Goal: Task Accomplishment & Management: Manage account settings

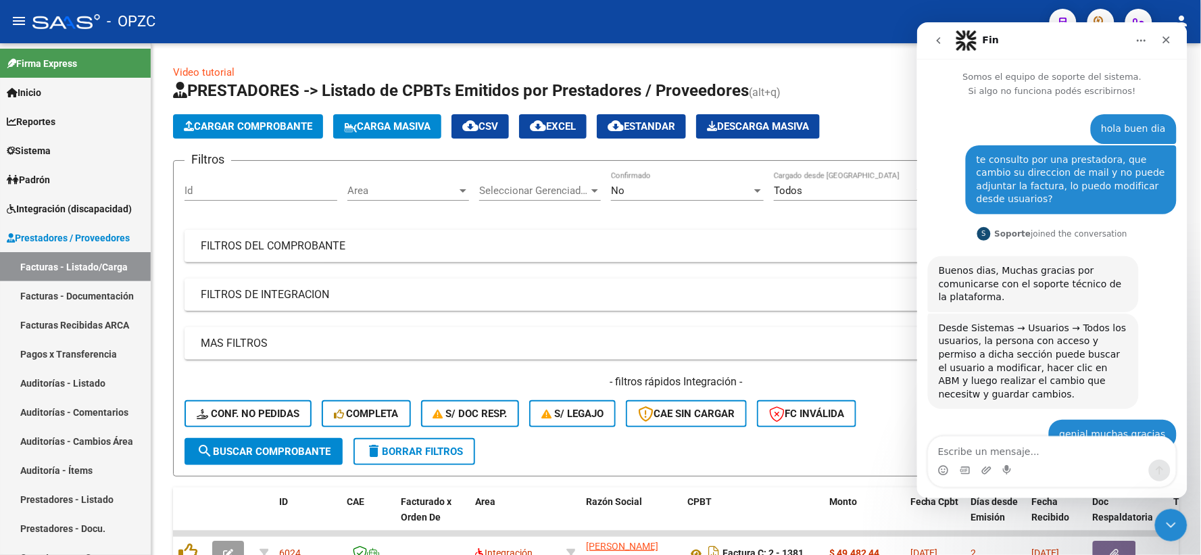
scroll to position [958, 0]
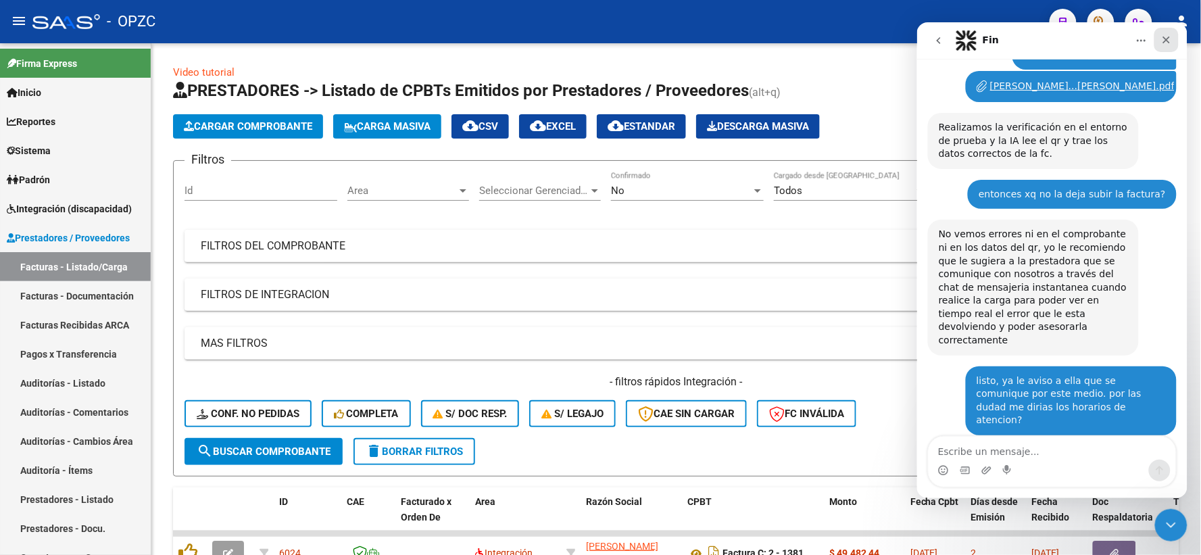
drag, startPoint x: 1165, startPoint y: 35, endPoint x: 2084, endPoint y: 59, distance: 918.9
click at [1165, 35] on icon "Cerrar" at bounding box center [1166, 39] width 11 height 11
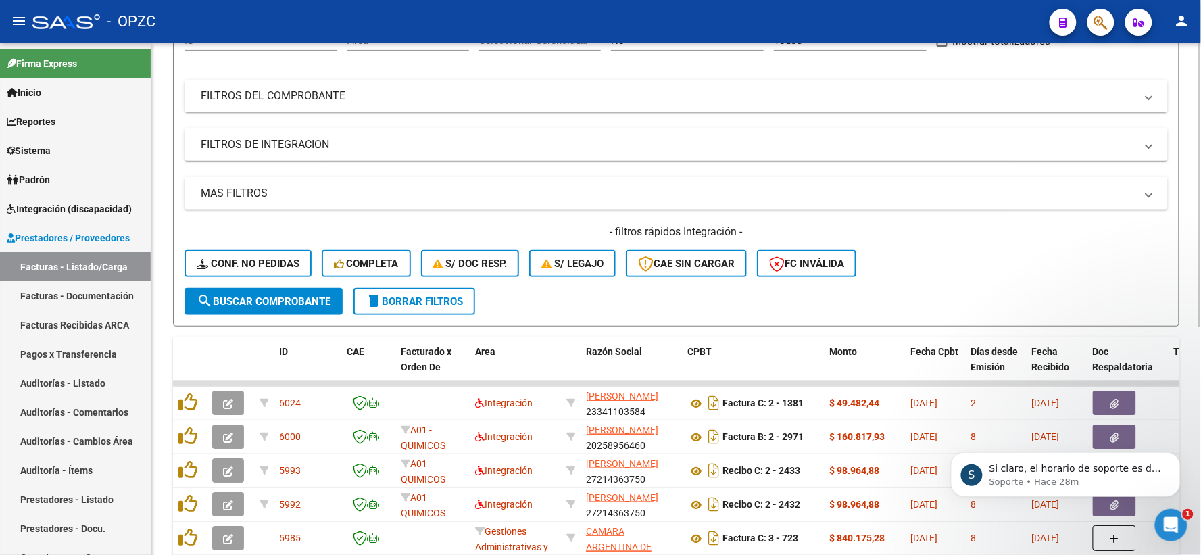
scroll to position [225, 0]
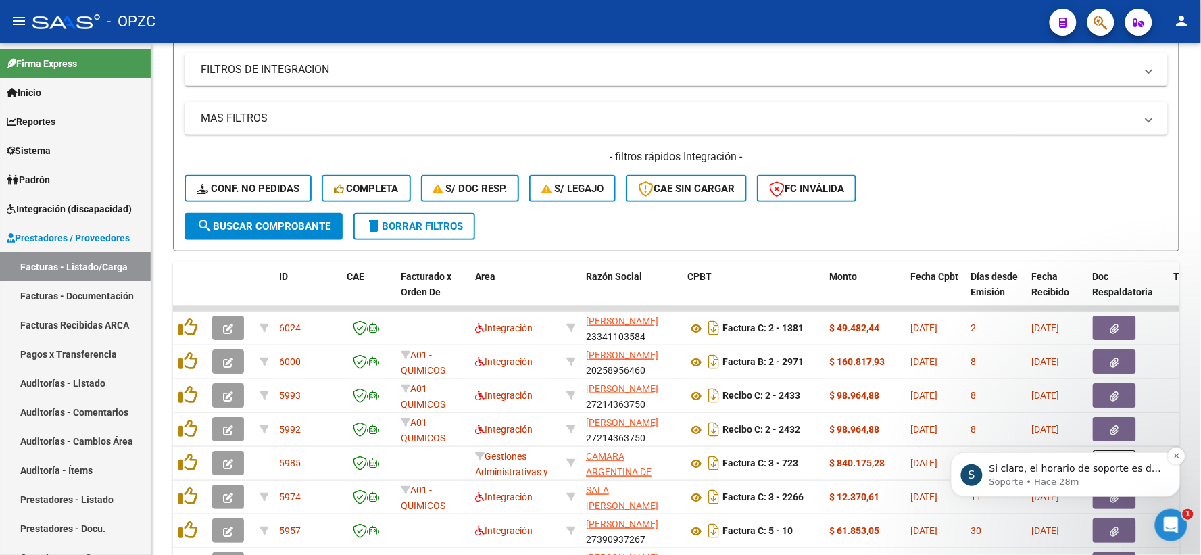
click at [1093, 476] on p "Soporte • Hace 28m" at bounding box center [1076, 481] width 174 height 12
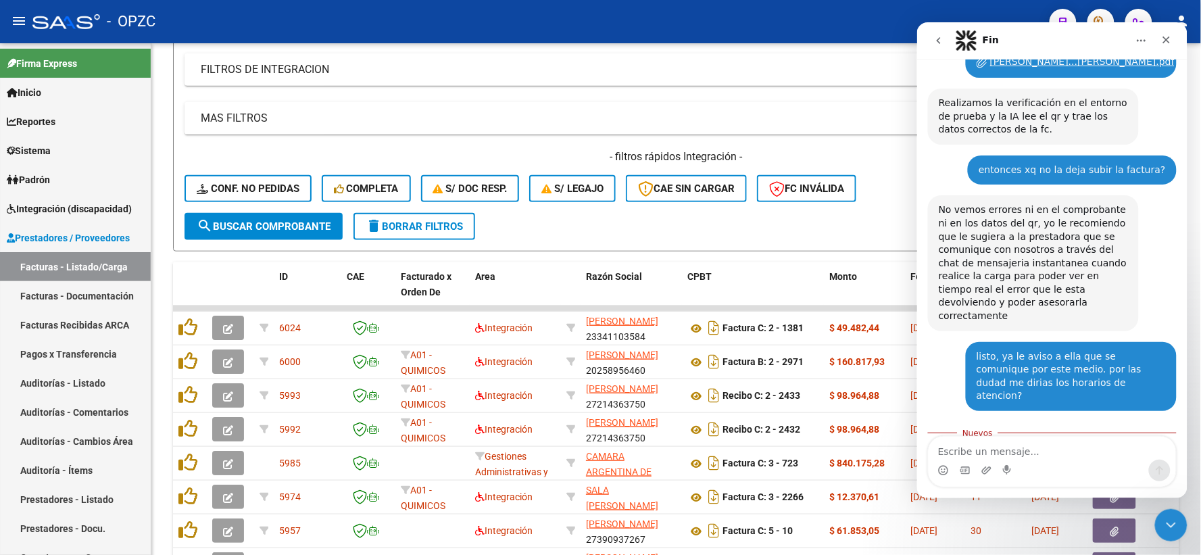
scroll to position [980, 0]
click at [1032, 455] on textarea "Escribe un mensaje..." at bounding box center [1051, 447] width 247 height 23
type textarea "gracias"
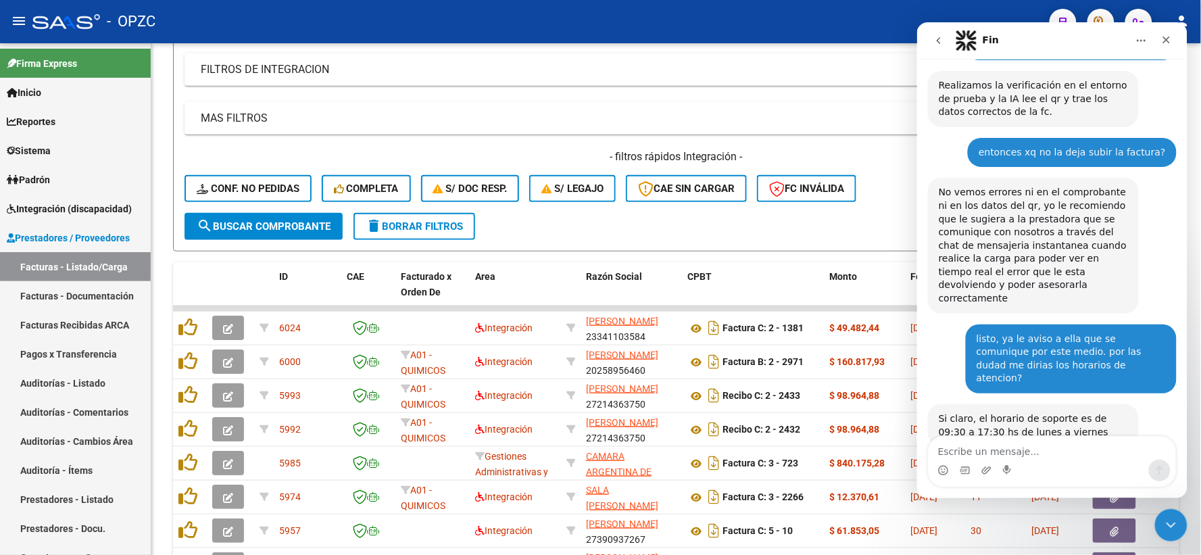
scroll to position [998, 0]
click at [1165, 43] on icon "Cerrar" at bounding box center [1166, 39] width 11 height 11
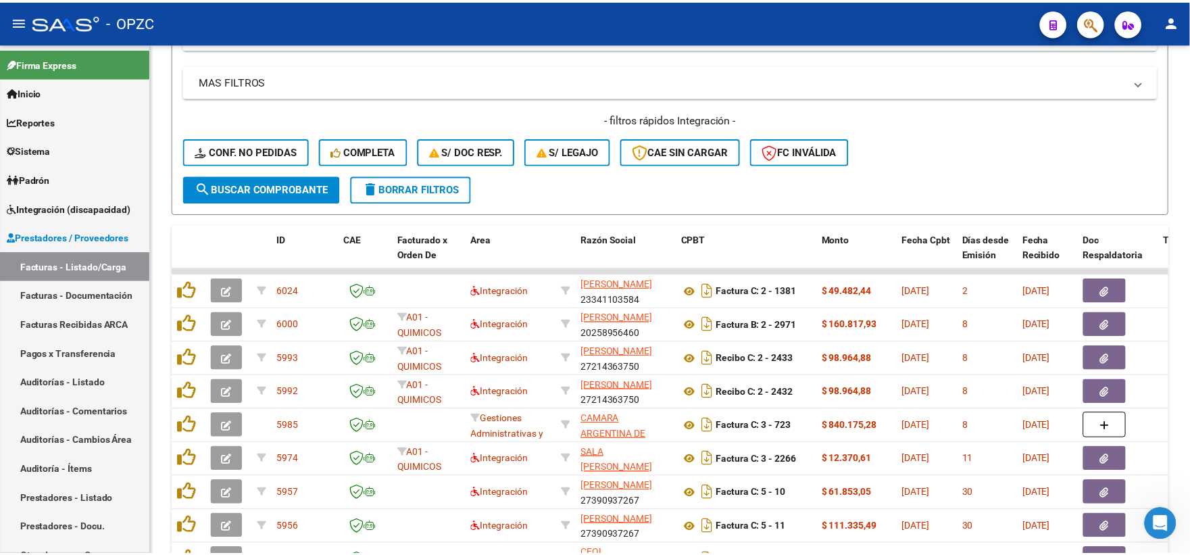
scroll to position [150, 0]
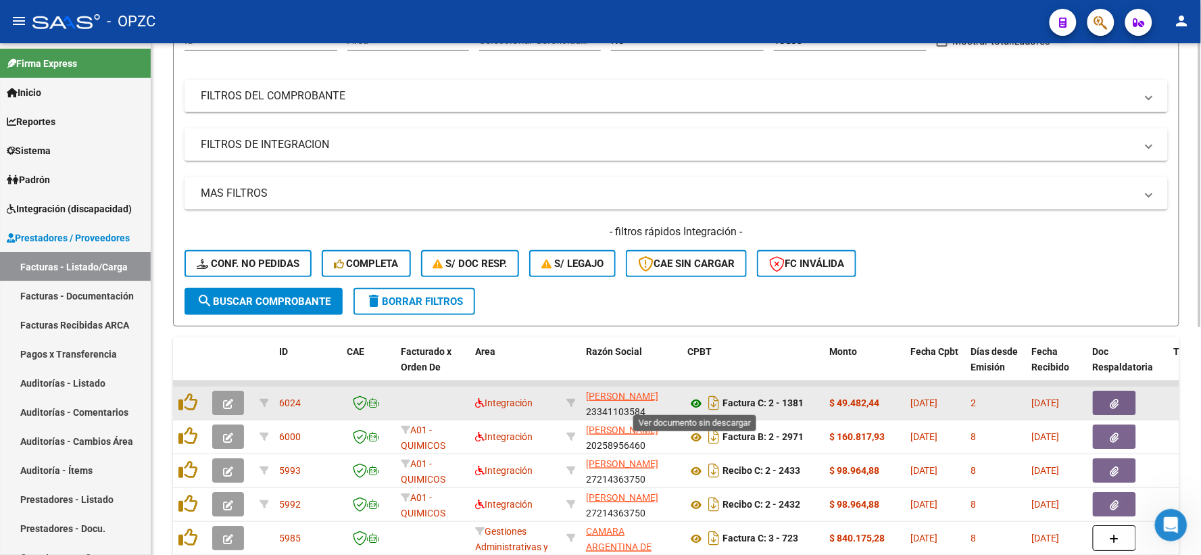
click at [695, 403] on icon at bounding box center [696, 403] width 18 height 16
click at [217, 400] on button "button" at bounding box center [228, 403] width 32 height 24
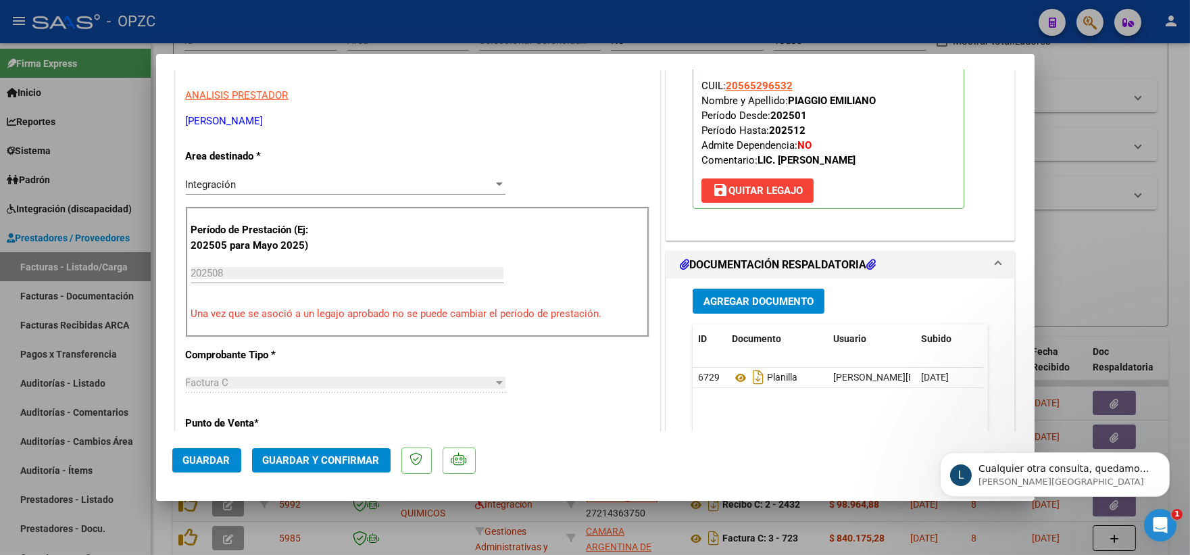
scroll to position [225, 0]
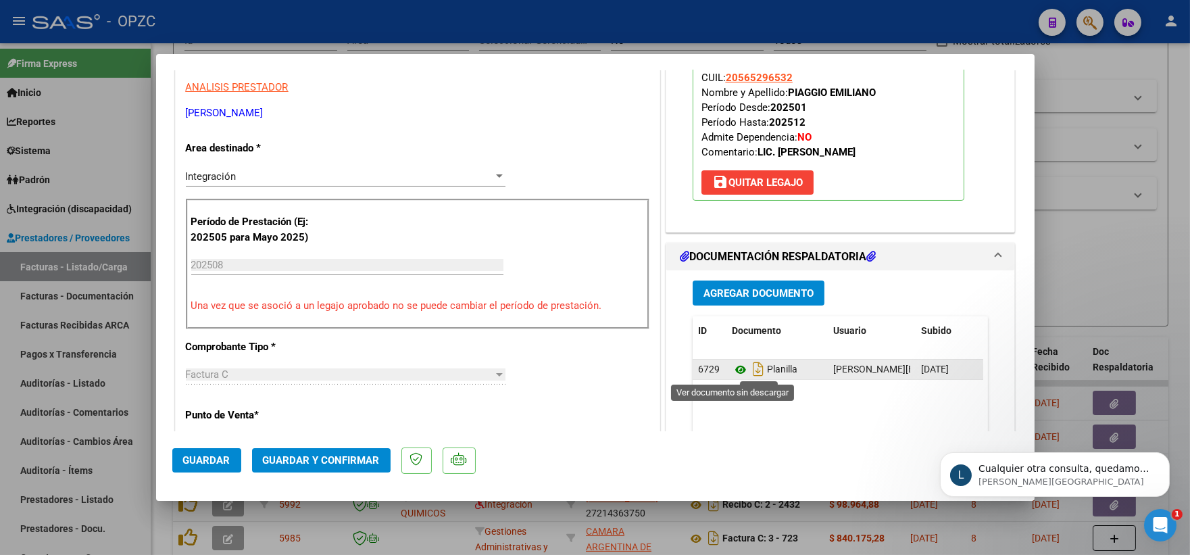
click at [732, 370] on icon at bounding box center [741, 370] width 18 height 16
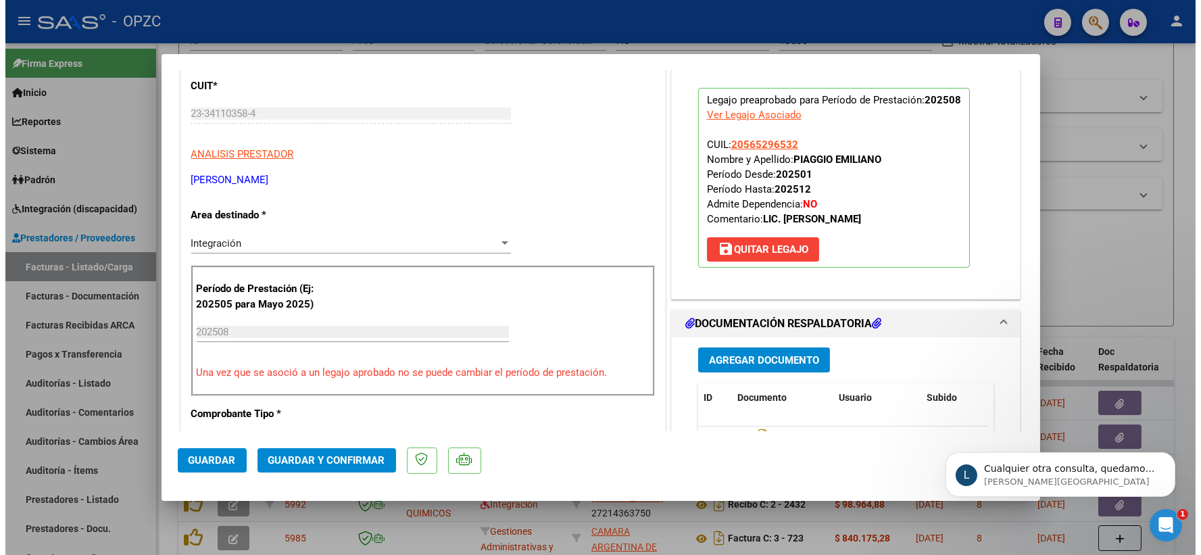
scroll to position [150, 0]
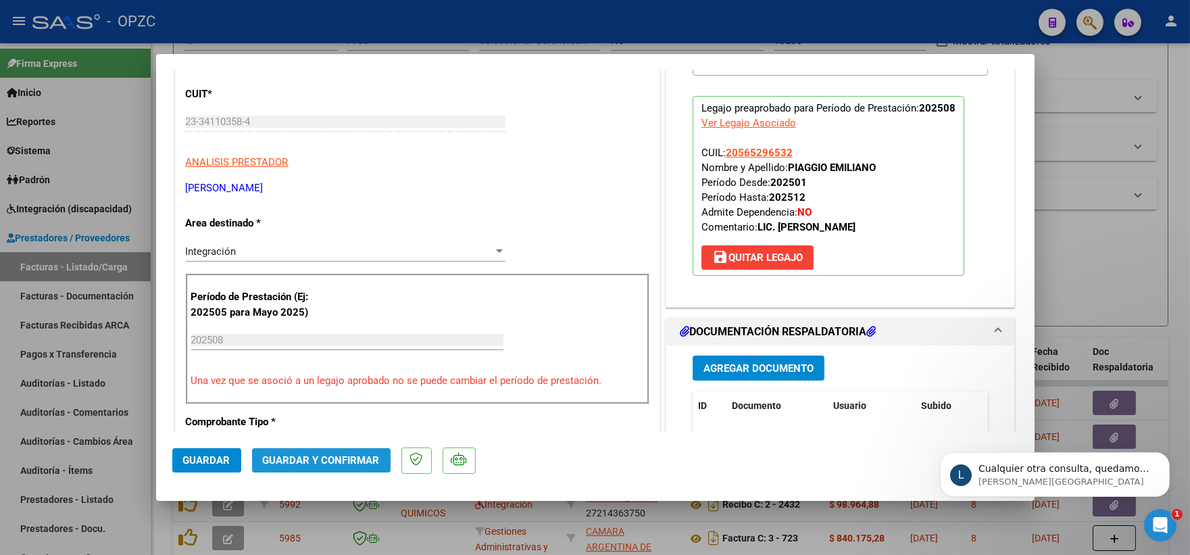
click at [340, 453] on button "Guardar y Confirmar" at bounding box center [321, 460] width 139 height 24
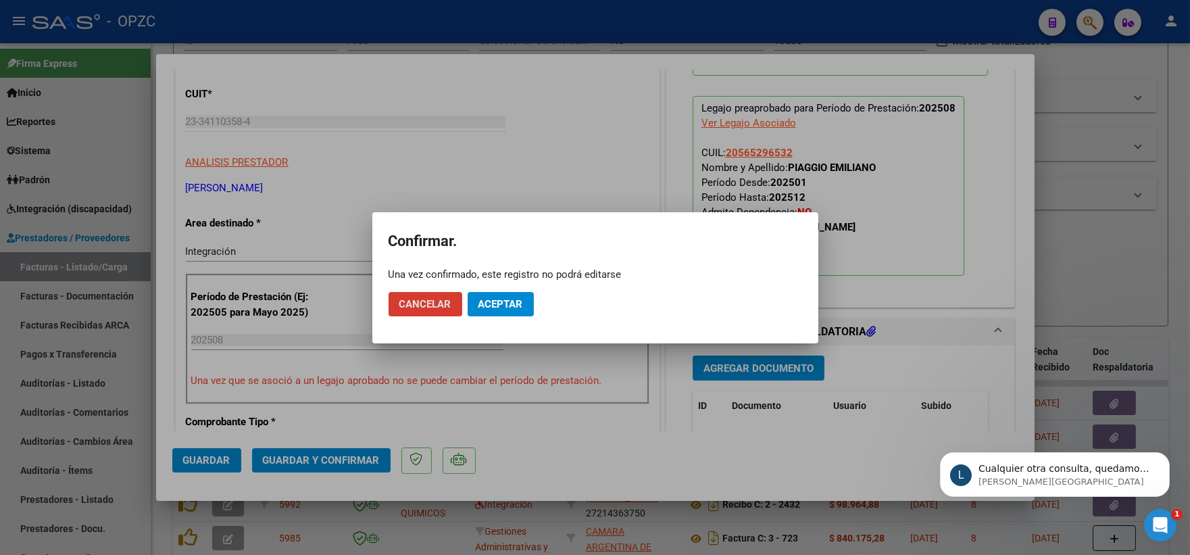
click at [495, 307] on span "Aceptar" at bounding box center [501, 304] width 45 height 12
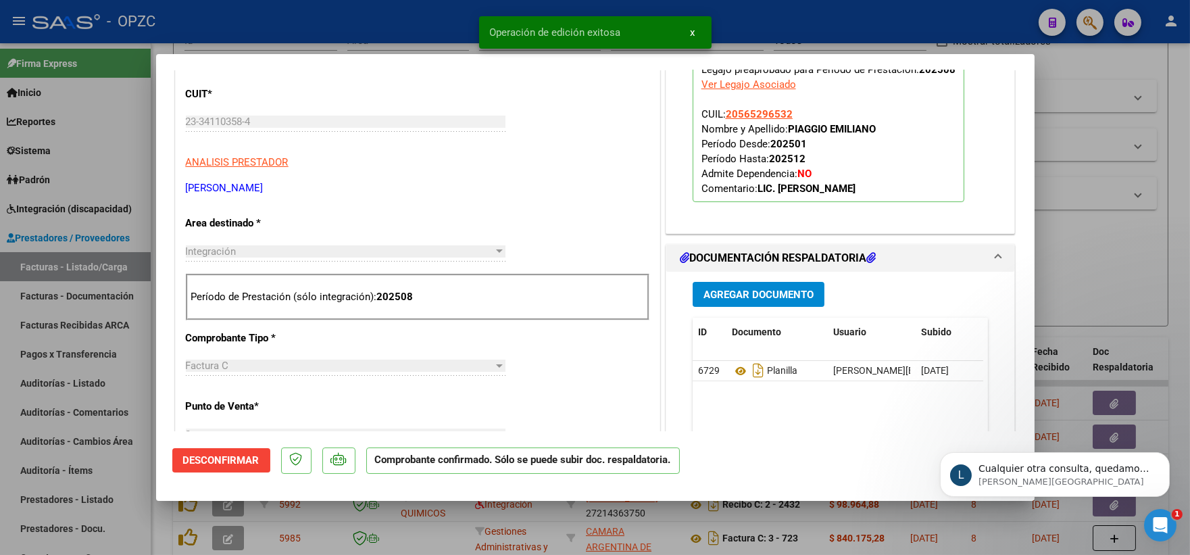
click at [1055, 235] on div at bounding box center [595, 277] width 1190 height 555
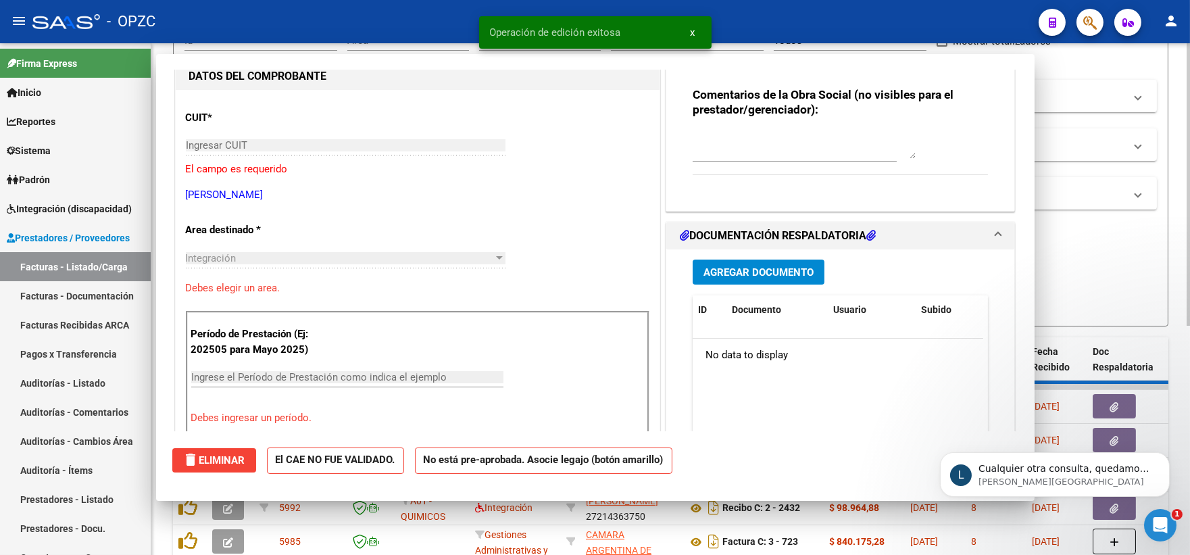
scroll to position [0, 0]
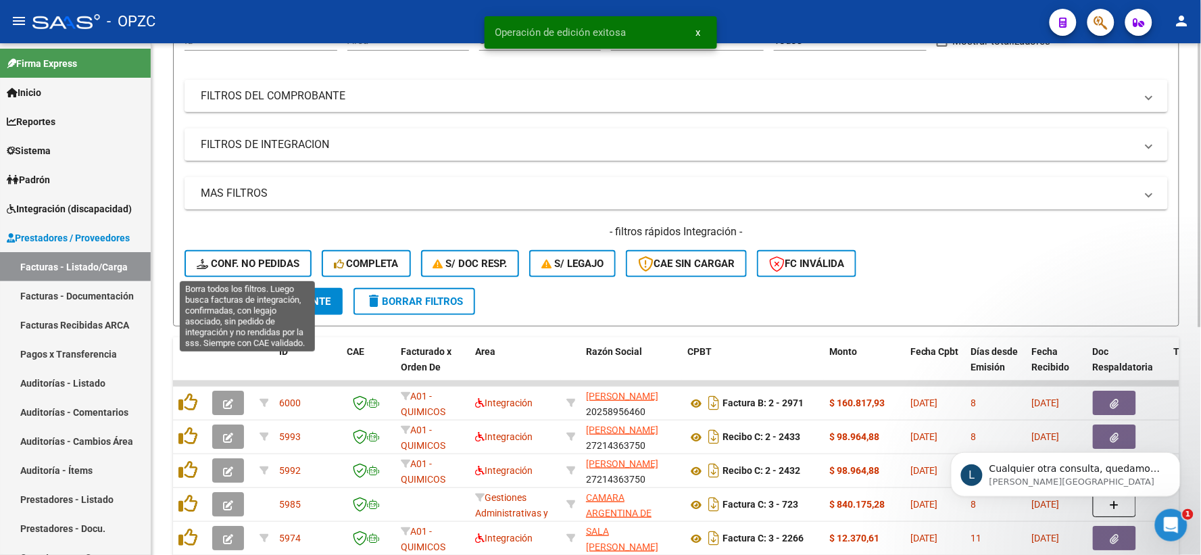
click at [244, 258] on span "Conf. no pedidas" at bounding box center [248, 264] width 103 height 12
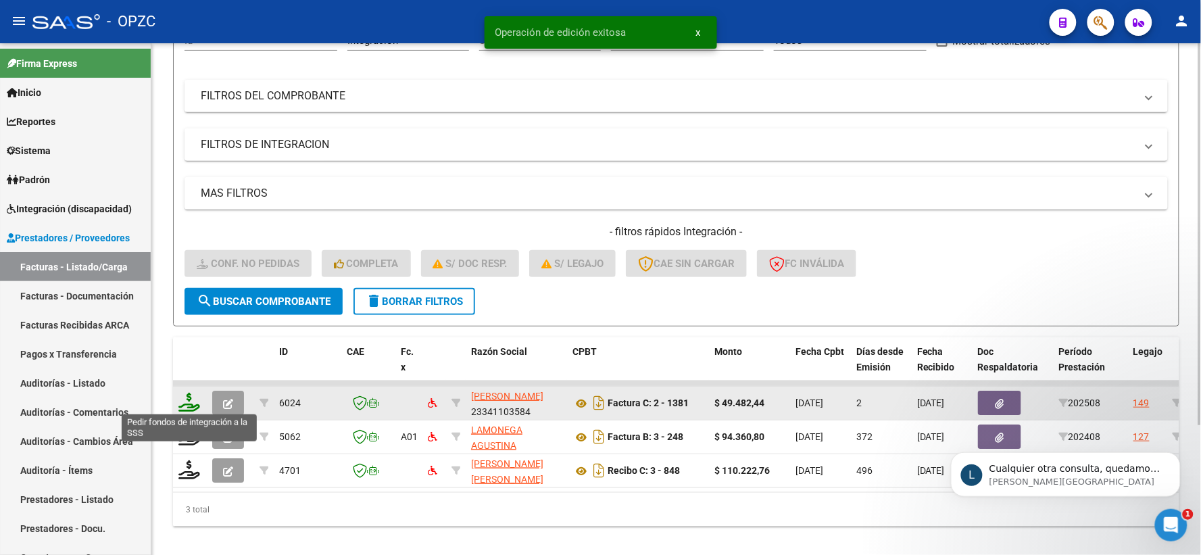
click at [188, 400] on icon at bounding box center [189, 402] width 22 height 19
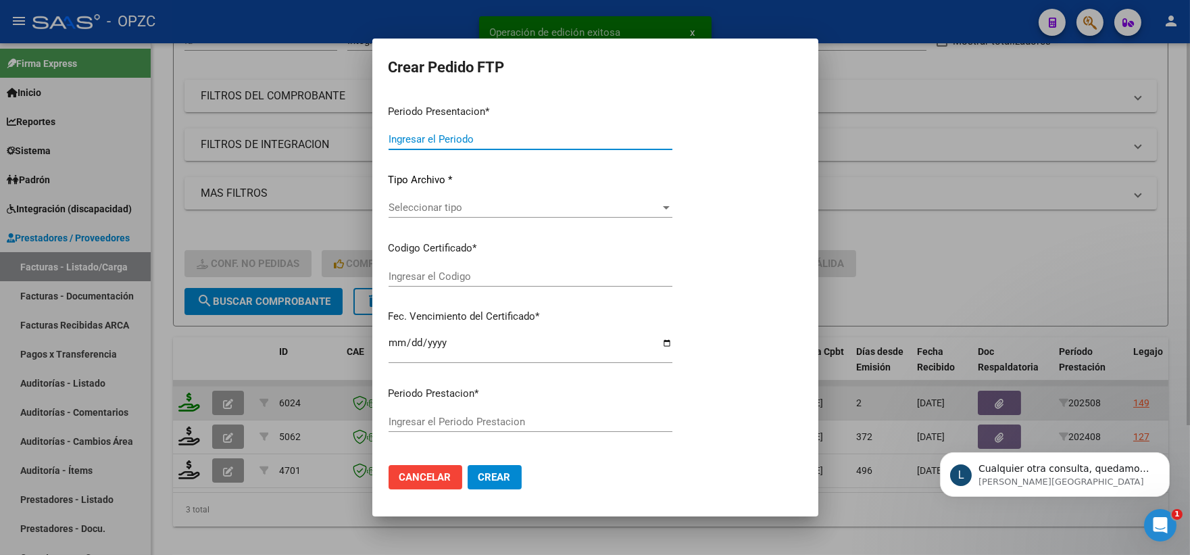
type input "202508"
type input "$ 49.482,44"
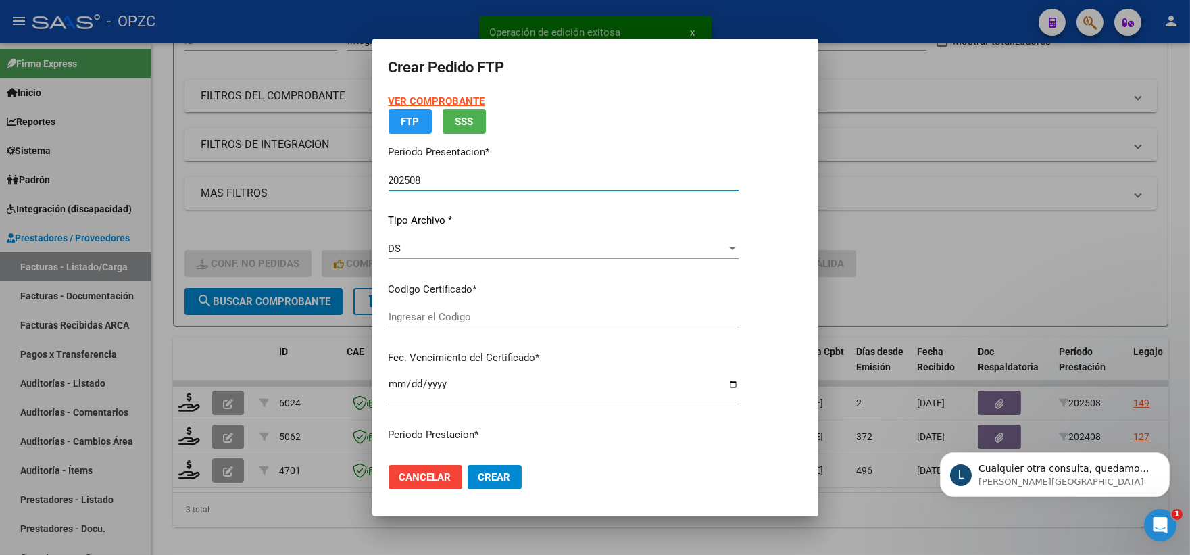
type input "arg02000565296532022112320271123"
type input "[DATE]"
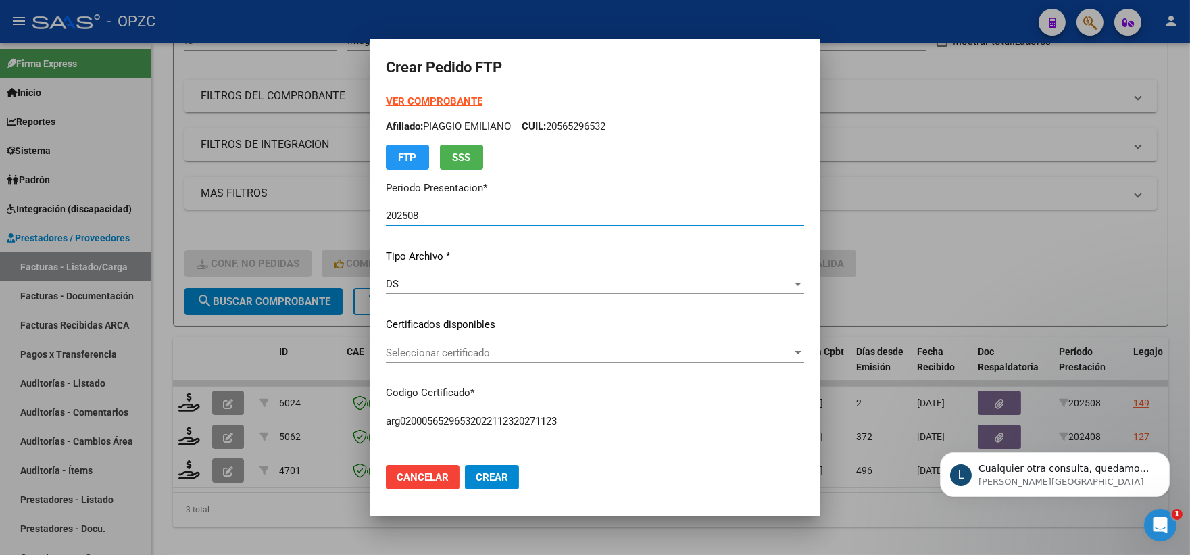
click at [802, 348] on div at bounding box center [798, 352] width 12 height 11
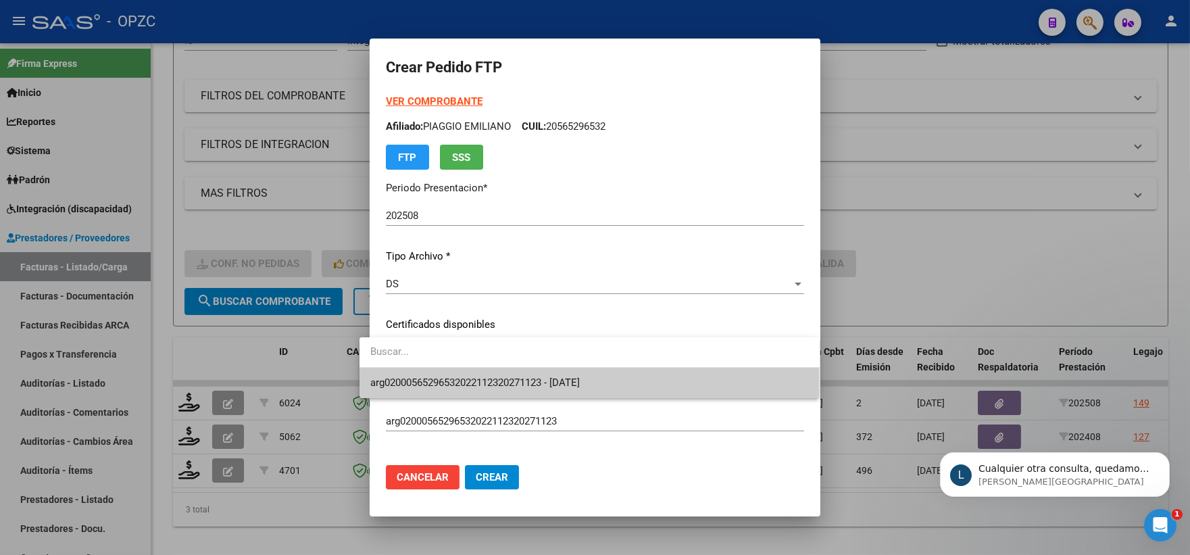
click at [623, 376] on span "arg02000565296532022112320271123 - [DATE]" at bounding box center [589, 383] width 439 height 30
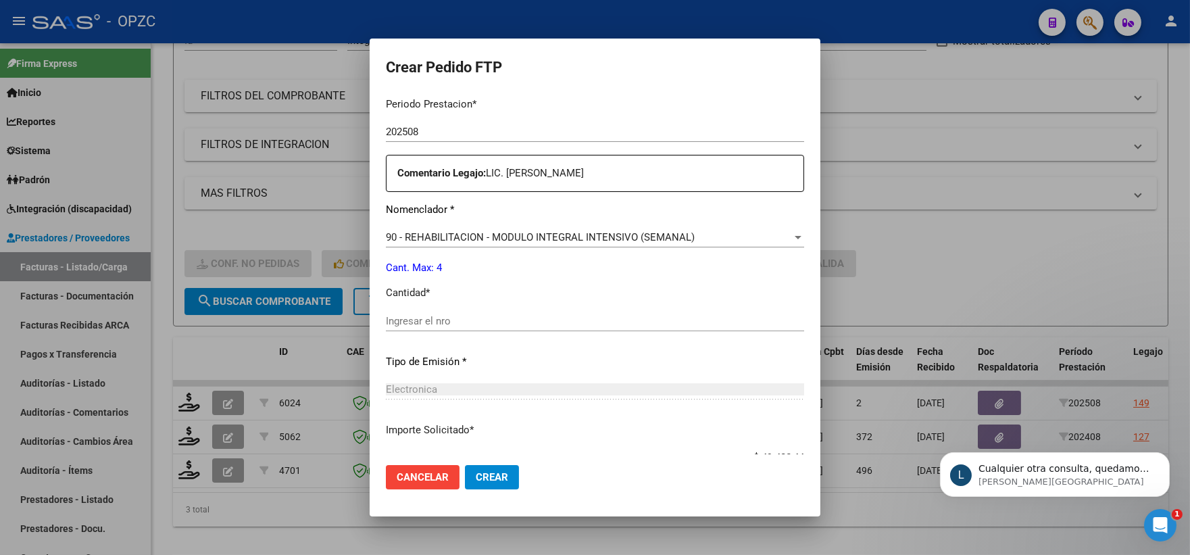
scroll to position [450, 0]
click at [448, 323] on input "Ingresar el nro" at bounding box center [595, 320] width 418 height 12
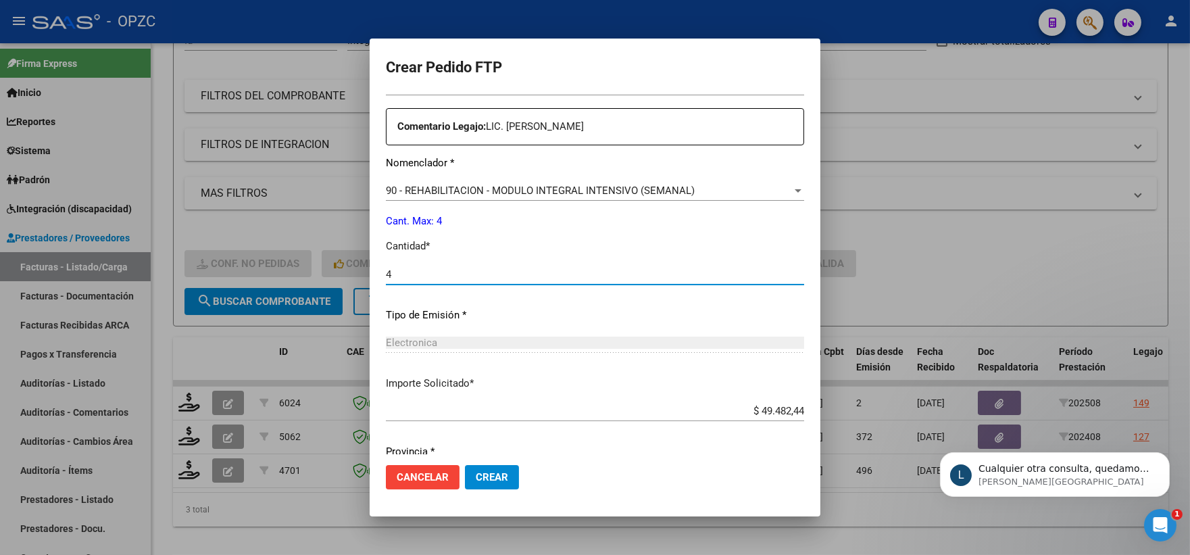
scroll to position [544, 0]
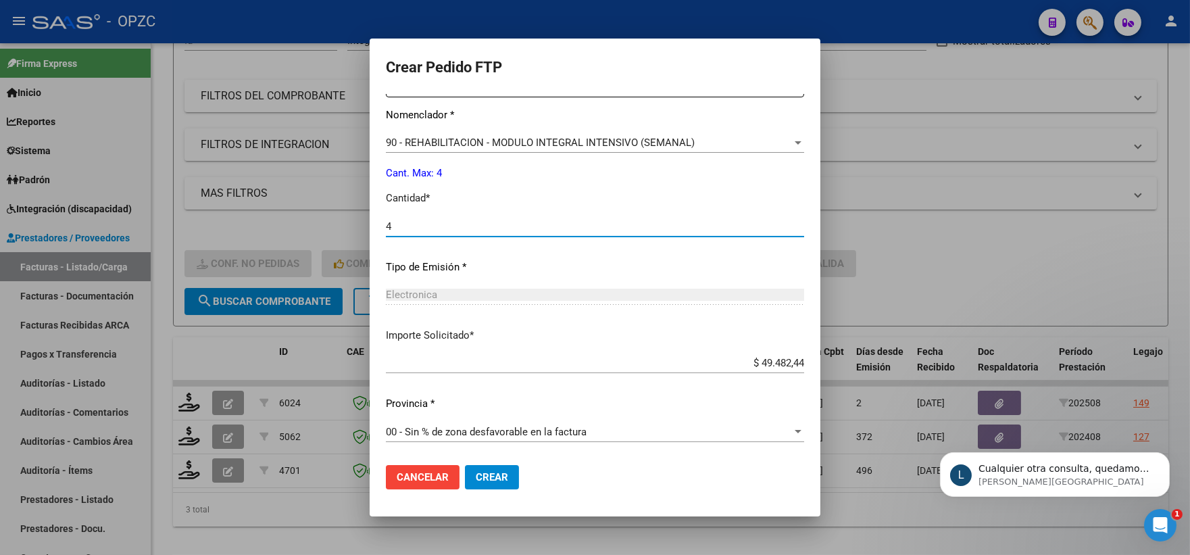
type input "4"
click at [481, 477] on span "Crear" at bounding box center [492, 477] width 32 height 12
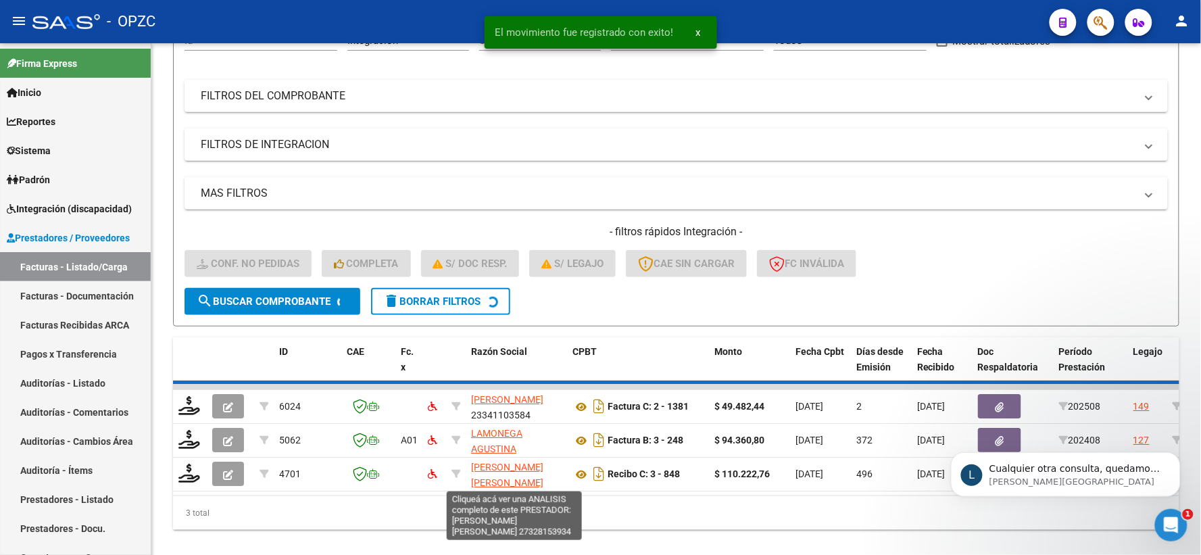
scroll to position [141, 0]
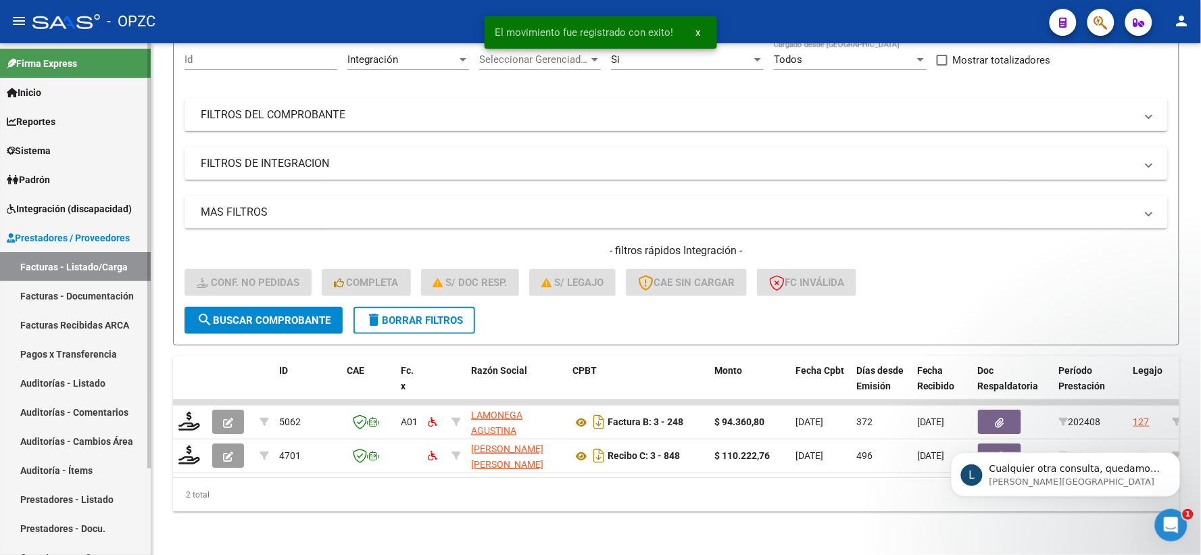
click at [51, 217] on link "Integración (discapacidad)" at bounding box center [75, 208] width 151 height 29
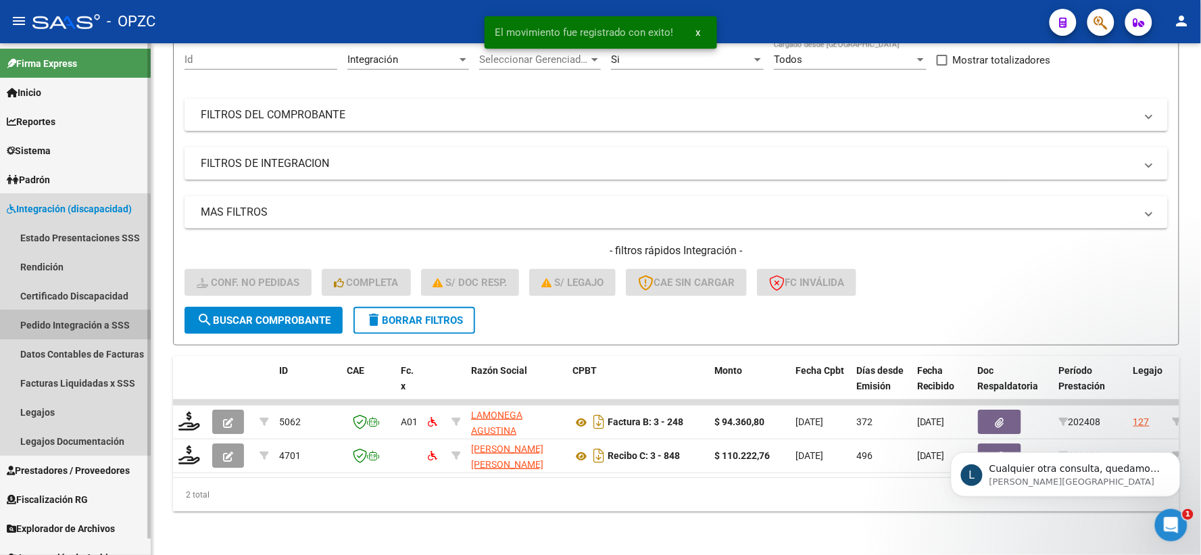
click at [62, 326] on link "Pedido Integración a SSS" at bounding box center [75, 324] width 151 height 29
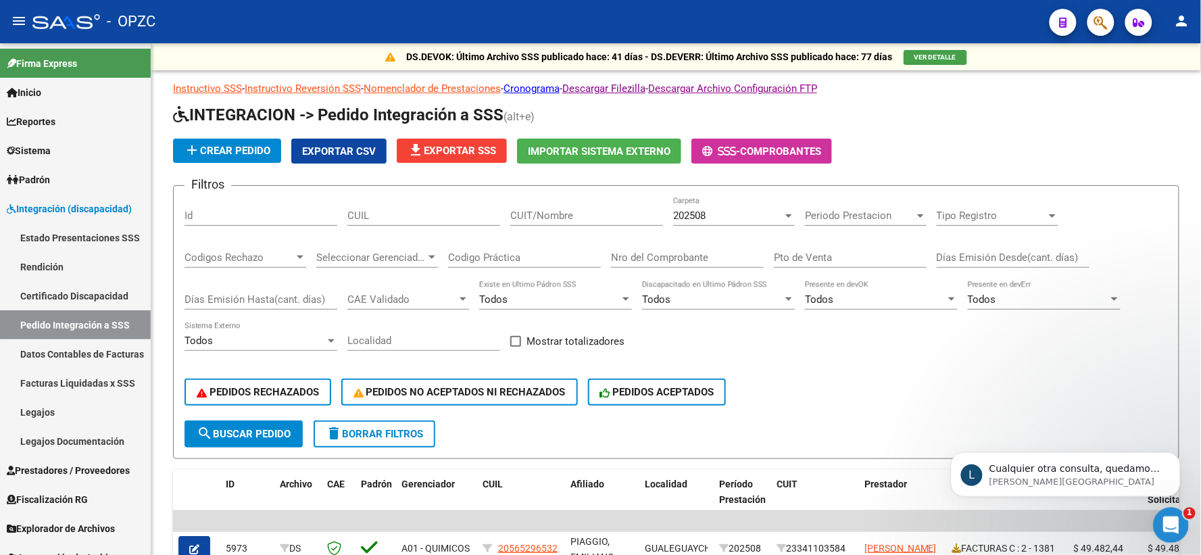
click at [1163, 520] on icon "Abrir Intercom Messenger" at bounding box center [1169, 523] width 22 height 22
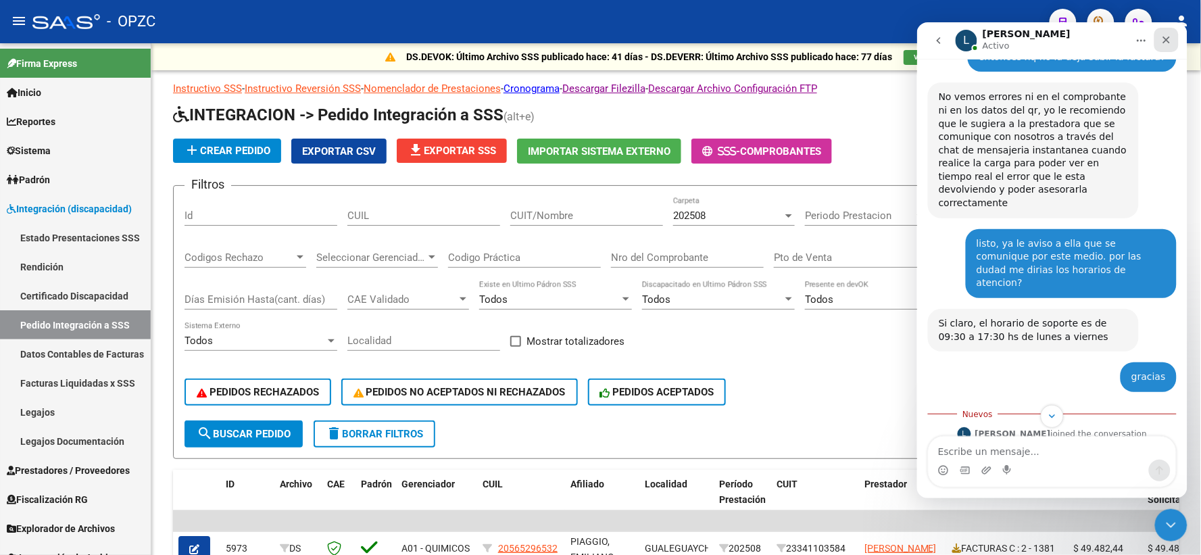
scroll to position [1105, 0]
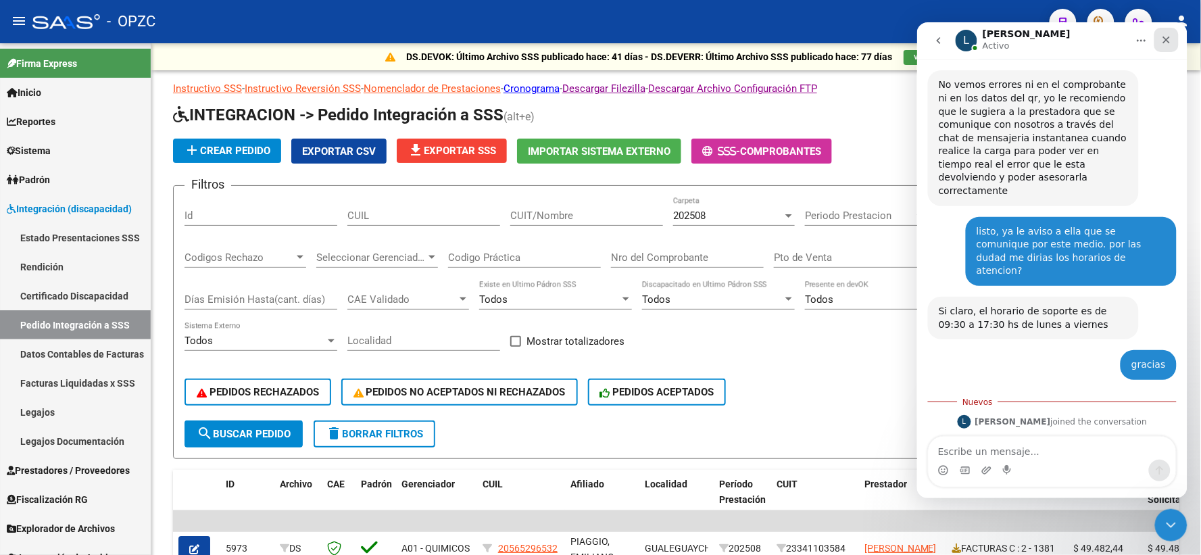
click at [1167, 40] on icon "Cerrar" at bounding box center [1166, 39] width 7 height 7
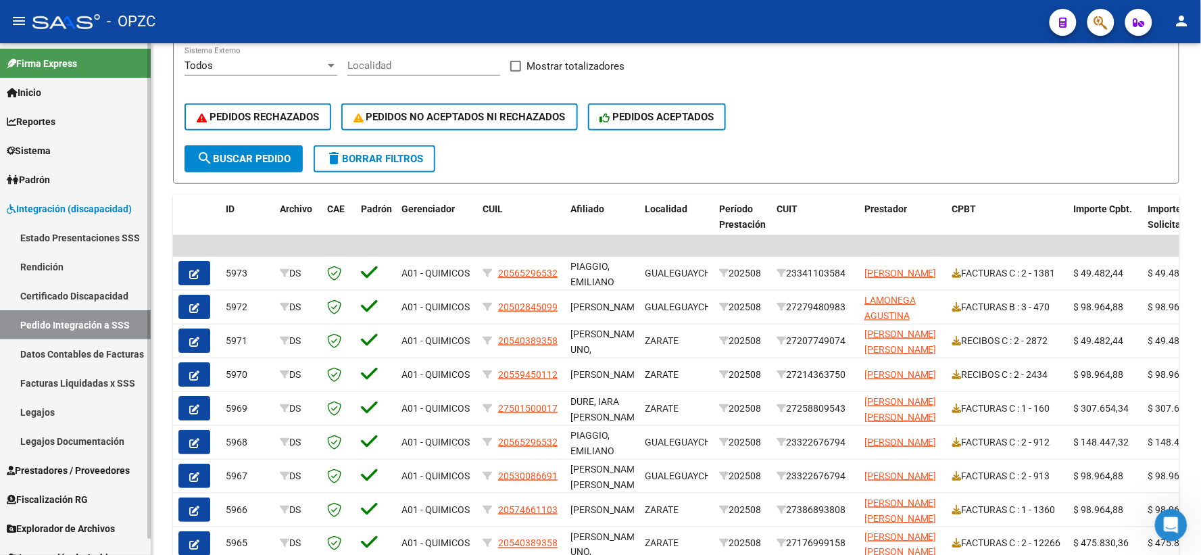
scroll to position [300, 0]
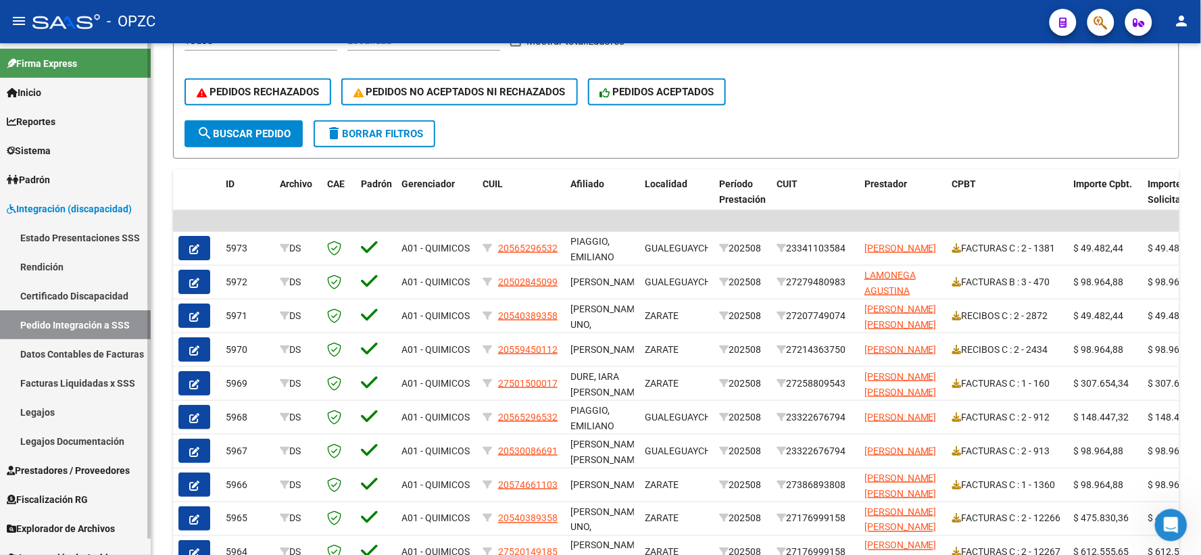
click at [52, 461] on link "Prestadores / Proveedores" at bounding box center [75, 470] width 151 height 29
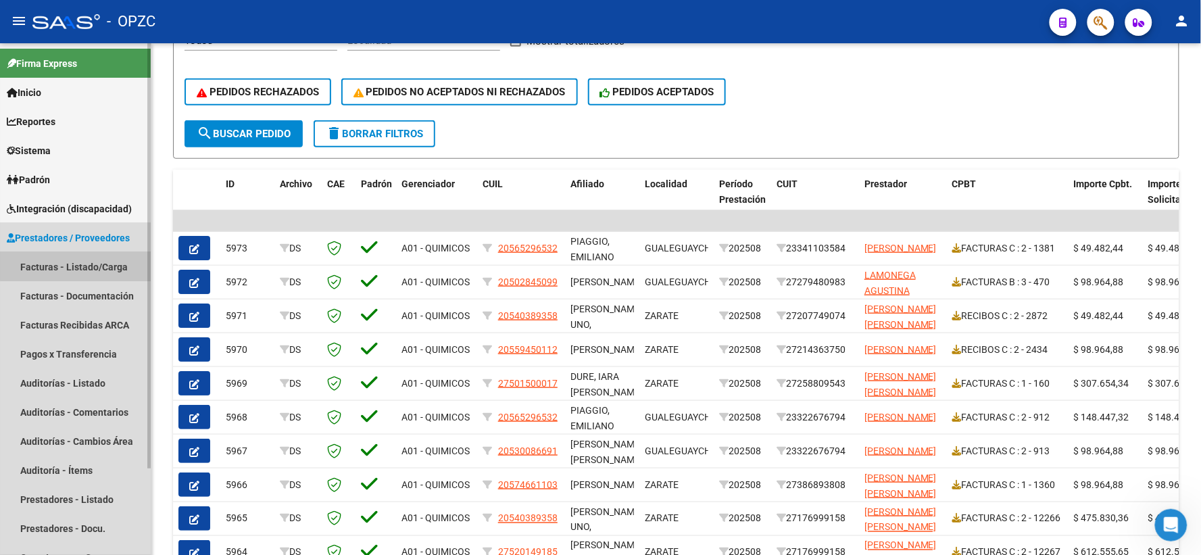
click at [93, 259] on link "Facturas - Listado/Carga" at bounding box center [75, 266] width 151 height 29
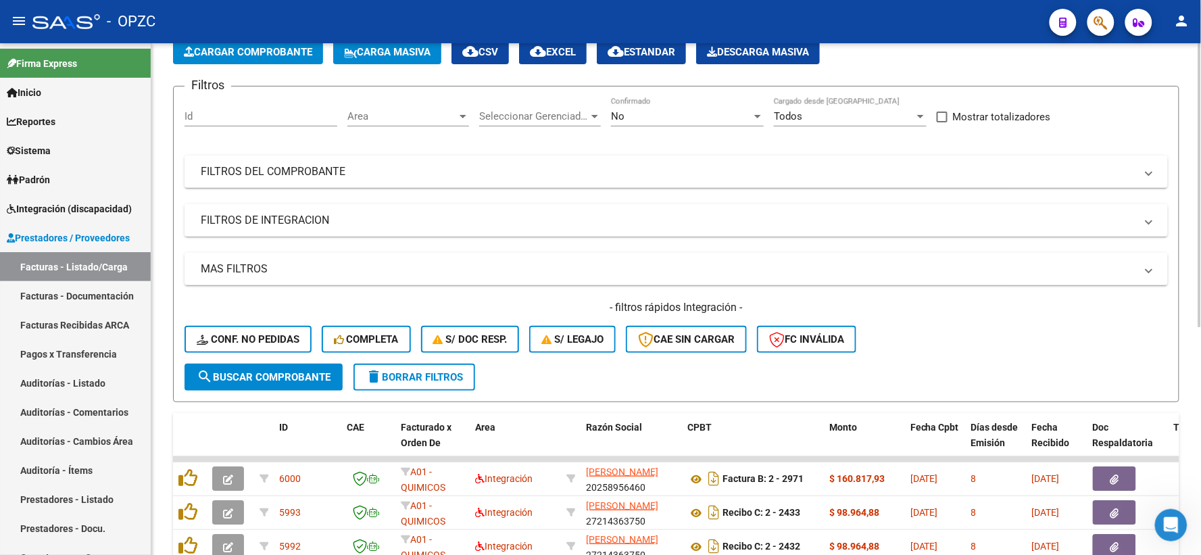
scroll to position [75, 0]
click at [1178, 24] on mat-icon "person" at bounding box center [1182, 21] width 16 height 16
click at [86, 212] on div at bounding box center [600, 277] width 1201 height 555
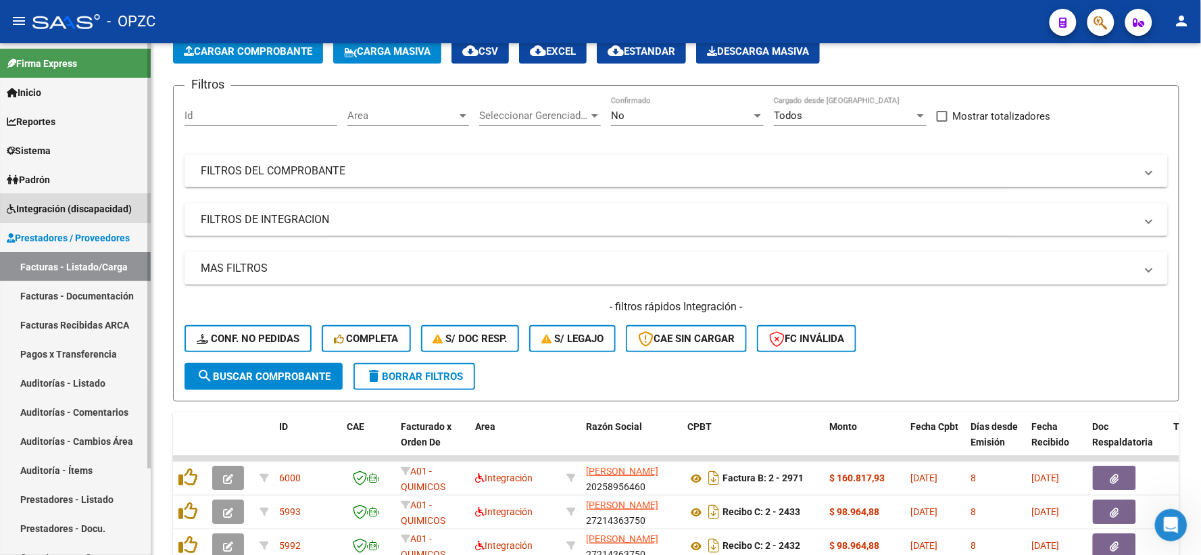
click at [86, 199] on link "Integración (discapacidad)" at bounding box center [75, 208] width 151 height 29
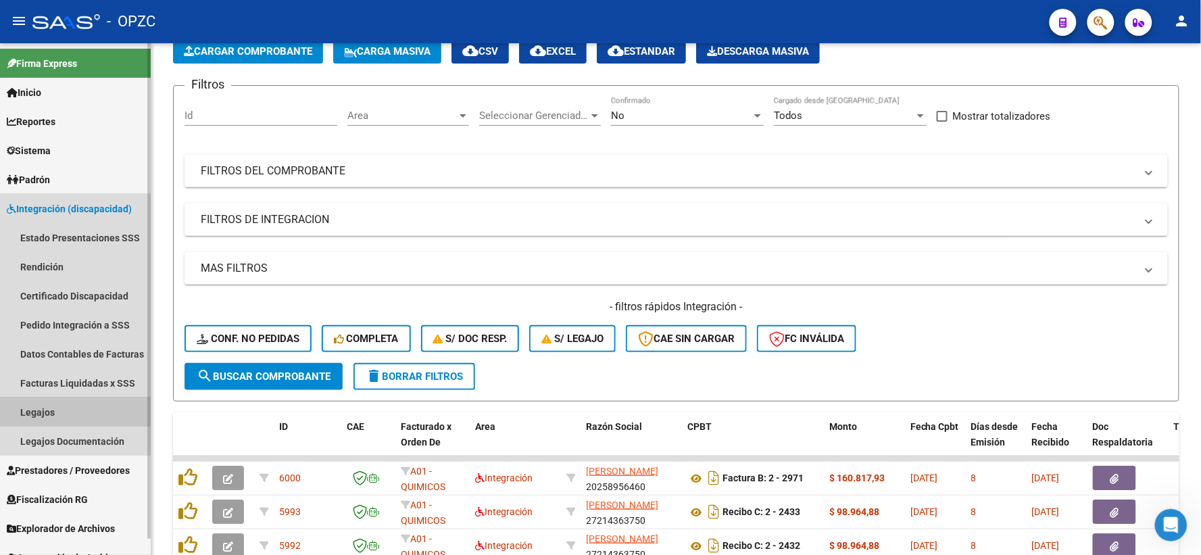
click at [41, 411] on link "Legajos" at bounding box center [75, 411] width 151 height 29
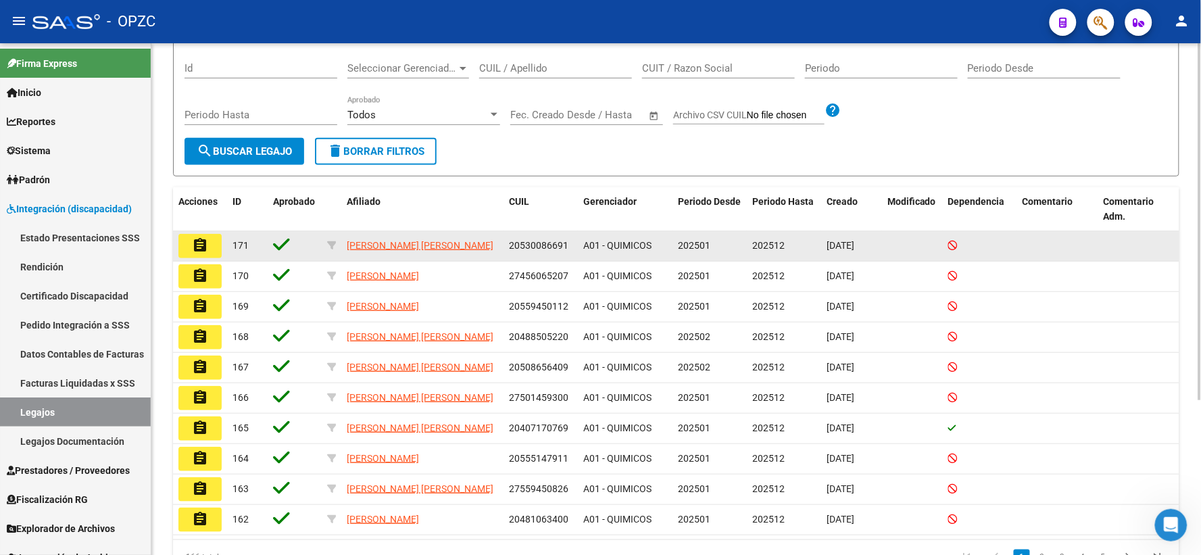
scroll to position [221, 0]
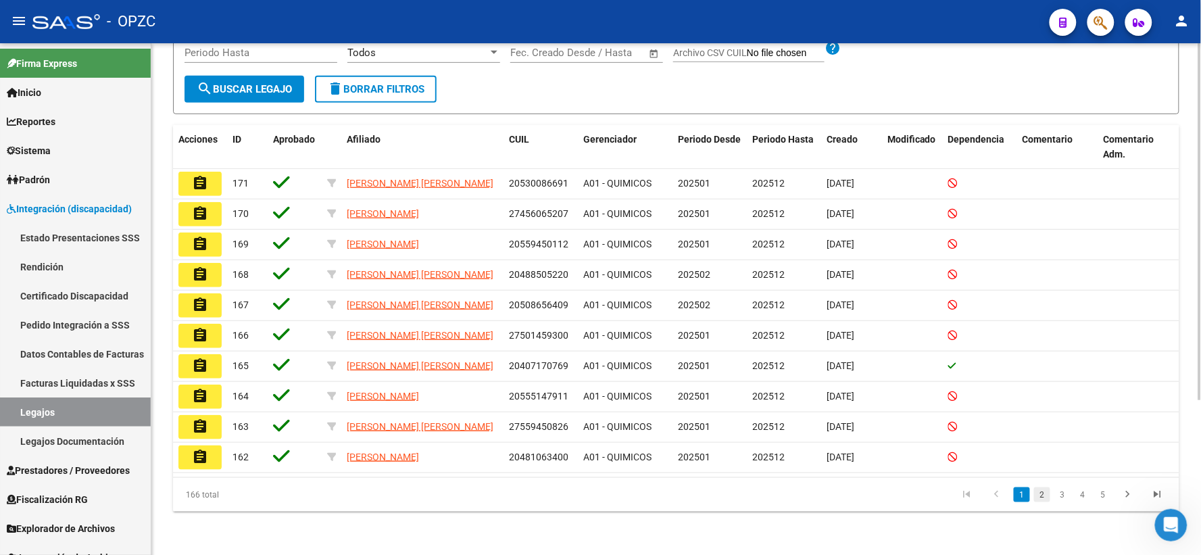
click at [1038, 493] on link "2" at bounding box center [1042, 494] width 16 height 15
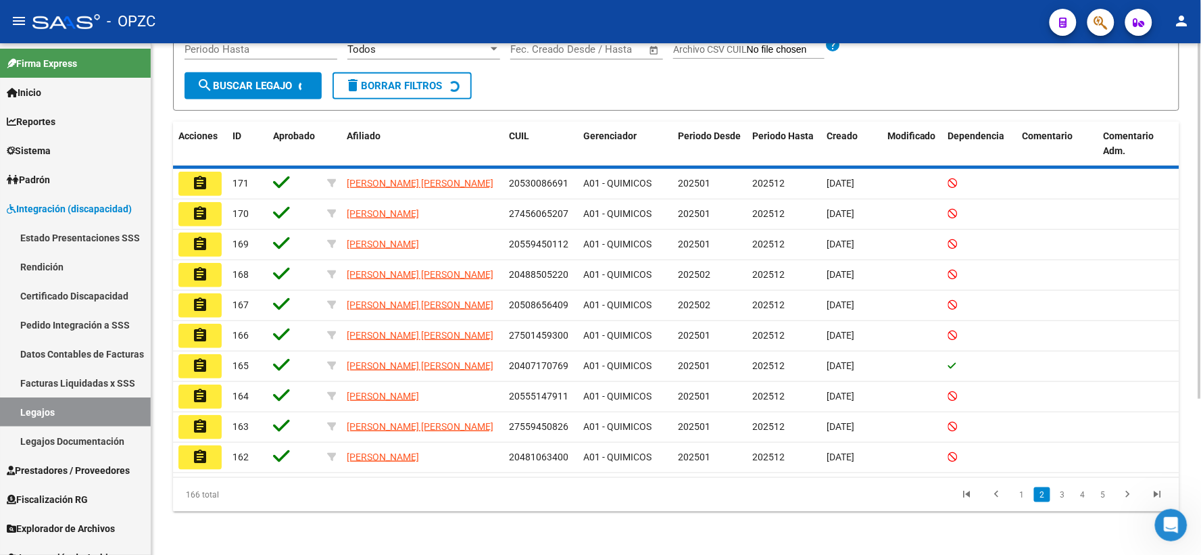
scroll to position [218, 0]
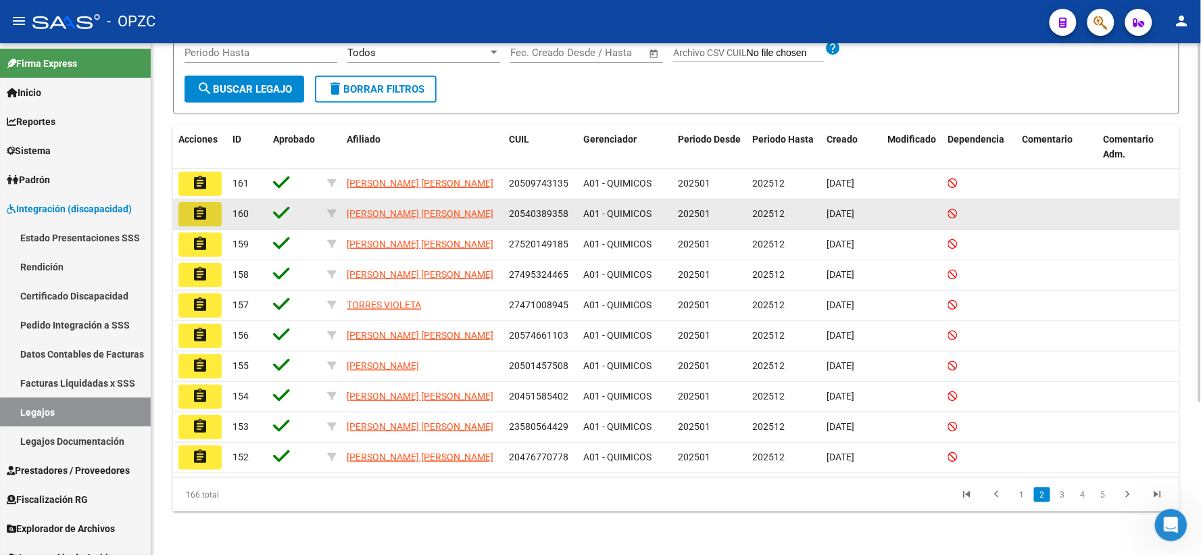
click at [197, 206] on mat-icon "assignment" at bounding box center [200, 213] width 16 height 16
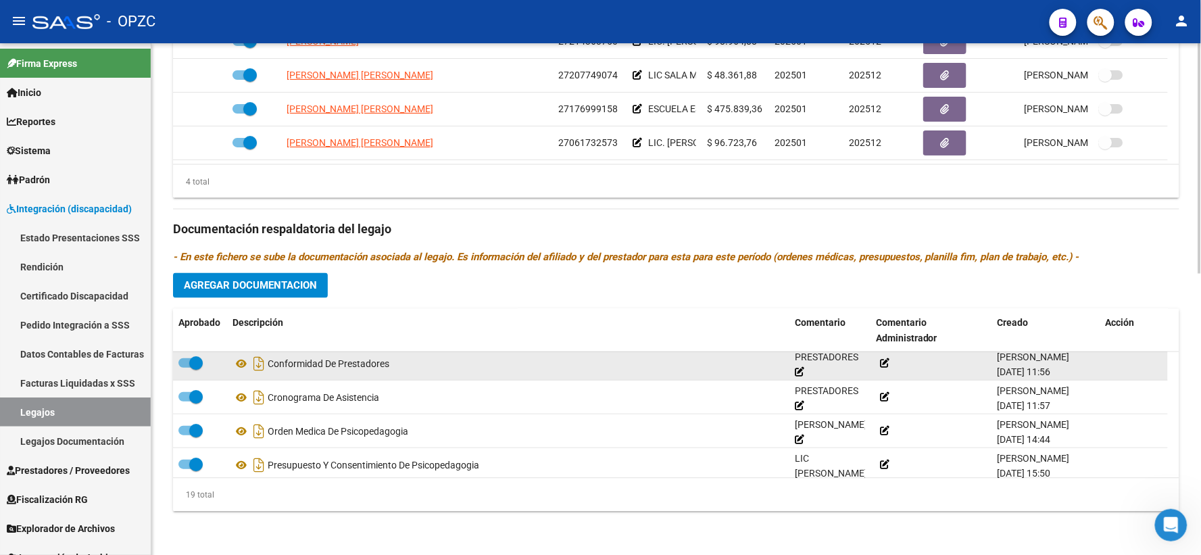
scroll to position [520, 0]
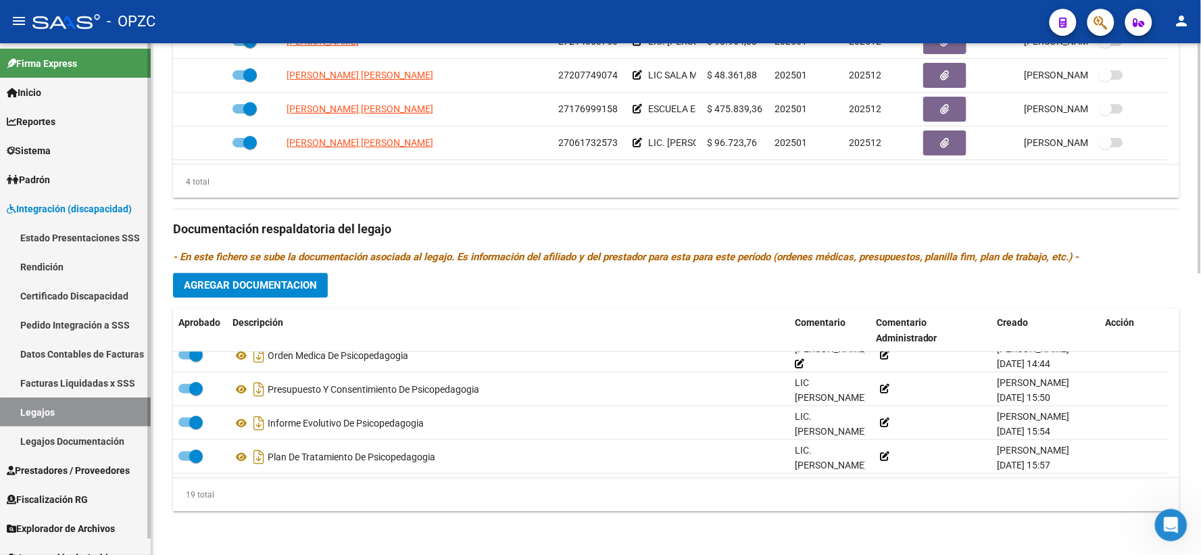
click at [64, 406] on link "Legajos" at bounding box center [75, 411] width 151 height 29
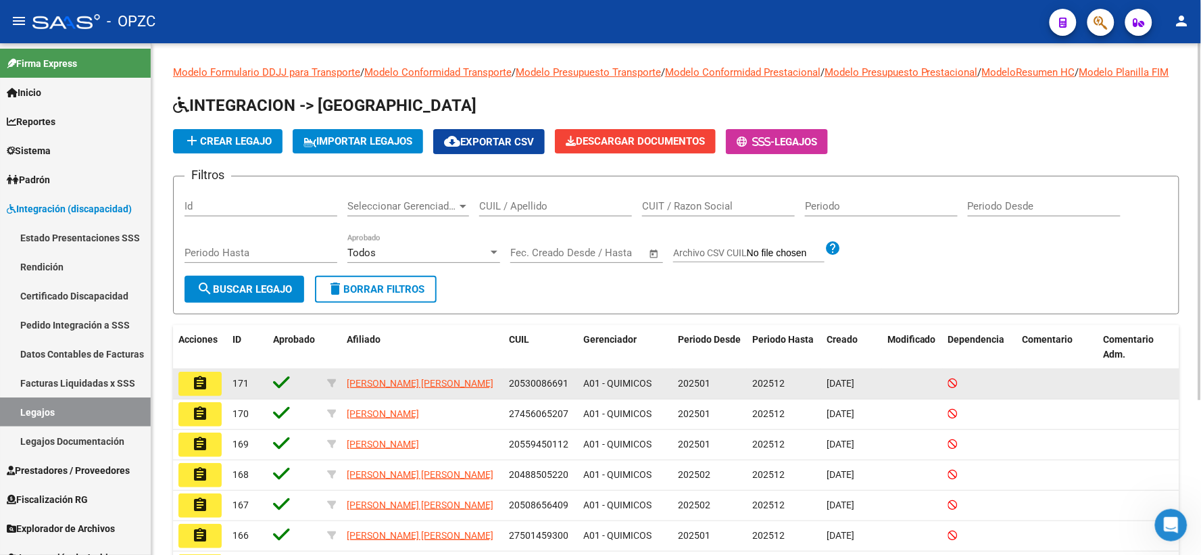
scroll to position [221, 0]
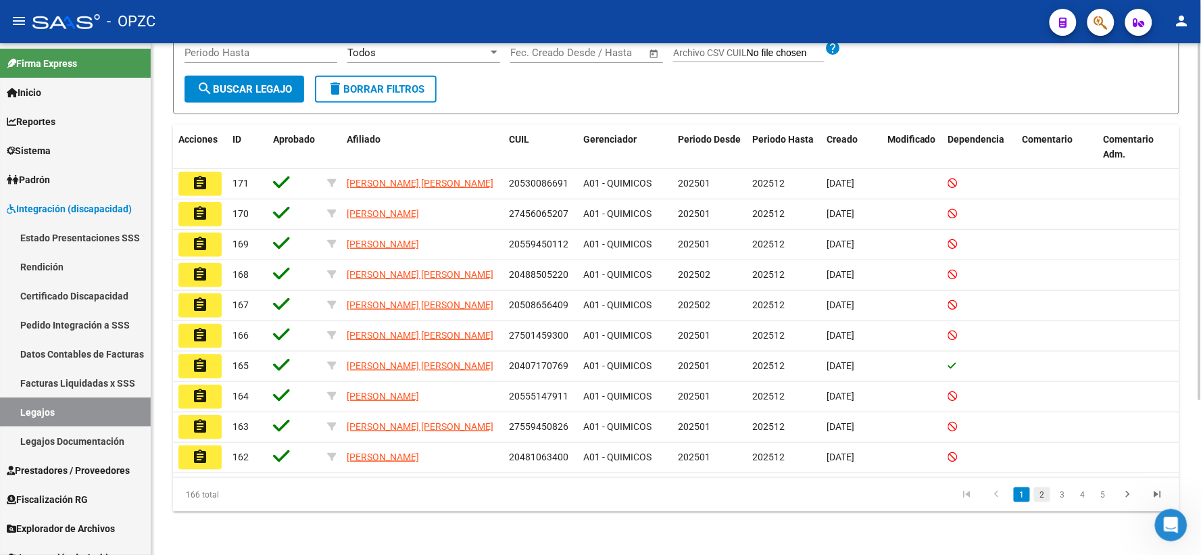
click at [1039, 492] on link "2" at bounding box center [1042, 494] width 16 height 15
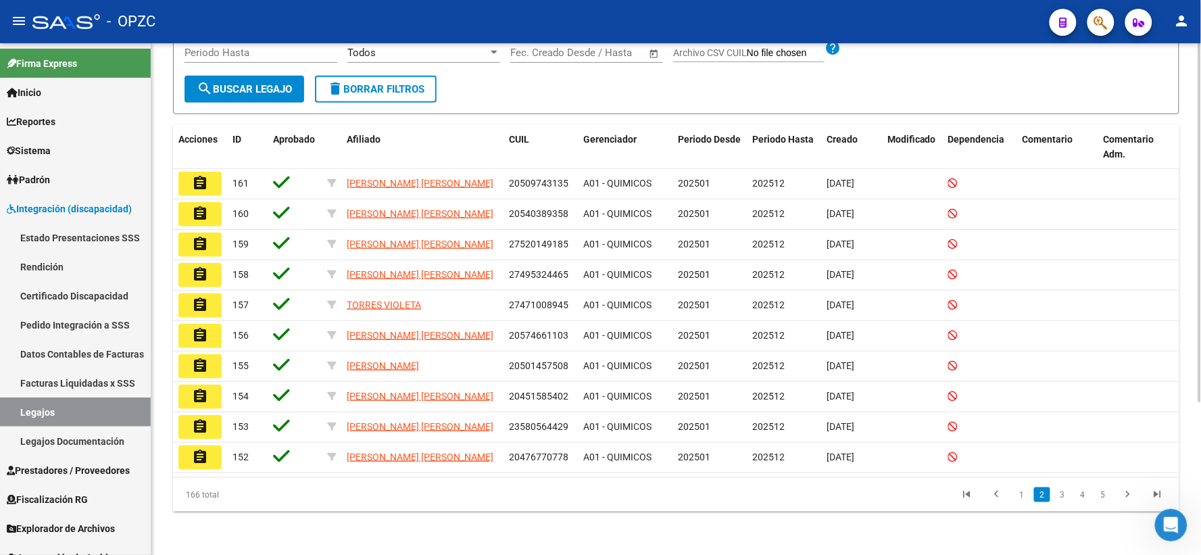
scroll to position [218, 0]
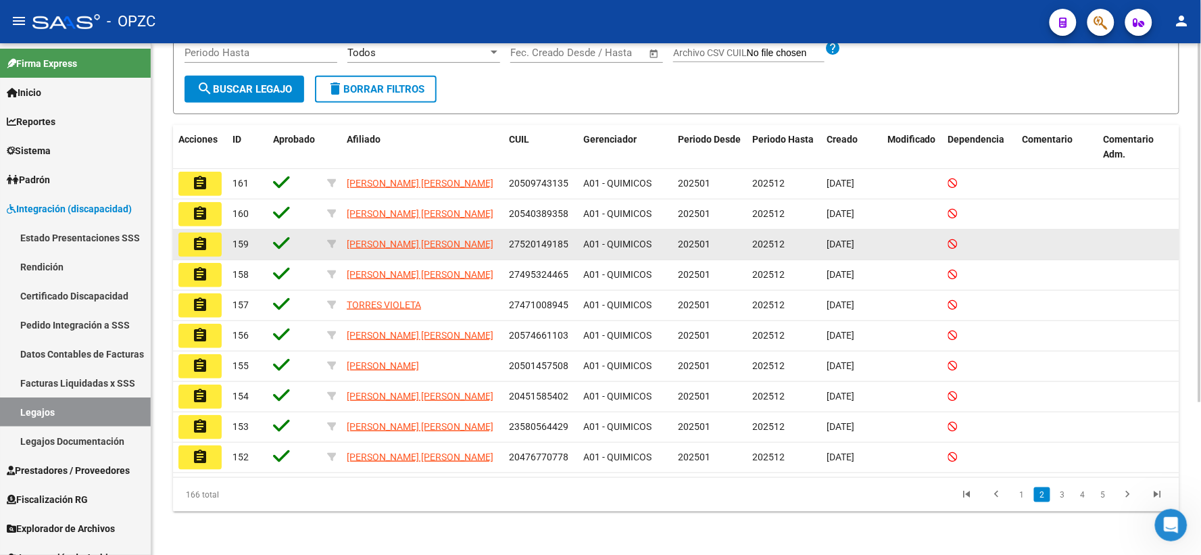
click at [208, 241] on button "assignment" at bounding box center [199, 245] width 43 height 24
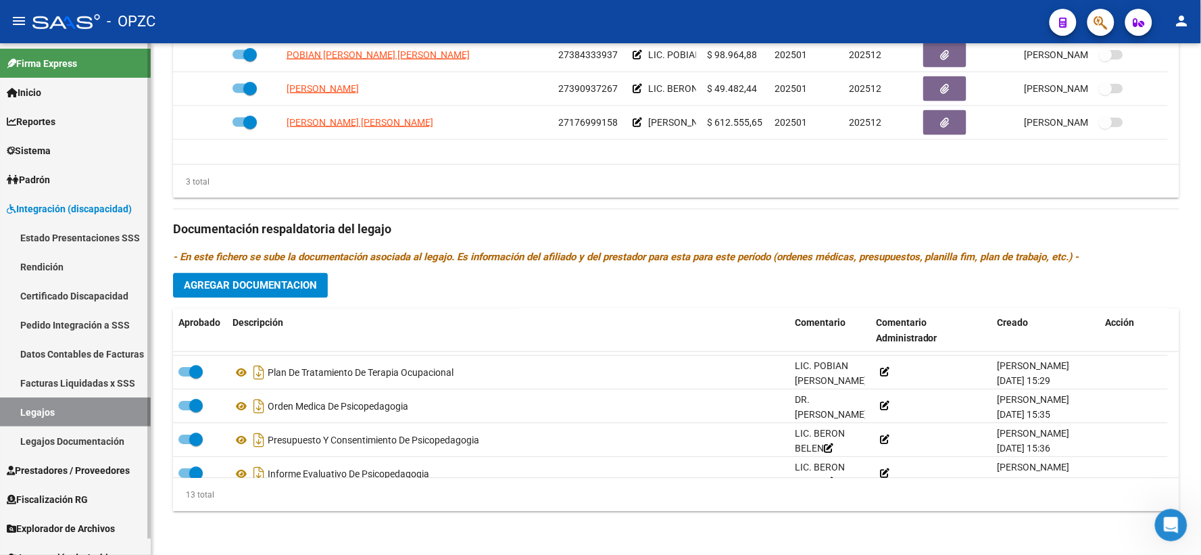
scroll to position [92, 0]
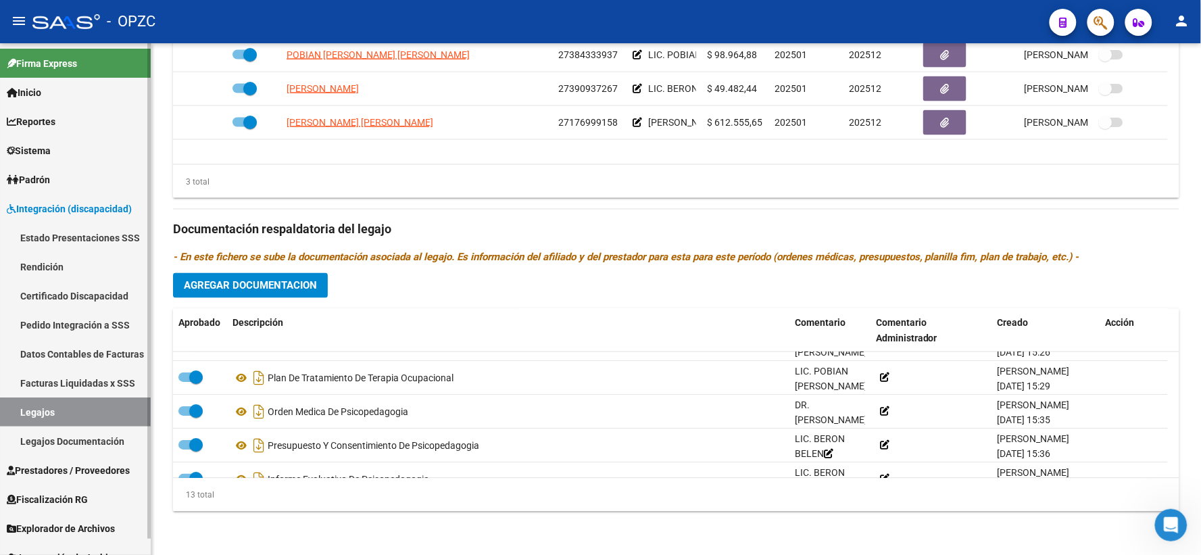
click at [32, 416] on link "Legajos" at bounding box center [75, 411] width 151 height 29
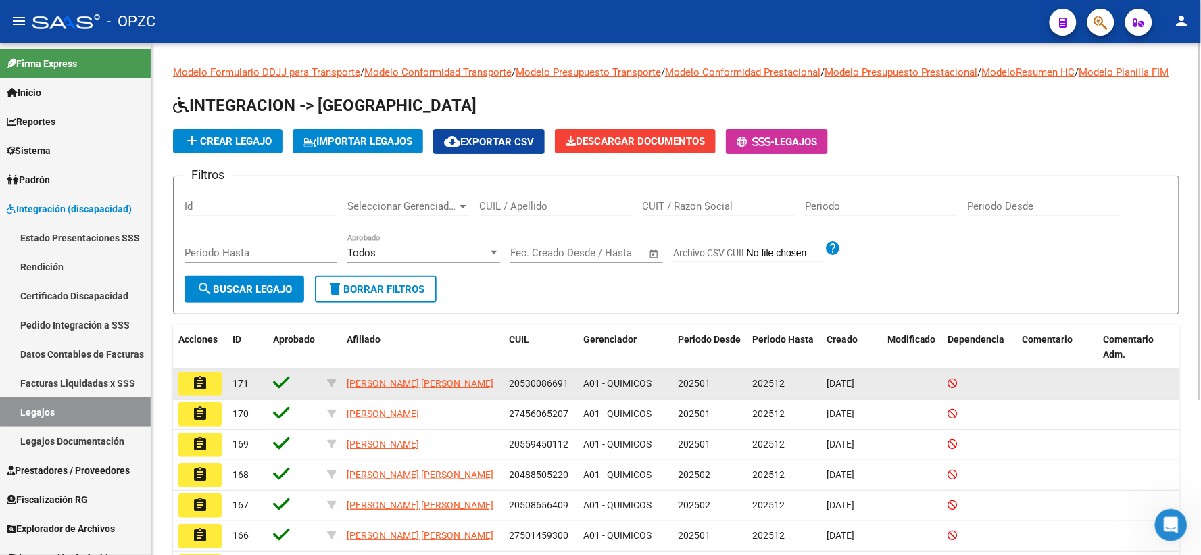
click at [208, 396] on button "assignment" at bounding box center [199, 384] width 43 height 24
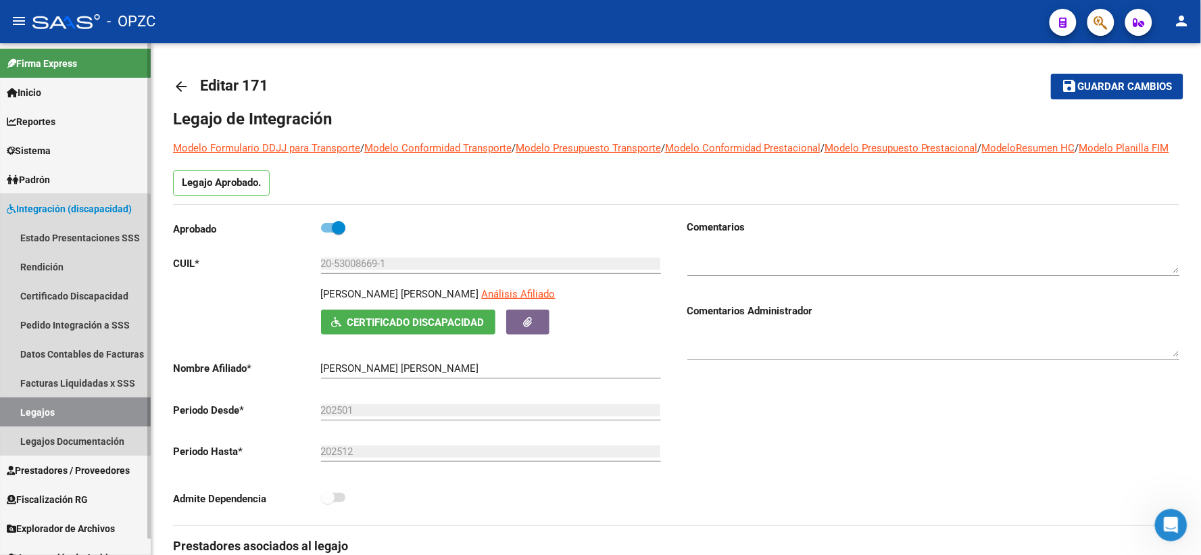
click at [72, 406] on link "Legajos" at bounding box center [75, 411] width 151 height 29
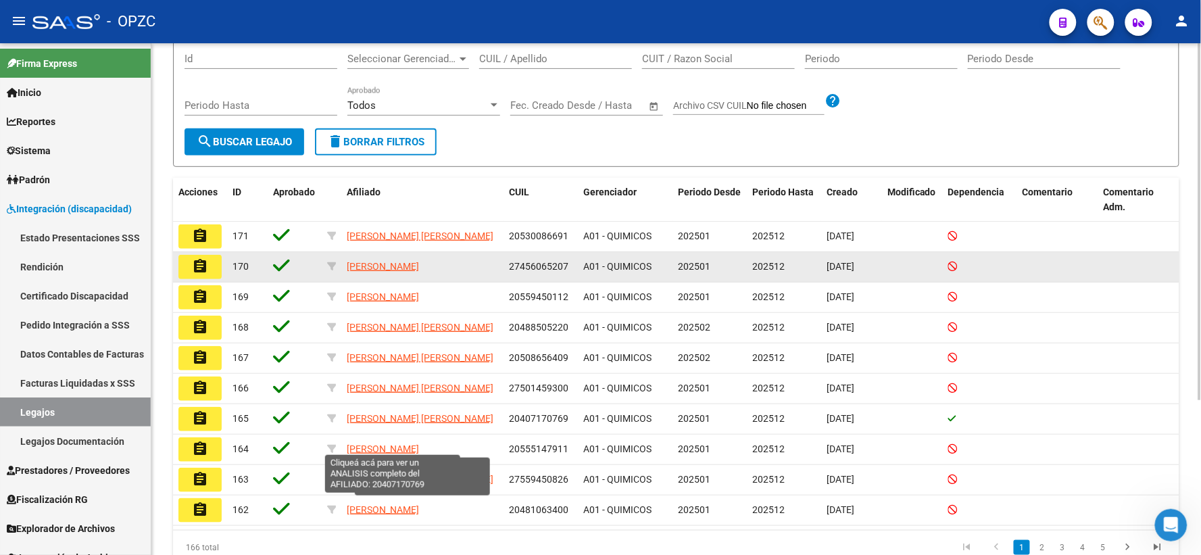
scroll to position [150, 0]
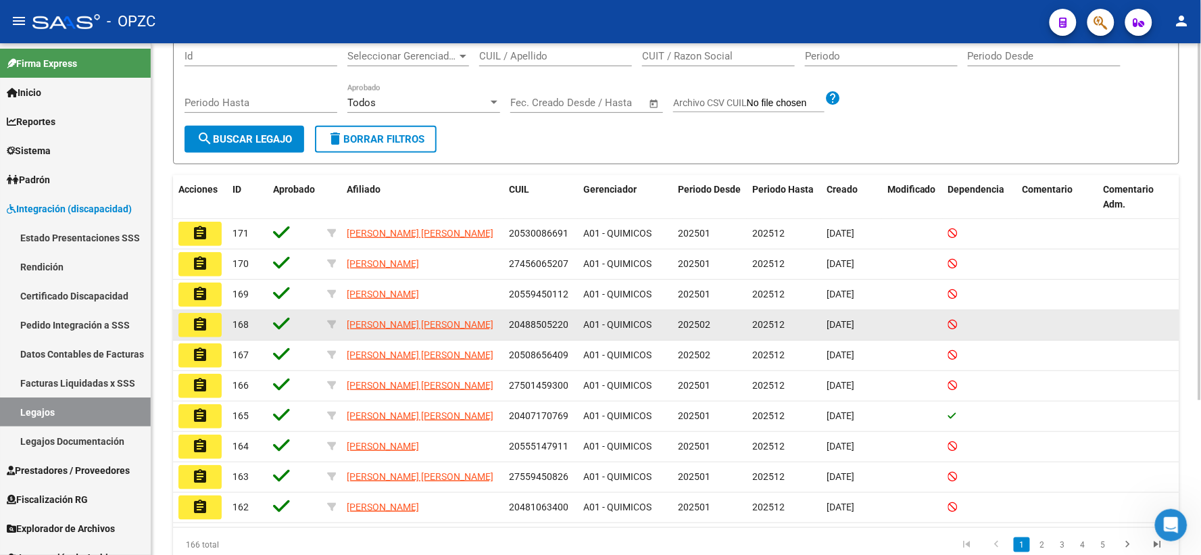
click at [210, 337] on button "assignment" at bounding box center [199, 325] width 43 height 24
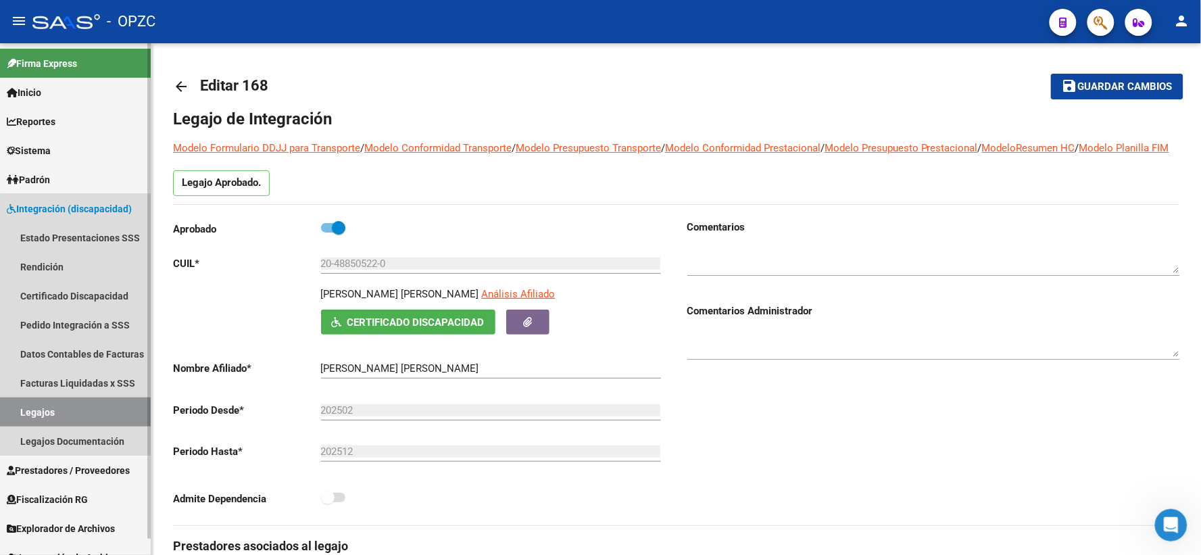
click at [77, 409] on link "Legajos" at bounding box center [75, 411] width 151 height 29
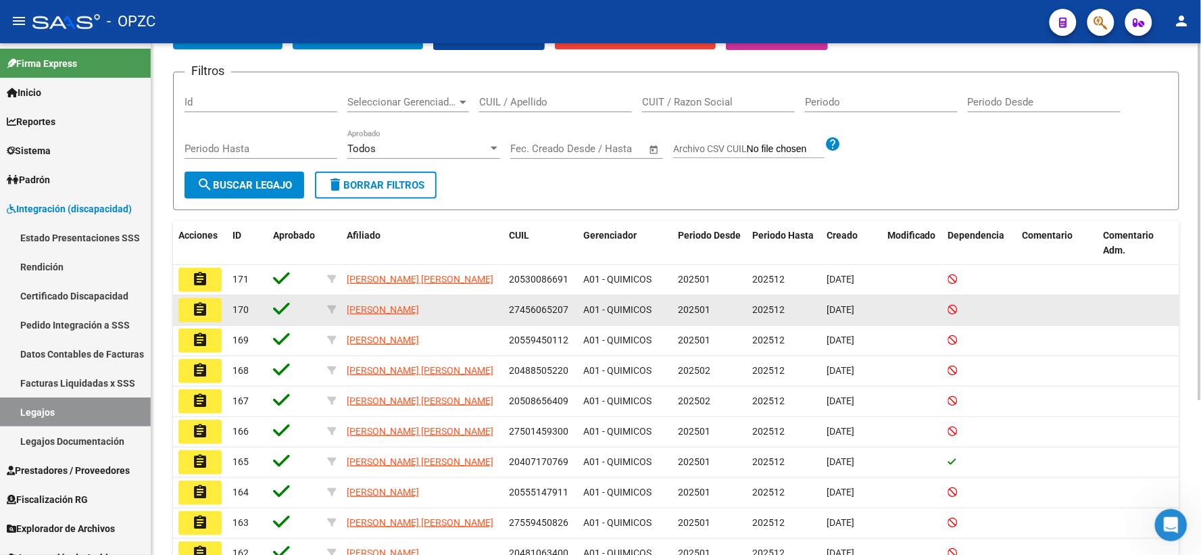
scroll to position [150, 0]
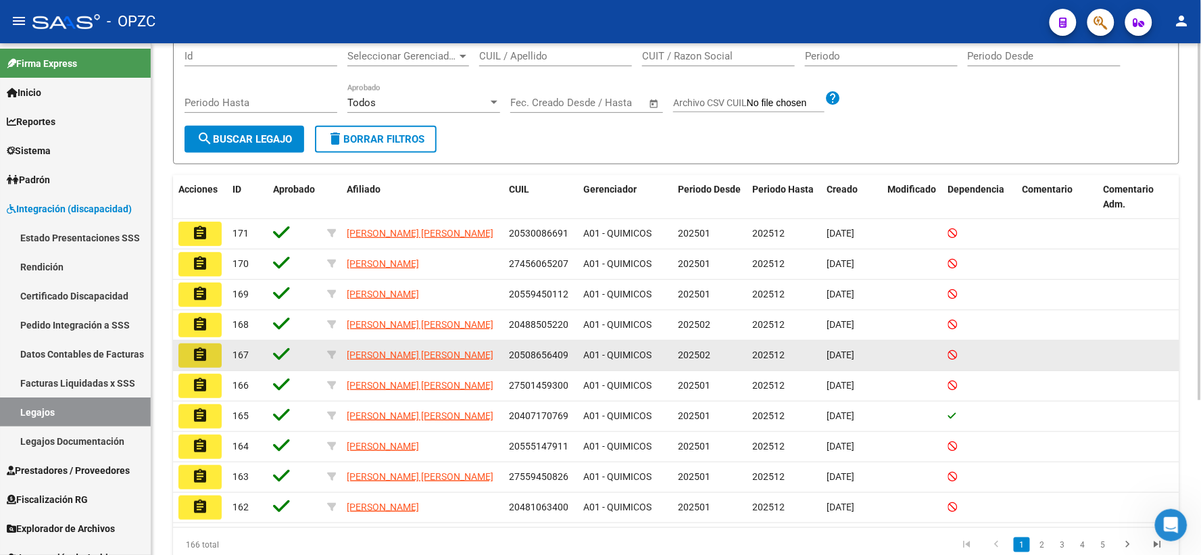
click at [210, 368] on button "assignment" at bounding box center [199, 355] width 43 height 24
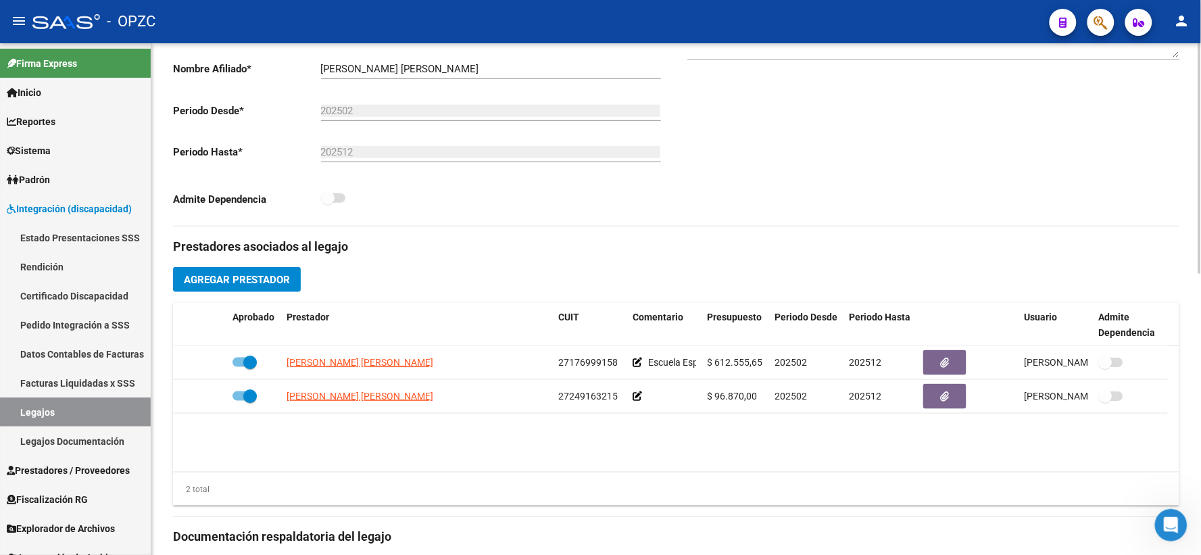
scroll to position [300, 0]
click at [38, 410] on link "Legajos" at bounding box center [75, 411] width 151 height 29
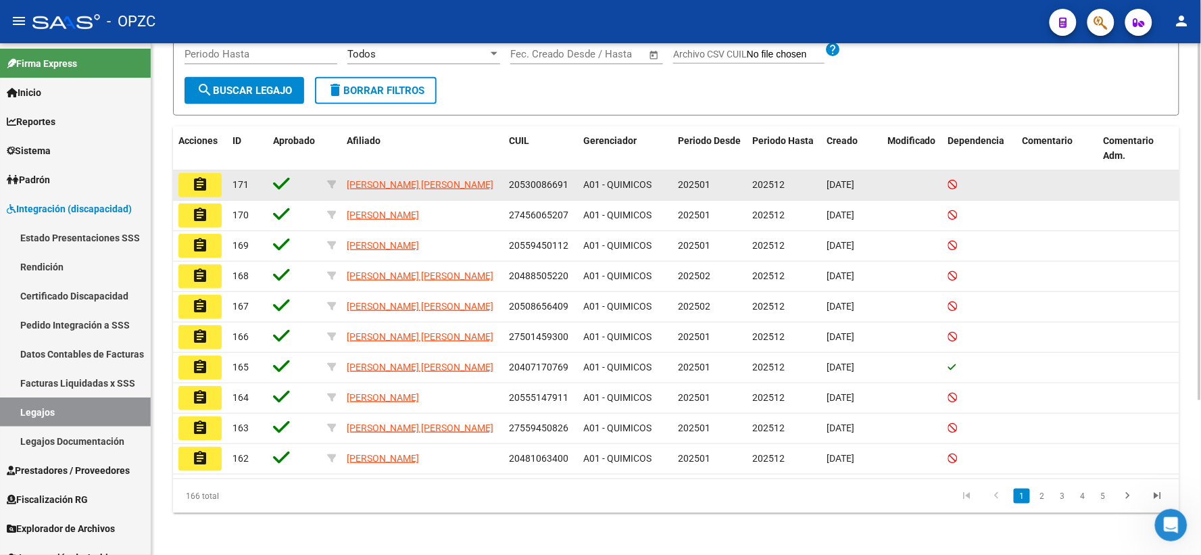
scroll to position [221, 0]
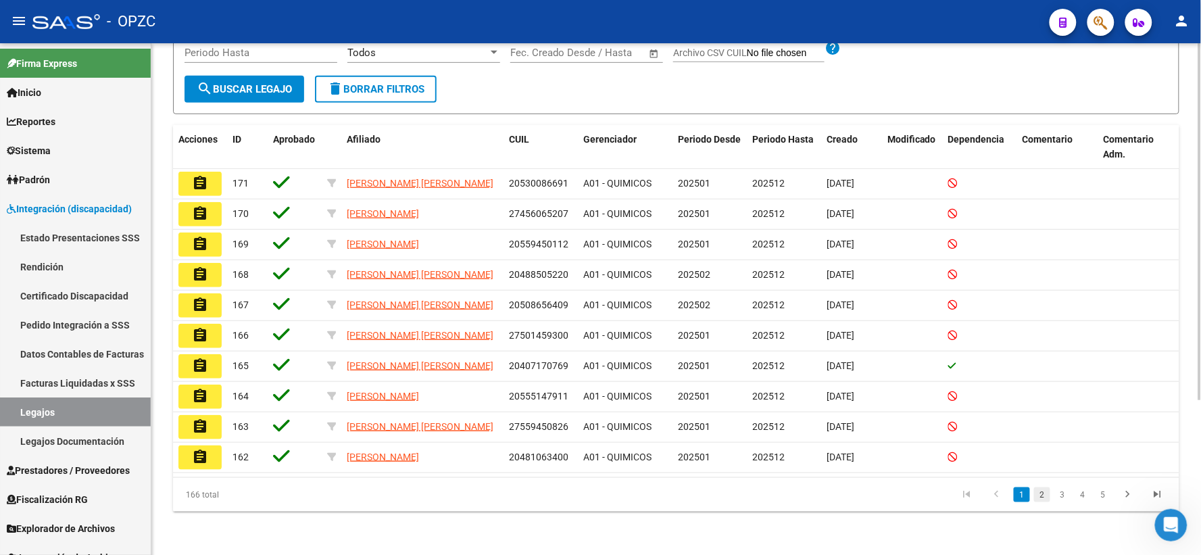
click at [1036, 491] on link "2" at bounding box center [1042, 494] width 16 height 15
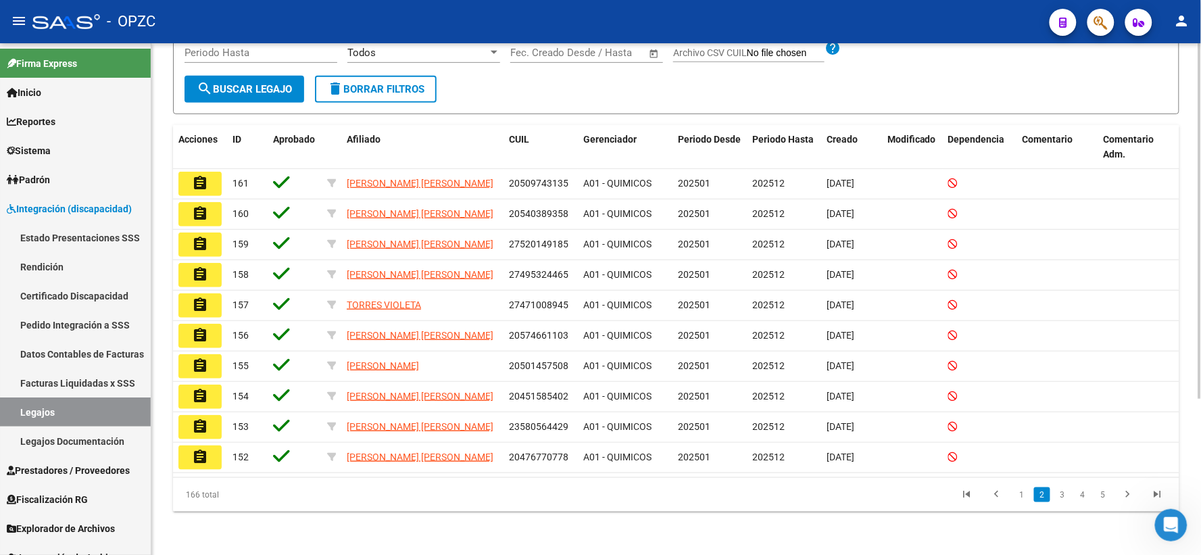
scroll to position [218, 0]
click at [1061, 488] on link "3" at bounding box center [1062, 494] width 16 height 15
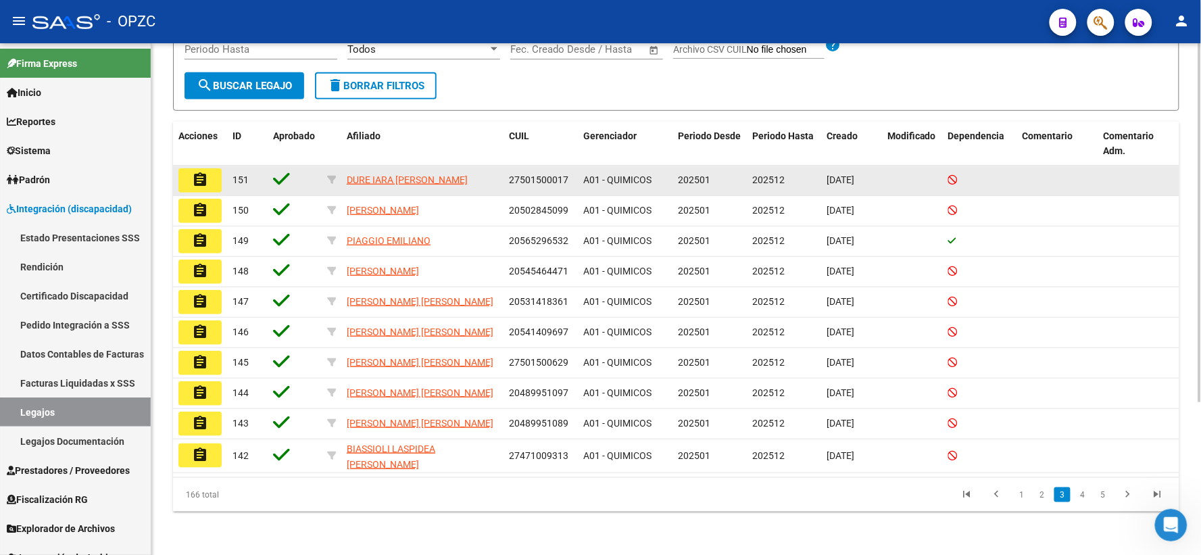
click at [203, 179] on mat-icon "assignment" at bounding box center [200, 180] width 16 height 16
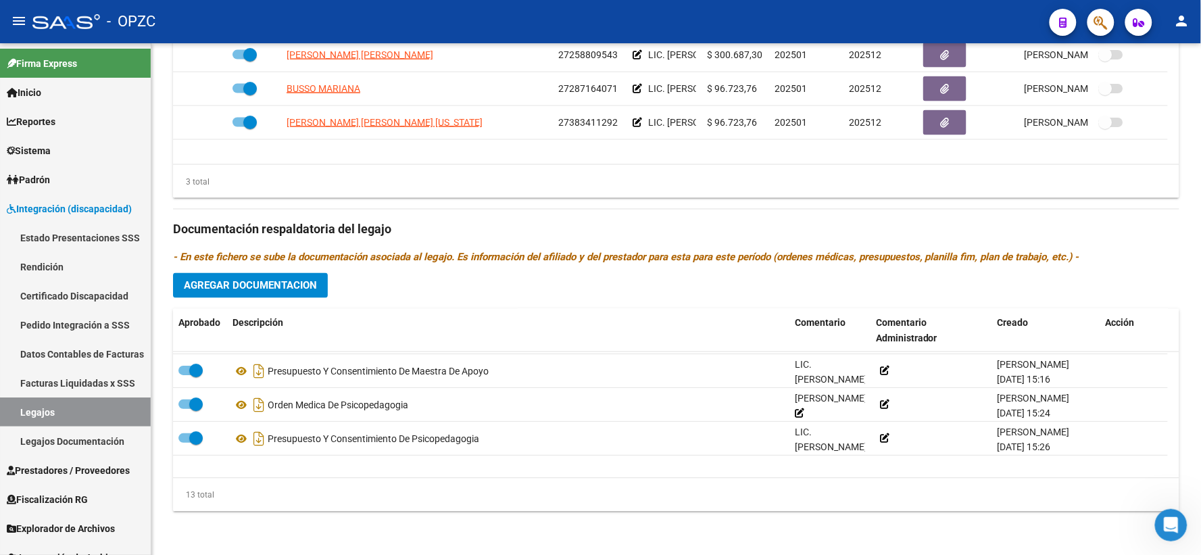
scroll to position [92, 0]
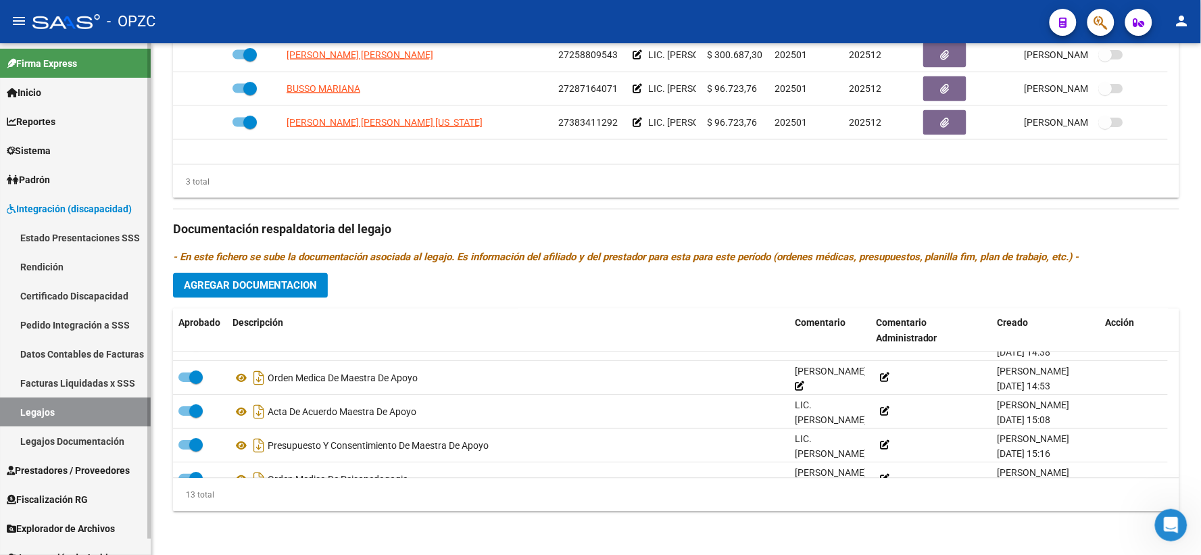
click at [45, 408] on link "Legajos" at bounding box center [75, 411] width 151 height 29
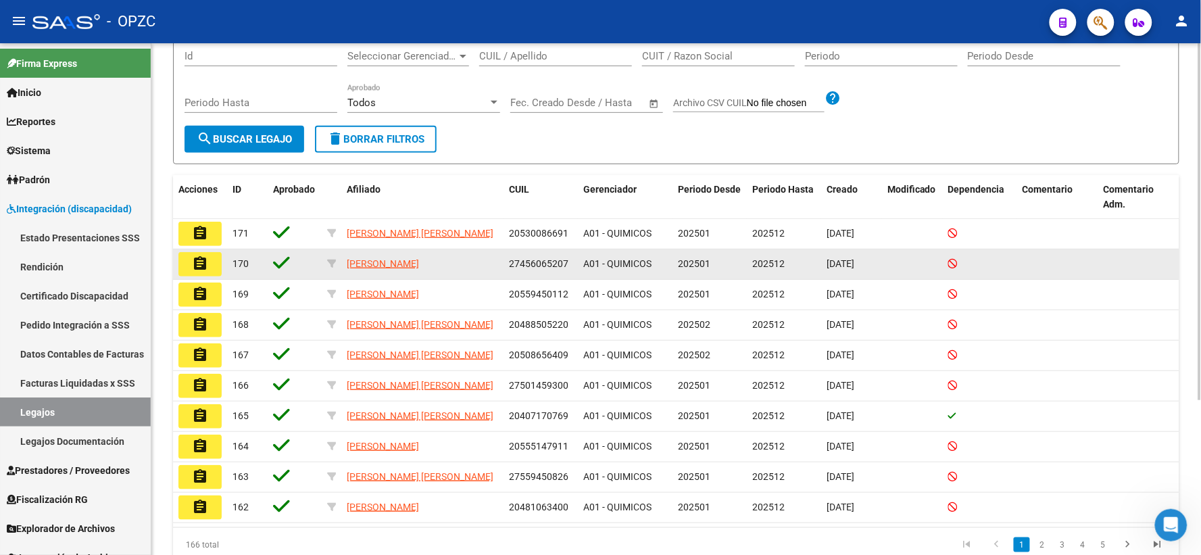
scroll to position [221, 0]
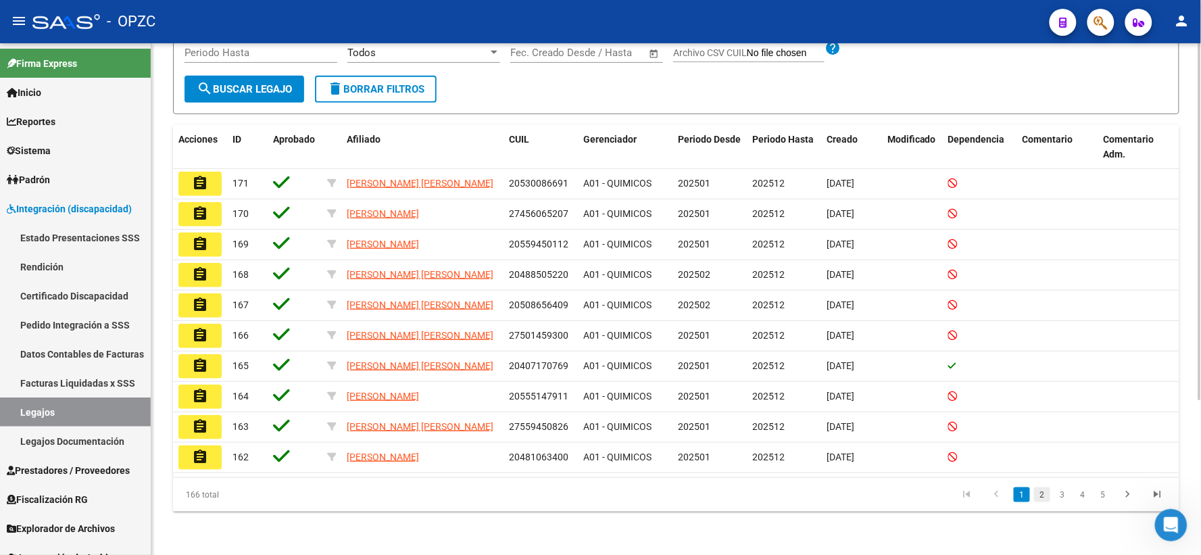
click at [1045, 497] on link "2" at bounding box center [1042, 494] width 16 height 15
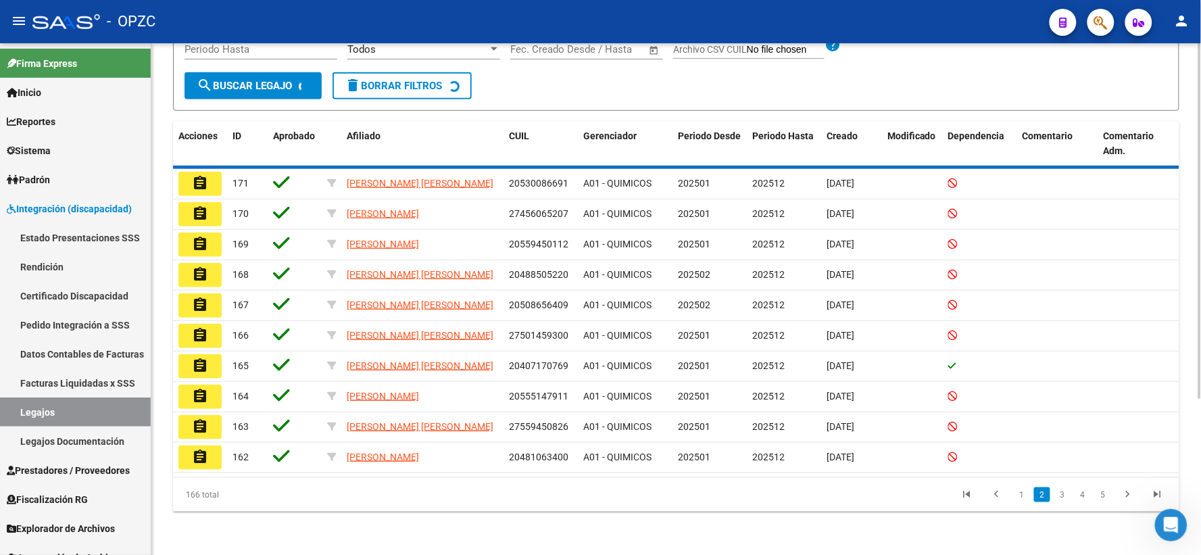
scroll to position [218, 0]
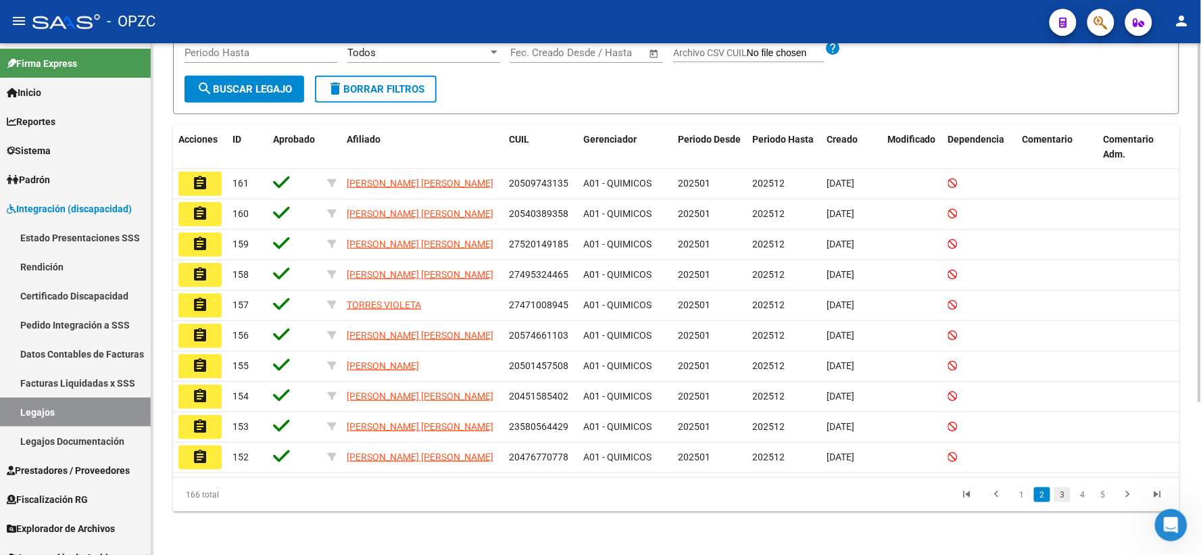
click at [1063, 495] on link "3" at bounding box center [1062, 494] width 16 height 15
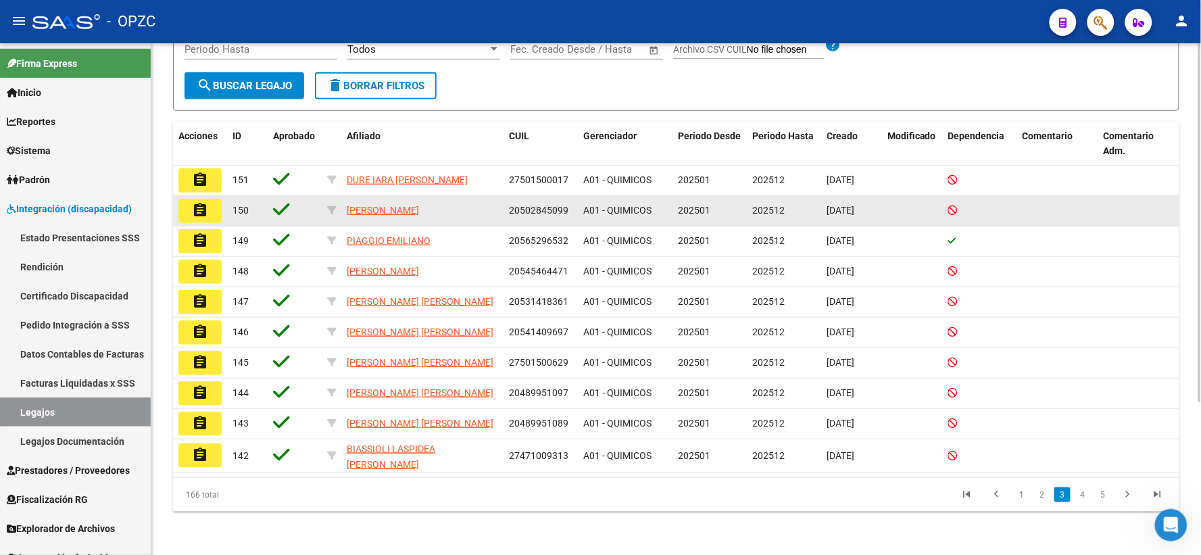
click at [196, 203] on mat-icon "assignment" at bounding box center [200, 210] width 16 height 16
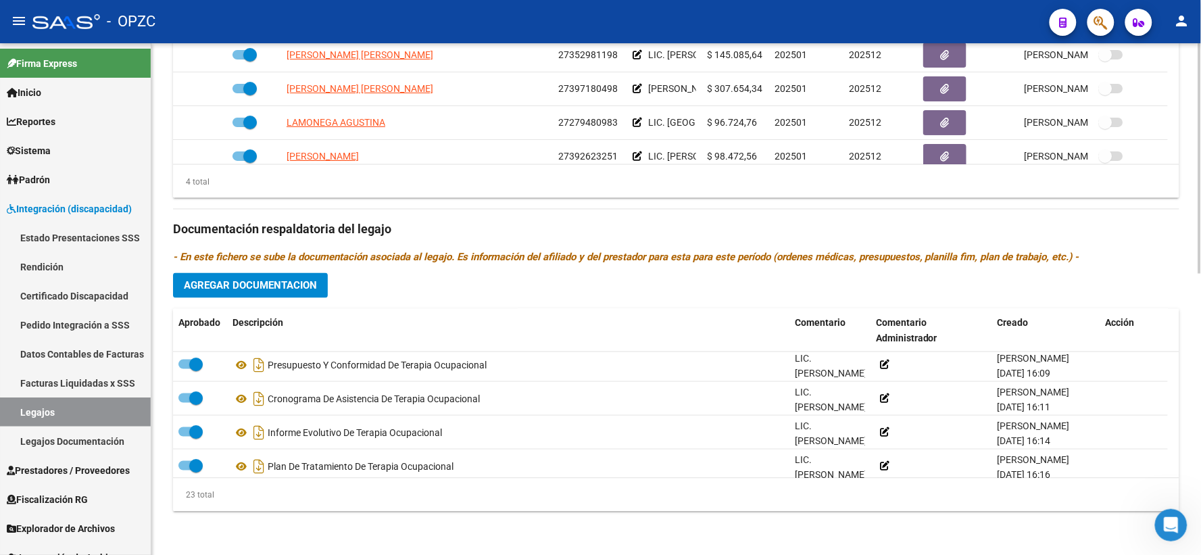
scroll to position [656, 0]
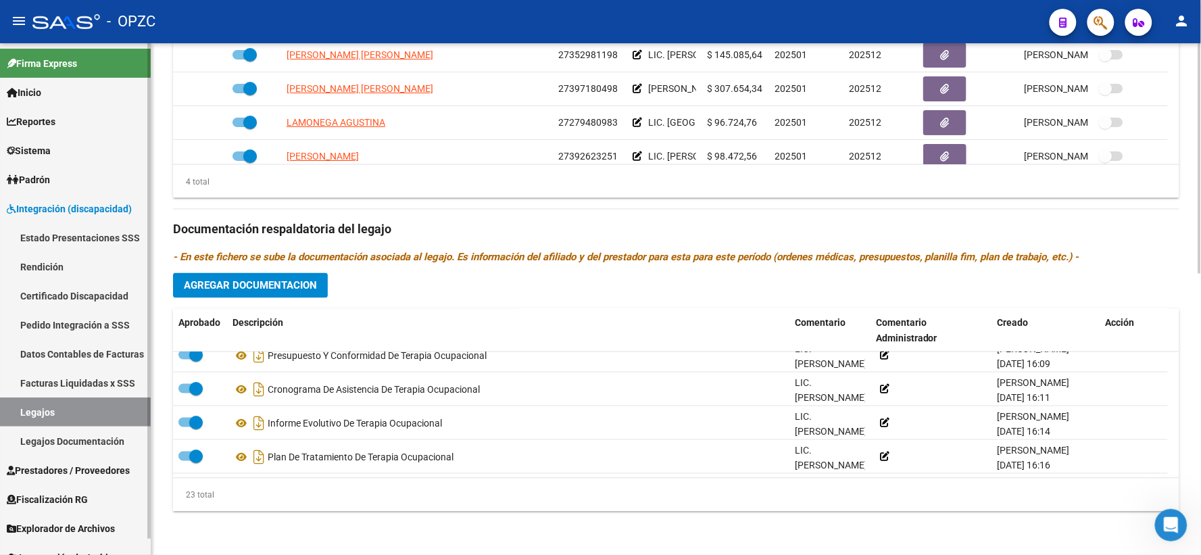
click at [50, 408] on link "Legajos" at bounding box center [75, 411] width 151 height 29
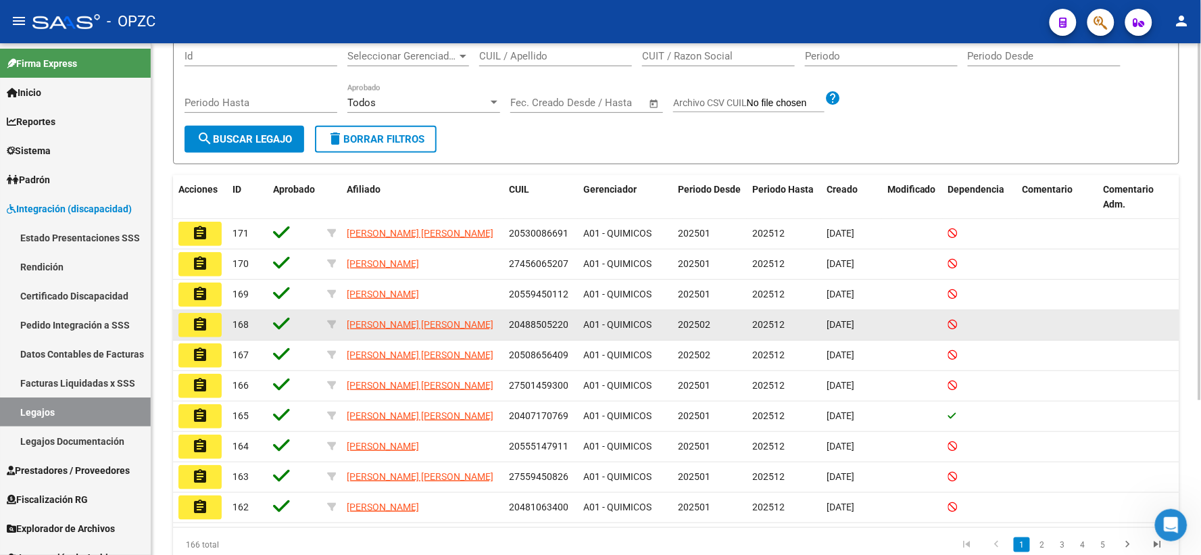
scroll to position [221, 0]
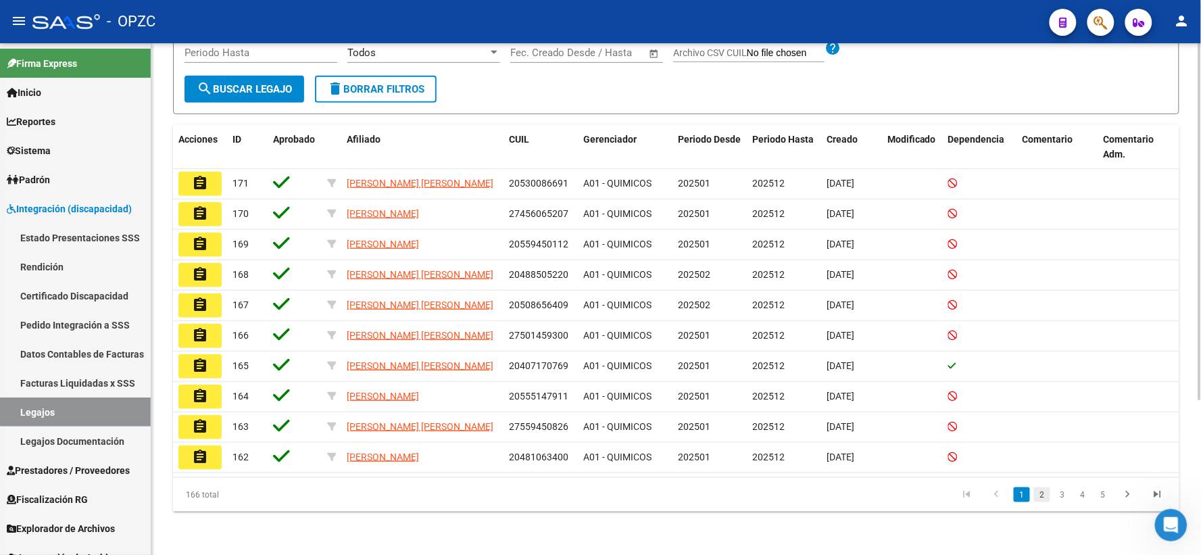
click at [1042, 494] on link "2" at bounding box center [1042, 494] width 16 height 15
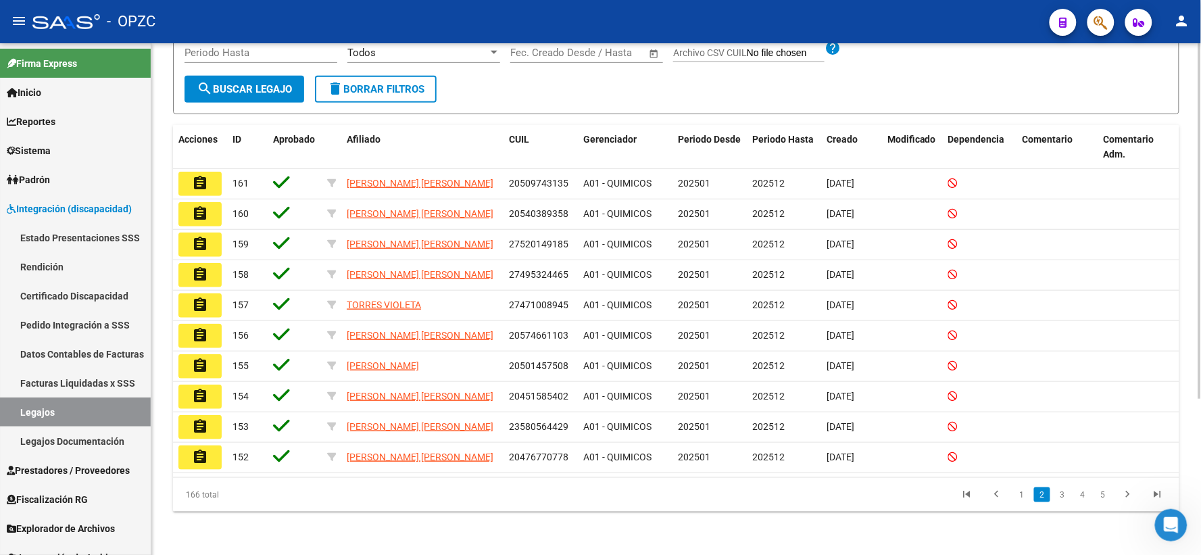
scroll to position [218, 0]
click at [1063, 498] on link "3" at bounding box center [1062, 494] width 16 height 15
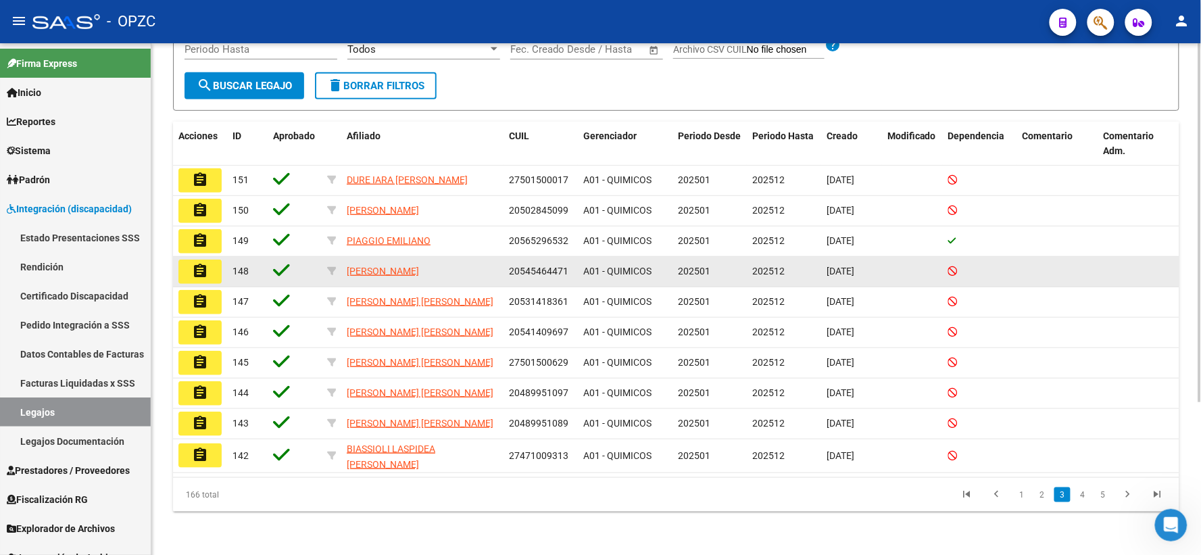
click at [201, 272] on mat-icon "assignment" at bounding box center [200, 271] width 16 height 16
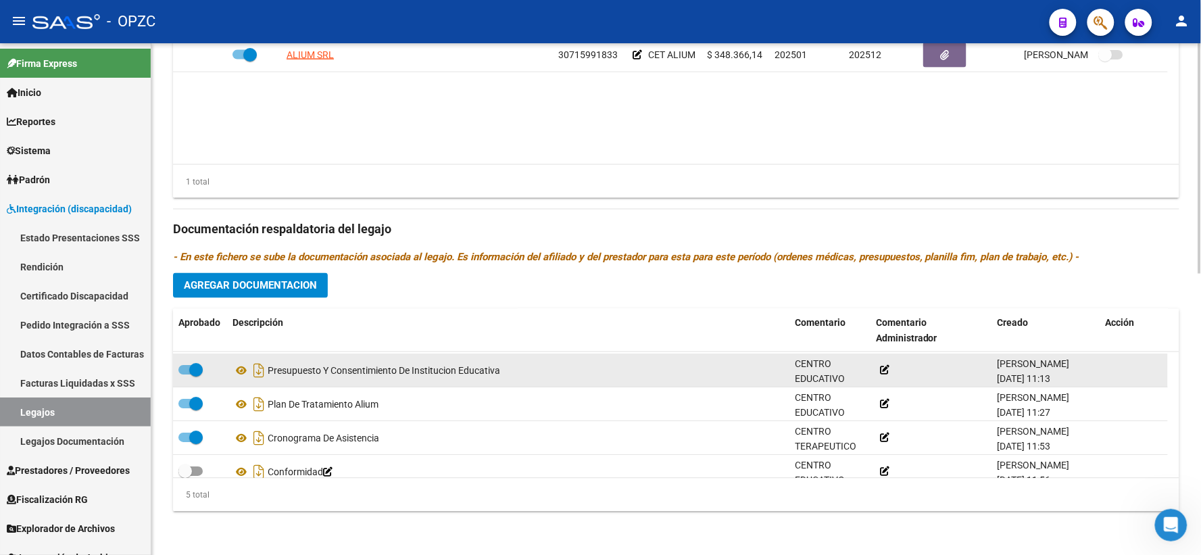
scroll to position [47, 0]
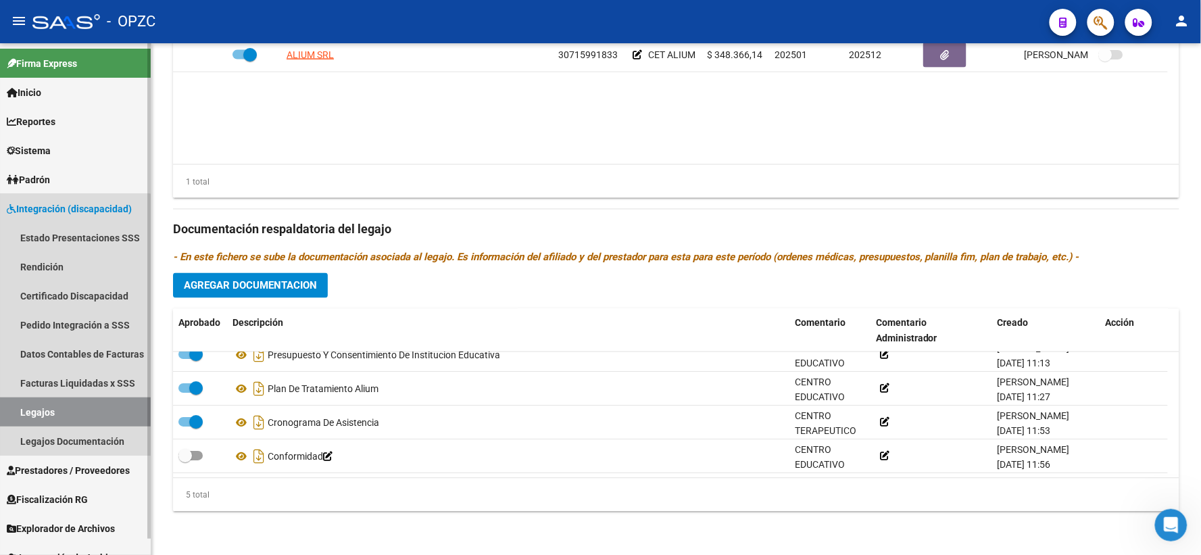
click at [55, 406] on link "Legajos" at bounding box center [75, 411] width 151 height 29
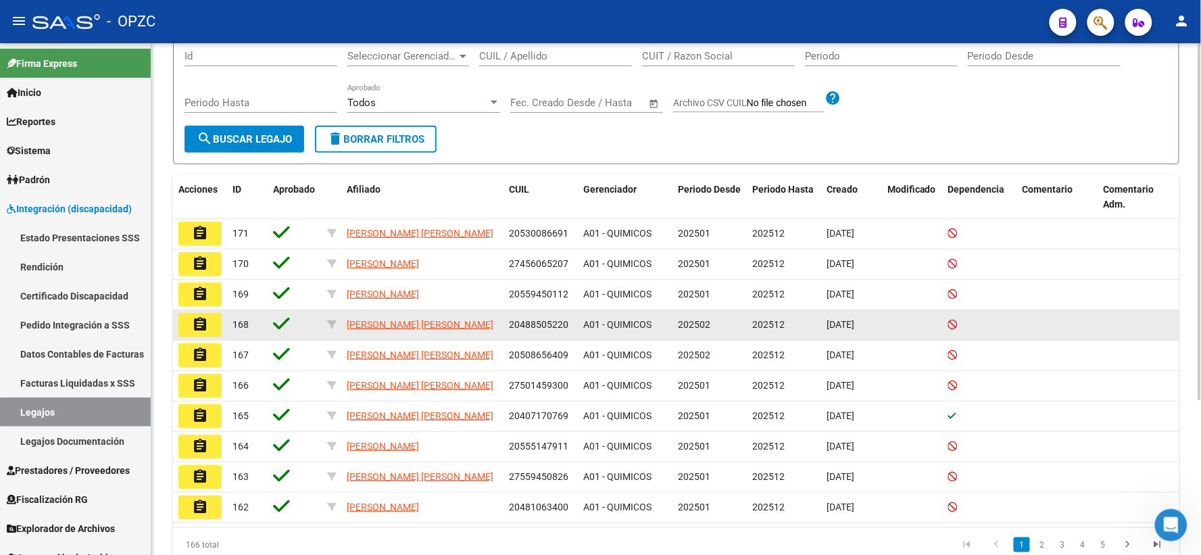
scroll to position [221, 0]
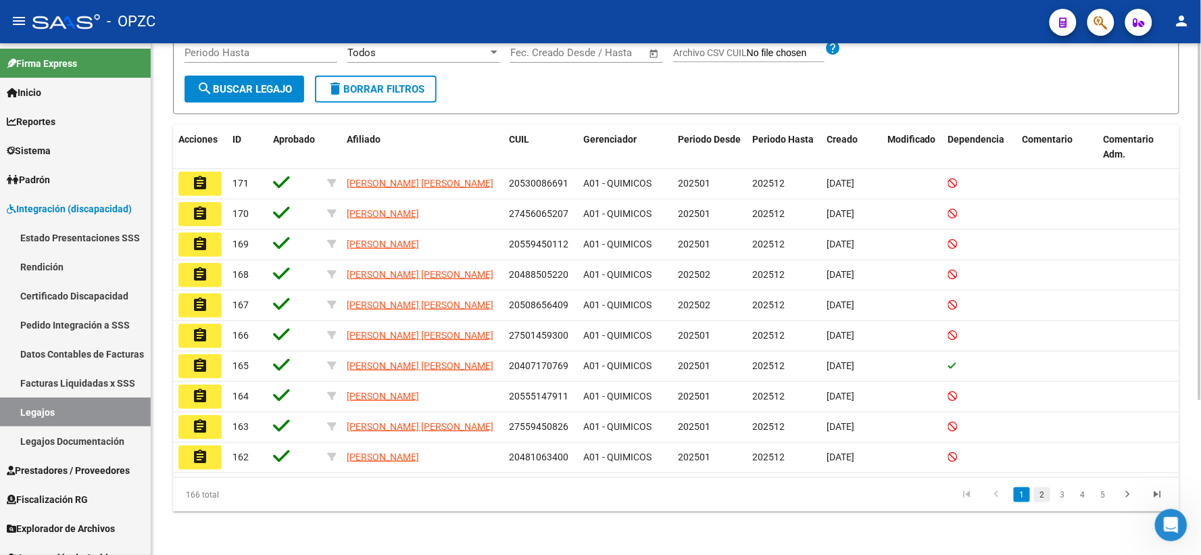
click at [1041, 492] on link "2" at bounding box center [1042, 494] width 16 height 15
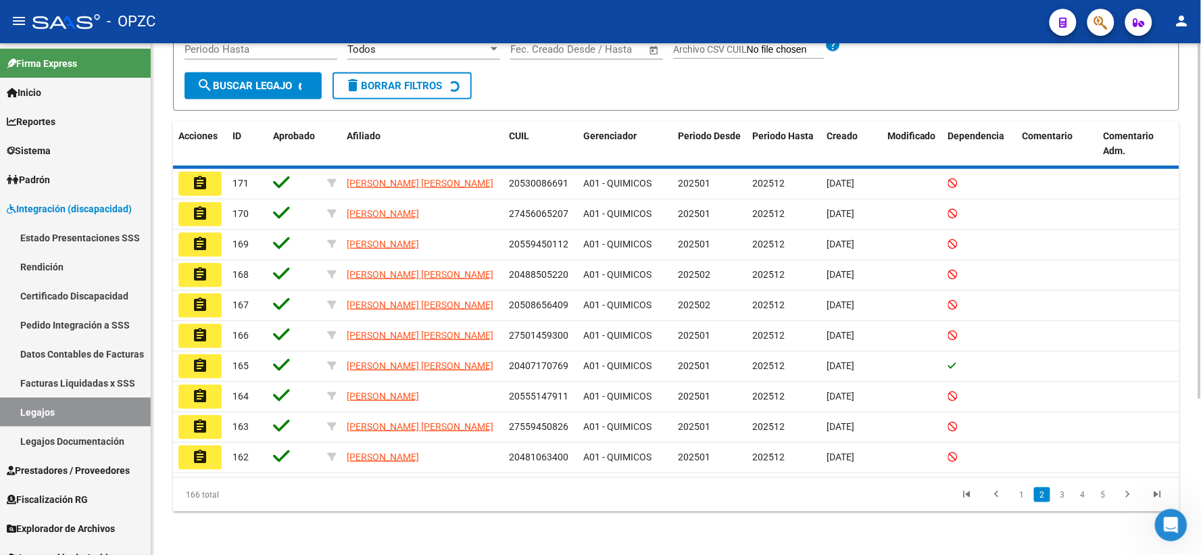
scroll to position [218, 0]
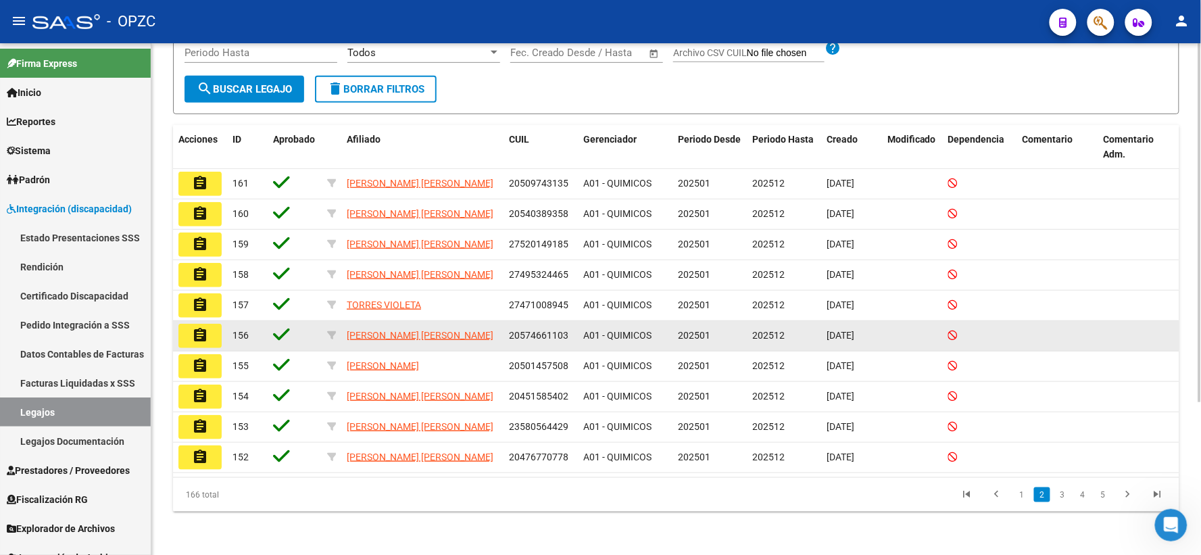
click at [199, 338] on mat-icon "assignment" at bounding box center [200, 335] width 16 height 16
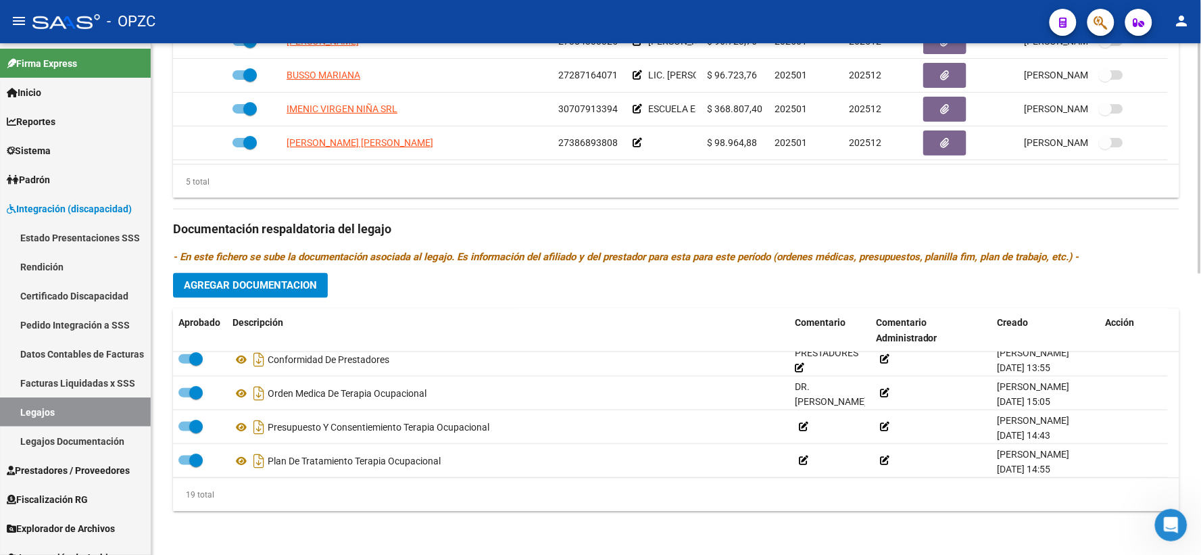
scroll to position [520, 0]
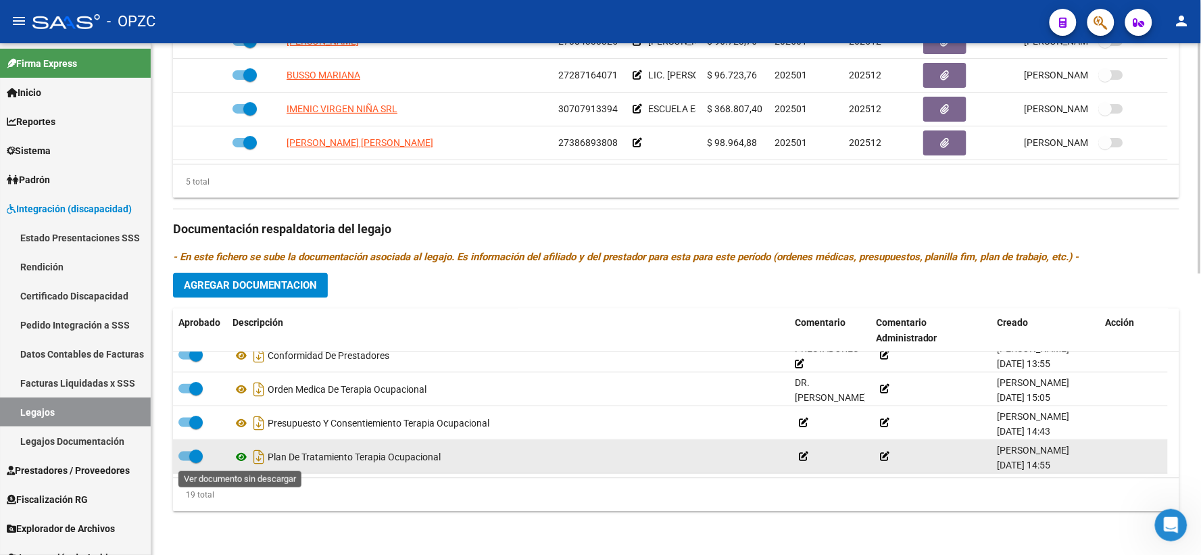
click at [241, 456] on icon at bounding box center [242, 457] width 18 height 16
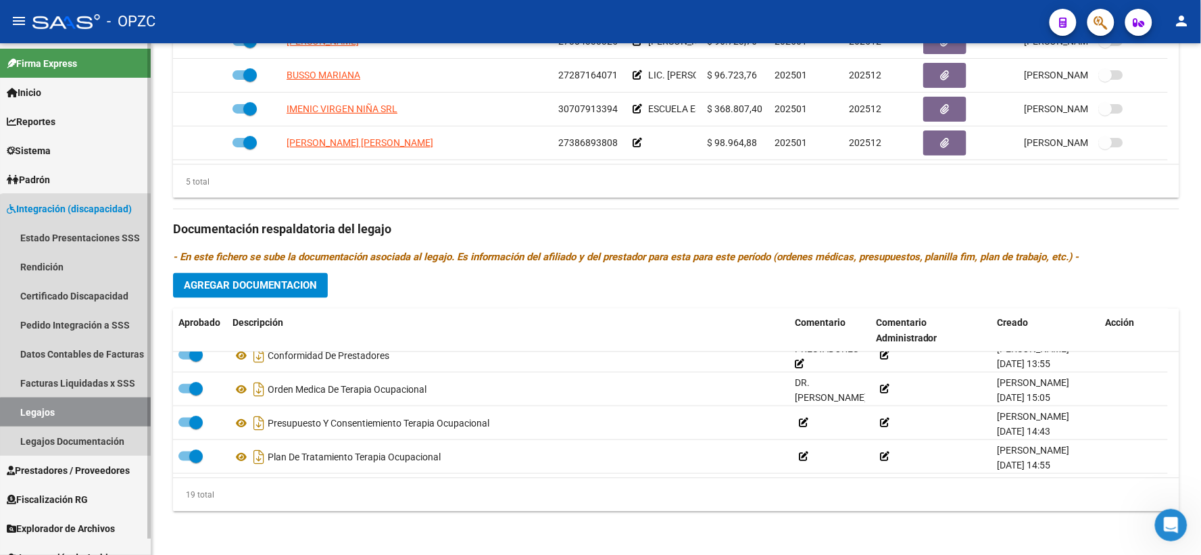
click at [77, 416] on link "Legajos" at bounding box center [75, 411] width 151 height 29
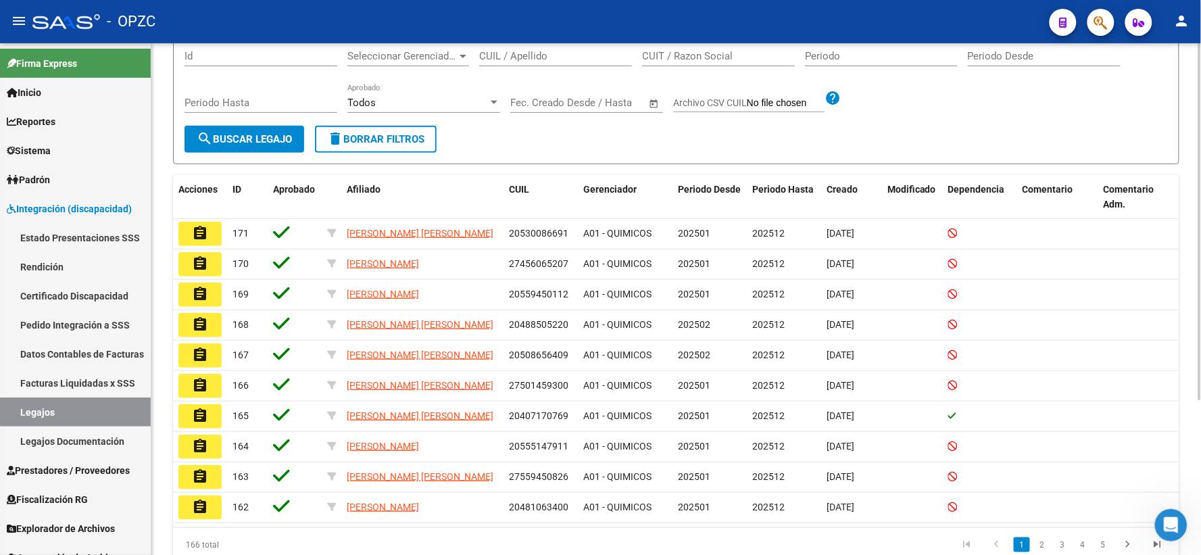
scroll to position [221, 0]
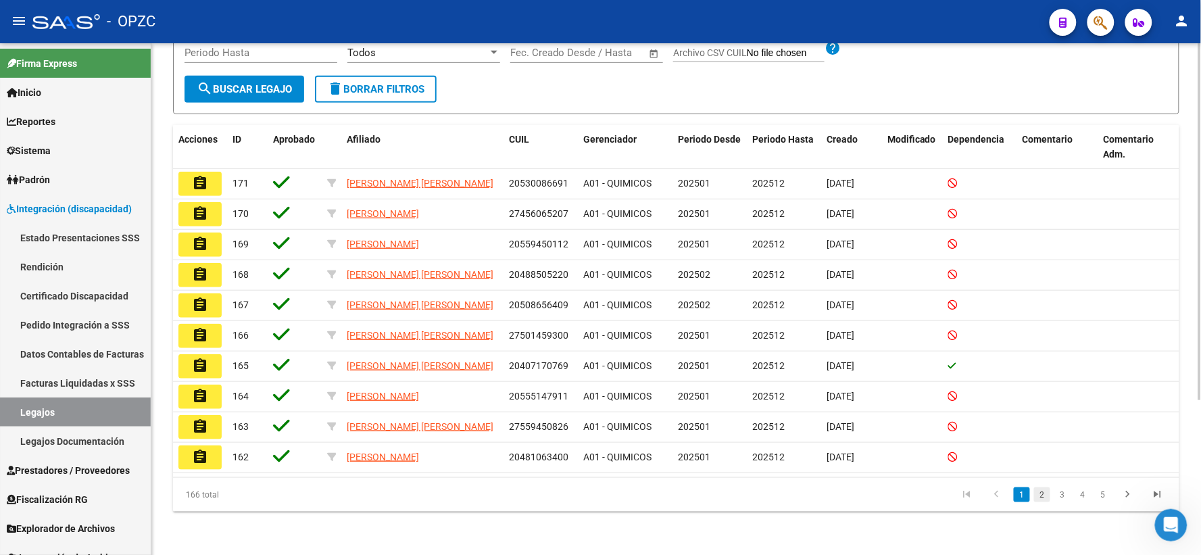
click at [1043, 491] on link "2" at bounding box center [1042, 494] width 16 height 15
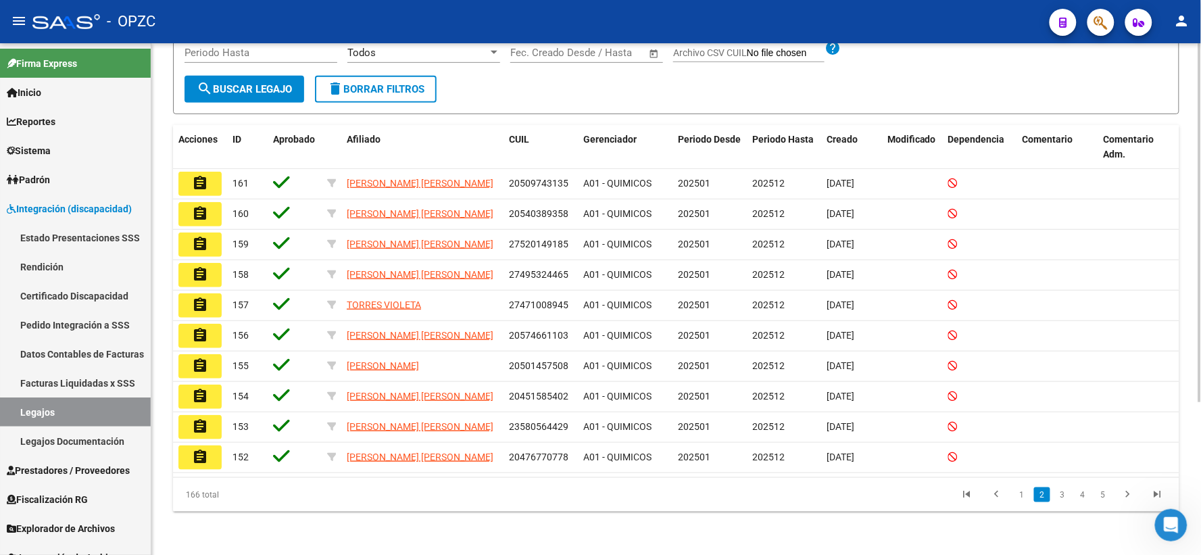
scroll to position [218, 0]
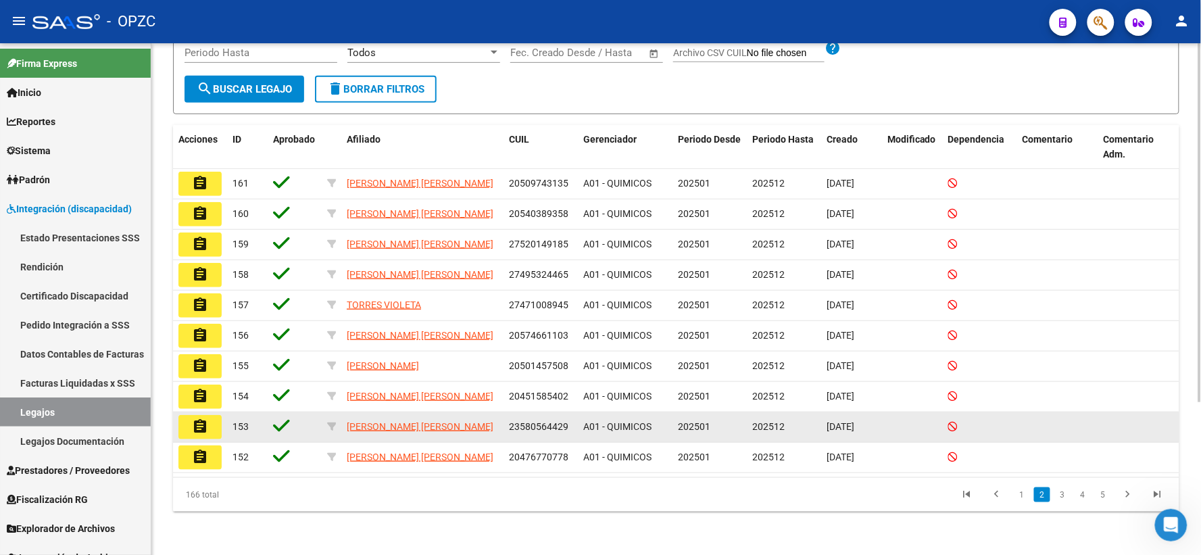
click at [204, 421] on mat-icon "assignment" at bounding box center [200, 426] width 16 height 16
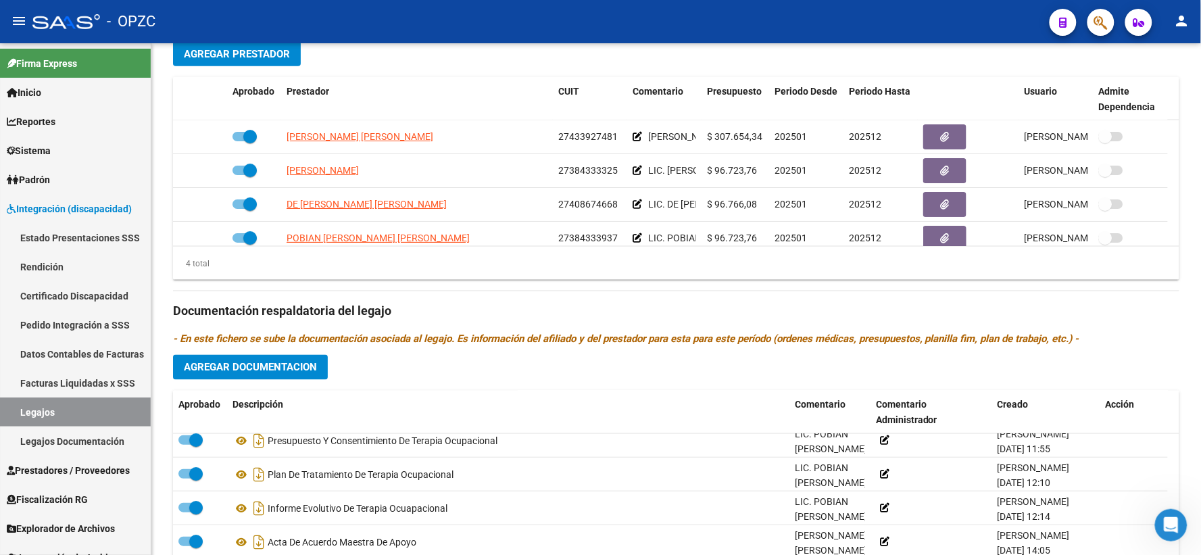
scroll to position [450, 0]
click at [42, 419] on link "Legajos" at bounding box center [75, 411] width 151 height 29
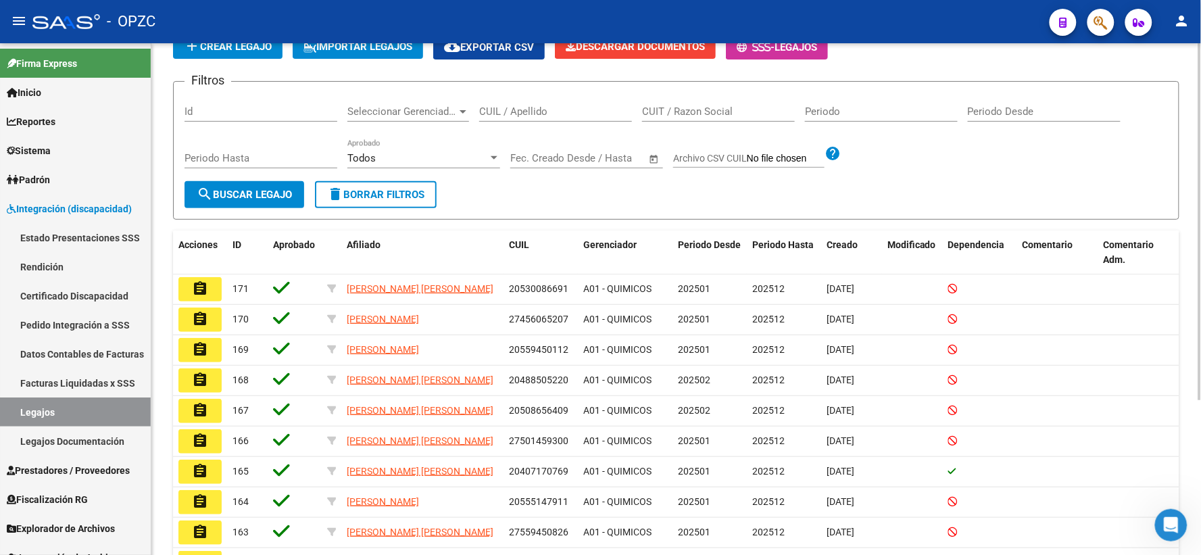
scroll to position [221, 0]
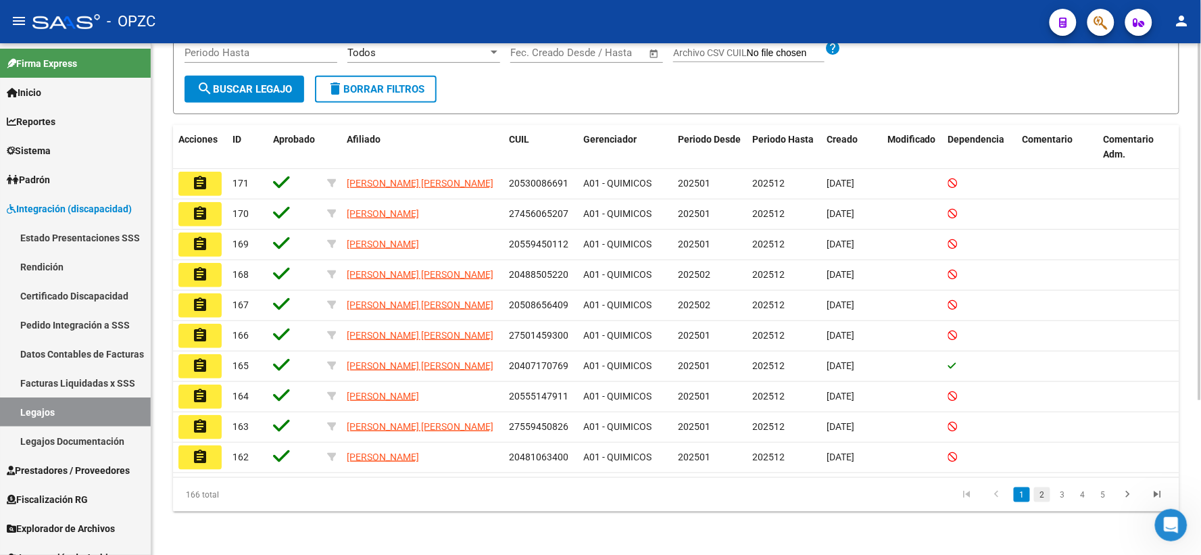
click at [1042, 491] on link "2" at bounding box center [1042, 494] width 16 height 15
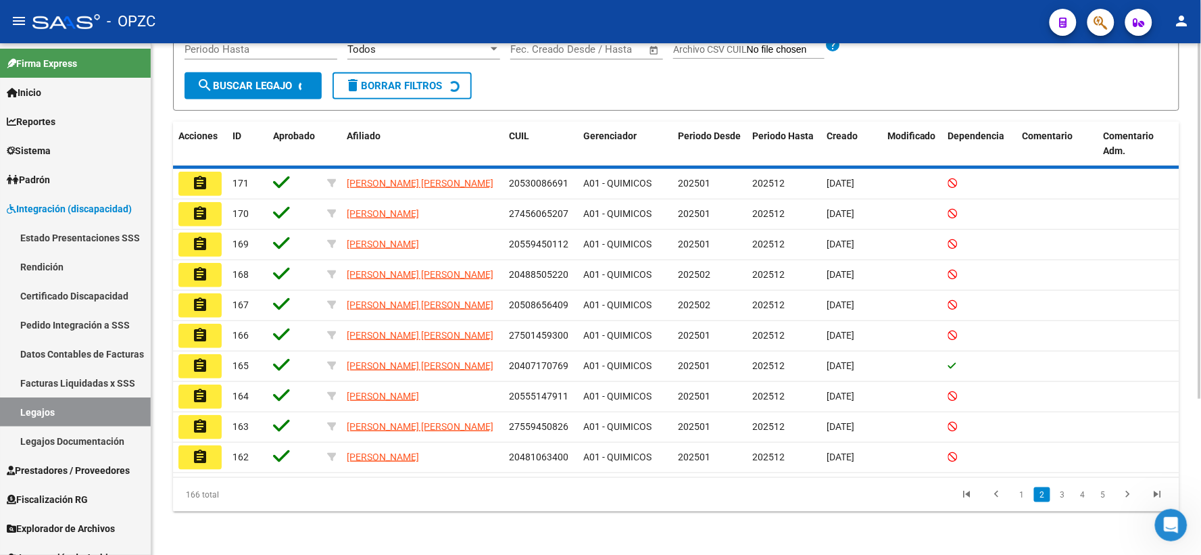
scroll to position [218, 0]
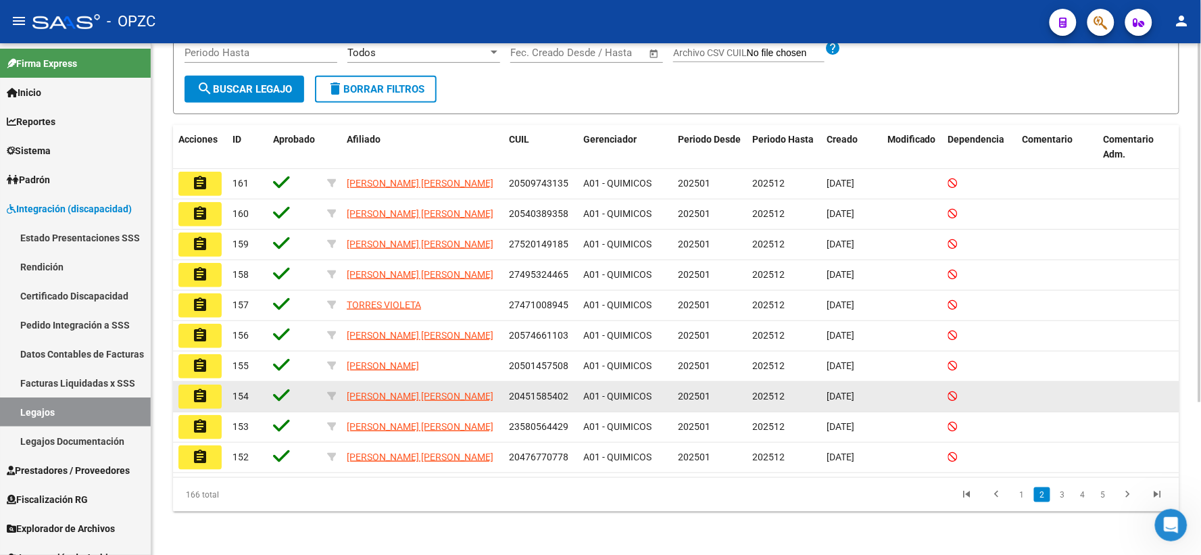
click at [198, 393] on mat-icon "assignment" at bounding box center [200, 396] width 16 height 16
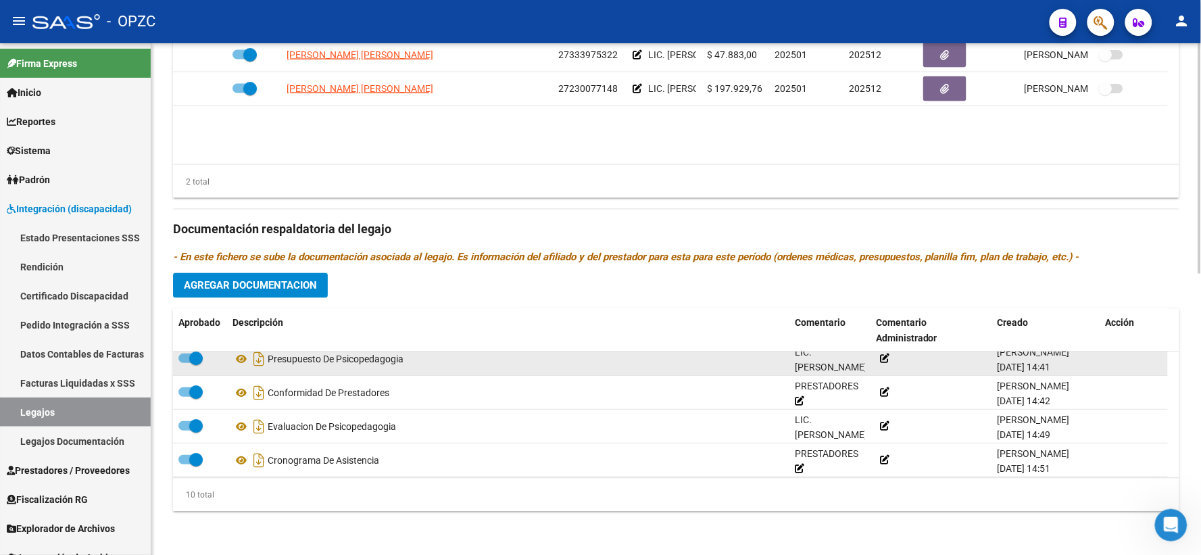
scroll to position [216, 0]
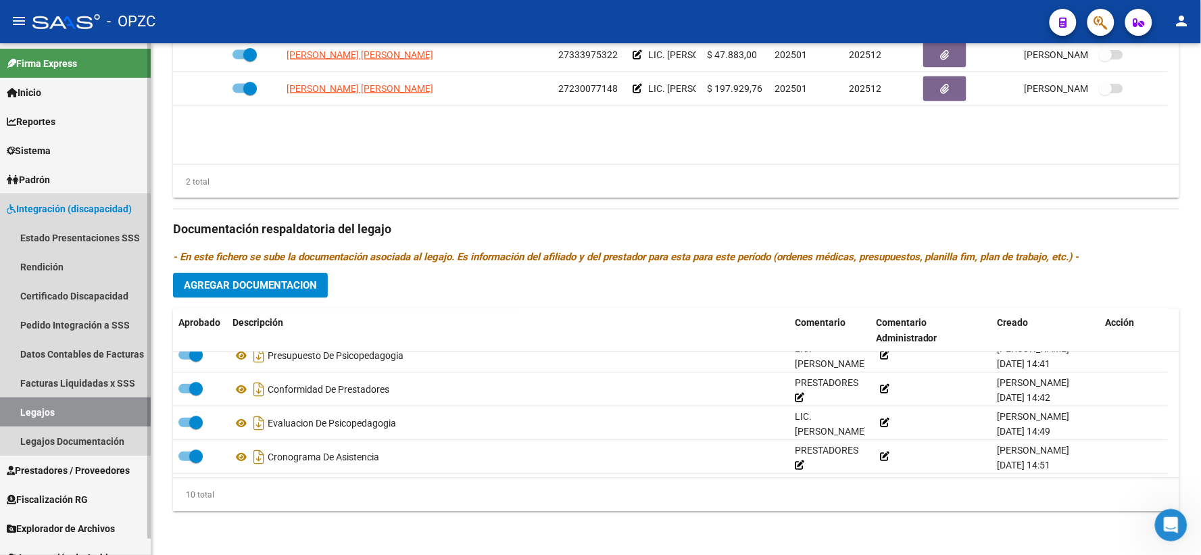
click at [32, 410] on link "Legajos" at bounding box center [75, 411] width 151 height 29
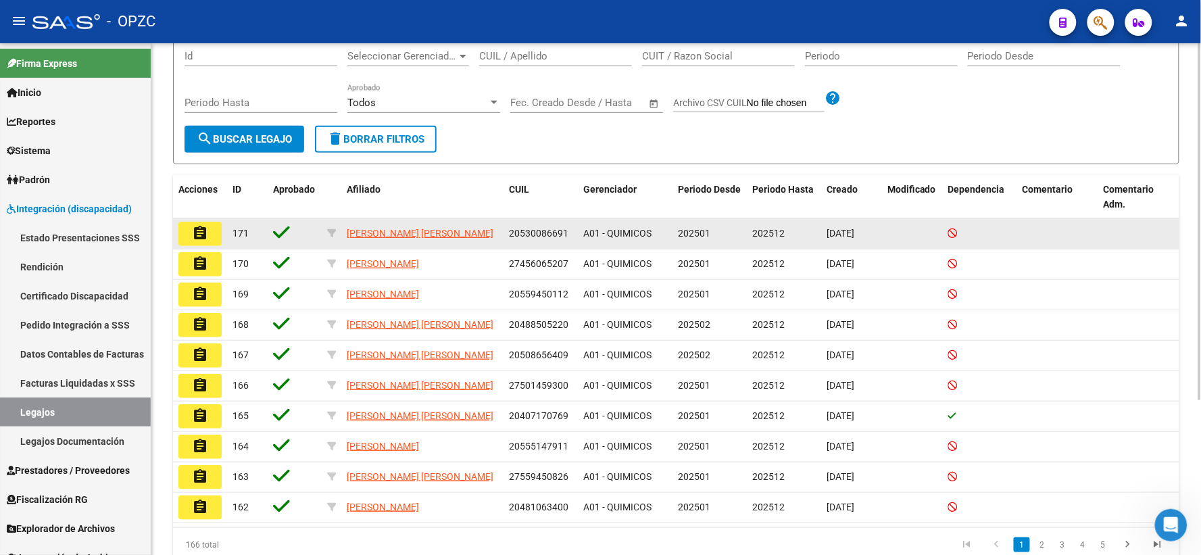
scroll to position [221, 0]
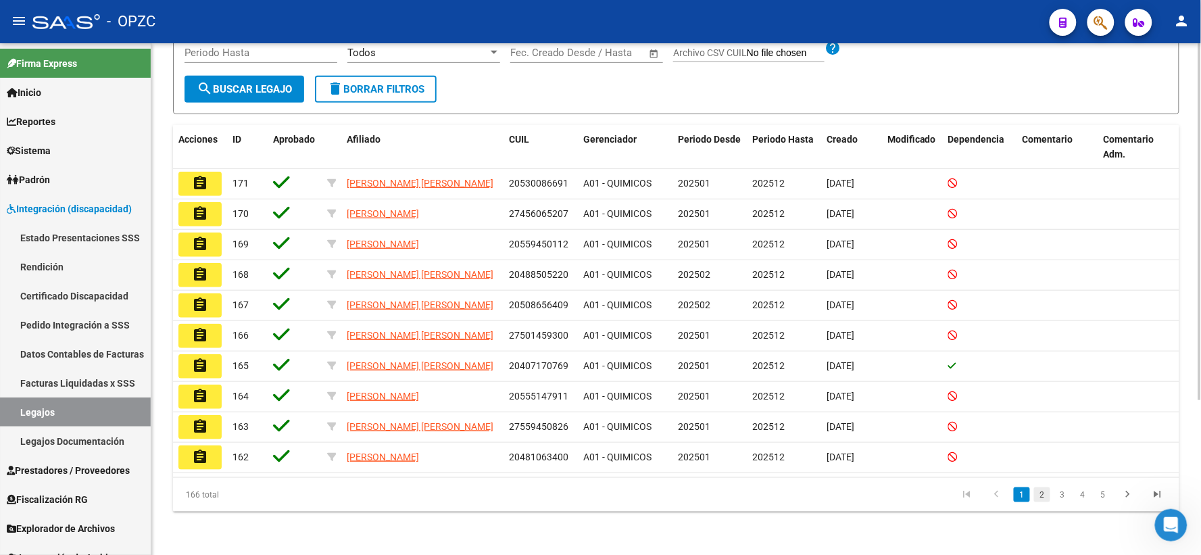
click at [1042, 490] on link "2" at bounding box center [1042, 494] width 16 height 15
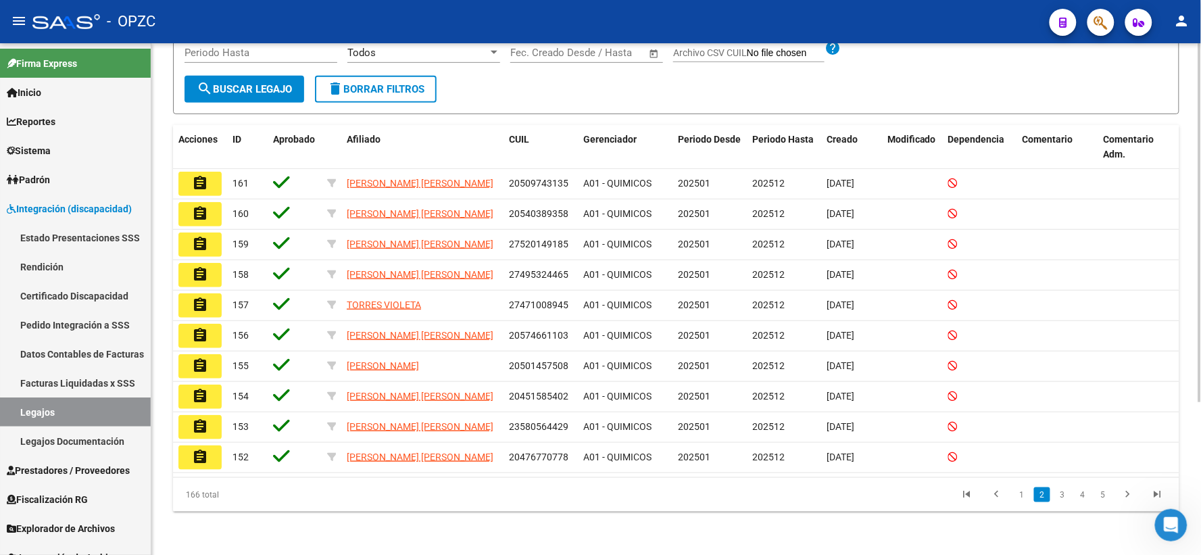
scroll to position [218, 0]
click at [1056, 495] on link "3" at bounding box center [1062, 494] width 16 height 15
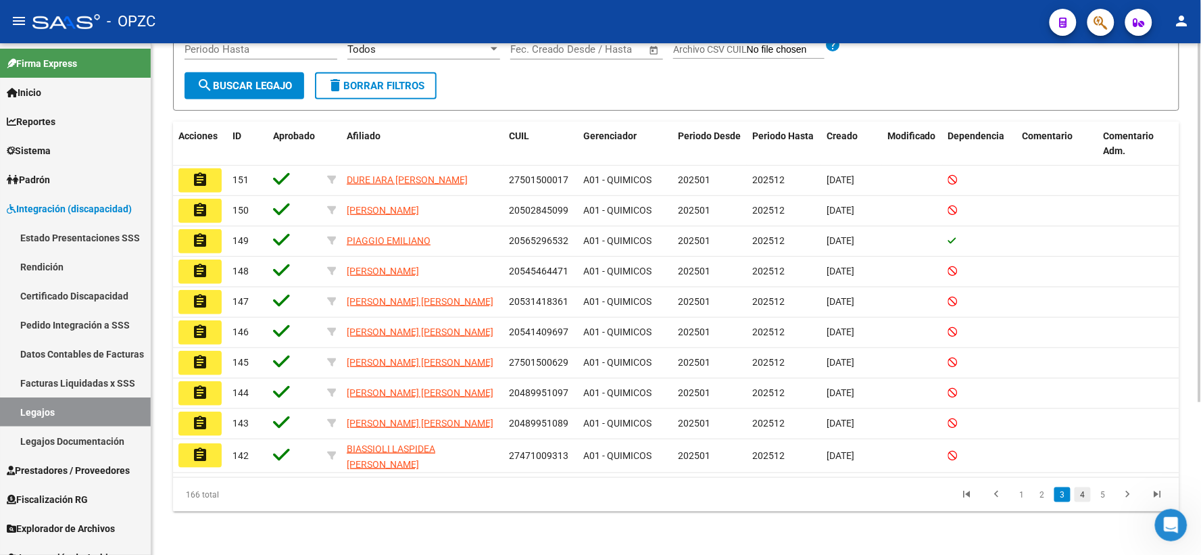
click at [1078, 493] on link "4" at bounding box center [1083, 494] width 16 height 15
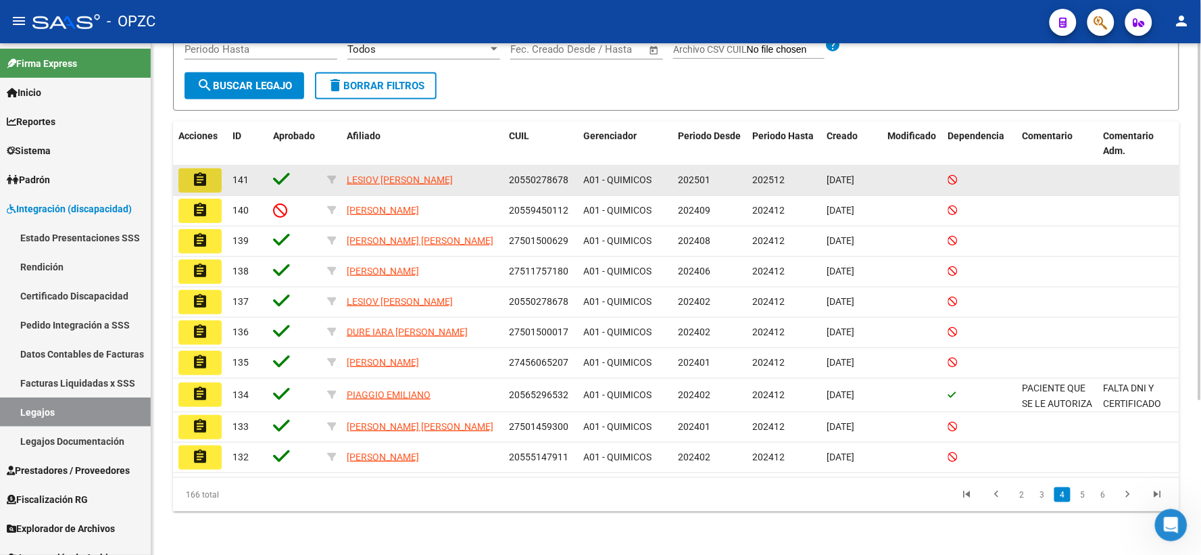
click at [193, 180] on mat-icon "assignment" at bounding box center [200, 180] width 16 height 16
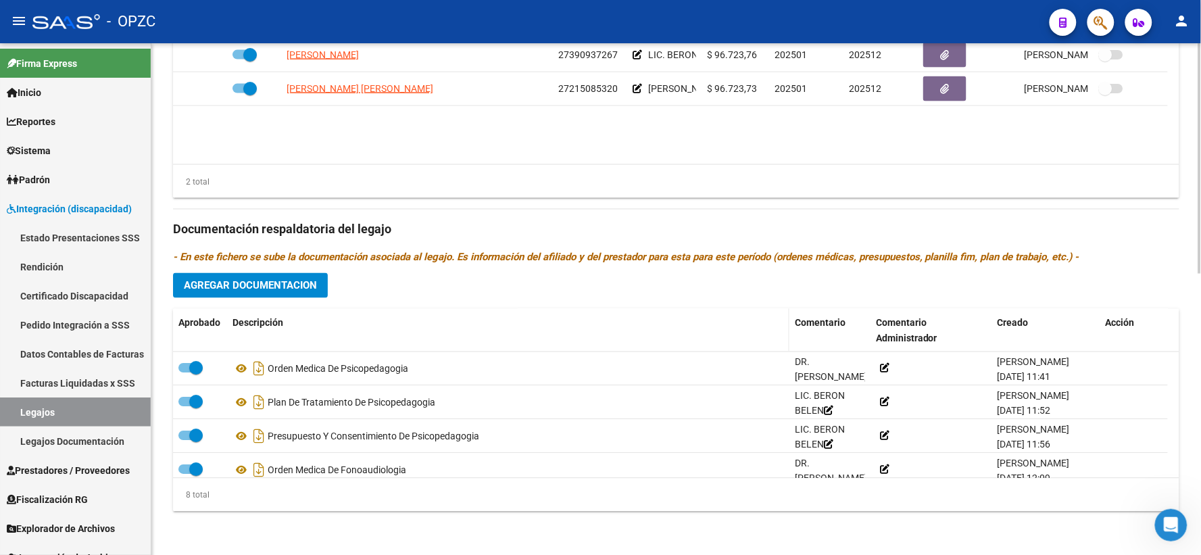
scroll to position [399, 0]
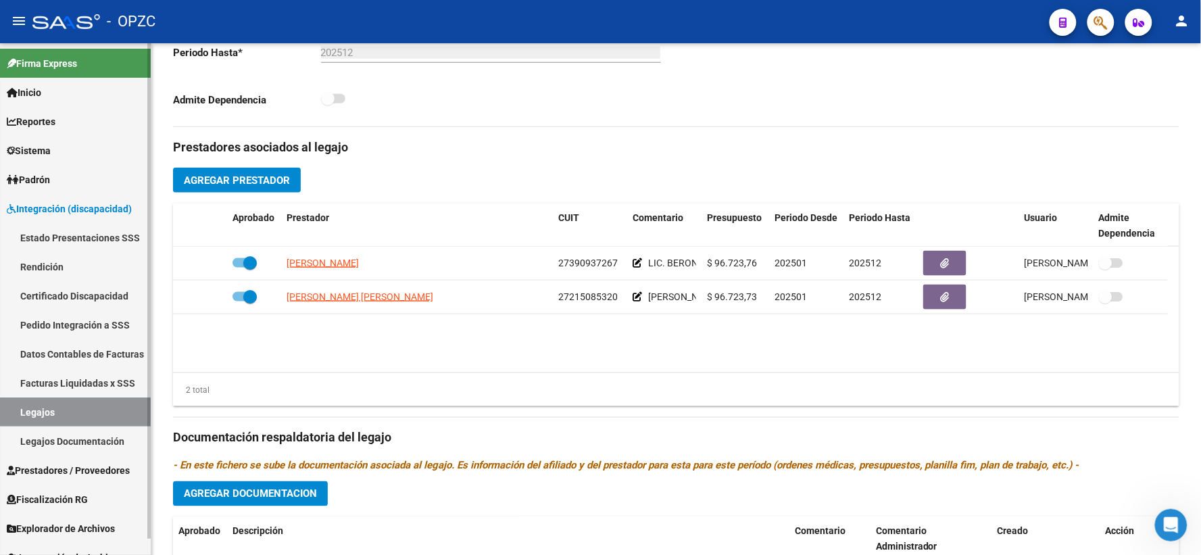
click at [30, 410] on link "Legajos" at bounding box center [75, 411] width 151 height 29
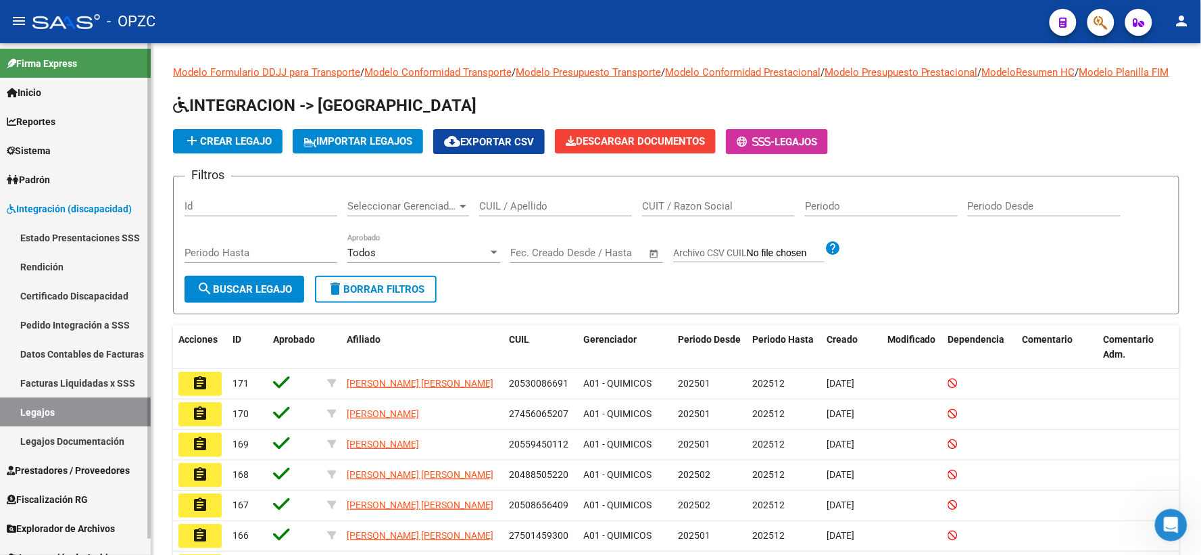
click at [92, 199] on link "Integración (discapacidad)" at bounding box center [75, 208] width 151 height 29
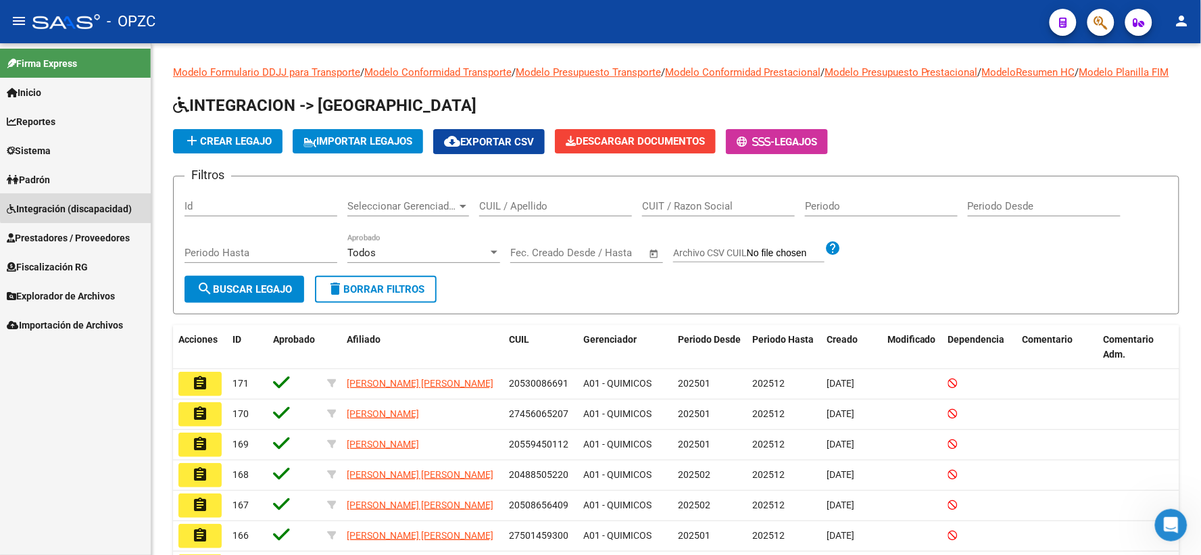
click at [92, 199] on link "Integración (discapacidad)" at bounding box center [75, 208] width 151 height 29
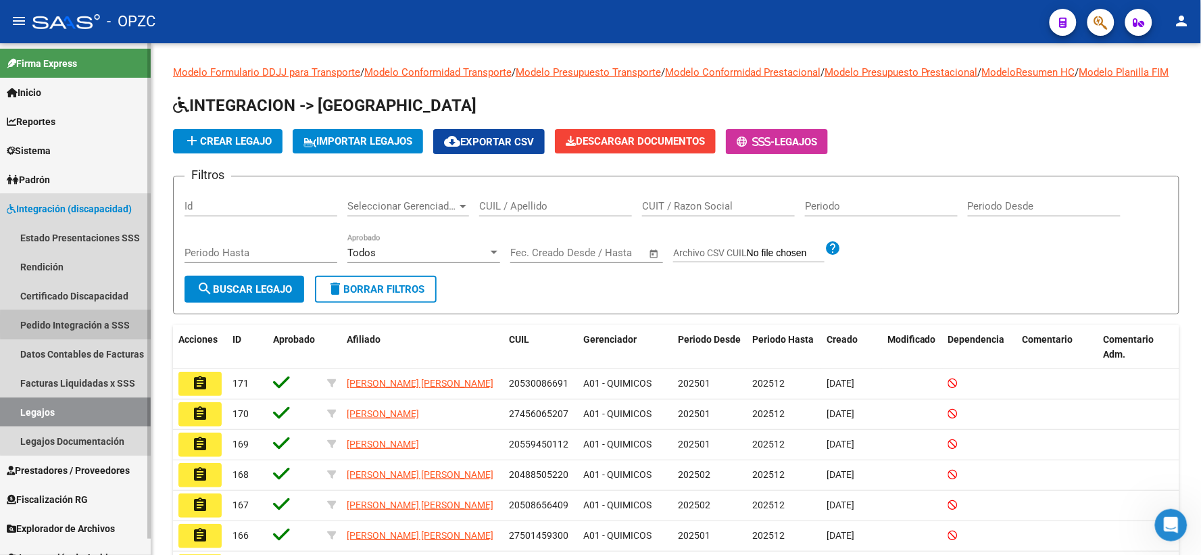
click at [80, 324] on link "Pedido Integración a SSS" at bounding box center [75, 324] width 151 height 29
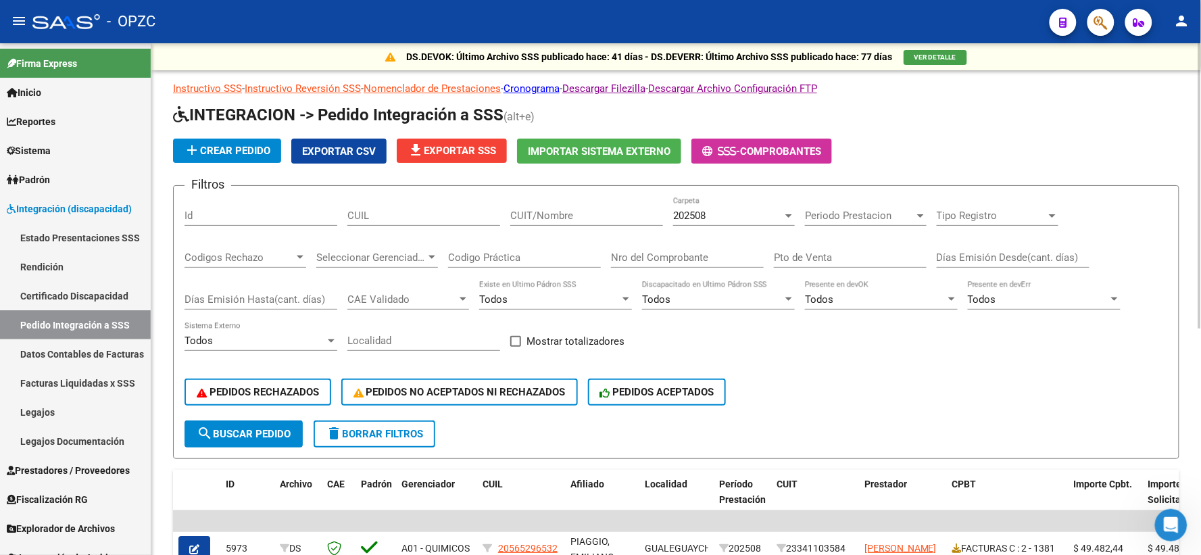
click at [774, 217] on div "202508" at bounding box center [727, 216] width 109 height 12
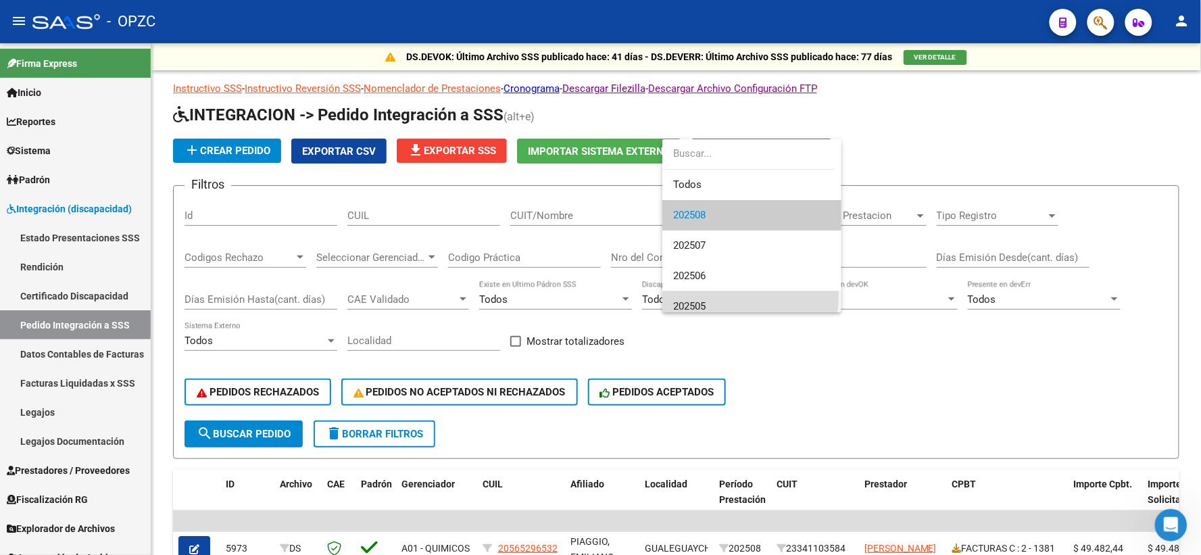
click at [712, 295] on span "202505" at bounding box center [751, 306] width 157 height 30
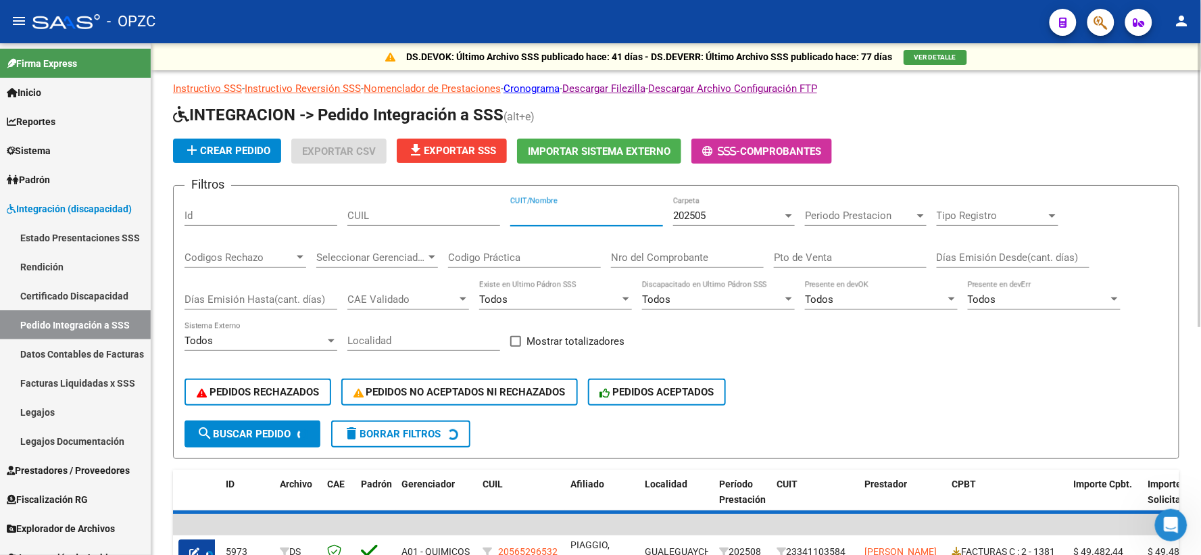
click at [561, 219] on input "CUIT/Nombre" at bounding box center [586, 216] width 153 height 12
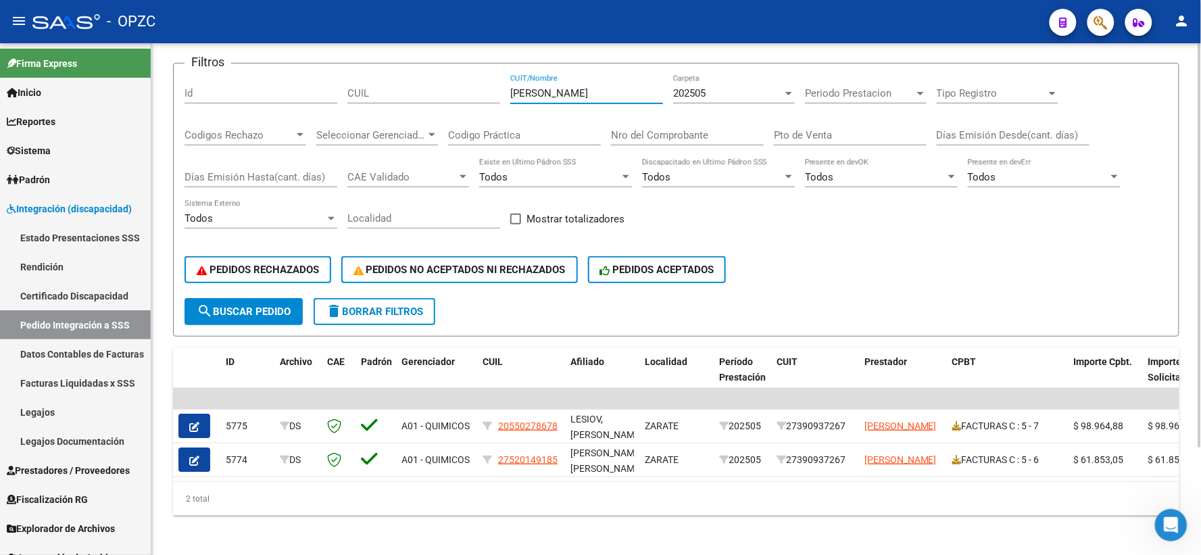
scroll to position [136, 0]
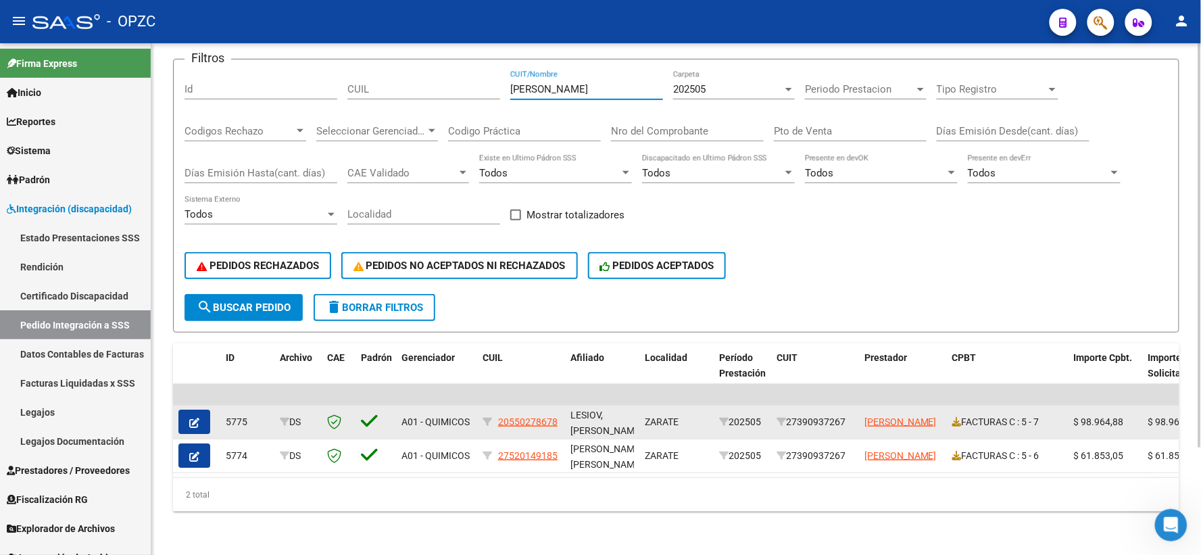
type input "BERON"
click at [199, 410] on button "button" at bounding box center [194, 422] width 32 height 24
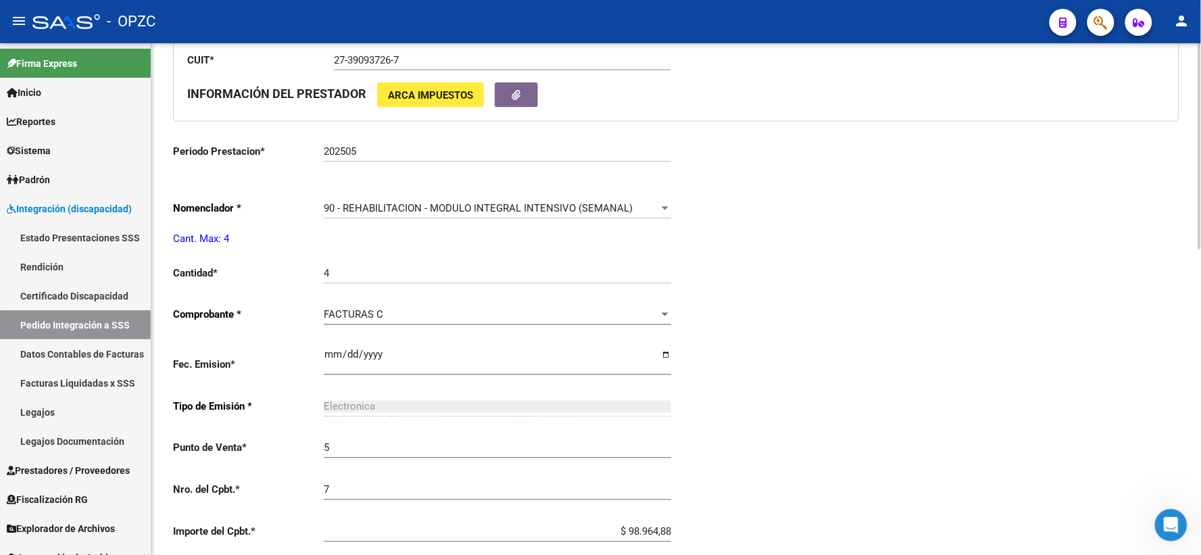
type input "20550278678"
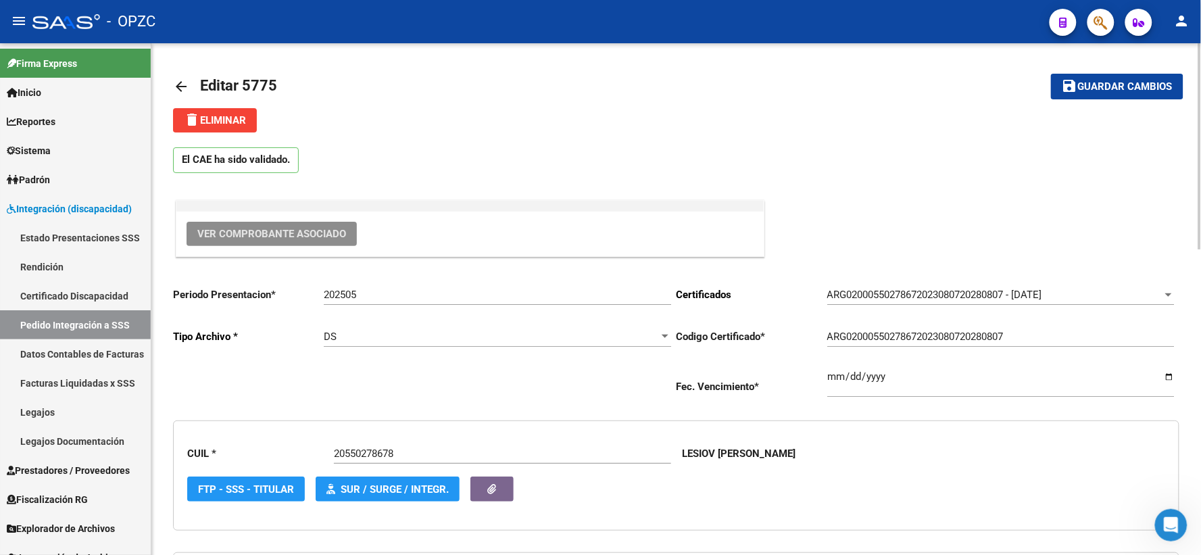
click at [288, 226] on button "Ver Comprobante Asociado" at bounding box center [272, 234] width 170 height 24
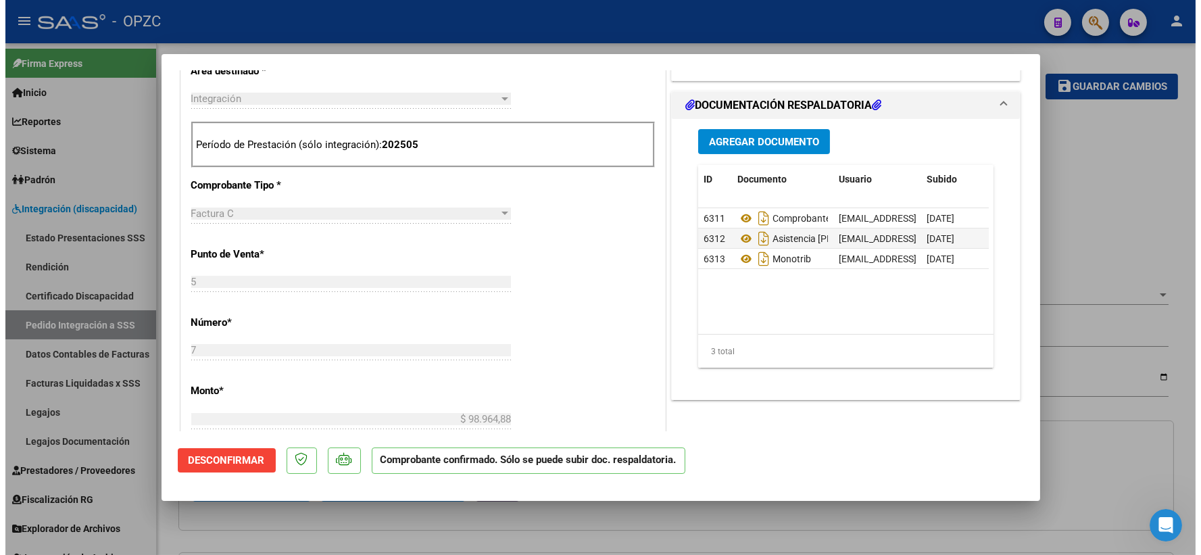
scroll to position [600, 0]
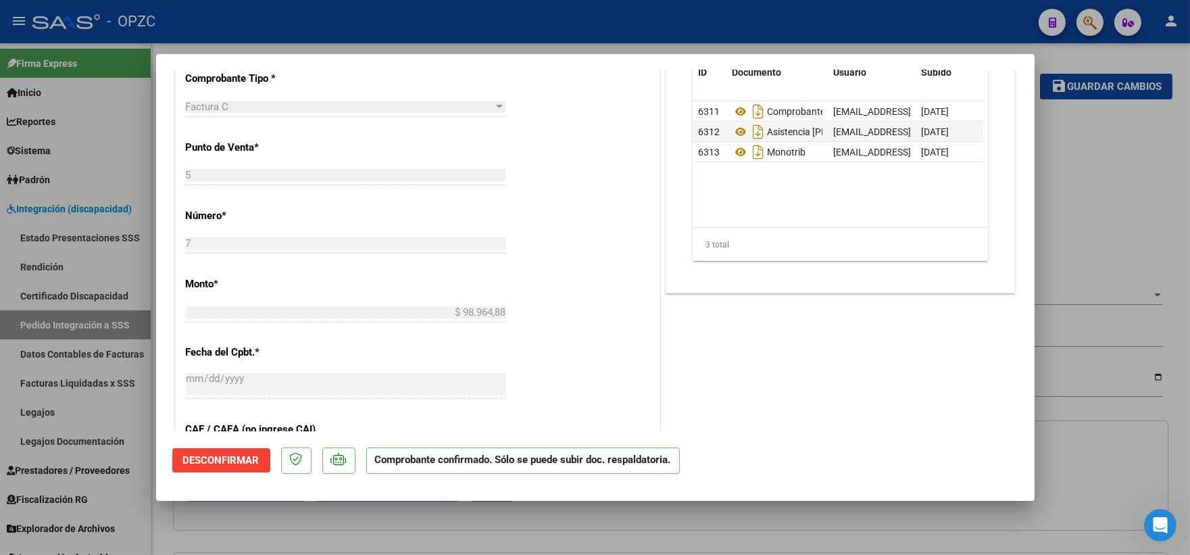
click at [1110, 170] on div at bounding box center [595, 277] width 1190 height 555
type input "$ 0,00"
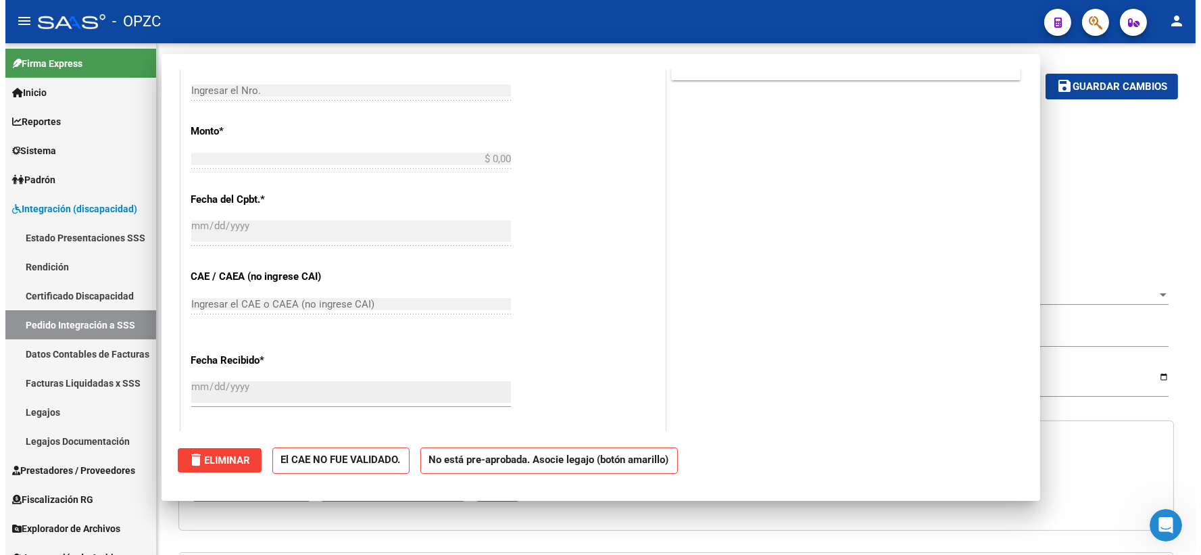
scroll to position [0, 0]
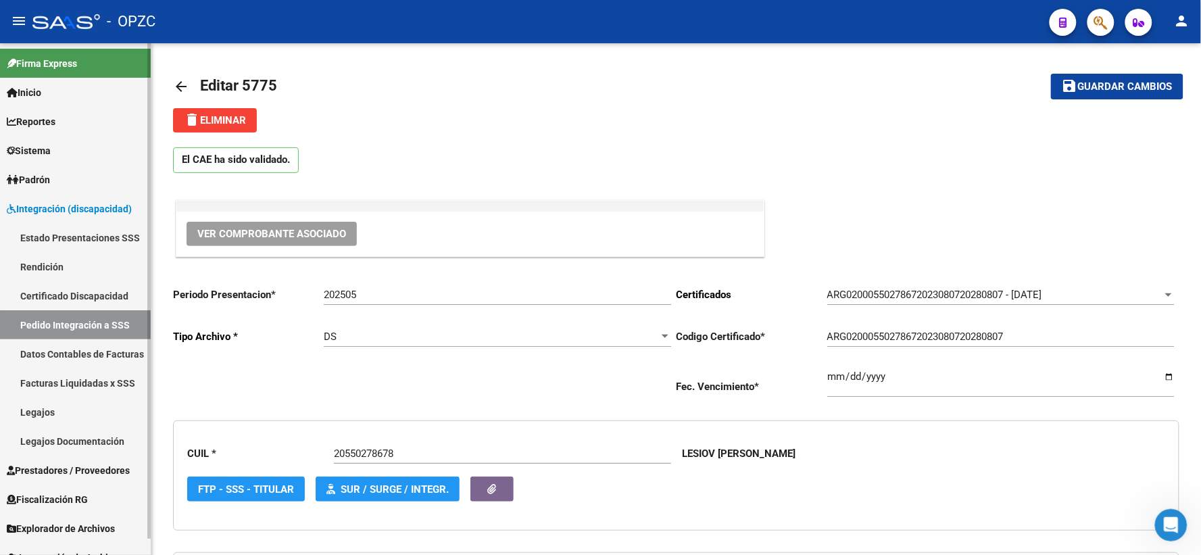
click at [25, 319] on link "Pedido Integración a SSS" at bounding box center [75, 324] width 151 height 29
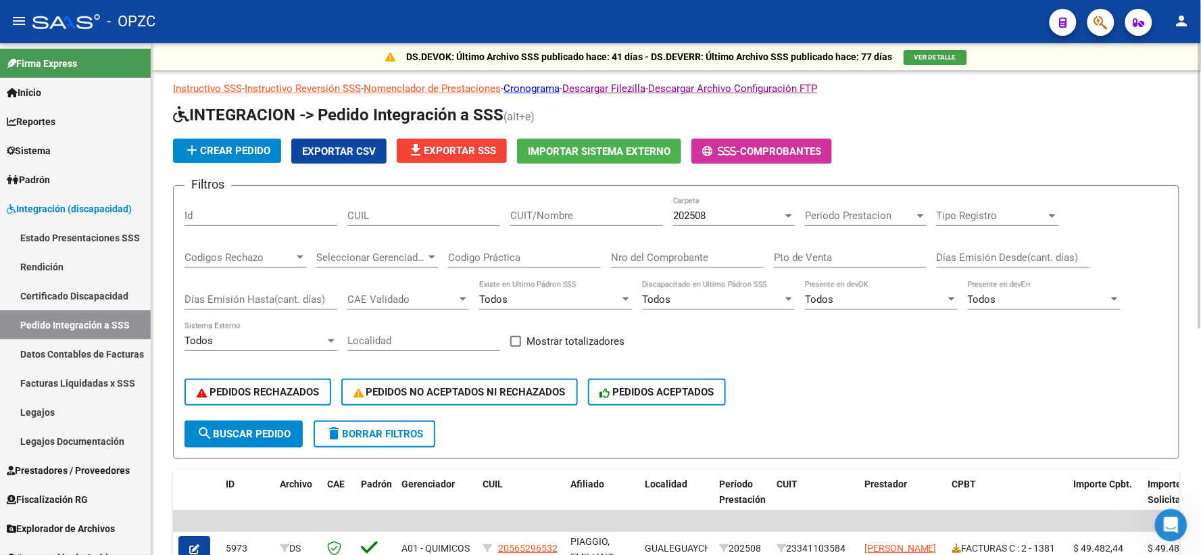
click at [788, 219] on div at bounding box center [789, 215] width 12 height 11
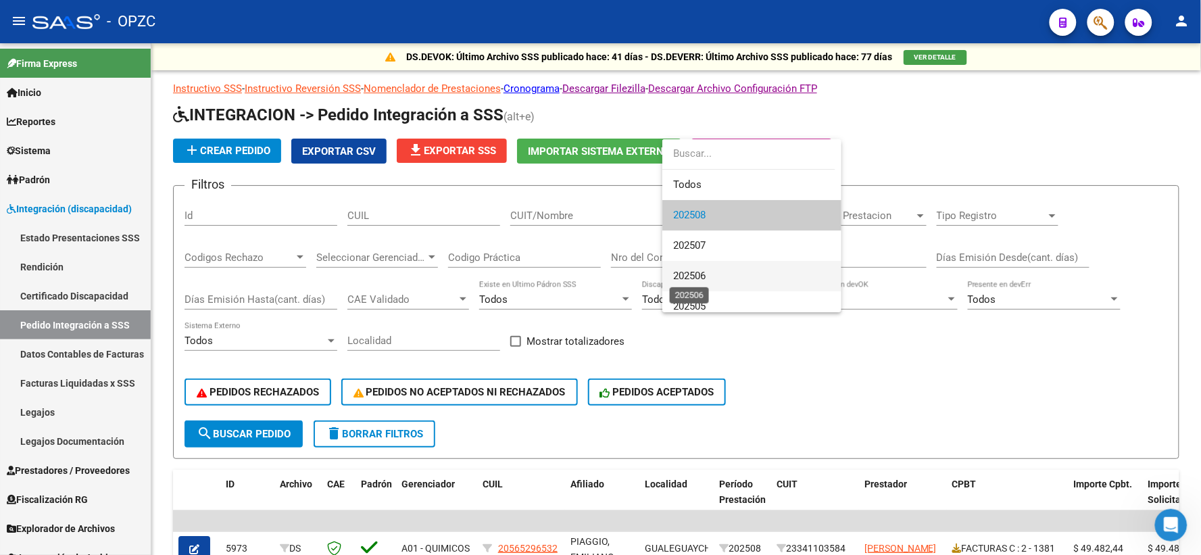
click at [705, 274] on span "202506" at bounding box center [689, 276] width 32 height 12
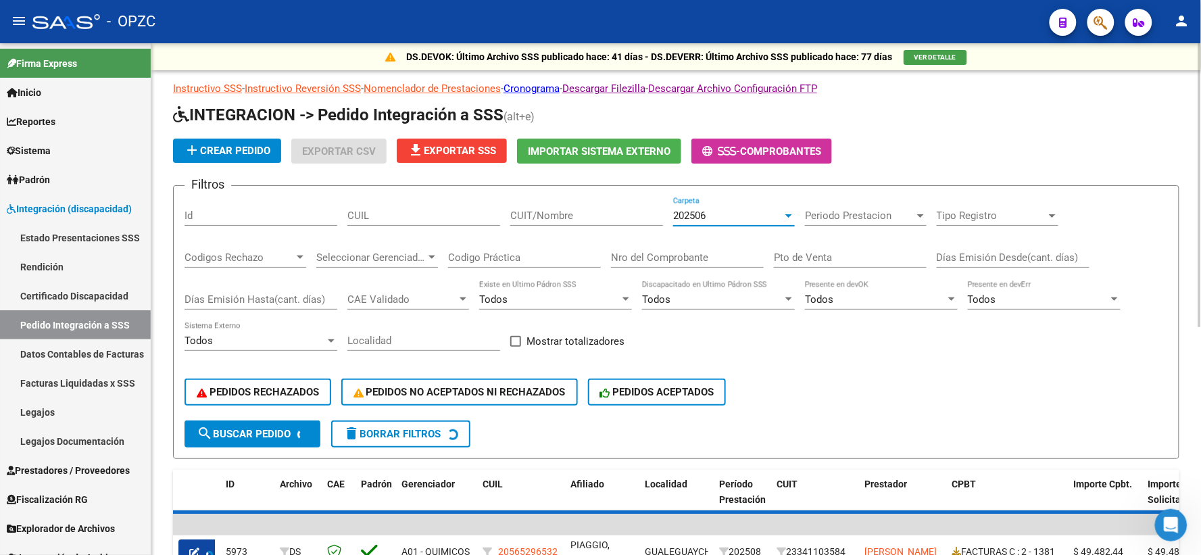
click at [543, 211] on input "CUIT/Nombre" at bounding box center [586, 216] width 153 height 12
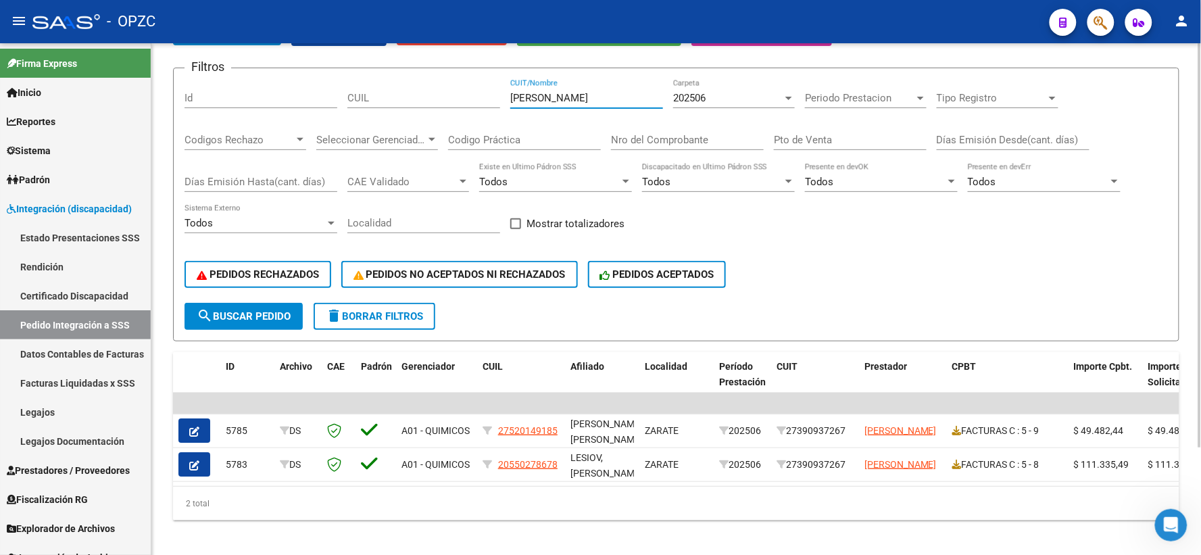
scroll to position [136, 0]
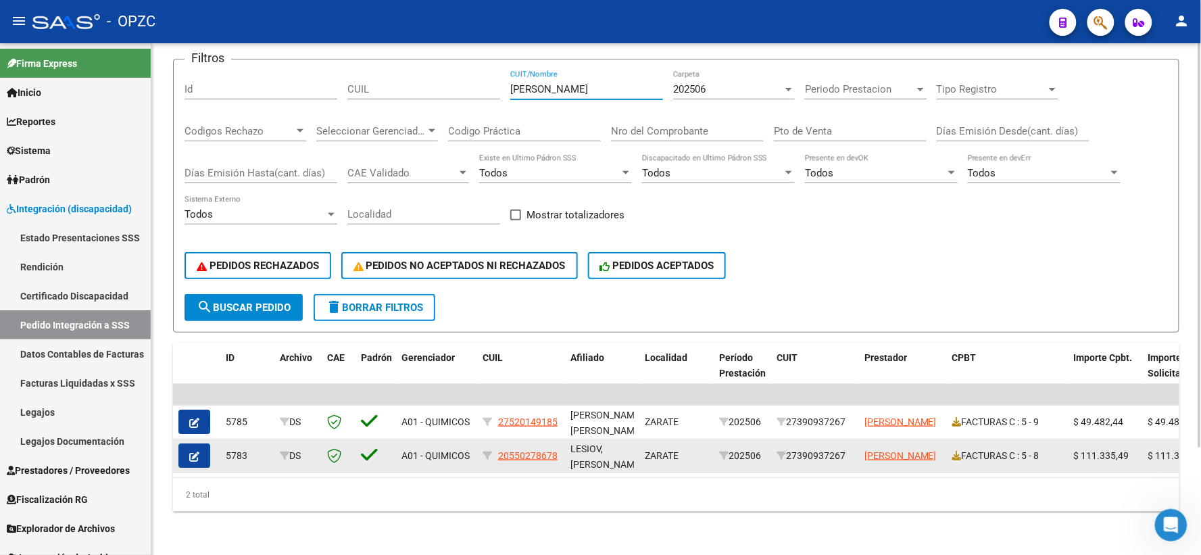
type input "BERON"
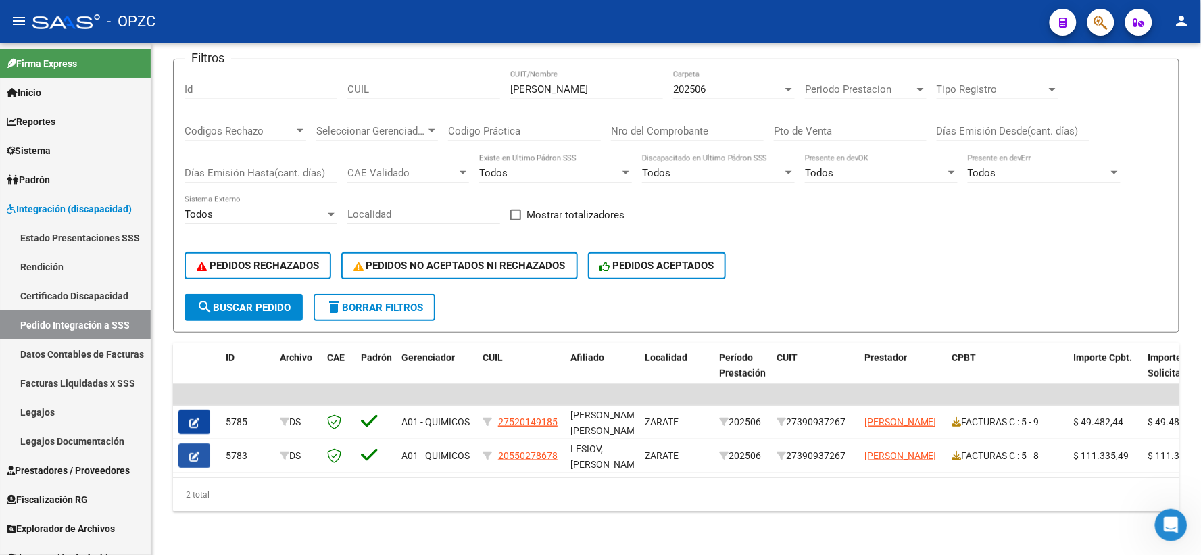
click at [195, 452] on icon "button" at bounding box center [194, 457] width 10 height 10
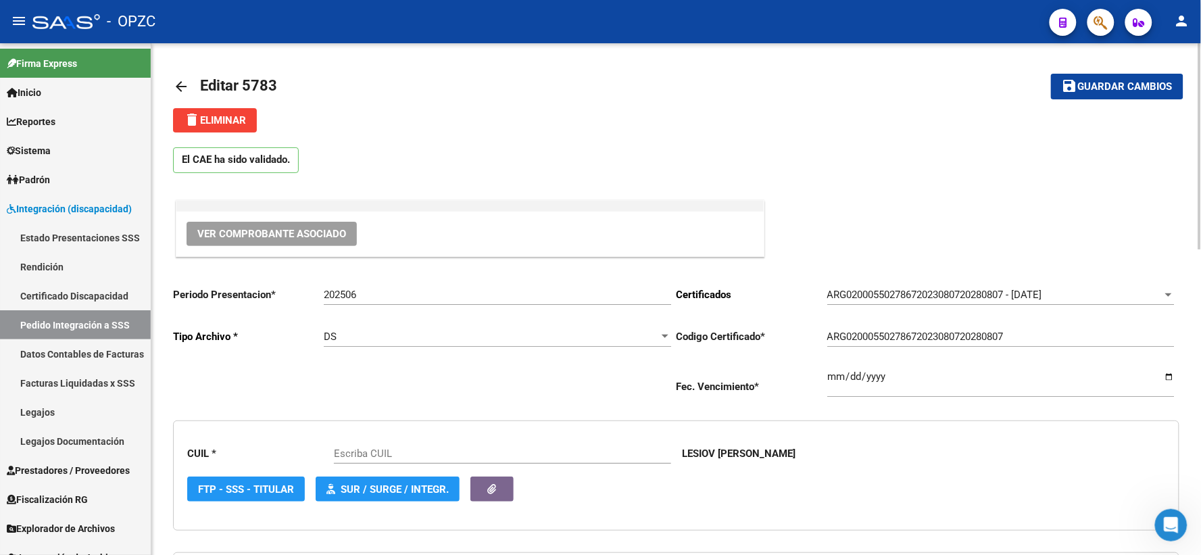
type input "20550278678"
click at [285, 233] on span "Ver Comprobante Asociado" at bounding box center [271, 234] width 149 height 12
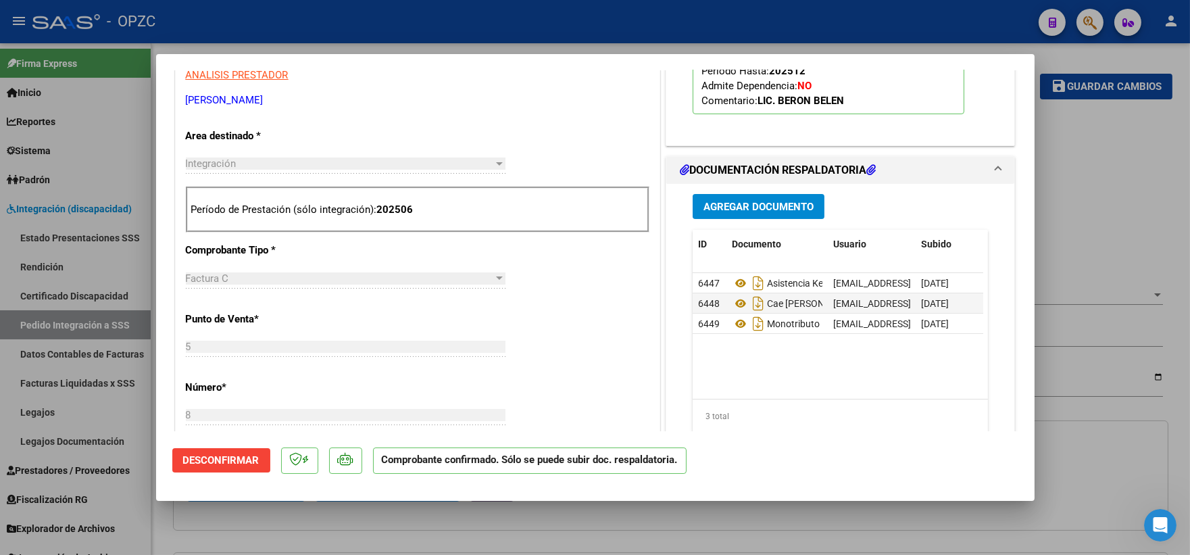
scroll to position [450, 0]
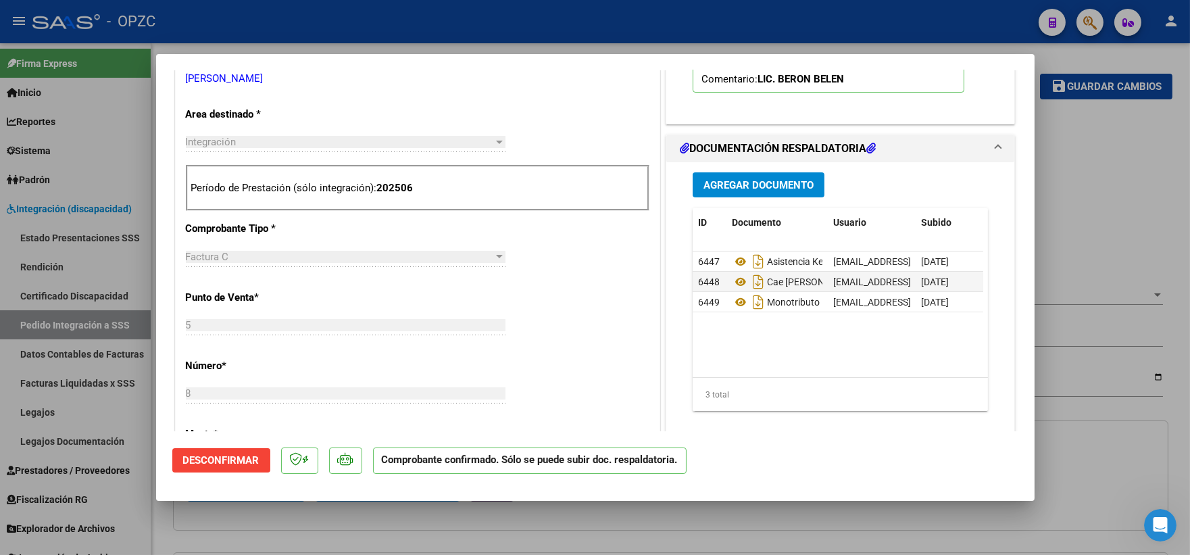
click at [1099, 220] on div at bounding box center [595, 277] width 1190 height 555
type input "$ 0,00"
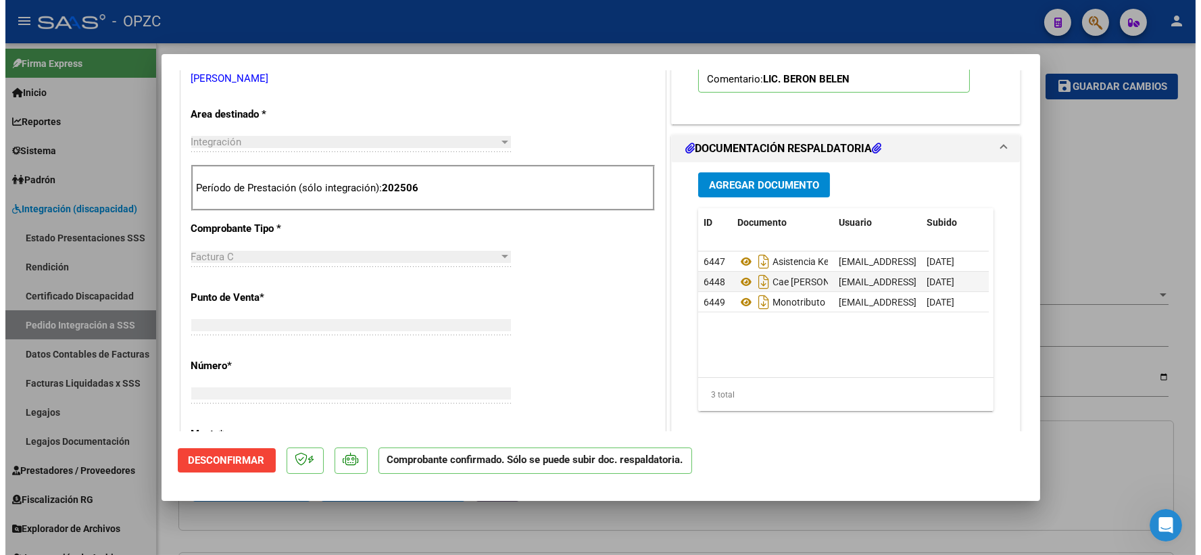
scroll to position [250, 0]
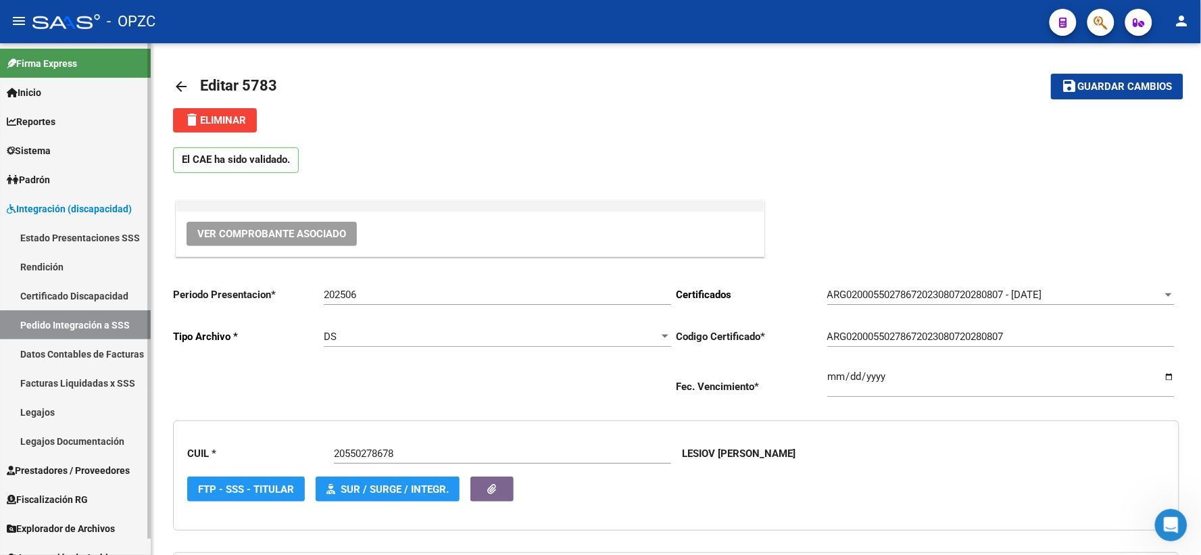
click at [64, 316] on link "Pedido Integración a SSS" at bounding box center [75, 324] width 151 height 29
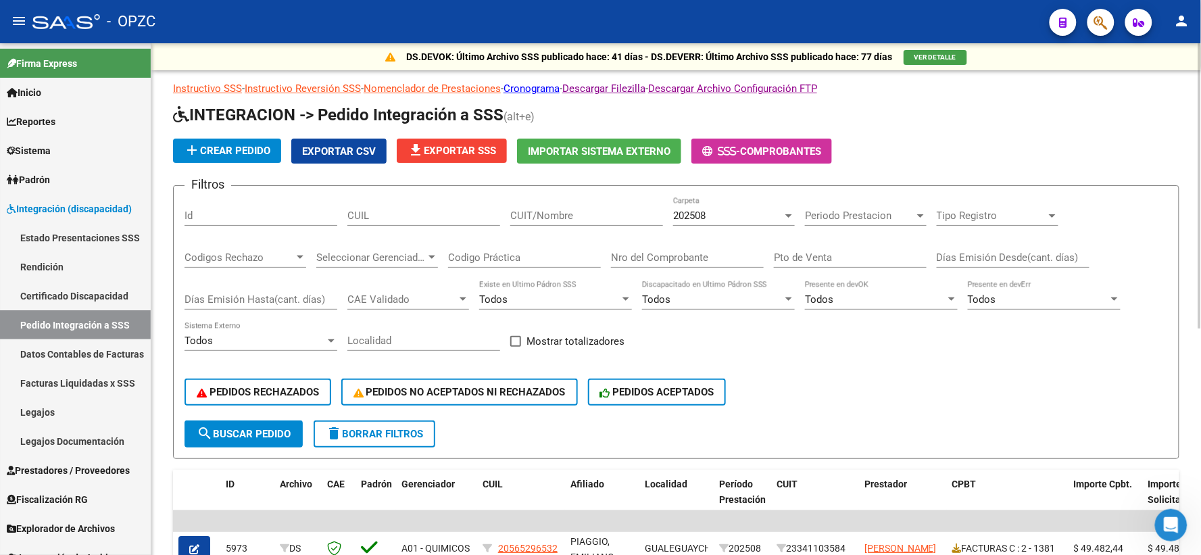
click at [793, 218] on div at bounding box center [789, 215] width 12 height 11
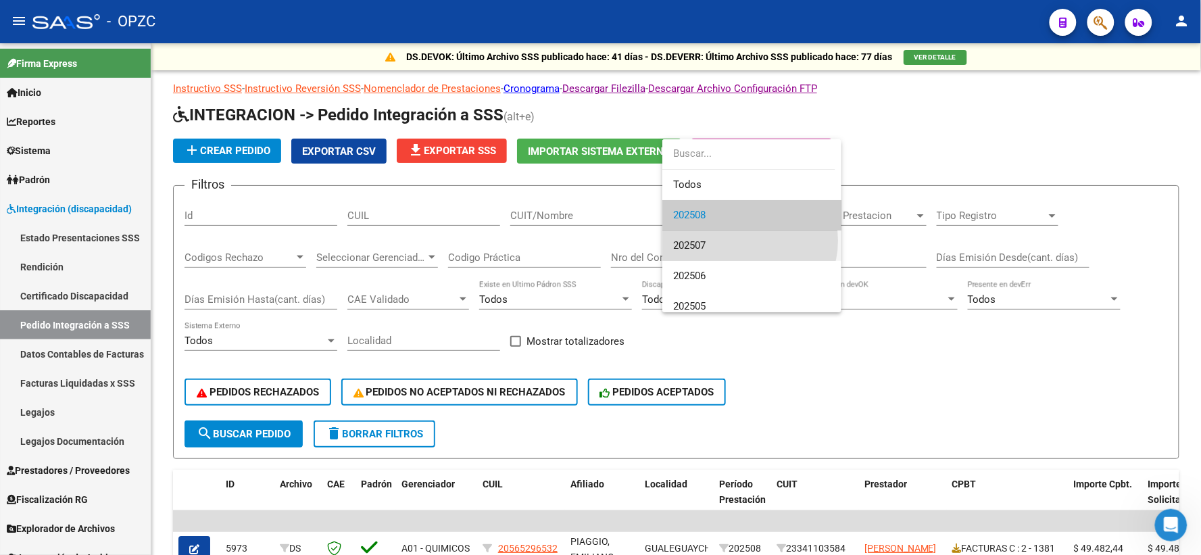
click at [745, 241] on span "202507" at bounding box center [751, 245] width 157 height 30
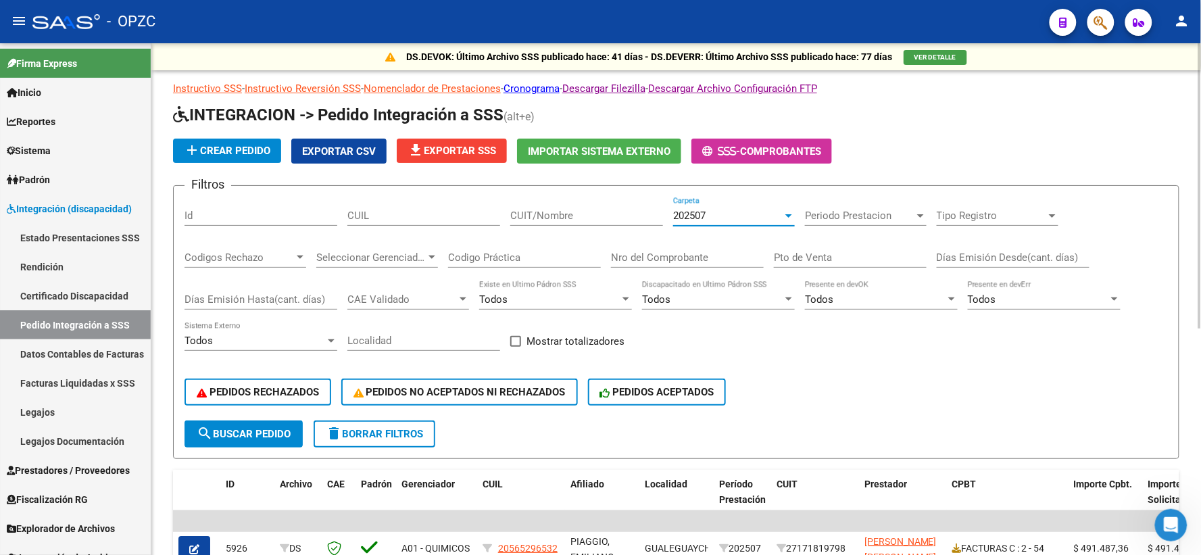
click at [552, 217] on input "CUIT/Nombre" at bounding box center [586, 216] width 153 height 12
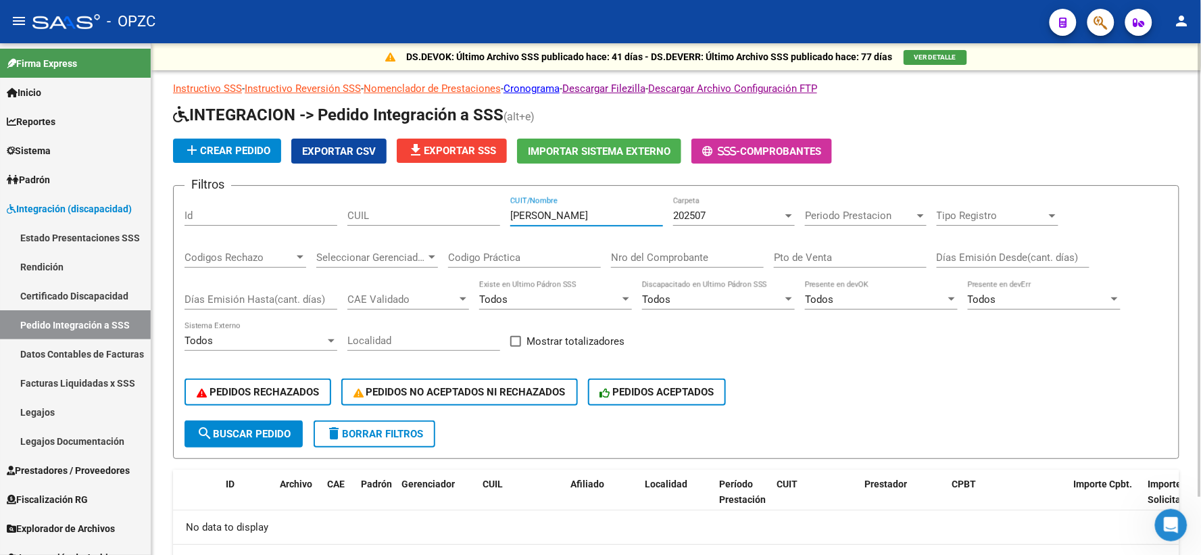
click at [760, 219] on div "202507" at bounding box center [727, 216] width 109 height 12
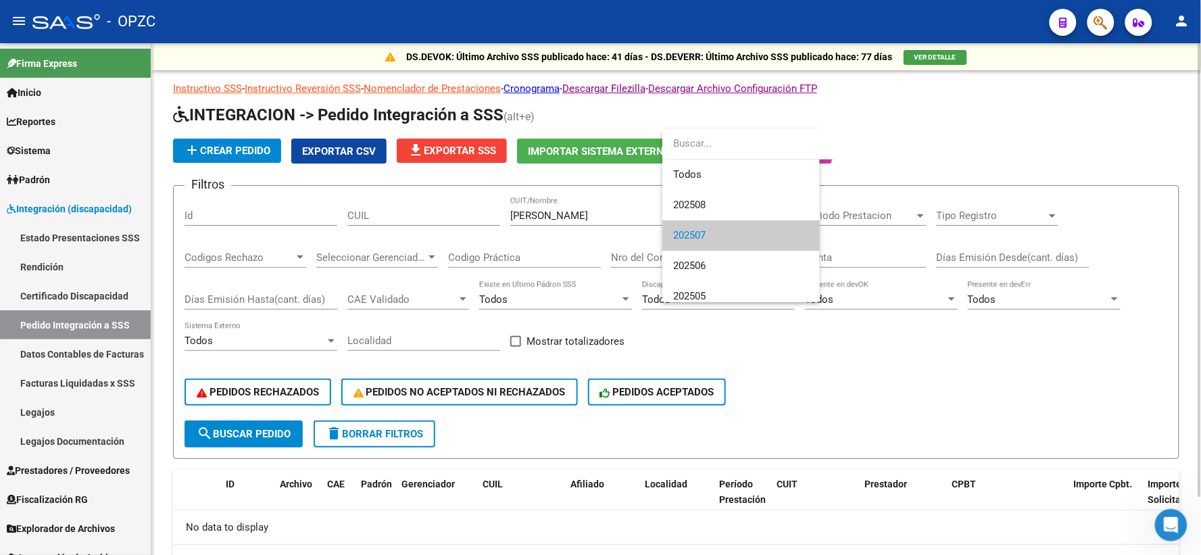
scroll to position [20, 0]
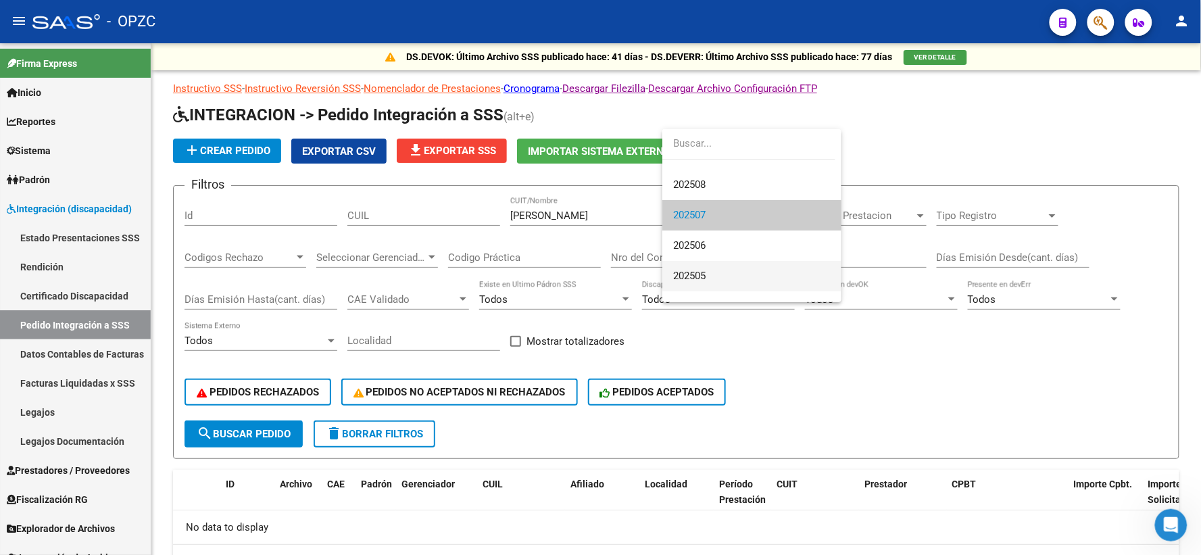
click at [740, 272] on span "202505" at bounding box center [751, 276] width 157 height 30
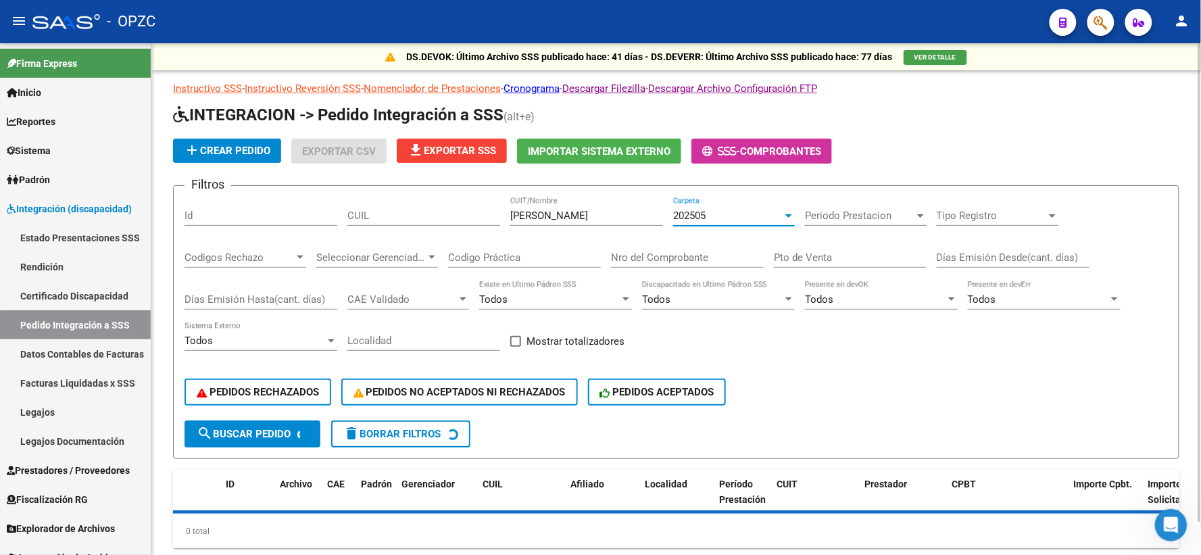
click at [587, 220] on input "BERON" at bounding box center [586, 216] width 153 height 12
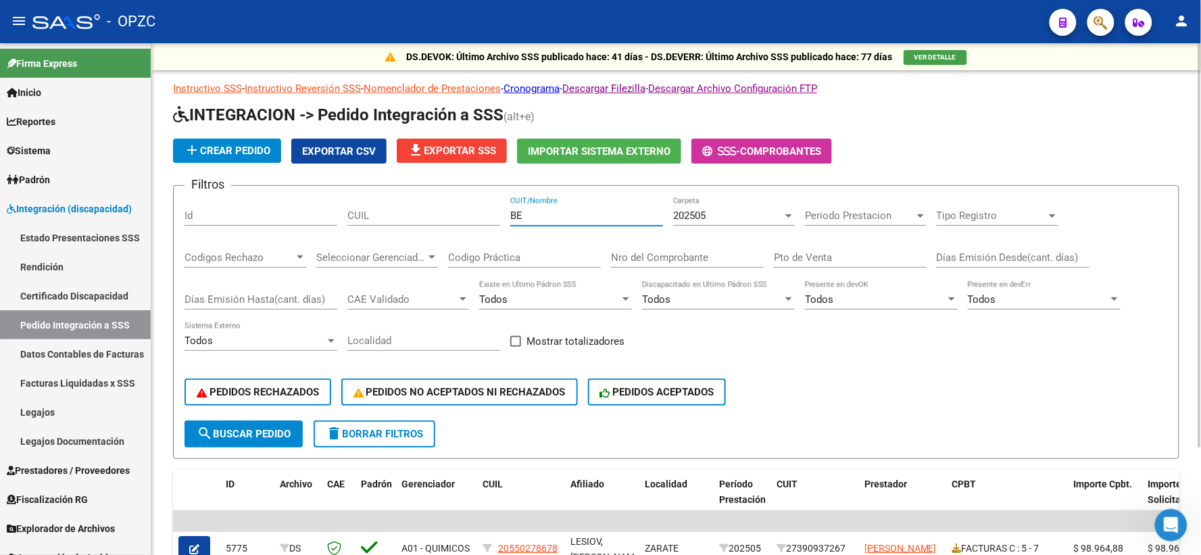
type input "B"
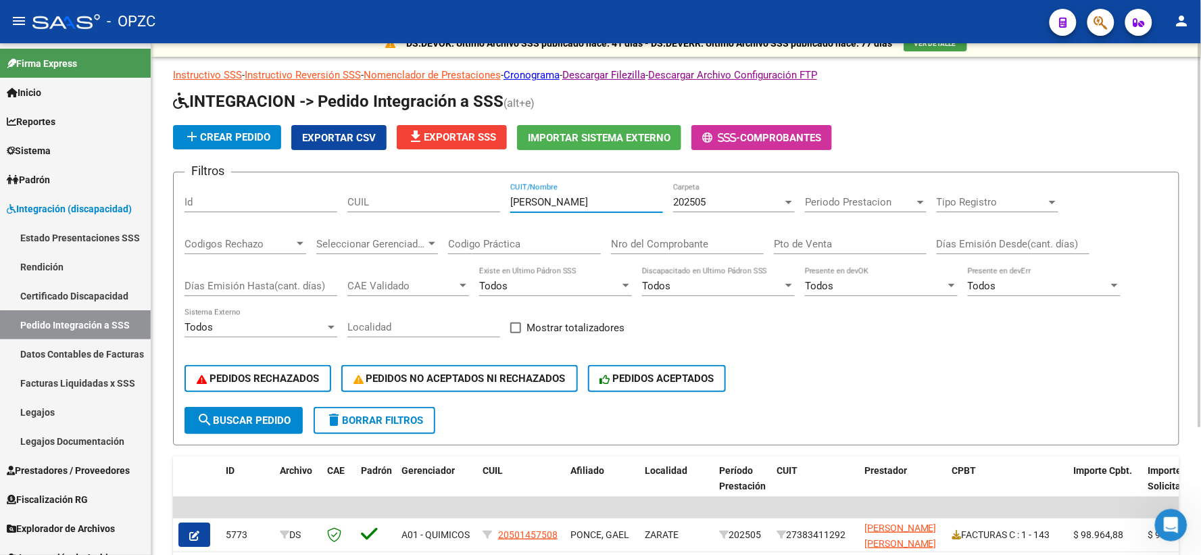
scroll to position [0, 0]
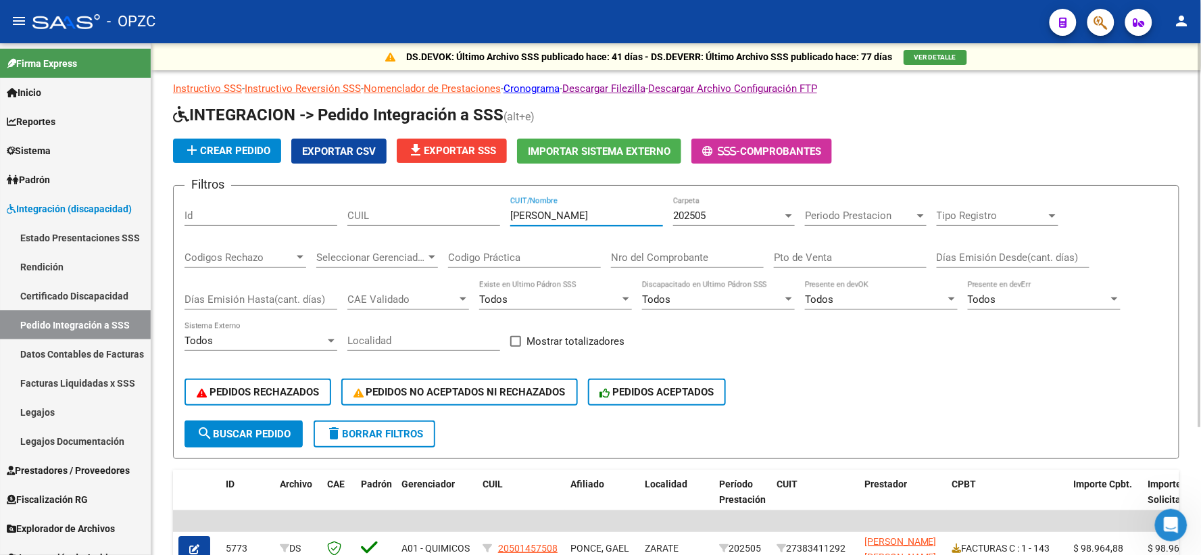
type input "MIRANDA"
click at [794, 216] on div at bounding box center [789, 215] width 12 height 11
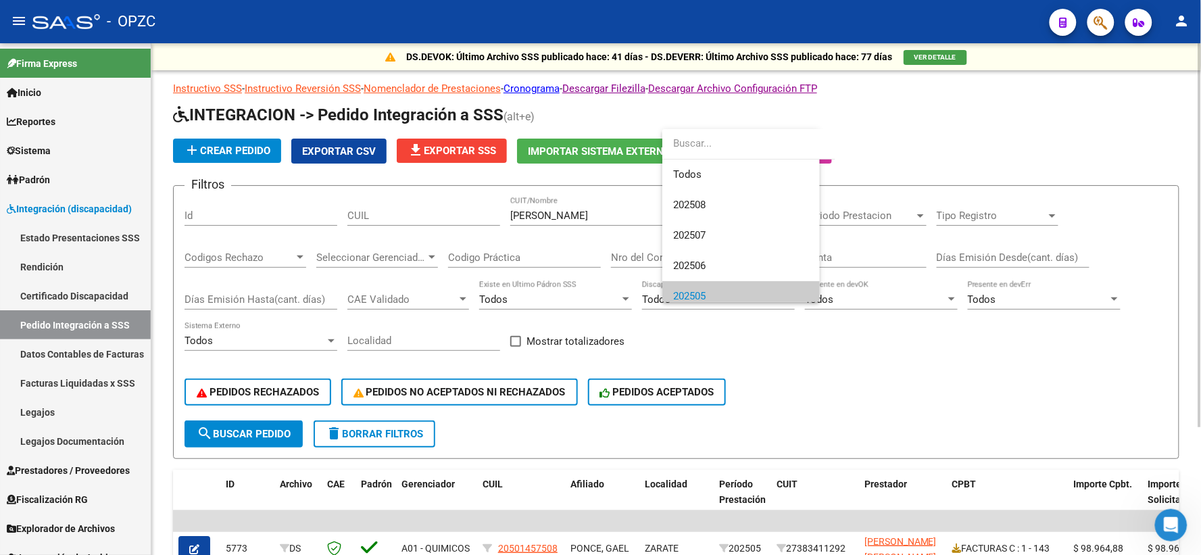
scroll to position [81, 0]
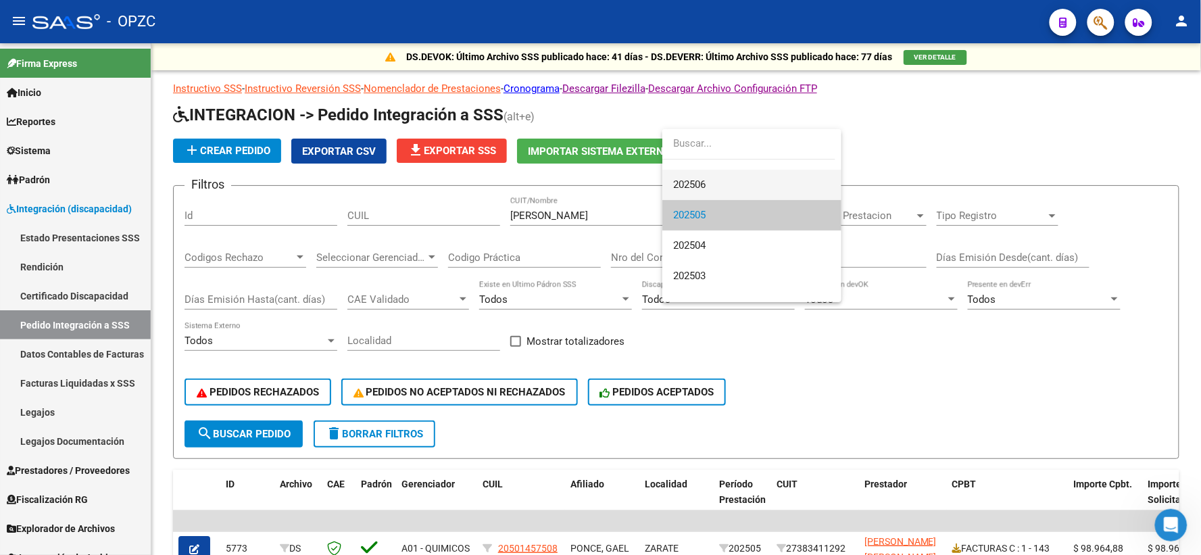
click at [730, 184] on span "202506" at bounding box center [751, 185] width 157 height 30
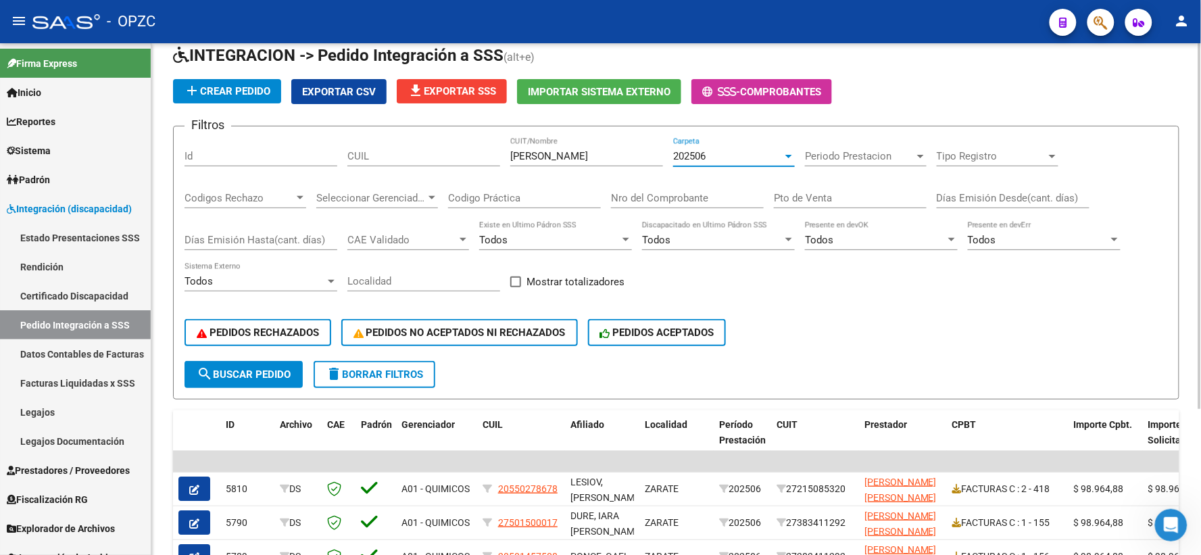
scroll to position [150, 0]
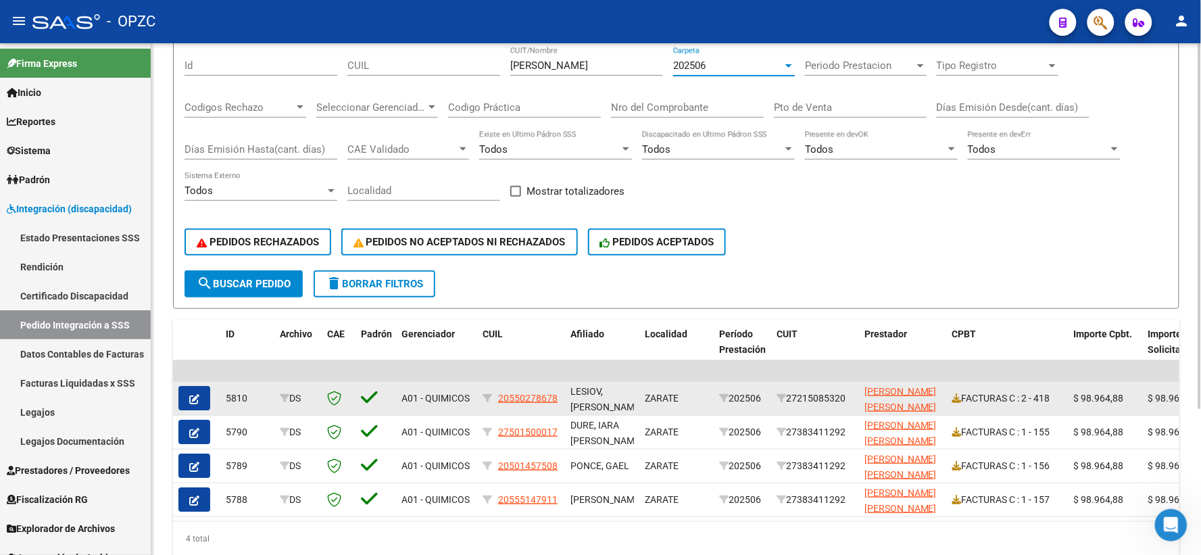
click at [192, 392] on span "button" at bounding box center [194, 398] width 10 height 12
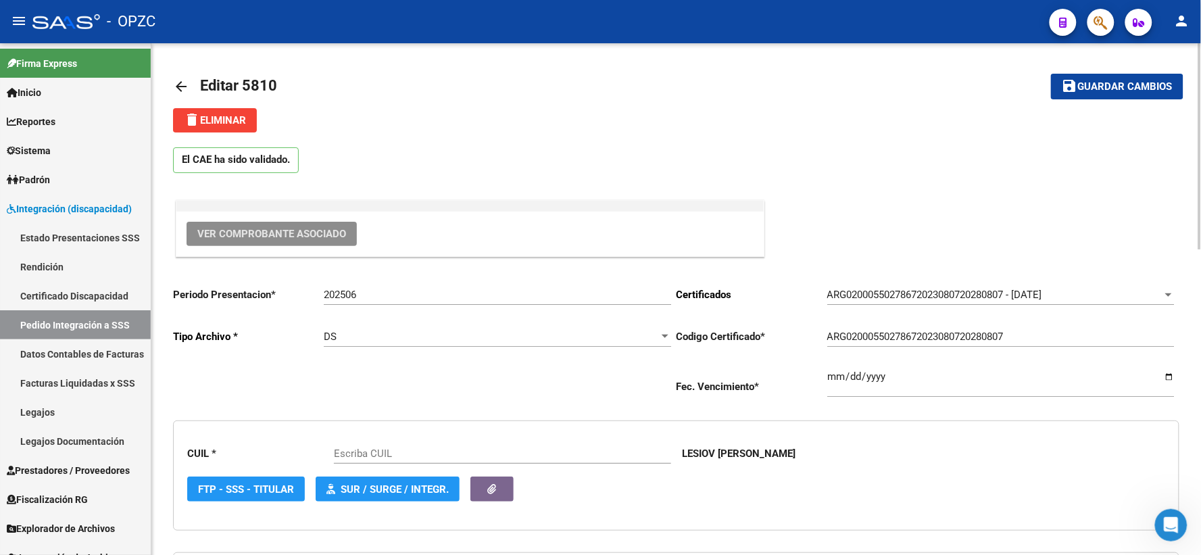
click at [291, 233] on span "Ver Comprobante Asociado" at bounding box center [271, 234] width 149 height 12
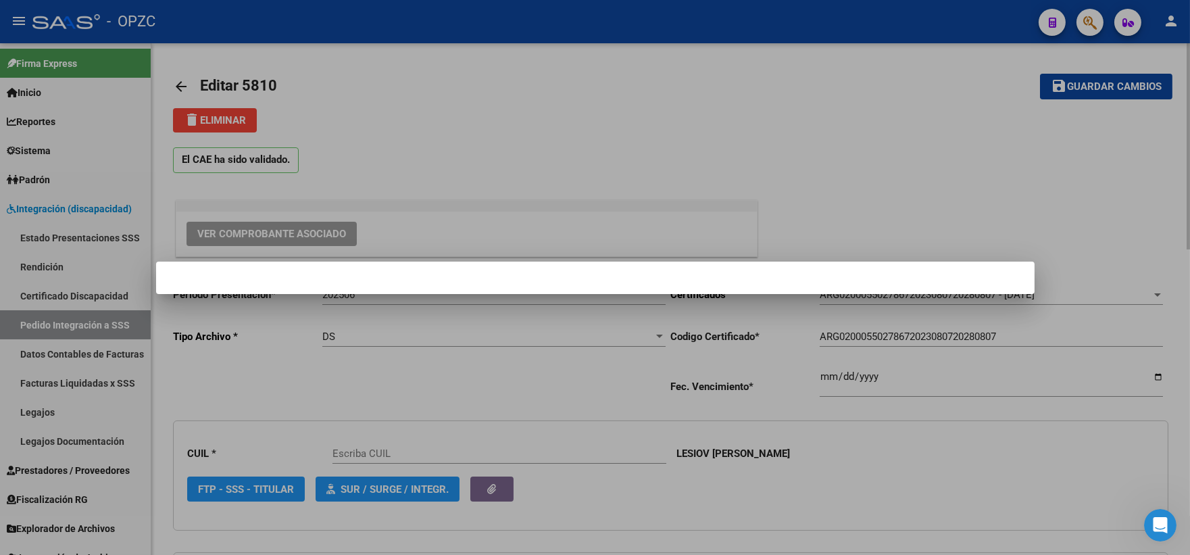
type input "20550278678"
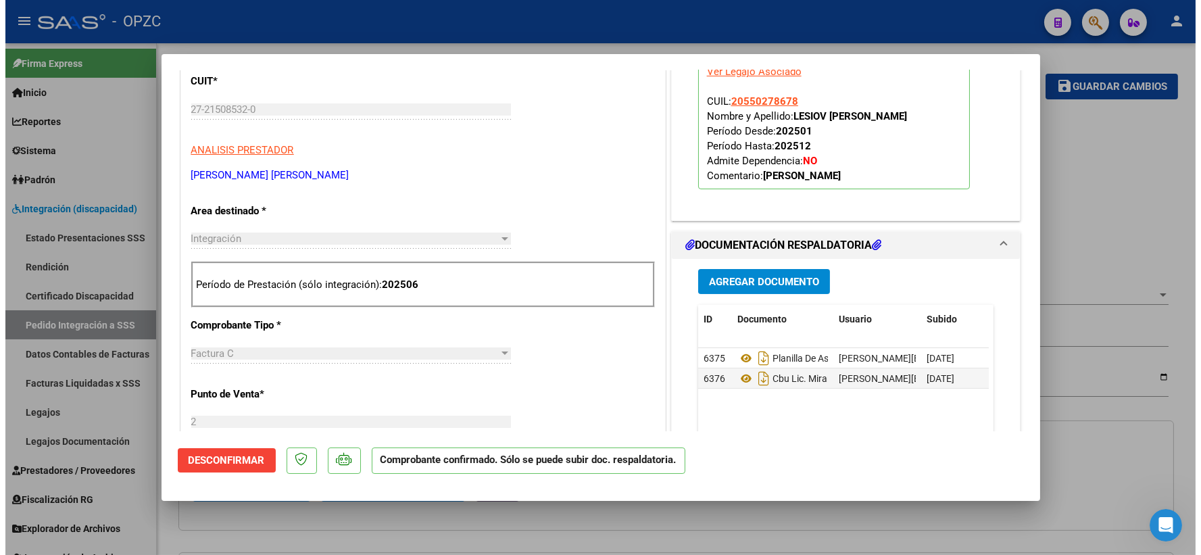
scroll to position [375, 0]
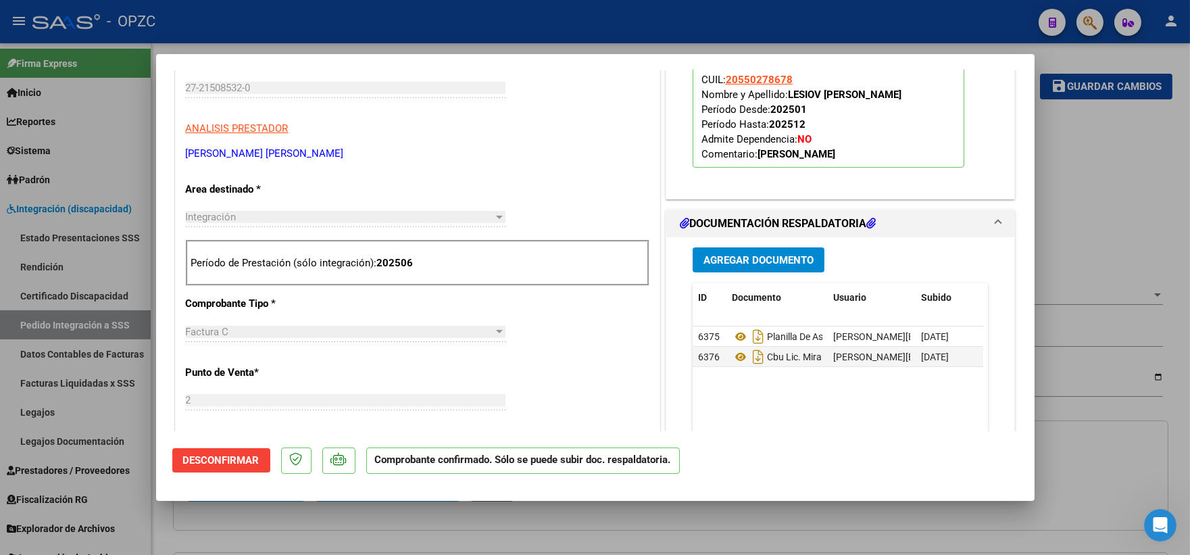
click at [1094, 195] on div at bounding box center [595, 277] width 1190 height 555
type input "$ 0,00"
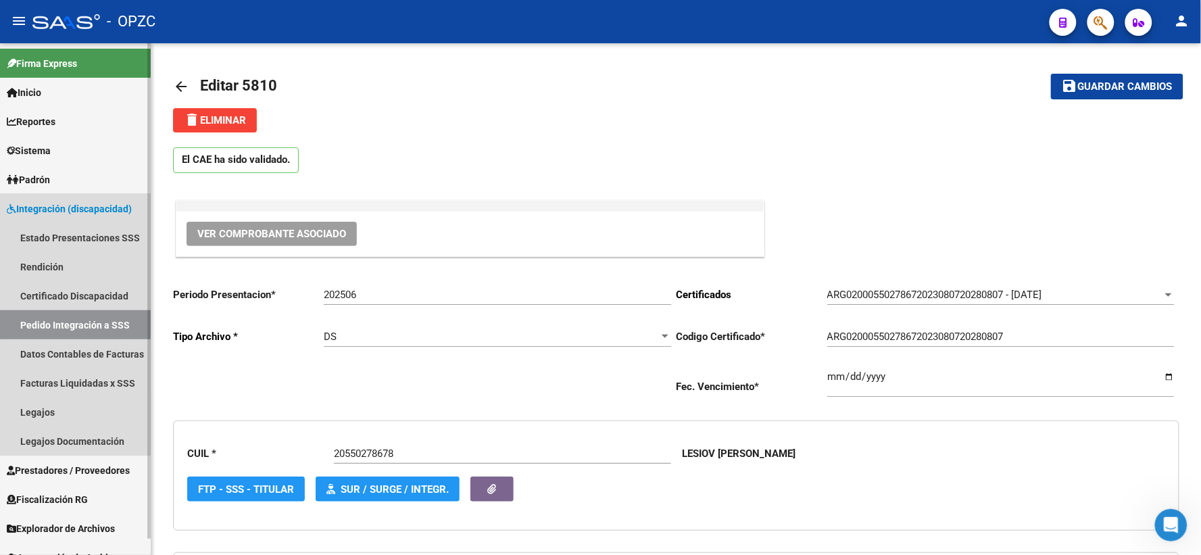
click at [70, 318] on link "Pedido Integración a SSS" at bounding box center [75, 324] width 151 height 29
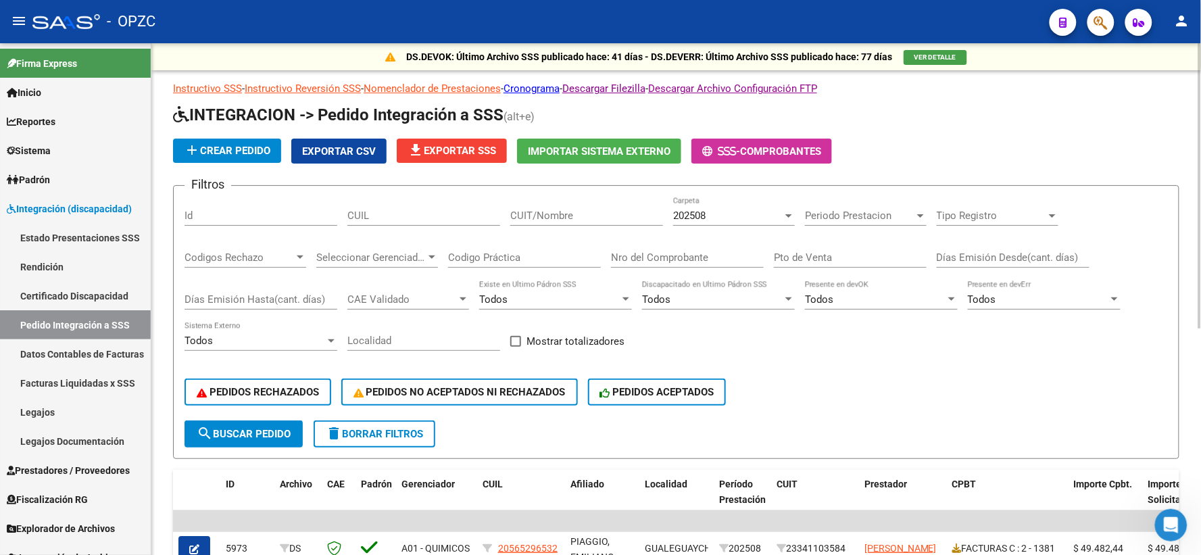
click at [782, 219] on div "202508" at bounding box center [727, 216] width 109 height 12
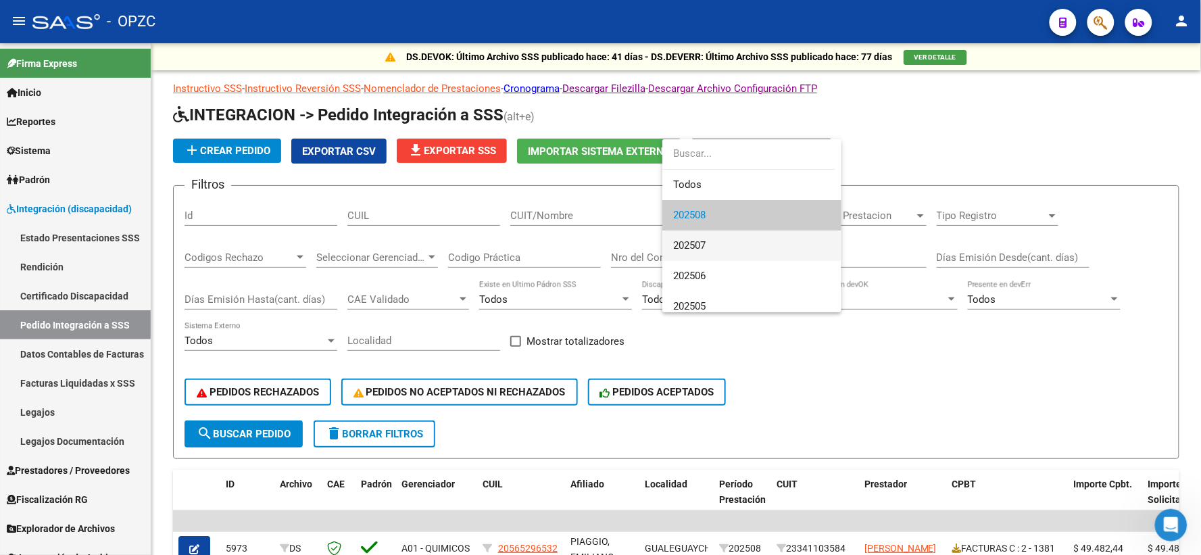
click at [733, 246] on span "202507" at bounding box center [751, 245] width 157 height 30
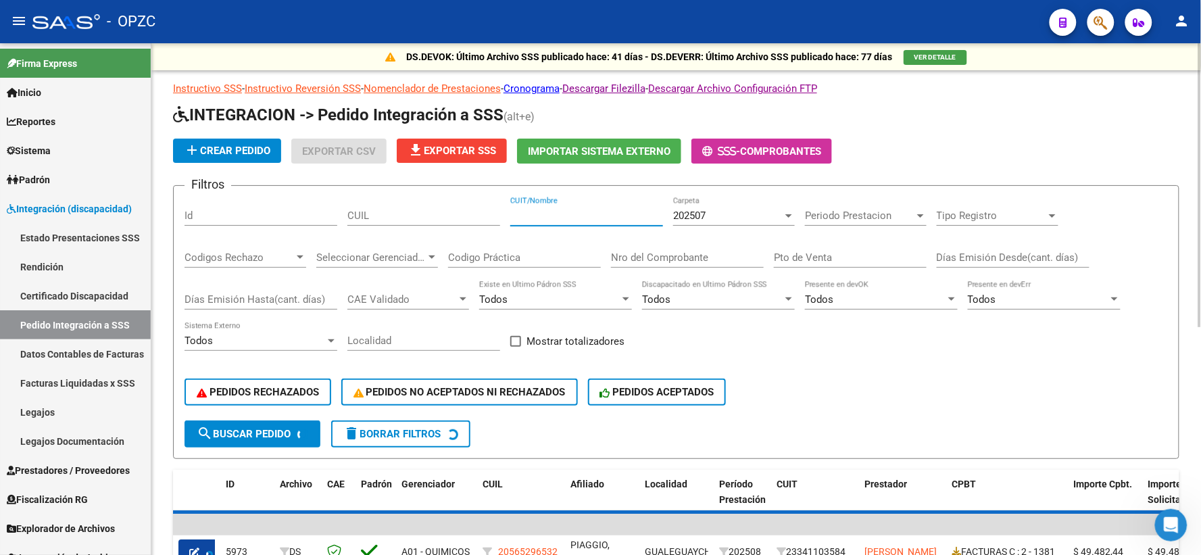
click at [576, 215] on input "CUIT/Nombre" at bounding box center [586, 216] width 153 height 12
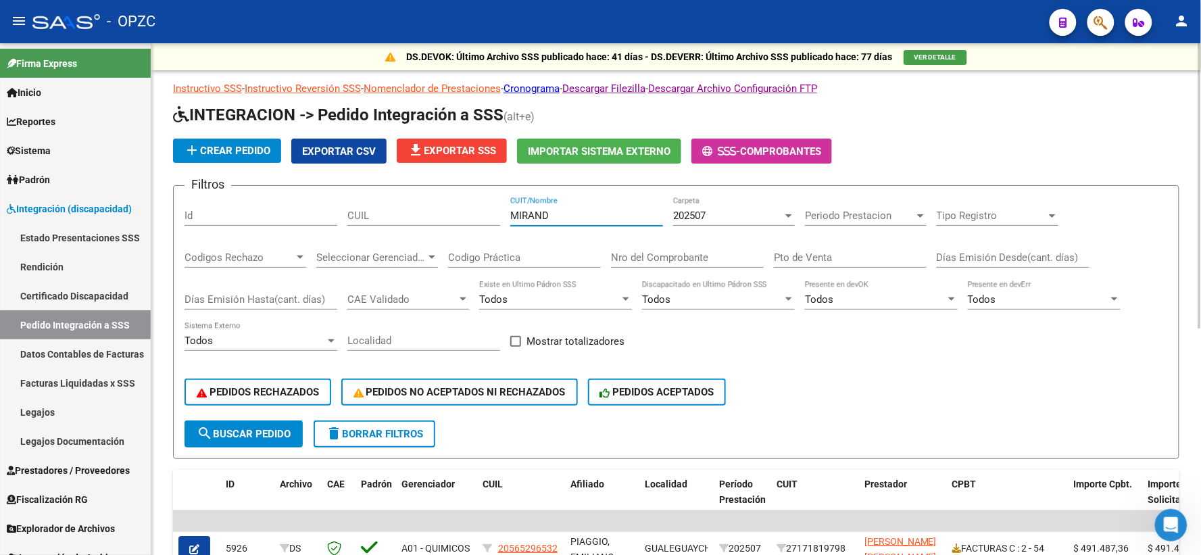
type input "MIRANDA"
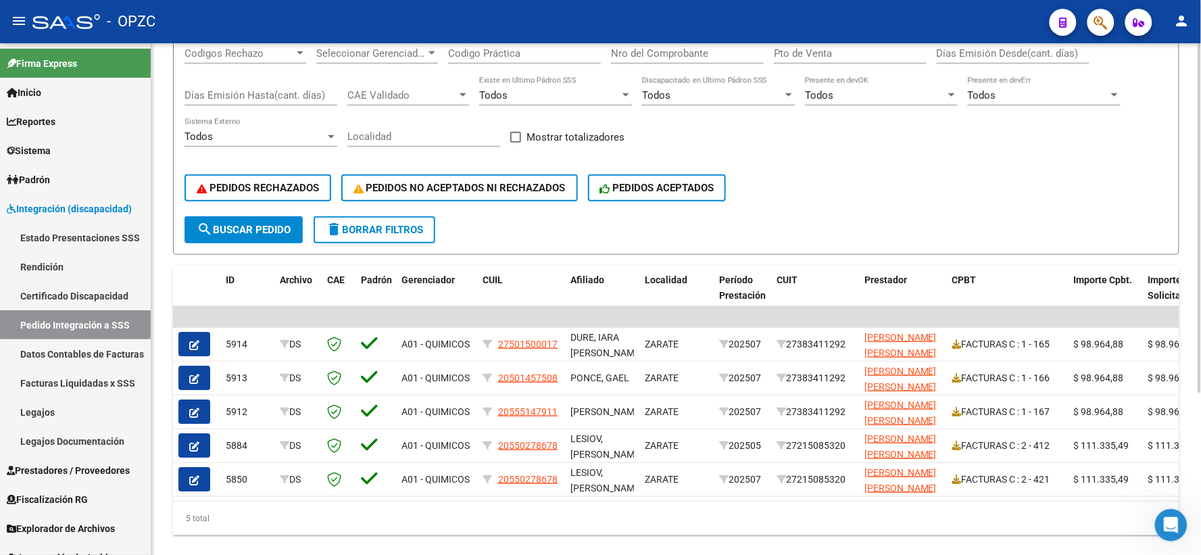
scroll to position [225, 0]
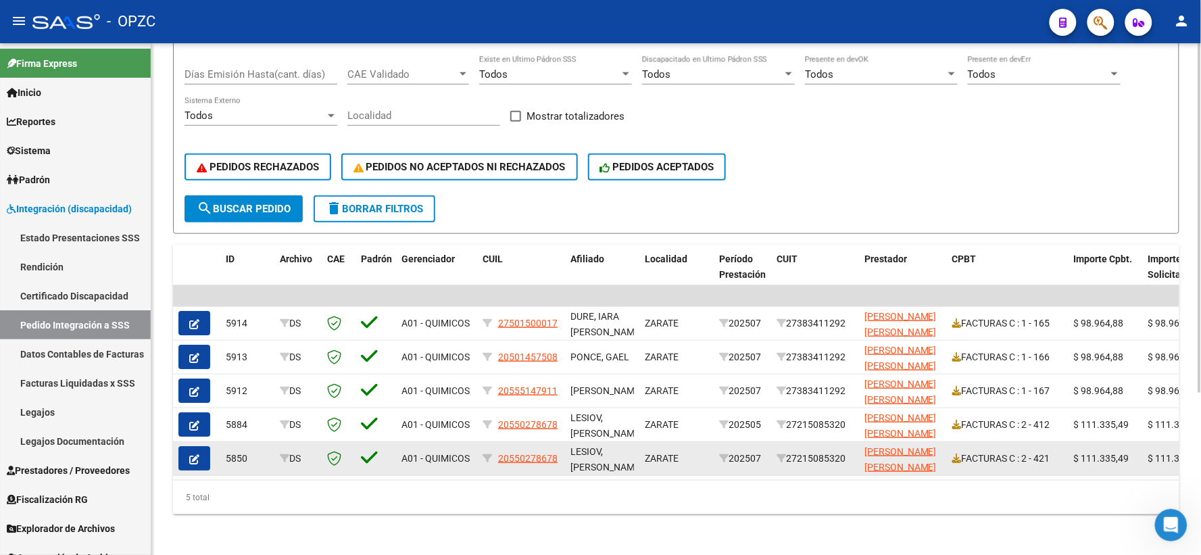
click at [189, 458] on icon "button" at bounding box center [194, 459] width 10 height 10
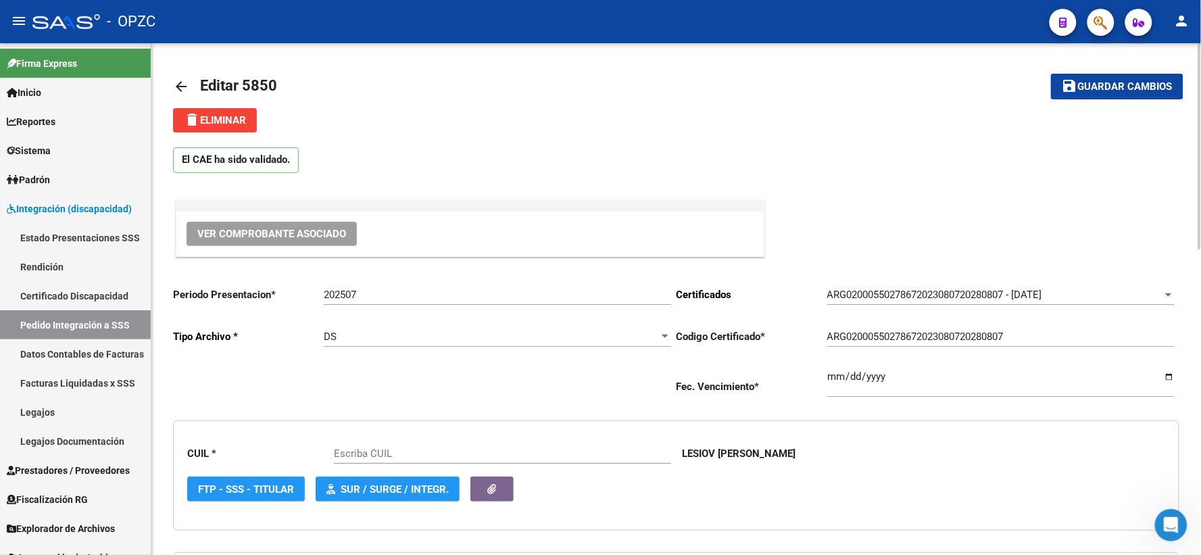
click at [298, 235] on span "Ver Comprobante Asociado" at bounding box center [271, 234] width 149 height 12
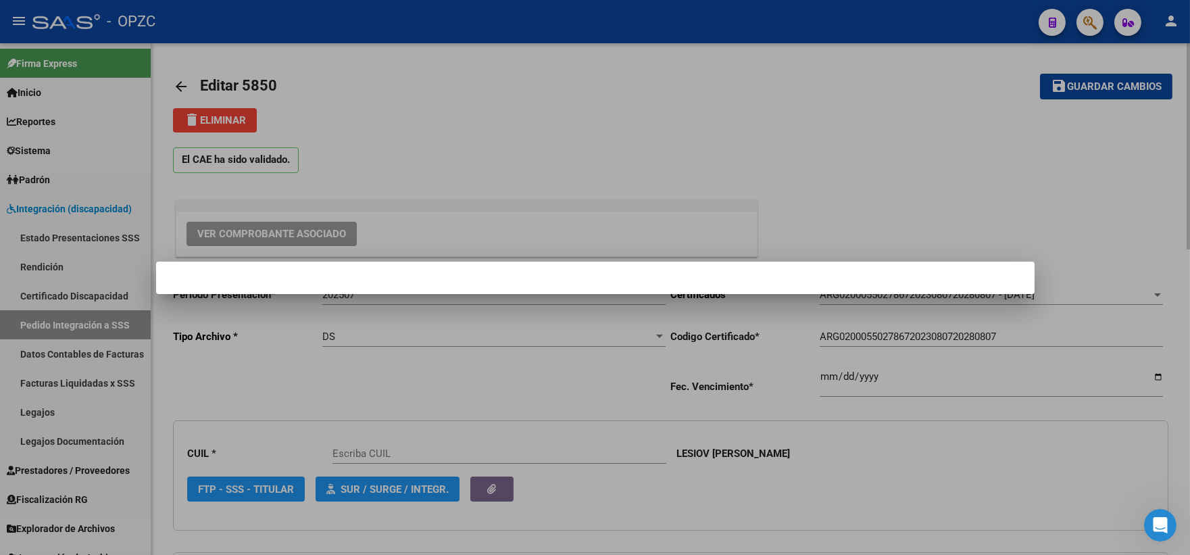
type input "20550278678"
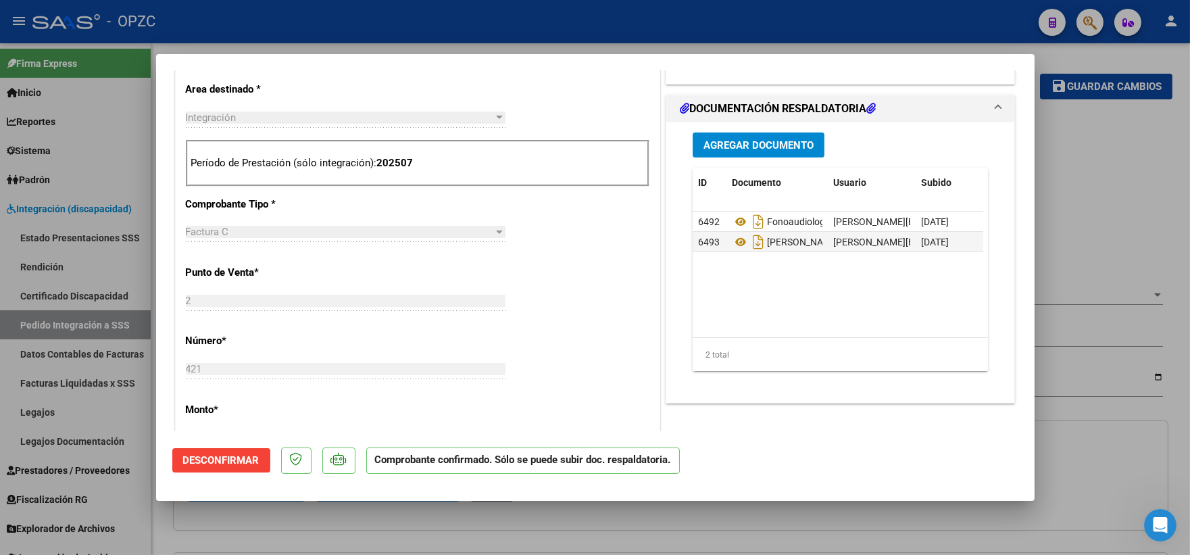
scroll to position [525, 0]
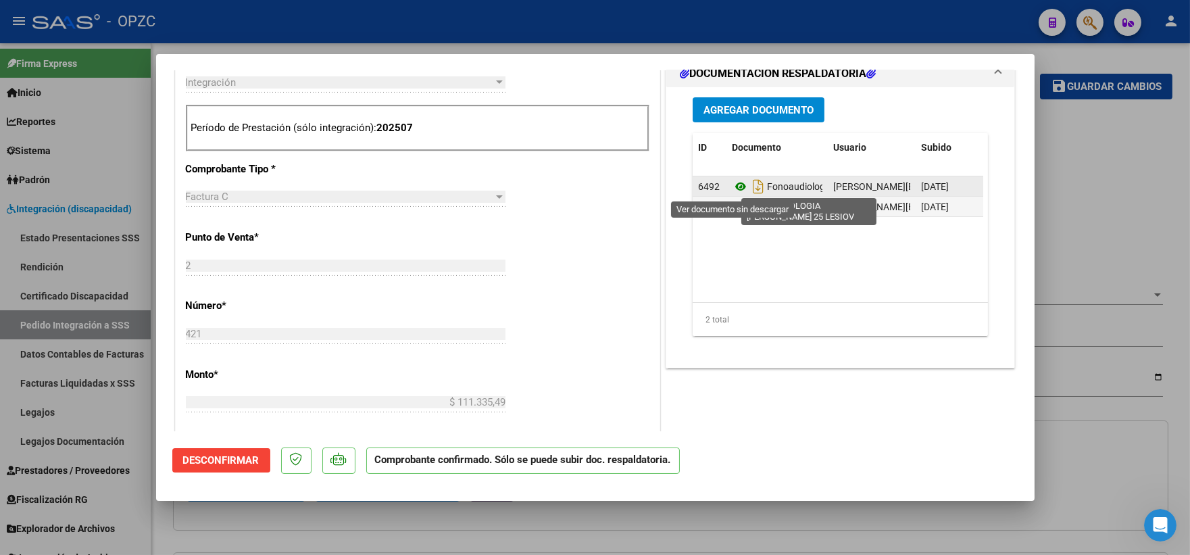
click at [734, 183] on icon at bounding box center [741, 186] width 18 height 16
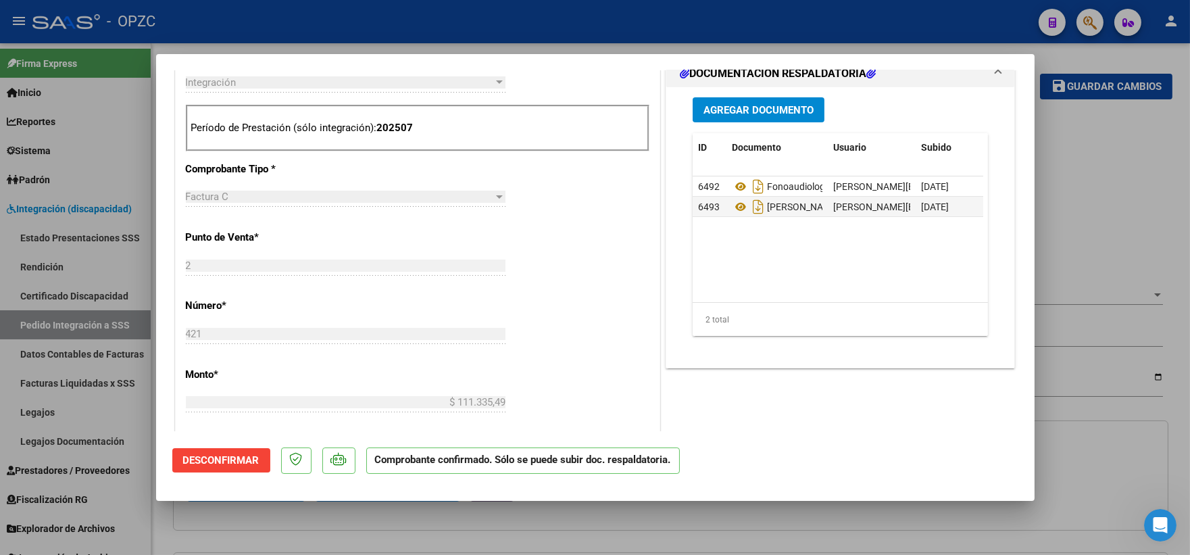
click at [1100, 205] on div at bounding box center [595, 277] width 1190 height 555
type input "$ 0,00"
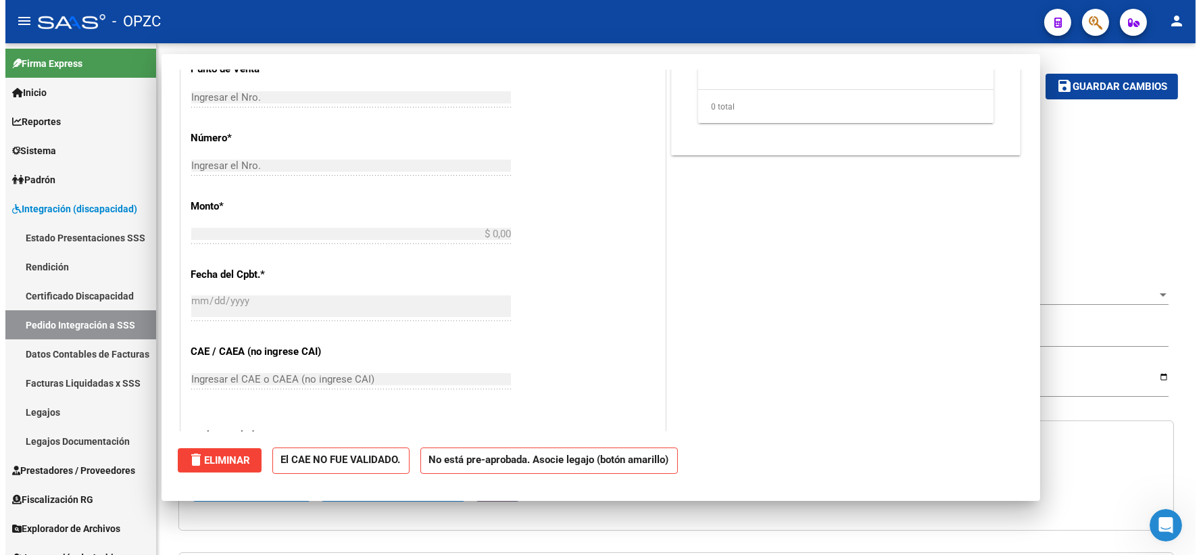
scroll to position [0, 0]
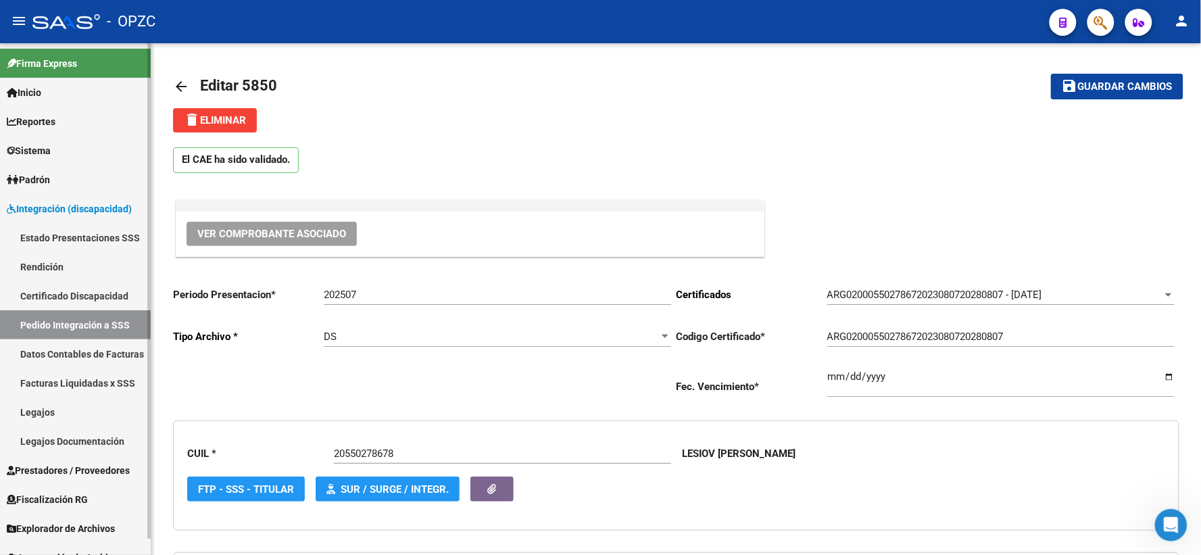
click at [54, 316] on link "Pedido Integración a SSS" at bounding box center [75, 324] width 151 height 29
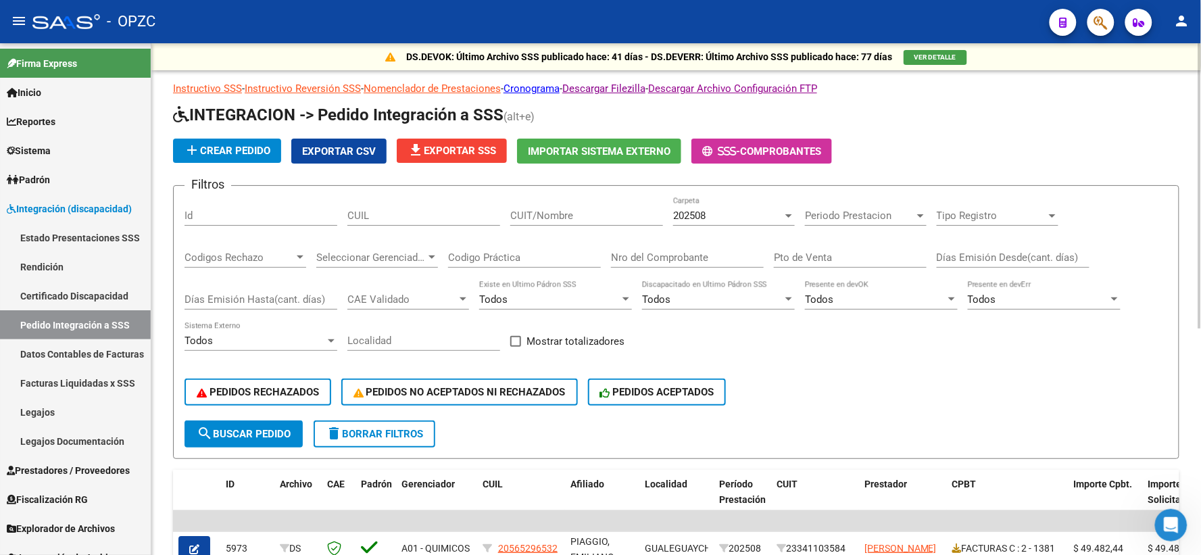
click at [773, 214] on div "202508" at bounding box center [727, 216] width 109 height 12
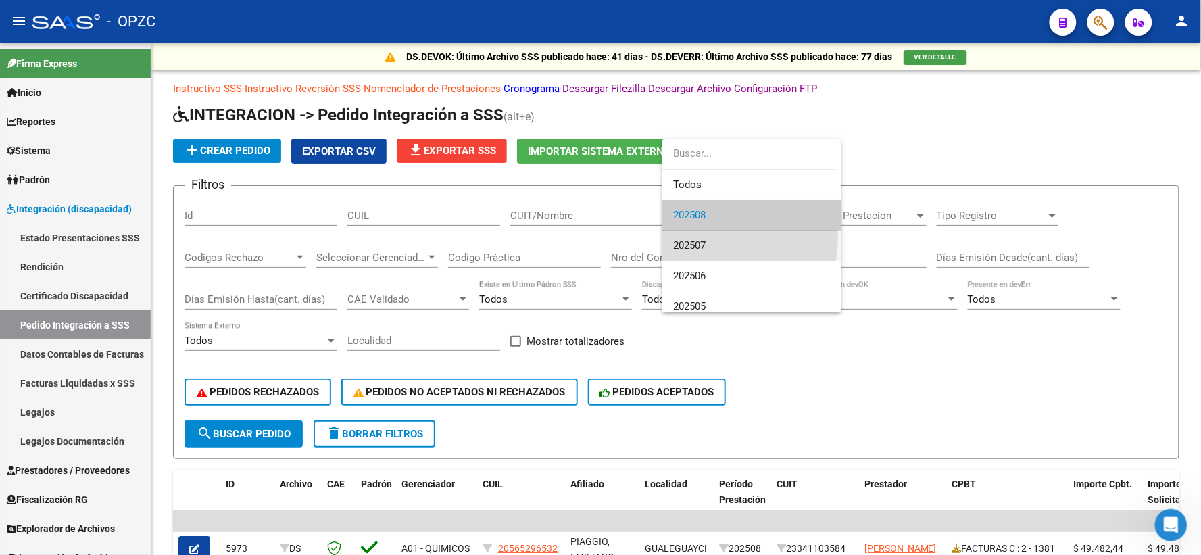
click at [731, 239] on span "202507" at bounding box center [751, 245] width 157 height 30
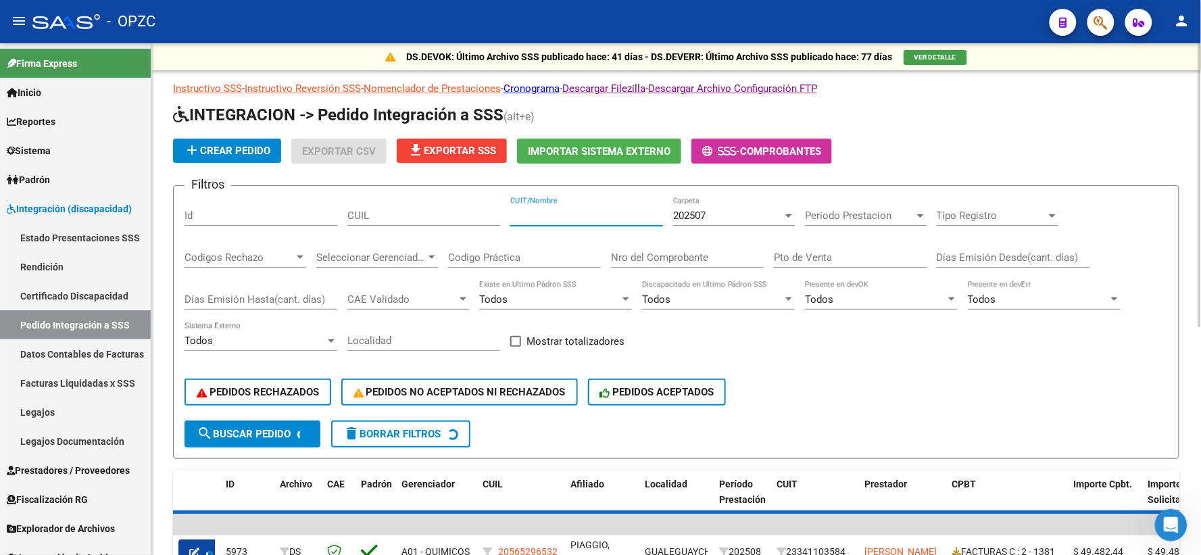
click at [556, 210] on input "CUIT/Nombre" at bounding box center [586, 216] width 153 height 12
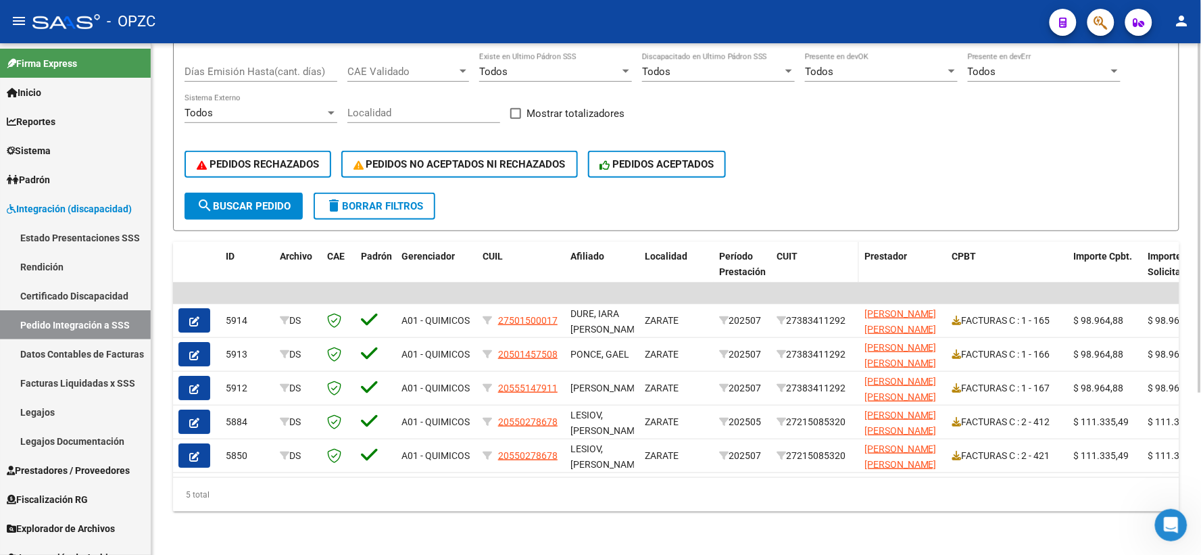
scroll to position [237, 0]
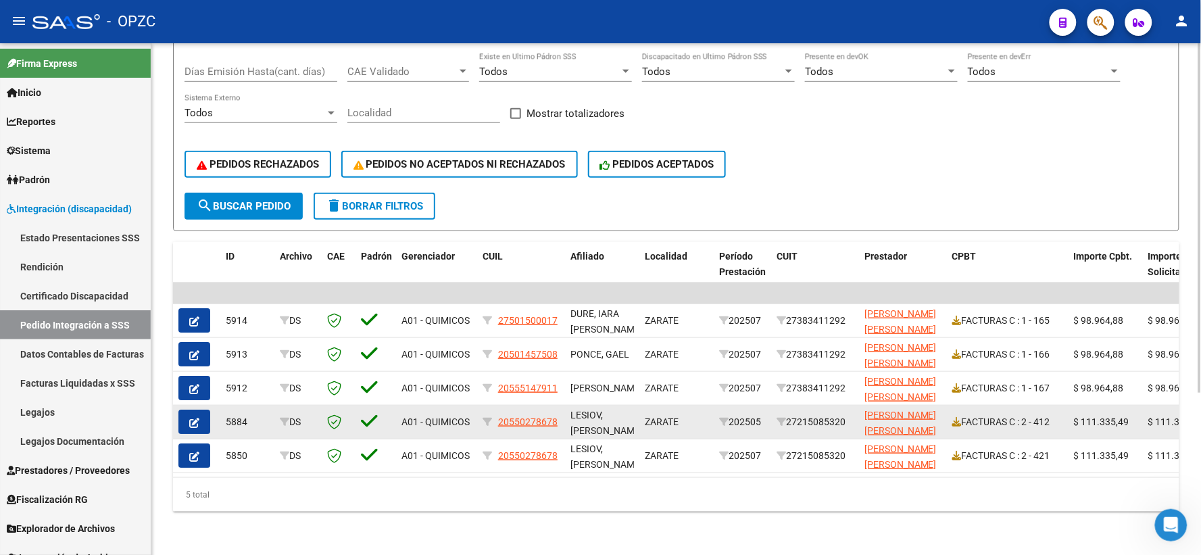
type input "MIRANDA"
click at [189, 418] on icon "button" at bounding box center [194, 423] width 10 height 10
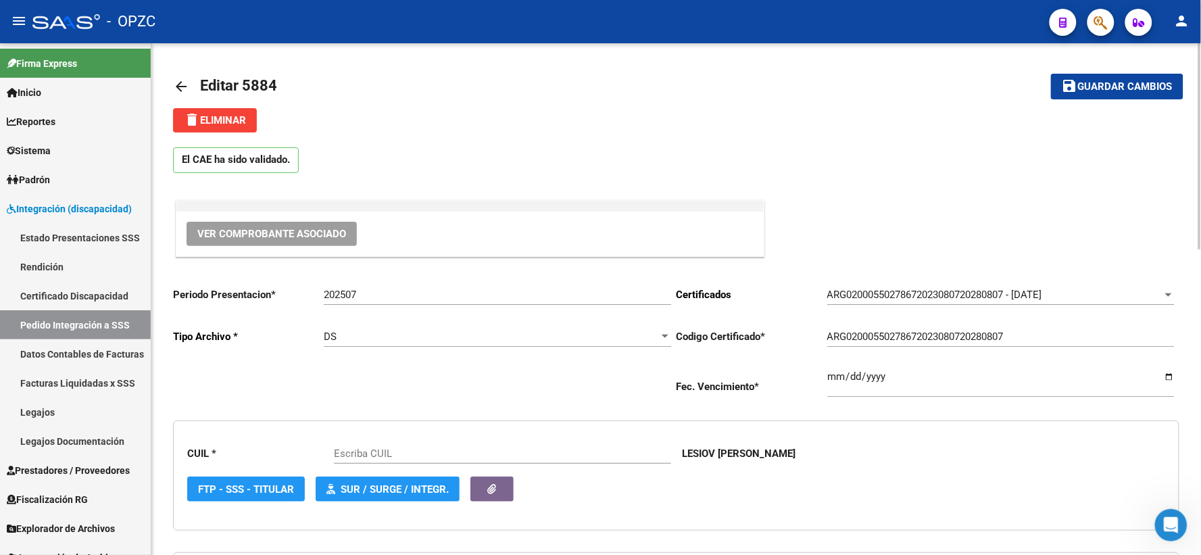
click at [299, 224] on button "Ver Comprobante Asociado" at bounding box center [272, 234] width 170 height 24
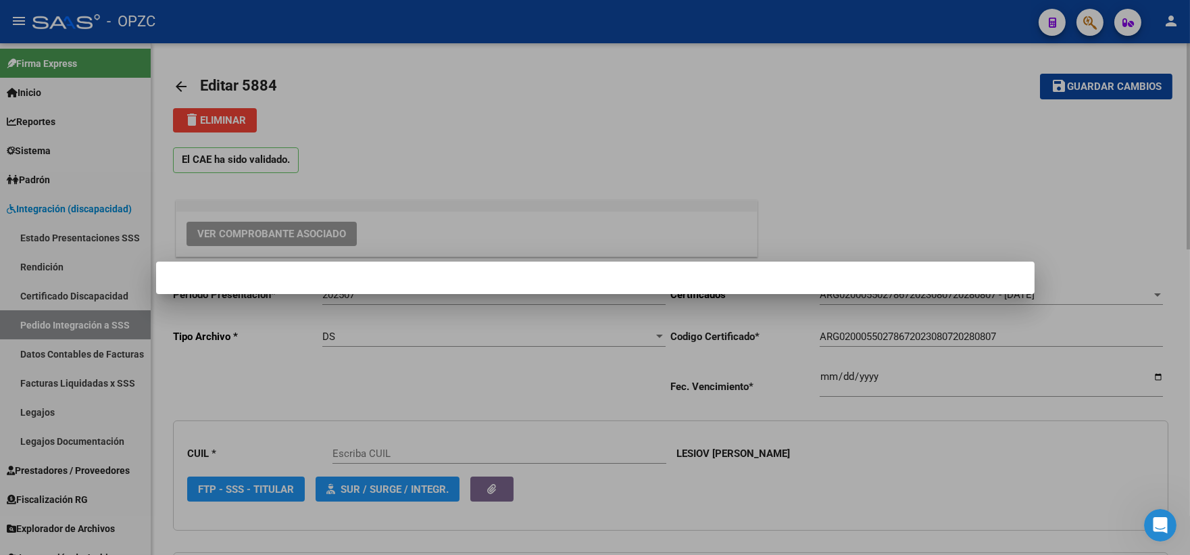
type input "20550278678"
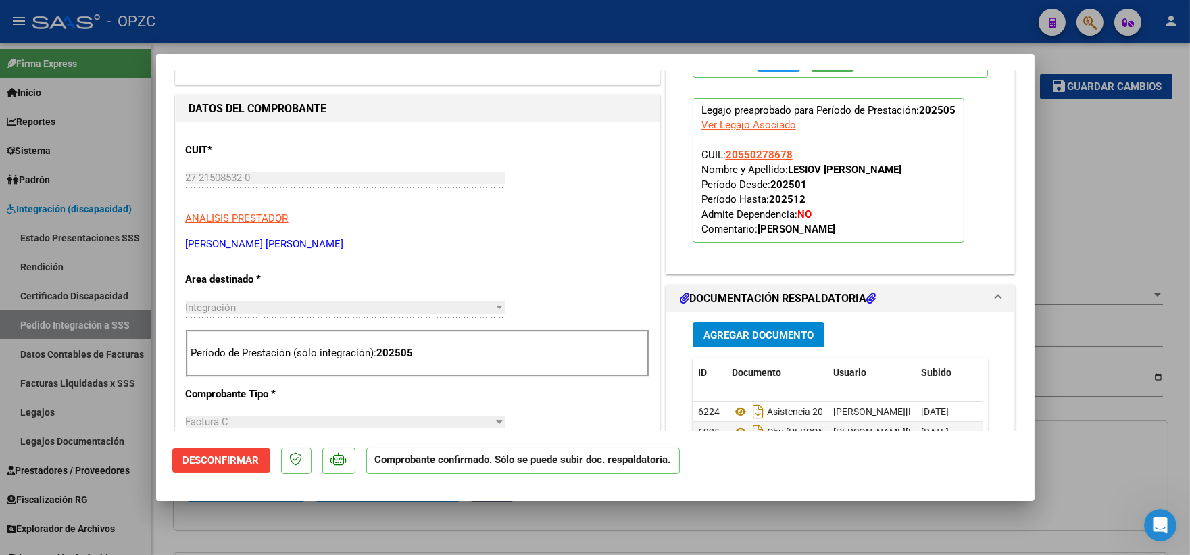
scroll to position [525, 0]
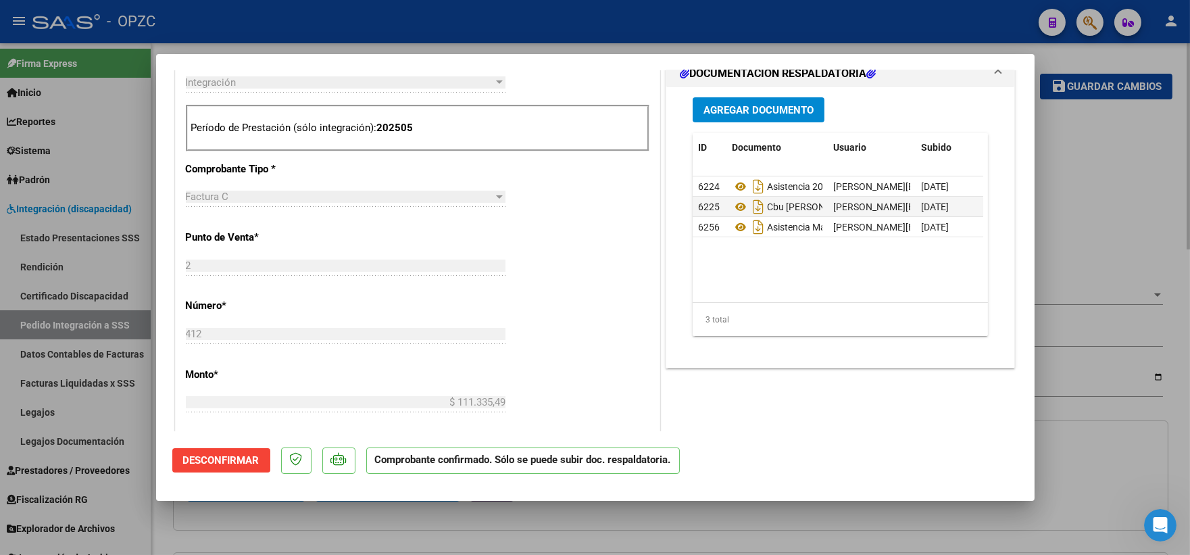
click at [1084, 153] on div at bounding box center [595, 277] width 1190 height 555
type input "$ 0,00"
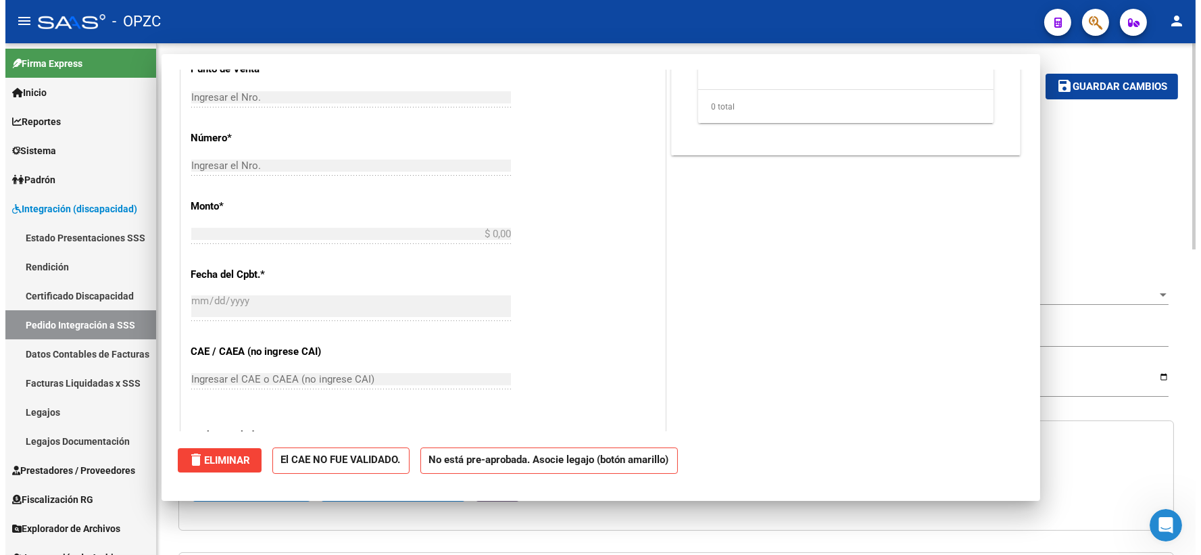
scroll to position [0, 0]
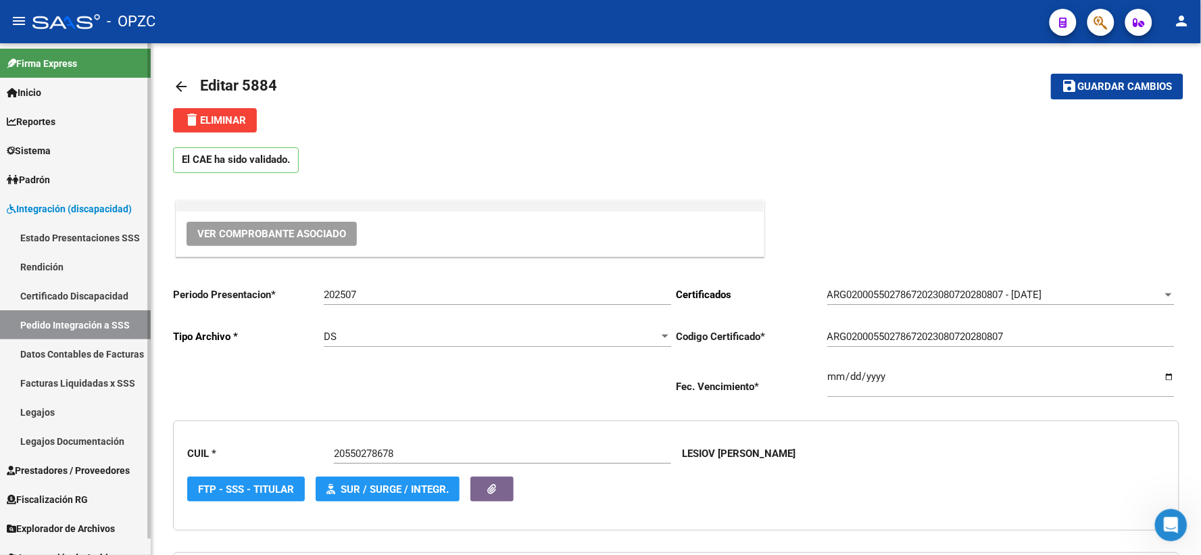
click at [80, 315] on link "Pedido Integración a SSS" at bounding box center [75, 324] width 151 height 29
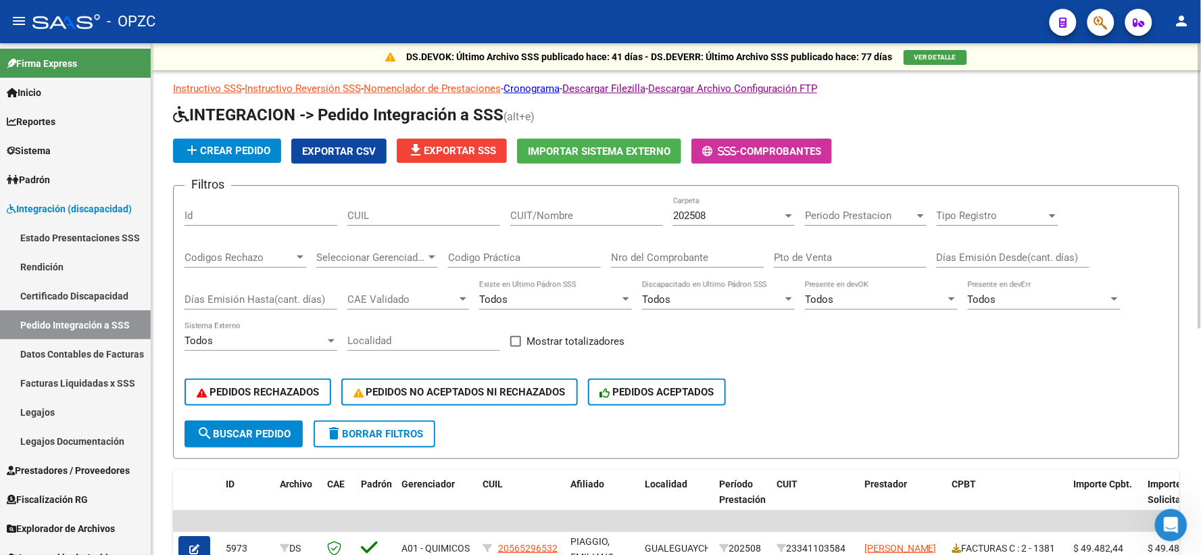
click at [562, 210] on input "CUIT/Nombre" at bounding box center [586, 216] width 153 height 12
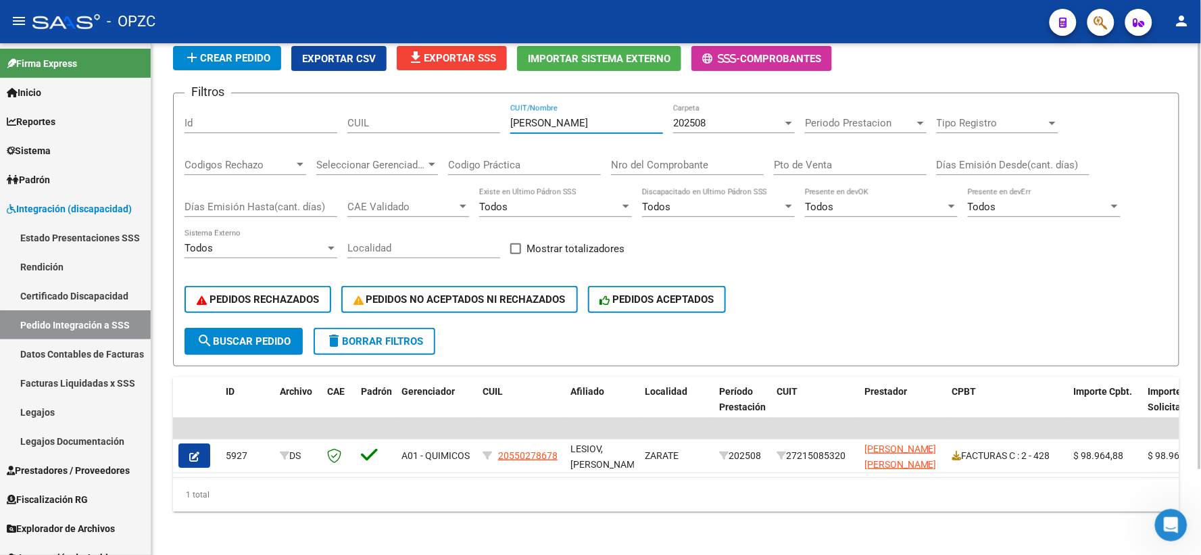
scroll to position [102, 0]
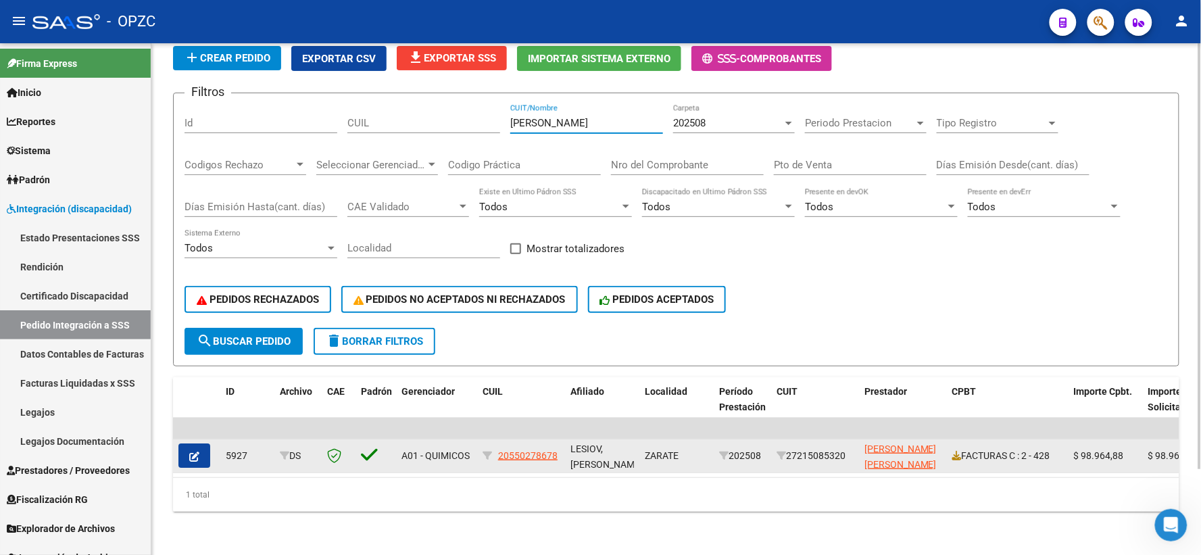
type input "MIRANDA"
click at [198, 452] on icon "button" at bounding box center [194, 457] width 10 height 10
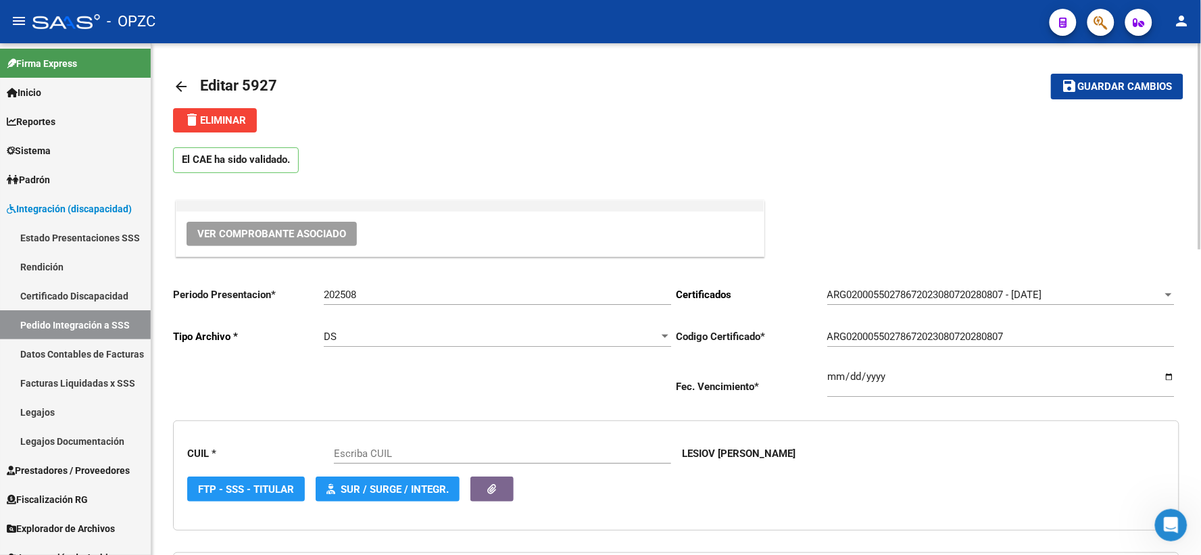
click at [288, 233] on span "Ver Comprobante Asociado" at bounding box center [271, 234] width 149 height 12
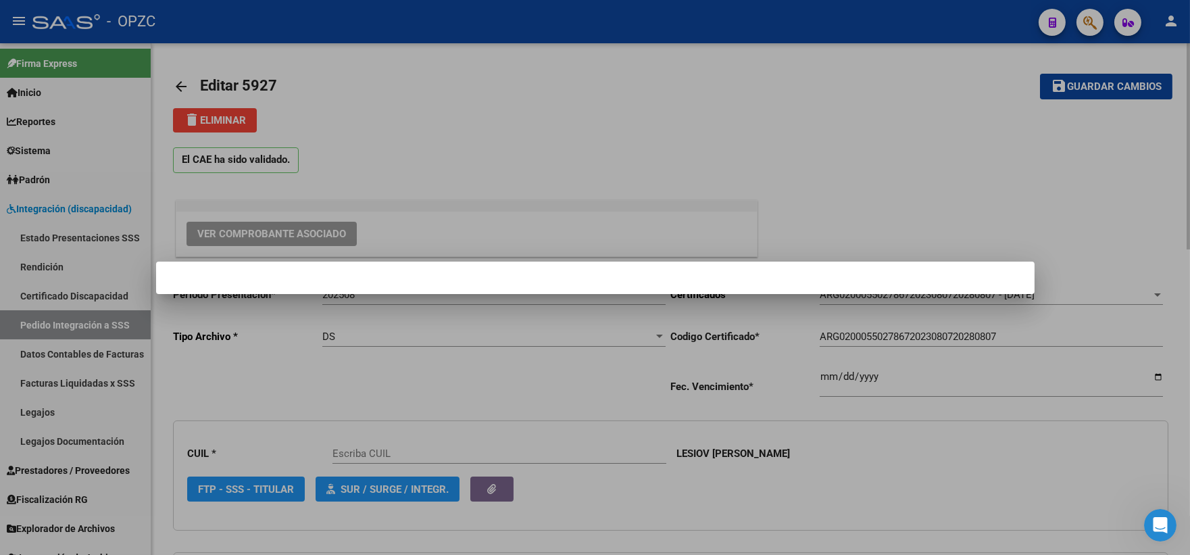
type input "20550278678"
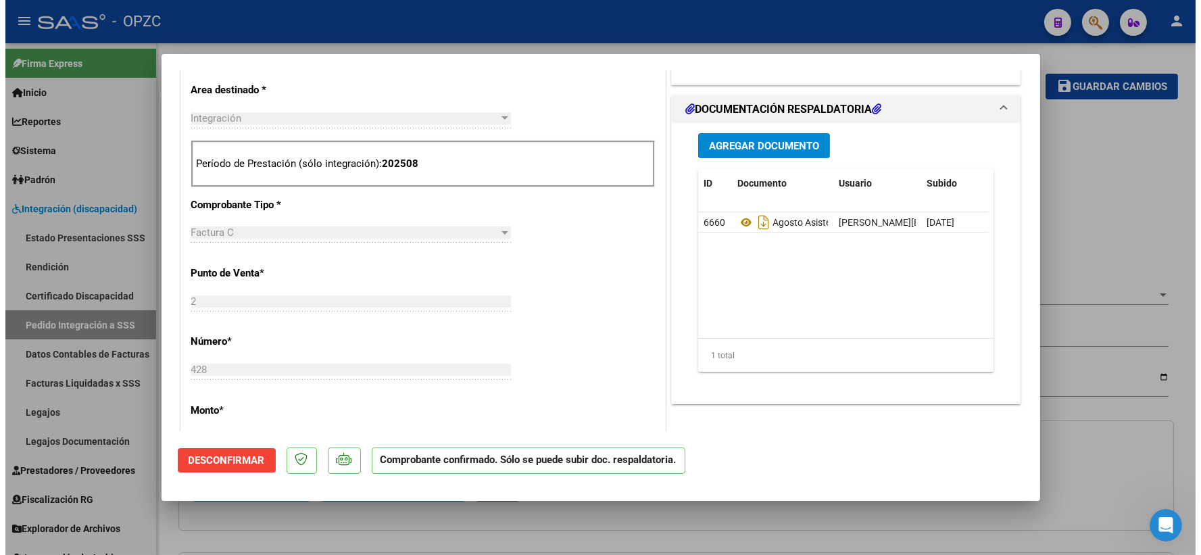
scroll to position [525, 0]
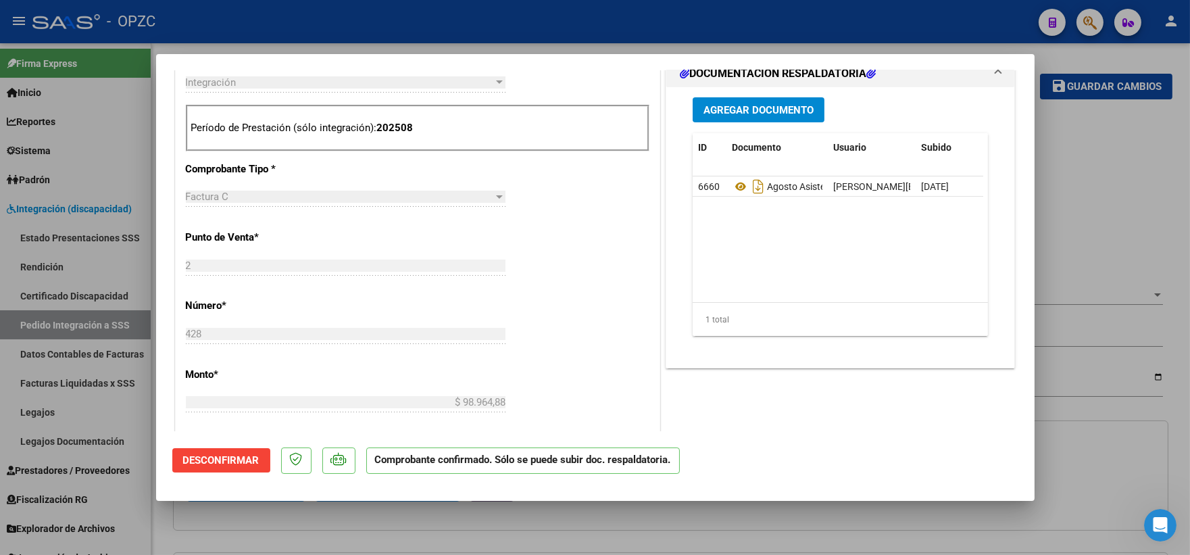
click at [1121, 166] on div at bounding box center [595, 277] width 1190 height 555
type input "$ 0,00"
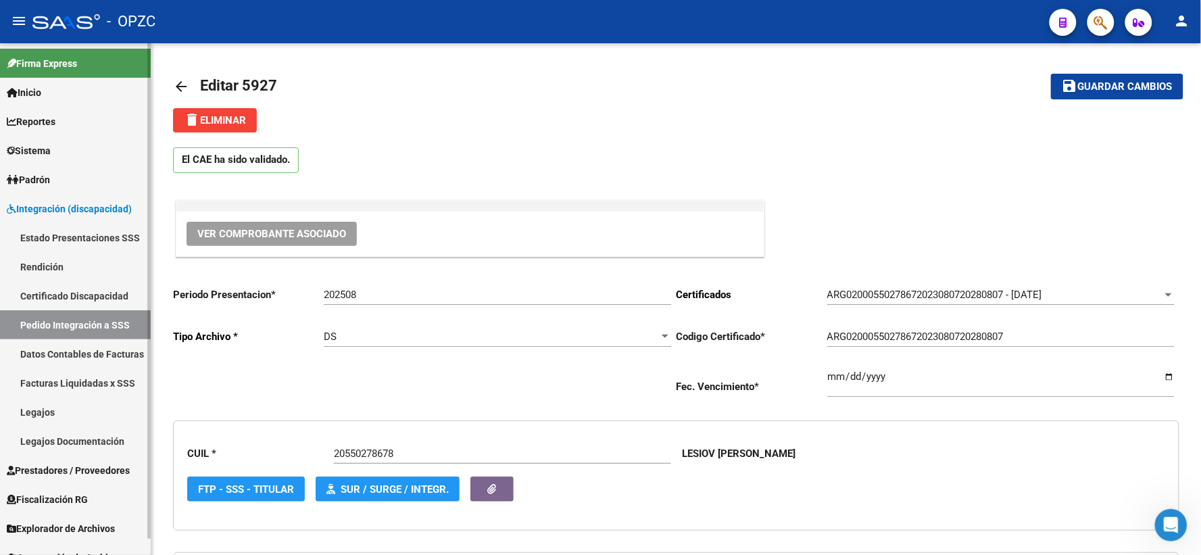
click at [113, 320] on link "Pedido Integración a SSS" at bounding box center [75, 324] width 151 height 29
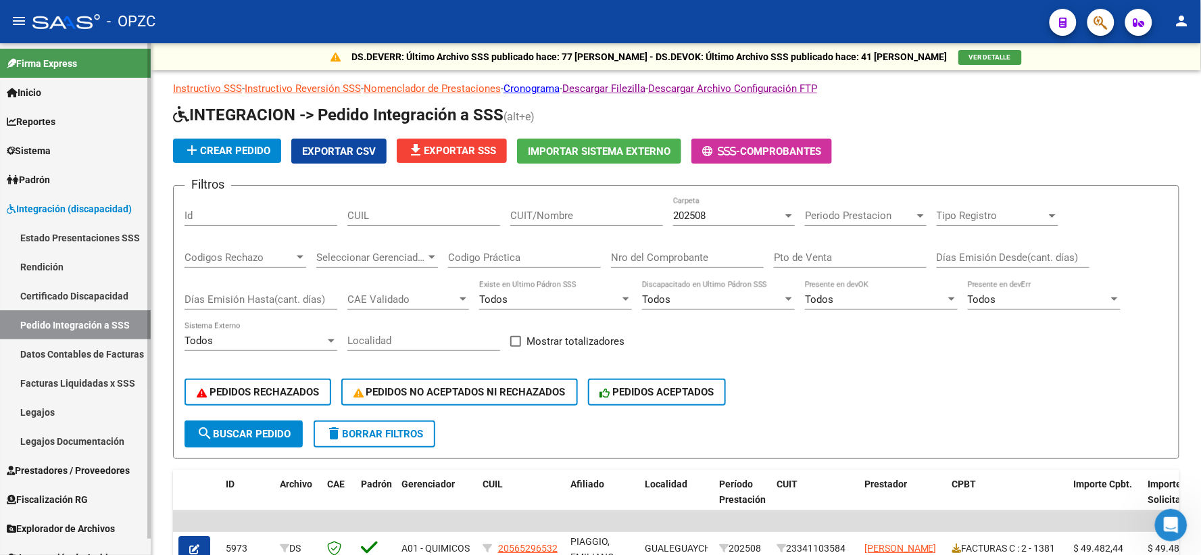
click at [74, 467] on span "Prestadores / Proveedores" at bounding box center [68, 470] width 123 height 15
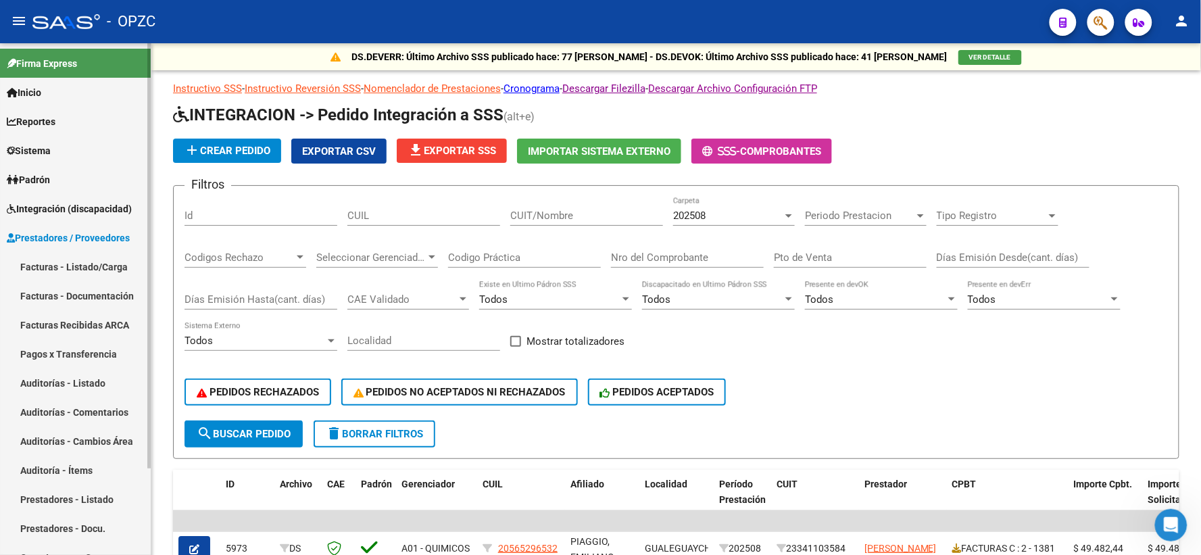
click at [98, 208] on span "Integración (discapacidad)" at bounding box center [69, 208] width 125 height 15
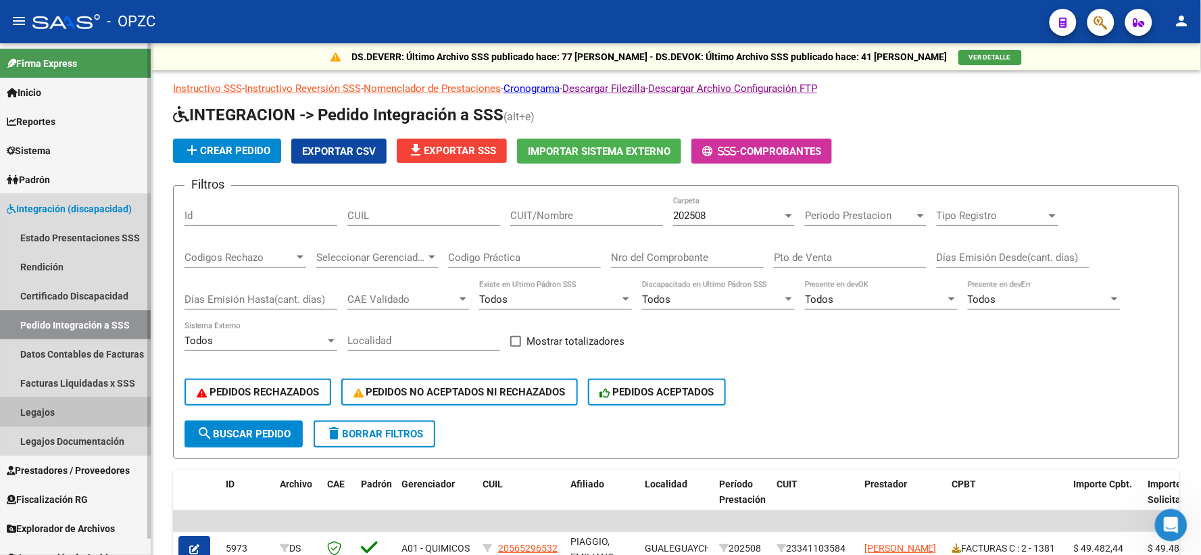
click at [48, 410] on link "Legajos" at bounding box center [75, 411] width 151 height 29
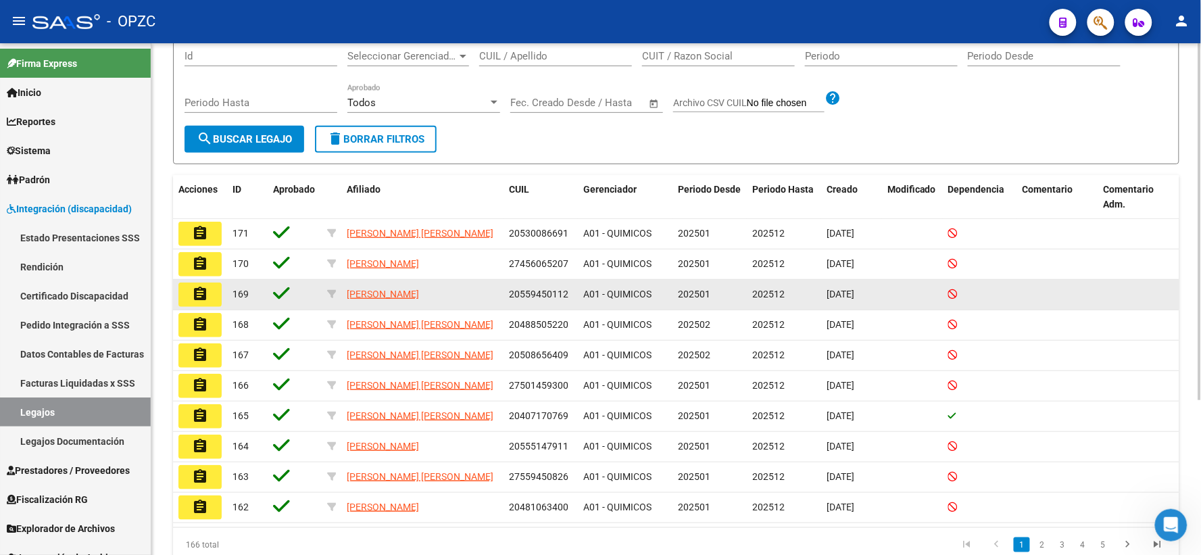
scroll to position [221, 0]
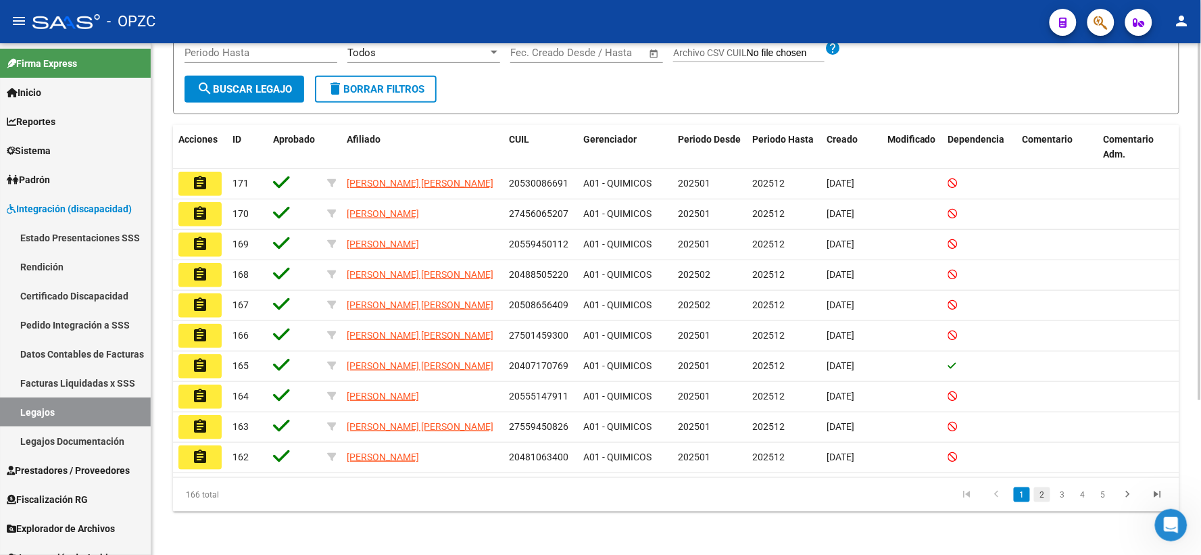
click at [1038, 494] on link "2" at bounding box center [1042, 494] width 16 height 15
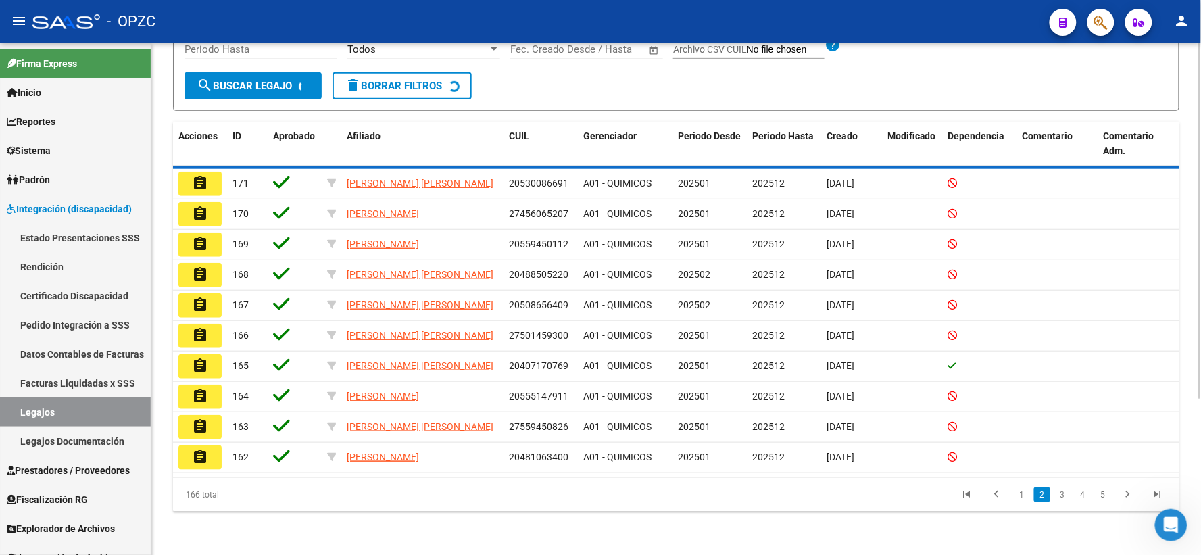
scroll to position [218, 0]
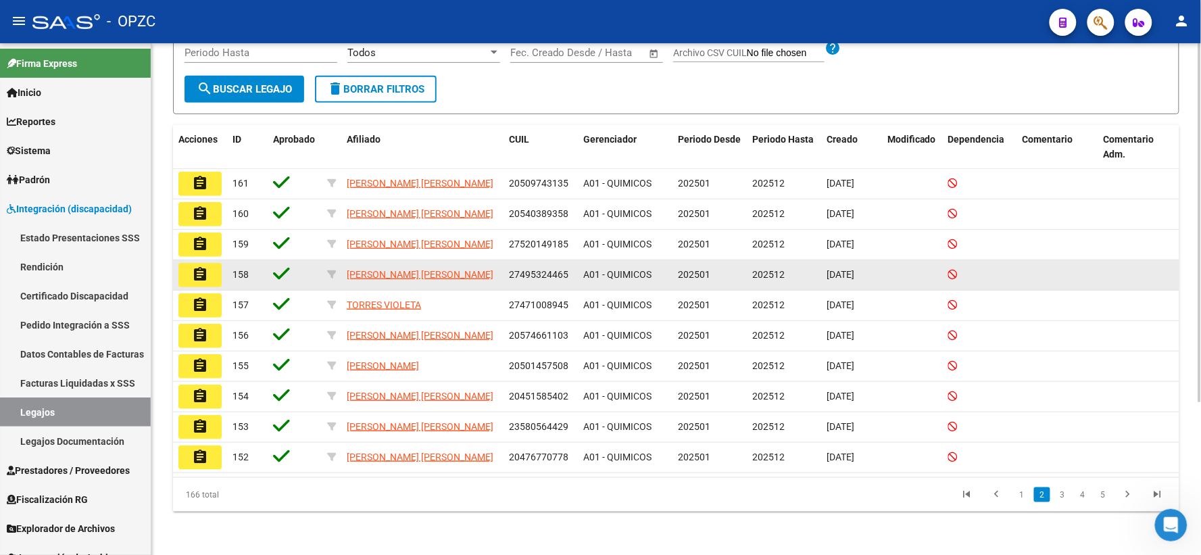
click at [206, 268] on mat-icon "assignment" at bounding box center [200, 274] width 16 height 16
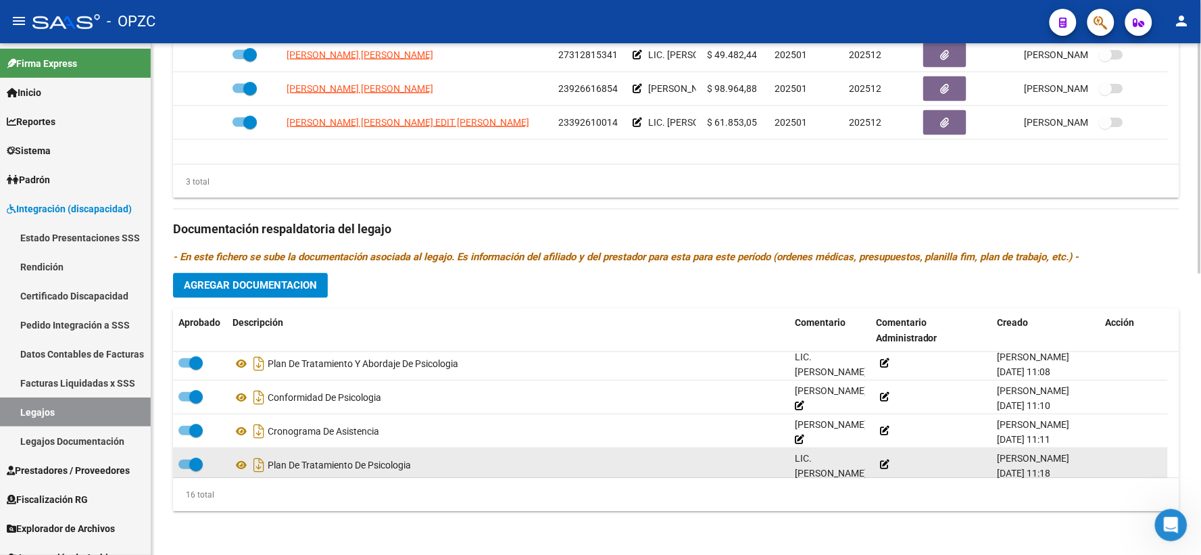
scroll to position [268, 0]
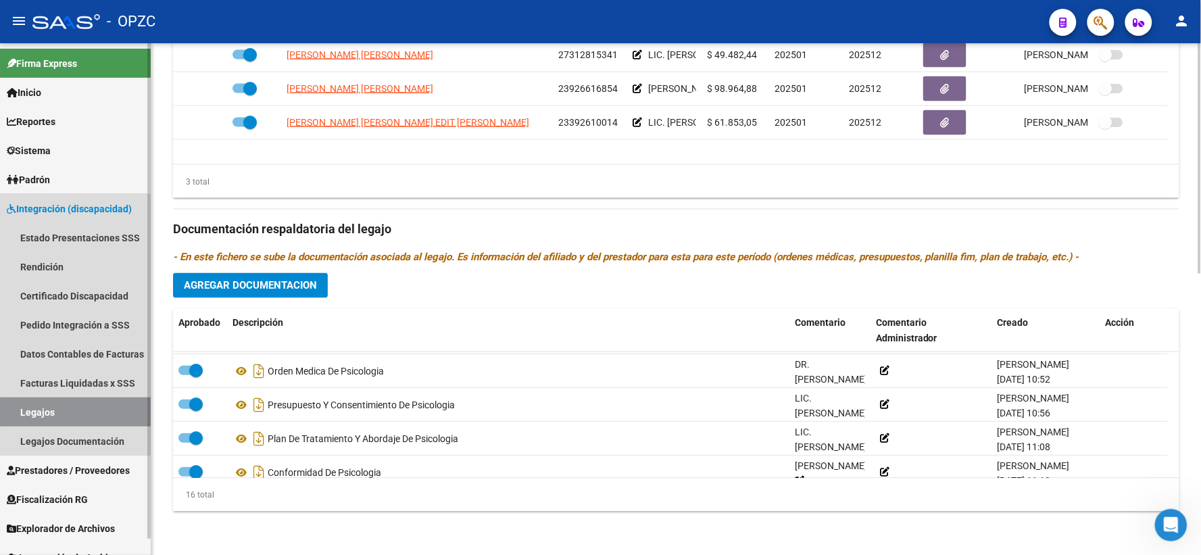
click at [49, 409] on link "Legajos" at bounding box center [75, 411] width 151 height 29
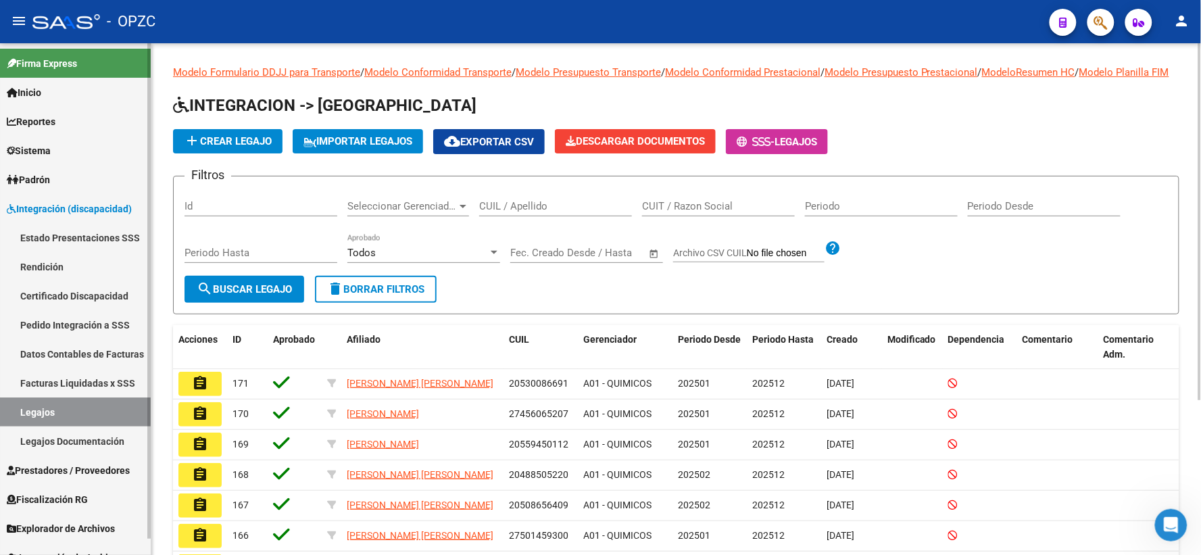
click at [82, 180] on link "Padrón" at bounding box center [75, 179] width 151 height 29
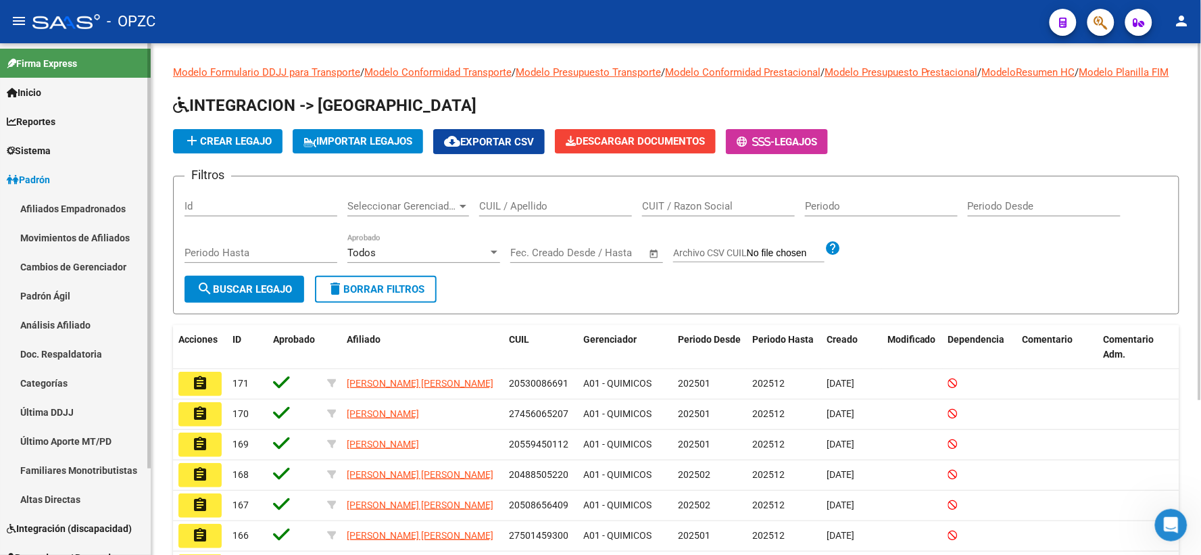
click at [82, 180] on link "Padrón" at bounding box center [75, 179] width 151 height 29
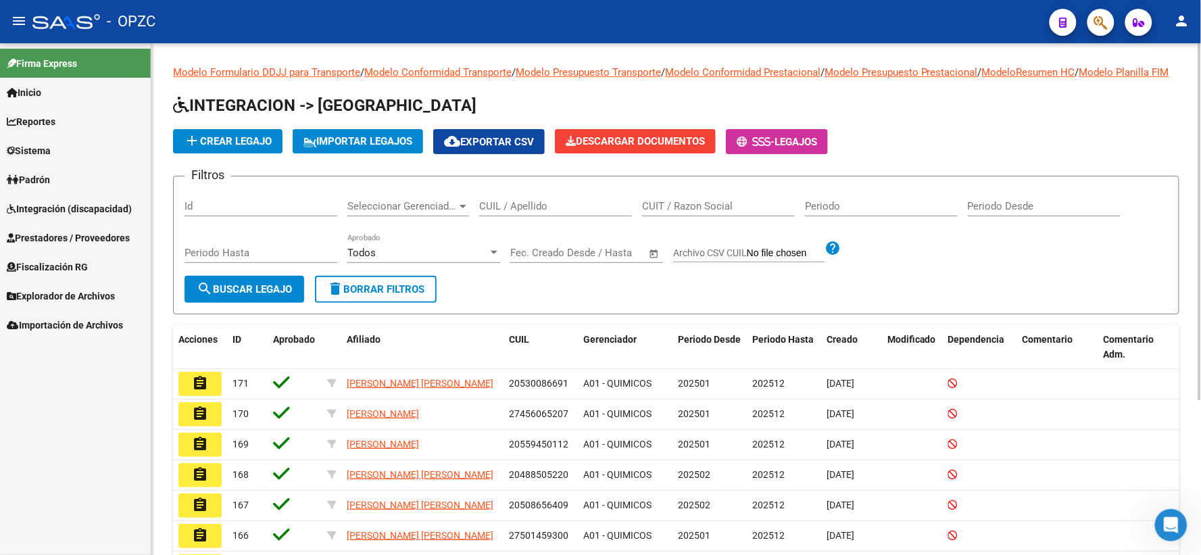
click at [82, 210] on span "Integración (discapacidad)" at bounding box center [69, 208] width 125 height 15
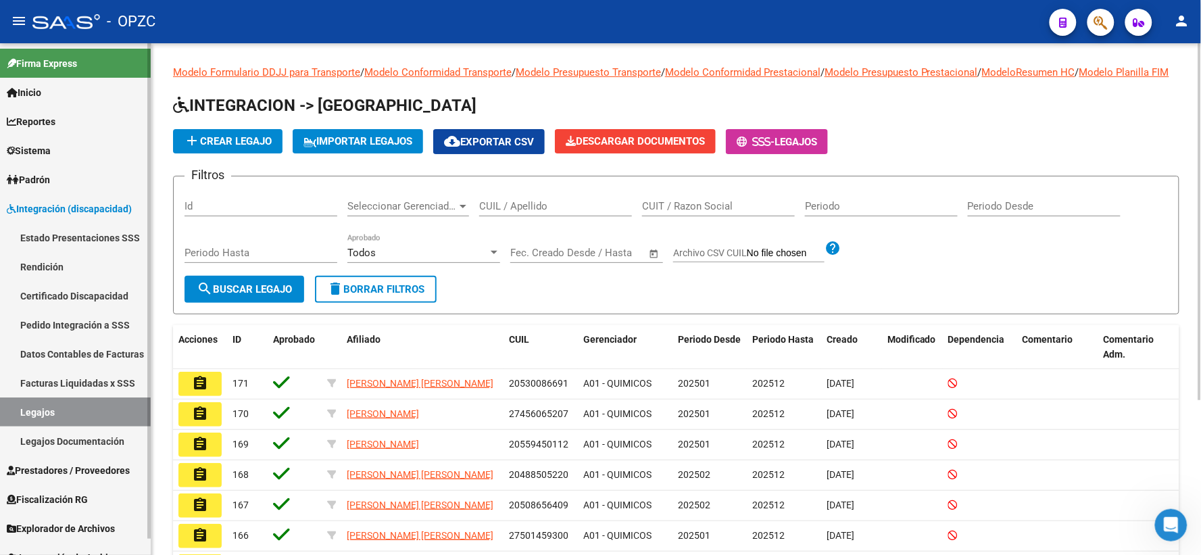
click at [85, 326] on link "Pedido Integración a SSS" at bounding box center [75, 324] width 151 height 29
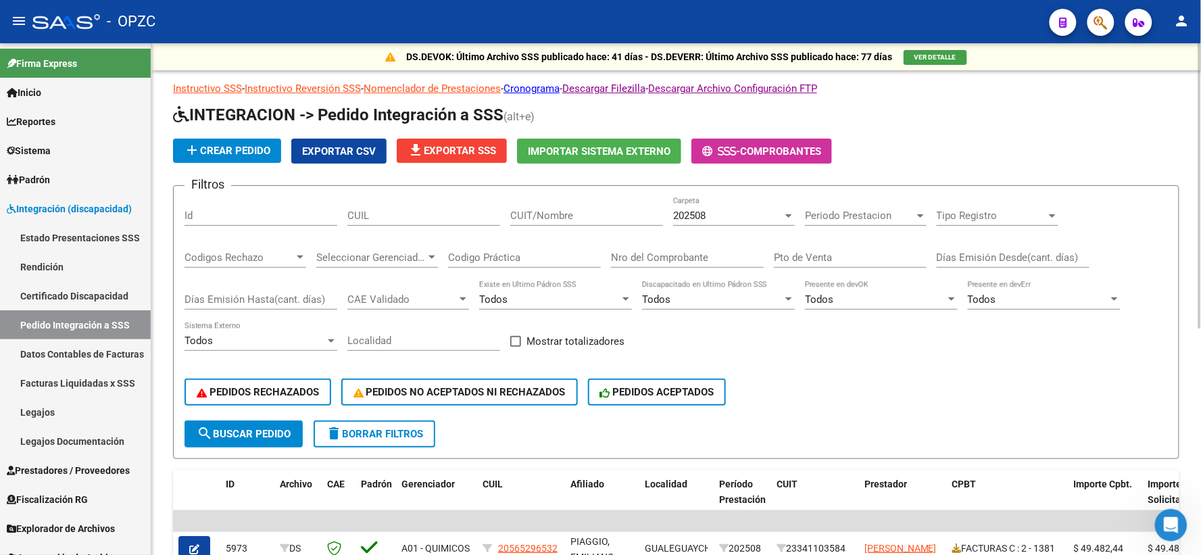
click at [791, 217] on div at bounding box center [788, 215] width 7 height 3
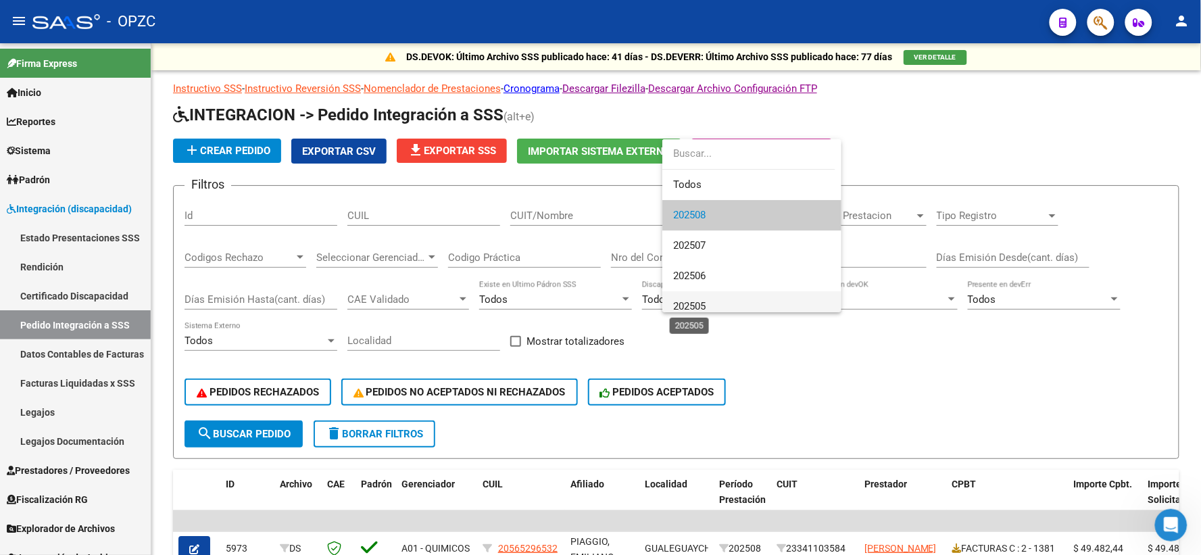
click at [704, 302] on span "202505" at bounding box center [689, 306] width 32 height 12
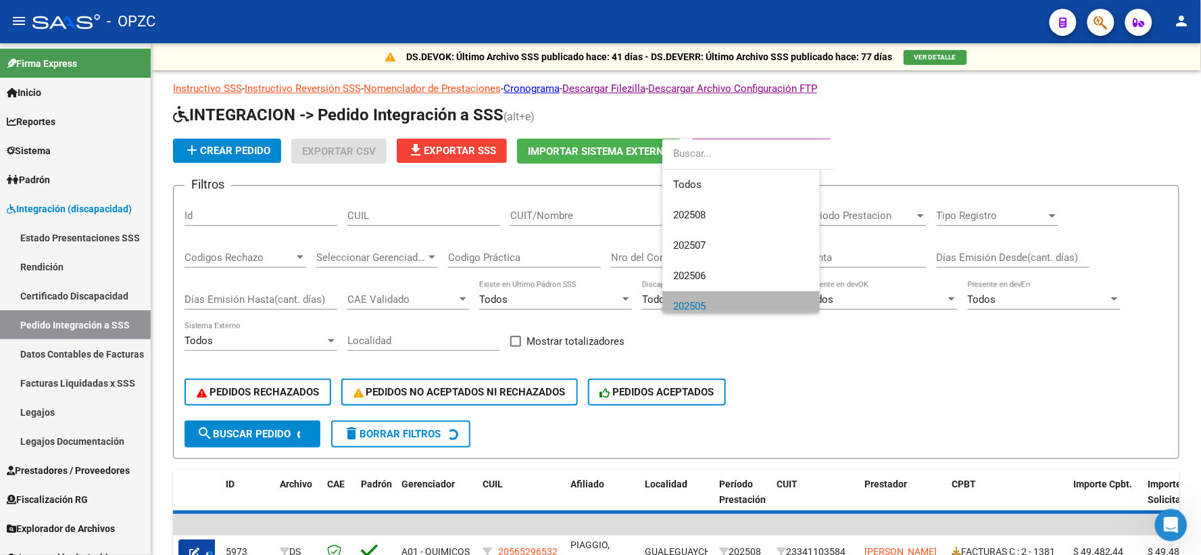
scroll to position [9, 0]
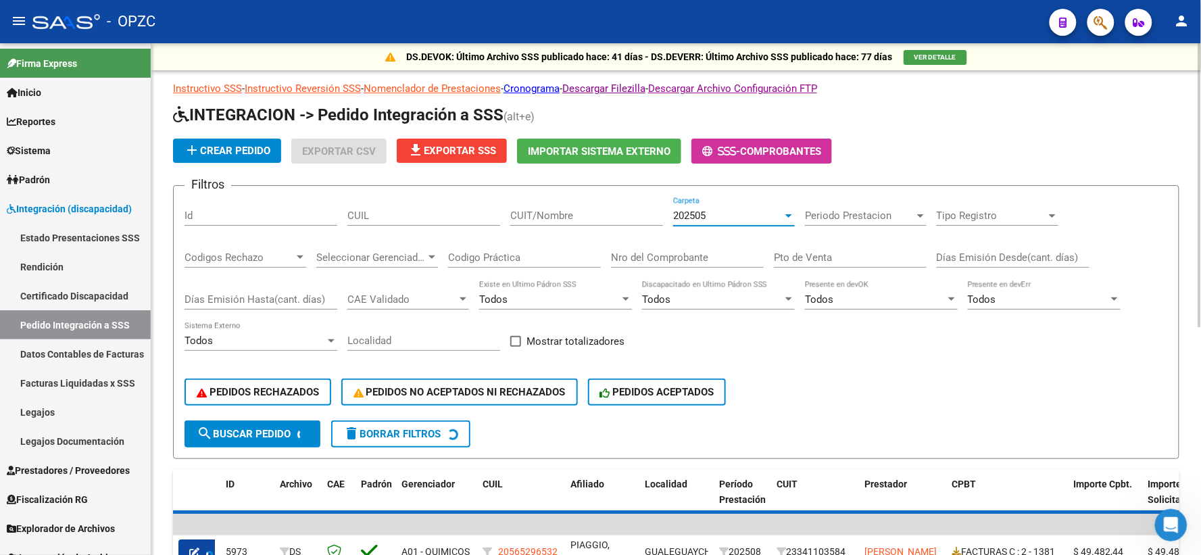
click at [539, 216] on input "CUIT/Nombre" at bounding box center [586, 216] width 153 height 12
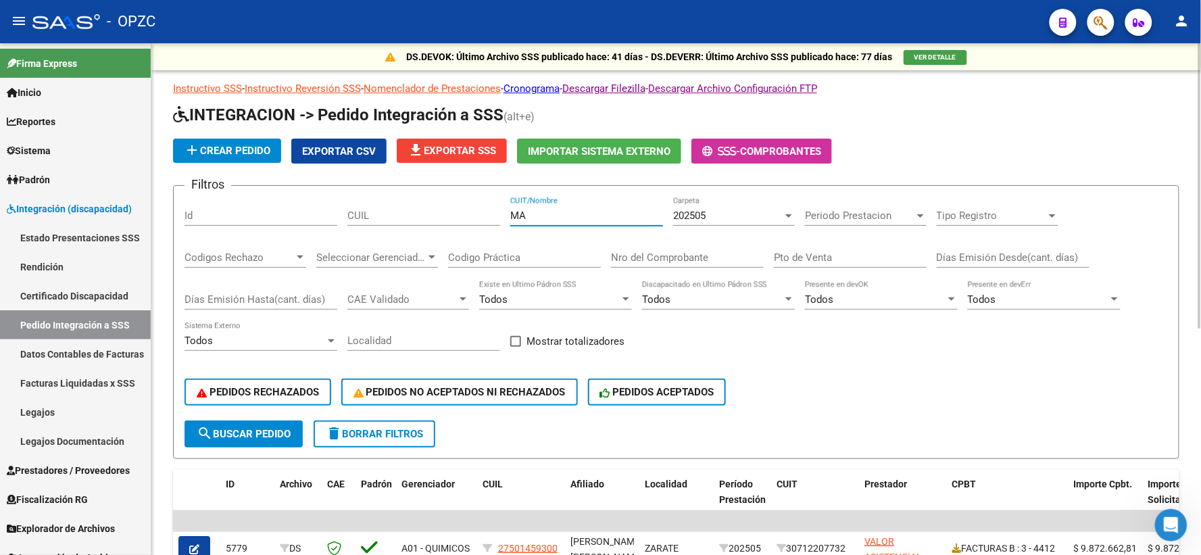
type input "M"
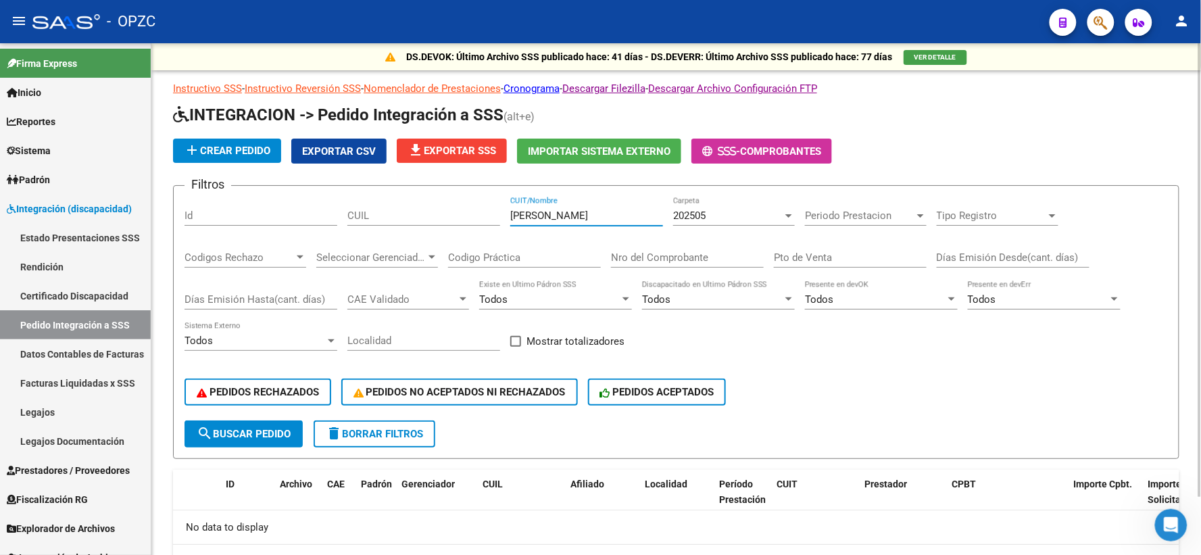
type input "MORRISON"
click at [766, 218] on div "202505" at bounding box center [727, 216] width 109 height 12
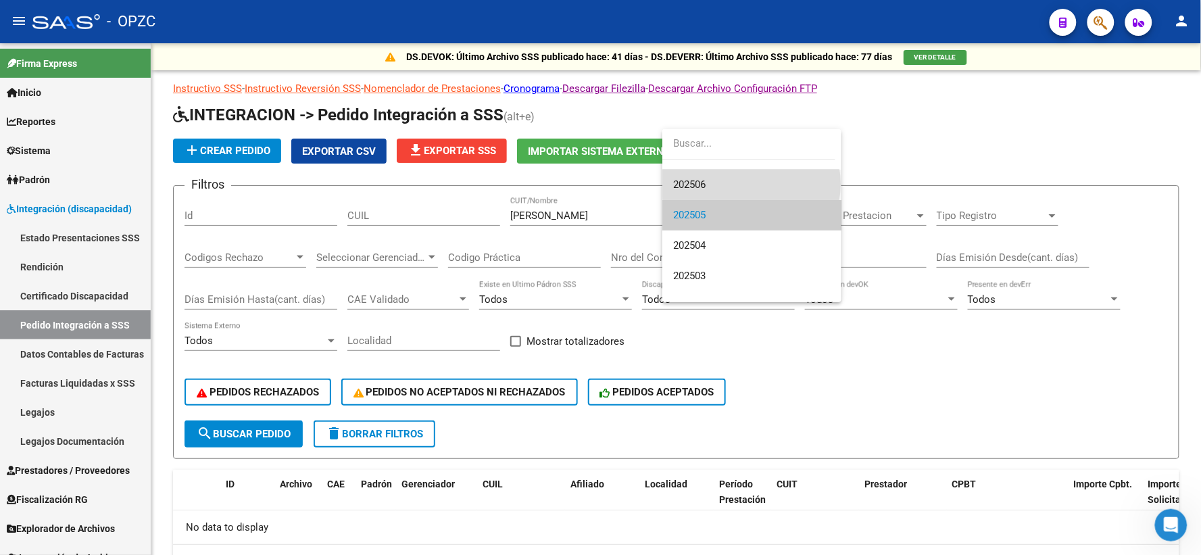
click at [751, 184] on span "202506" at bounding box center [751, 185] width 157 height 30
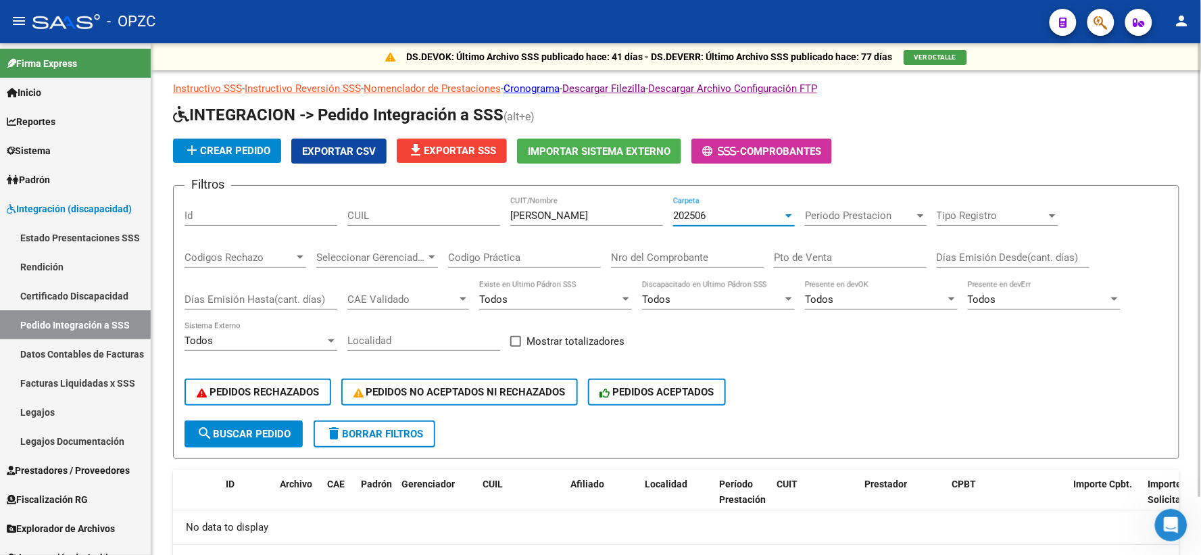
click at [784, 214] on div at bounding box center [789, 215] width 12 height 11
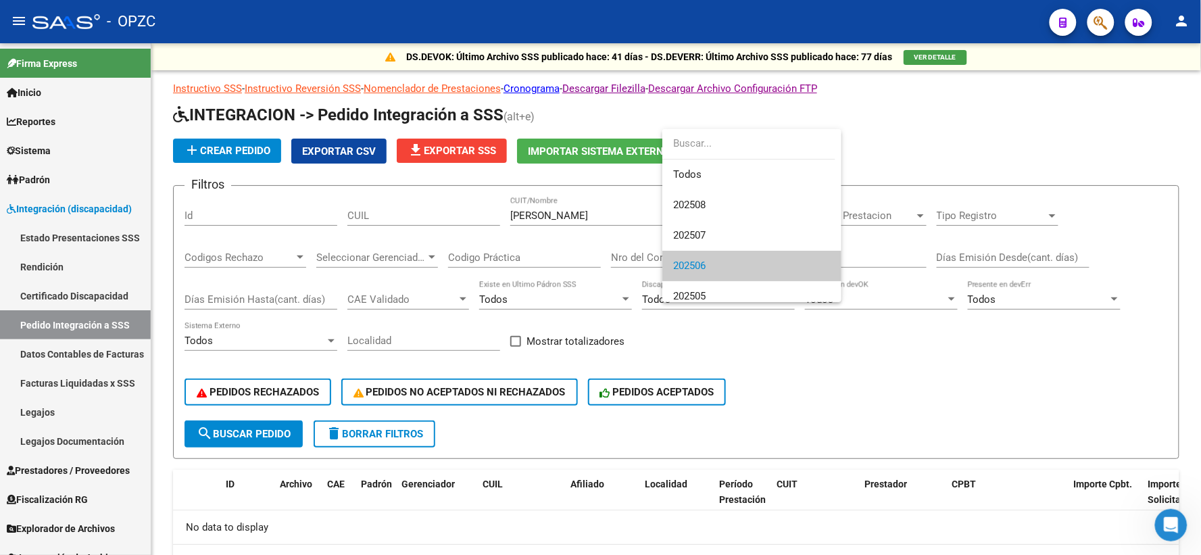
scroll to position [50, 0]
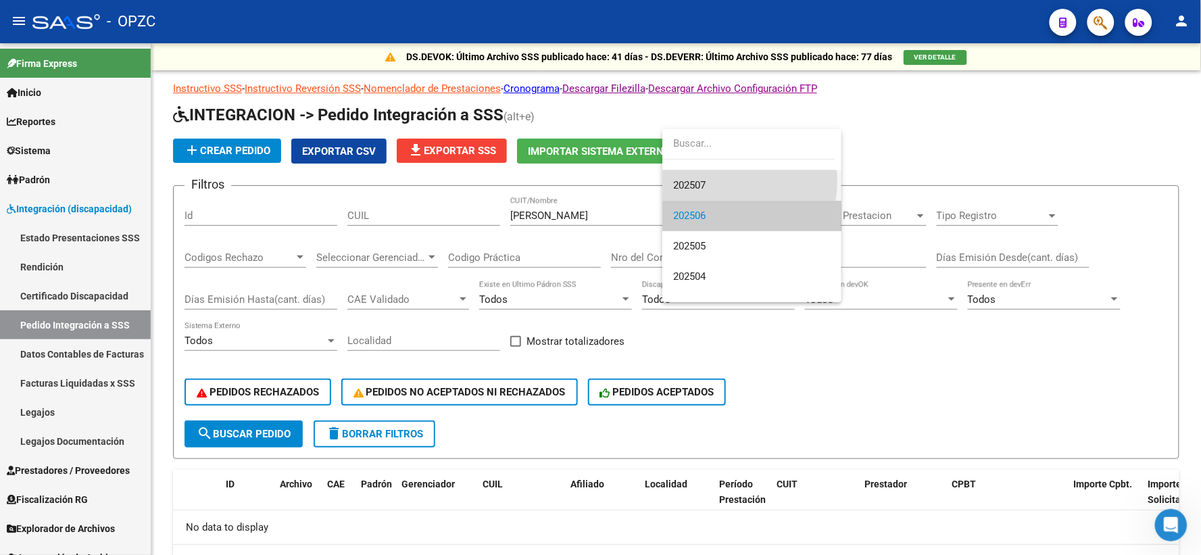
click at [735, 181] on span "202507" at bounding box center [751, 185] width 157 height 30
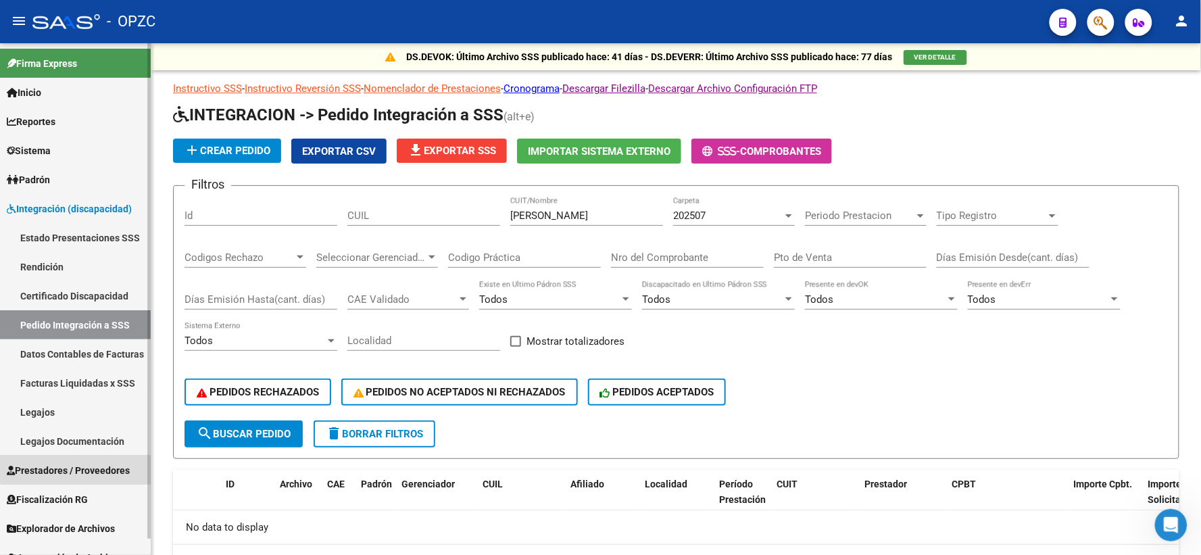
click at [97, 460] on link "Prestadores / Proveedores" at bounding box center [75, 470] width 151 height 29
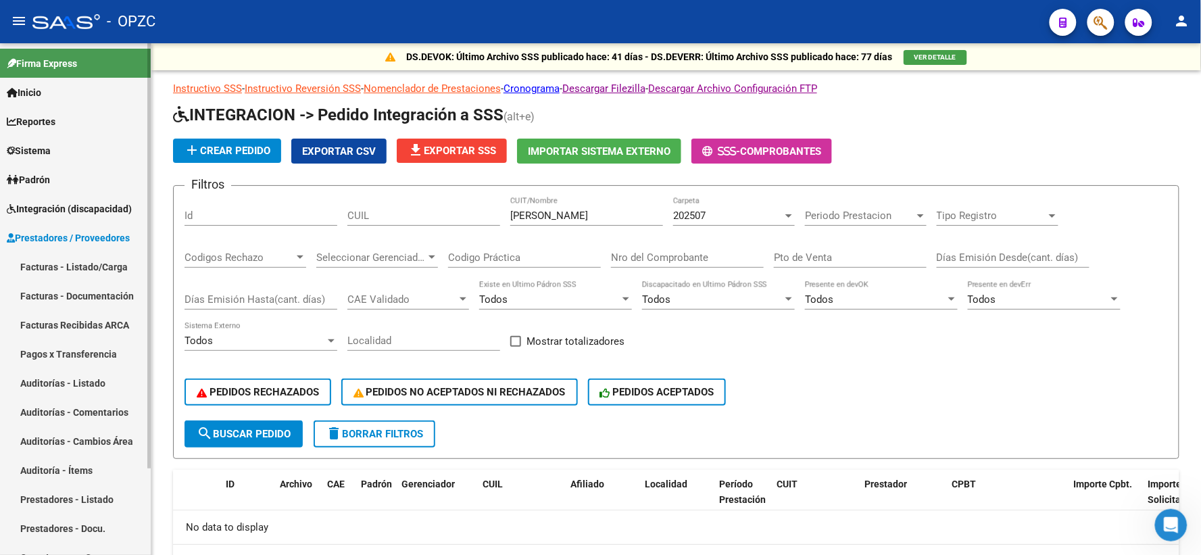
click at [109, 204] on span "Integración (discapacidad)" at bounding box center [69, 208] width 125 height 15
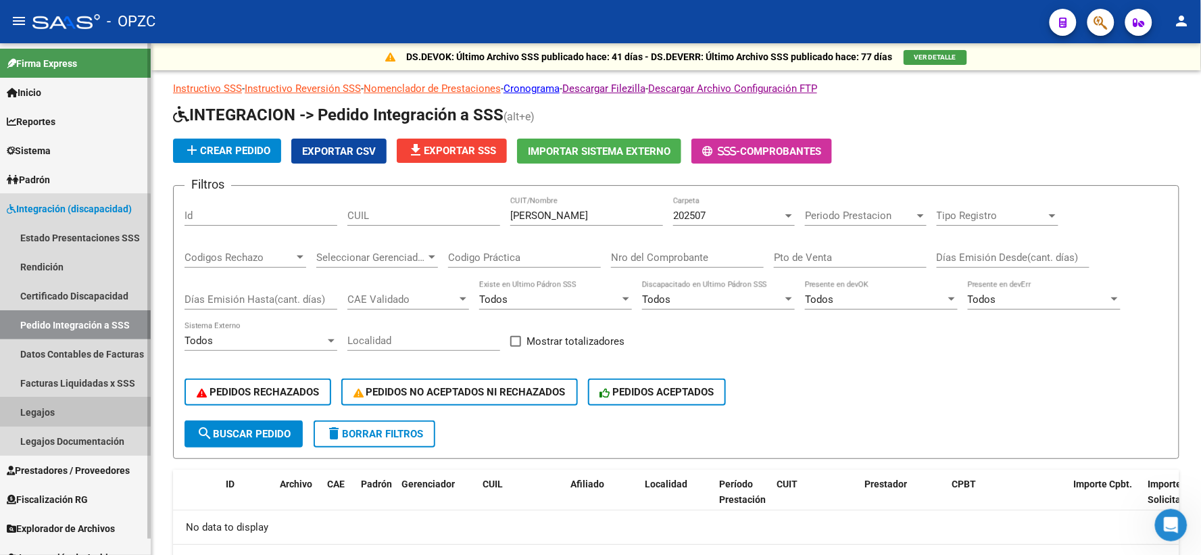
click at [45, 413] on link "Legajos" at bounding box center [75, 411] width 151 height 29
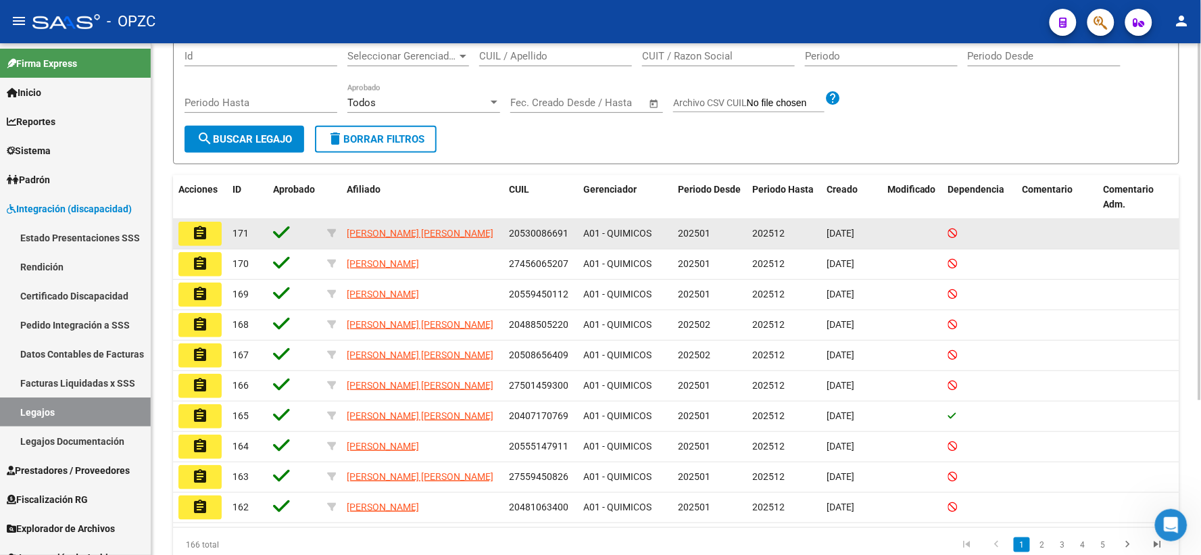
scroll to position [221, 0]
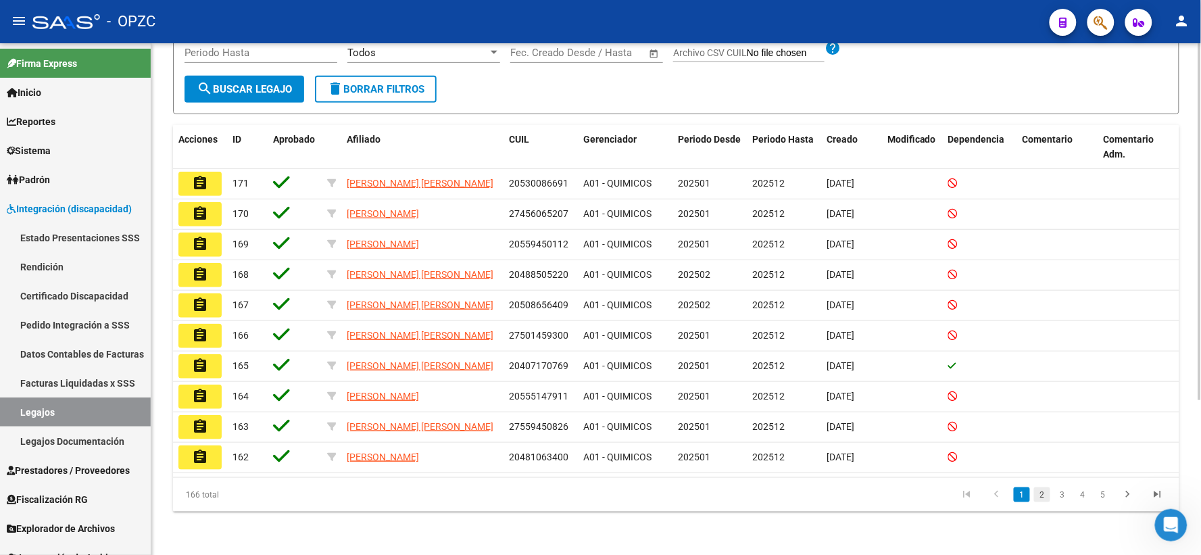
click at [1045, 497] on link "2" at bounding box center [1042, 494] width 16 height 15
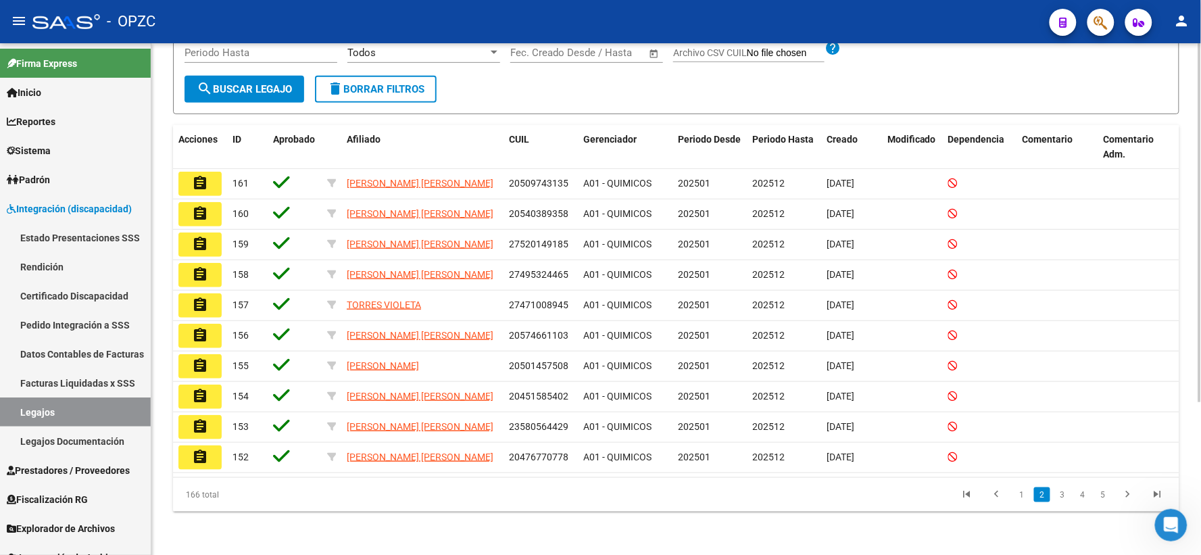
scroll to position [218, 0]
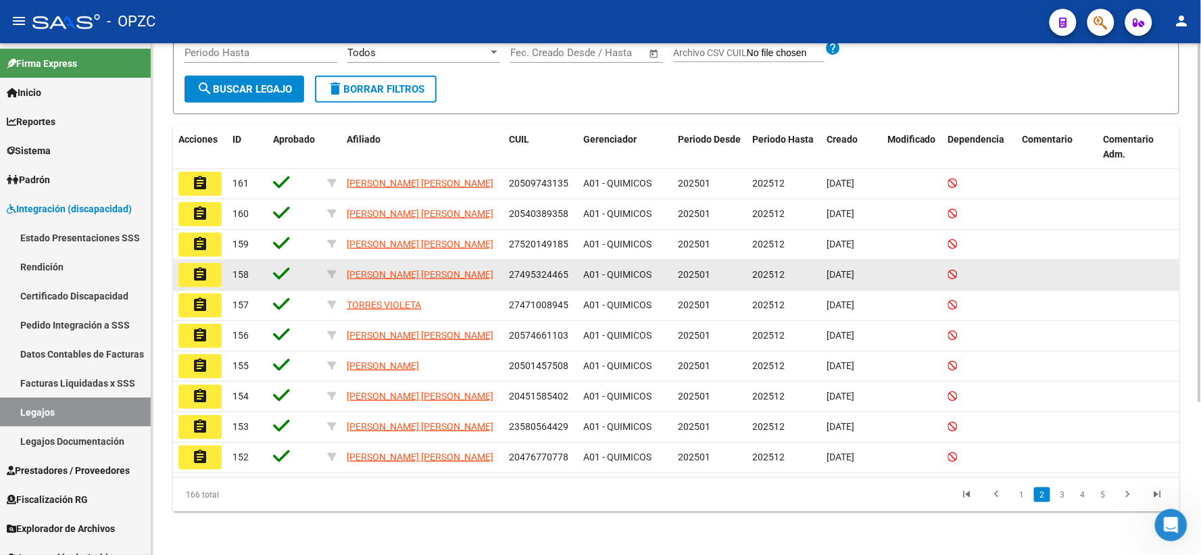
click at [199, 274] on mat-icon "assignment" at bounding box center [200, 274] width 16 height 16
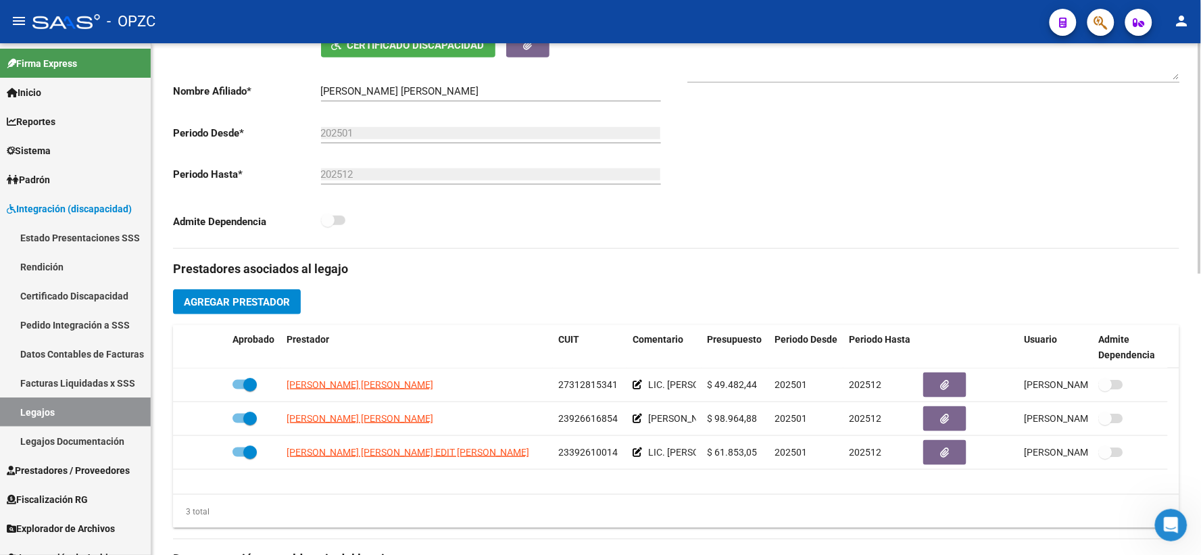
scroll to position [300, 0]
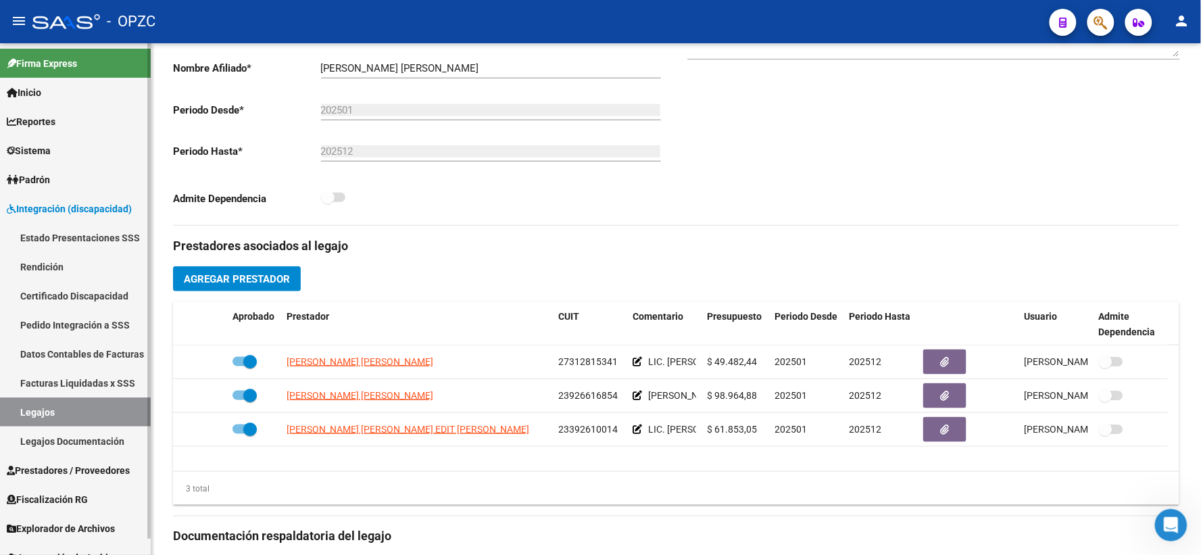
click at [73, 326] on link "Pedido Integración a SSS" at bounding box center [75, 324] width 151 height 29
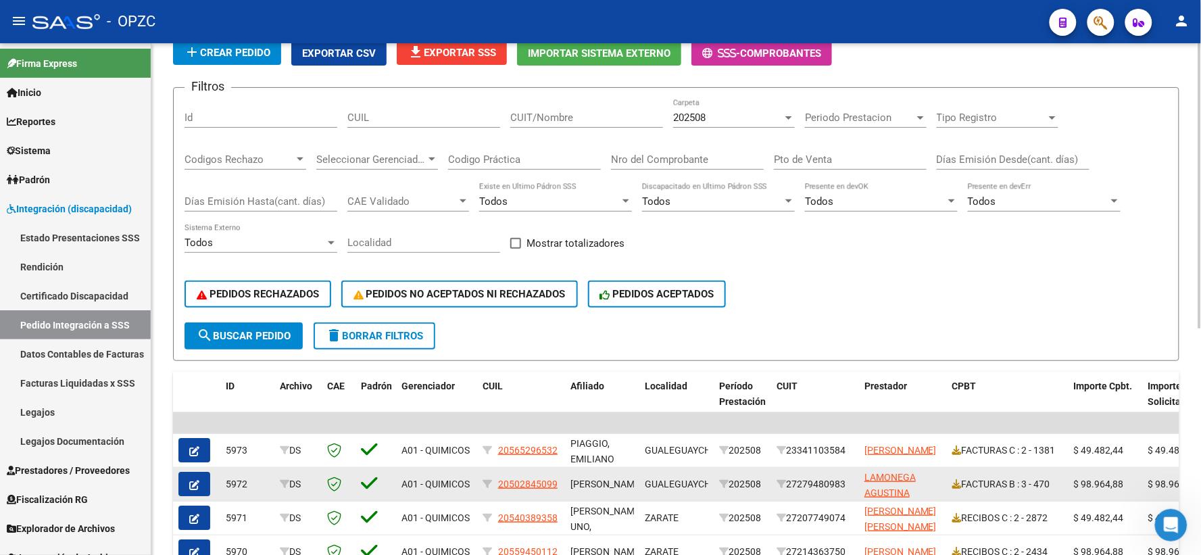
scroll to position [75, 0]
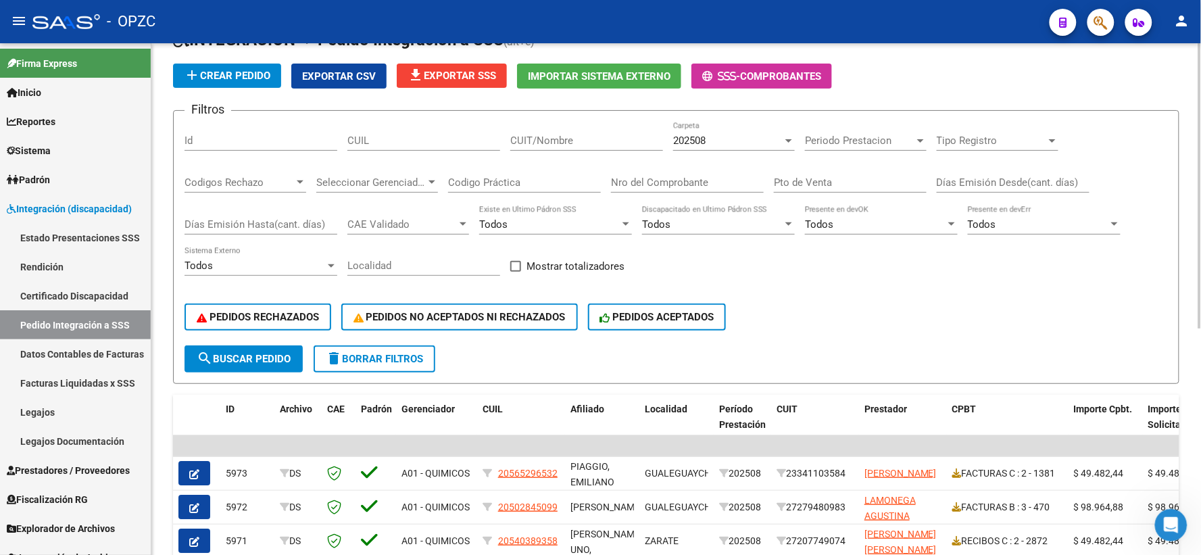
click at [746, 144] on div "202508" at bounding box center [727, 141] width 109 height 12
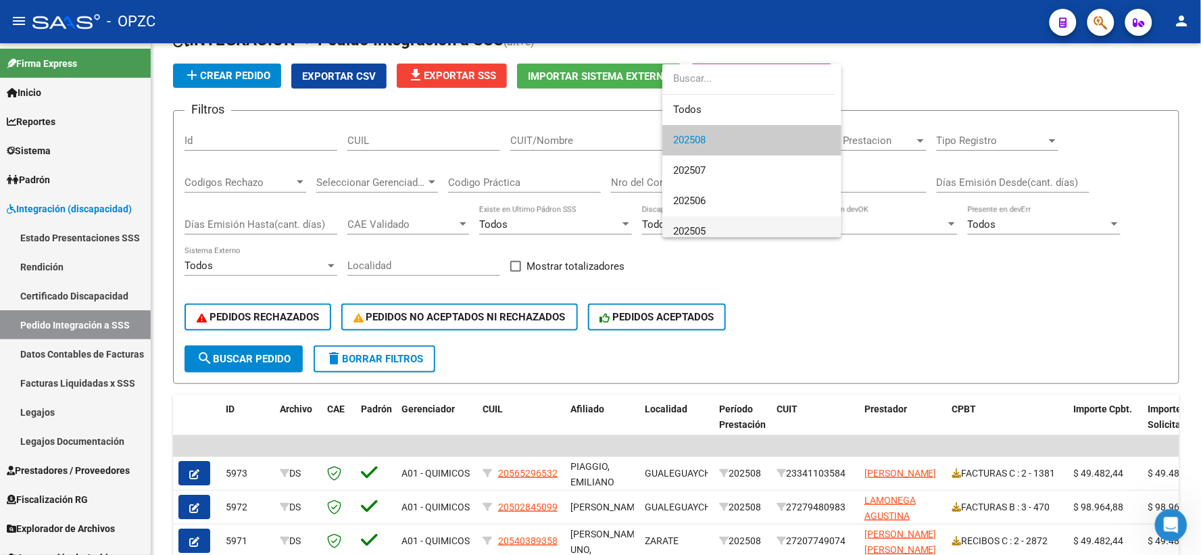
click at [713, 224] on span "202505" at bounding box center [751, 231] width 157 height 30
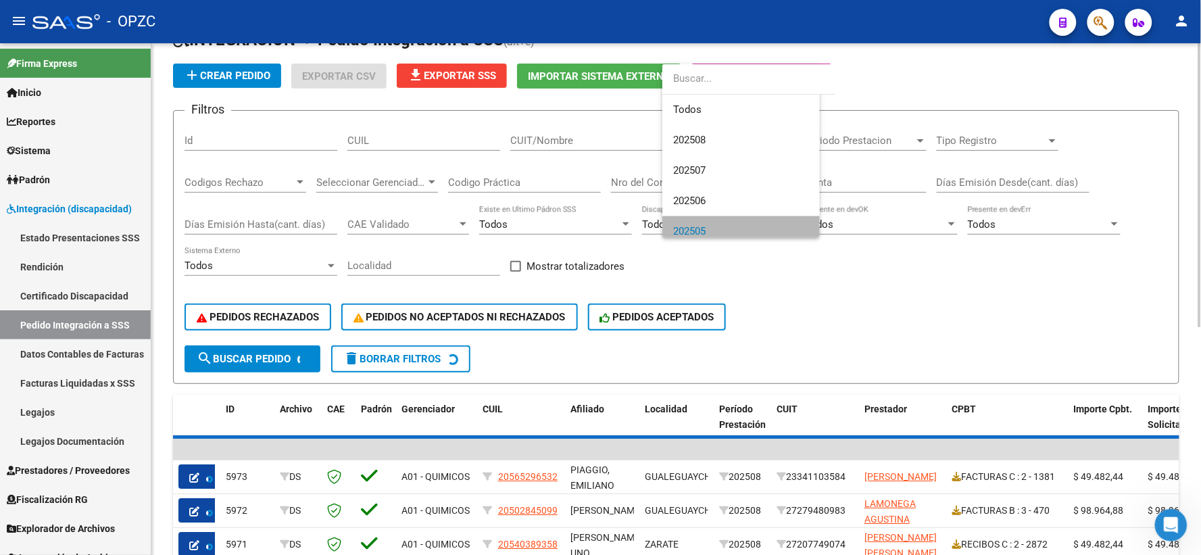
scroll to position [9, 0]
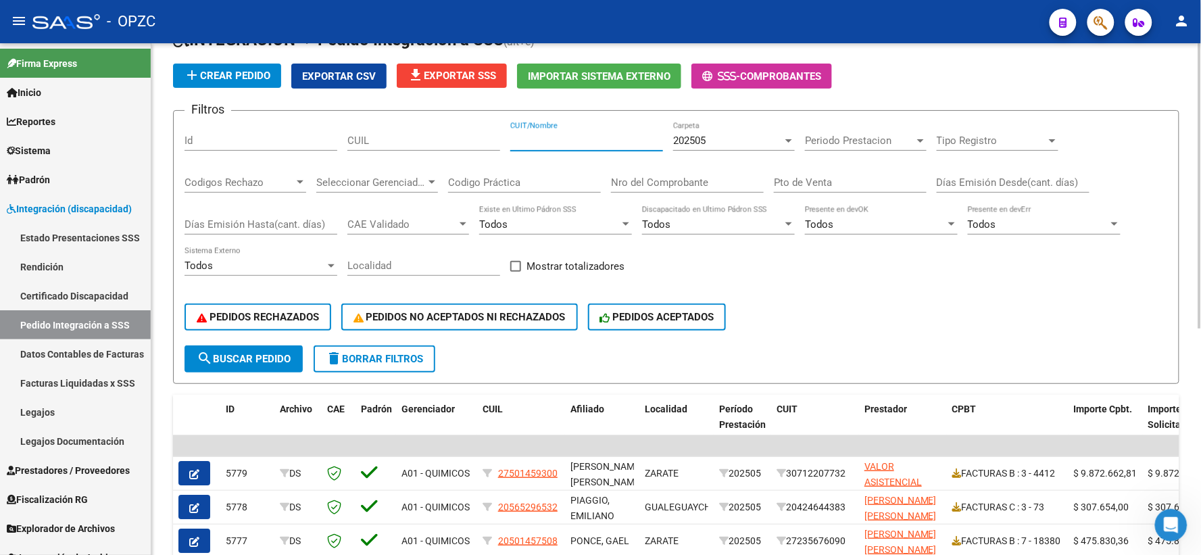
click at [561, 143] on input "CUIT/Nombre" at bounding box center [586, 141] width 153 height 12
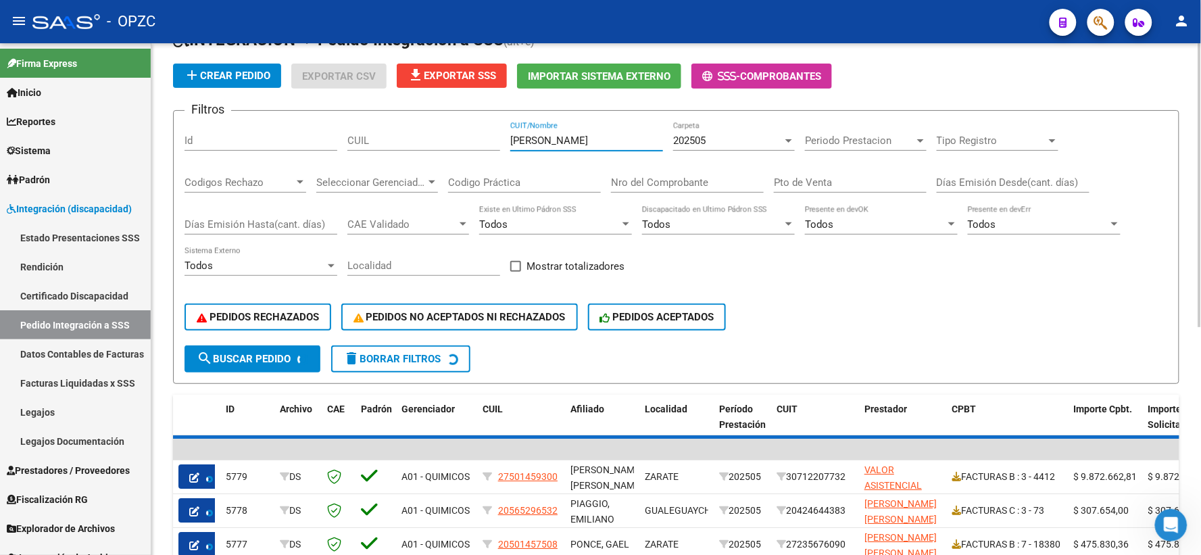
scroll to position [65, 0]
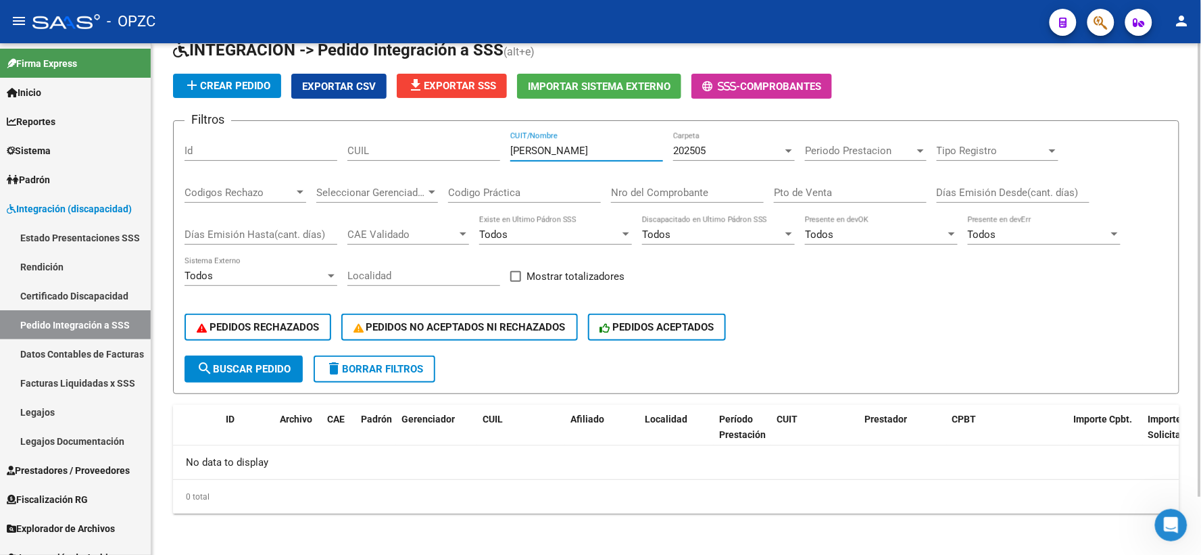
click at [753, 154] on div "202505" at bounding box center [727, 151] width 109 height 12
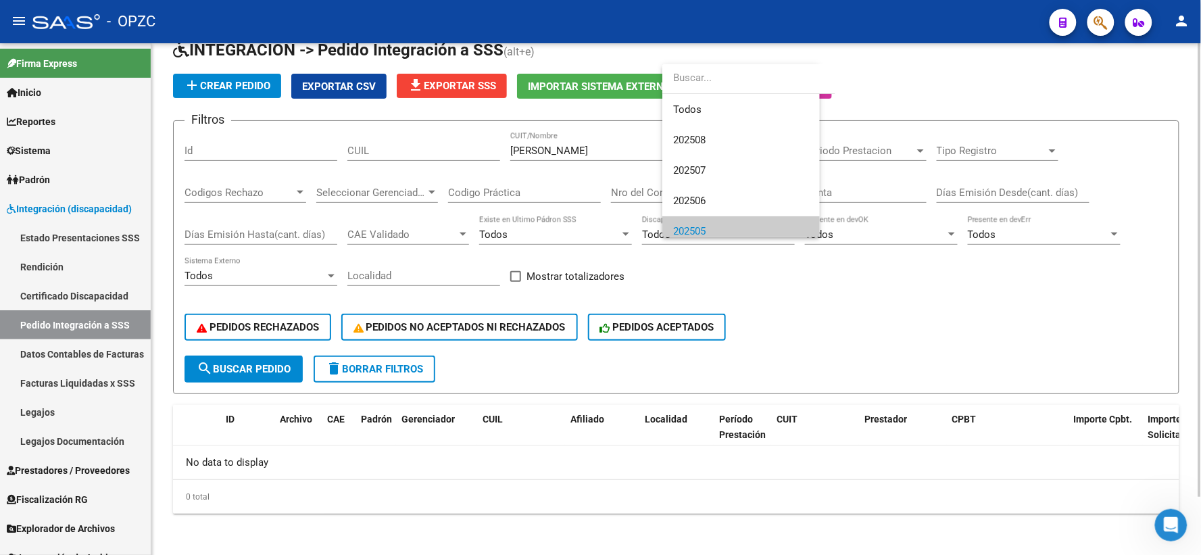
scroll to position [81, 0]
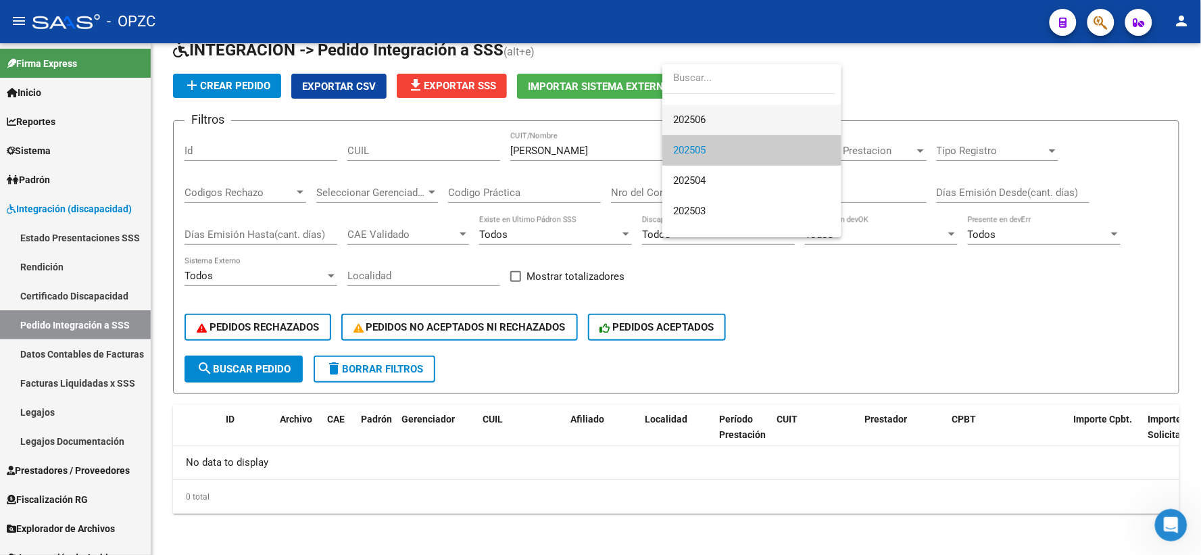
click at [725, 124] on span "202506" at bounding box center [751, 120] width 157 height 30
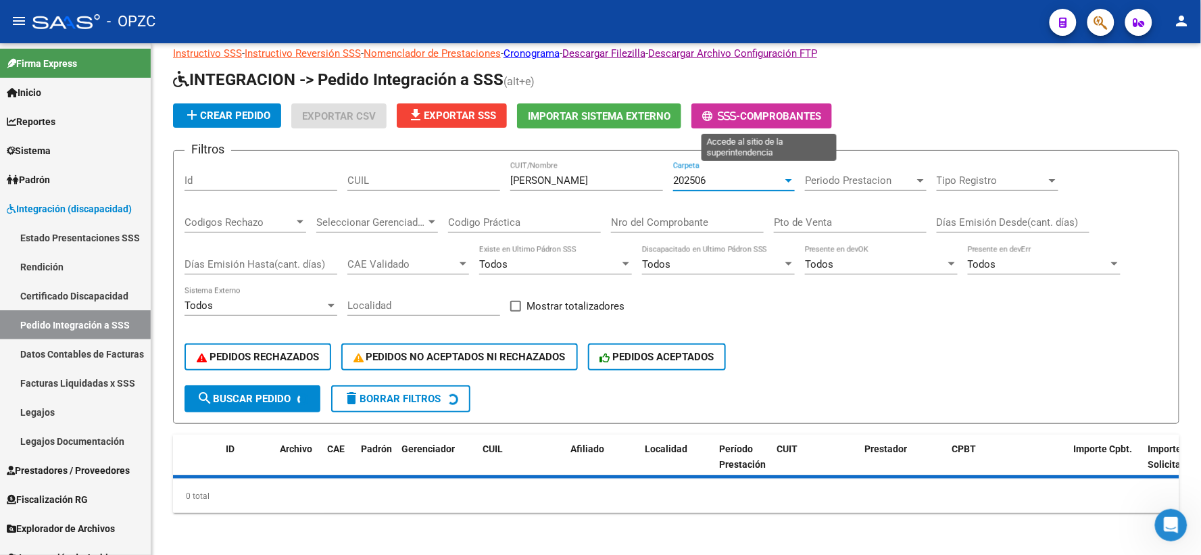
scroll to position [65, 0]
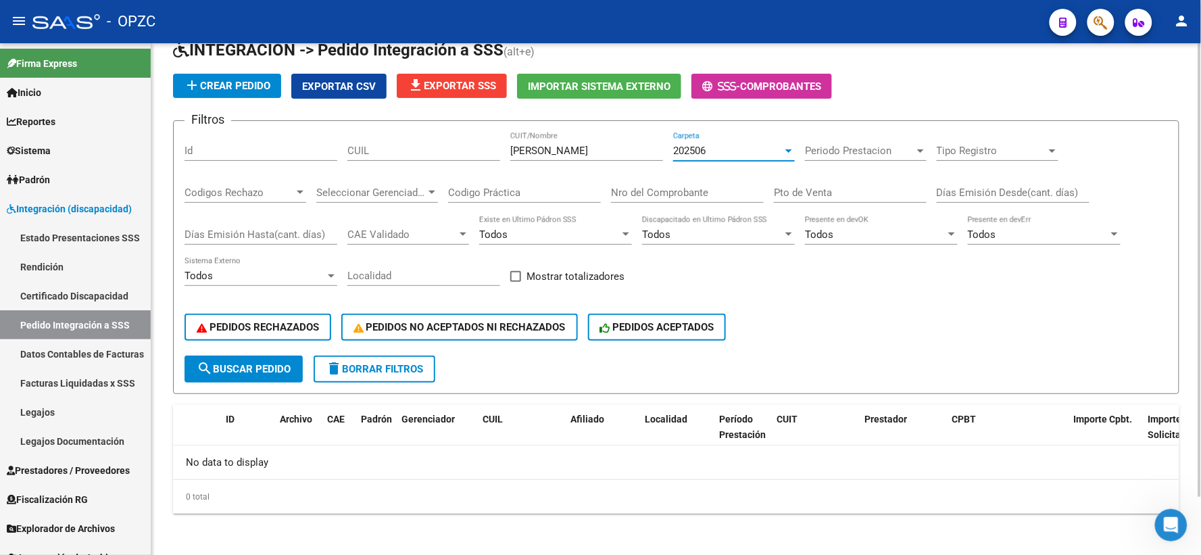
click at [752, 153] on div "202506" at bounding box center [727, 151] width 109 height 12
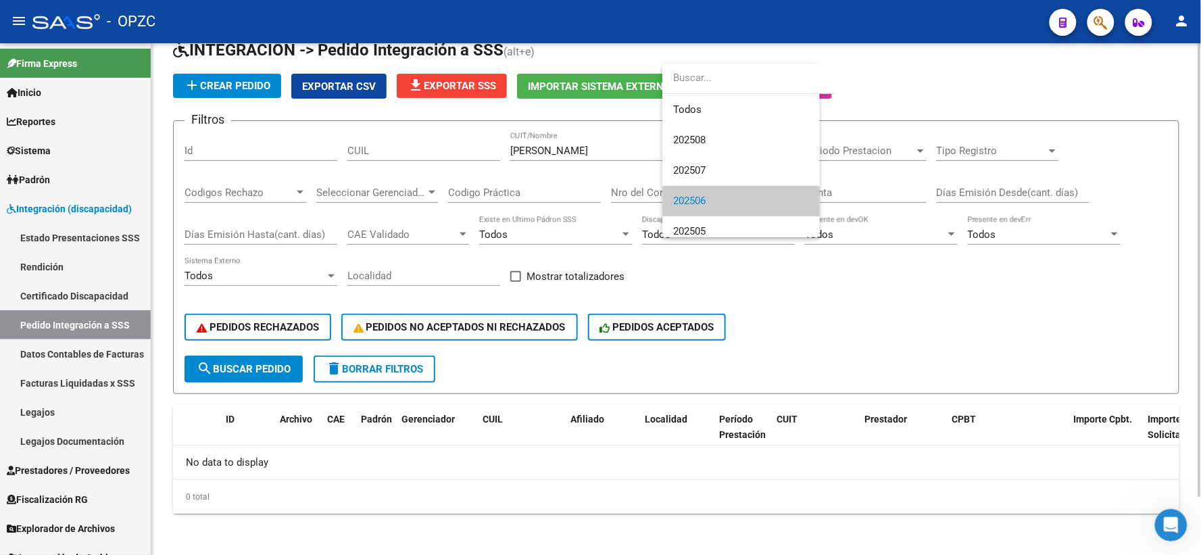
scroll to position [50, 0]
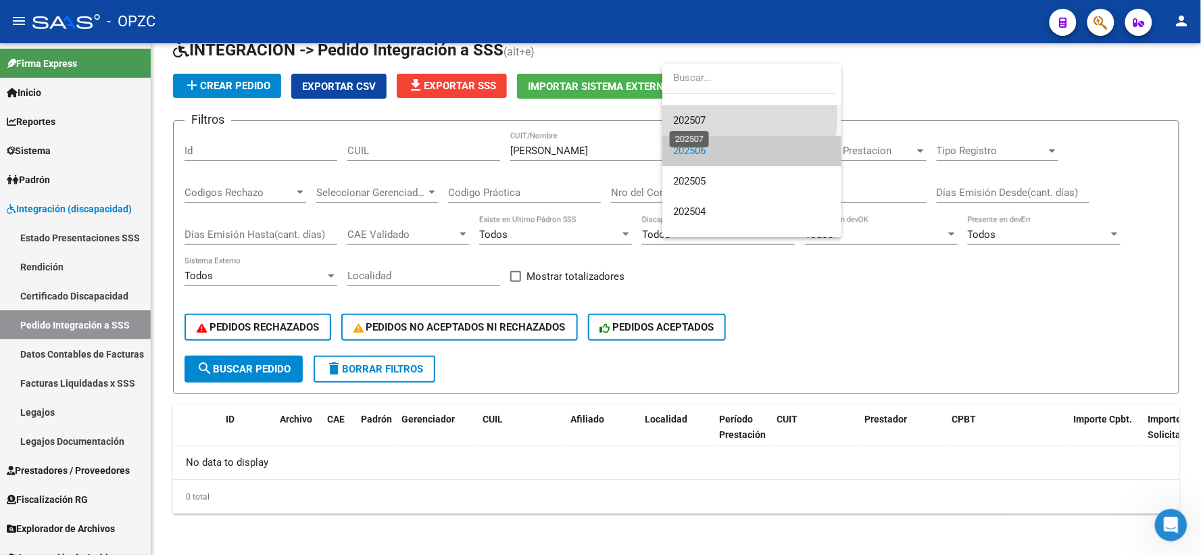
click at [705, 116] on span "202507" at bounding box center [689, 120] width 32 height 12
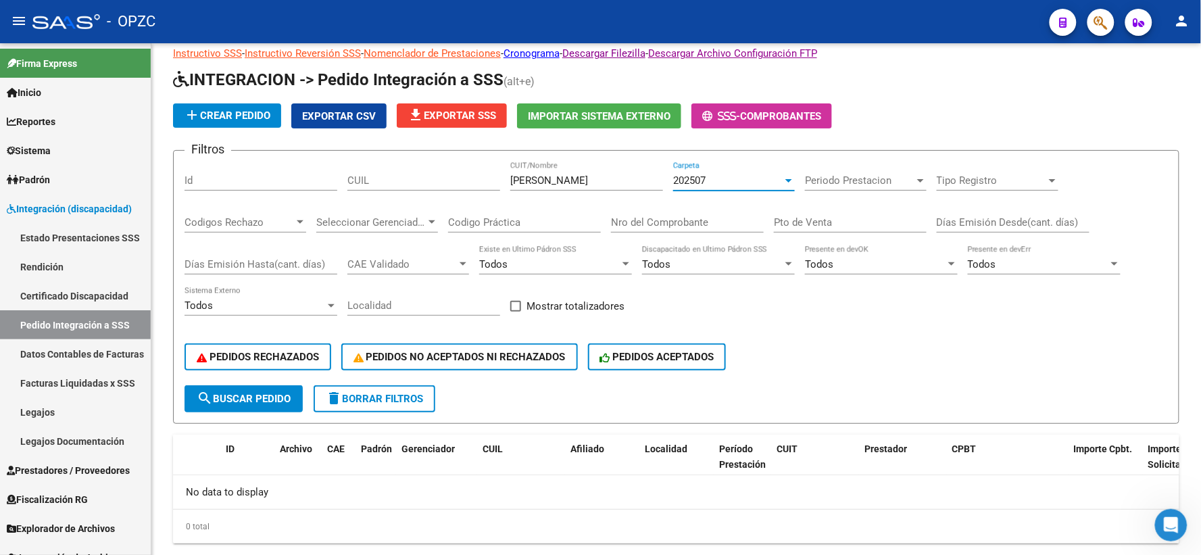
scroll to position [65, 0]
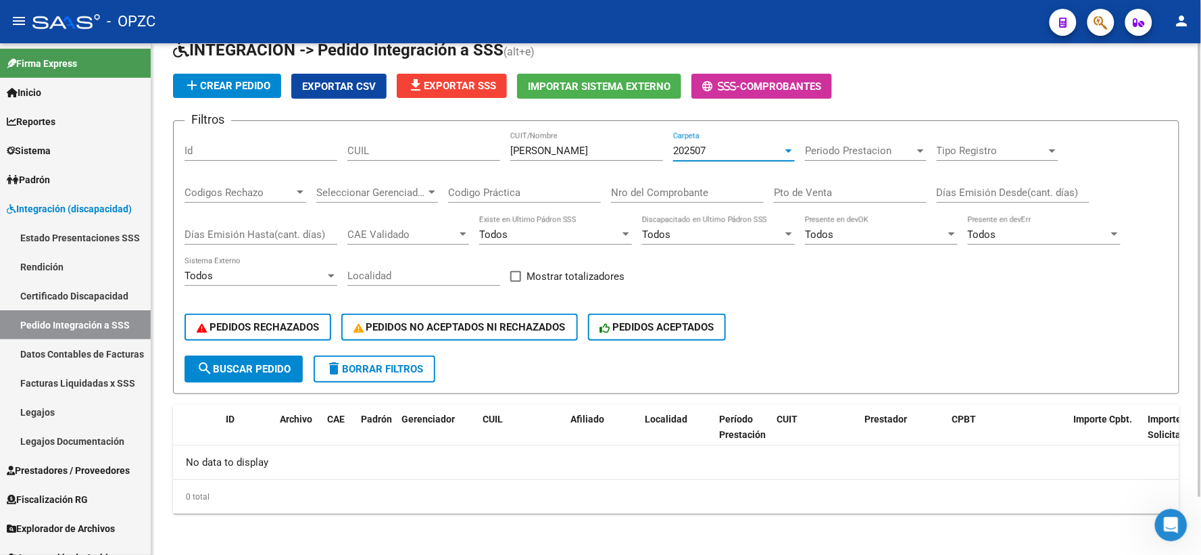
click at [769, 151] on div "202507" at bounding box center [727, 151] width 109 height 12
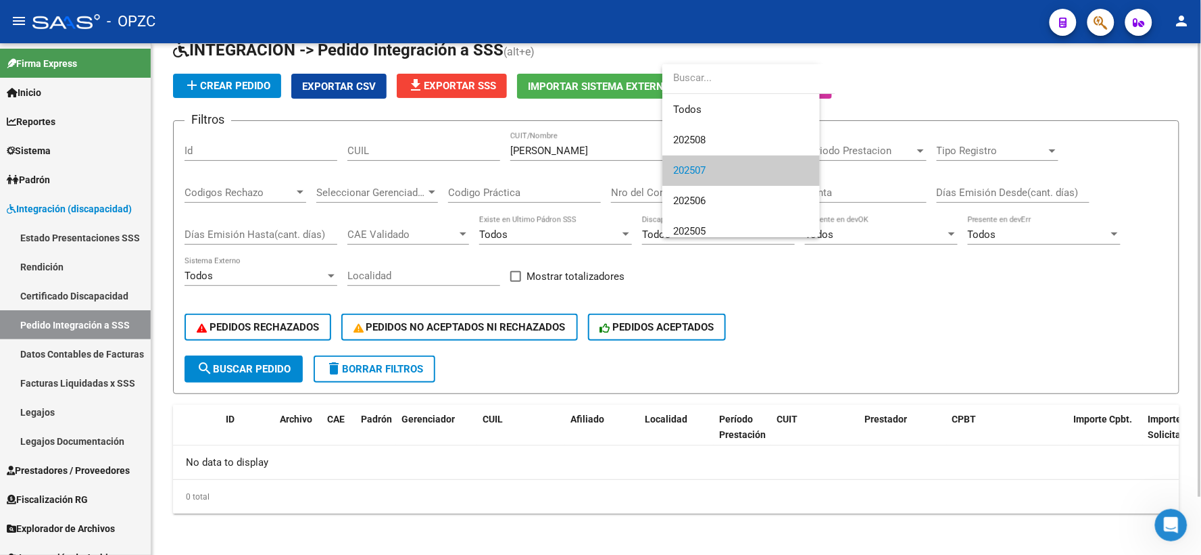
scroll to position [20, 0]
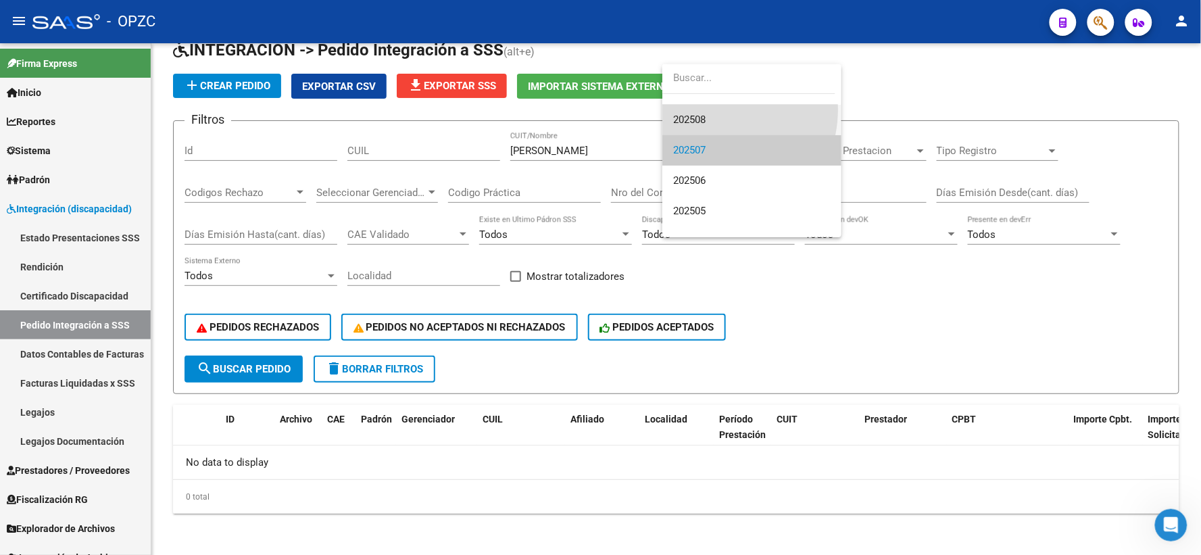
click at [710, 109] on span "202508" at bounding box center [751, 120] width 157 height 30
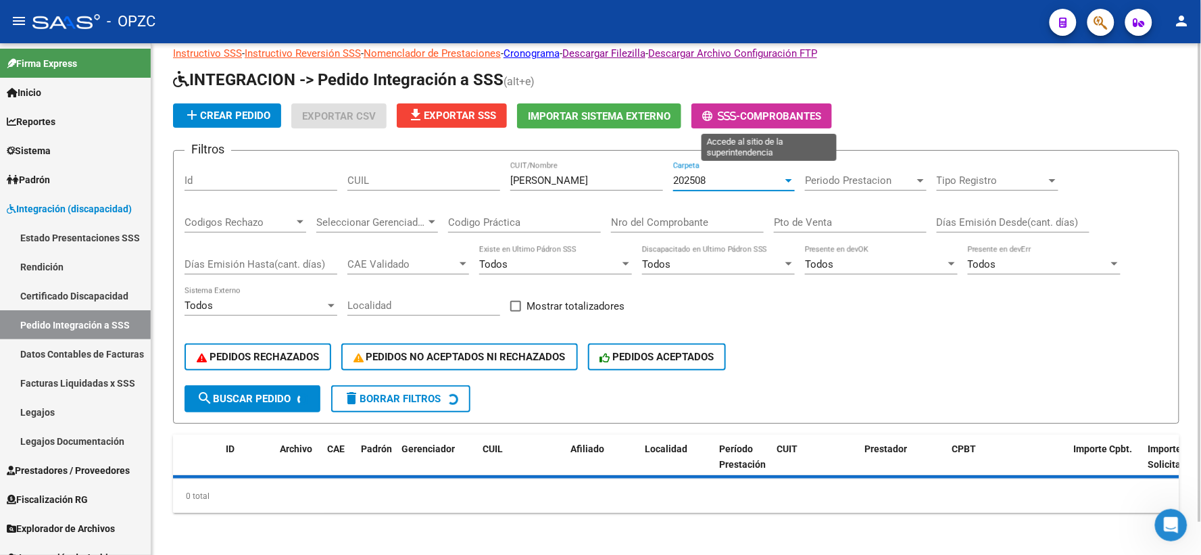
scroll to position [65, 0]
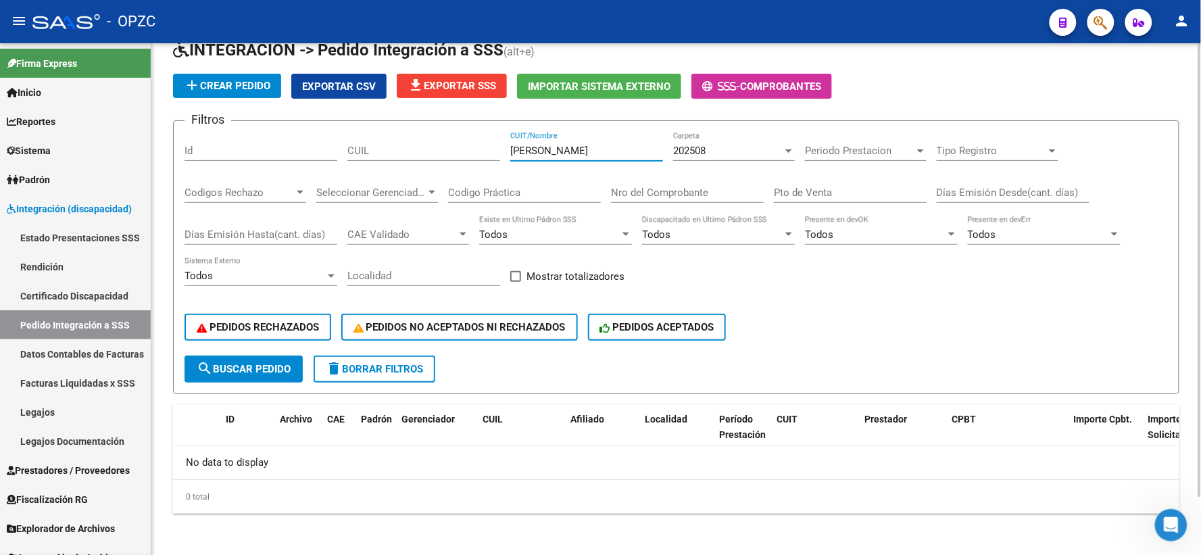
click at [585, 147] on input "PUENTE" at bounding box center [586, 151] width 153 height 12
type input "P"
click at [792, 153] on div at bounding box center [789, 150] width 12 height 11
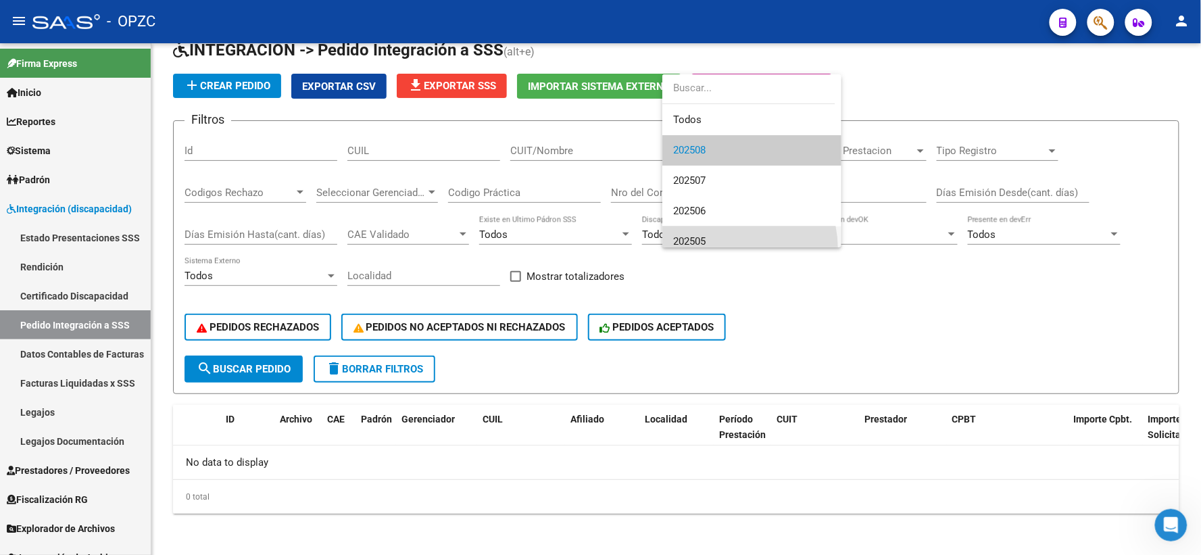
click at [713, 240] on span "202505" at bounding box center [751, 241] width 157 height 30
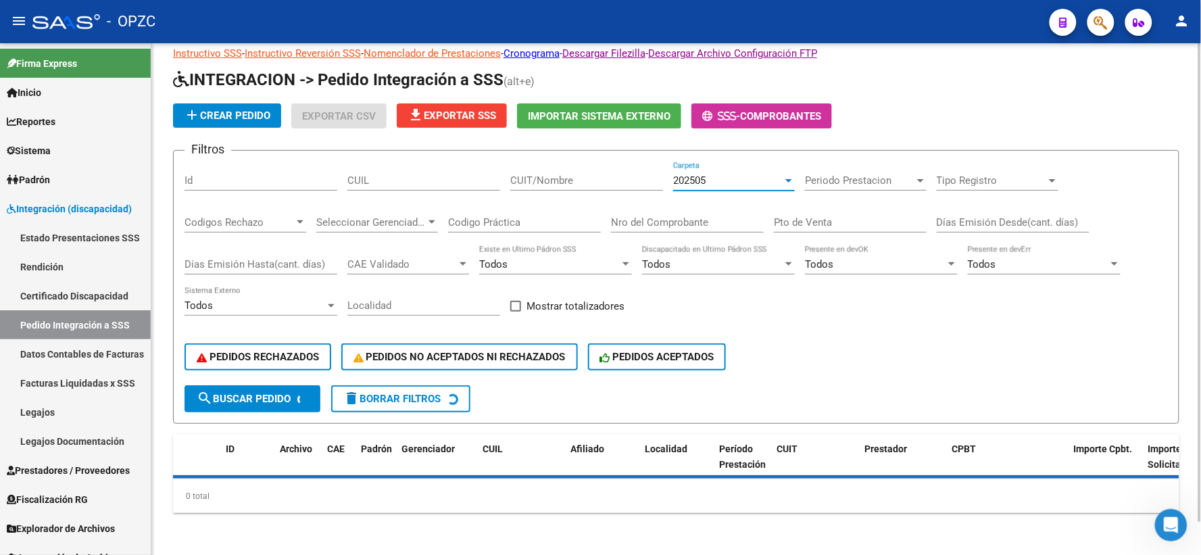
click at [600, 178] on input "CUIT/Nombre" at bounding box center [586, 180] width 153 height 12
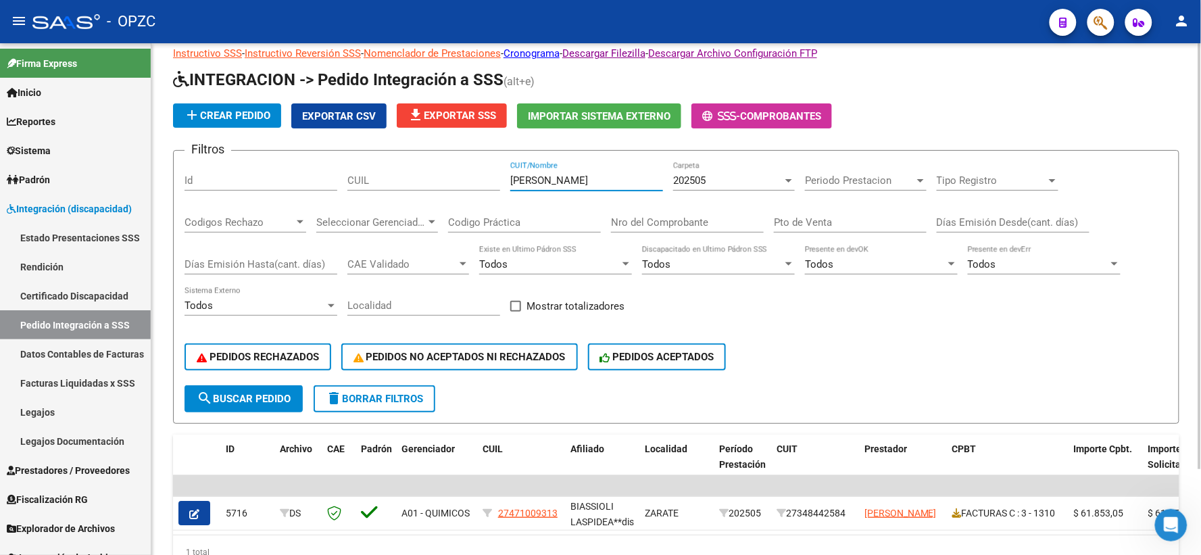
type input "PEREZ"
click at [778, 179] on div "202505" at bounding box center [727, 180] width 109 height 12
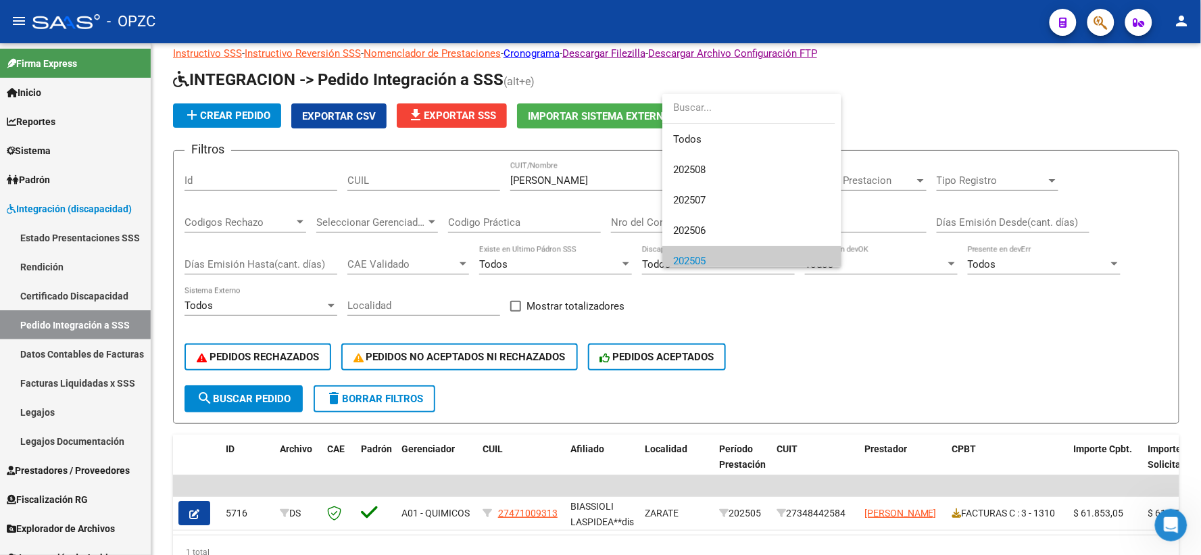
scroll to position [81, 0]
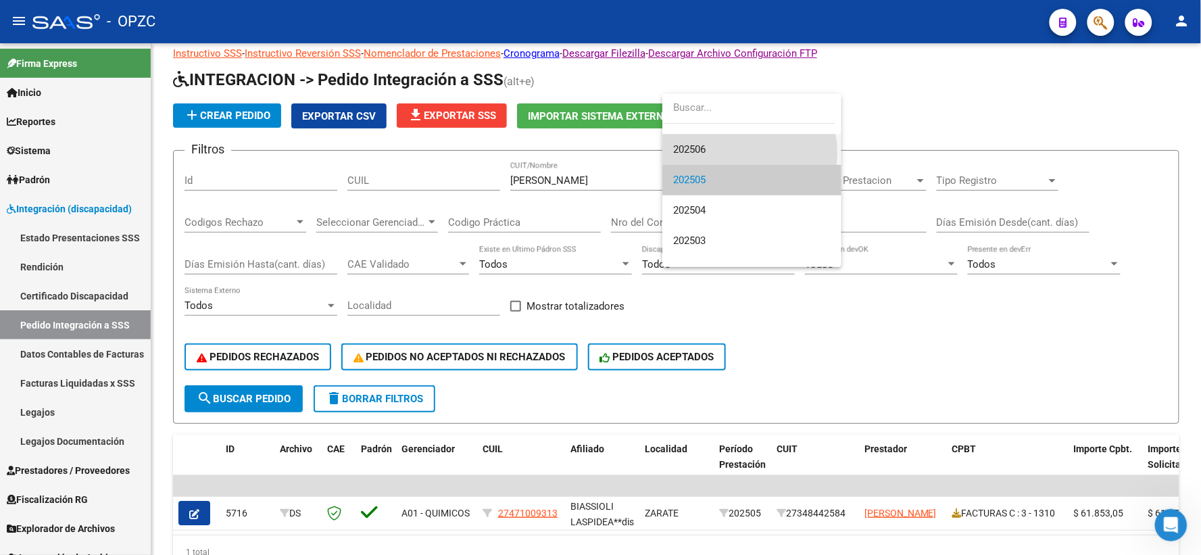
click at [732, 153] on span "202506" at bounding box center [751, 150] width 157 height 30
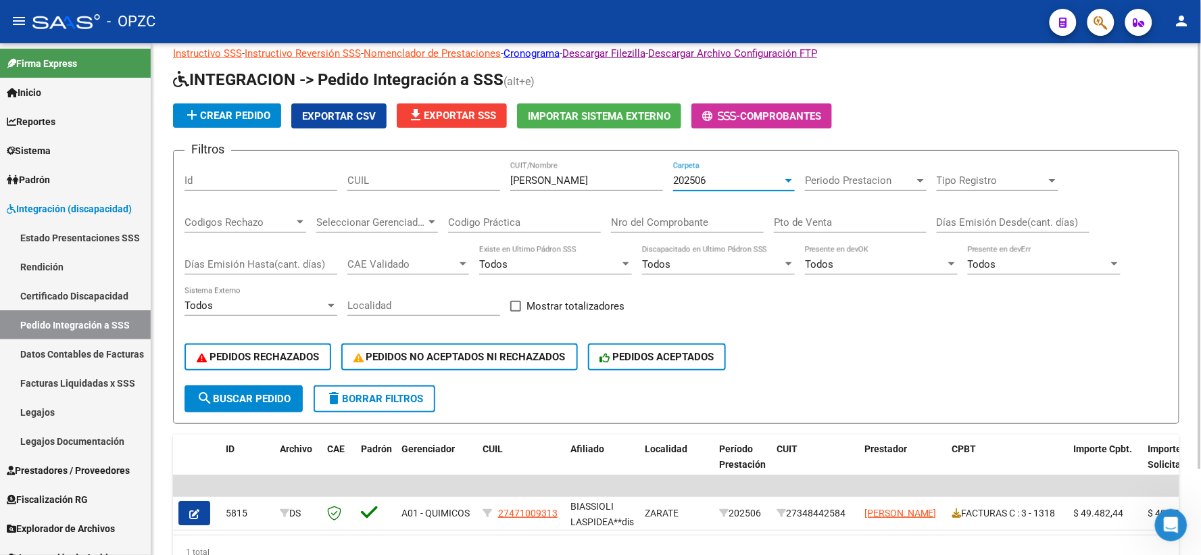
click at [787, 175] on div at bounding box center [789, 180] width 12 height 11
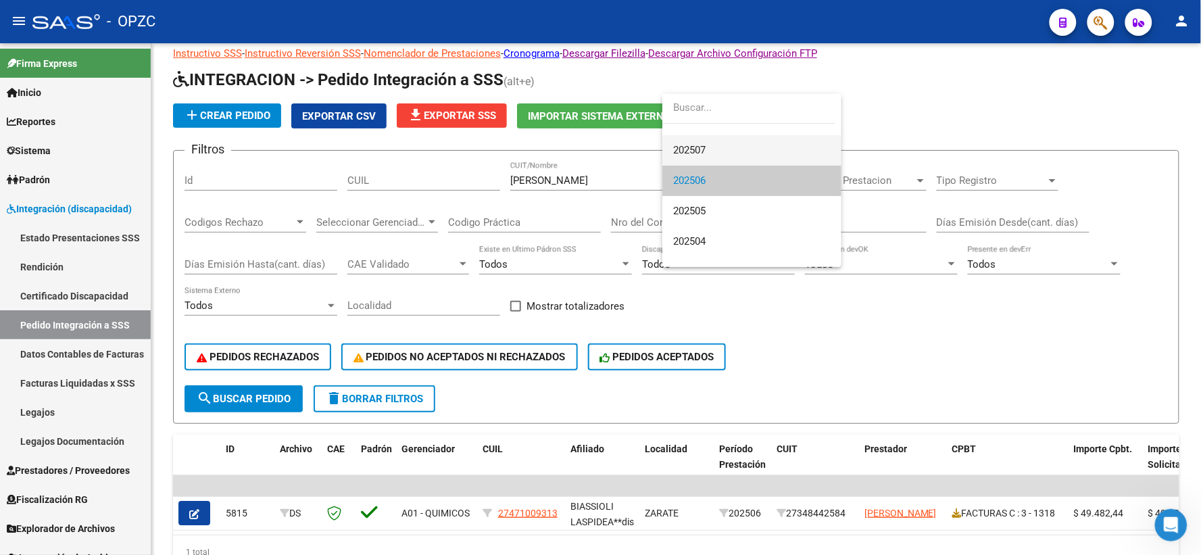
click at [744, 153] on span "202507" at bounding box center [751, 150] width 157 height 30
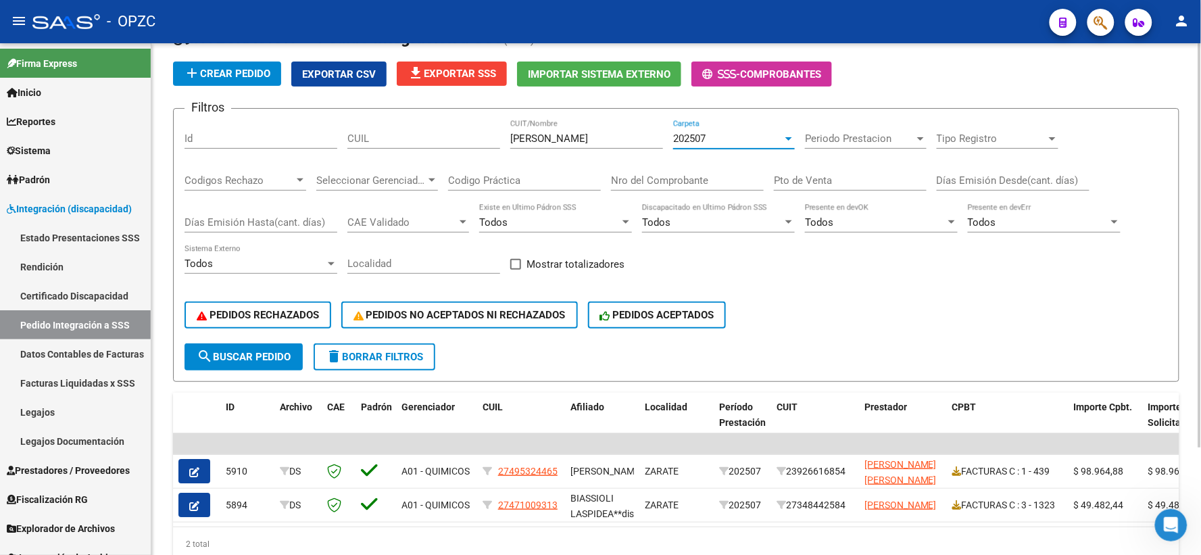
scroll to position [110, 0]
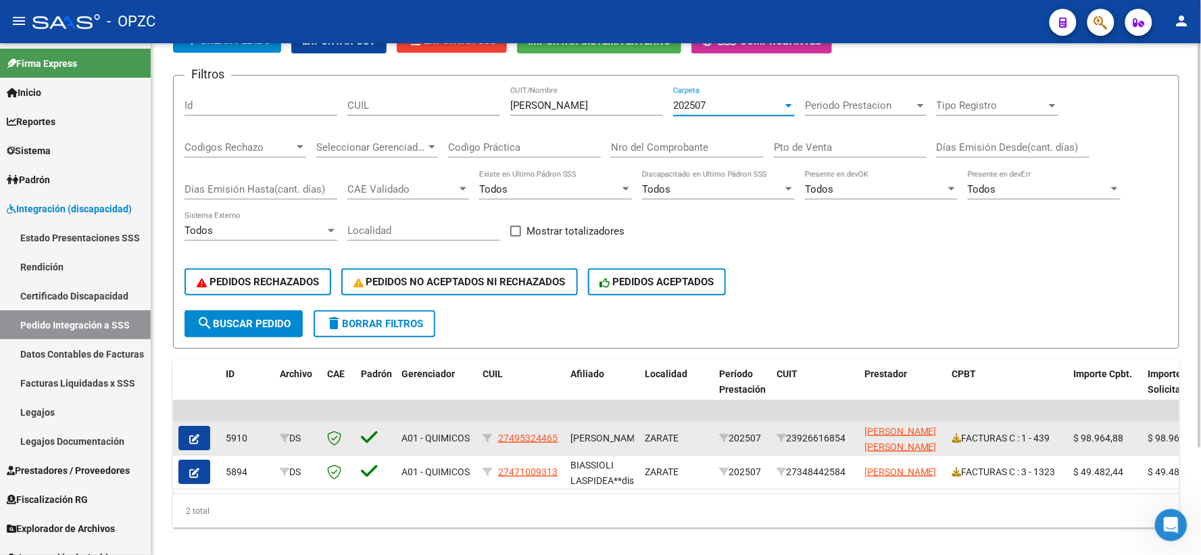
click at [198, 434] on icon "button" at bounding box center [194, 439] width 10 height 10
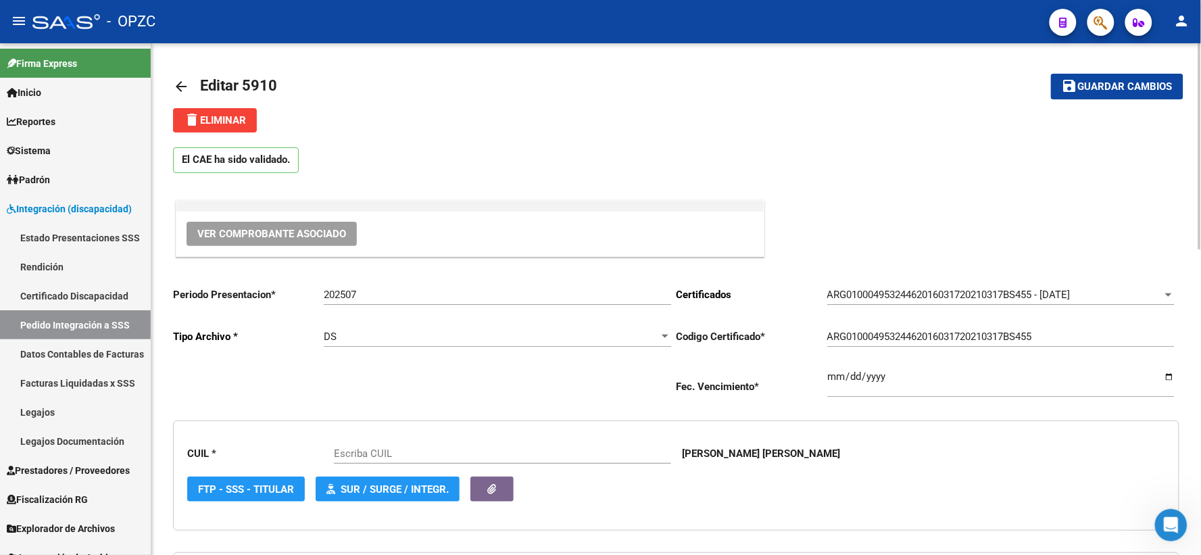
type input "27495324465"
click at [284, 235] on span "Ver Comprobante Asociado" at bounding box center [271, 234] width 149 height 12
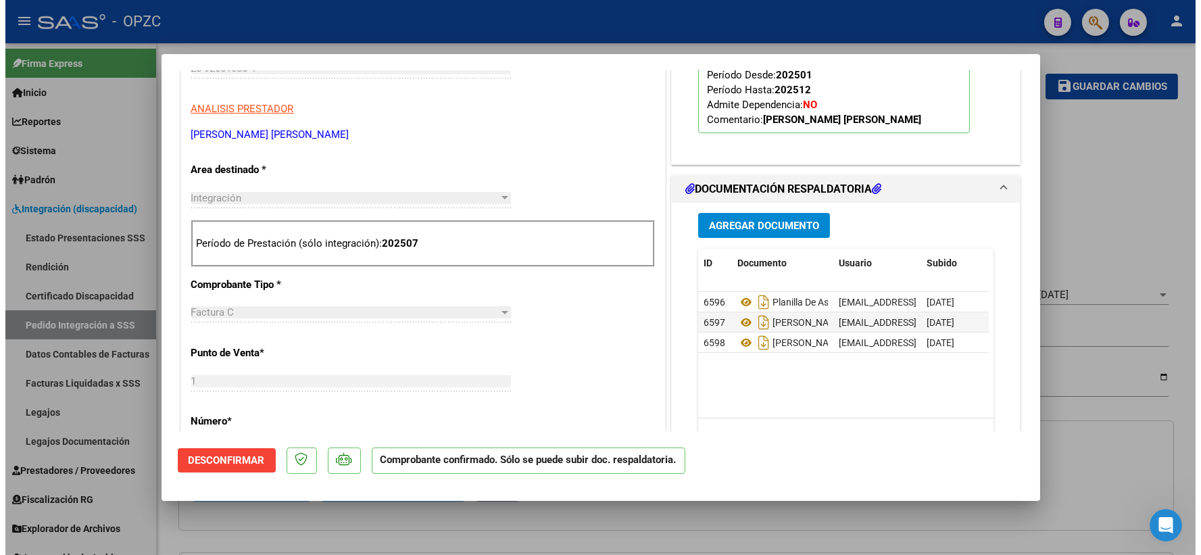
scroll to position [450, 0]
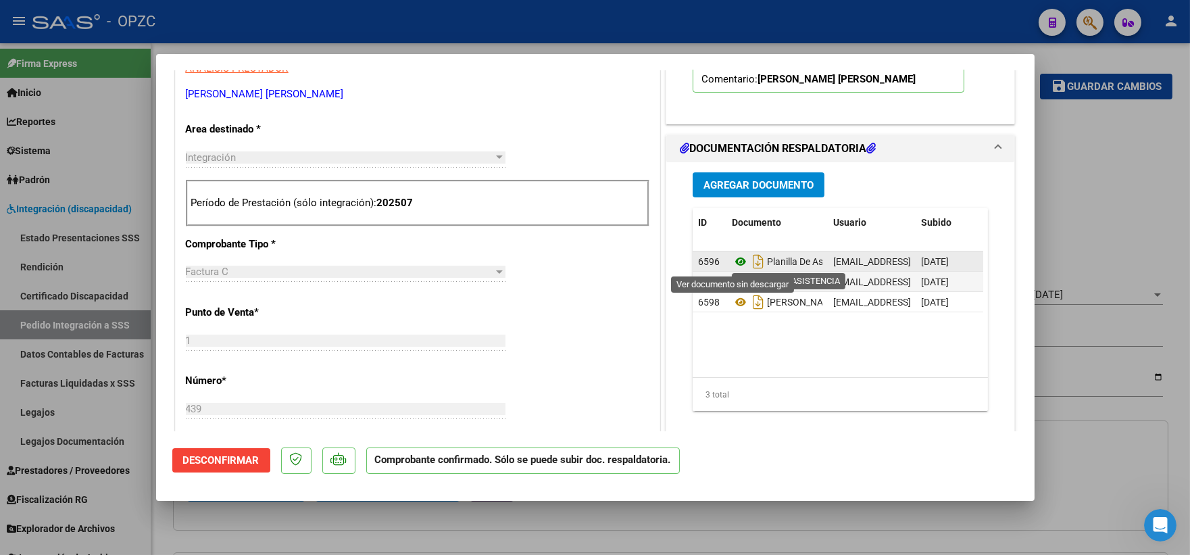
click at [732, 262] on icon at bounding box center [741, 261] width 18 height 16
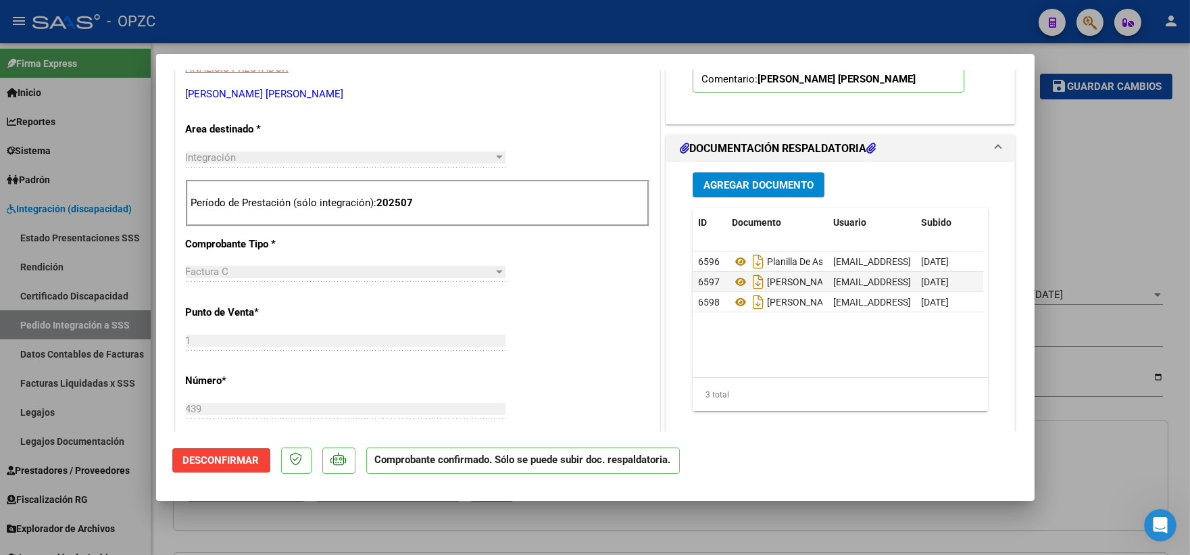
click at [1084, 216] on div at bounding box center [595, 277] width 1190 height 555
type input "$ 0,00"
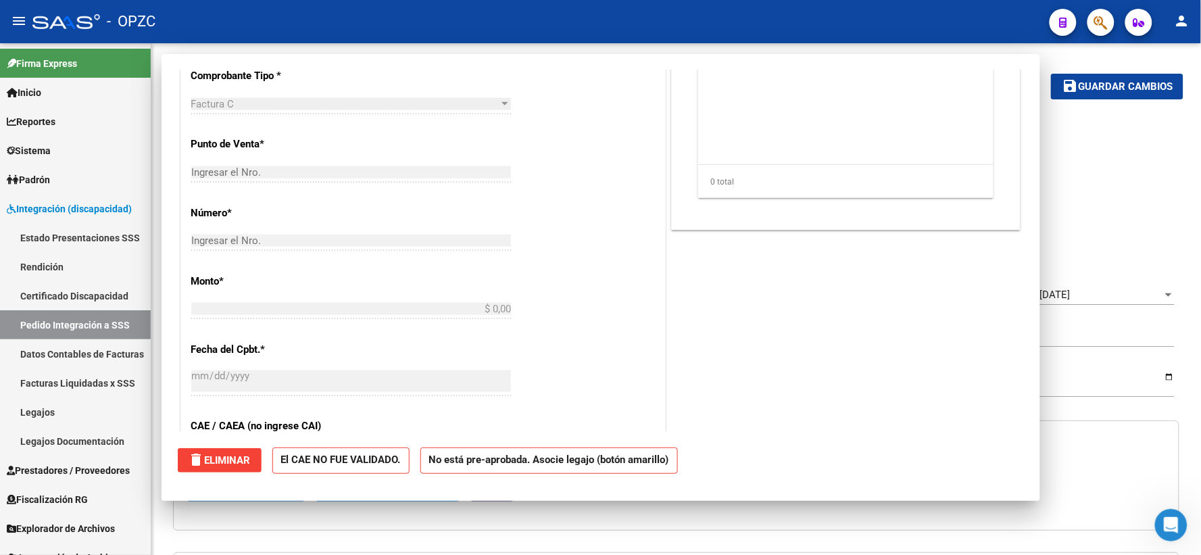
scroll to position [0, 0]
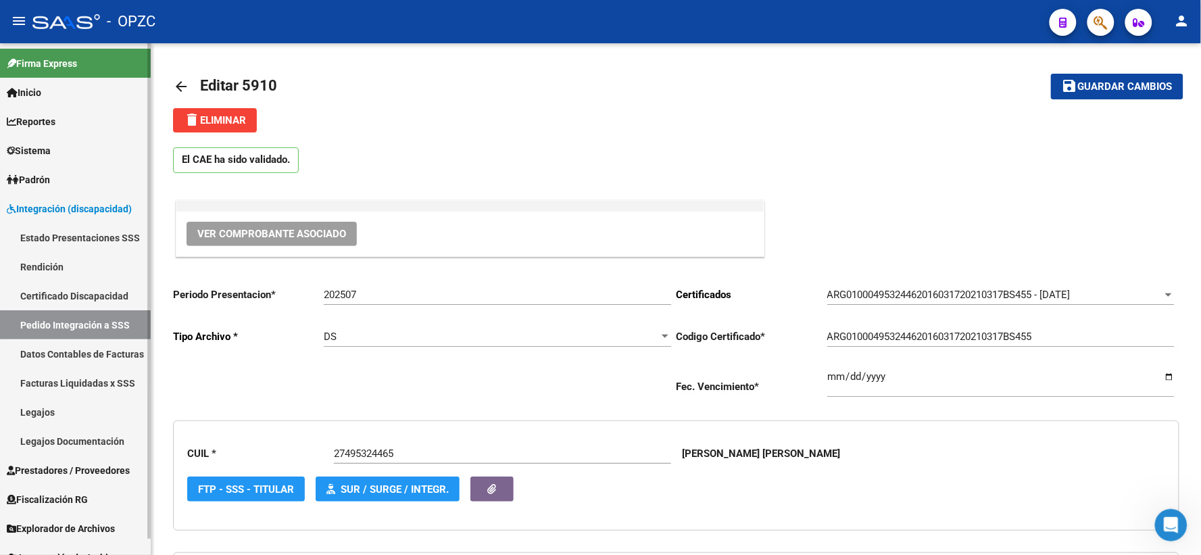
click at [68, 328] on link "Pedido Integración a SSS" at bounding box center [75, 324] width 151 height 29
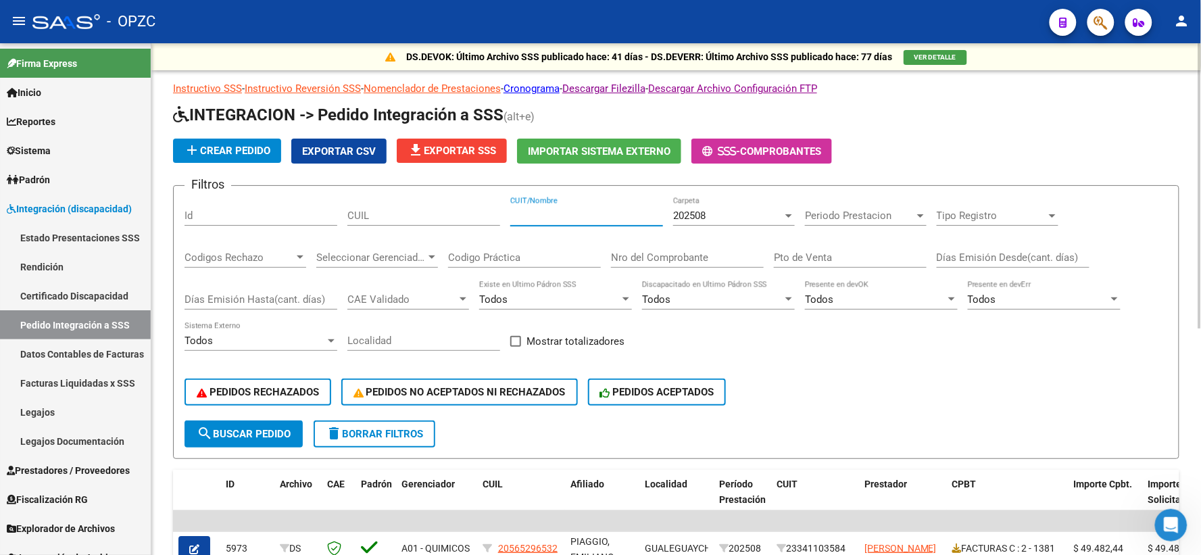
click at [570, 210] on input "CUIT/Nombre" at bounding box center [586, 216] width 153 height 12
click at [755, 205] on div "202508 Carpeta" at bounding box center [734, 211] width 122 height 29
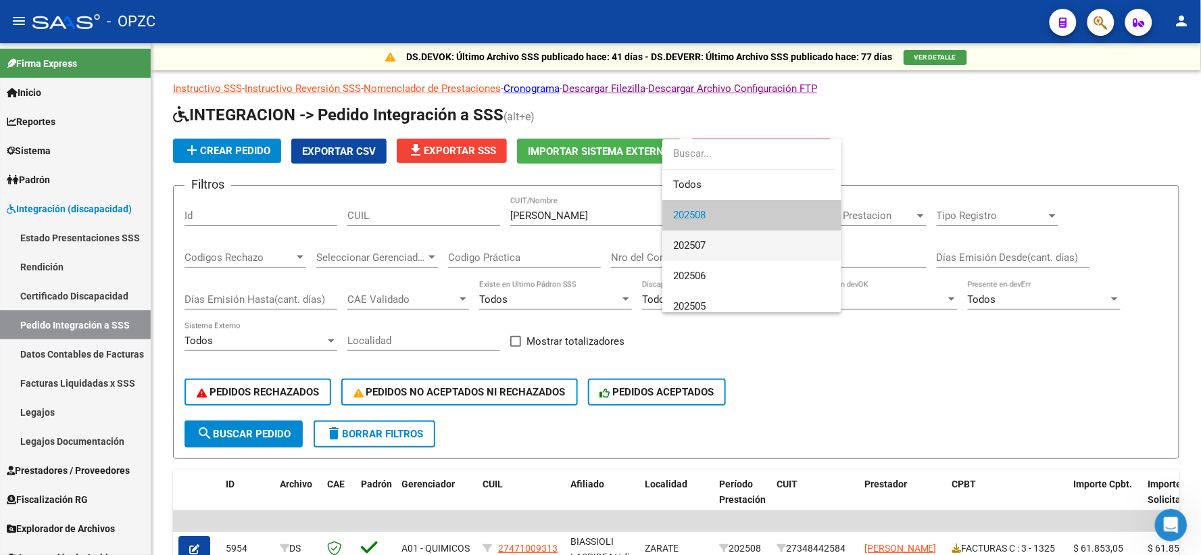
click at [733, 238] on span "202507" at bounding box center [751, 245] width 157 height 30
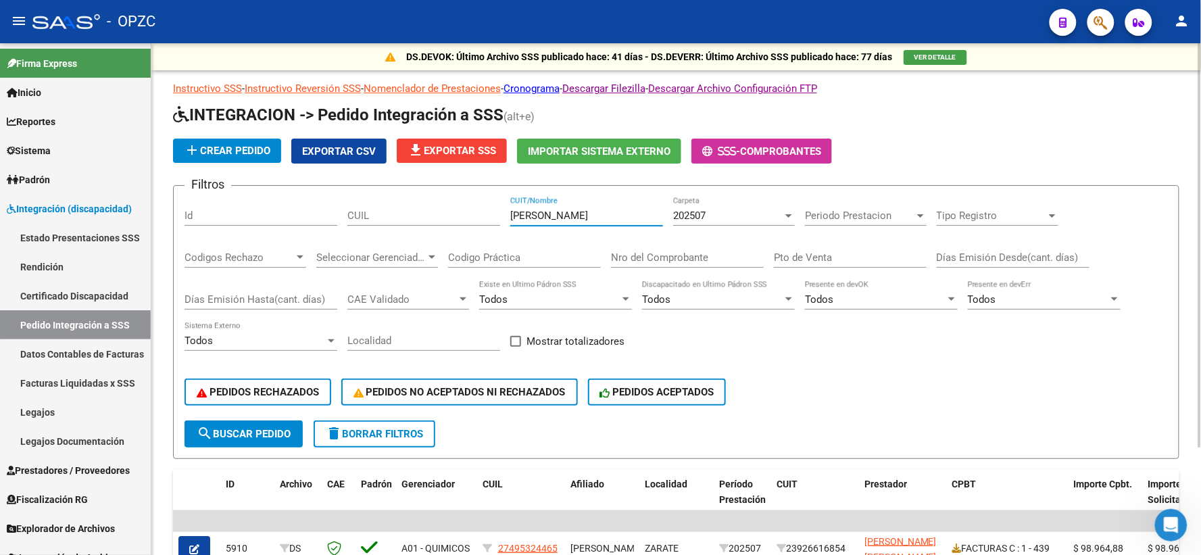
click at [558, 212] on input "PEREZ" at bounding box center [586, 216] width 153 height 12
type input "P"
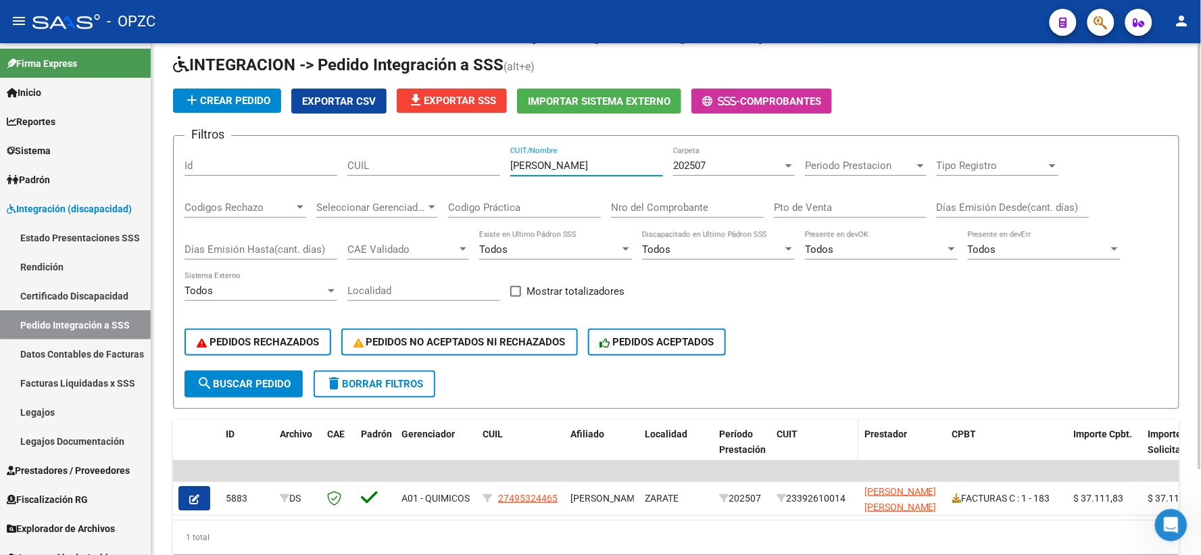
scroll to position [102, 0]
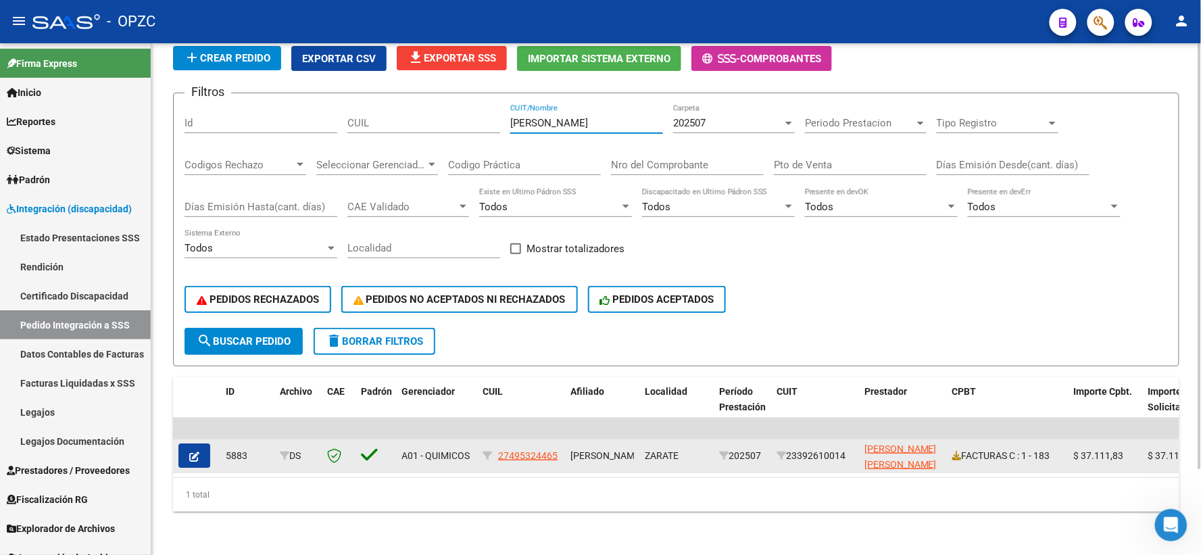
type input "MORISON"
click at [195, 452] on icon "button" at bounding box center [194, 457] width 10 height 10
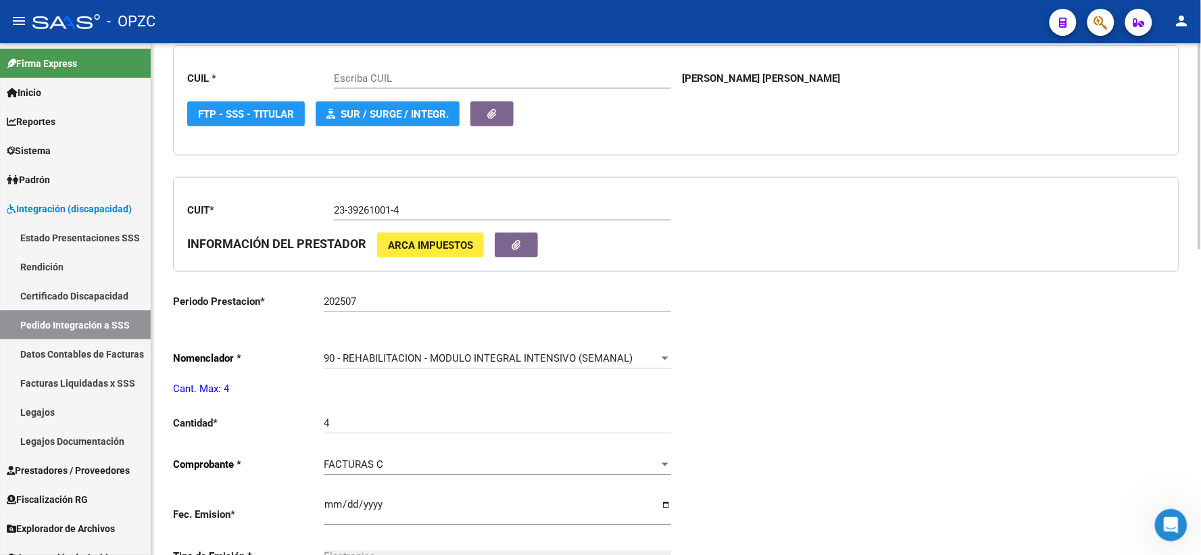
type input "27495324465"
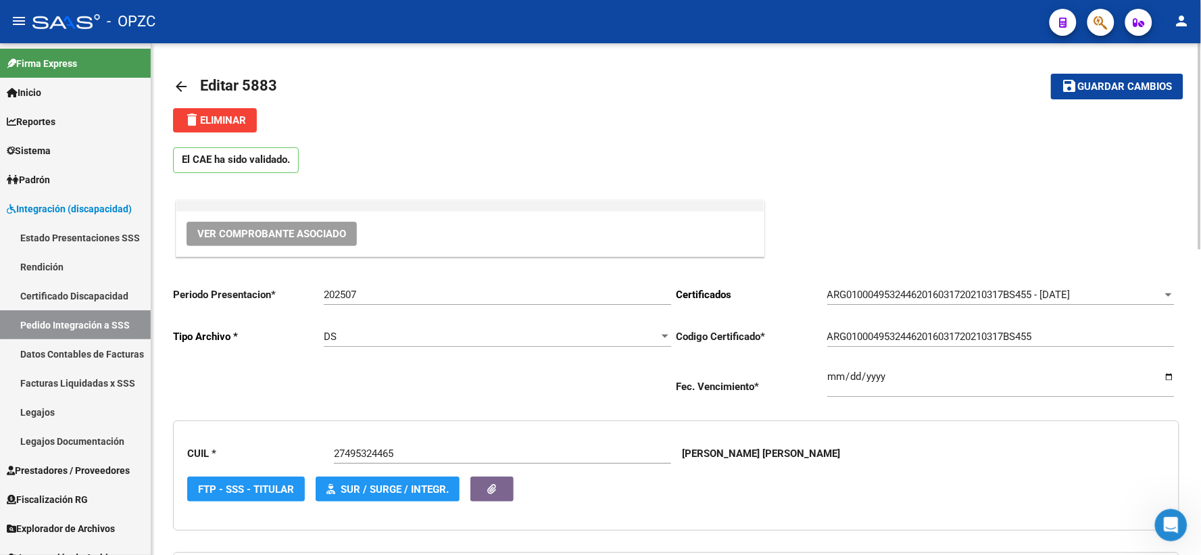
click at [268, 235] on span "Ver Comprobante Asociado" at bounding box center [271, 234] width 149 height 12
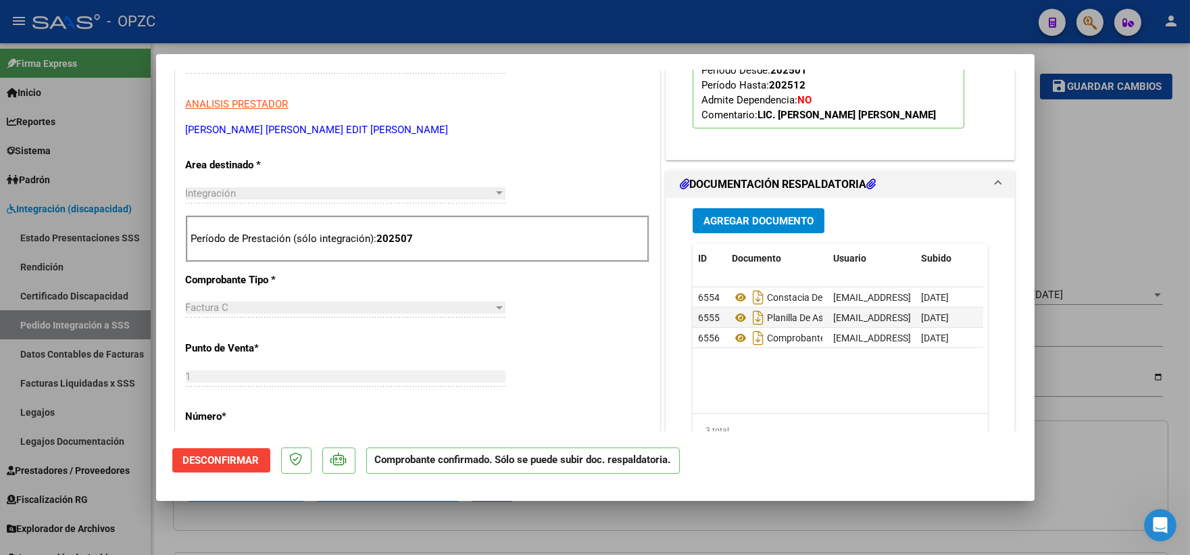
scroll to position [450, 0]
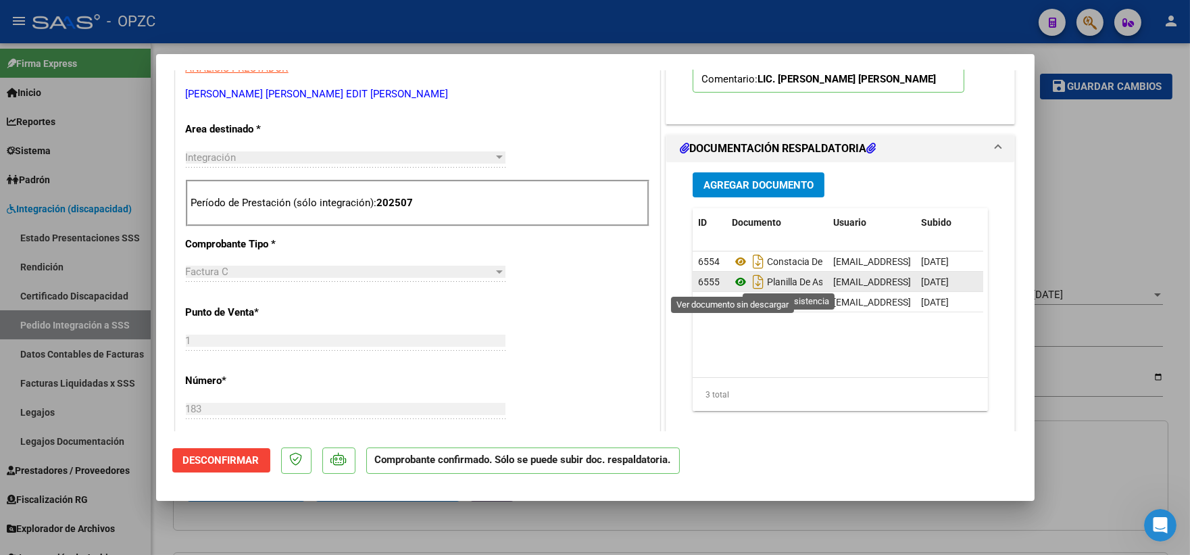
click at [737, 282] on icon at bounding box center [741, 282] width 18 height 16
click at [1084, 189] on div at bounding box center [595, 277] width 1190 height 555
type input "$ 0,00"
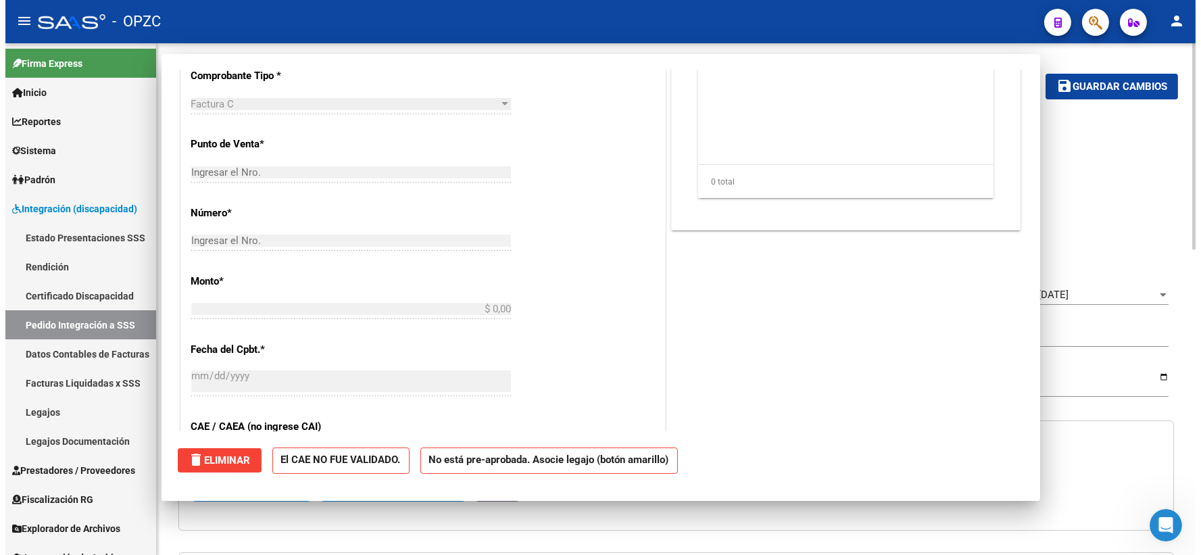
scroll to position [0, 0]
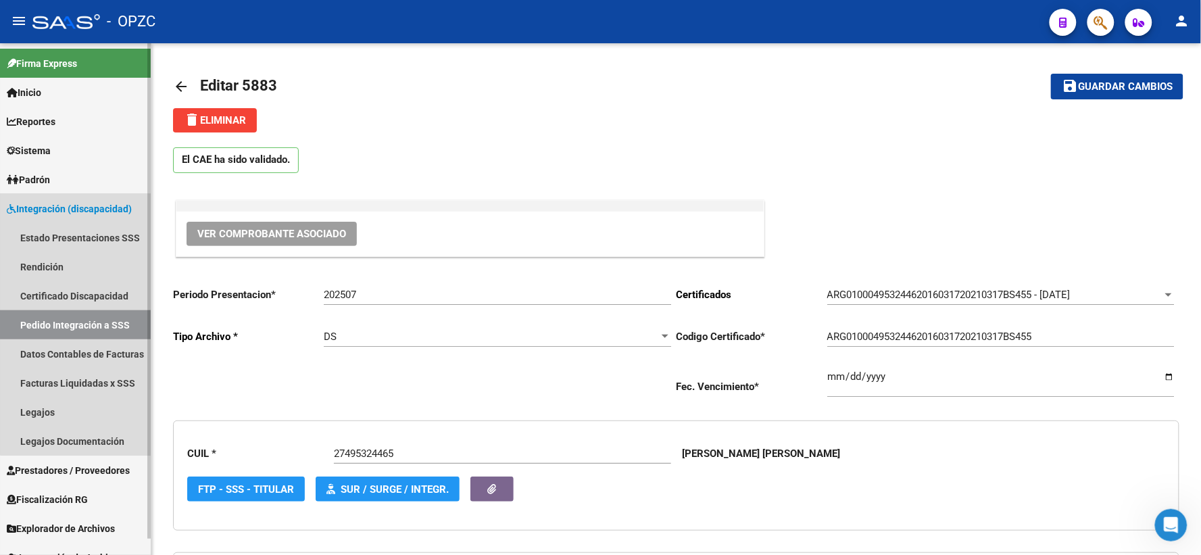
click at [76, 322] on link "Pedido Integración a SSS" at bounding box center [75, 324] width 151 height 29
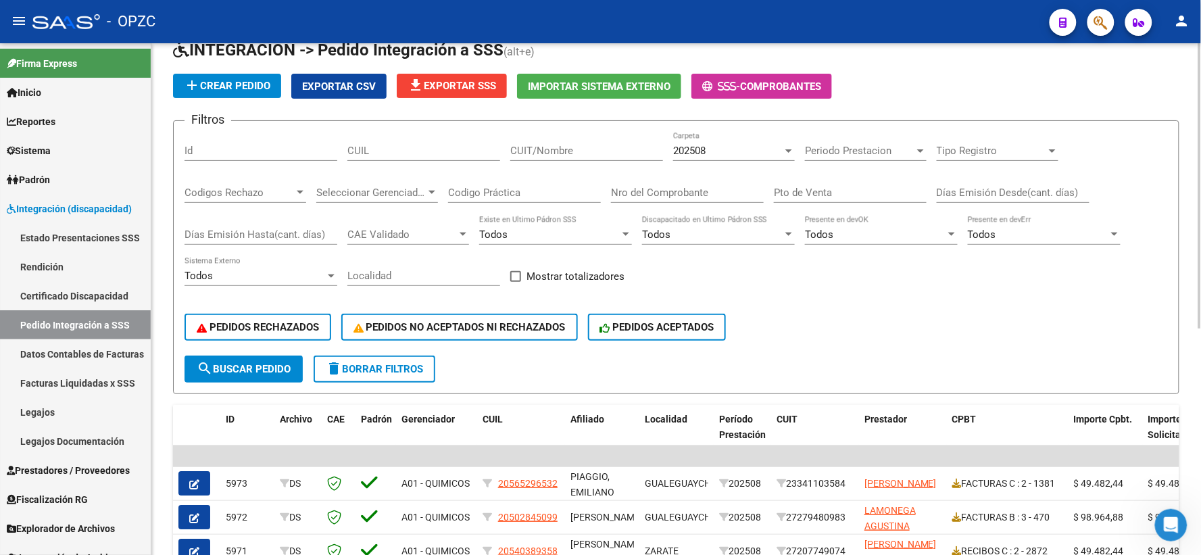
scroll to position [150, 0]
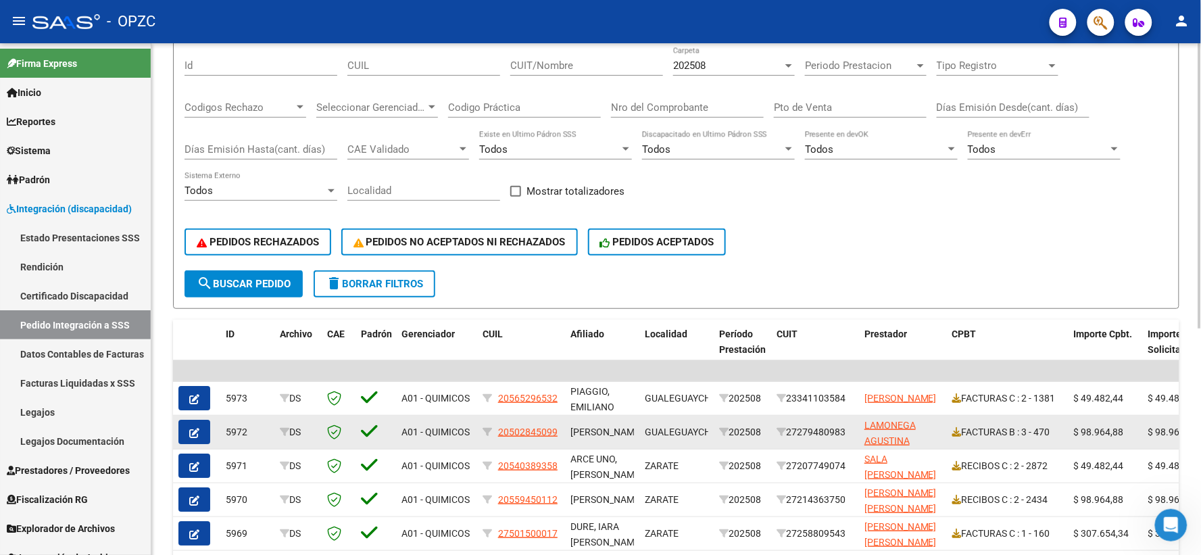
scroll to position [2, 0]
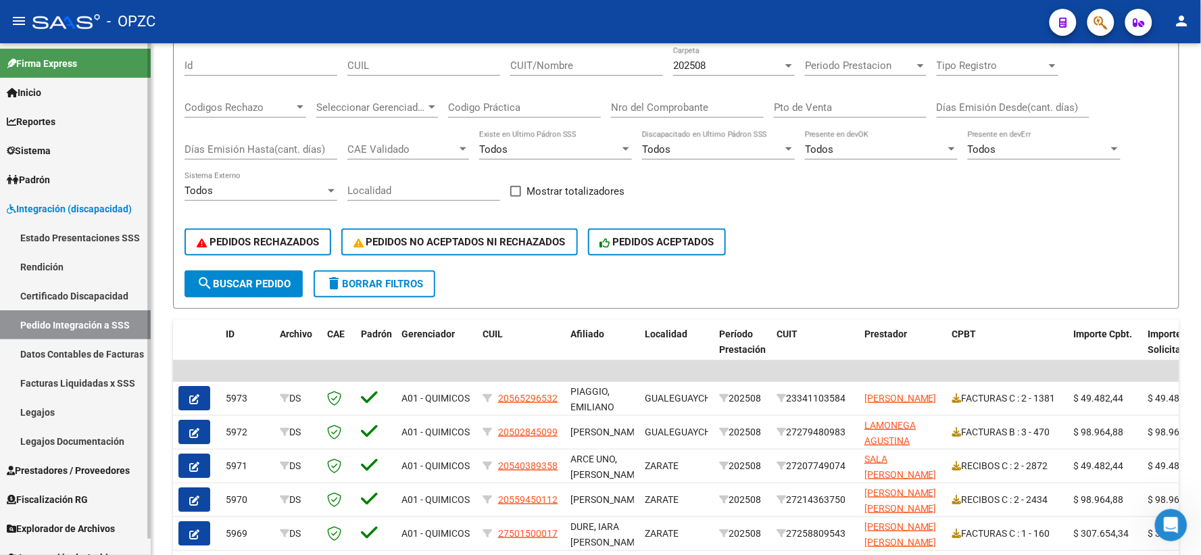
click at [86, 466] on span "Prestadores / Proveedores" at bounding box center [68, 470] width 123 height 15
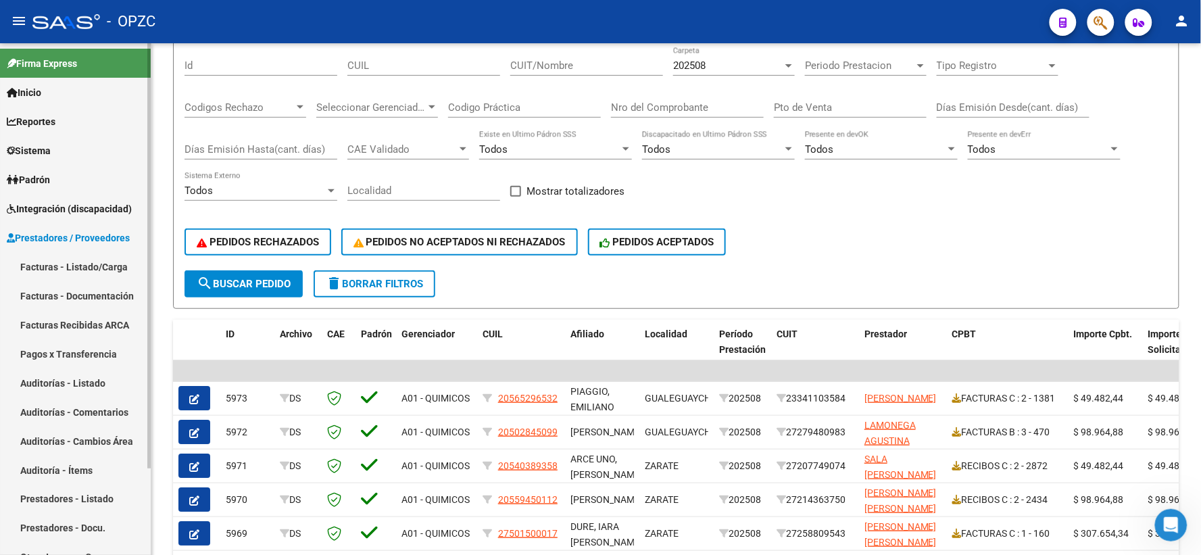
click at [68, 200] on link "Integración (discapacidad)" at bounding box center [75, 208] width 151 height 29
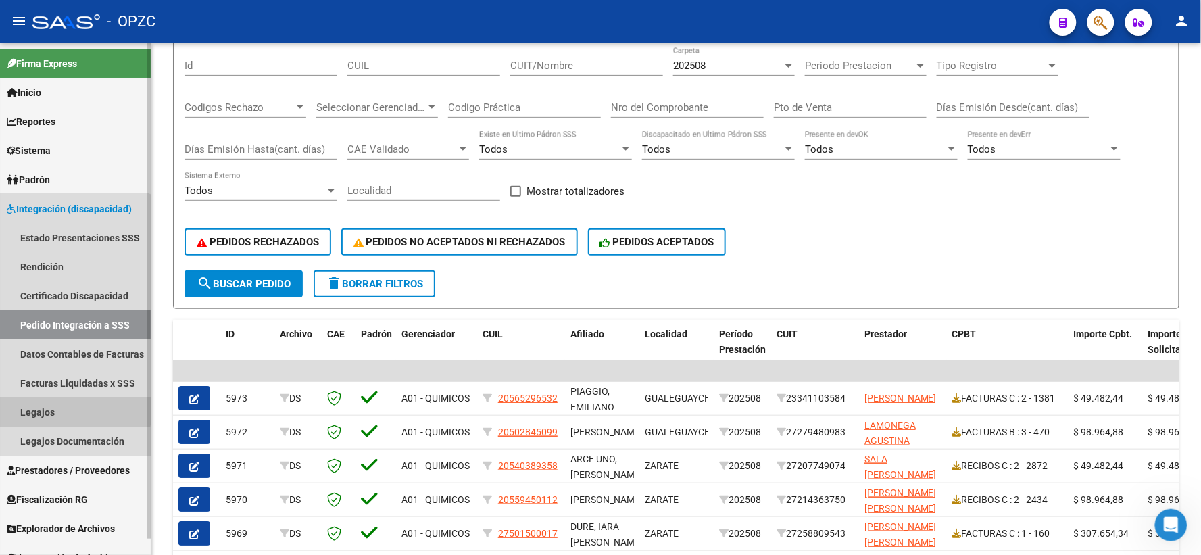
click at [50, 401] on link "Legajos" at bounding box center [75, 411] width 151 height 29
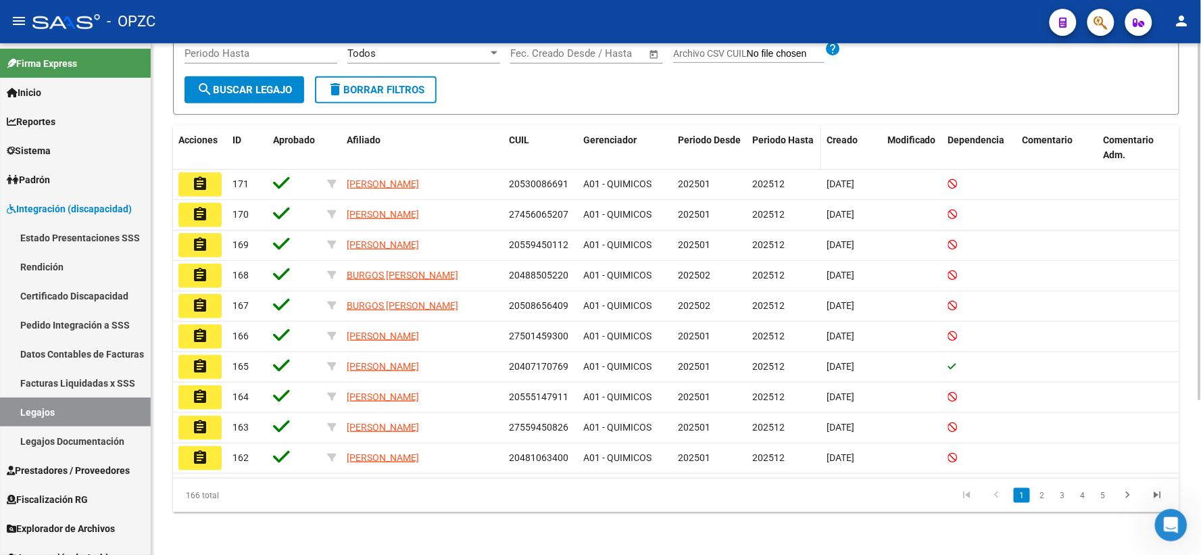
scroll to position [221, 0]
click at [1042, 500] on link "2" at bounding box center [1042, 494] width 16 height 15
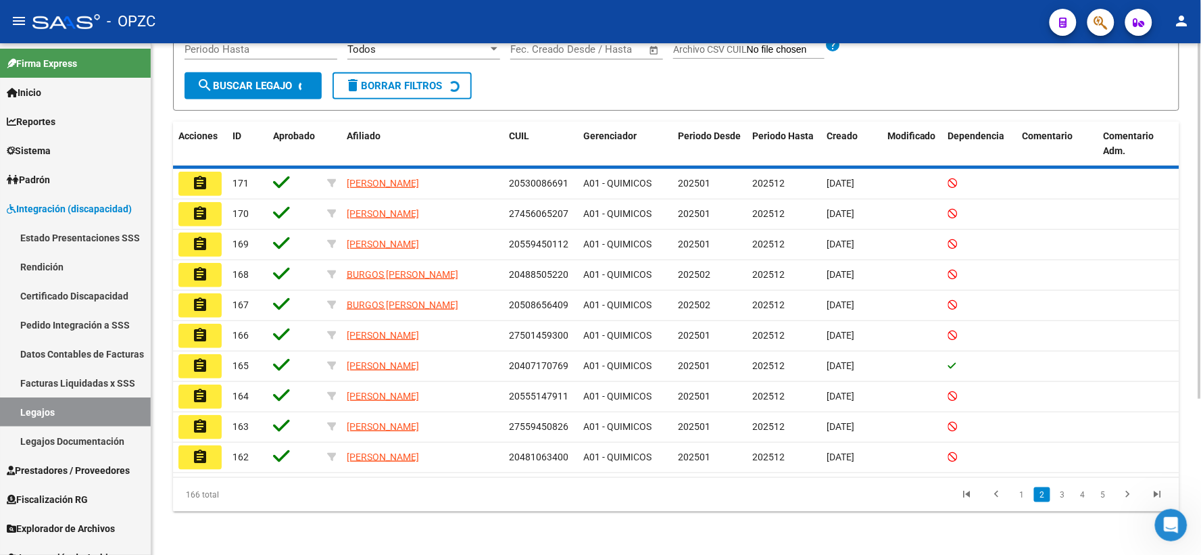
scroll to position [218, 0]
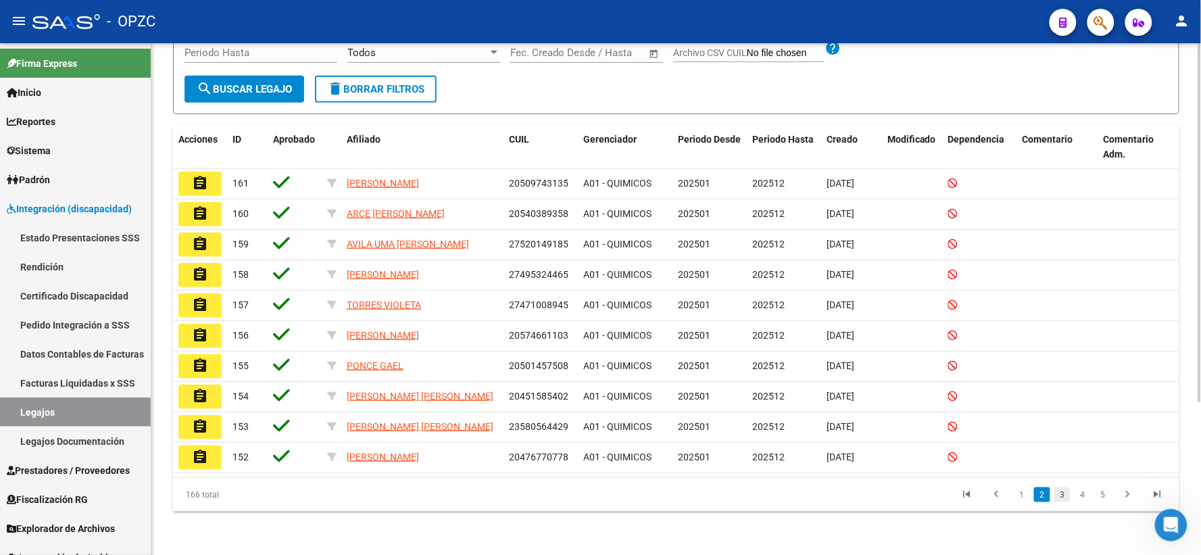
click at [1061, 496] on link "3" at bounding box center [1062, 494] width 16 height 15
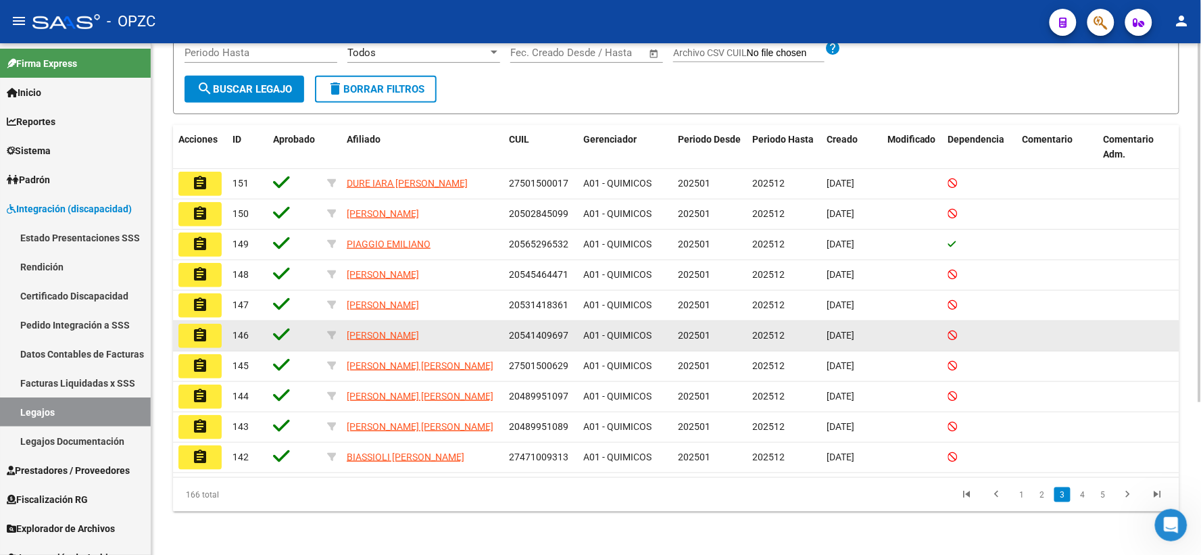
click at [201, 328] on mat-icon "assignment" at bounding box center [200, 335] width 16 height 16
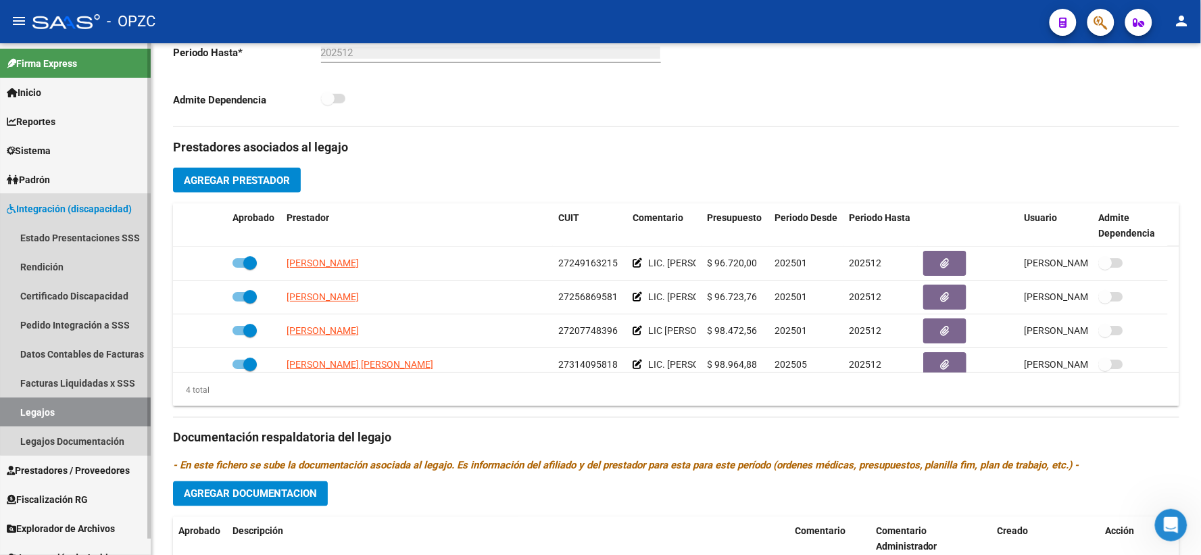
click at [76, 207] on span "Integración (discapacidad)" at bounding box center [69, 208] width 125 height 15
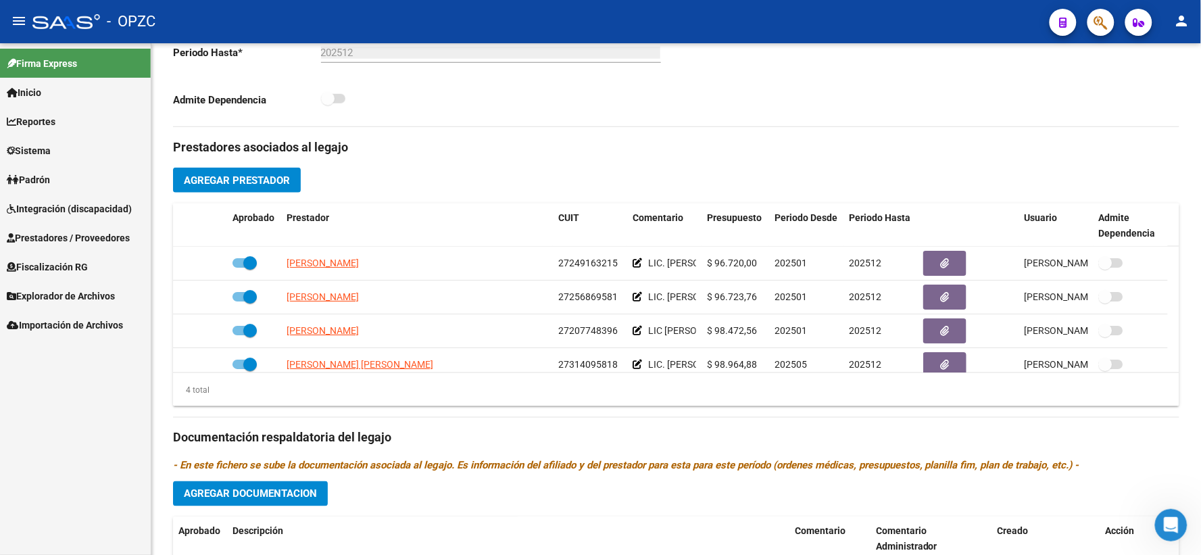
click at [76, 212] on span "Integración (discapacidad)" at bounding box center [69, 208] width 125 height 15
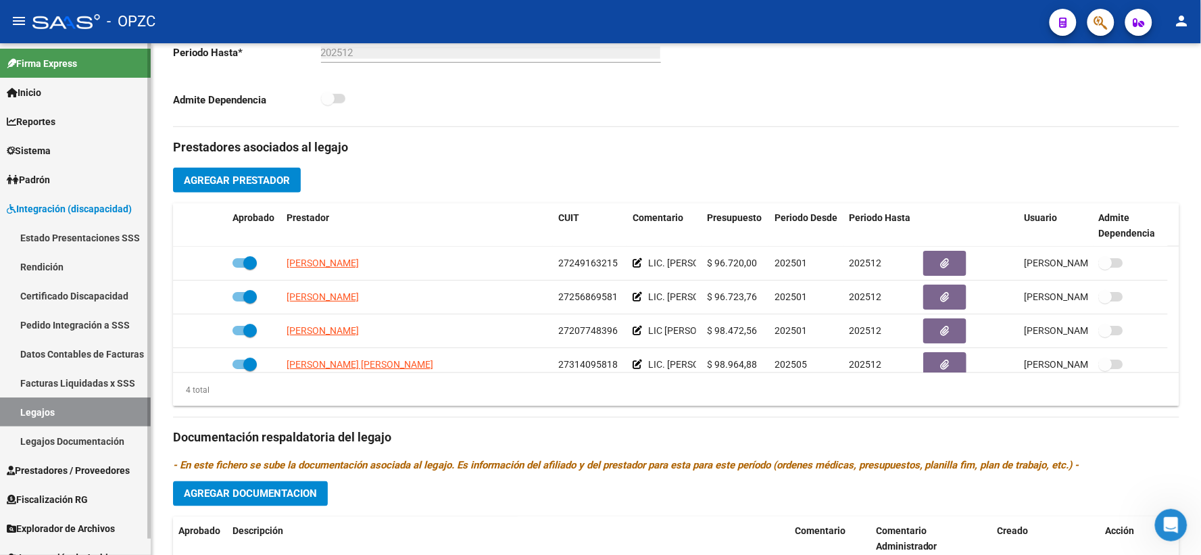
click at [80, 321] on link "Pedido Integración a SSS" at bounding box center [75, 324] width 151 height 29
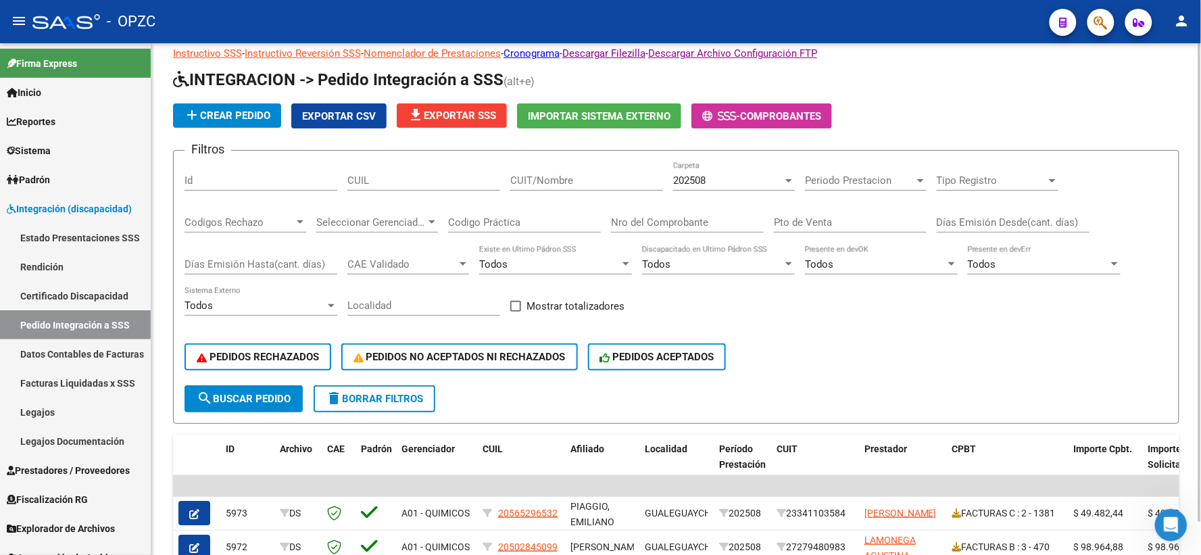
click at [737, 539] on div "202508" at bounding box center [742, 547] width 47 height 16
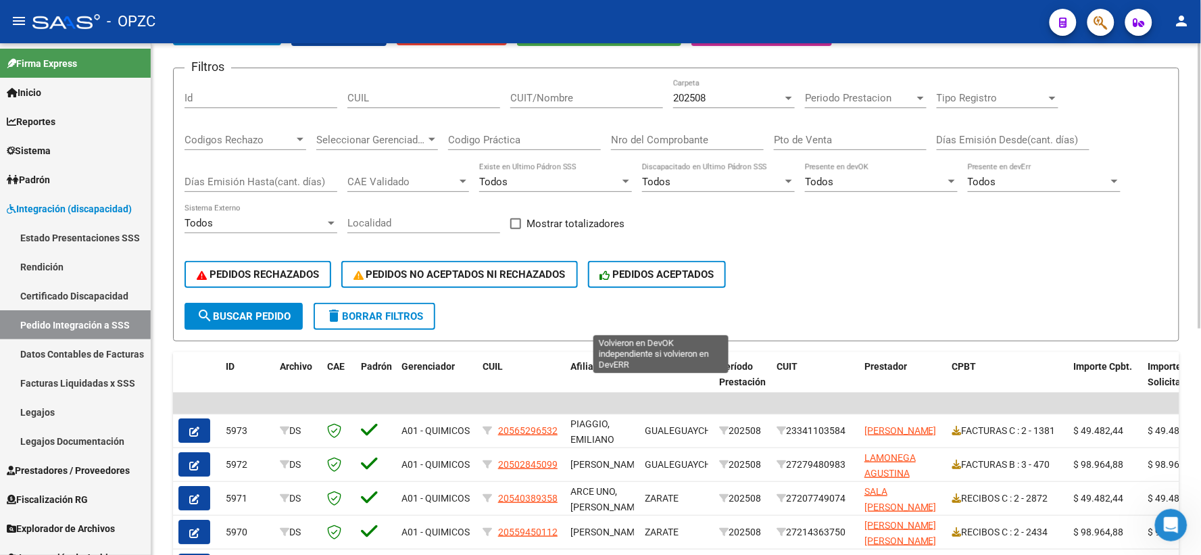
scroll to position [23, 0]
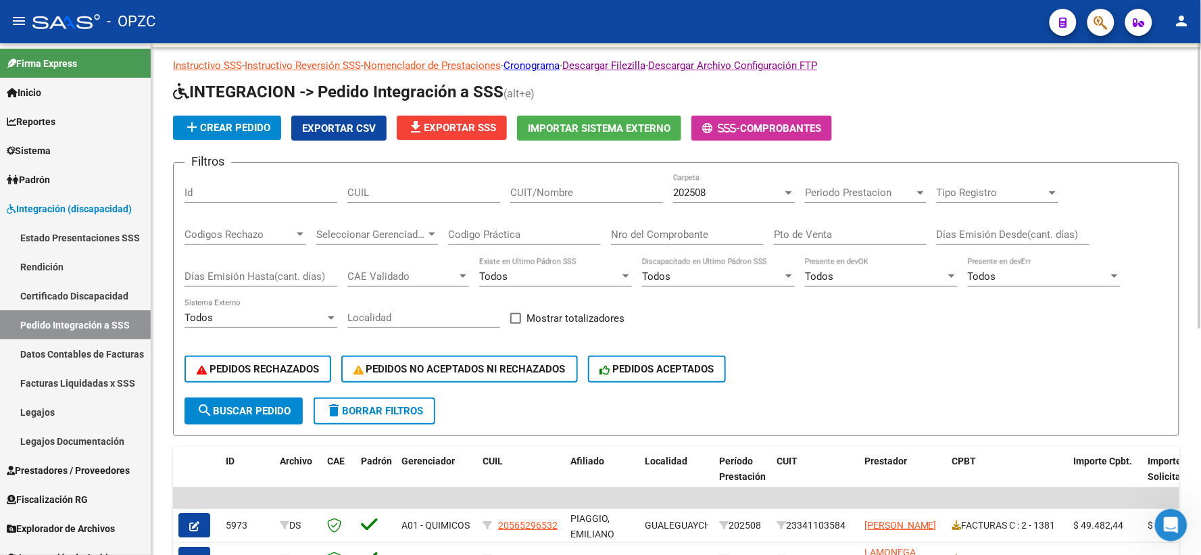
click at [755, 194] on div "202508" at bounding box center [727, 193] width 109 height 12
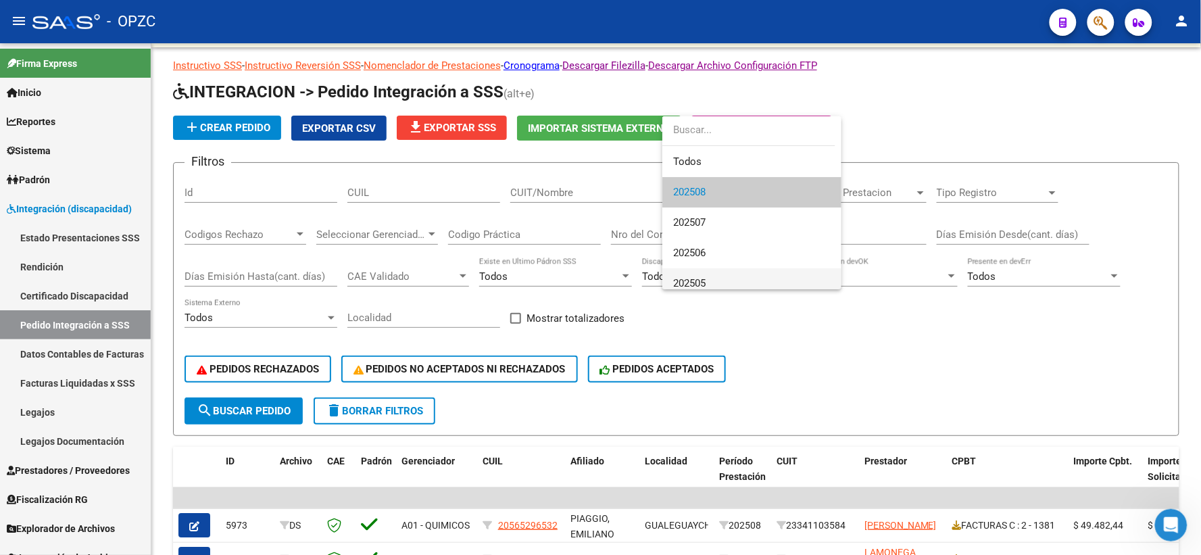
click at [708, 281] on span "202505" at bounding box center [751, 283] width 157 height 30
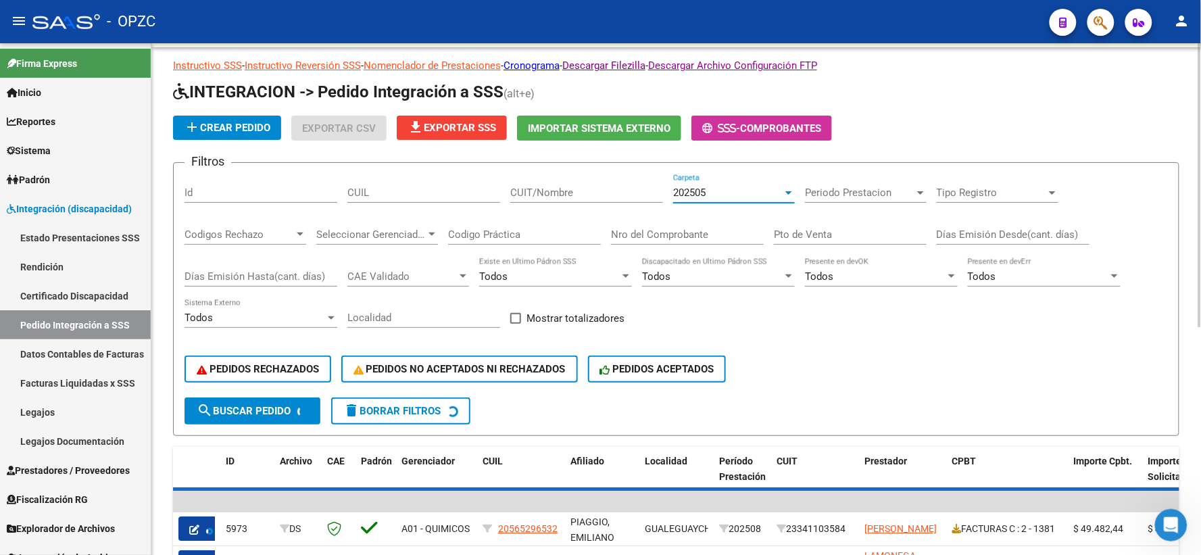
scroll to position [9, 0]
click at [573, 192] on input "CUIT/Nombre" at bounding box center [586, 193] width 153 height 12
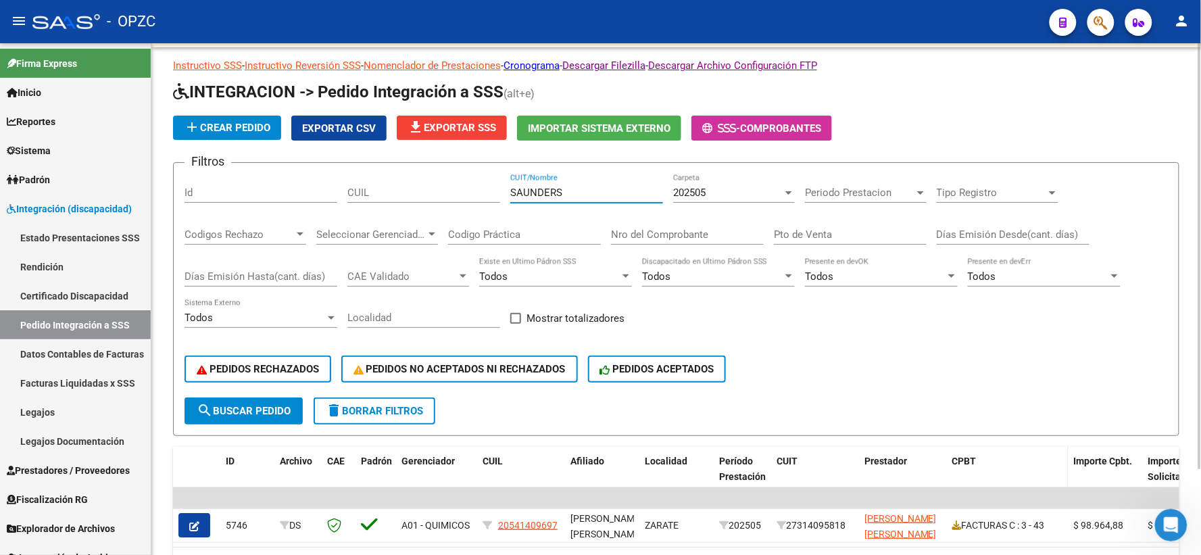
scroll to position [98, 0]
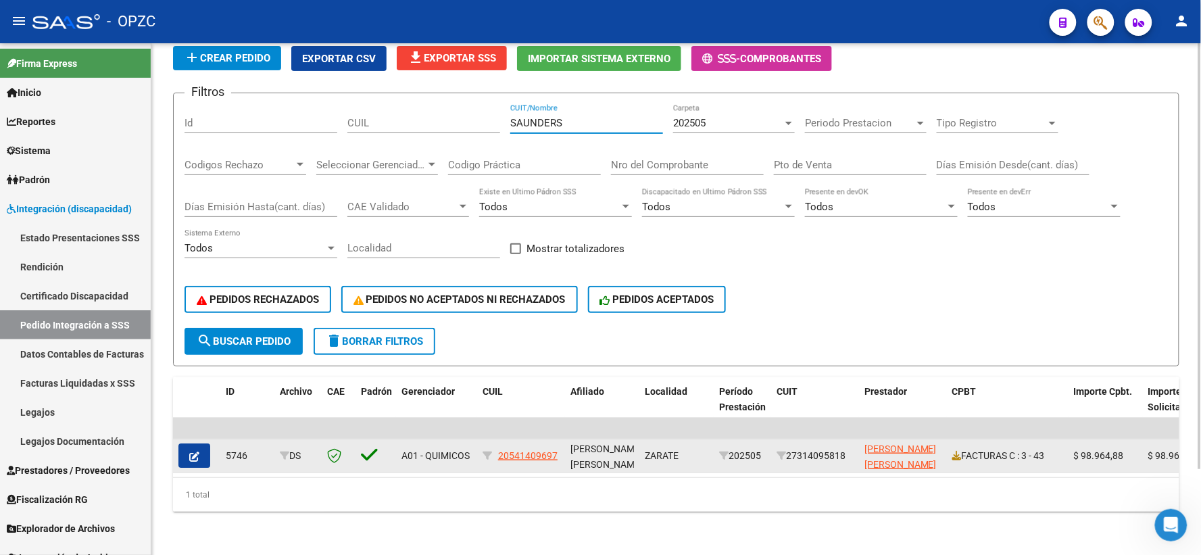
type input "SAUNDERS"
click at [190, 452] on icon "button" at bounding box center [194, 457] width 10 height 10
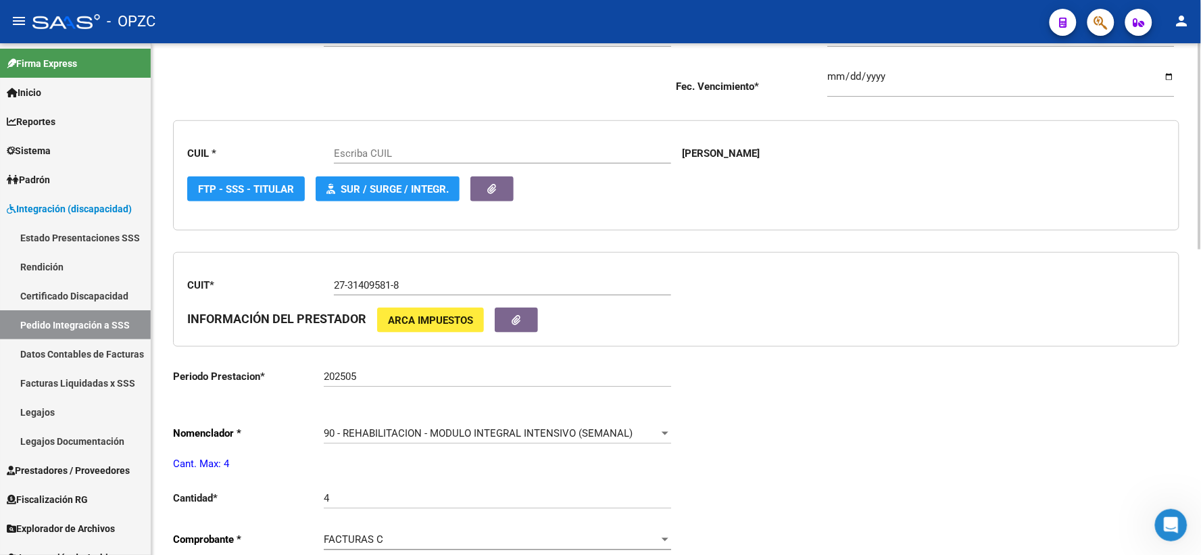
type input "20541409697"
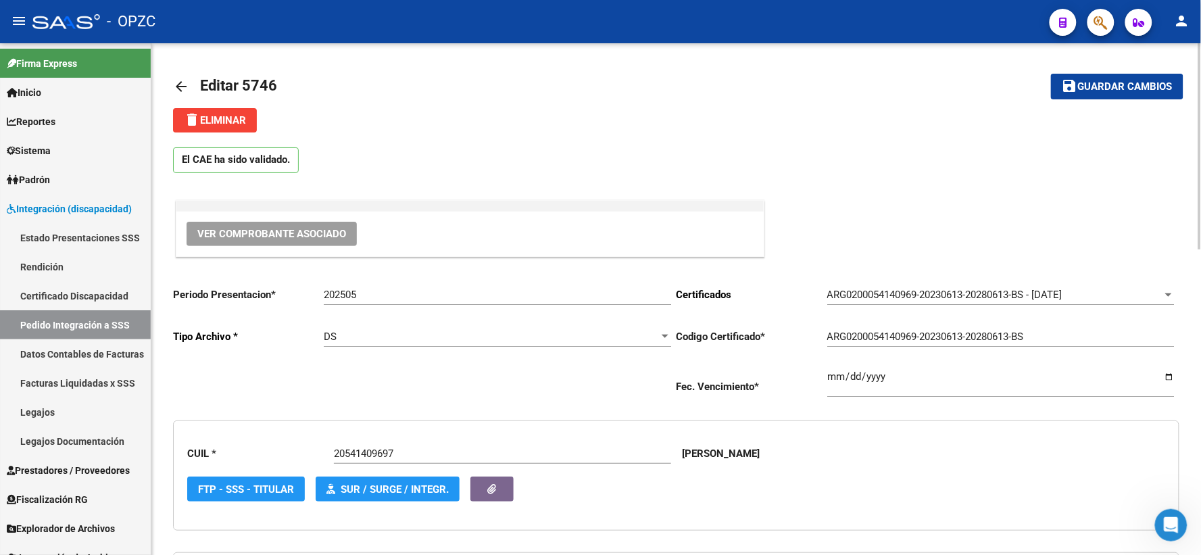
click at [272, 237] on span "Ver Comprobante Asociado" at bounding box center [271, 234] width 149 height 12
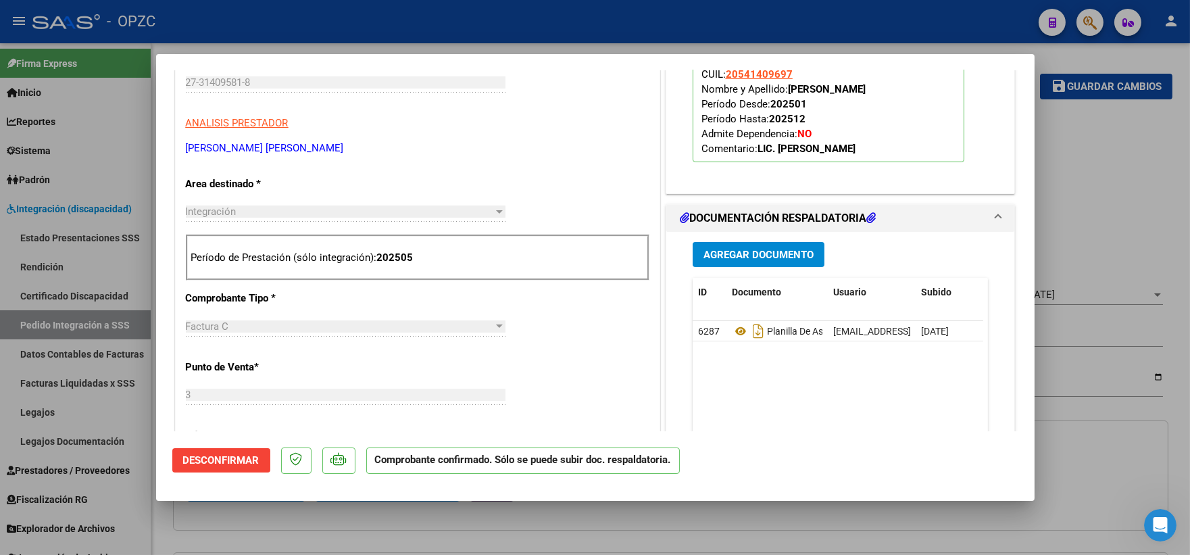
scroll to position [450, 0]
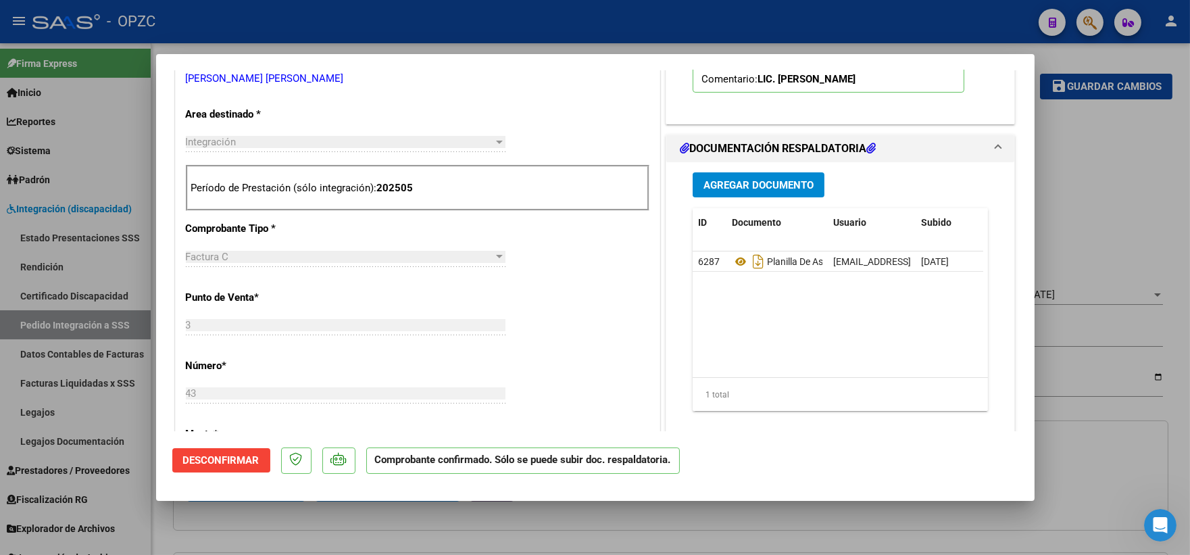
click at [1087, 200] on div at bounding box center [595, 277] width 1190 height 555
type input "$ 0,00"
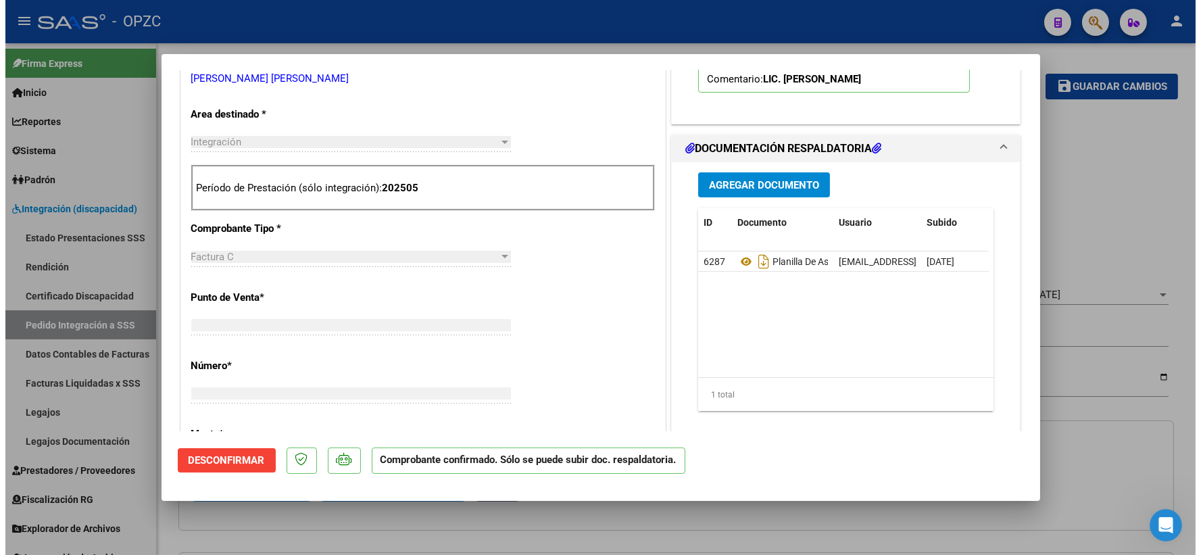
scroll to position [250, 0]
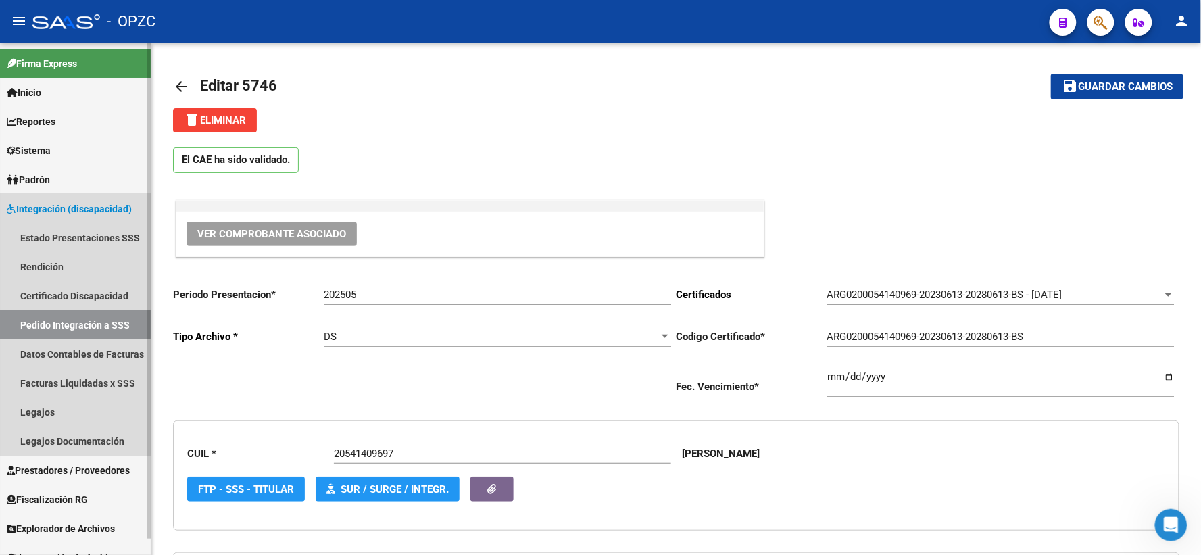
click at [64, 322] on link "Pedido Integración a SSS" at bounding box center [75, 324] width 151 height 29
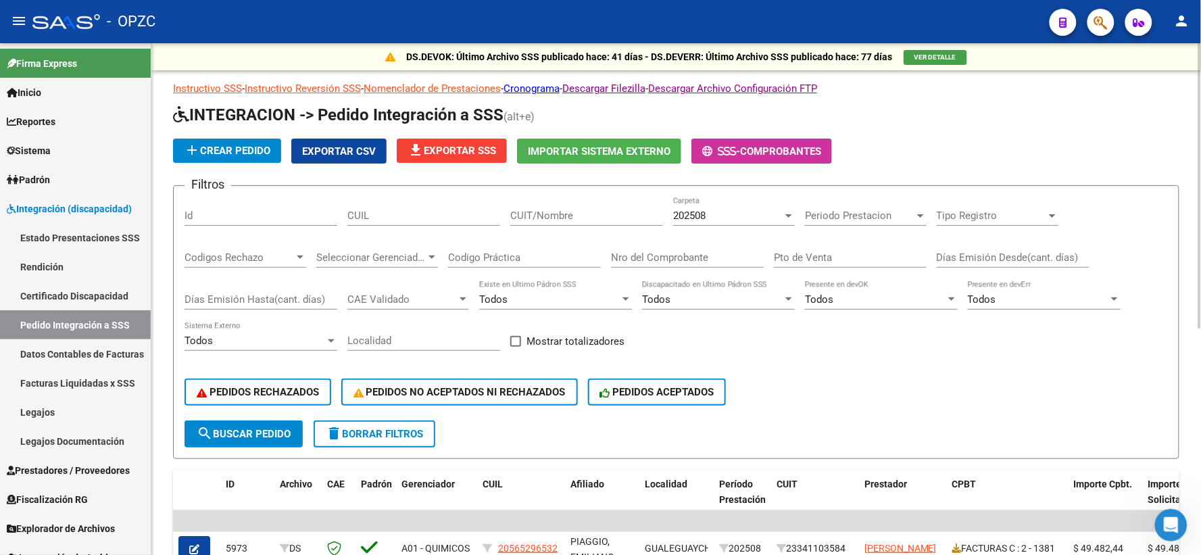
click at [781, 216] on div "202508" at bounding box center [727, 216] width 109 height 12
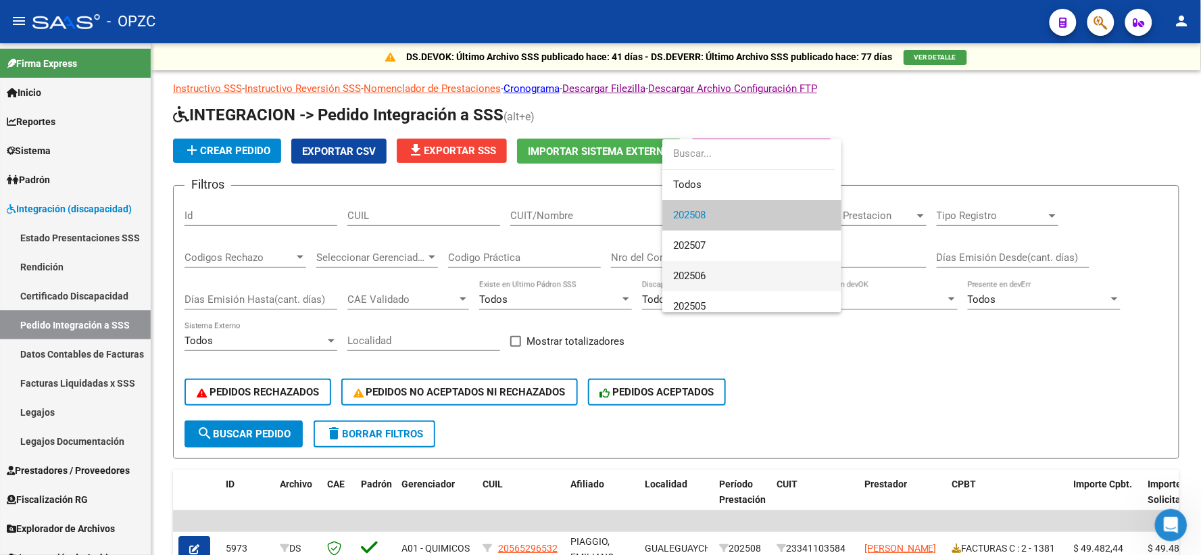
click at [715, 276] on span "202506" at bounding box center [751, 276] width 157 height 30
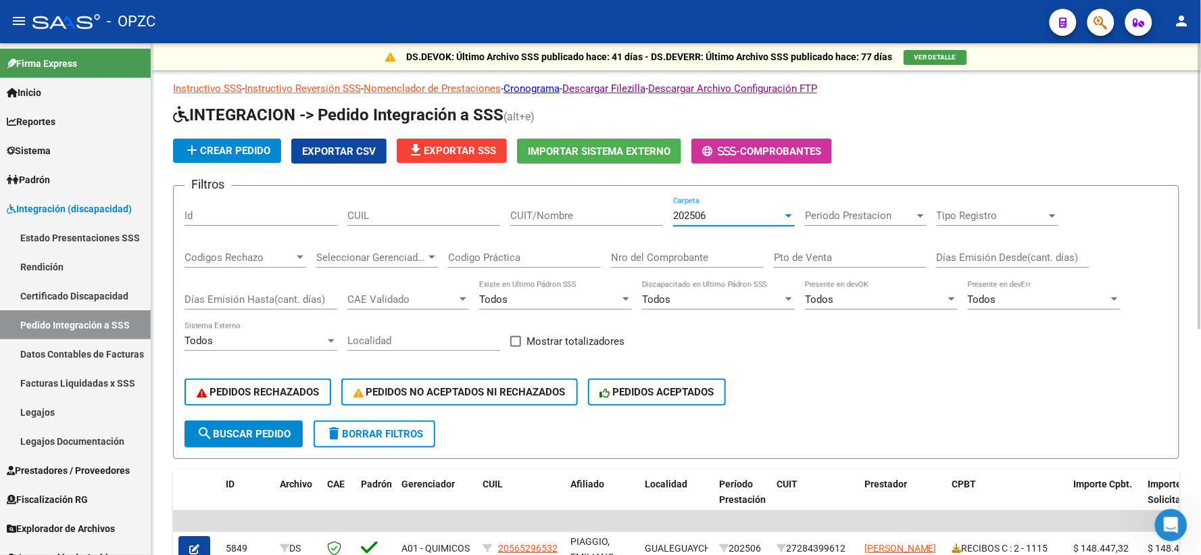
click at [539, 212] on input "CUIT/Nombre" at bounding box center [586, 216] width 153 height 12
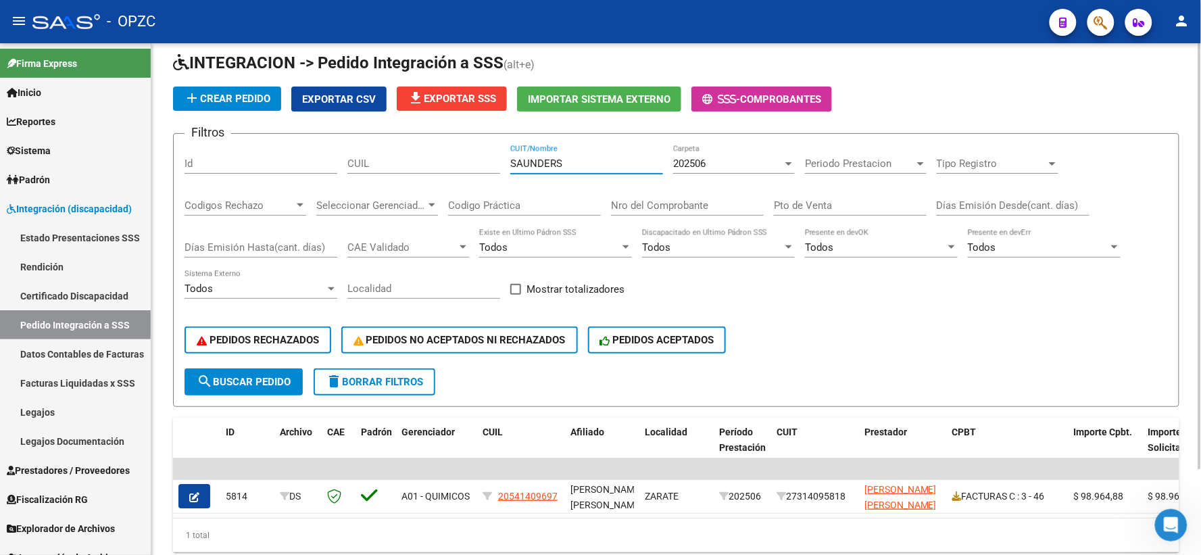
scroll to position [102, 0]
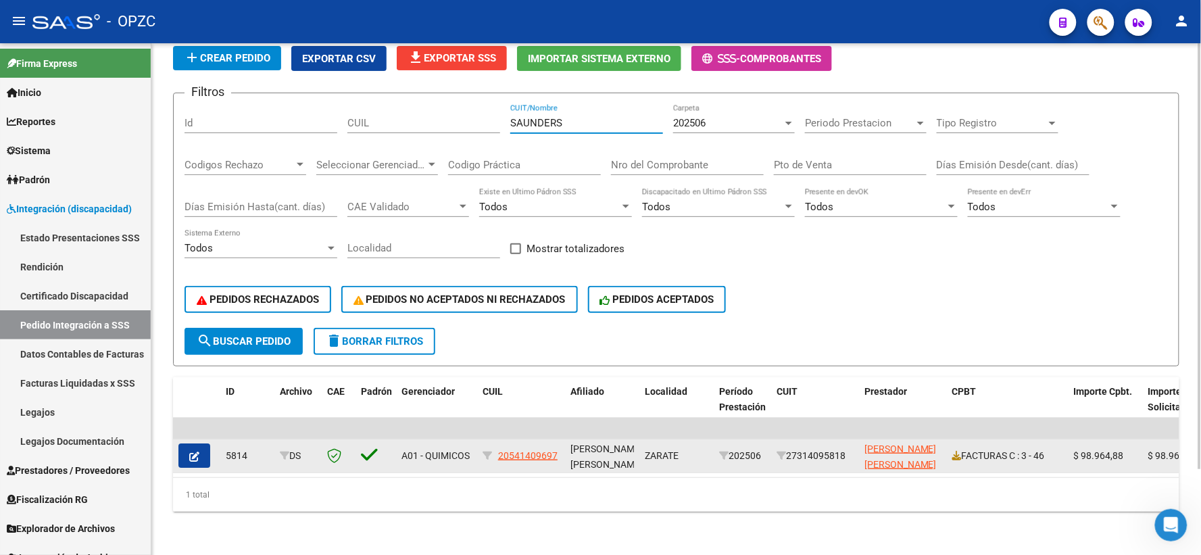
type input "SAUNDERS"
click at [195, 452] on icon "button" at bounding box center [194, 457] width 10 height 10
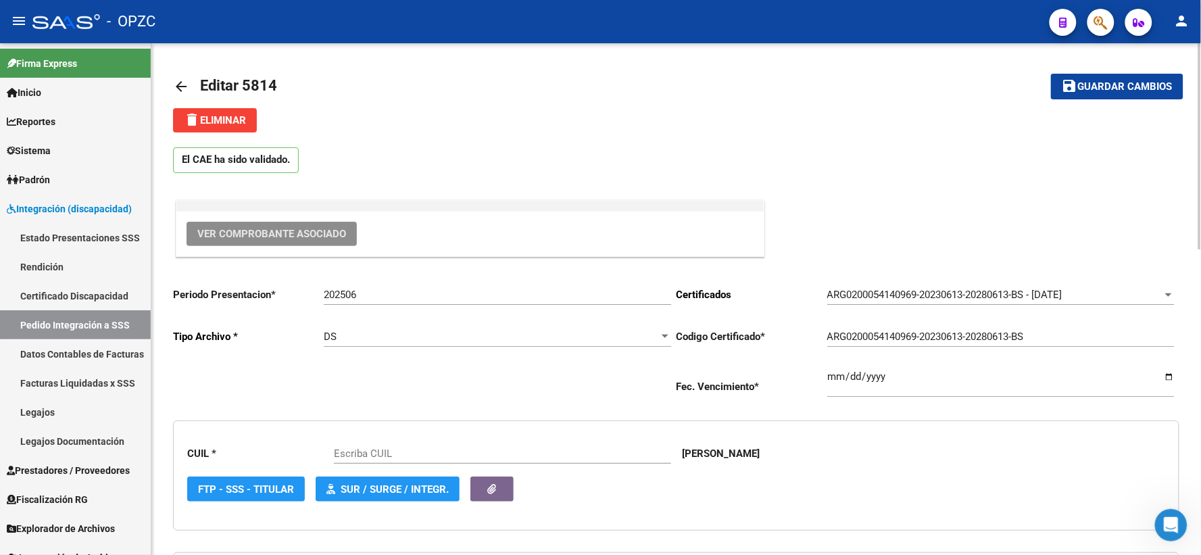
click at [282, 232] on span "Ver Comprobante Asociado" at bounding box center [271, 234] width 149 height 12
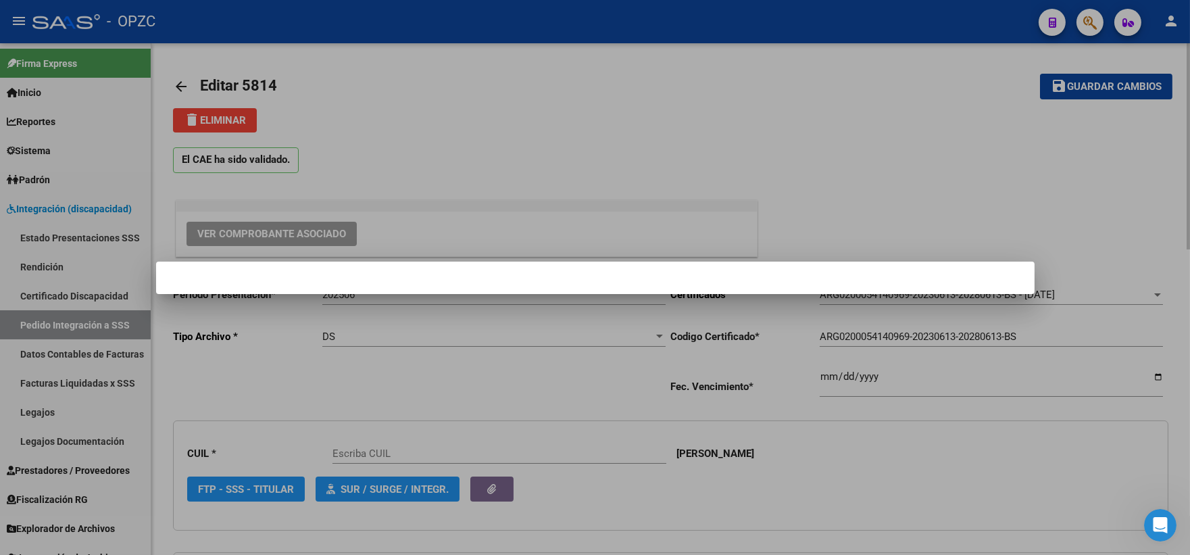
type input "20541409697"
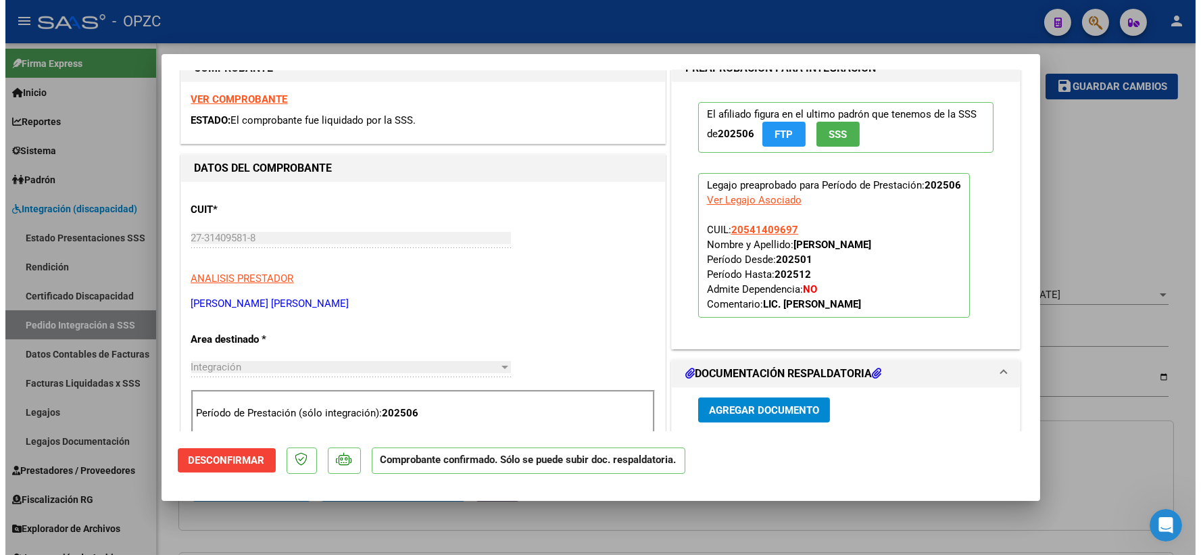
scroll to position [375, 0]
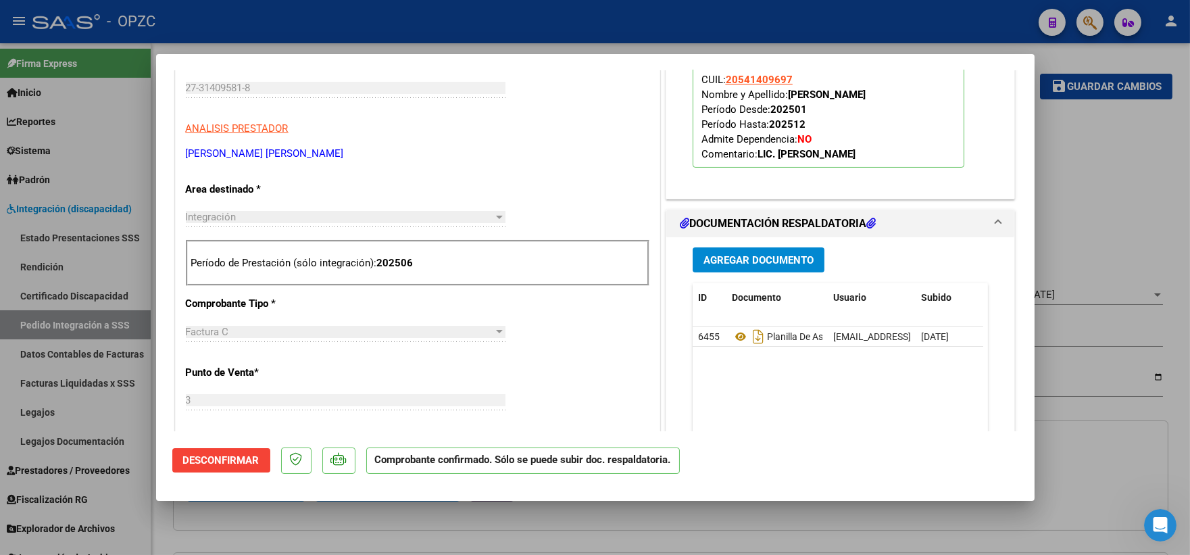
click at [1109, 215] on div at bounding box center [595, 277] width 1190 height 555
type input "$ 0,00"
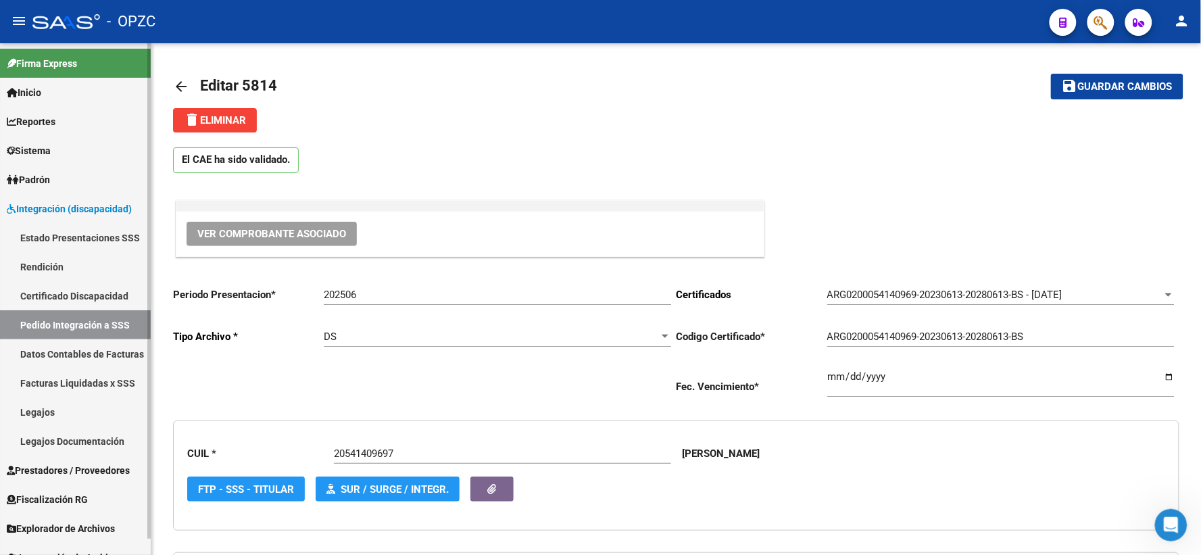
click at [53, 326] on link "Pedido Integración a SSS" at bounding box center [75, 324] width 151 height 29
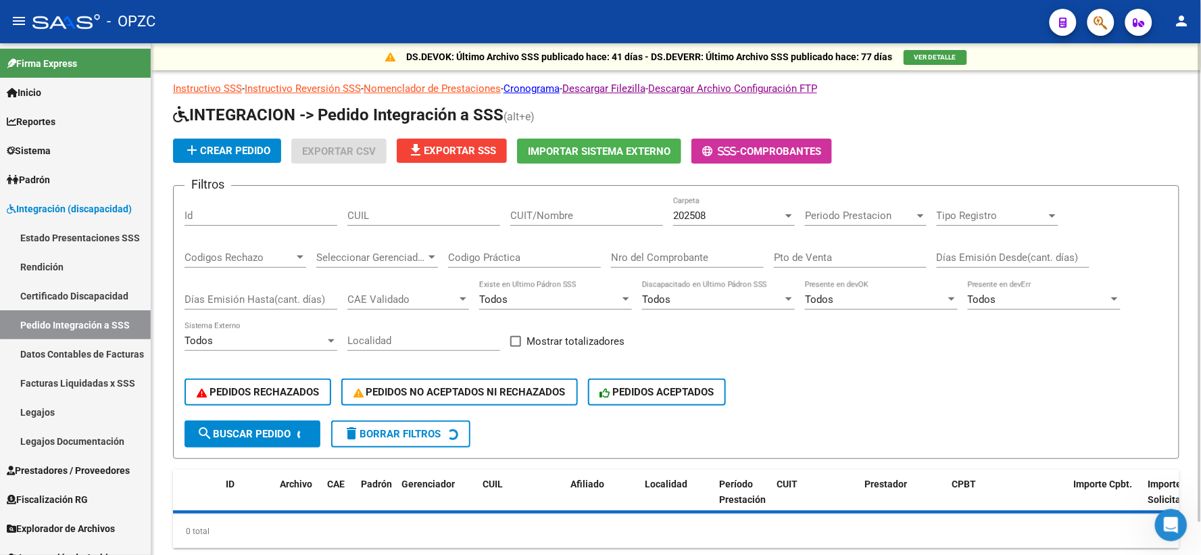
click at [782, 220] on div "202508" at bounding box center [727, 216] width 109 height 12
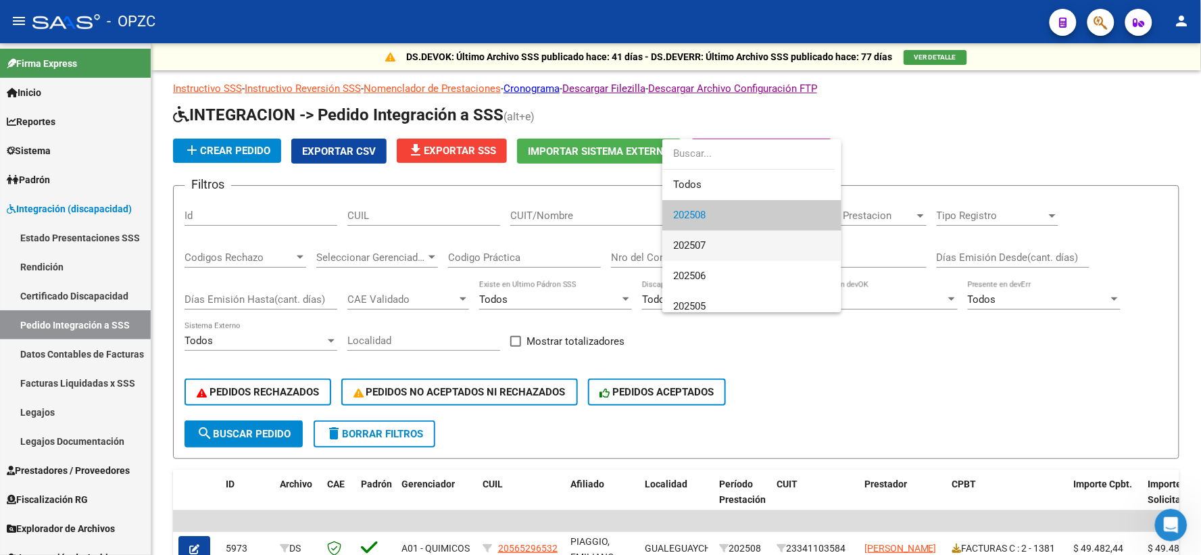
click at [737, 251] on span "202507" at bounding box center [751, 245] width 157 height 30
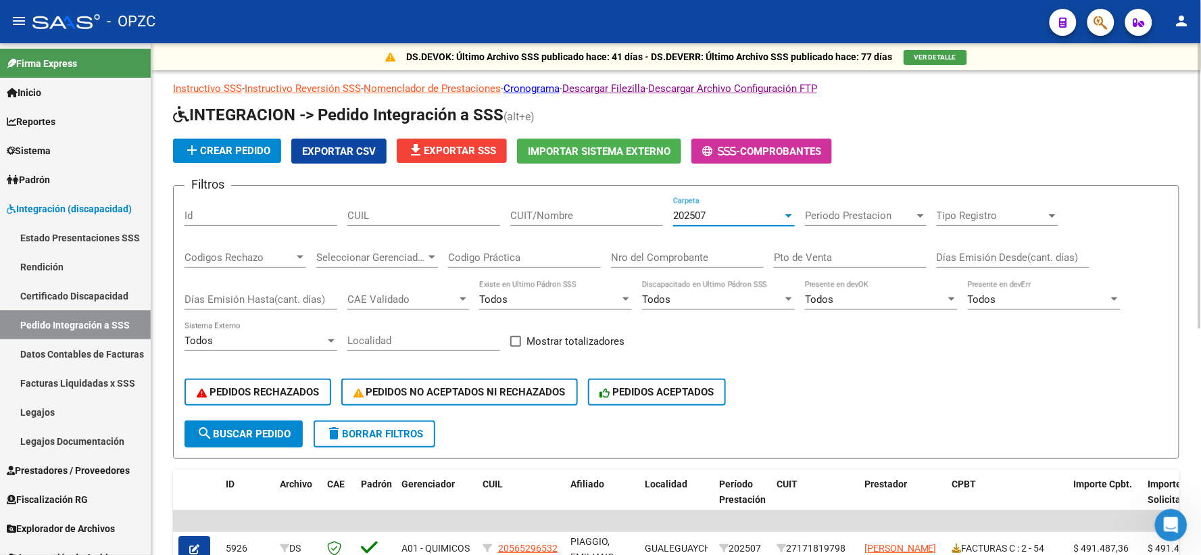
click at [541, 216] on input "CUIT/Nombre" at bounding box center [586, 216] width 153 height 12
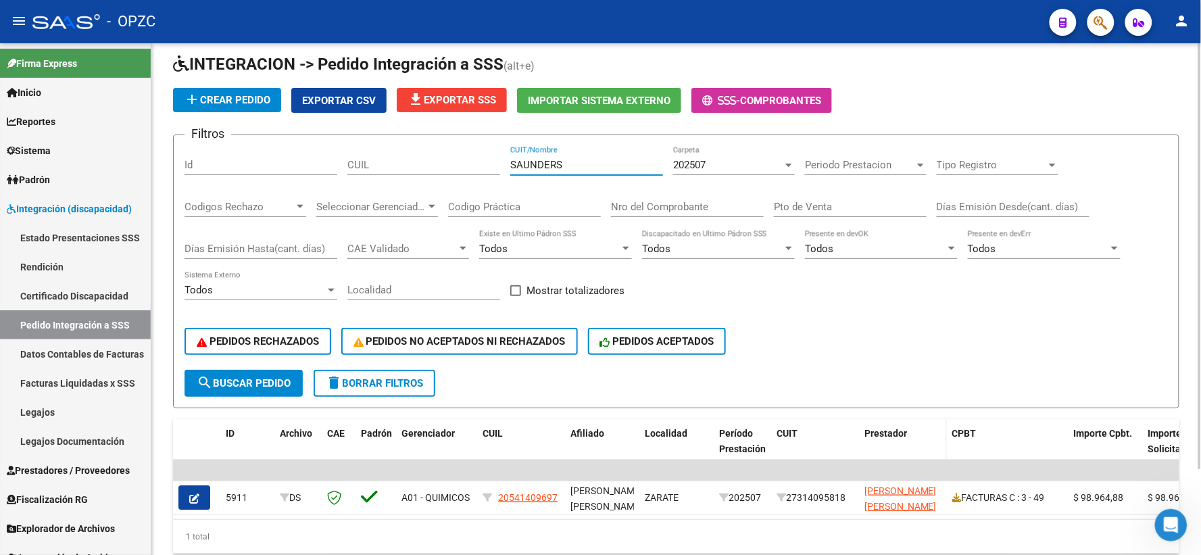
scroll to position [102, 0]
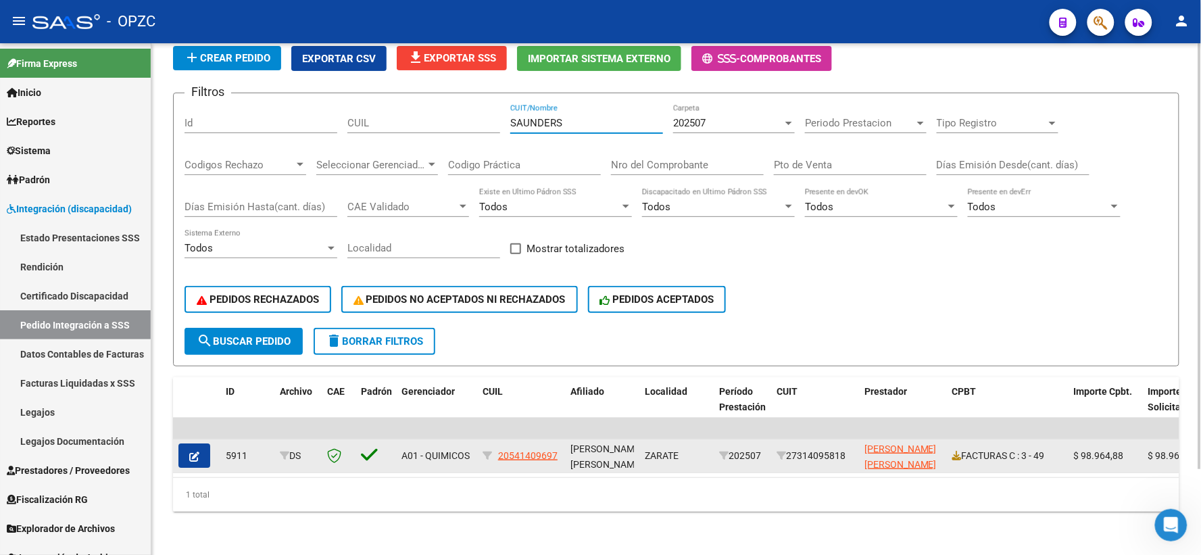
type input "SAUNDERS"
click at [193, 452] on icon "button" at bounding box center [194, 457] width 10 height 10
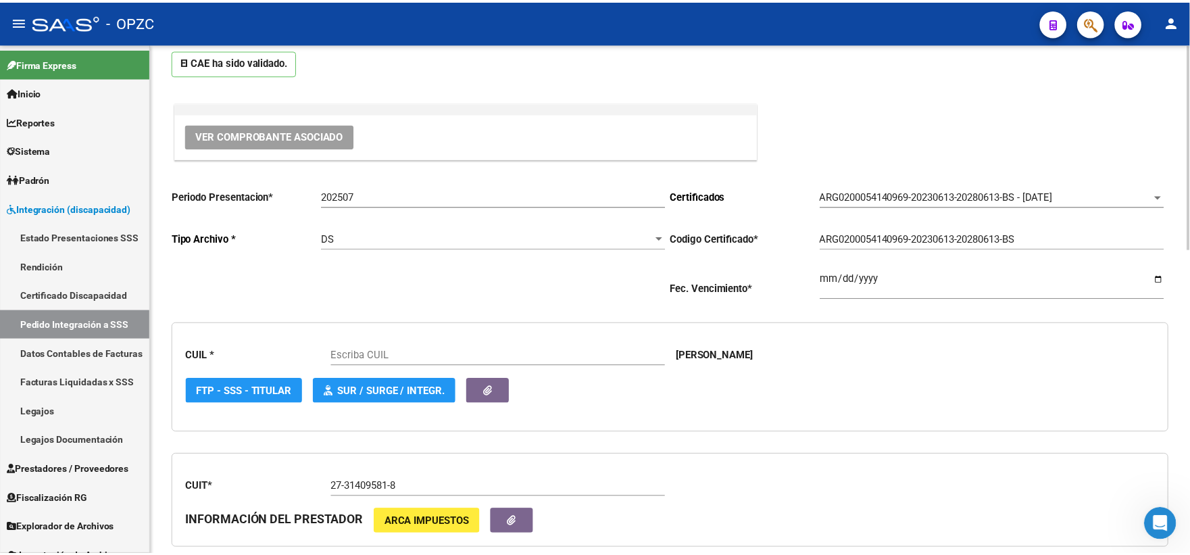
scroll to position [75, 0]
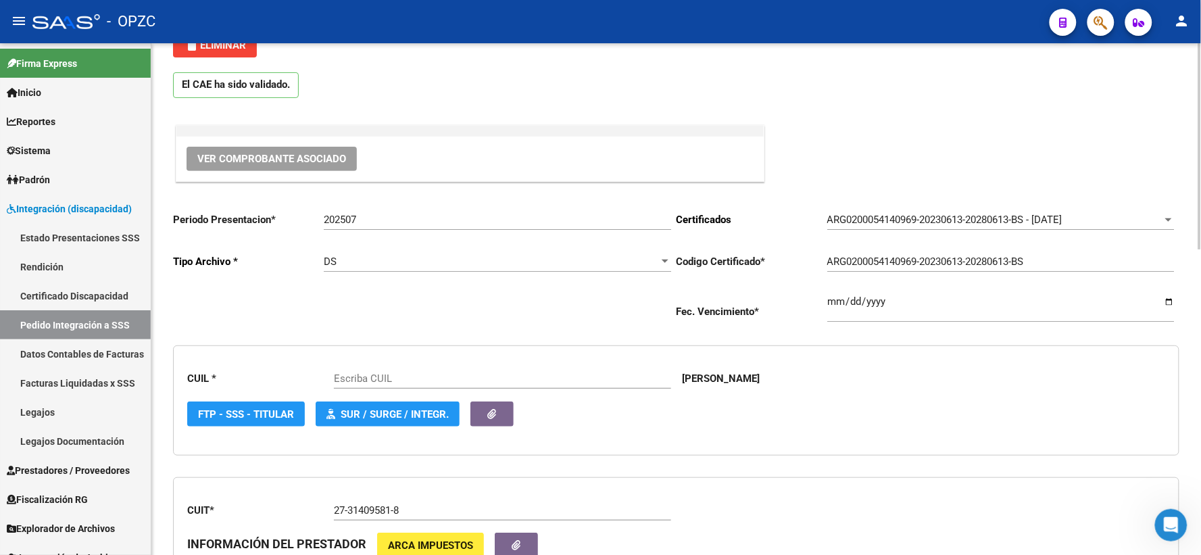
type input "20541409697"
click at [291, 162] on span "Ver Comprobante Asociado" at bounding box center [271, 159] width 149 height 12
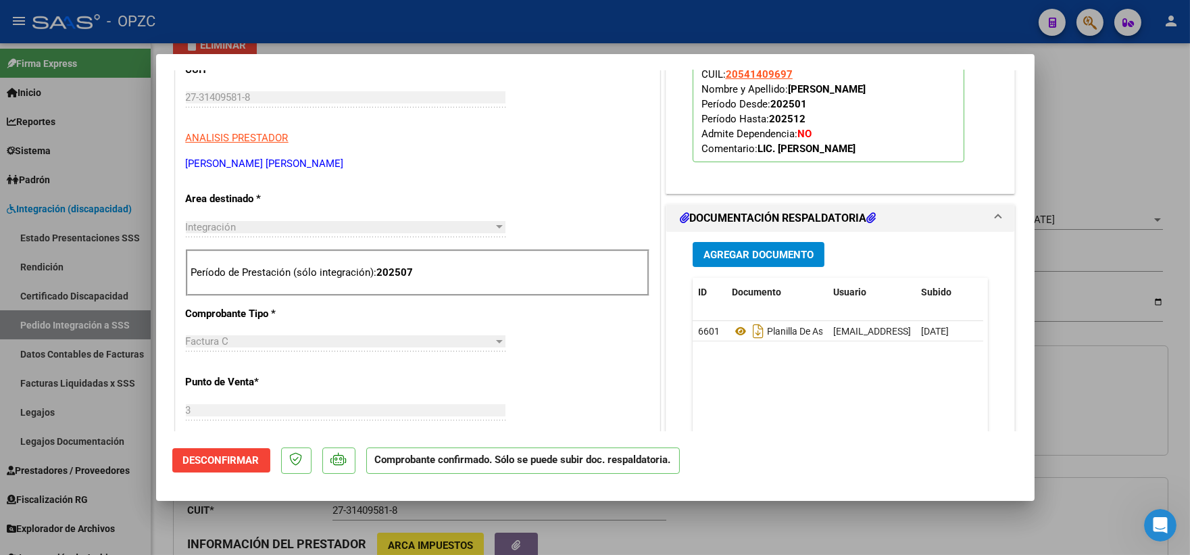
scroll to position [450, 0]
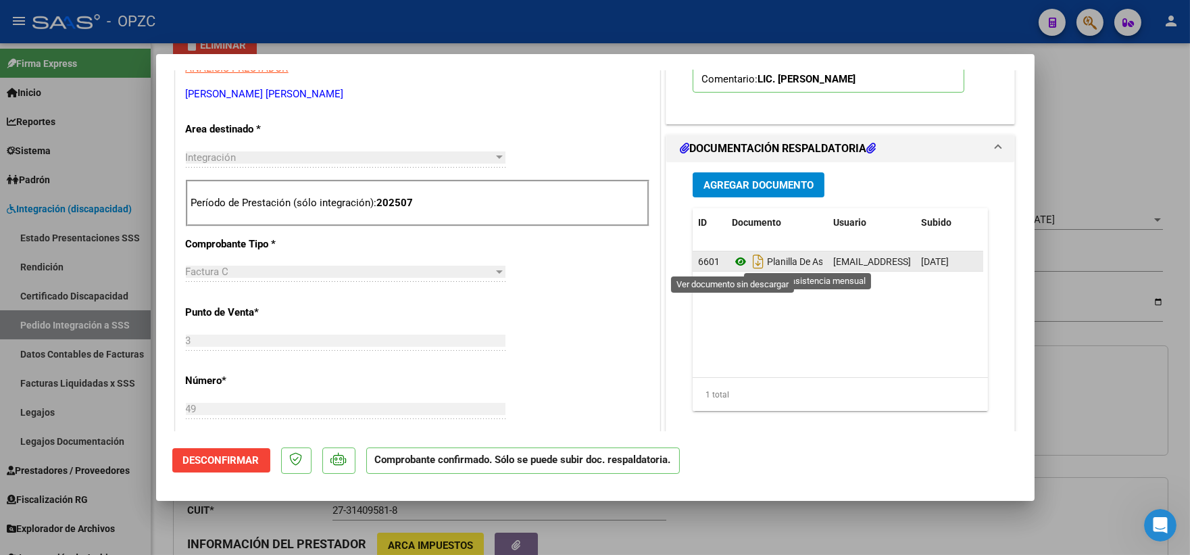
click at [732, 259] on icon at bounding box center [741, 261] width 18 height 16
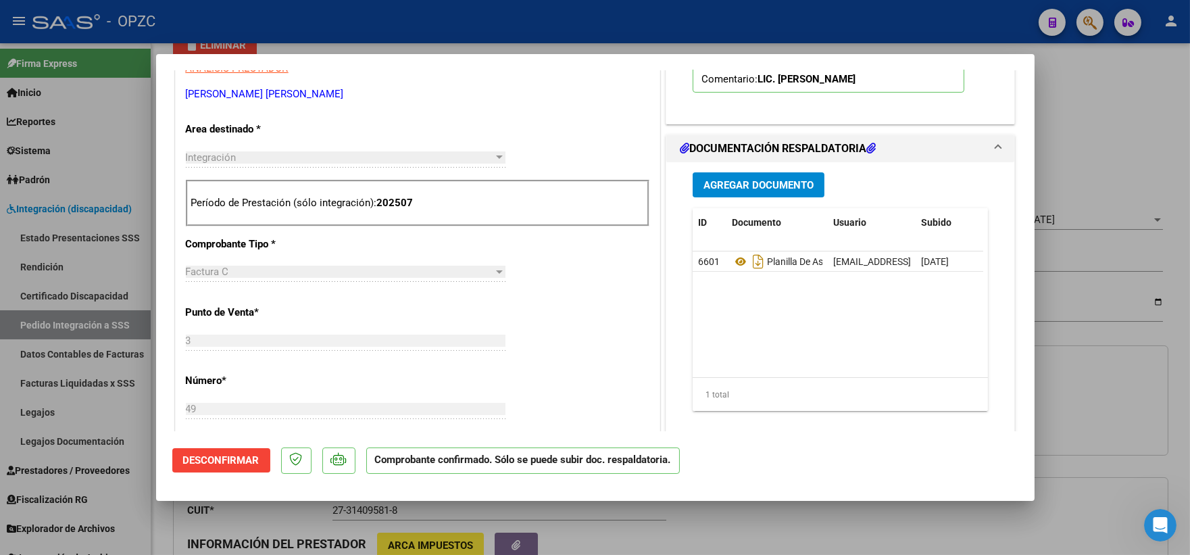
click at [1104, 129] on div at bounding box center [595, 277] width 1190 height 555
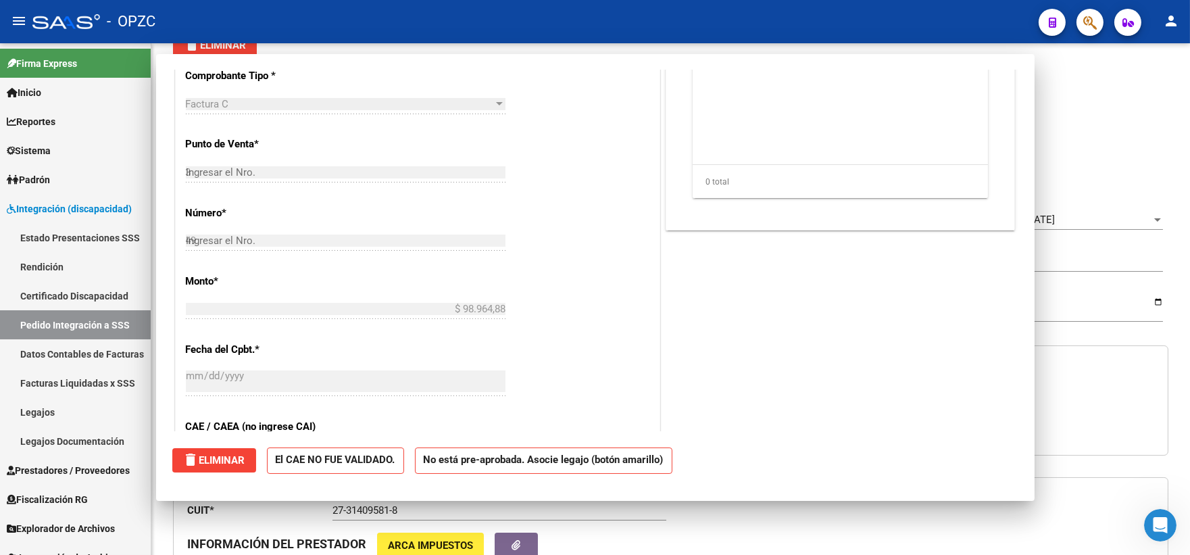
type input "$ 0,00"
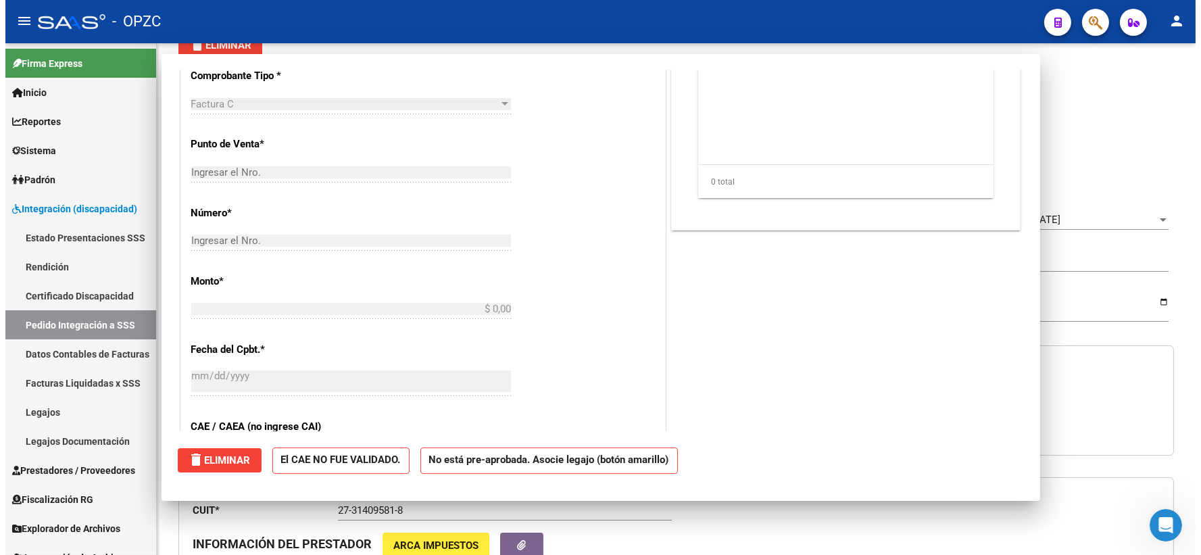
scroll to position [0, 0]
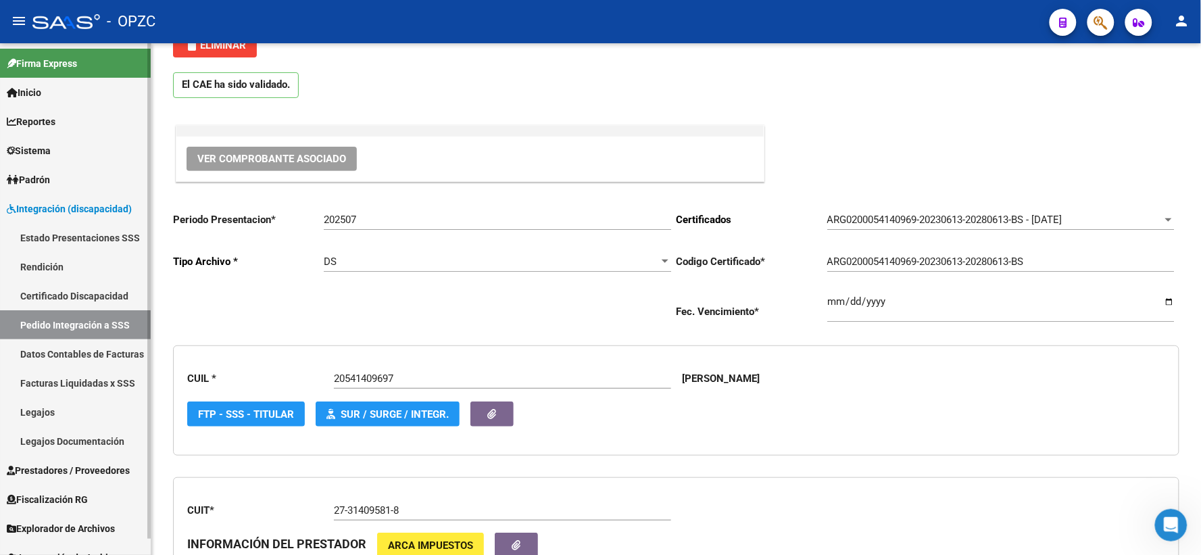
click at [19, 324] on link "Pedido Integración a SSS" at bounding box center [75, 324] width 151 height 29
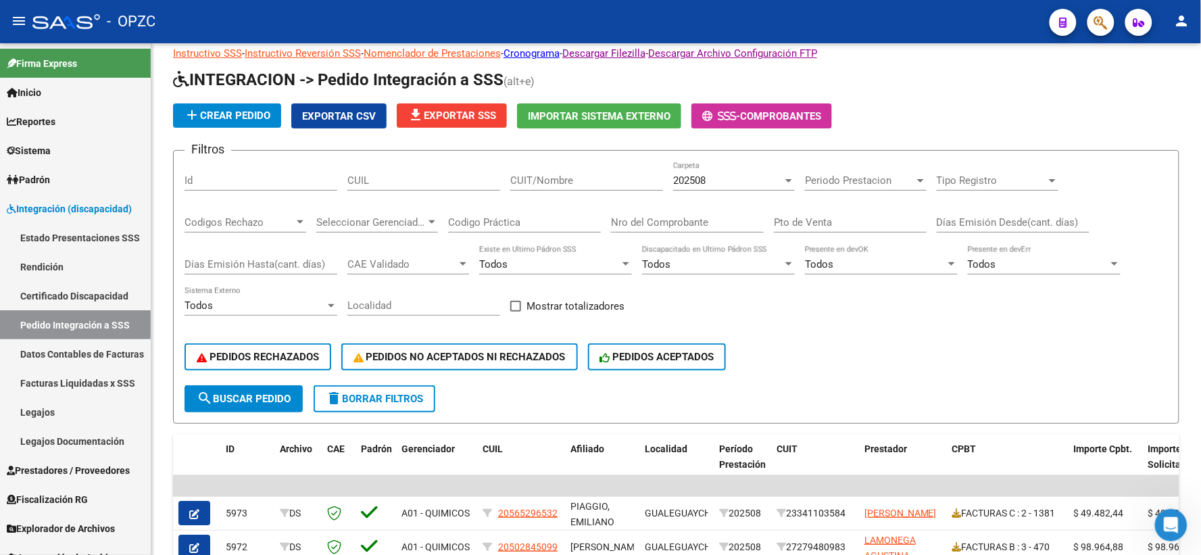
scroll to position [75, 0]
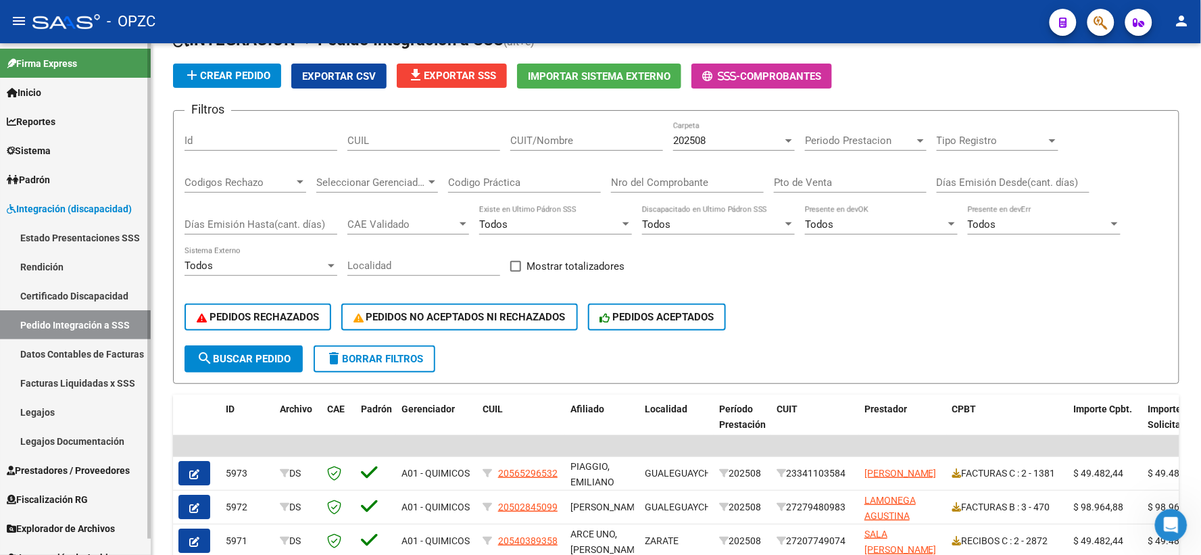
click at [44, 470] on span "Prestadores / Proveedores" at bounding box center [68, 470] width 123 height 15
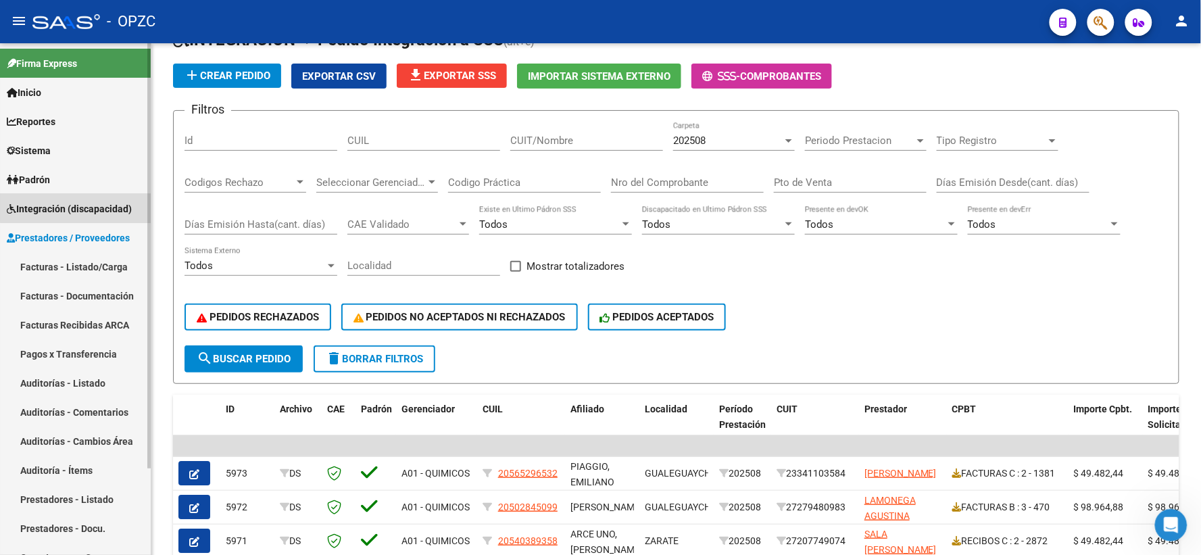
click at [104, 207] on span "Integración (discapacidad)" at bounding box center [69, 208] width 125 height 15
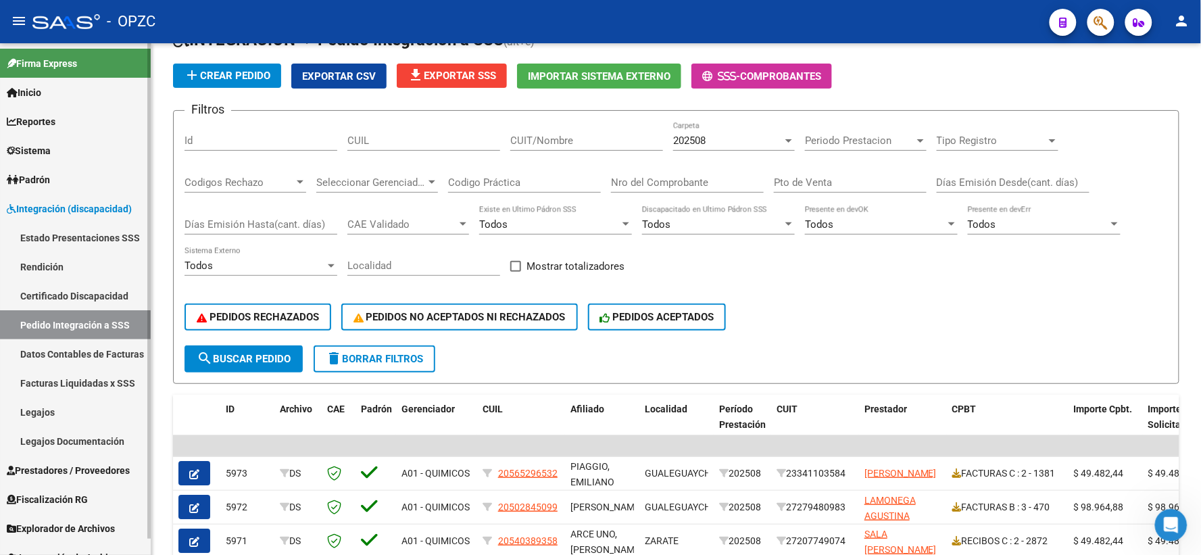
click at [34, 406] on link "Legajos" at bounding box center [75, 411] width 151 height 29
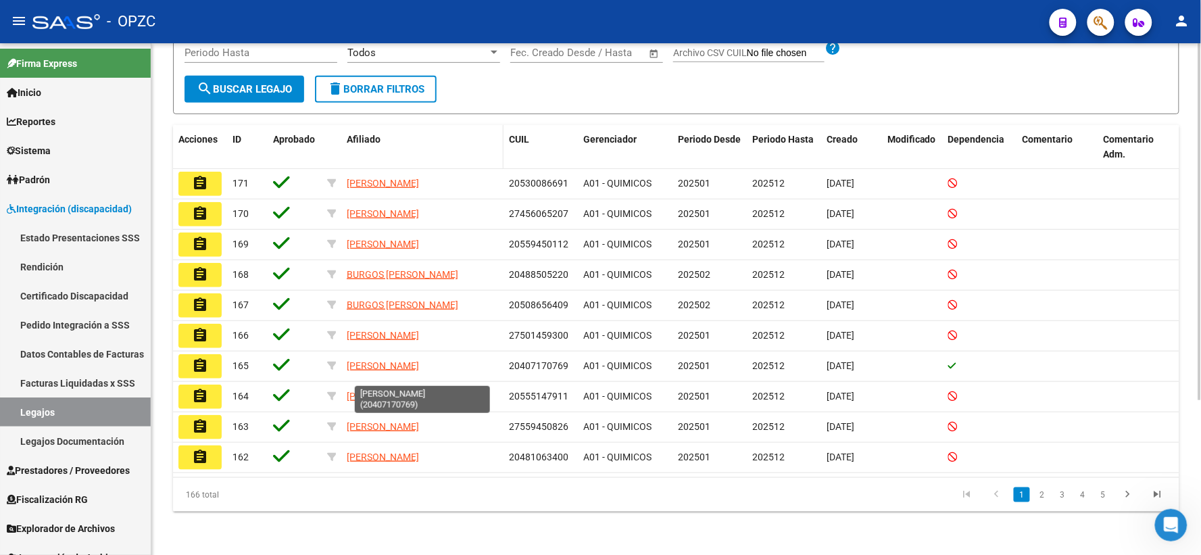
scroll to position [2, 0]
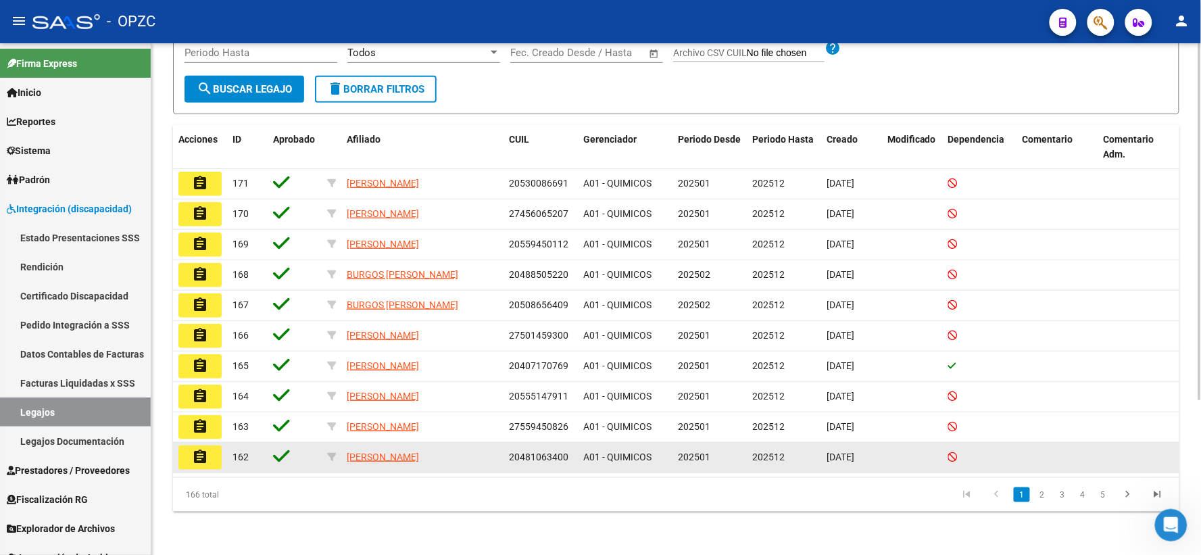
click at [193, 458] on mat-icon "assignment" at bounding box center [200, 457] width 16 height 16
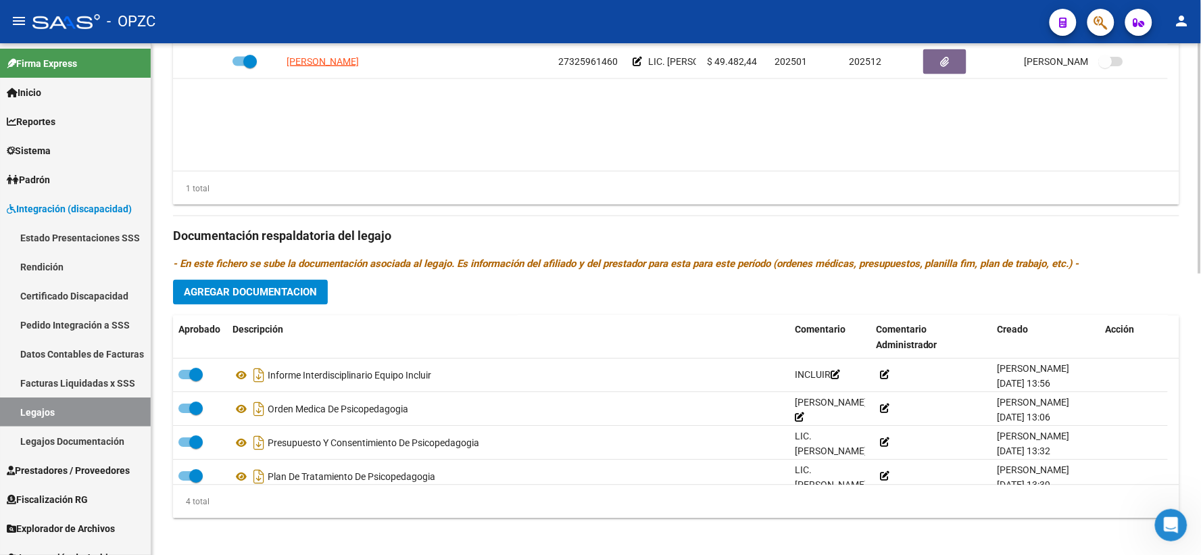
scroll to position [14, 0]
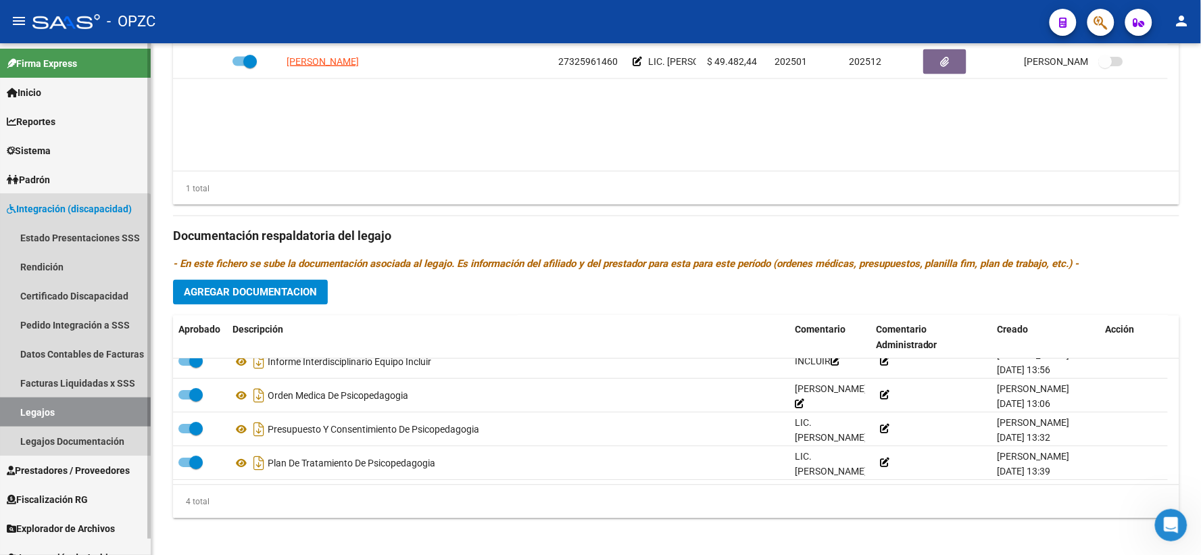
click at [46, 407] on link "Legajos" at bounding box center [75, 411] width 151 height 29
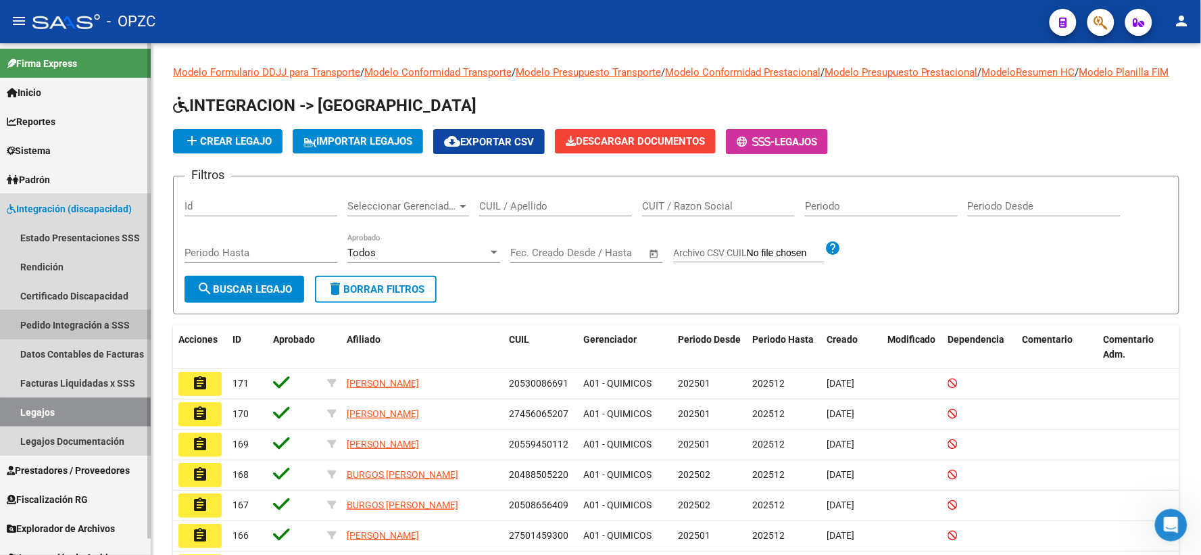
click at [77, 318] on link "Pedido Integración a SSS" at bounding box center [75, 324] width 151 height 29
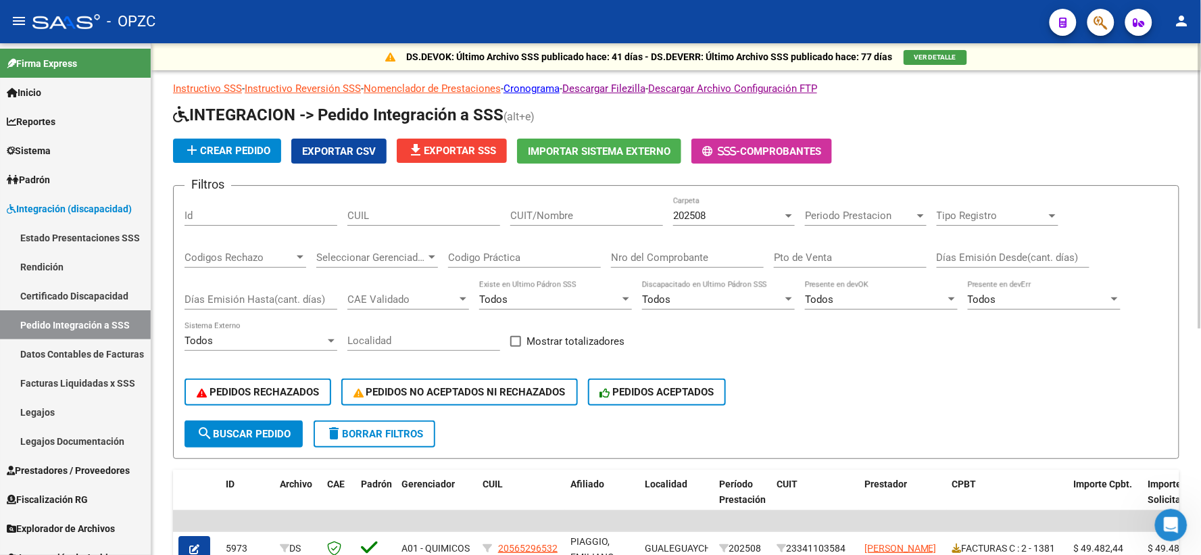
click at [785, 217] on div at bounding box center [789, 215] width 12 height 11
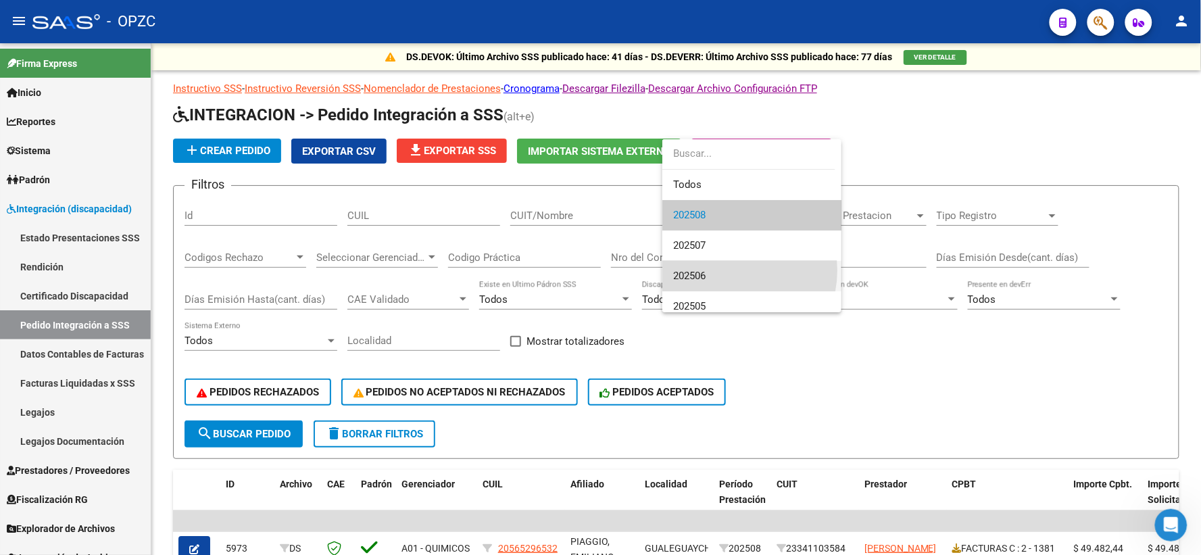
click at [724, 270] on span "202506" at bounding box center [751, 276] width 157 height 30
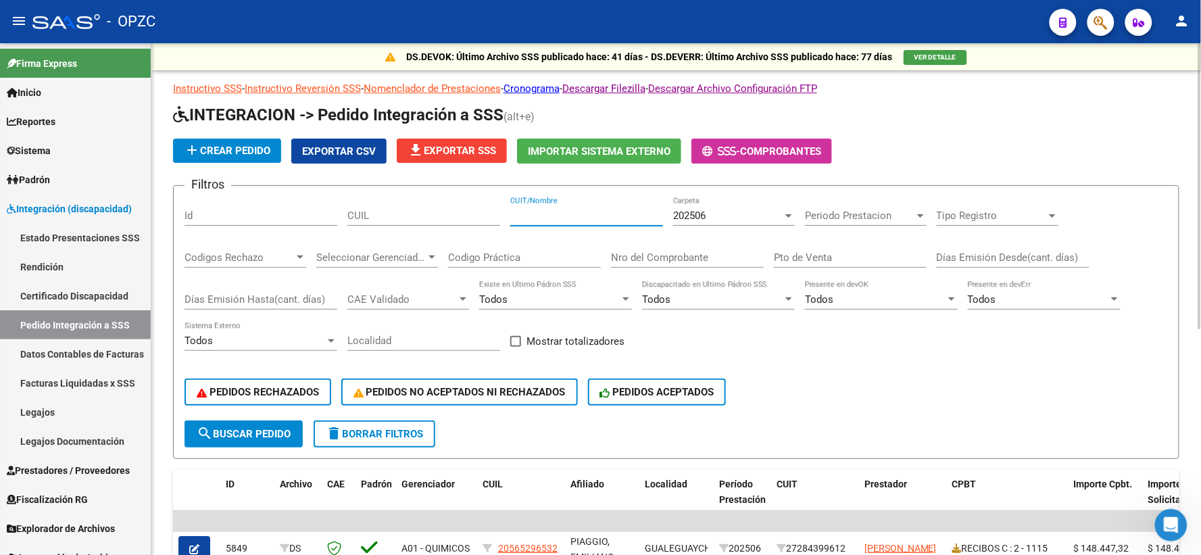
click at [560, 215] on input "CUIT/Nombre" at bounding box center [586, 216] width 153 height 12
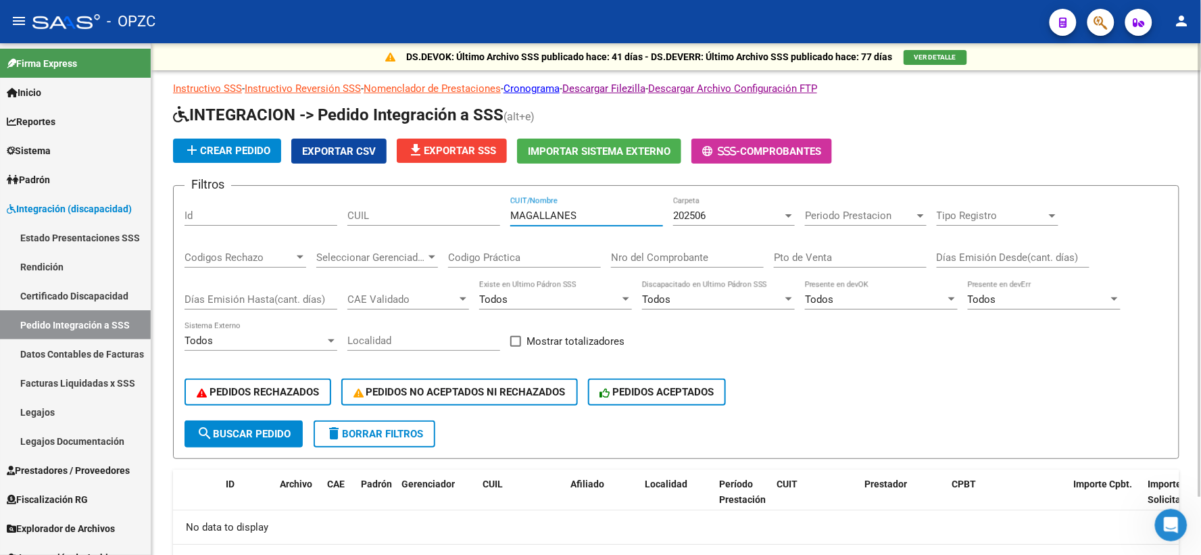
type input "MAGALLANES"
click at [717, 218] on div "202506" at bounding box center [727, 216] width 109 height 12
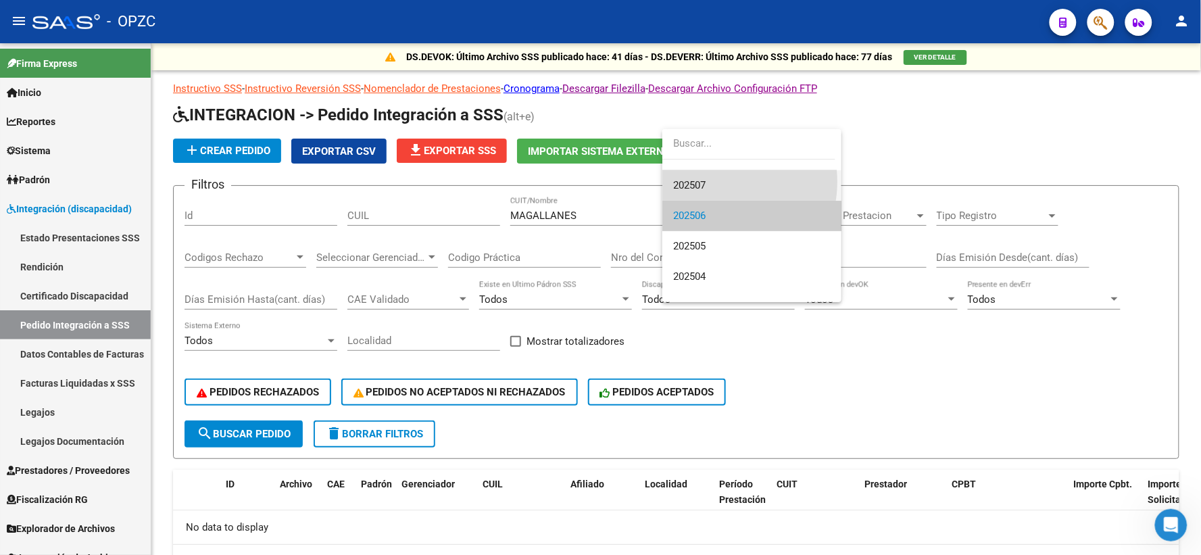
click at [710, 181] on span "202507" at bounding box center [751, 185] width 157 height 30
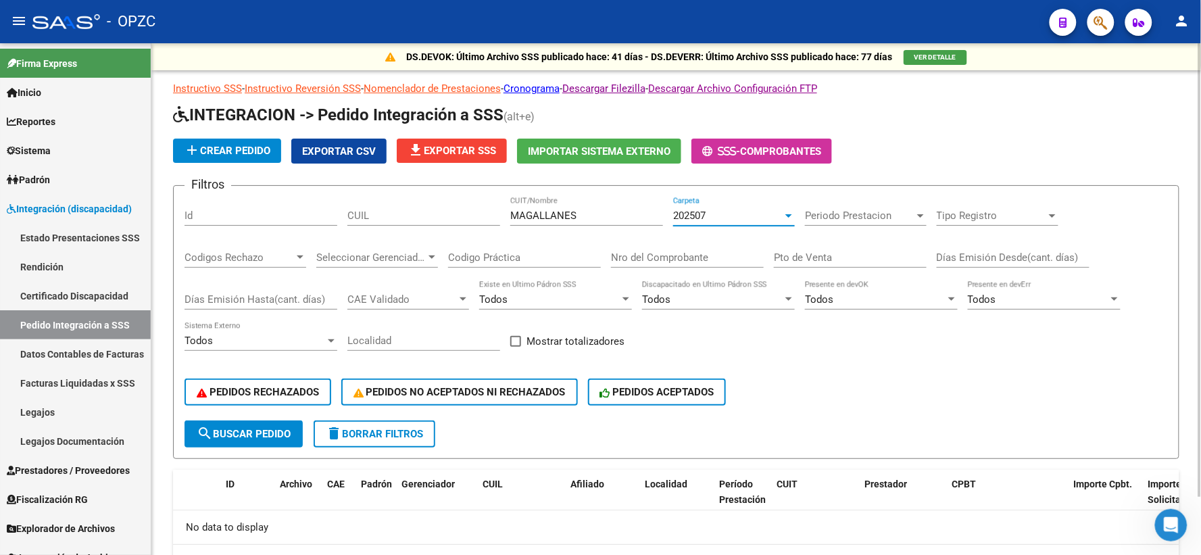
click at [760, 219] on div "202507" at bounding box center [727, 216] width 109 height 12
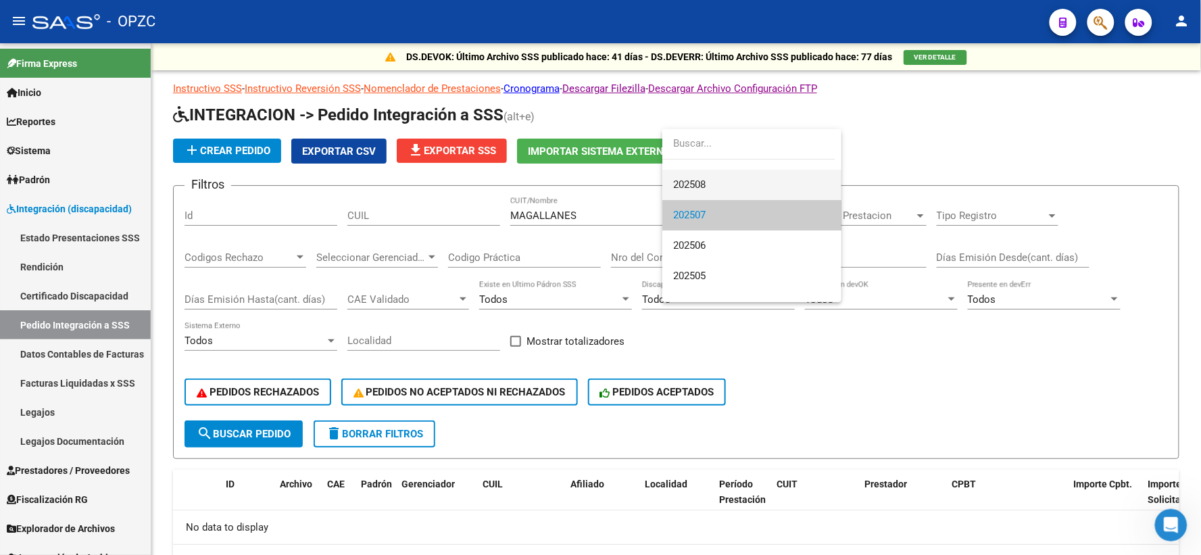
click at [741, 187] on span "202508" at bounding box center [751, 185] width 157 height 30
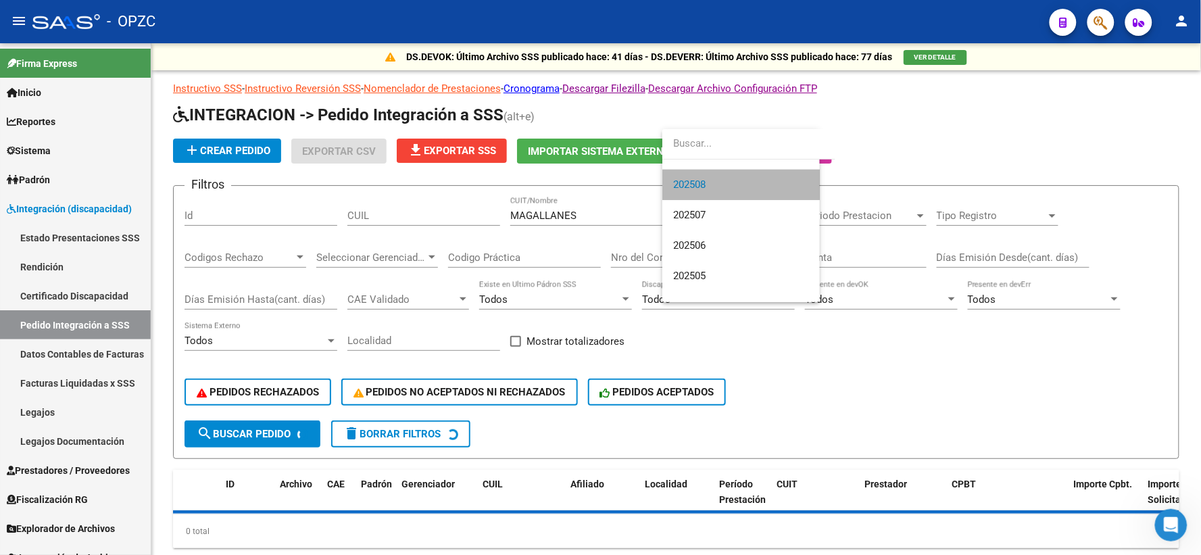
scroll to position [30, 0]
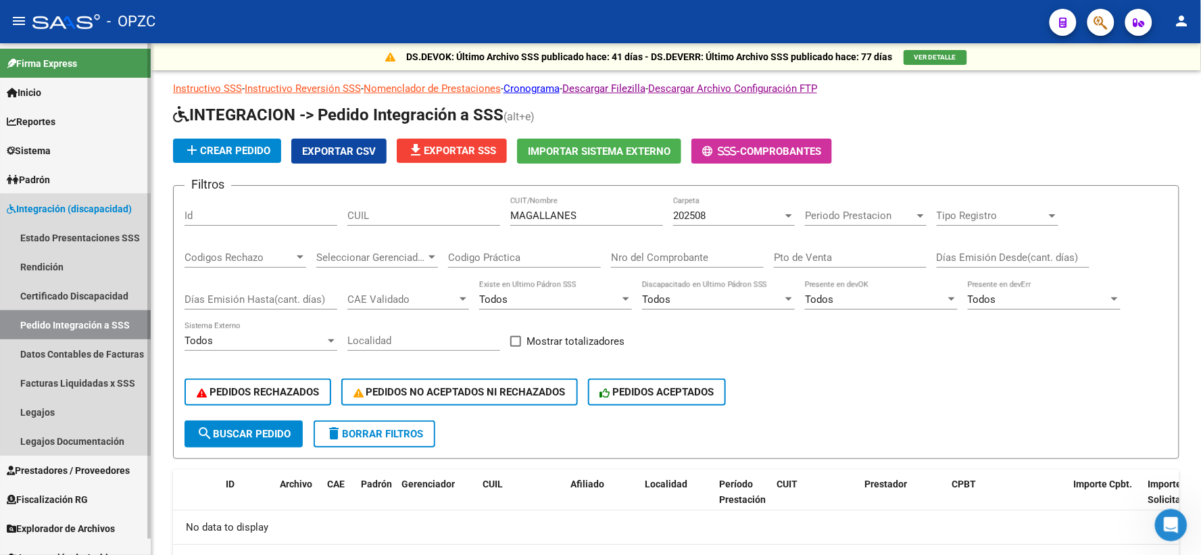
click at [77, 324] on link "Pedido Integración a SSS" at bounding box center [75, 324] width 151 height 29
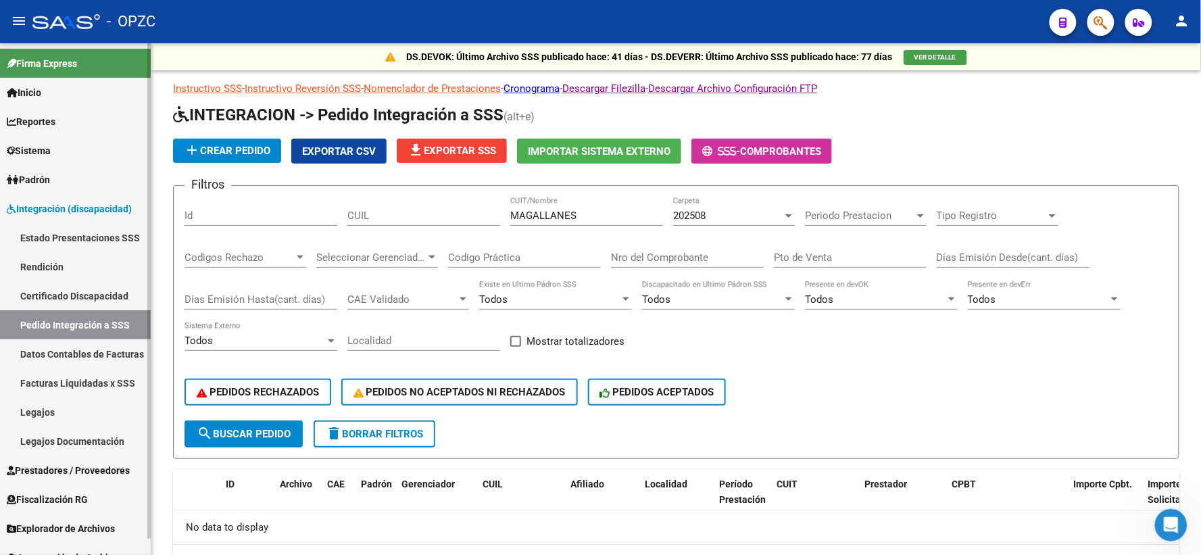
click at [43, 408] on link "Legajos" at bounding box center [75, 411] width 151 height 29
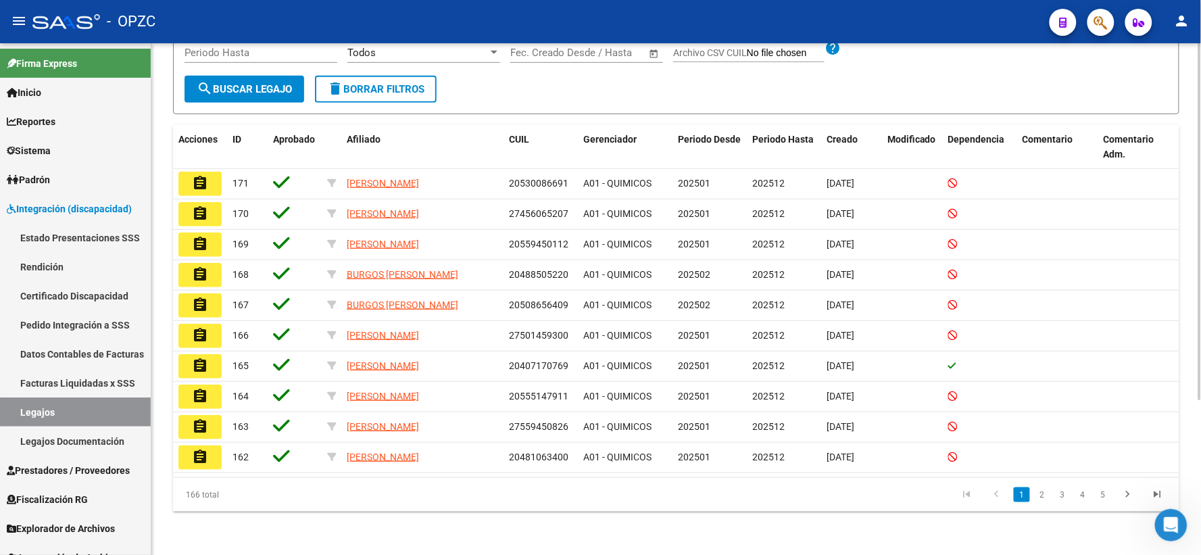
scroll to position [221, 0]
click at [1038, 497] on link "2" at bounding box center [1042, 494] width 16 height 15
click at [1063, 495] on link "3" at bounding box center [1062, 494] width 16 height 15
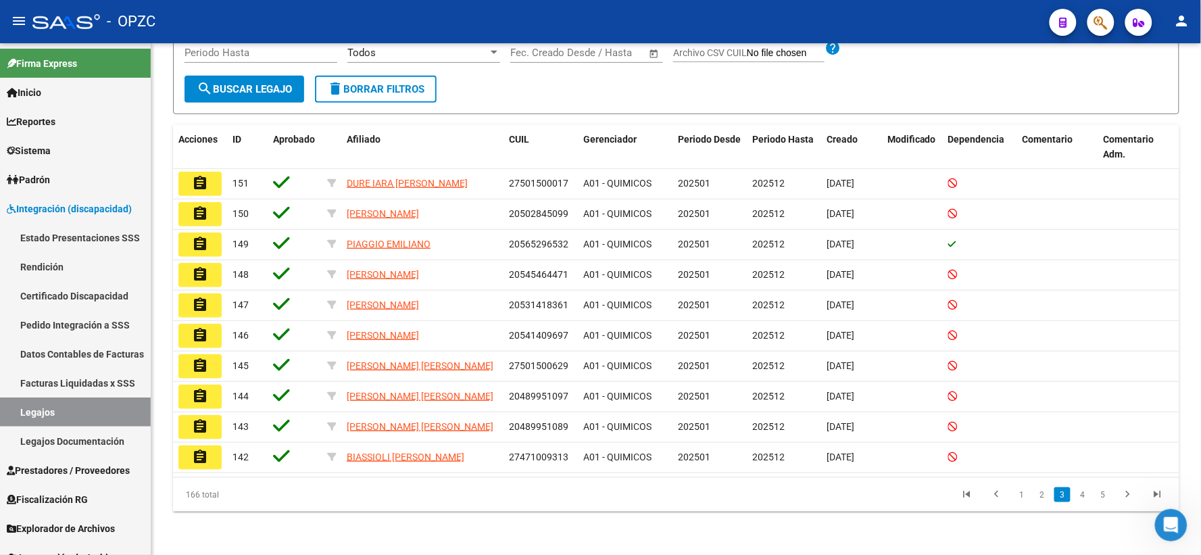
click at [200, 236] on mat-icon "assignment" at bounding box center [200, 244] width 16 height 16
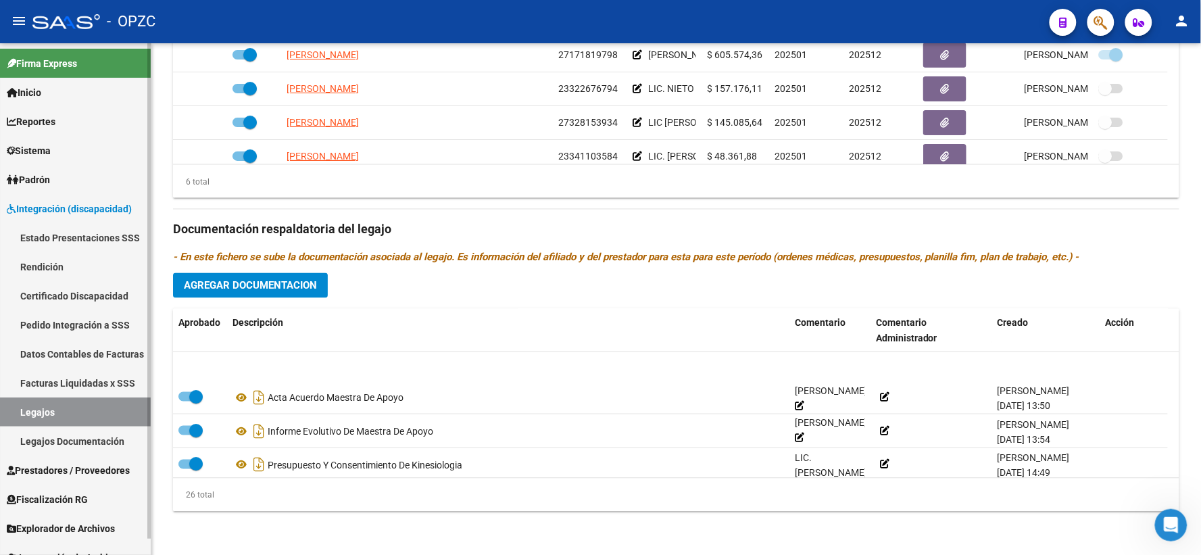
scroll to position [606, 0]
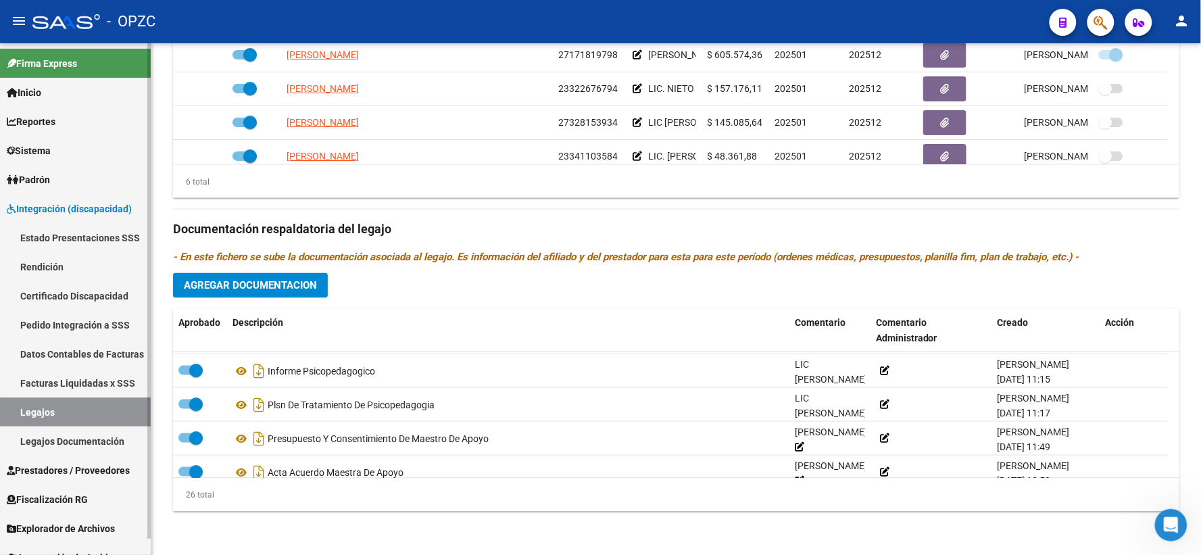
click at [31, 414] on link "Legajos" at bounding box center [75, 411] width 151 height 29
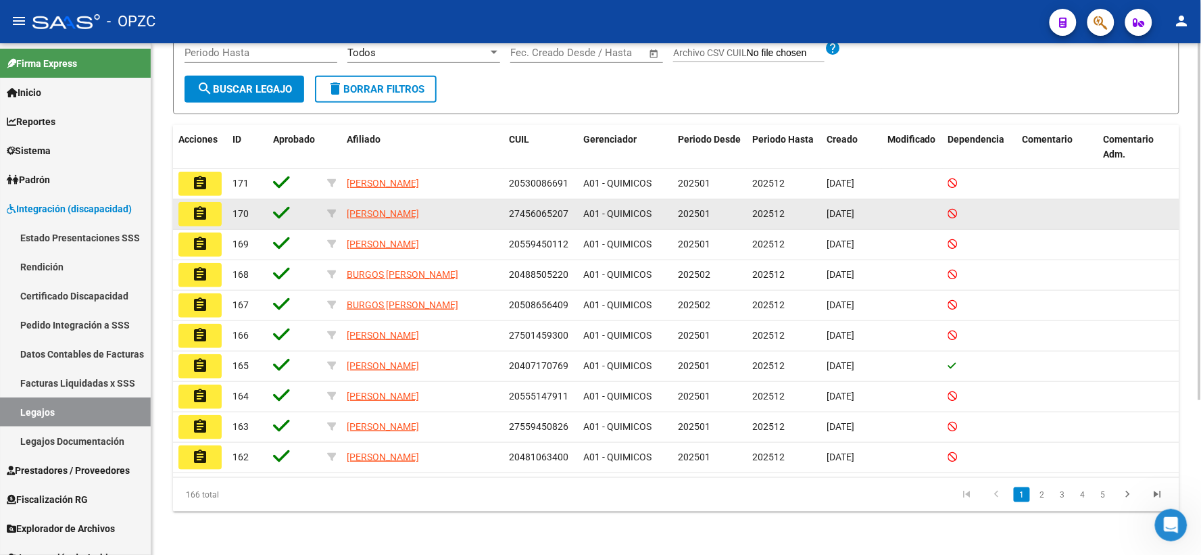
scroll to position [221, 0]
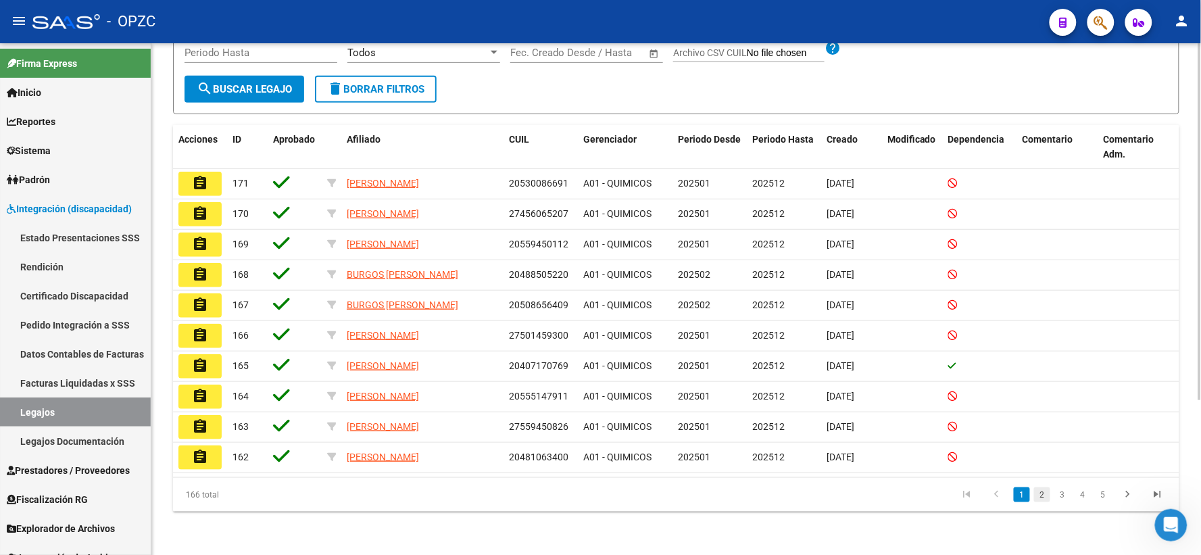
click at [1046, 495] on link "2" at bounding box center [1042, 494] width 16 height 15
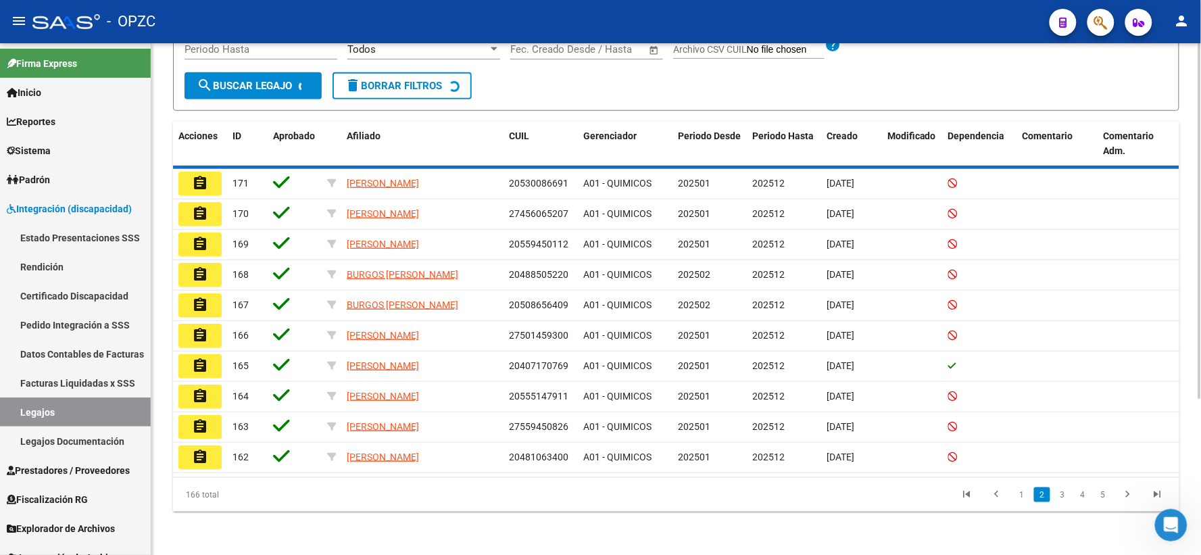
scroll to position [218, 0]
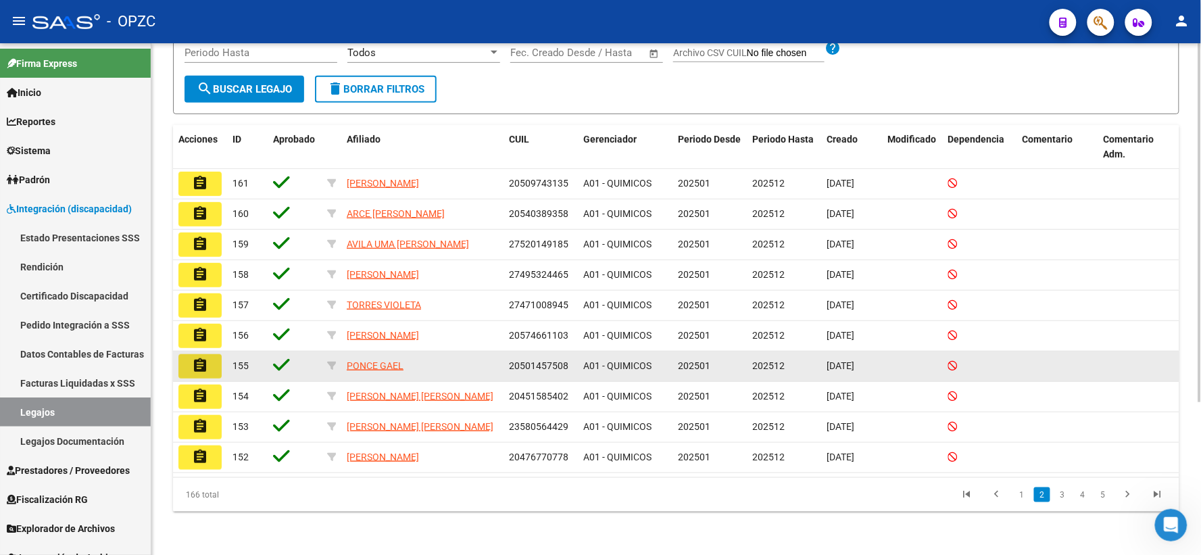
click at [196, 365] on mat-icon "assignment" at bounding box center [200, 366] width 16 height 16
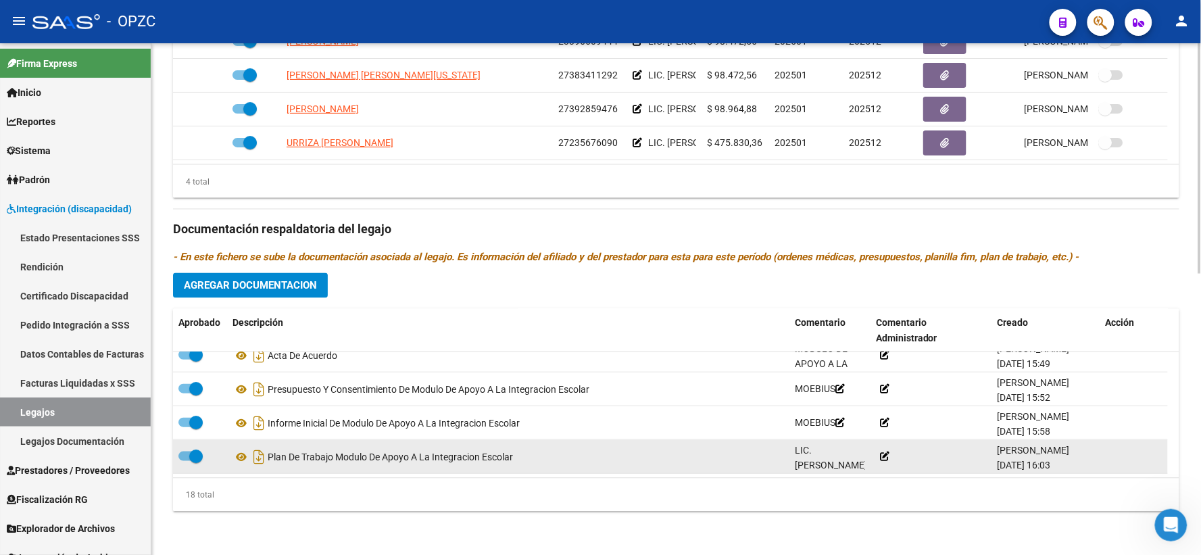
scroll to position [2, 0]
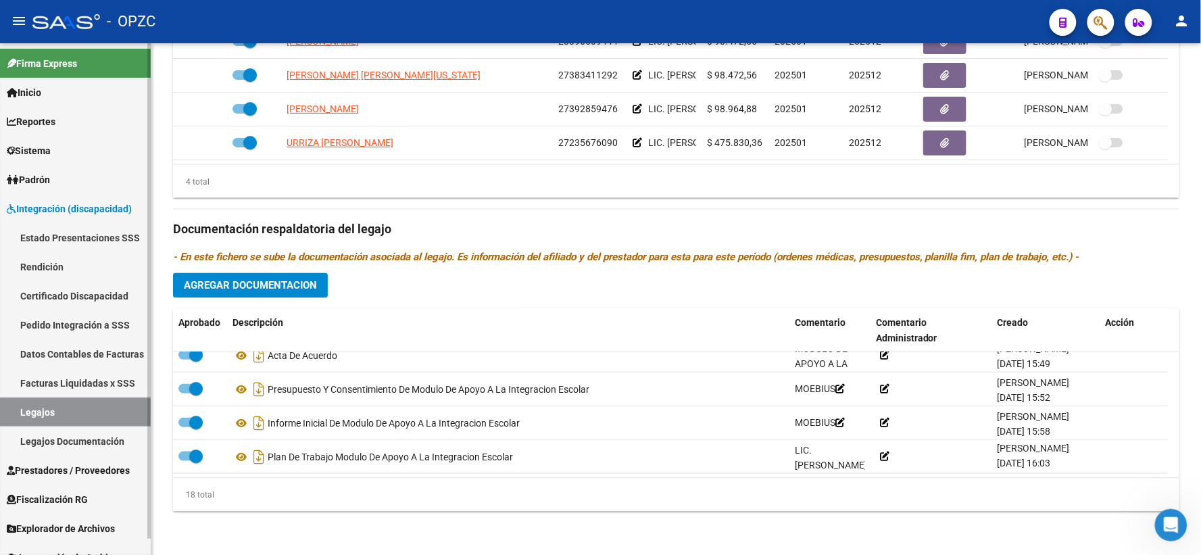
click at [65, 407] on link "Legajos" at bounding box center [75, 411] width 151 height 29
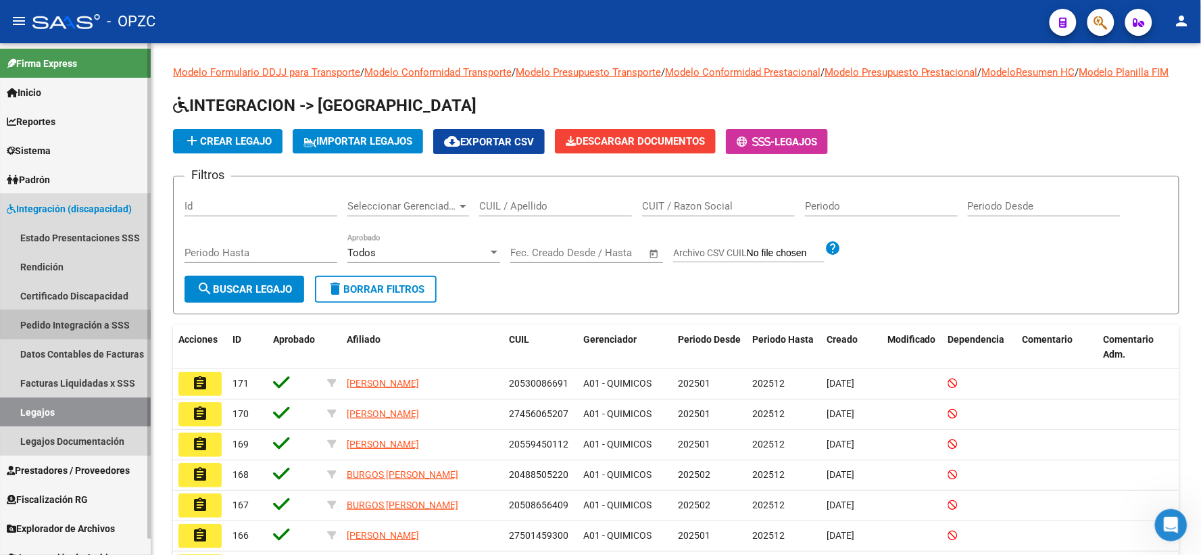
click at [75, 318] on link "Pedido Integración a SSS" at bounding box center [75, 324] width 151 height 29
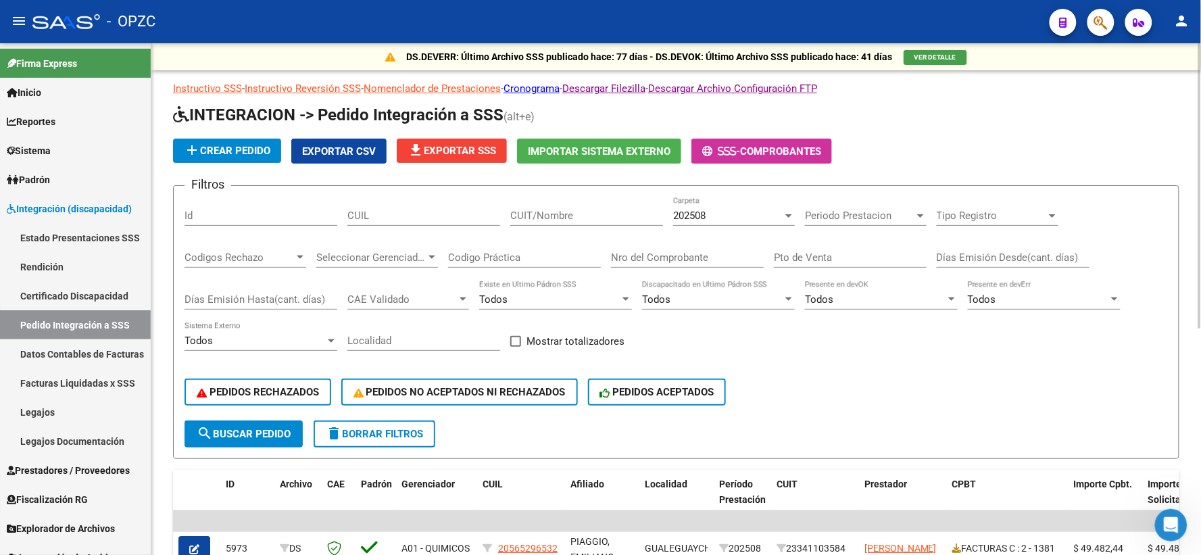
click at [746, 217] on div "202508" at bounding box center [727, 216] width 109 height 12
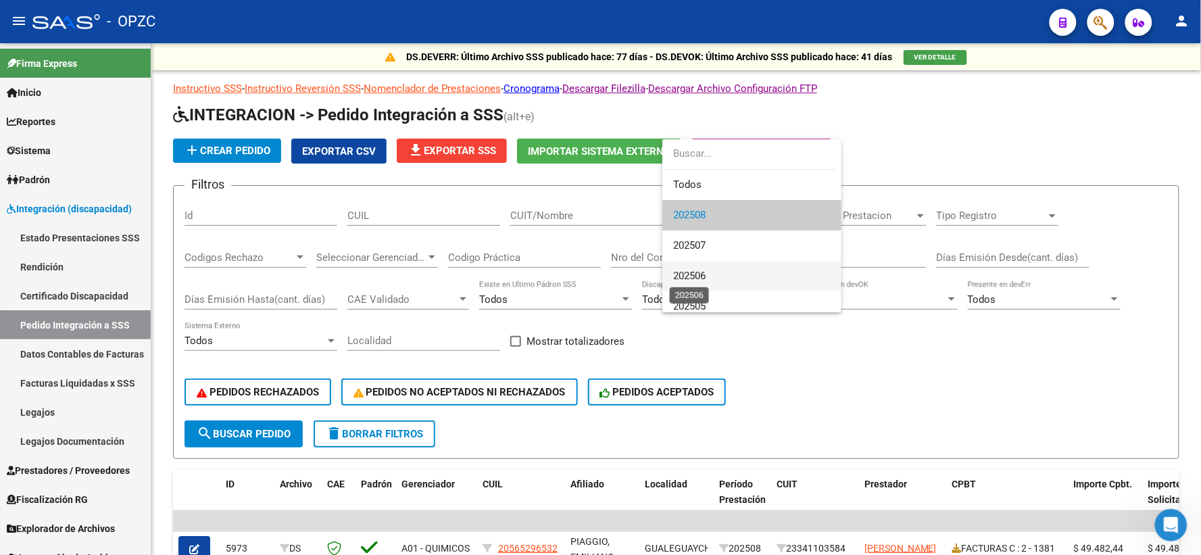
click at [706, 274] on span "202506" at bounding box center [689, 276] width 32 height 12
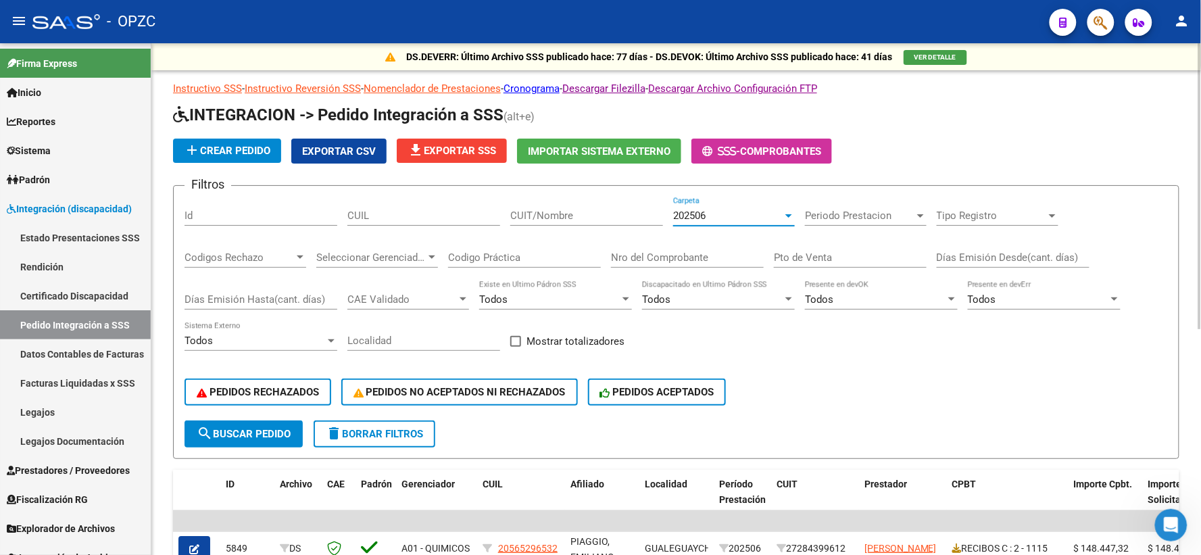
click at [551, 215] on input "CUIT/Nombre" at bounding box center [586, 216] width 153 height 12
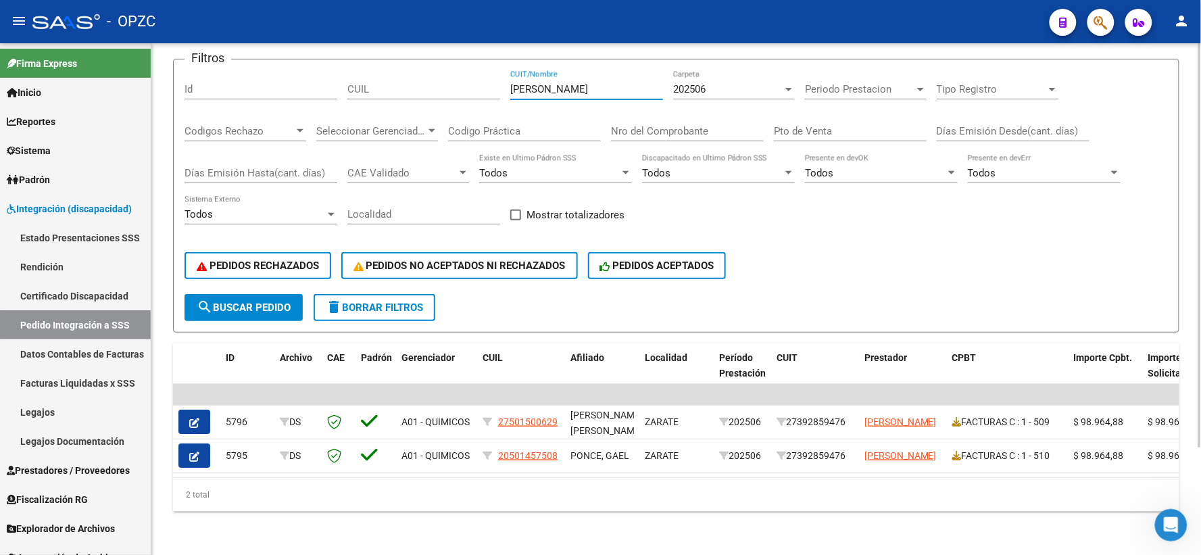
scroll to position [136, 0]
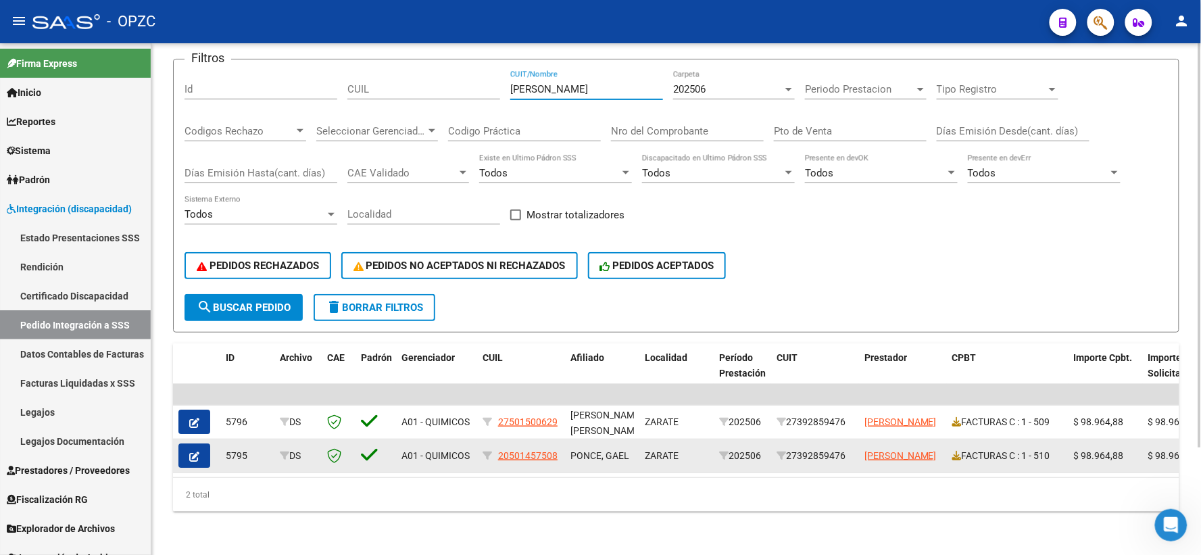
type input "AGUIRRE"
click at [183, 450] on button "button" at bounding box center [194, 455] width 32 height 24
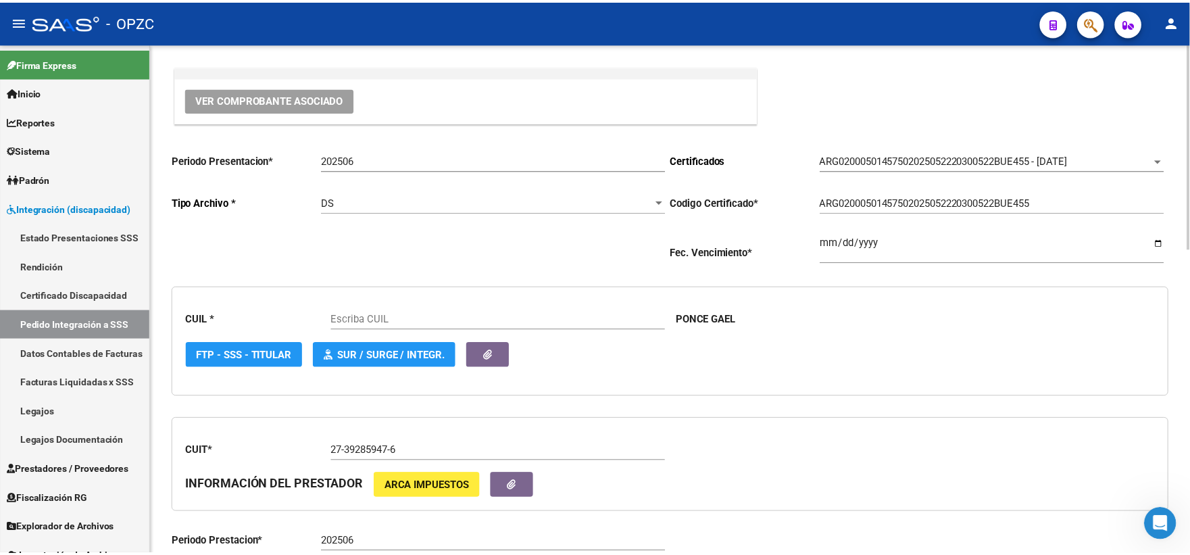
scroll to position [150, 0]
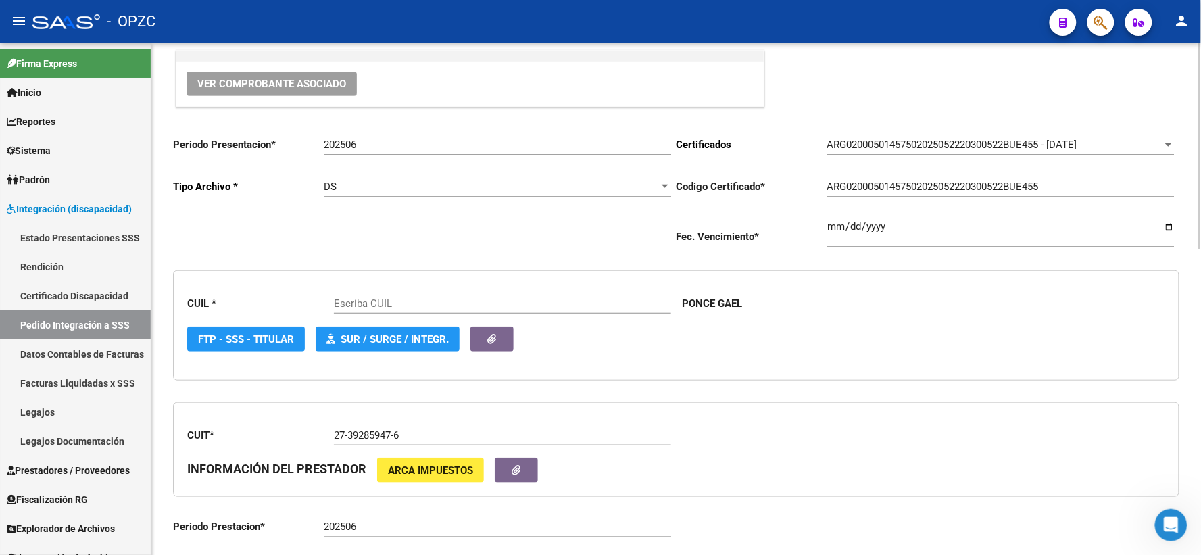
type input "20501457508"
click at [273, 82] on span "Ver Comprobante Asociado" at bounding box center [271, 84] width 149 height 12
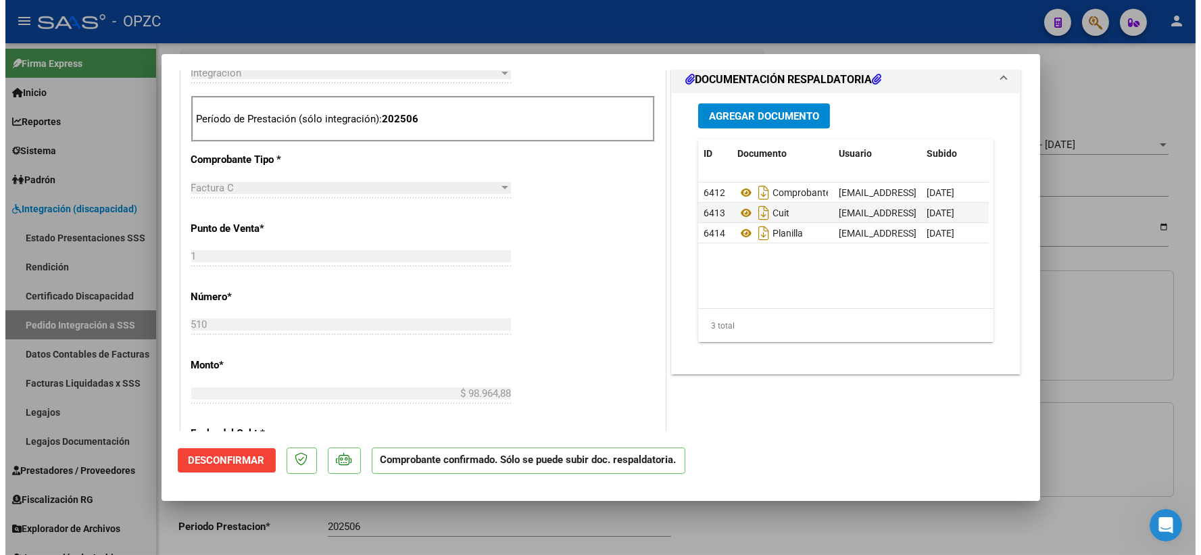
scroll to position [525, 0]
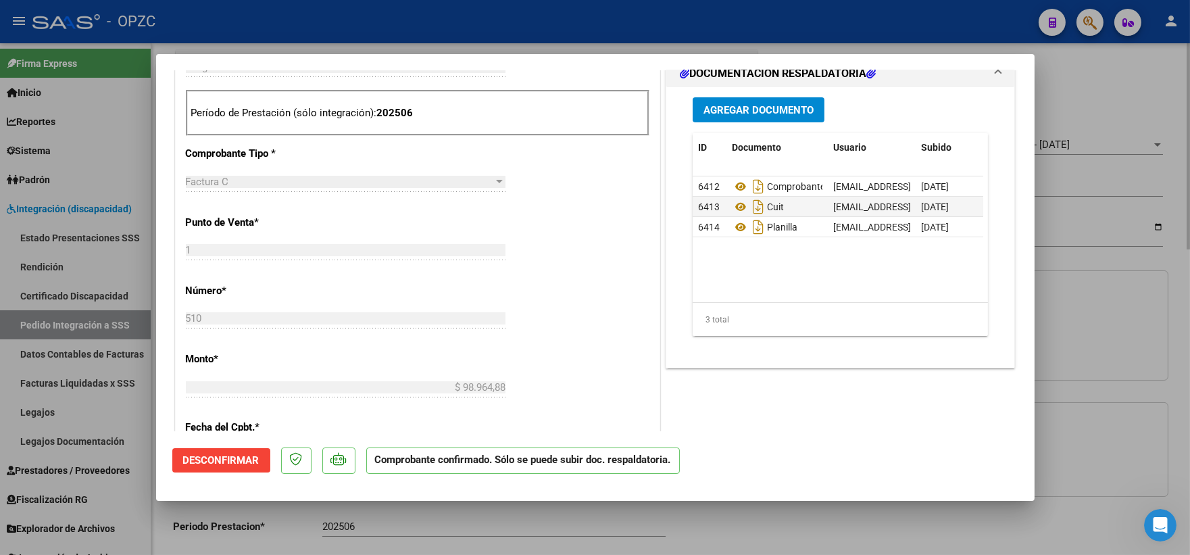
click at [1077, 102] on div at bounding box center [595, 277] width 1190 height 555
type input "$ 0,00"
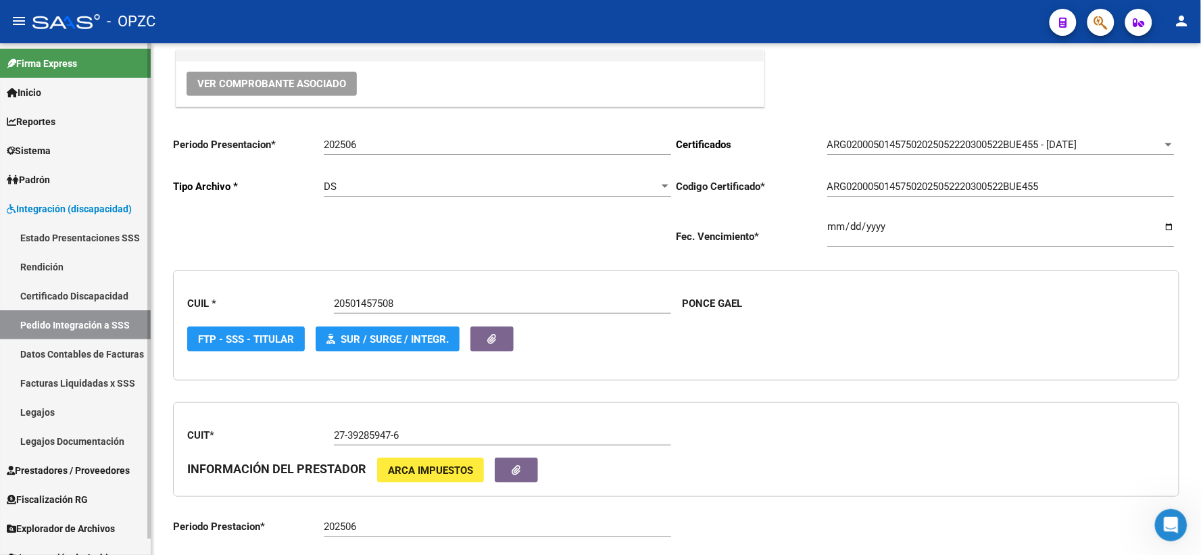
click at [95, 315] on link "Pedido Integración a SSS" at bounding box center [75, 324] width 151 height 29
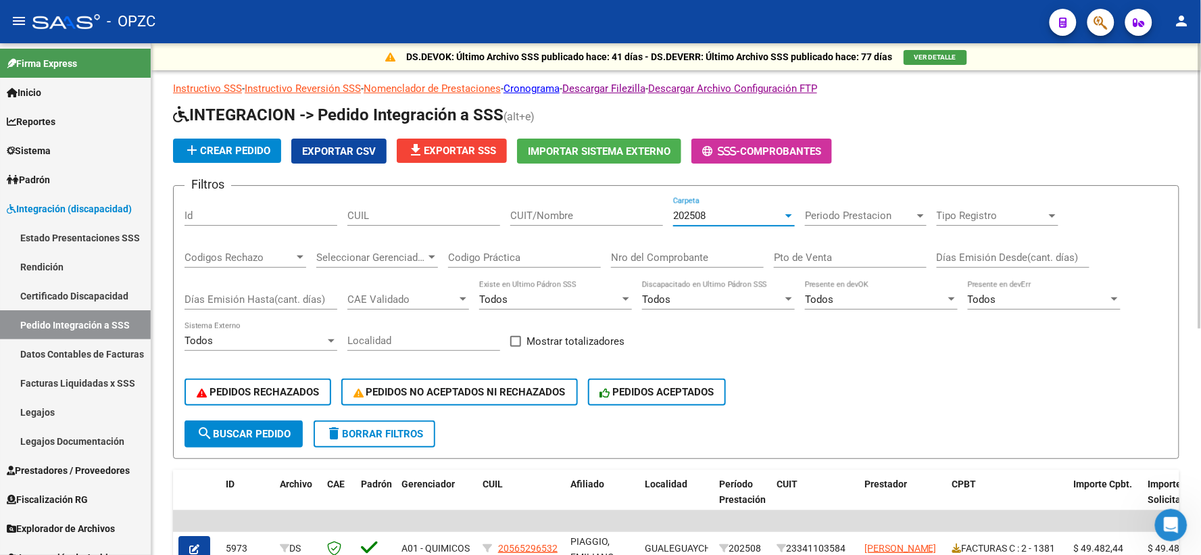
click at [791, 217] on div at bounding box center [788, 215] width 7 height 3
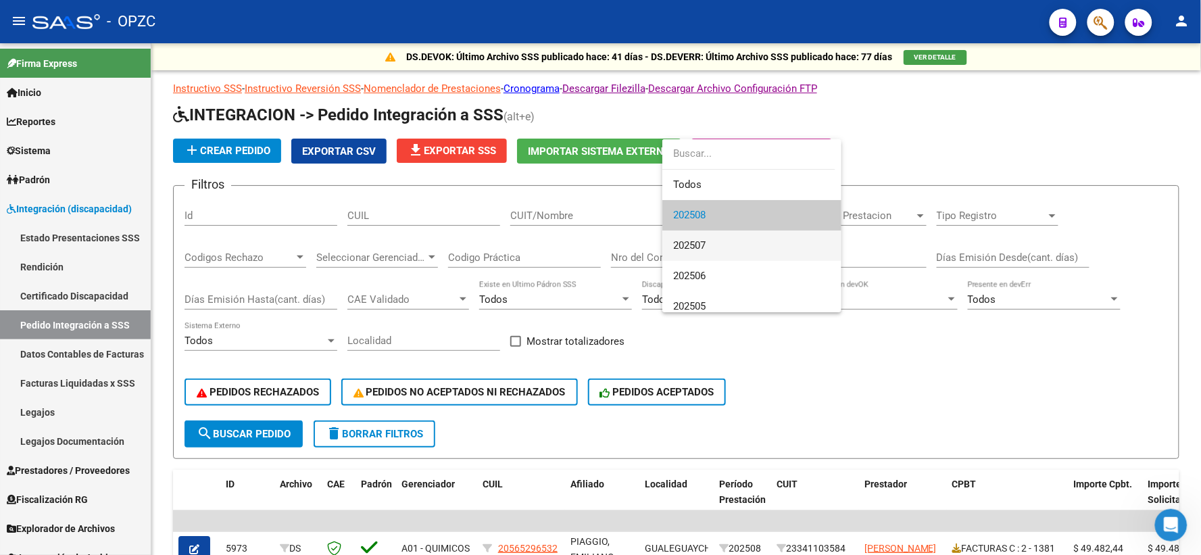
click at [738, 245] on span "202507" at bounding box center [751, 245] width 157 height 30
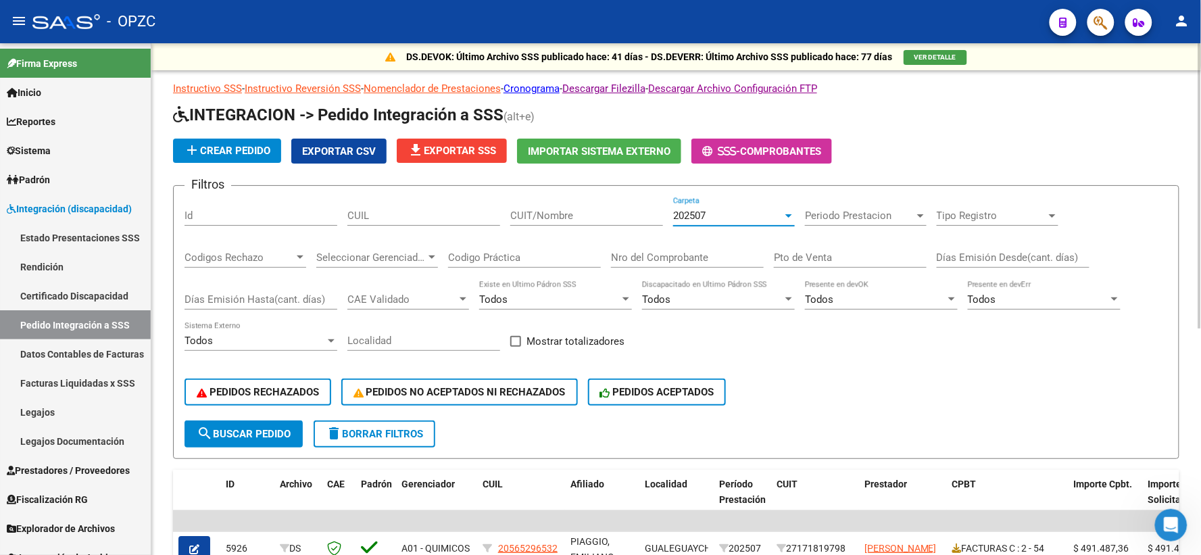
click at [554, 211] on input "CUIT/Nombre" at bounding box center [586, 216] width 153 height 12
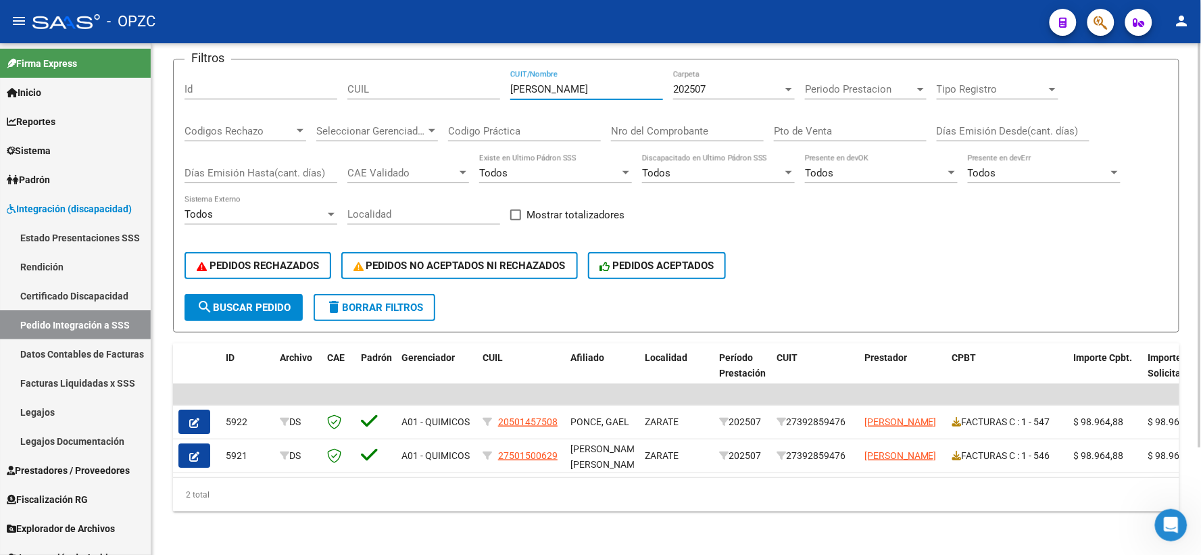
scroll to position [136, 0]
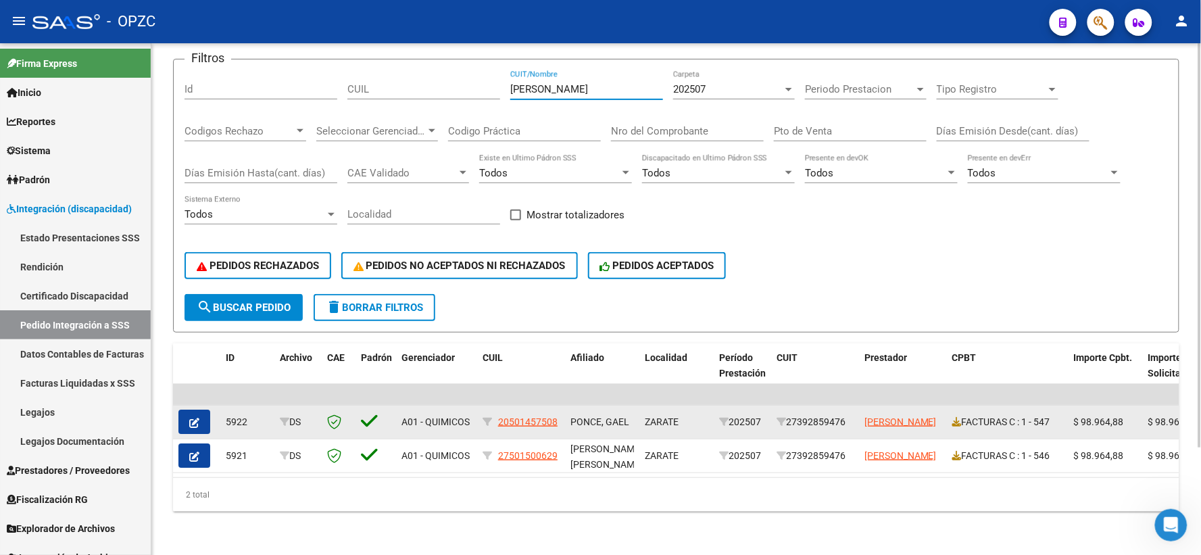
type input "AGUIRRE"
click at [193, 418] on icon "button" at bounding box center [194, 423] width 10 height 10
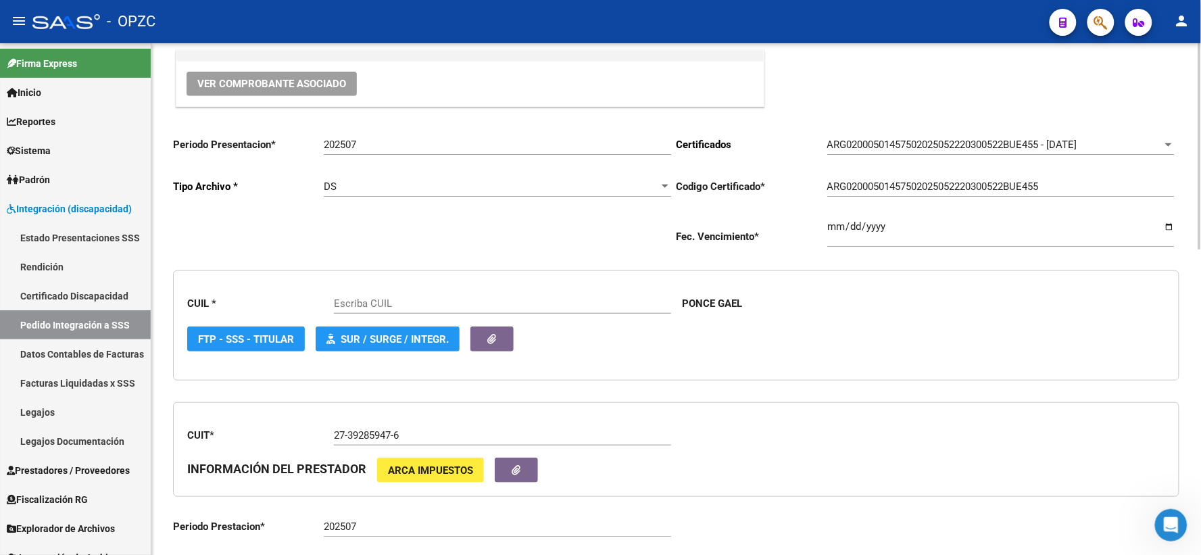
type input "20501457508"
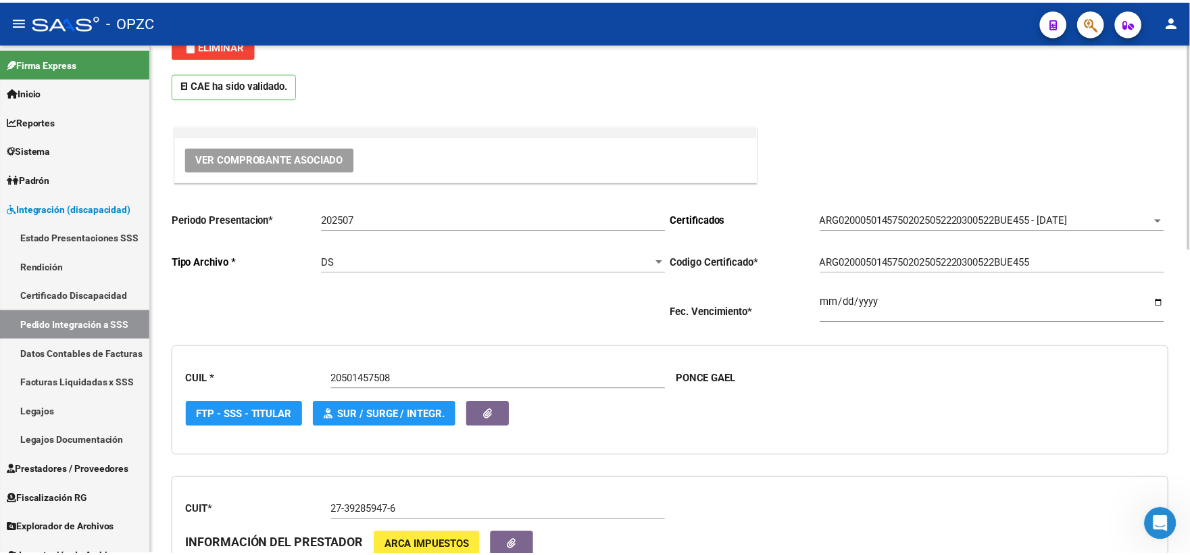
scroll to position [75, 0]
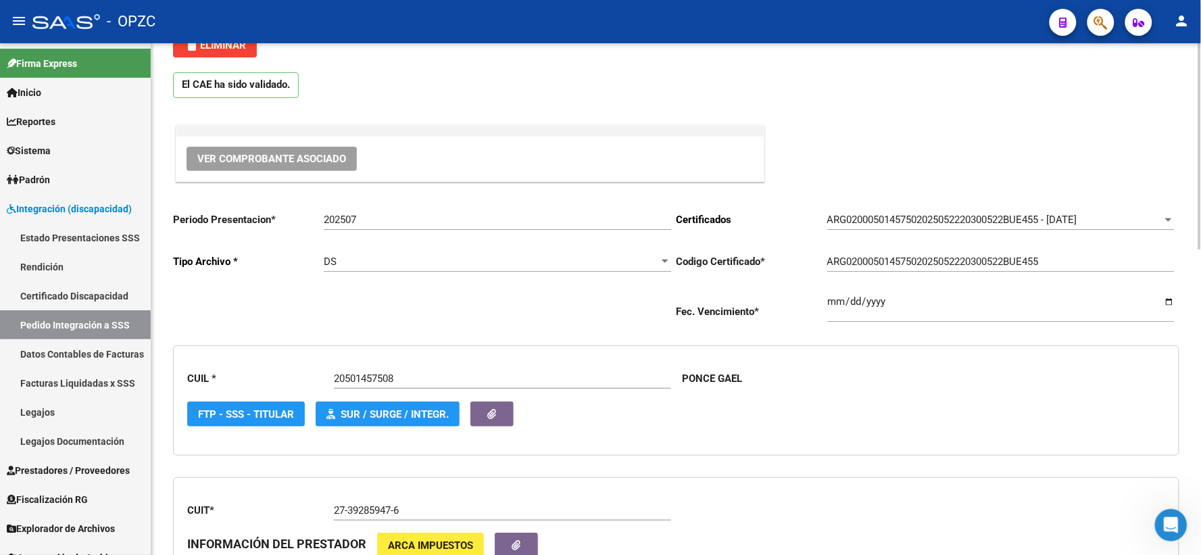
click at [320, 159] on span "Ver Comprobante Asociado" at bounding box center [271, 159] width 149 height 12
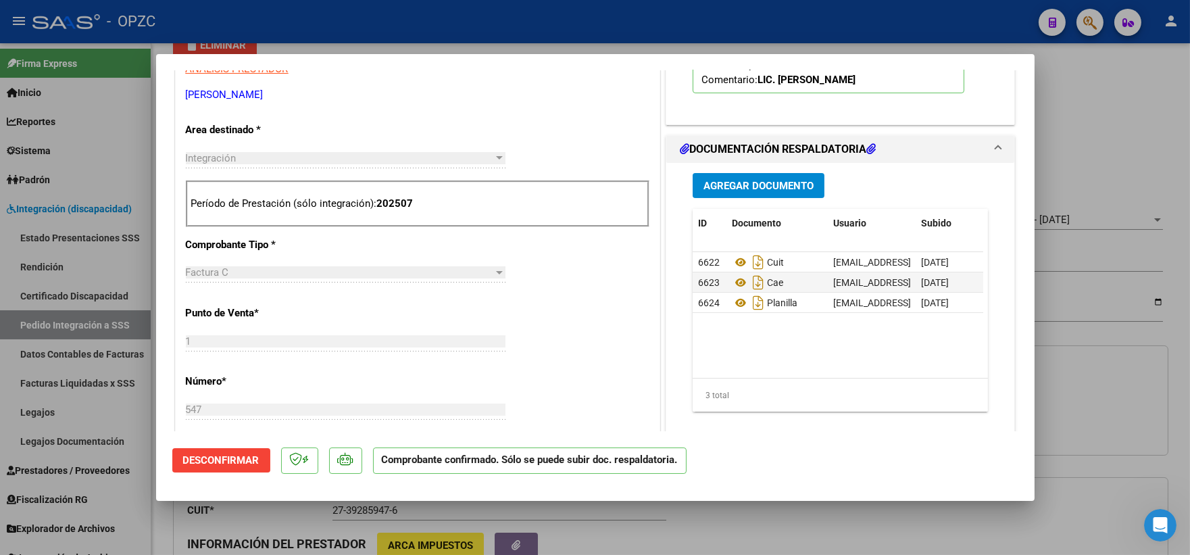
scroll to position [450, 0]
click at [833, 520] on div at bounding box center [595, 277] width 1190 height 555
type input "$ 0,00"
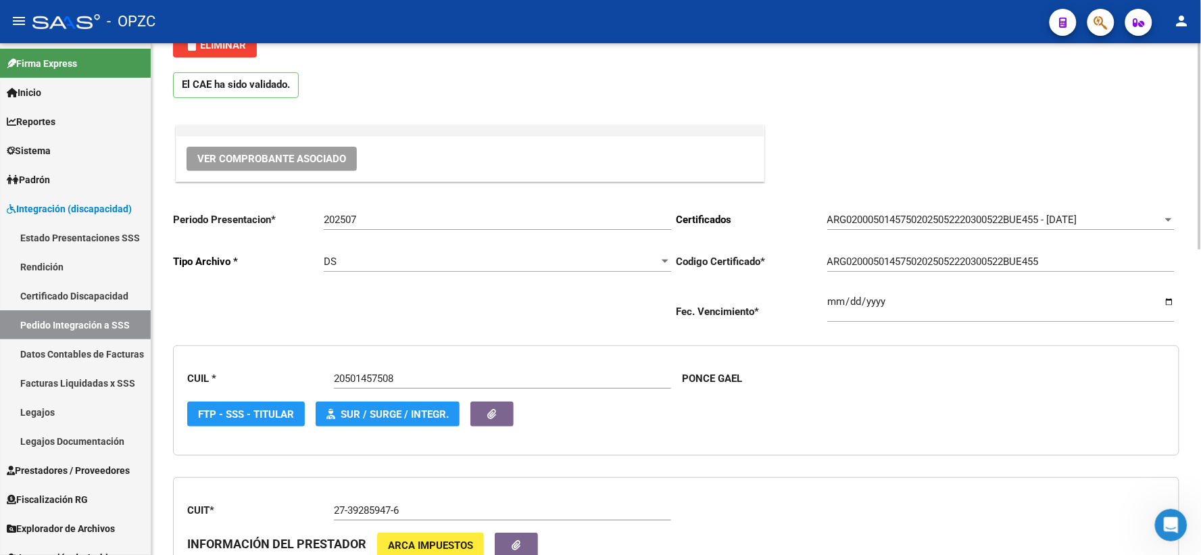
scroll to position [0, 0]
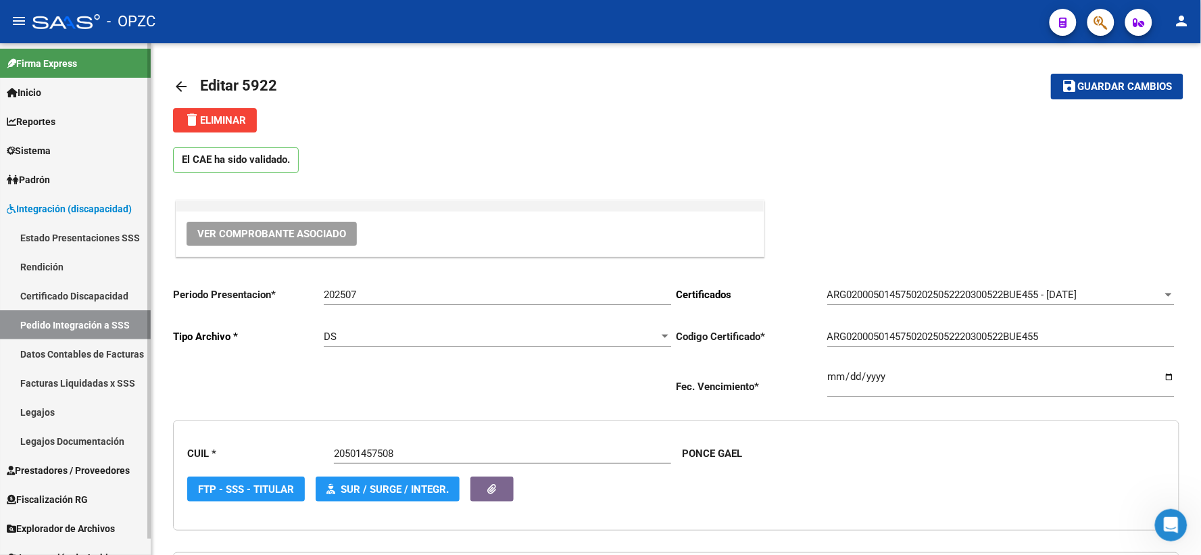
click at [66, 328] on link "Pedido Integración a SSS" at bounding box center [75, 324] width 151 height 29
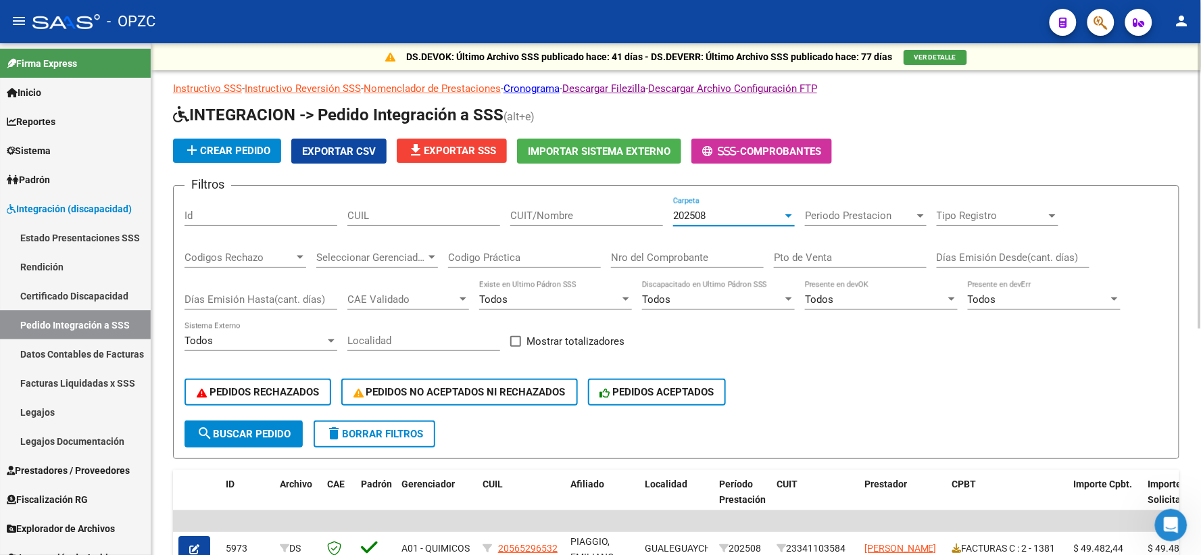
click at [757, 217] on div "202508" at bounding box center [727, 216] width 109 height 12
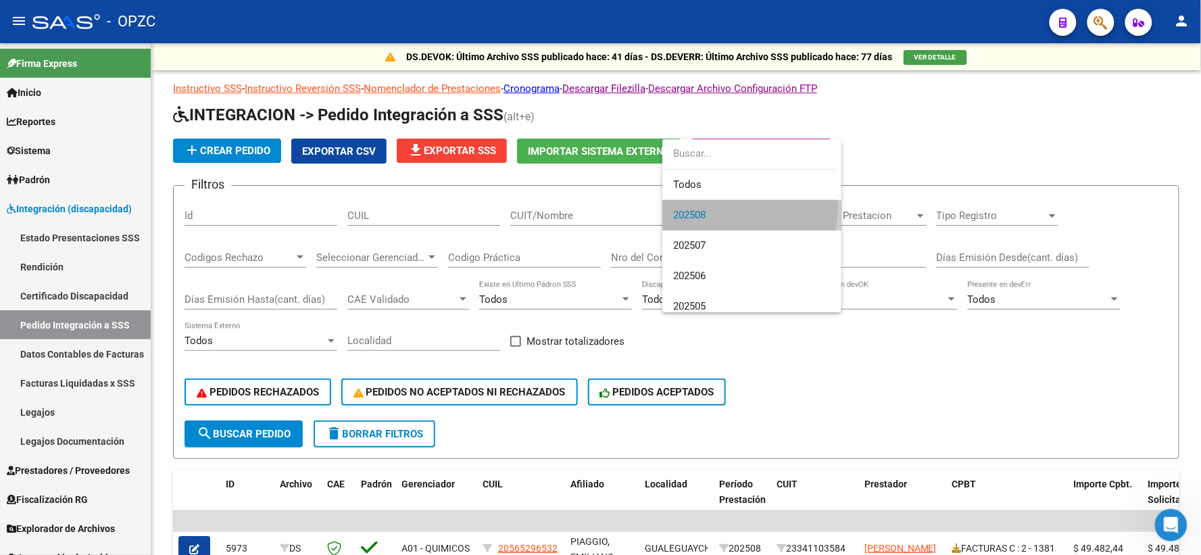
click at [724, 206] on span "202508" at bounding box center [751, 215] width 157 height 30
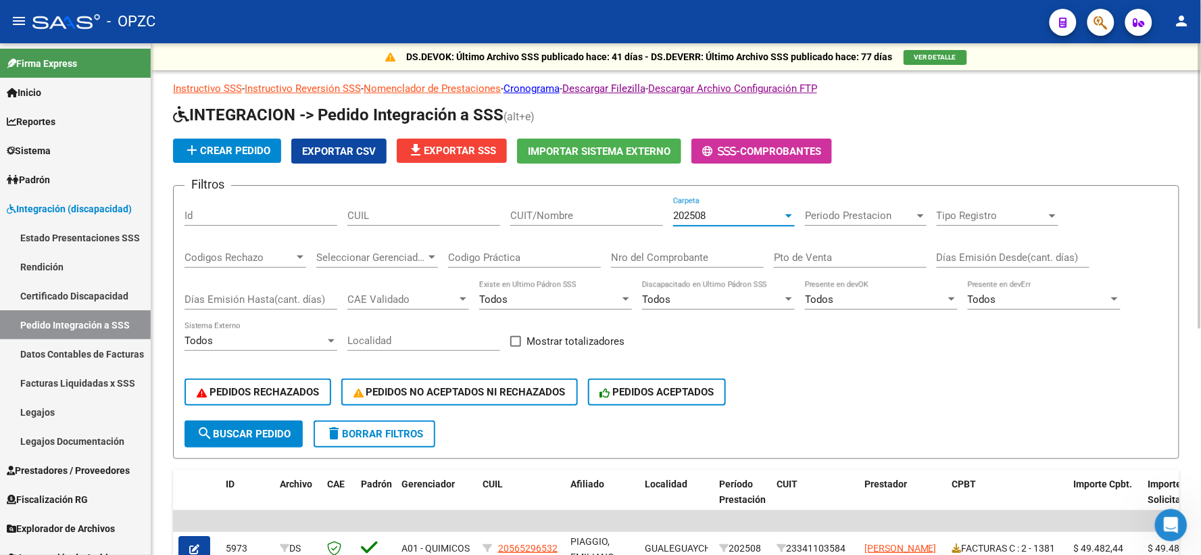
click at [537, 220] on input "CUIT/Nombre" at bounding box center [586, 216] width 153 height 12
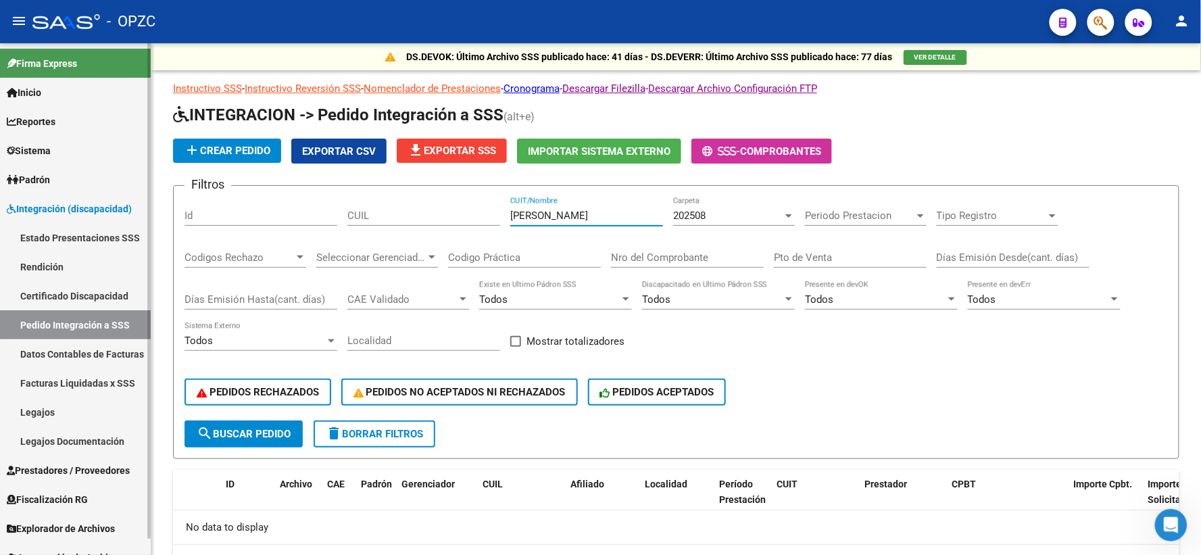
type input "AGUIRRE"
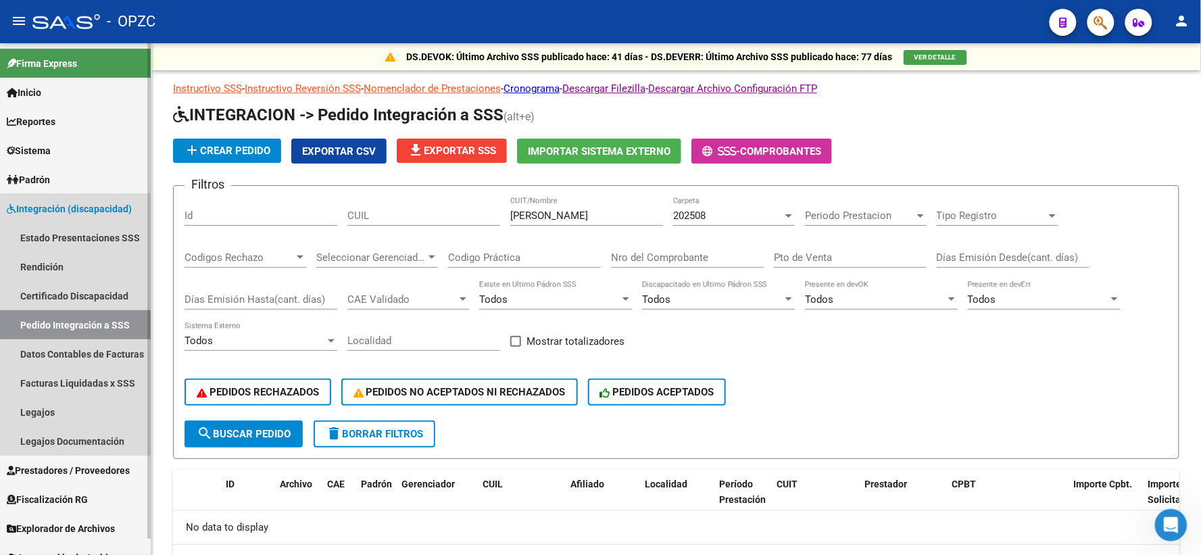
click at [47, 329] on link "Pedido Integración a SSS" at bounding box center [75, 324] width 151 height 29
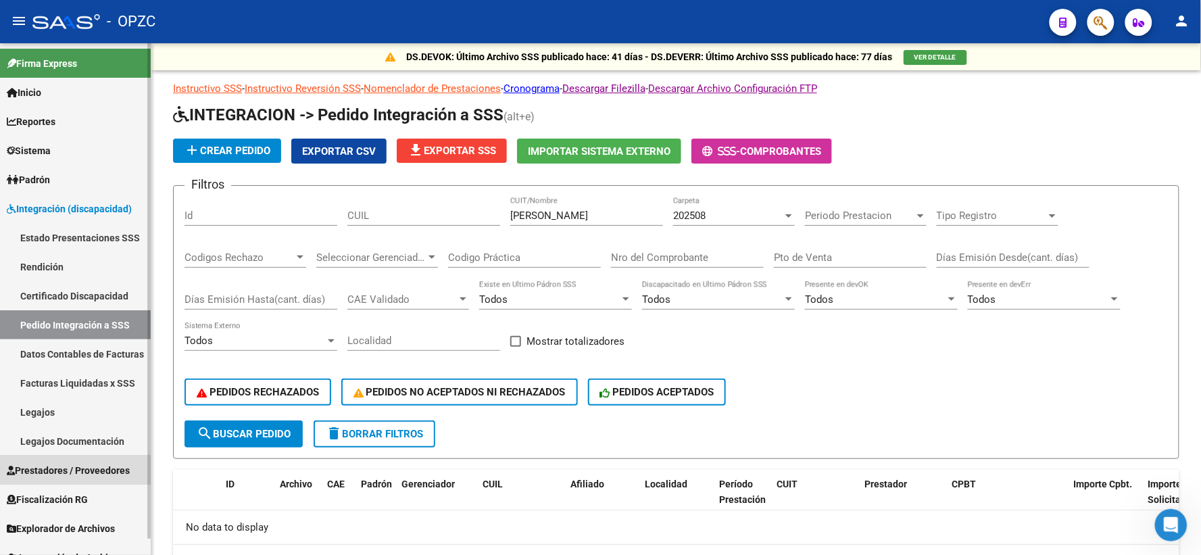
click at [72, 475] on span "Prestadores / Proveedores" at bounding box center [68, 470] width 123 height 15
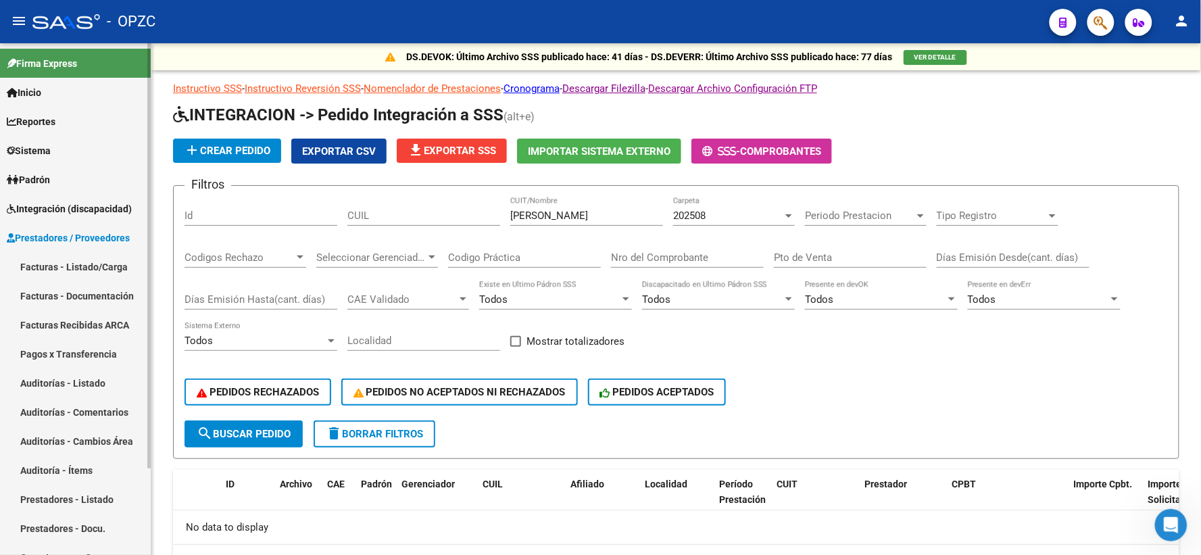
click at [82, 268] on link "Facturas - Listado/Carga" at bounding box center [75, 266] width 151 height 29
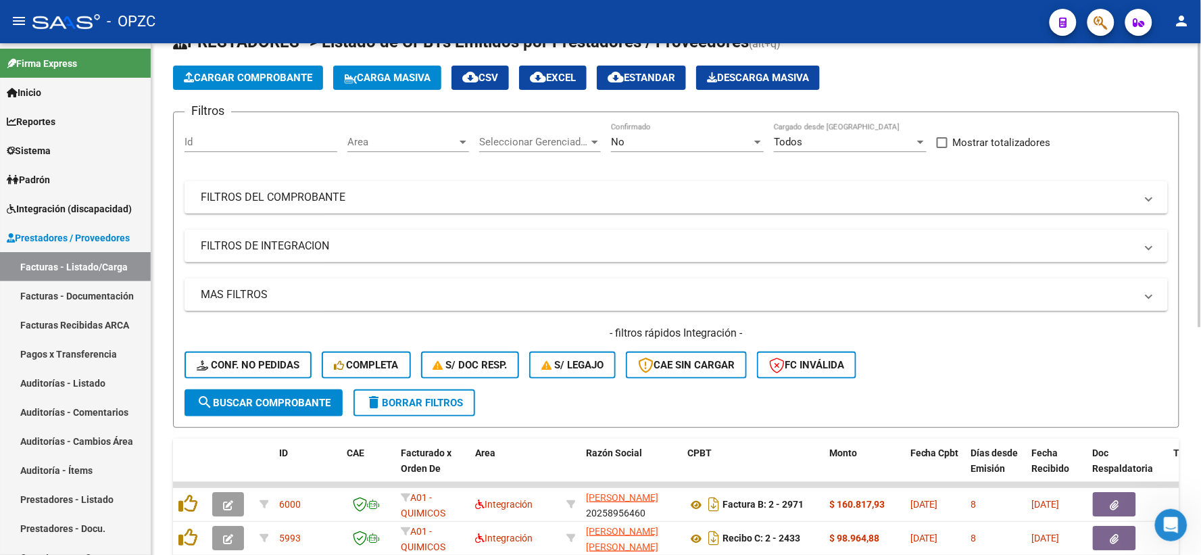
scroll to position [75, 0]
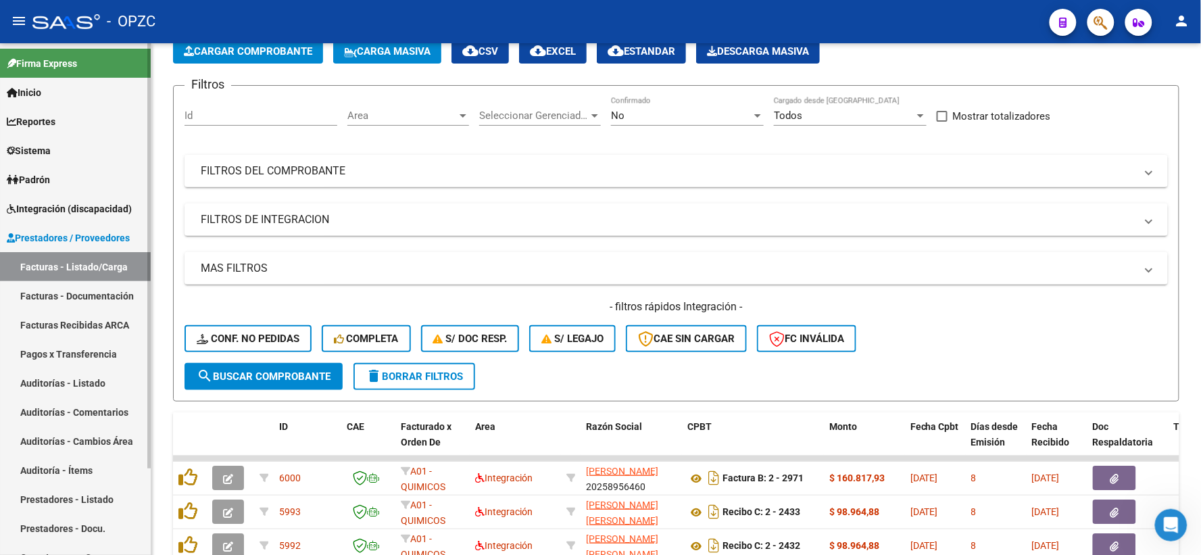
click at [81, 212] on span "Integración (discapacidad)" at bounding box center [69, 208] width 125 height 15
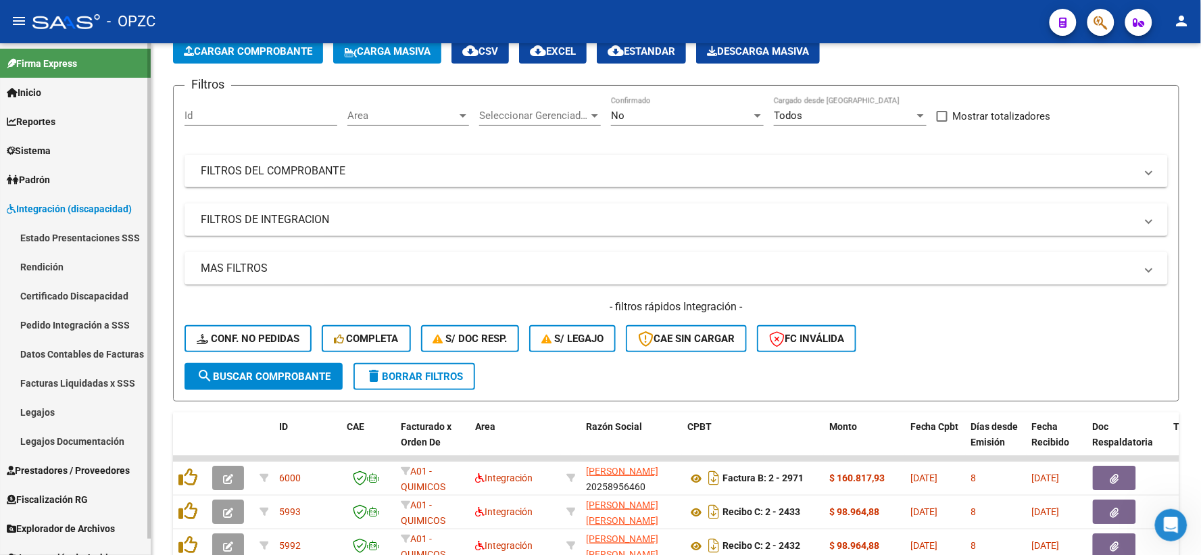
click at [75, 410] on link "Legajos" at bounding box center [75, 411] width 151 height 29
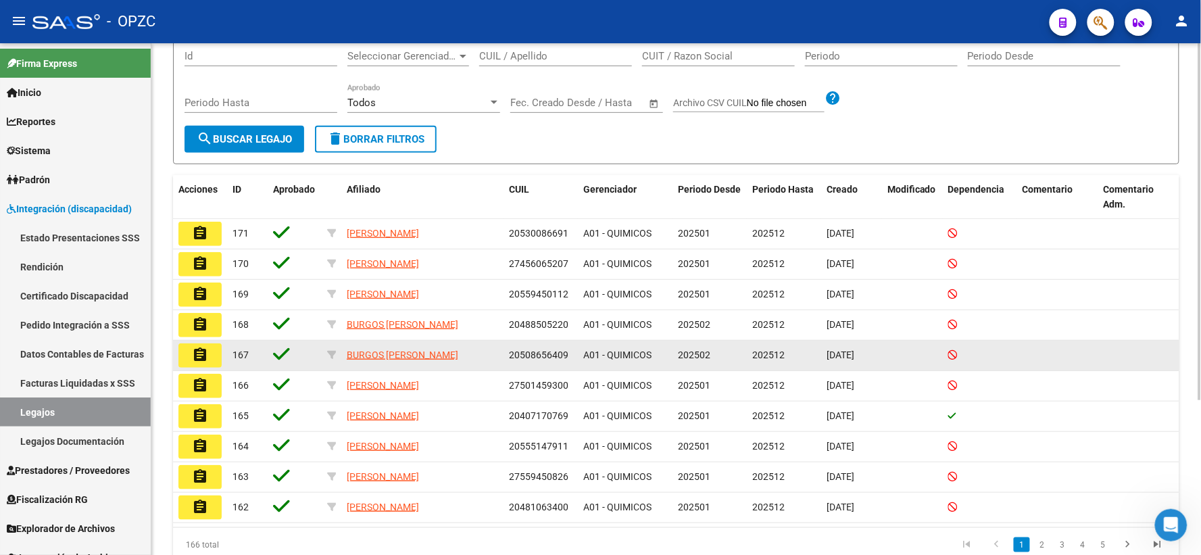
scroll to position [221, 0]
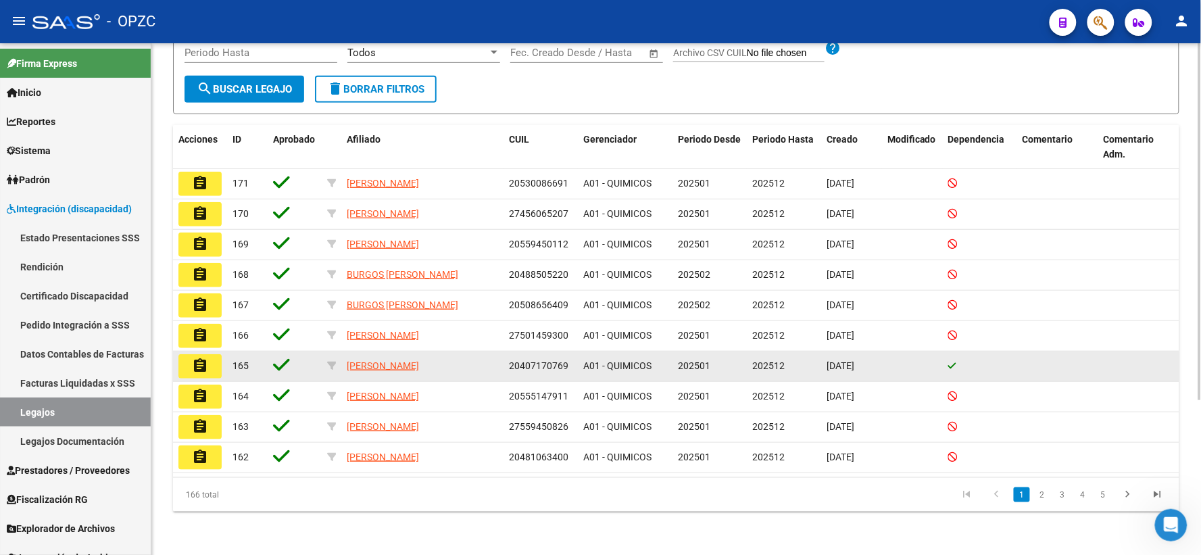
click at [194, 366] on mat-icon "assignment" at bounding box center [200, 366] width 16 height 16
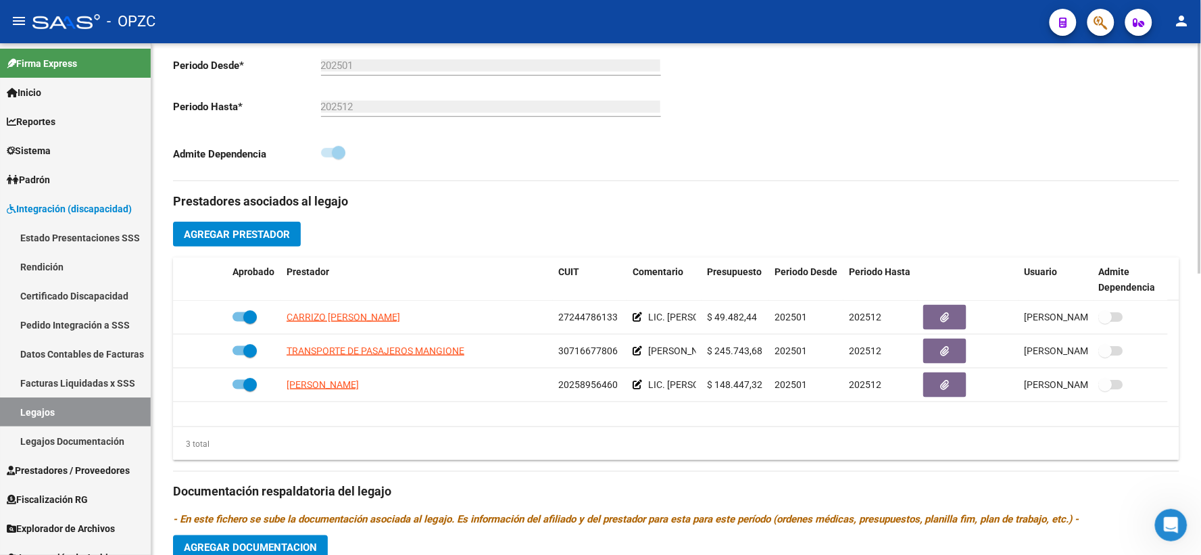
scroll to position [375, 0]
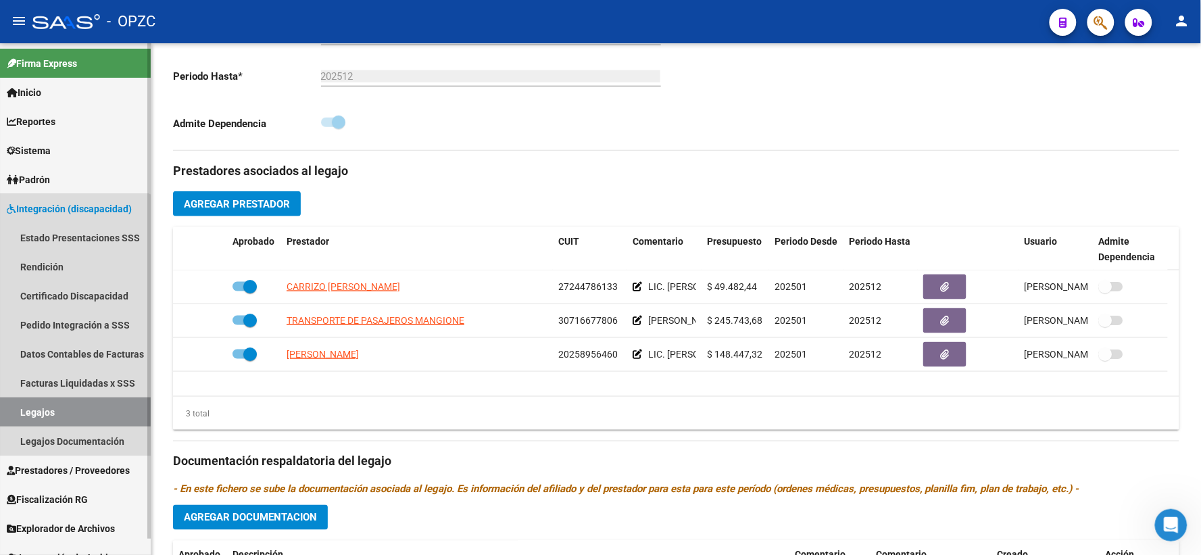
click at [48, 409] on link "Legajos" at bounding box center [75, 411] width 151 height 29
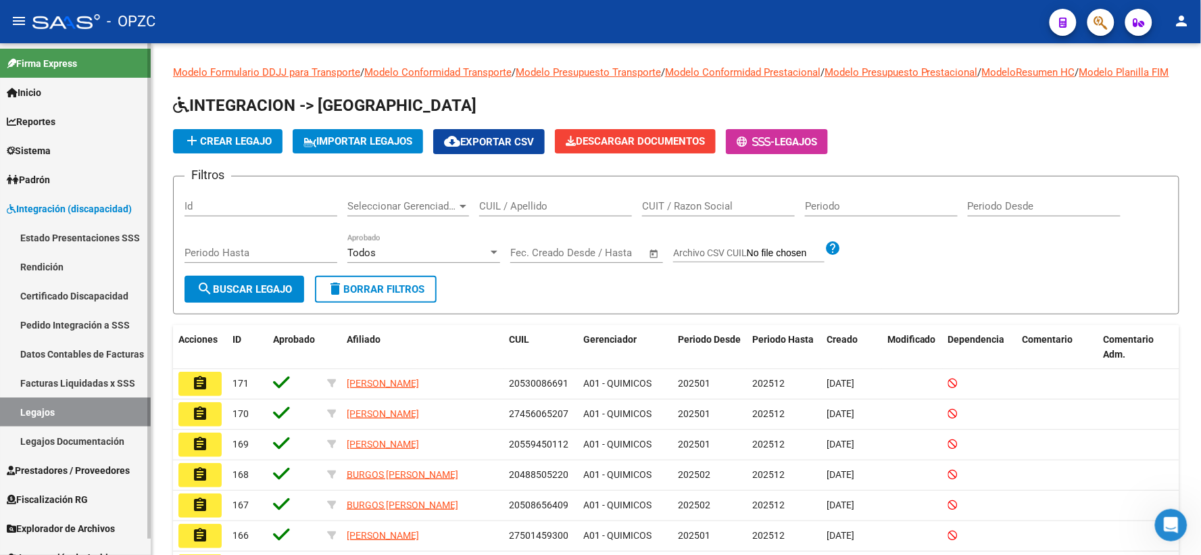
click at [81, 327] on link "Pedido Integración a SSS" at bounding box center [75, 324] width 151 height 29
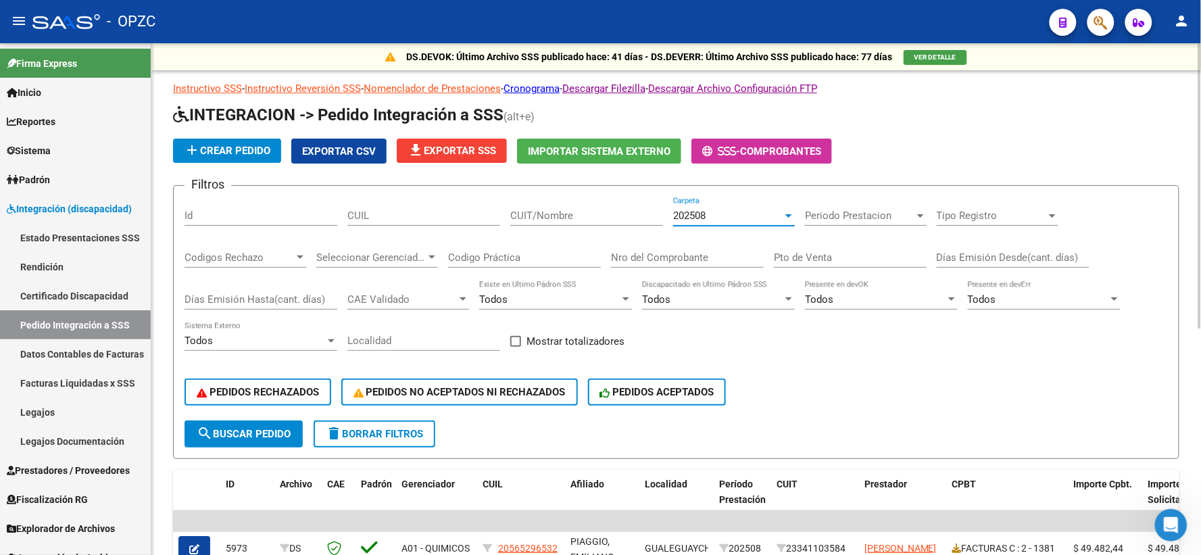
click at [757, 218] on div "202508" at bounding box center [727, 216] width 109 height 12
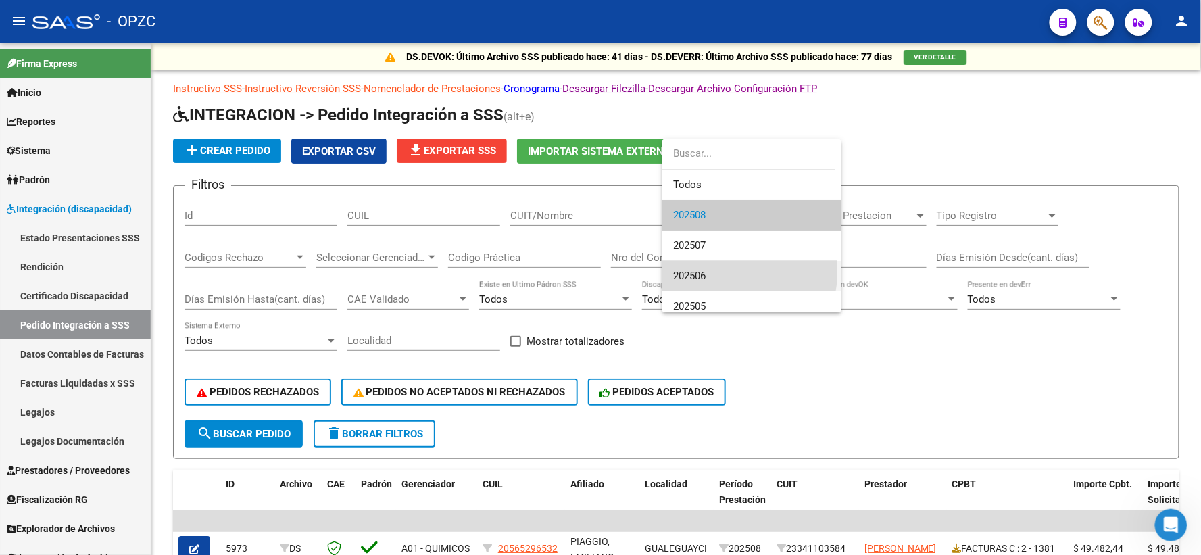
click at [716, 272] on span "202506" at bounding box center [751, 276] width 157 height 30
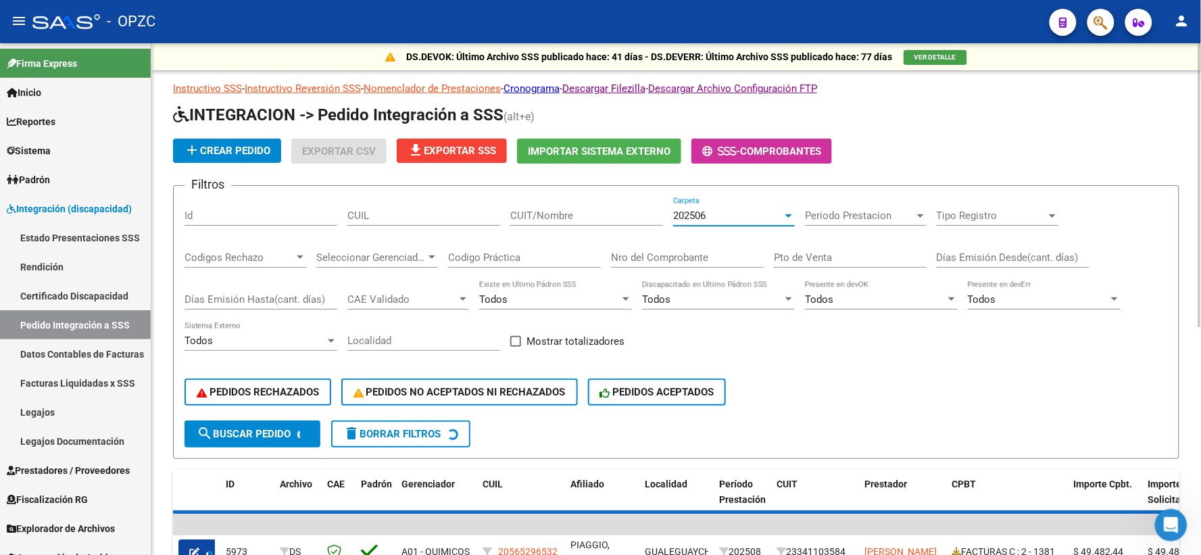
click at [525, 211] on input "CUIT/Nombre" at bounding box center [586, 216] width 153 height 12
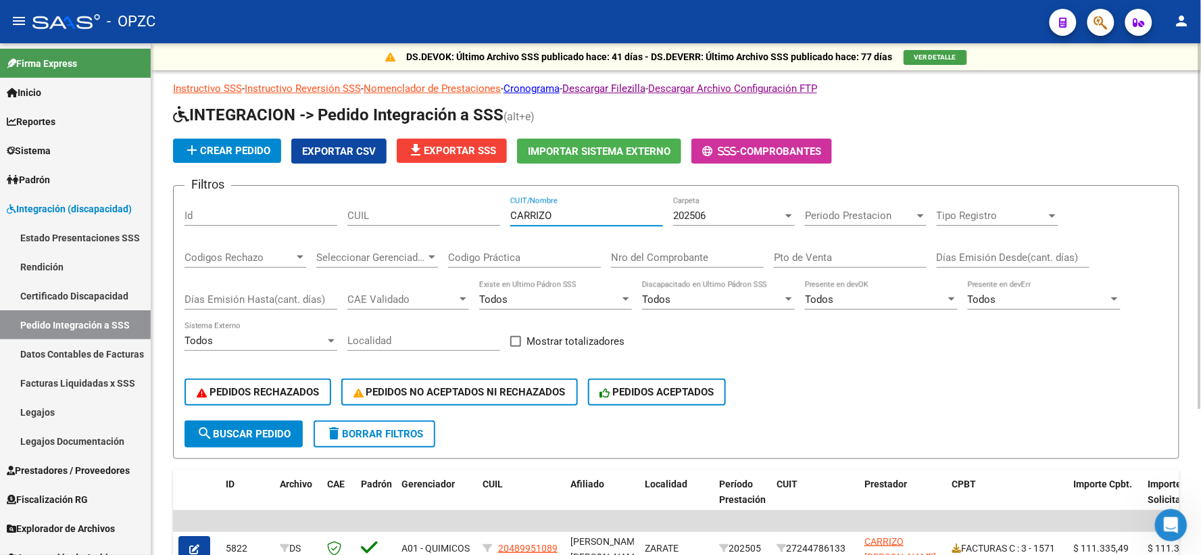
type input "CARRIZO"
click at [764, 219] on div "202506" at bounding box center [727, 216] width 109 height 12
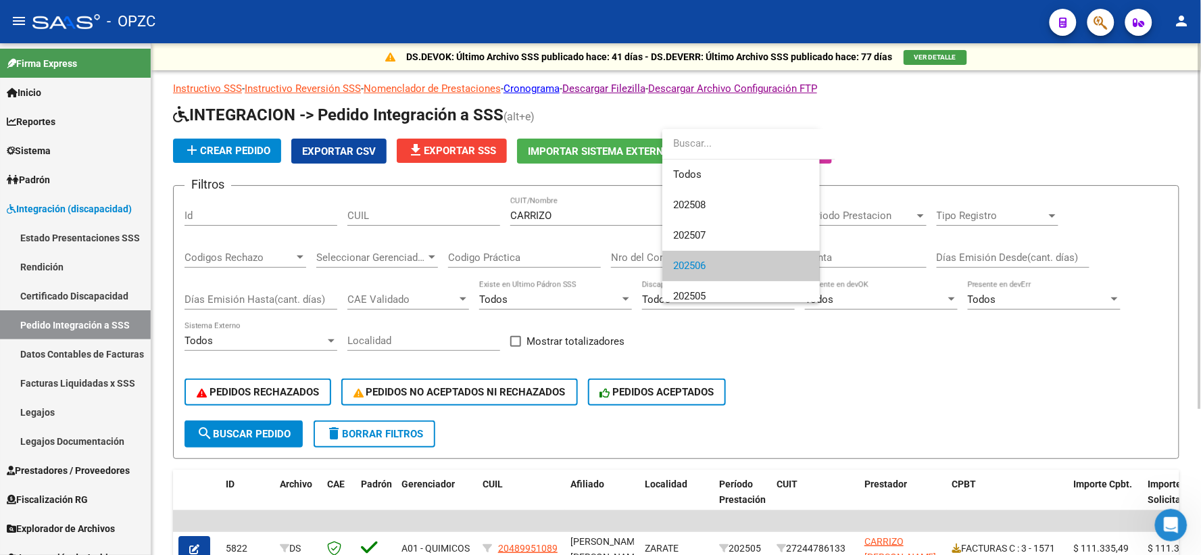
scroll to position [50, 0]
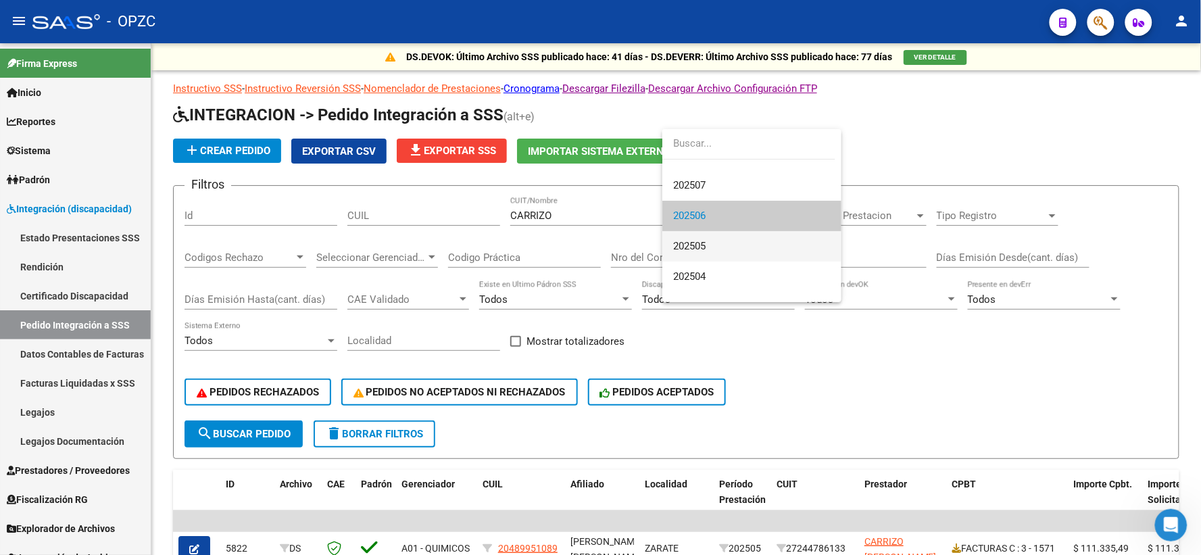
click at [738, 241] on span "202505" at bounding box center [751, 246] width 157 height 30
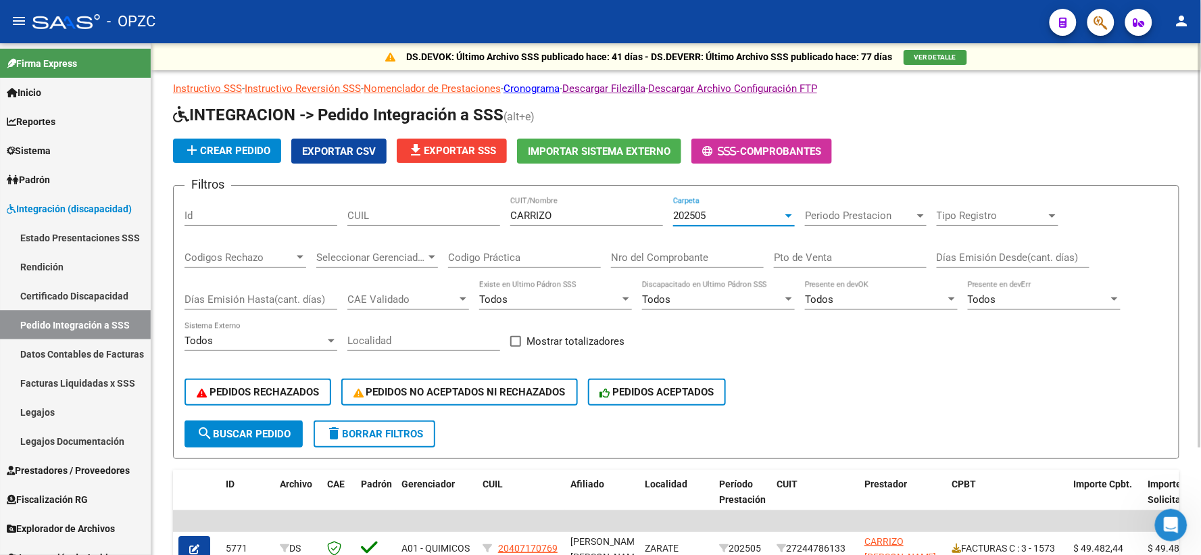
scroll to position [136, 0]
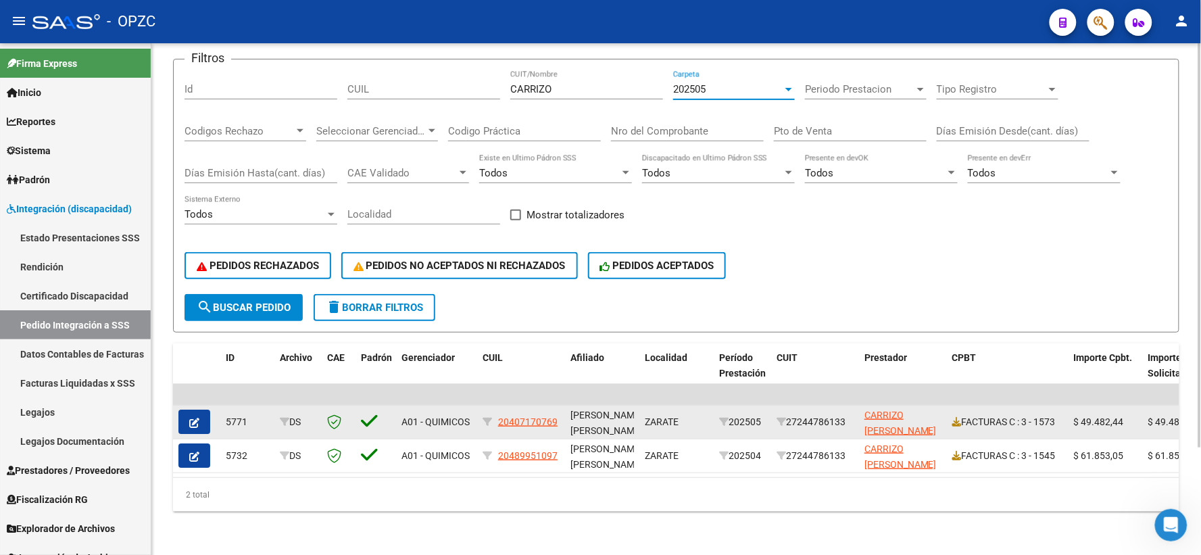
click at [189, 418] on icon "button" at bounding box center [194, 423] width 10 height 10
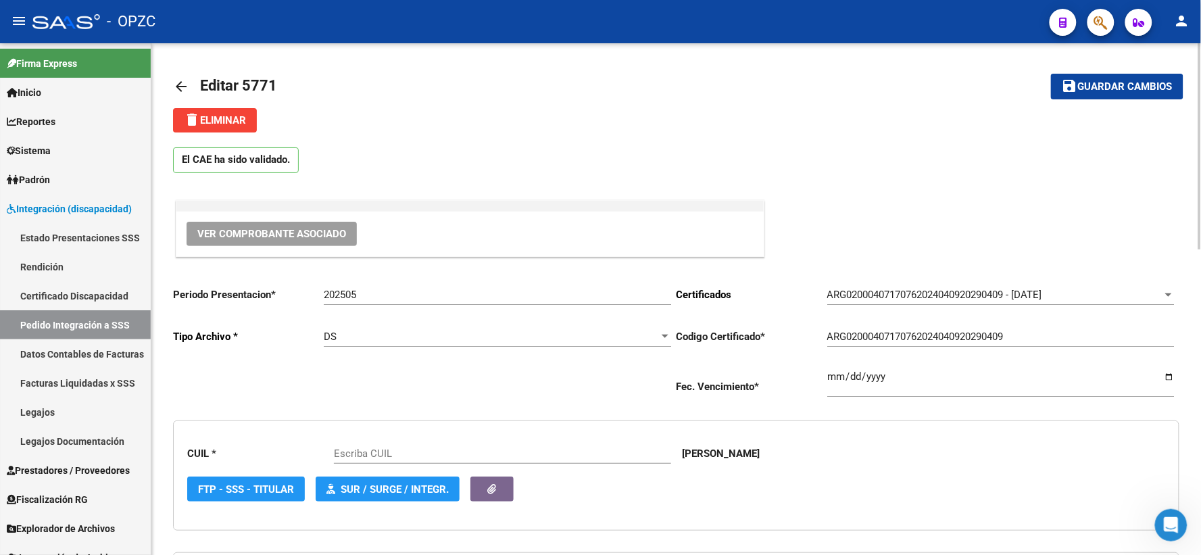
type input "20407170769"
click at [262, 241] on button "Ver Comprobante Asociado" at bounding box center [272, 234] width 170 height 24
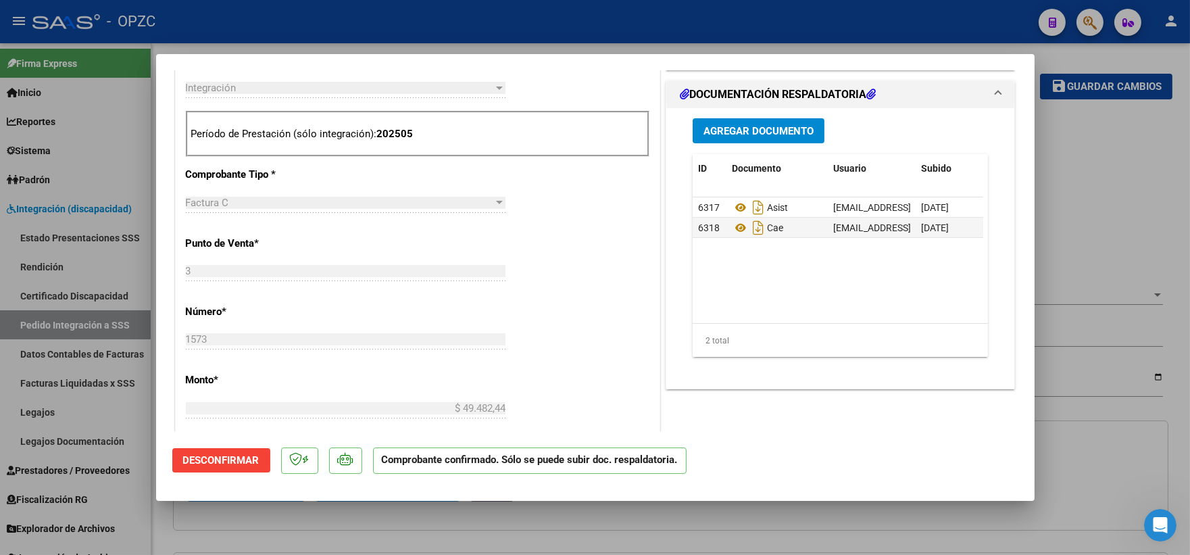
scroll to position [525, 0]
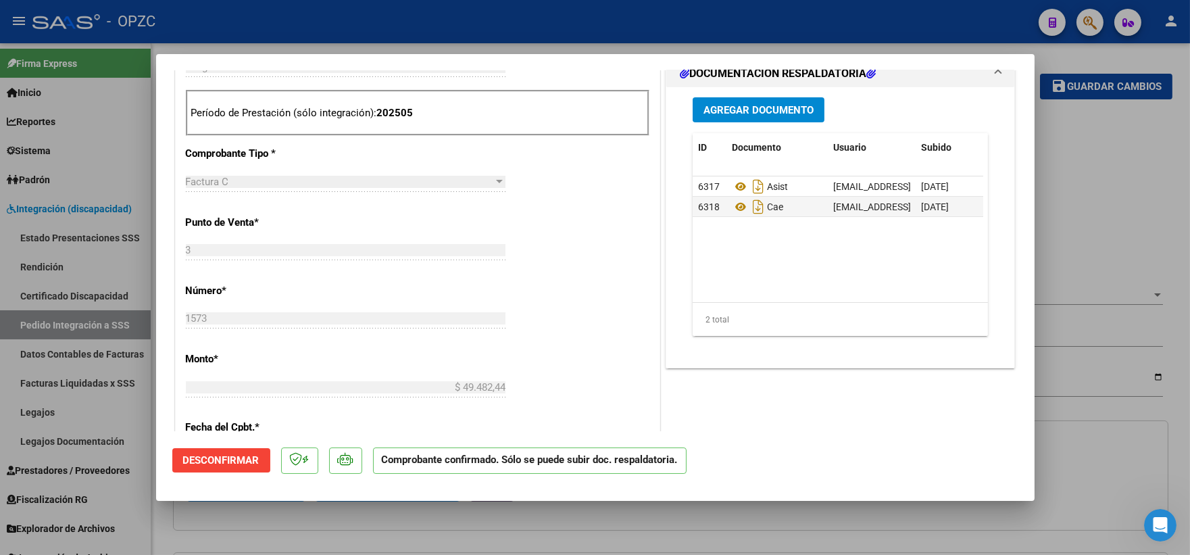
click at [1071, 191] on div at bounding box center [595, 277] width 1190 height 555
type input "$ 0,00"
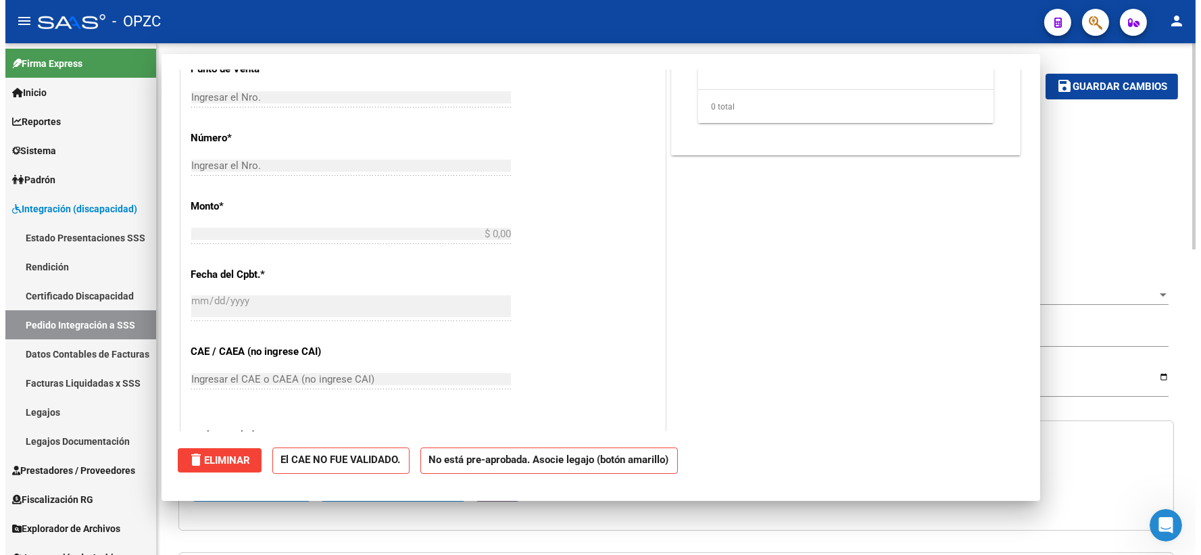
scroll to position [0, 0]
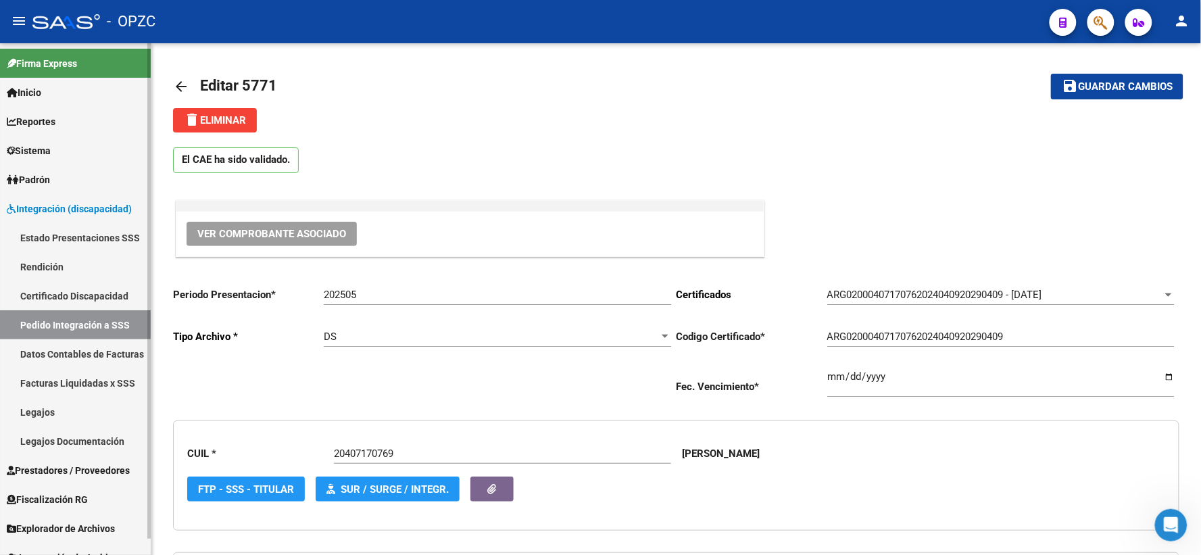
click at [59, 320] on link "Pedido Integración a SSS" at bounding box center [75, 324] width 151 height 29
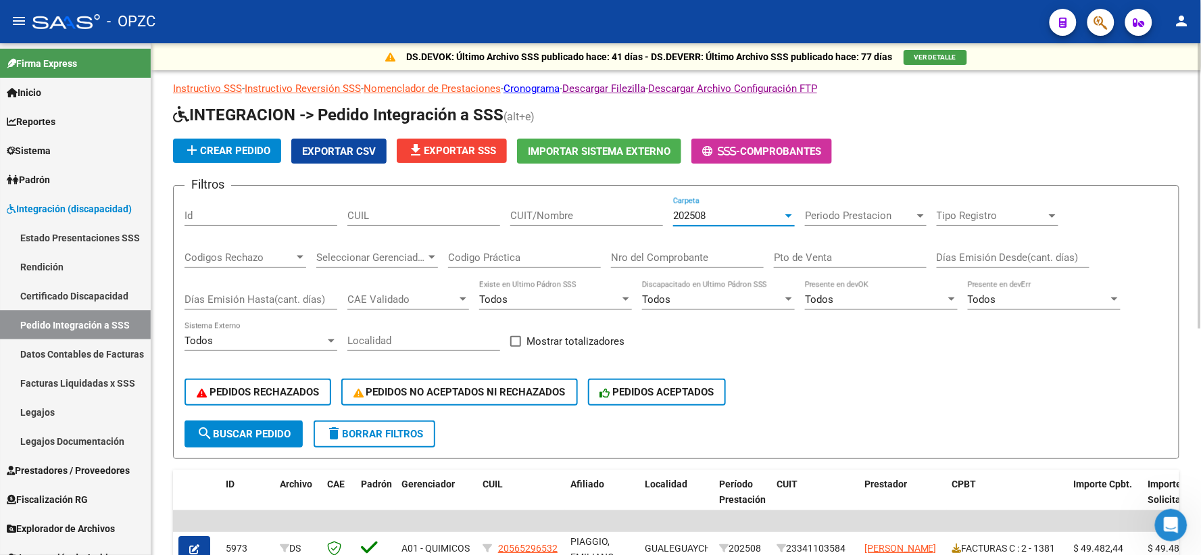
click at [775, 217] on div "202508" at bounding box center [727, 216] width 109 height 12
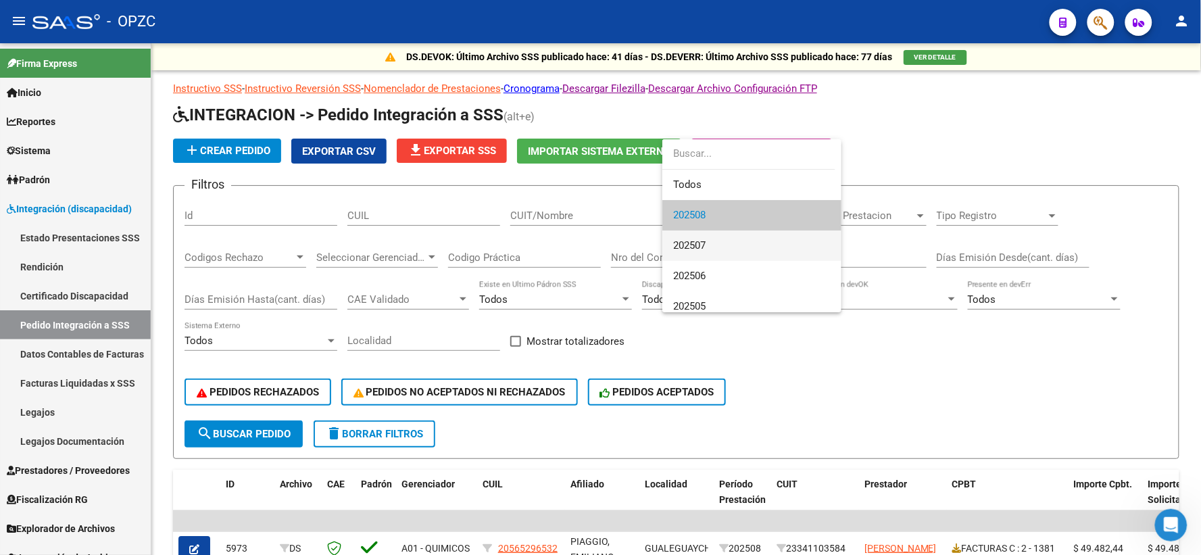
click at [731, 240] on span "202507" at bounding box center [751, 245] width 157 height 30
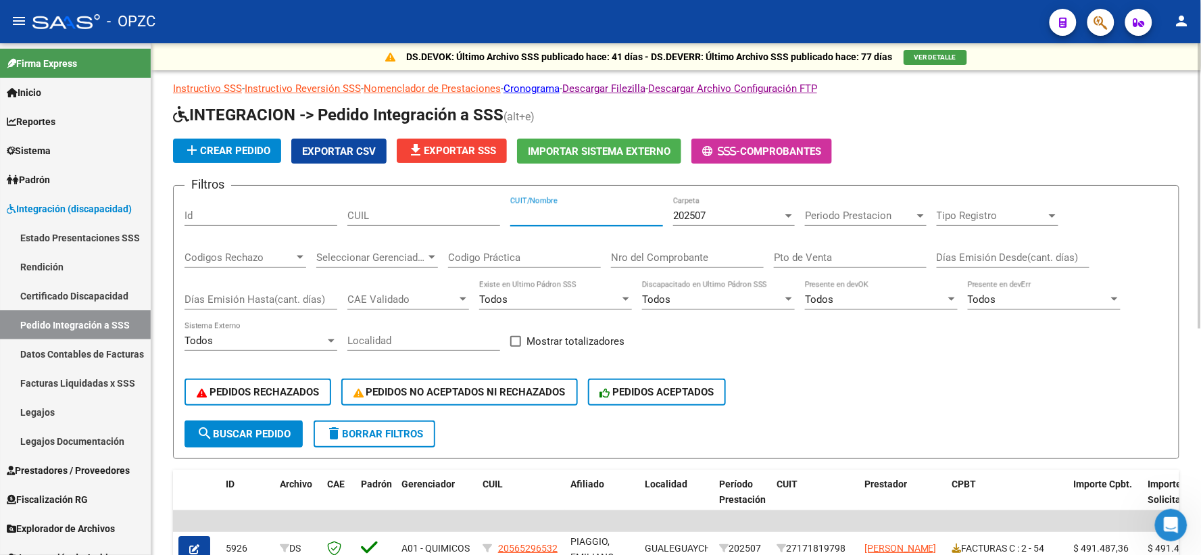
click at [563, 212] on input "CUIT/Nombre" at bounding box center [586, 216] width 153 height 12
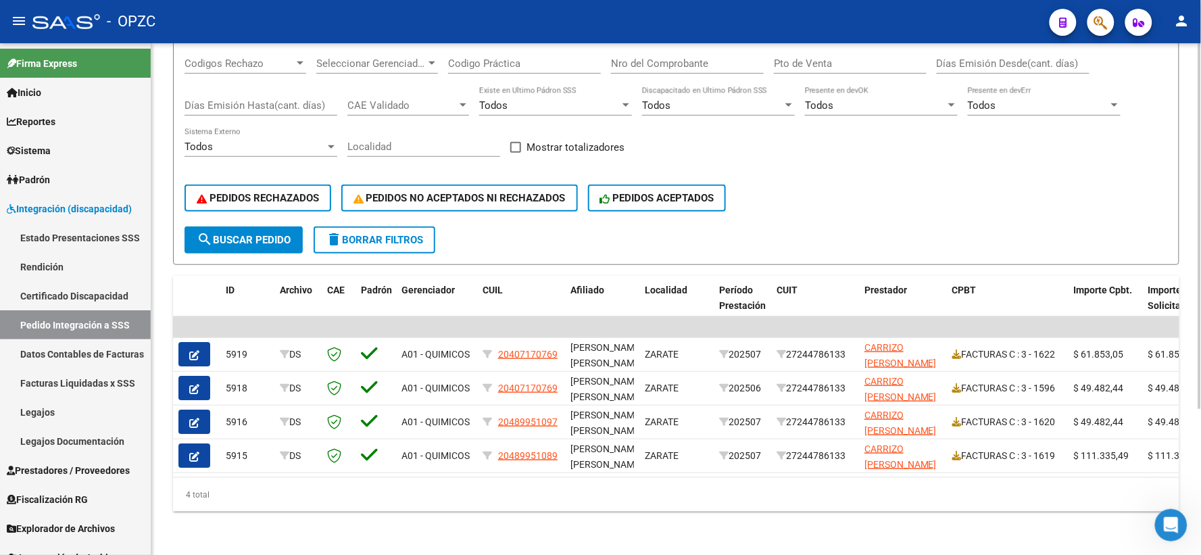
scroll to position [203, 0]
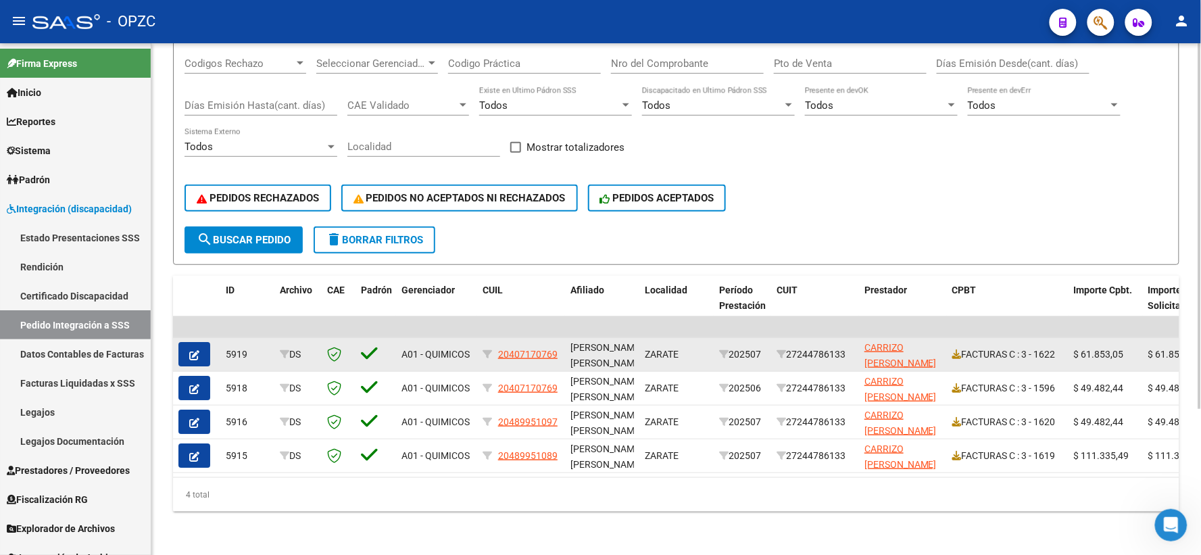
type input "CARRIZO"
click at [196, 350] on icon "button" at bounding box center [194, 355] width 10 height 10
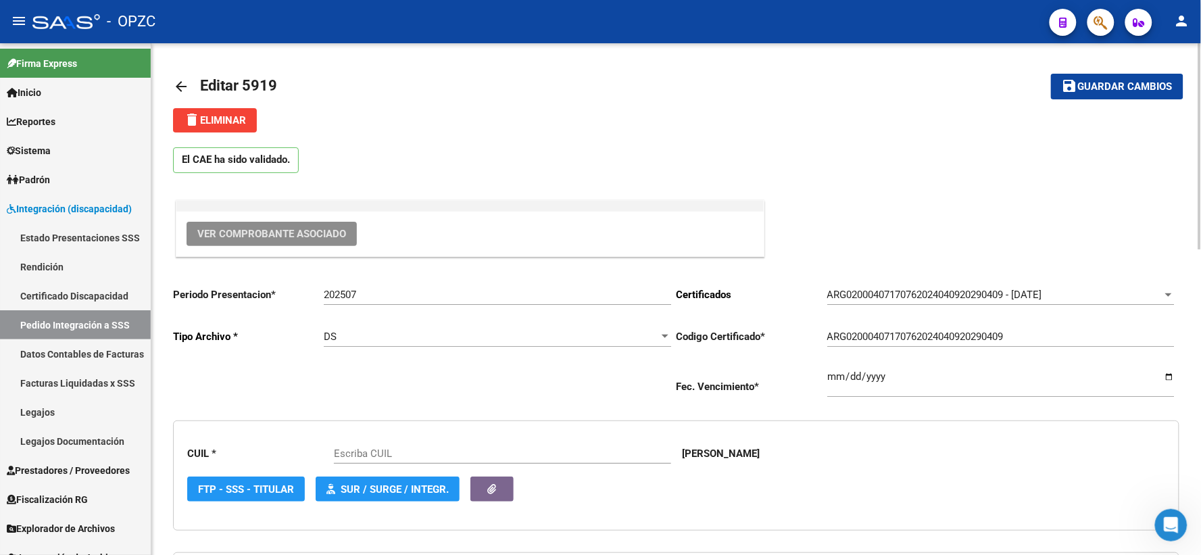
click at [270, 234] on span "Ver Comprobante Asociado" at bounding box center [271, 234] width 149 height 12
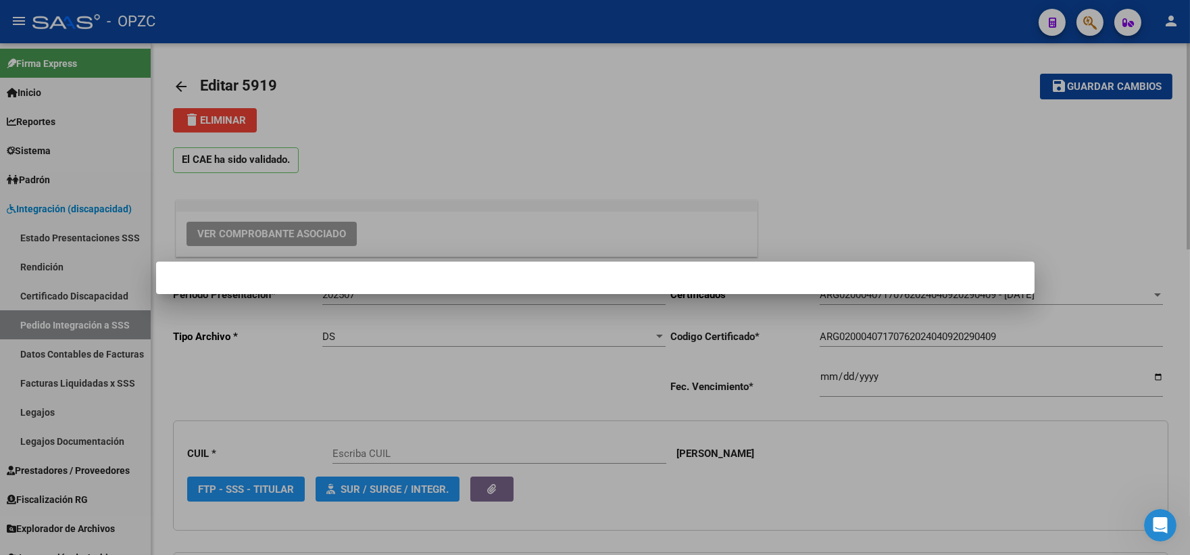
type input "20407170769"
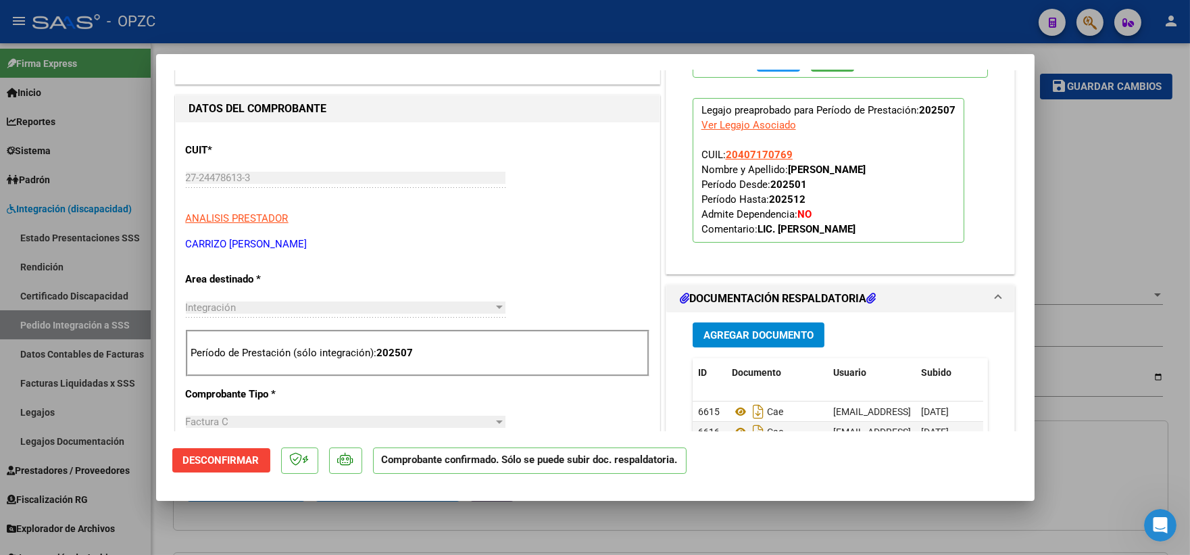
scroll to position [450, 0]
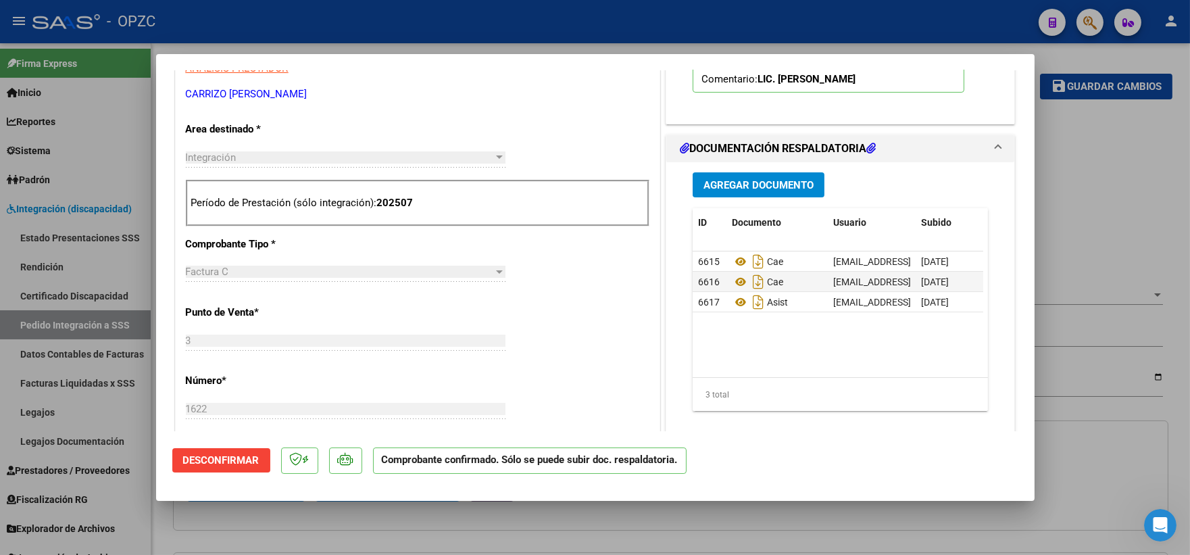
click at [1163, 220] on div at bounding box center [595, 277] width 1190 height 555
type input "$ 0,00"
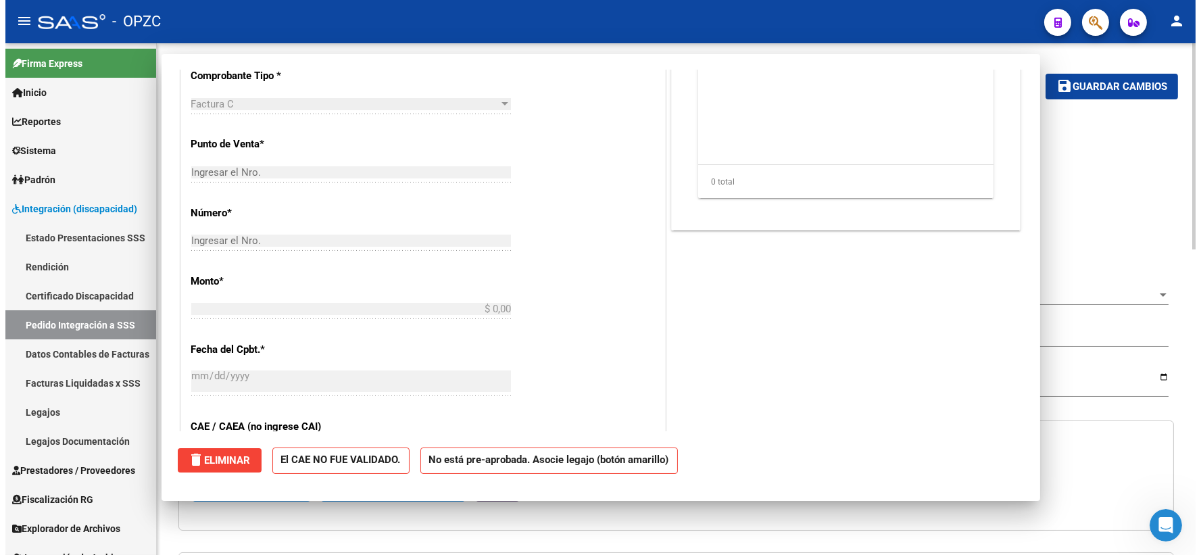
scroll to position [0, 0]
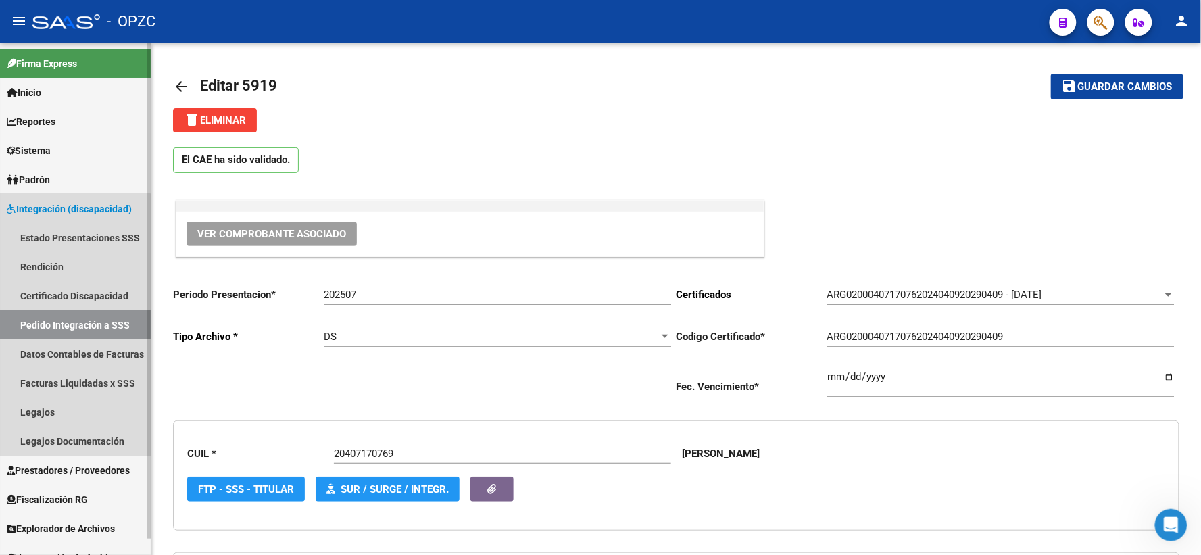
click at [58, 328] on link "Pedido Integración a SSS" at bounding box center [75, 324] width 151 height 29
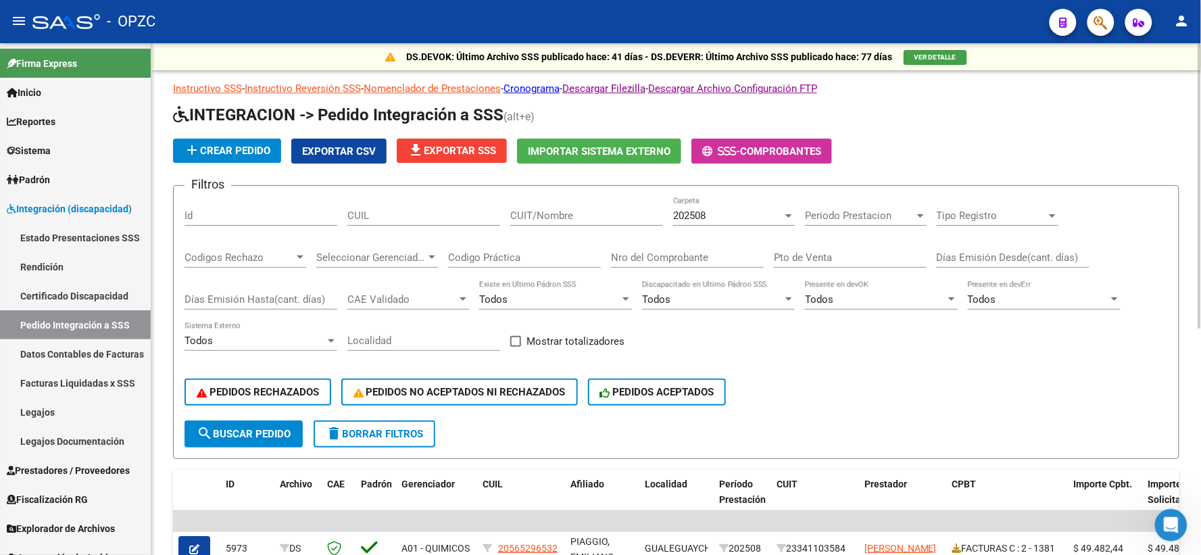
click at [791, 215] on div at bounding box center [788, 215] width 7 height 3
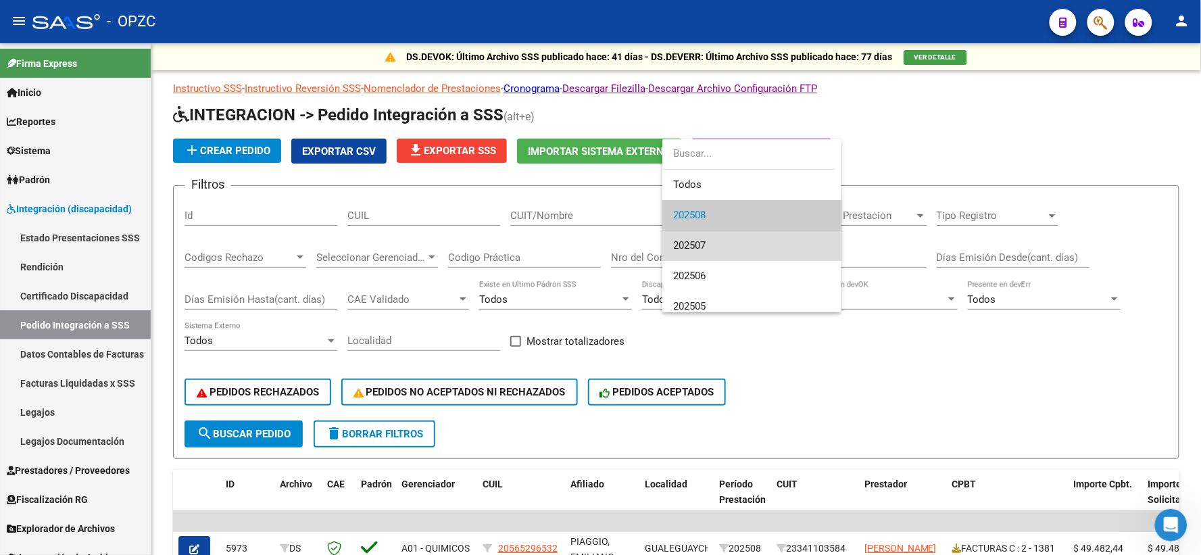
click at [753, 242] on span "202507" at bounding box center [751, 245] width 157 height 30
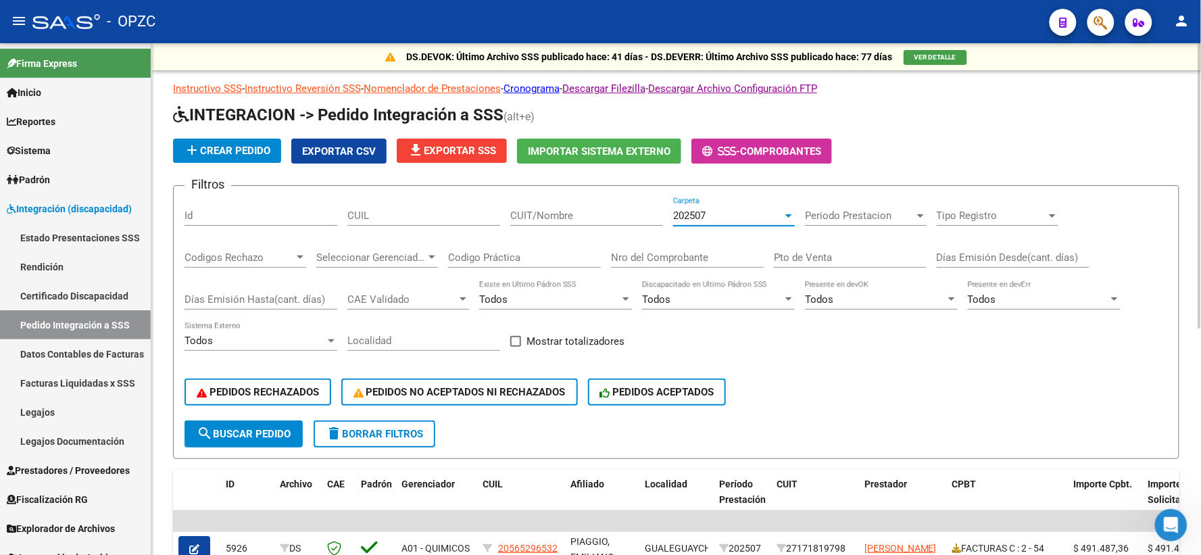
click at [566, 212] on input "CUIT/Nombre" at bounding box center [586, 216] width 153 height 12
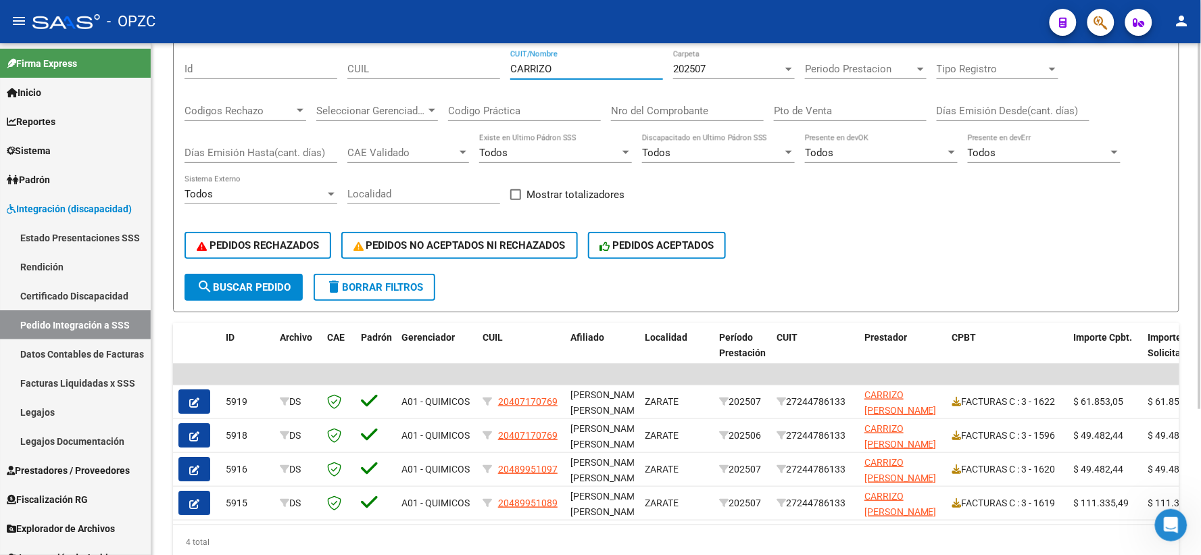
scroll to position [150, 0]
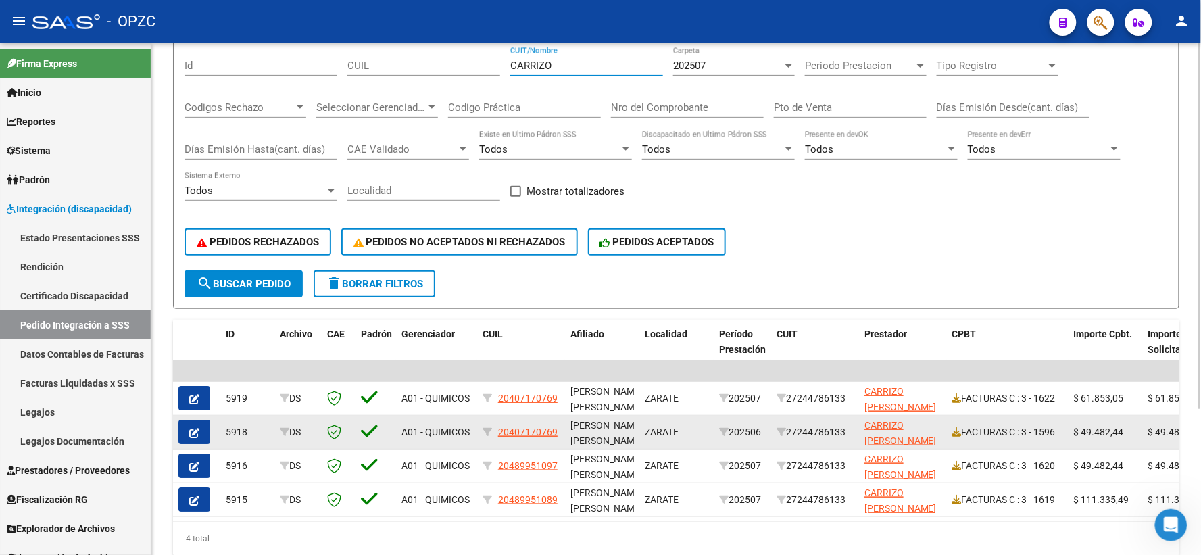
type input "CARRIZO"
click at [191, 431] on icon "button" at bounding box center [194, 433] width 10 height 10
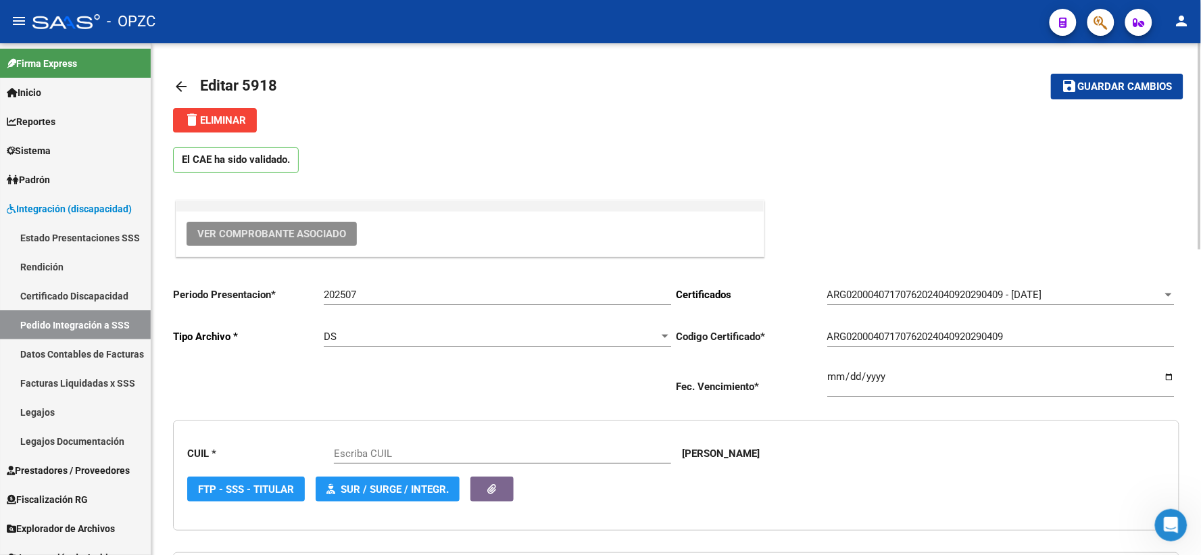
click at [293, 230] on span "Ver Comprobante Asociado" at bounding box center [271, 234] width 149 height 12
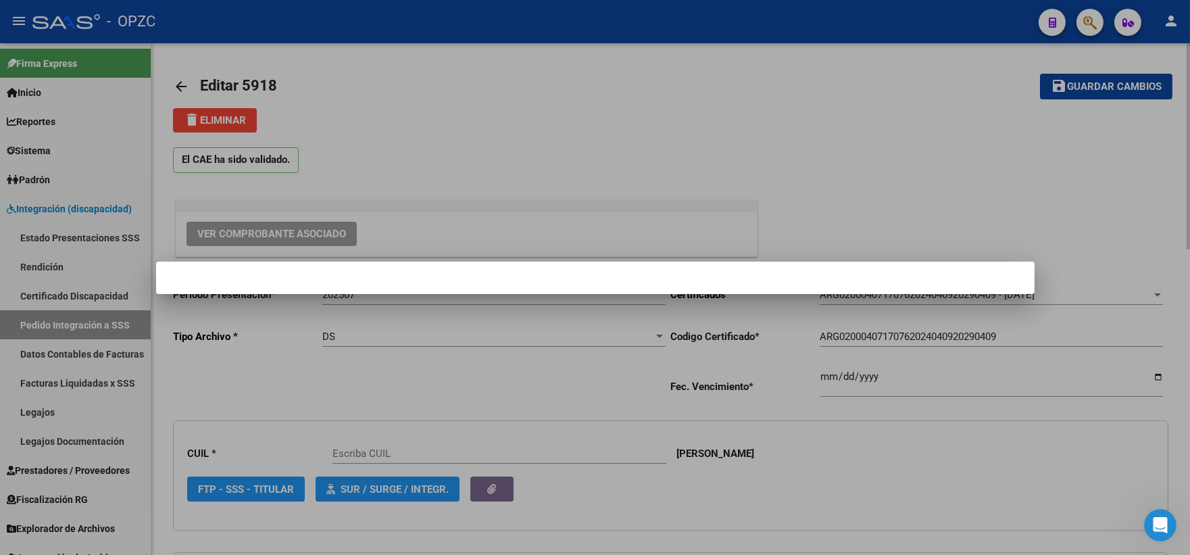
type input "20407170769"
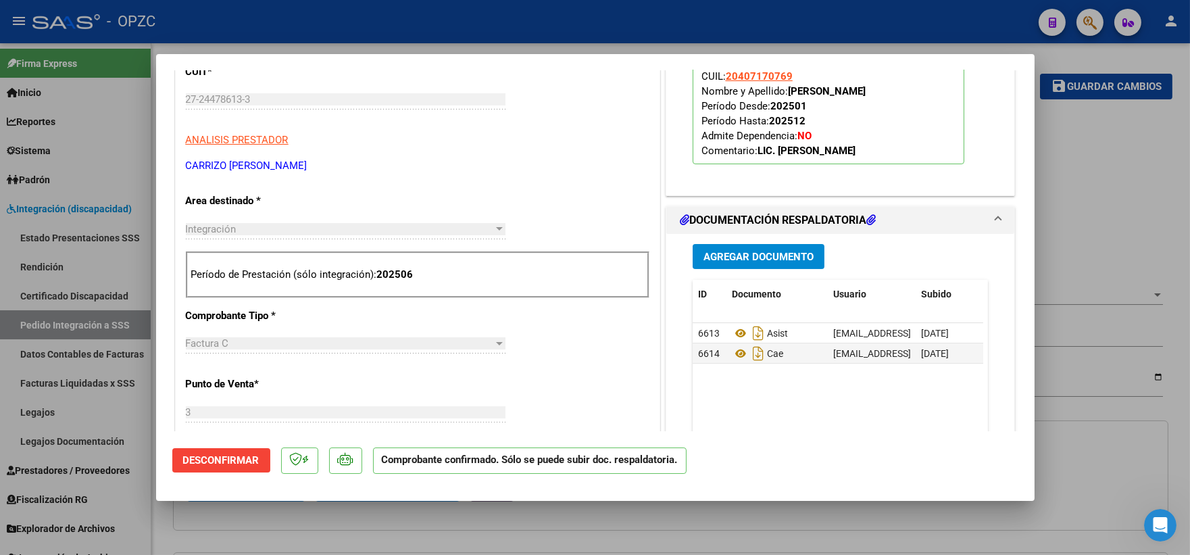
scroll to position [600, 0]
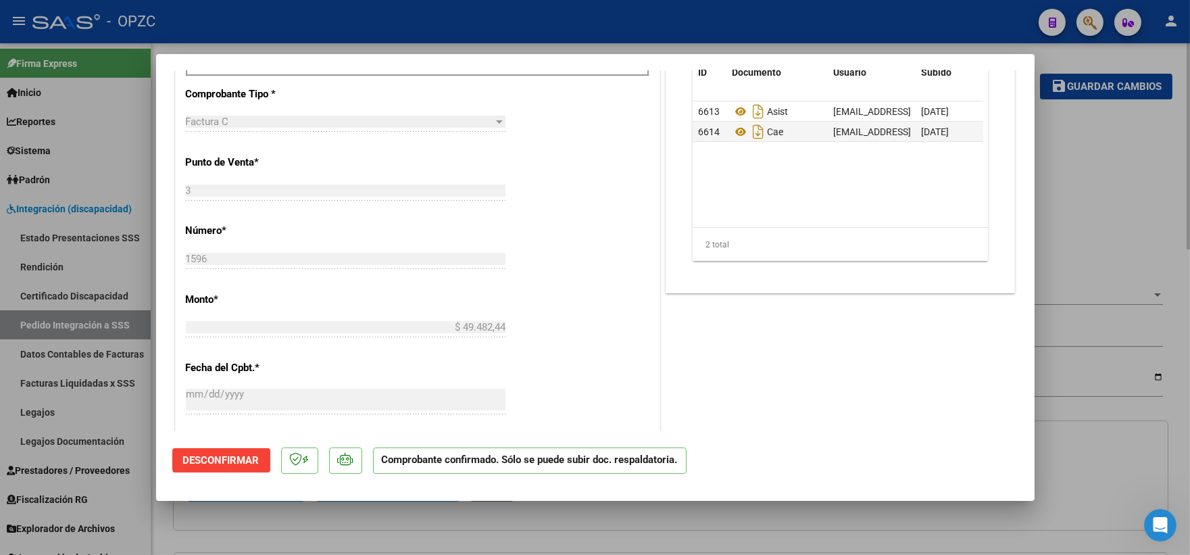
click at [1113, 155] on div at bounding box center [595, 277] width 1190 height 555
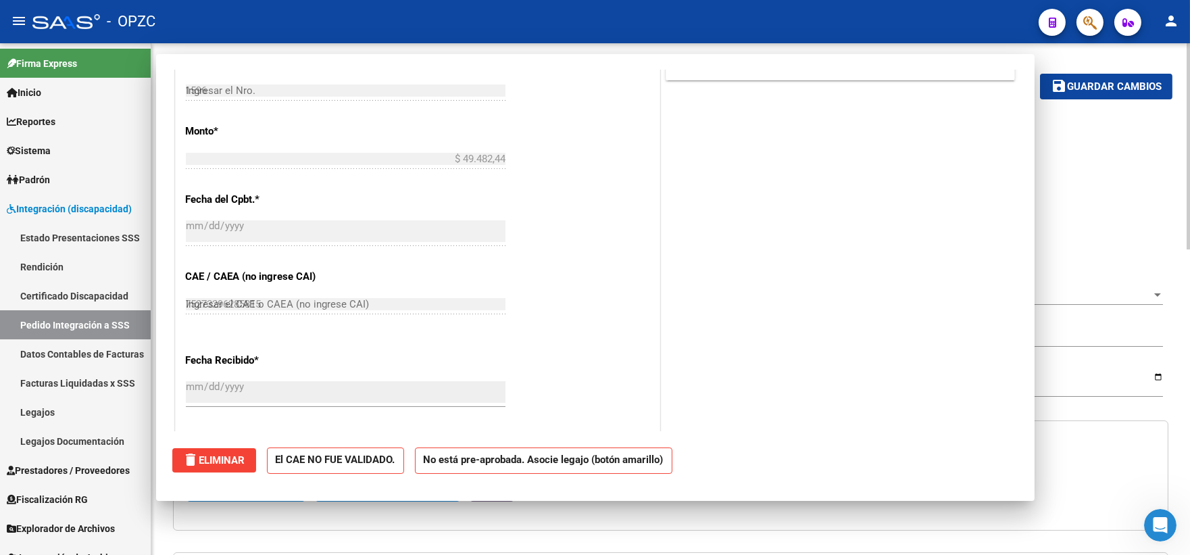
type input "$ 0,00"
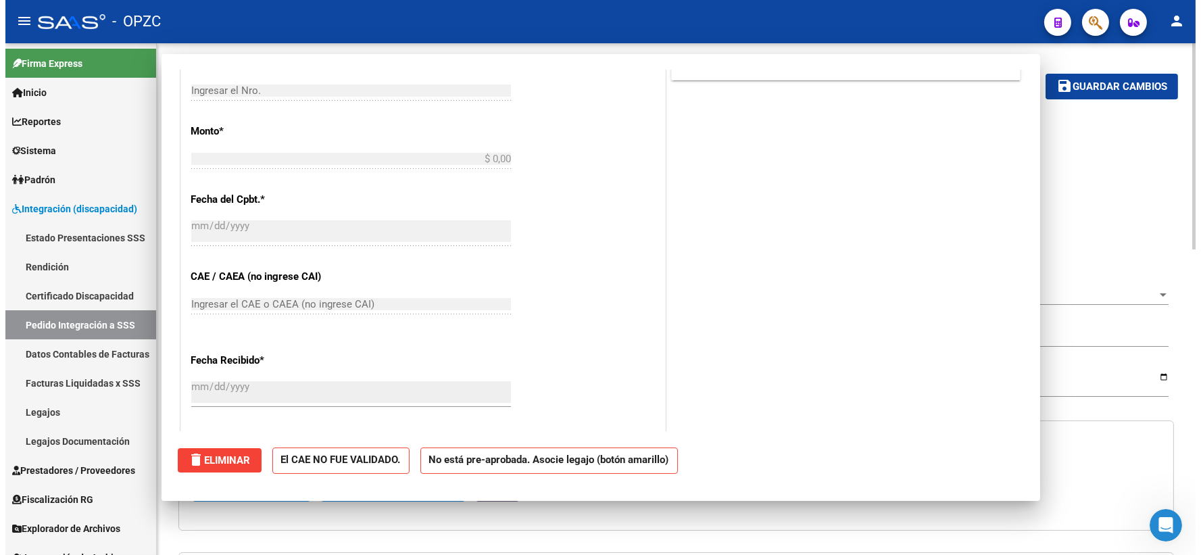
scroll to position [433, 0]
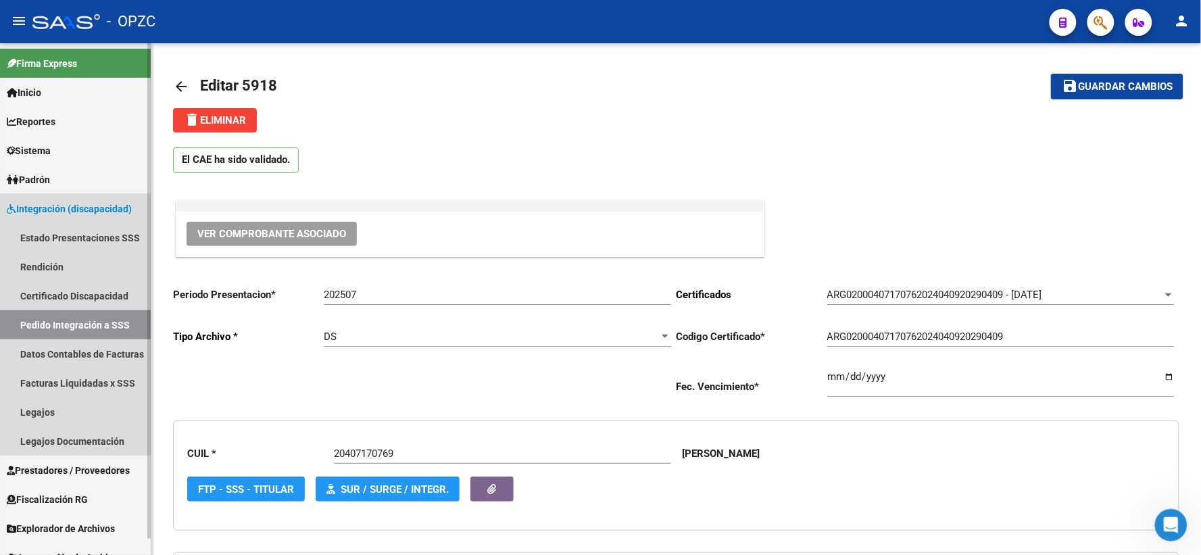
click at [48, 319] on link "Pedido Integración a SSS" at bounding box center [75, 324] width 151 height 29
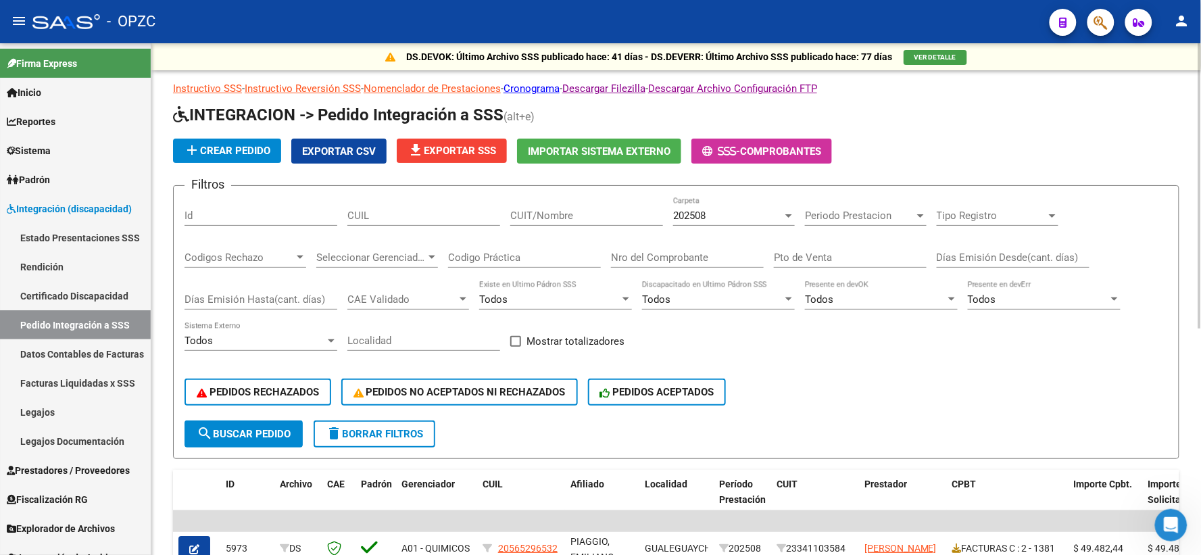
scroll to position [75, 0]
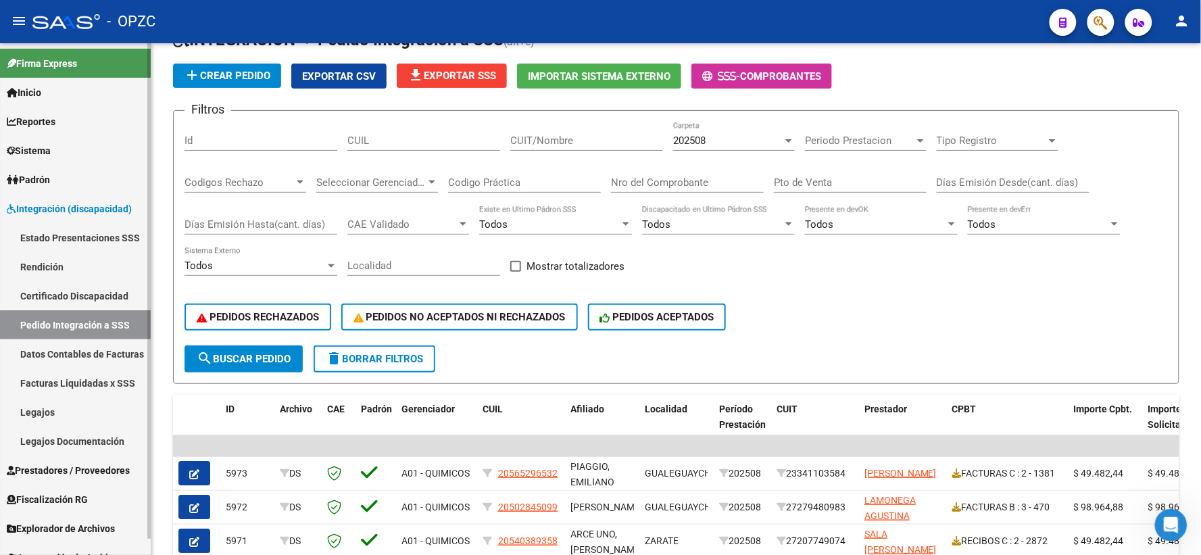
click at [35, 418] on link "Legajos" at bounding box center [75, 411] width 151 height 29
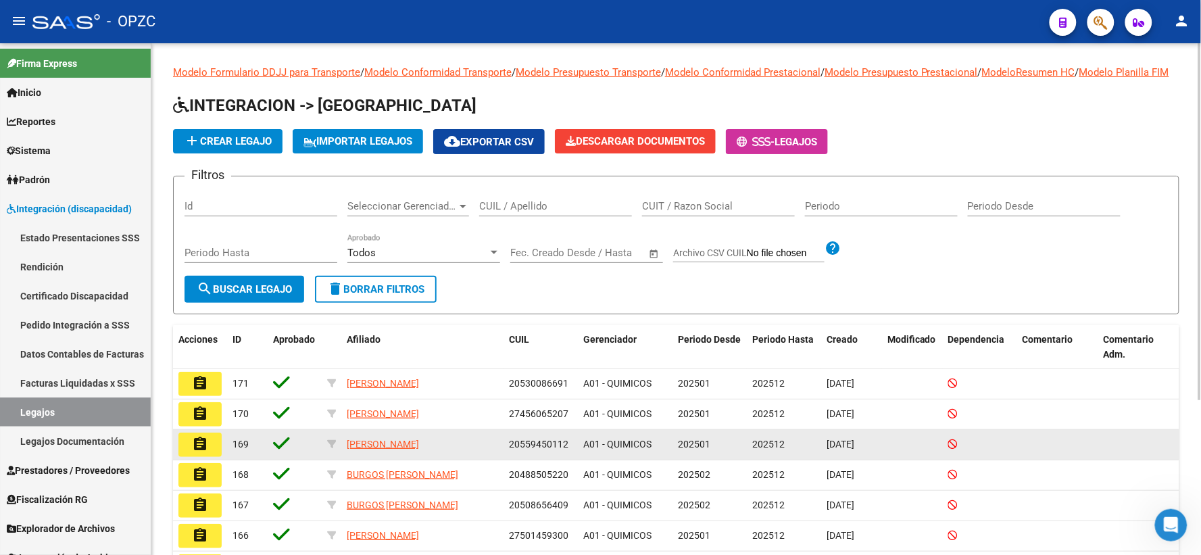
click at [195, 452] on mat-icon "assignment" at bounding box center [200, 444] width 16 height 16
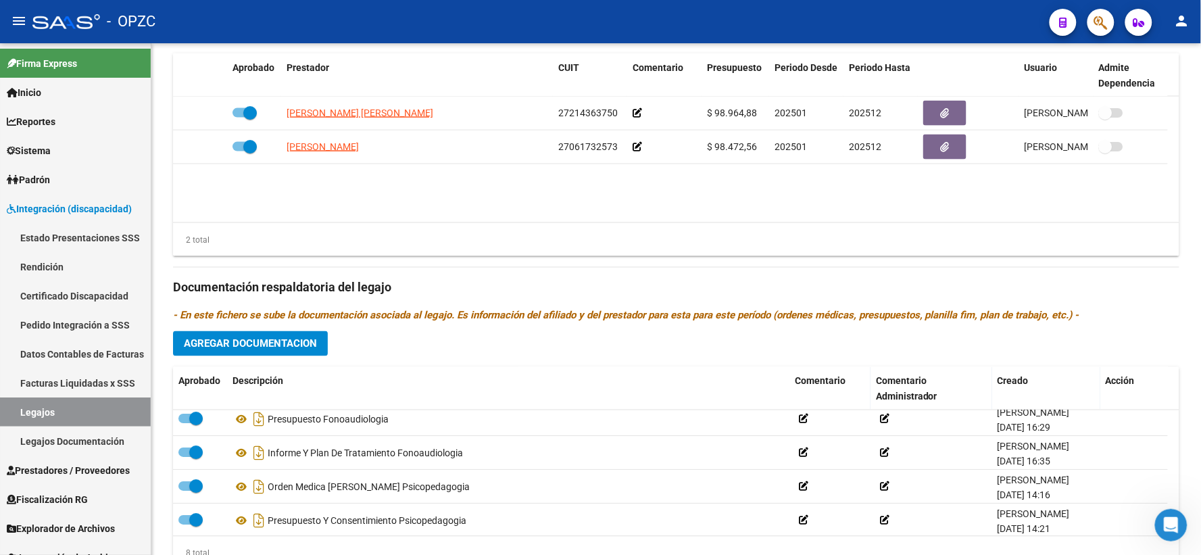
scroll to position [149, 0]
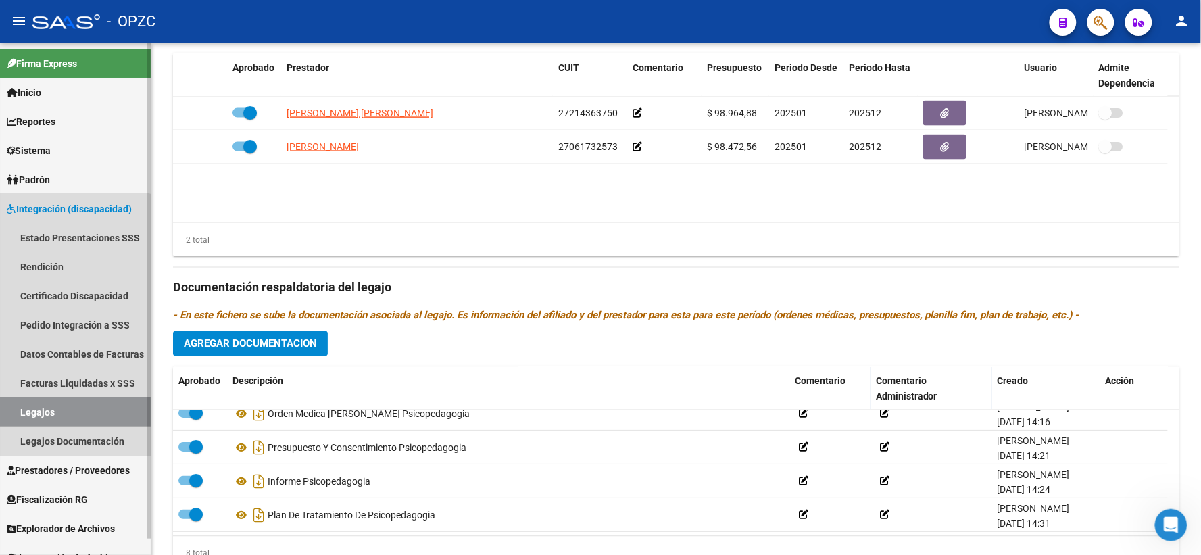
click at [54, 414] on link "Legajos" at bounding box center [75, 411] width 151 height 29
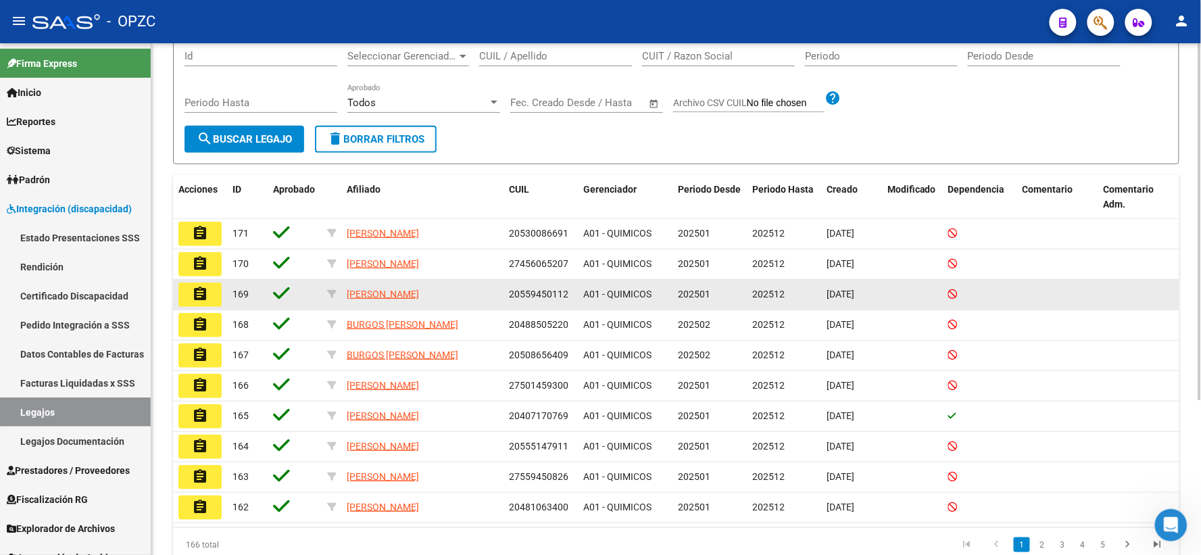
scroll to position [221, 0]
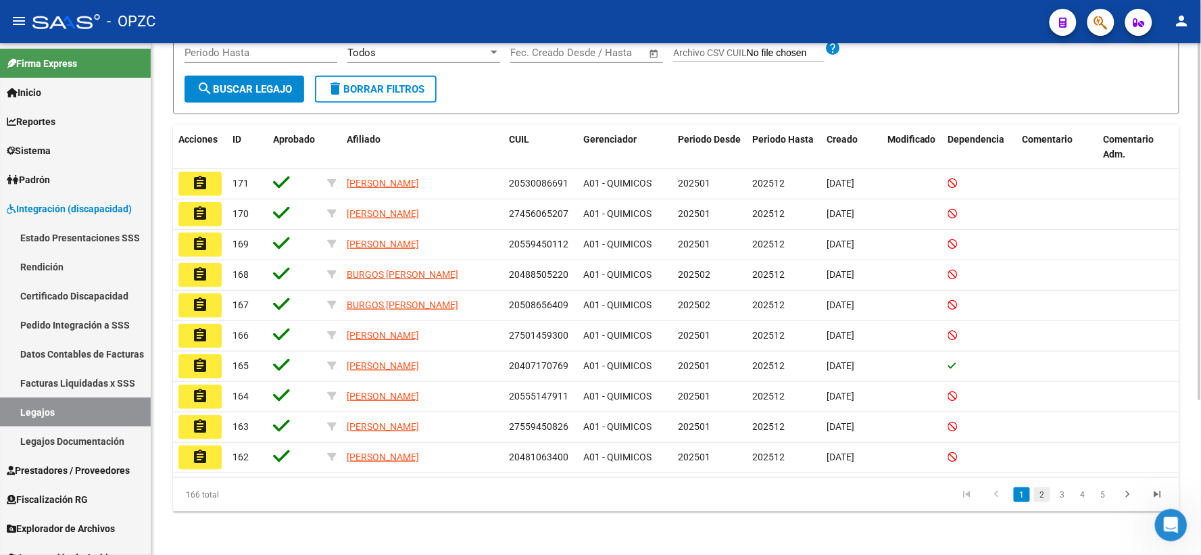
click at [1038, 494] on link "2" at bounding box center [1042, 494] width 16 height 15
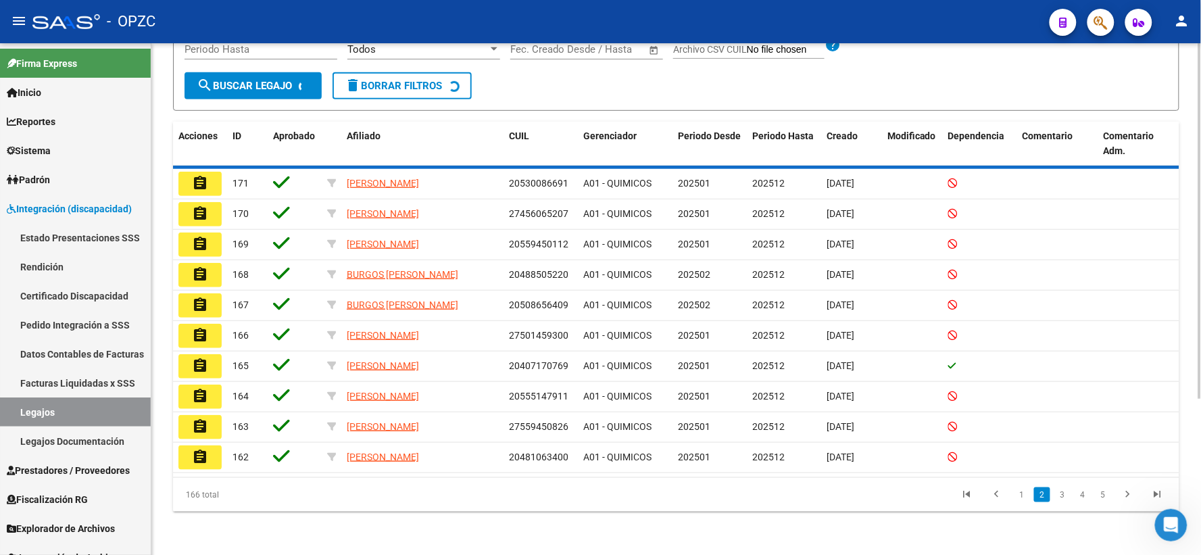
scroll to position [218, 0]
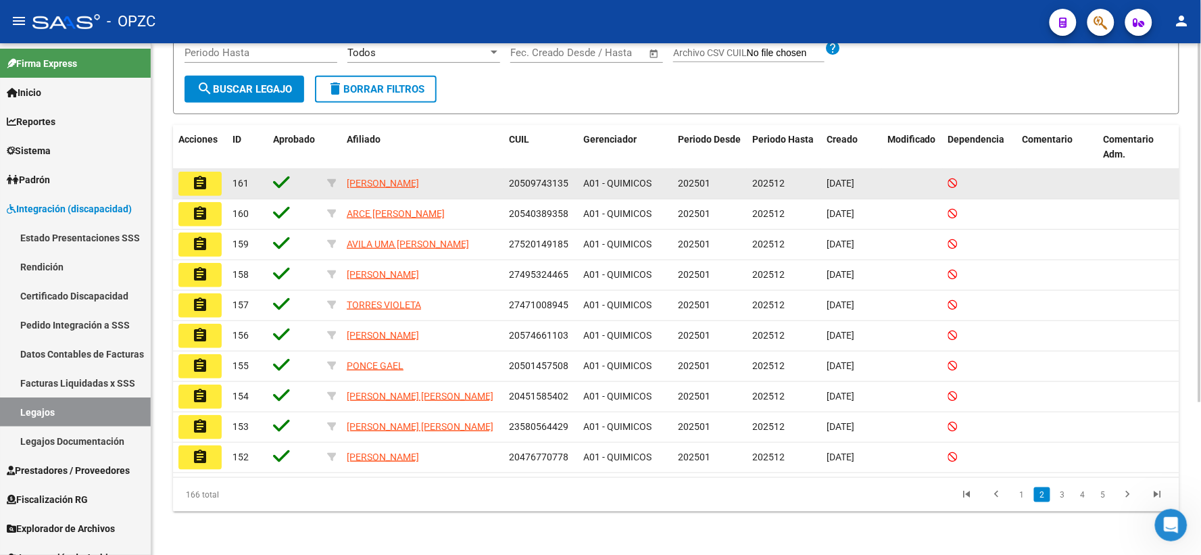
click at [203, 178] on mat-icon "assignment" at bounding box center [200, 183] width 16 height 16
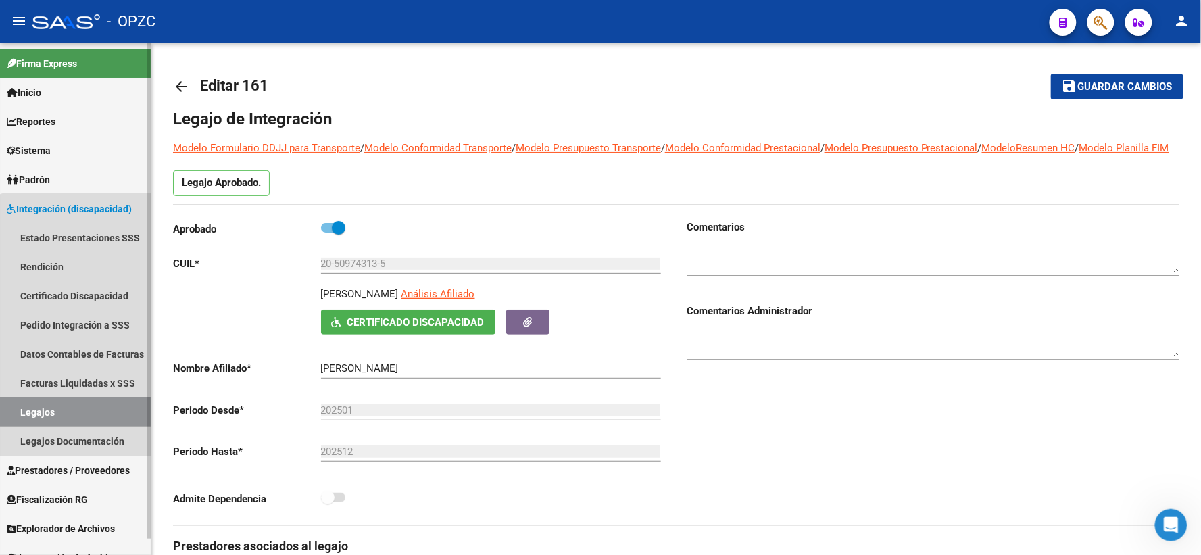
click at [82, 408] on link "Legajos" at bounding box center [75, 411] width 151 height 29
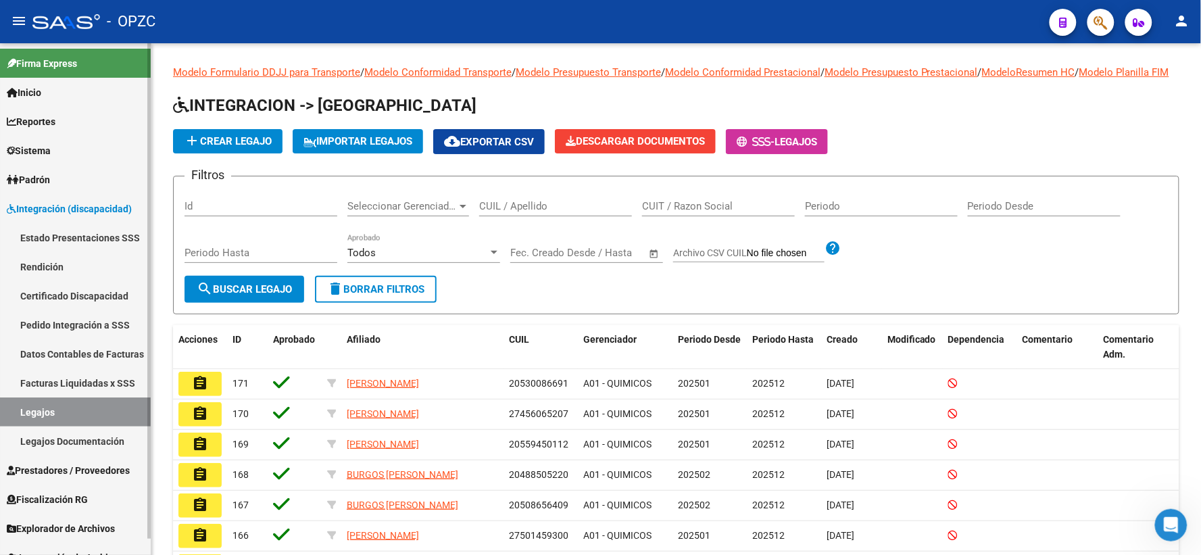
click at [51, 322] on link "Pedido Integración a SSS" at bounding box center [75, 324] width 151 height 29
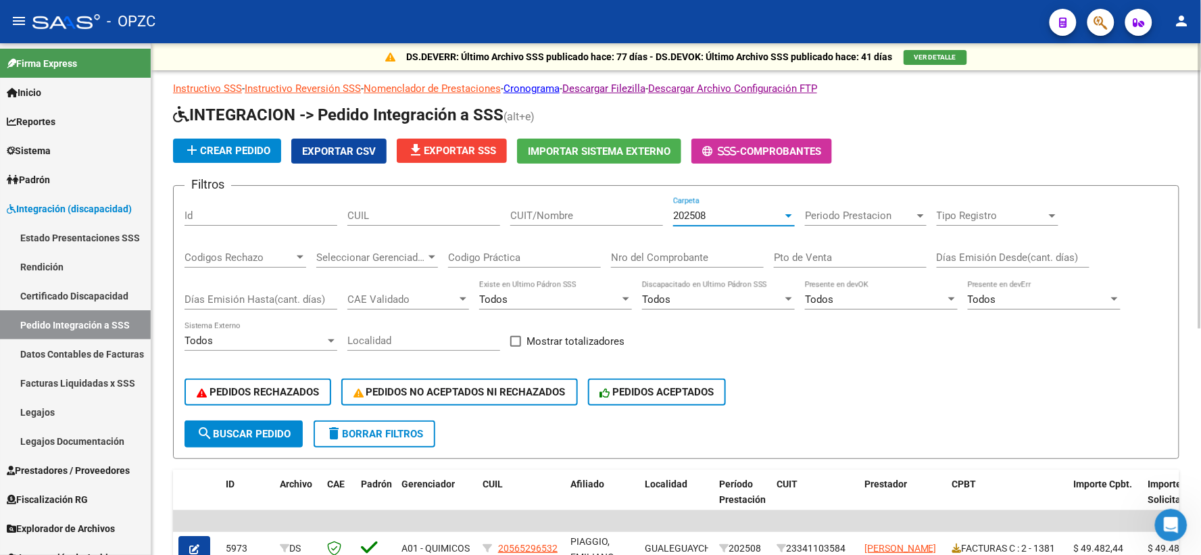
click at [785, 214] on div at bounding box center [789, 215] width 12 height 11
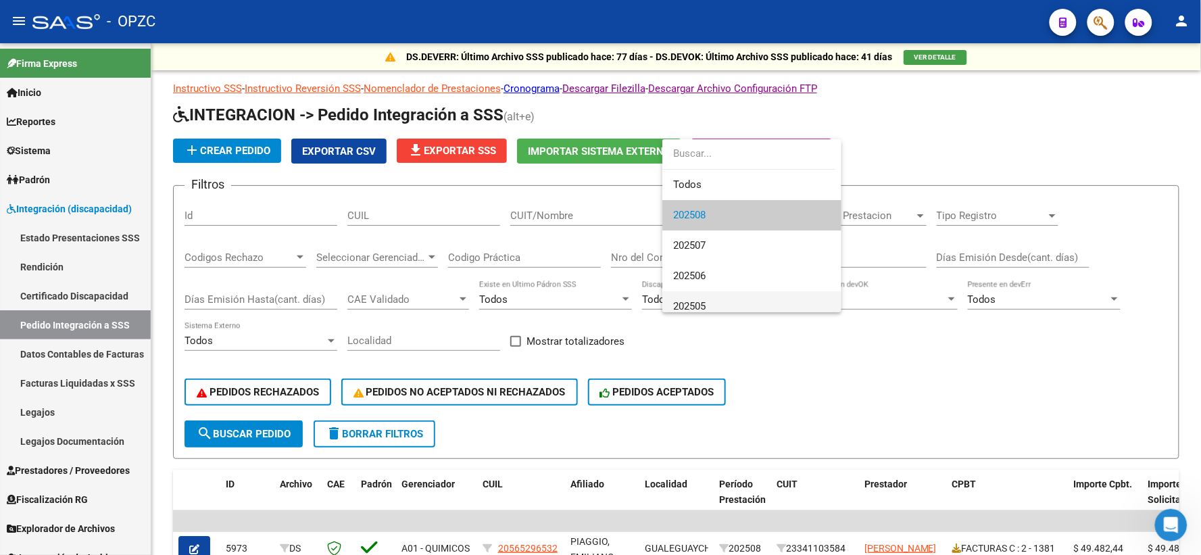
click at [715, 299] on span "202505" at bounding box center [751, 306] width 157 height 30
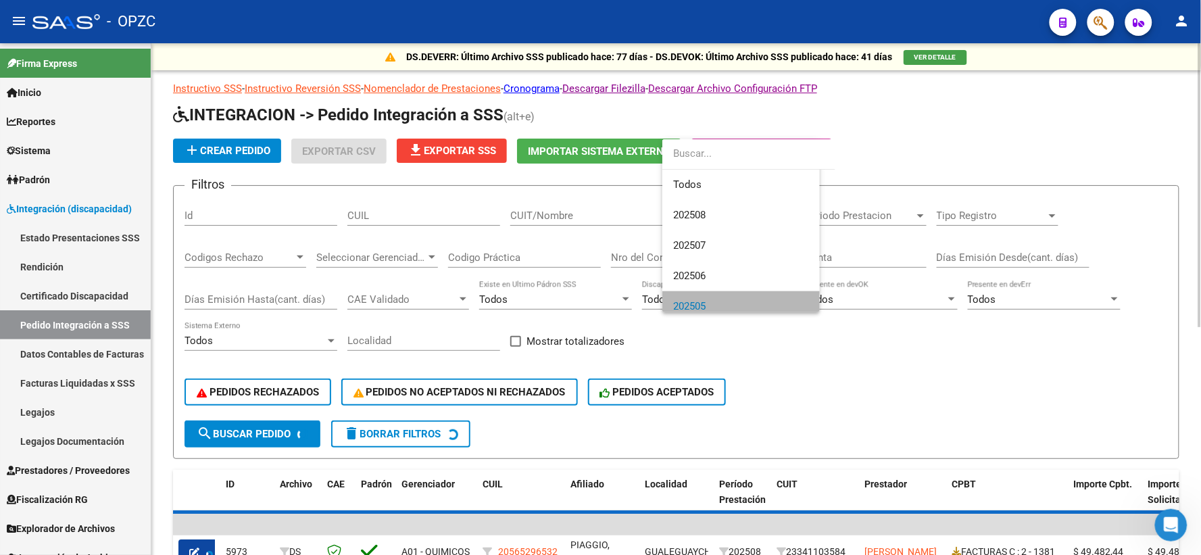
scroll to position [9, 0]
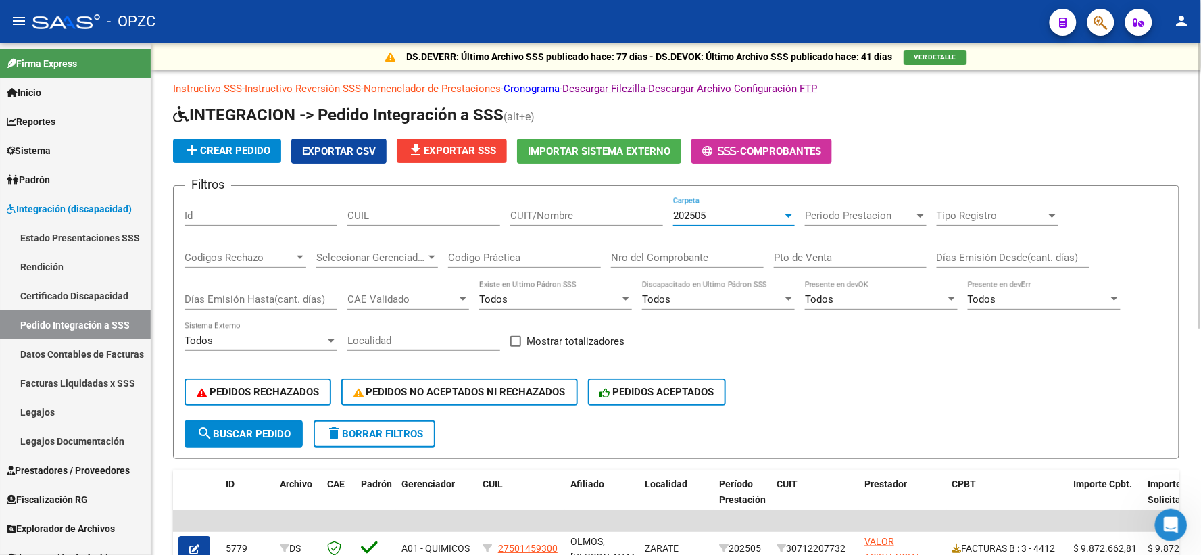
click at [559, 210] on input "CUIT/Nombre" at bounding box center [586, 216] width 153 height 12
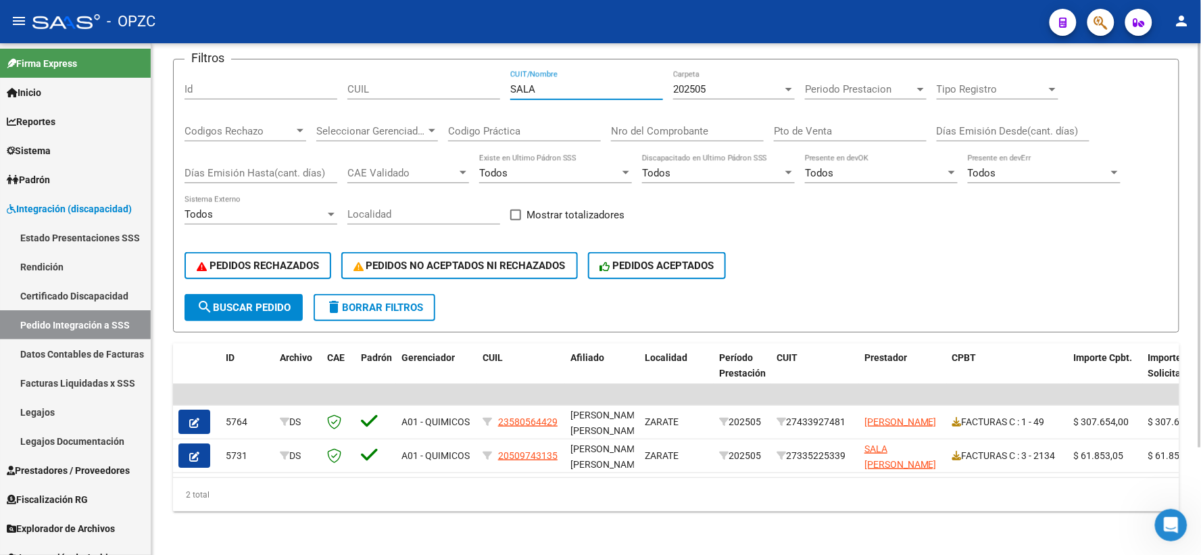
scroll to position [136, 0]
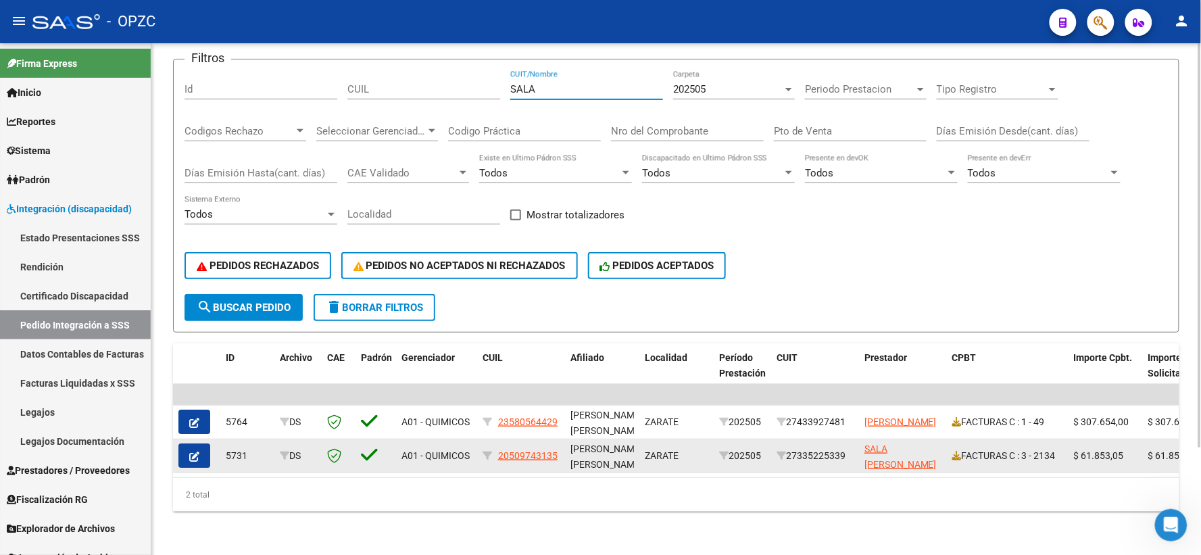
type input "SALA"
click at [193, 452] on icon "button" at bounding box center [194, 457] width 10 height 10
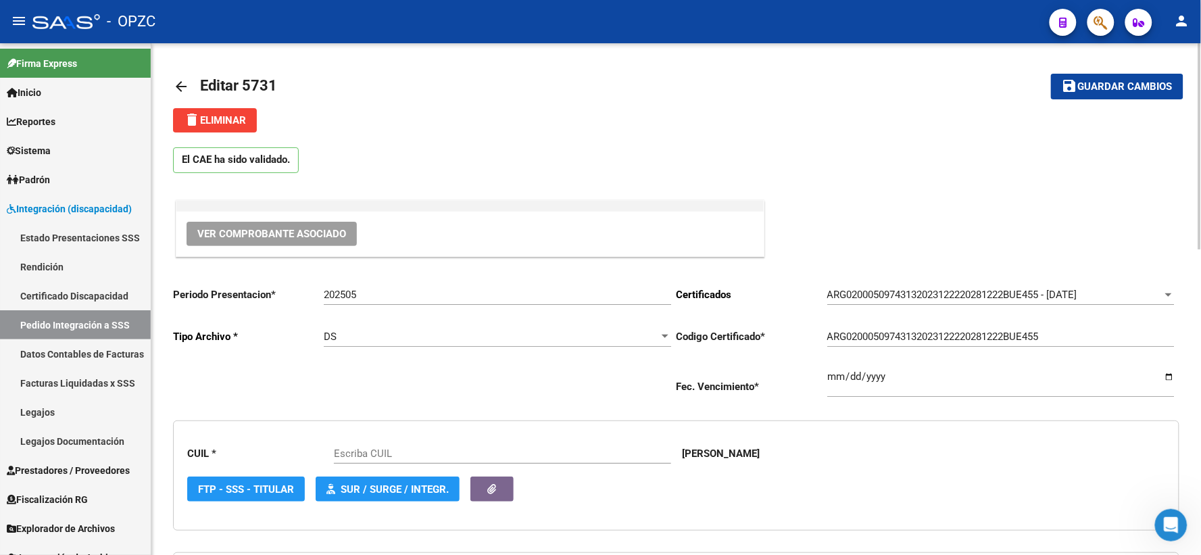
click at [304, 239] on span "Ver Comprobante Asociado" at bounding box center [271, 234] width 149 height 12
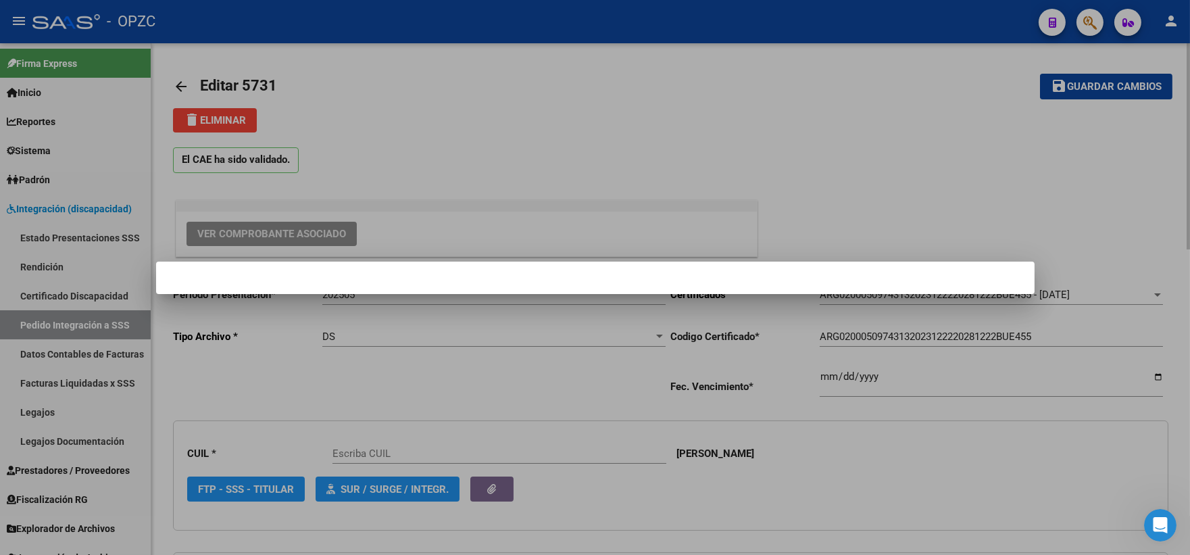
type input "20509743135"
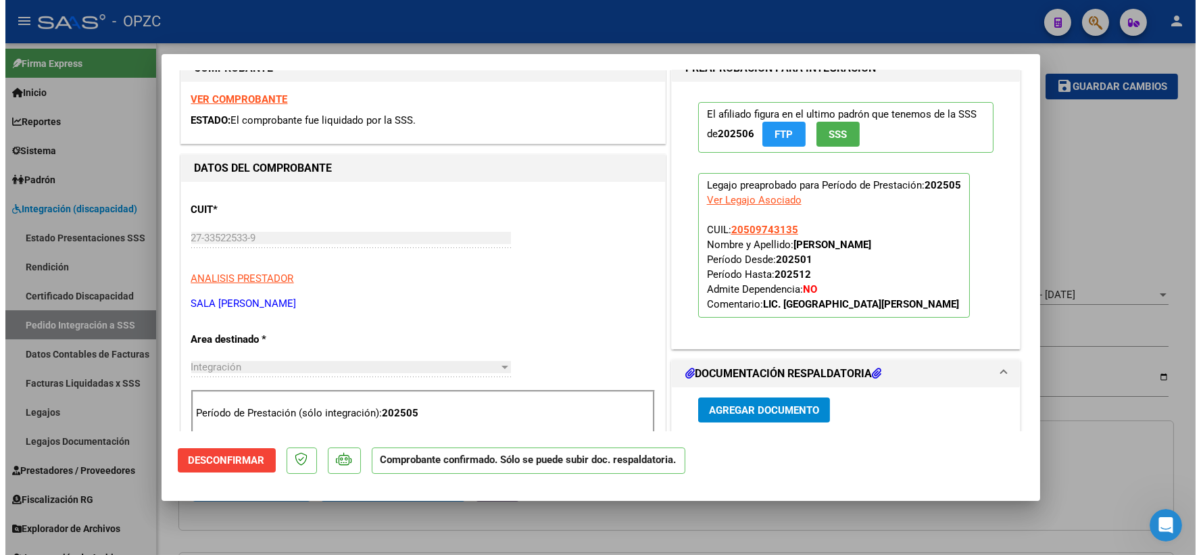
scroll to position [375, 0]
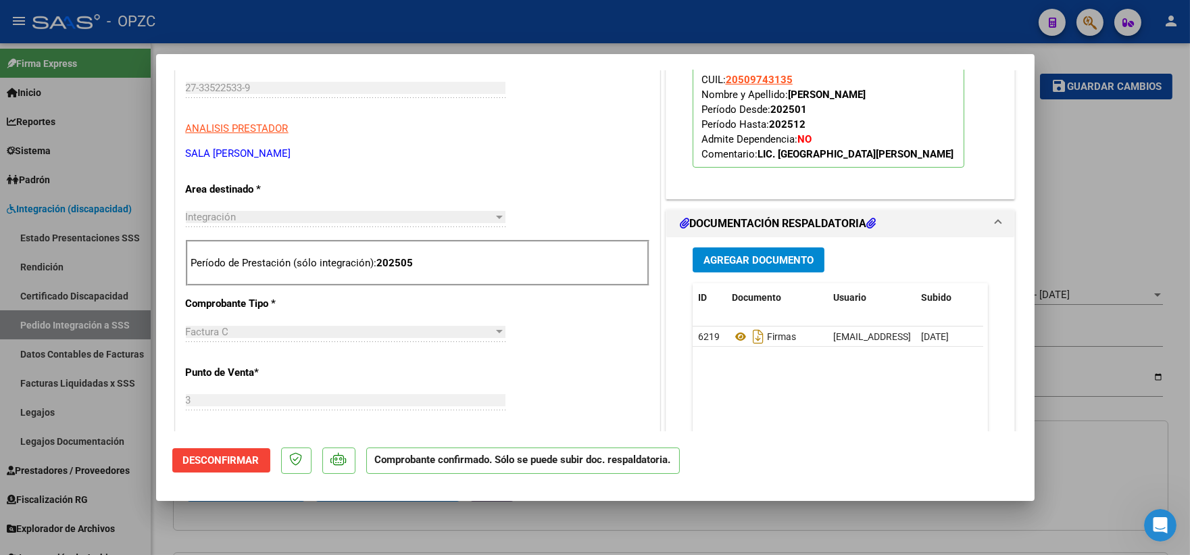
click at [1085, 171] on div at bounding box center [595, 277] width 1190 height 555
type input "$ 0,00"
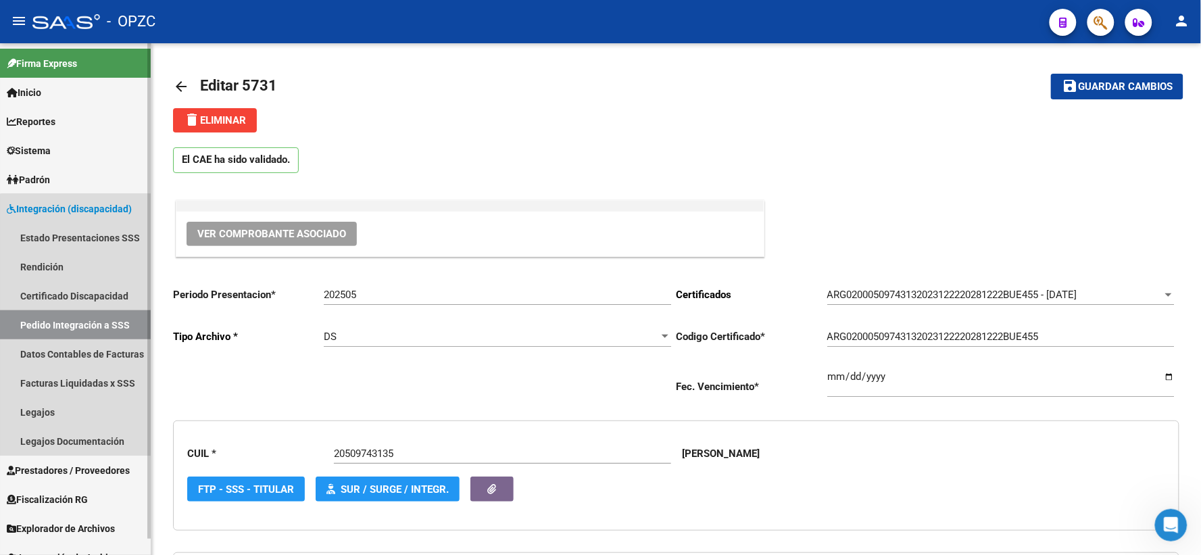
click at [87, 328] on link "Pedido Integración a SSS" at bounding box center [75, 324] width 151 height 29
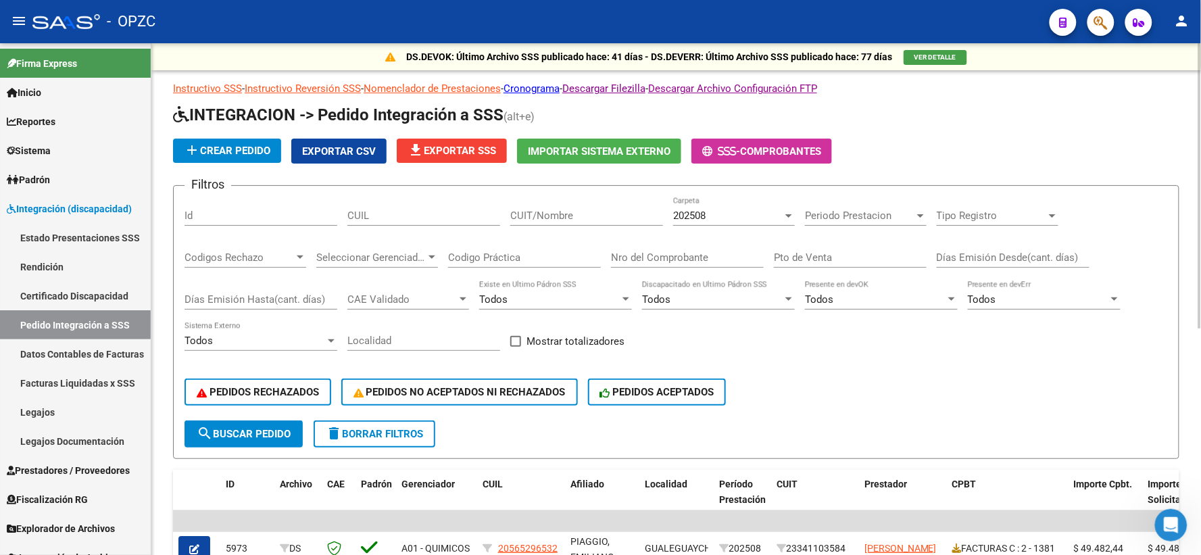
click at [783, 214] on div at bounding box center [789, 215] width 12 height 11
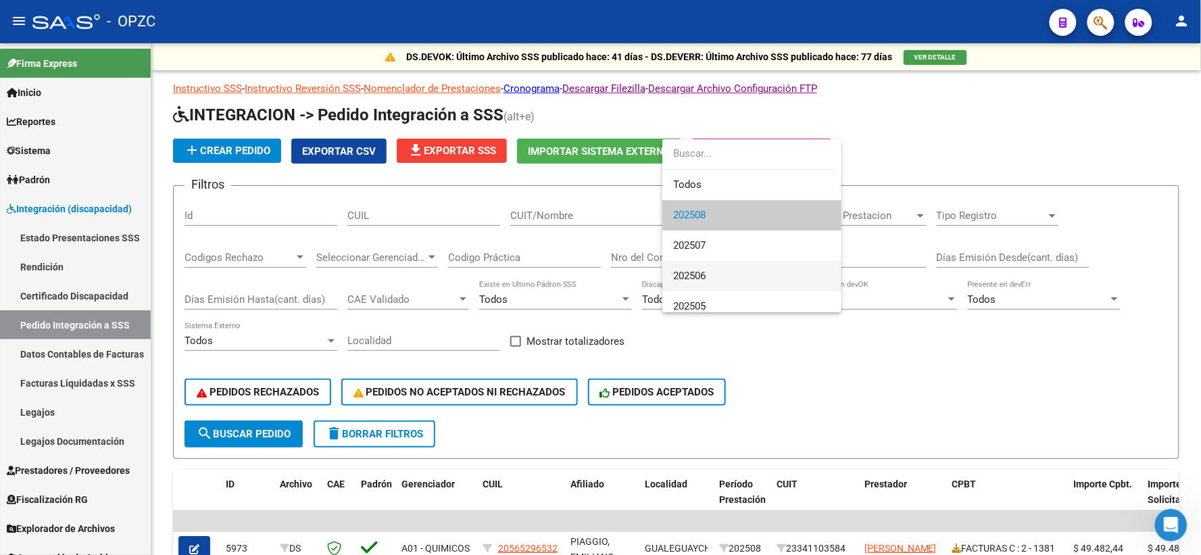
click at [742, 268] on span "202506" at bounding box center [751, 276] width 157 height 30
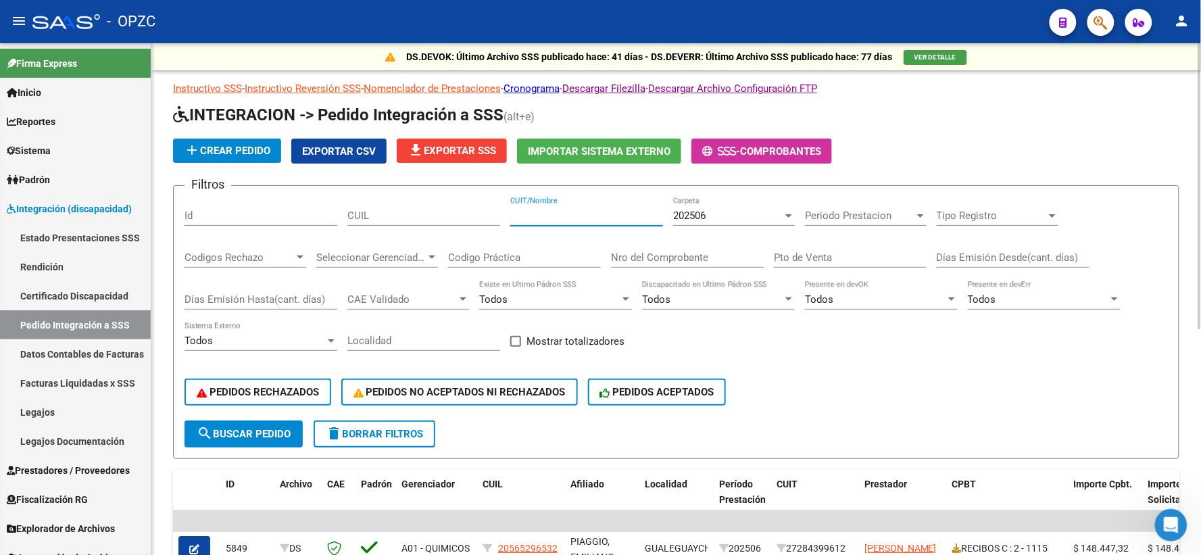
click at [537, 212] on input "CUIT/Nombre" at bounding box center [586, 216] width 153 height 12
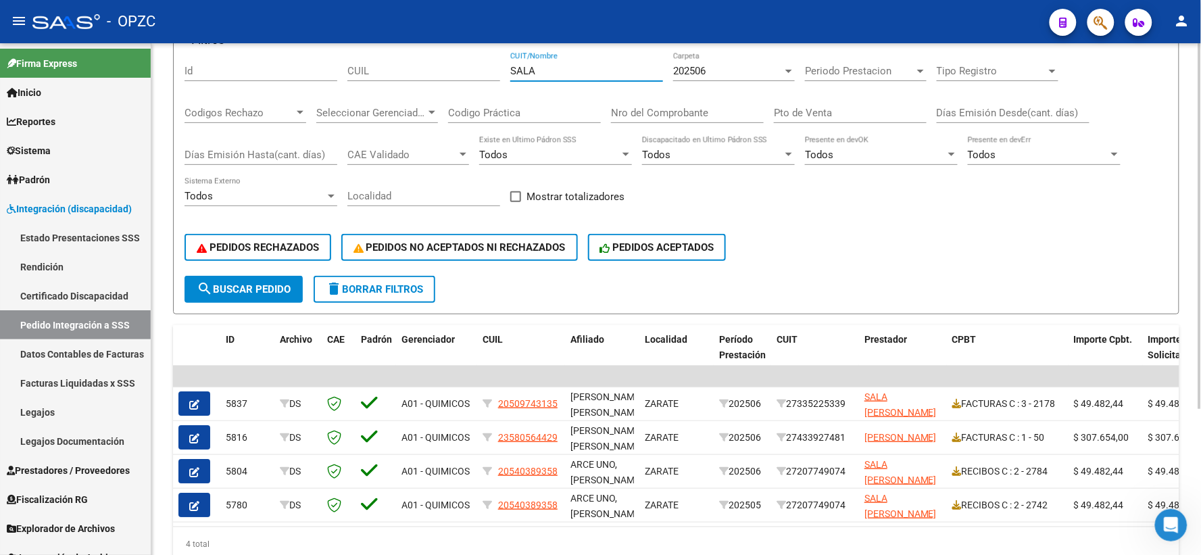
scroll to position [150, 0]
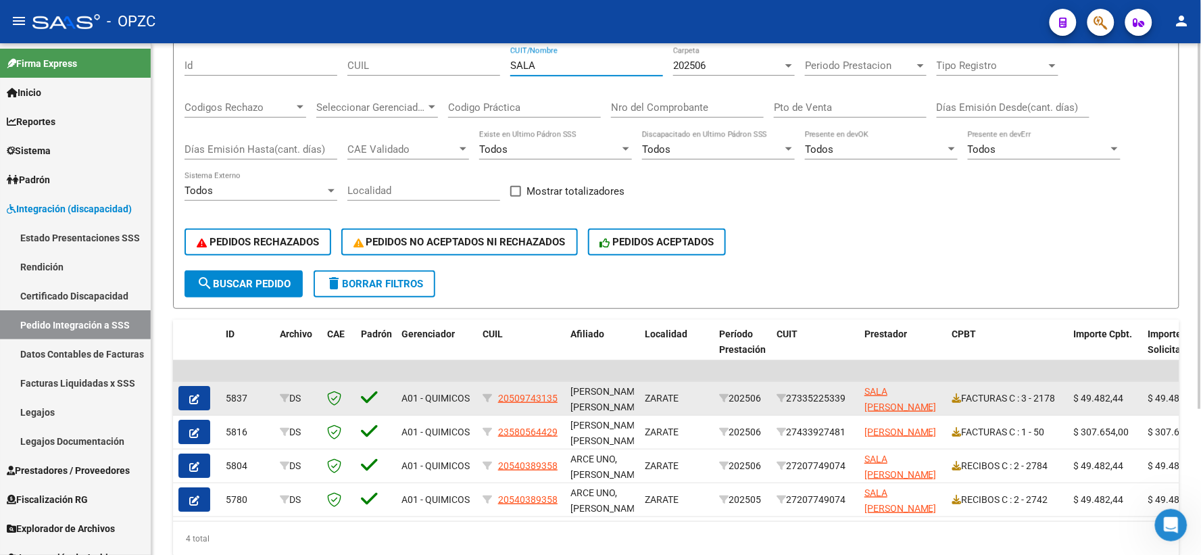
type input "SALA"
click at [193, 392] on span "button" at bounding box center [194, 398] width 10 height 12
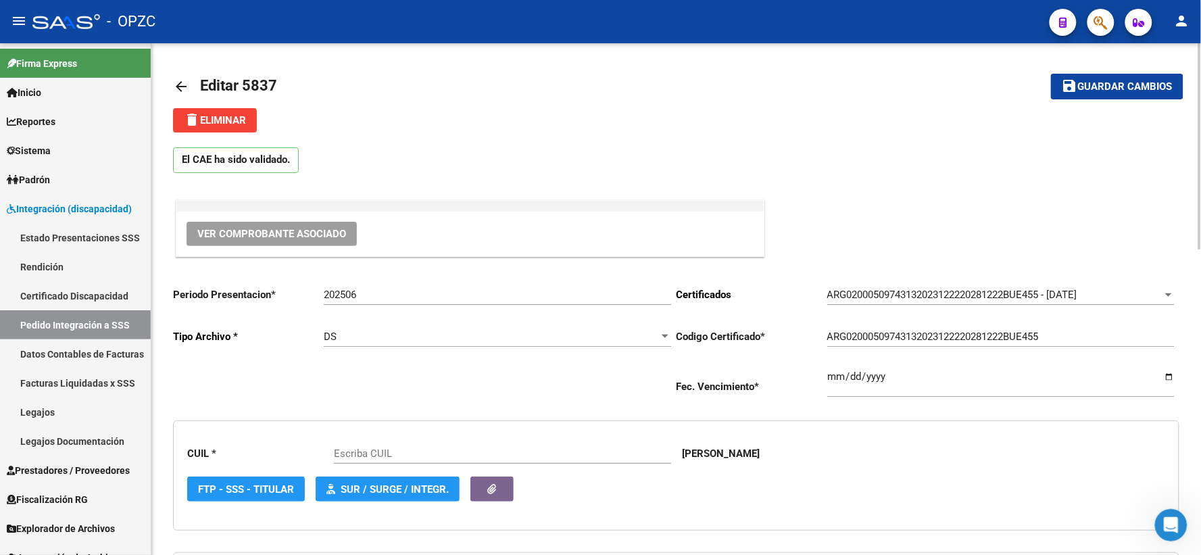
click at [293, 234] on span "Ver Comprobante Asociado" at bounding box center [271, 234] width 149 height 12
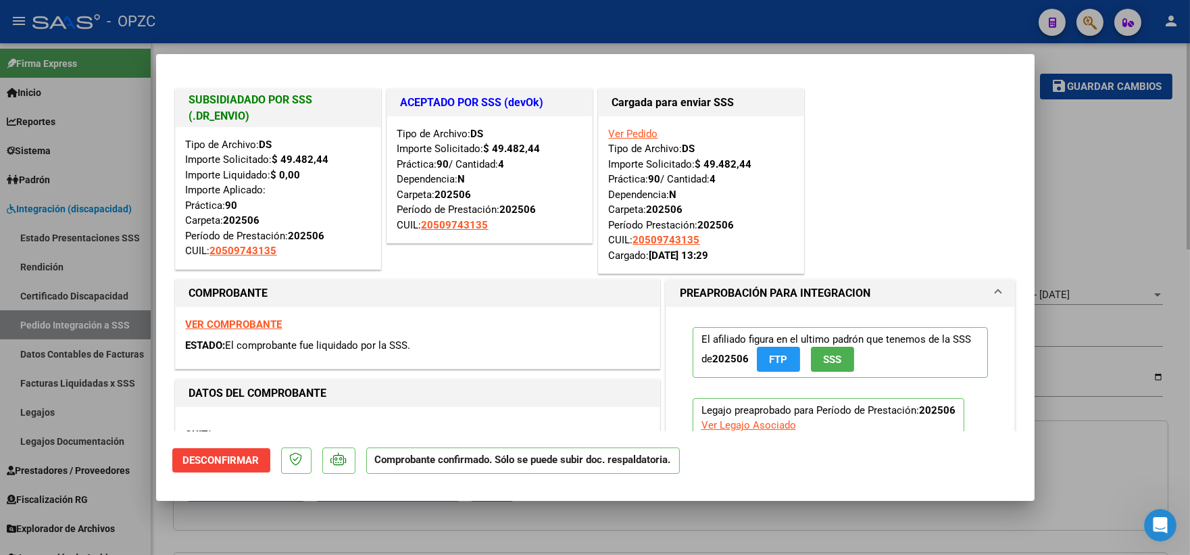
type input "20509743135"
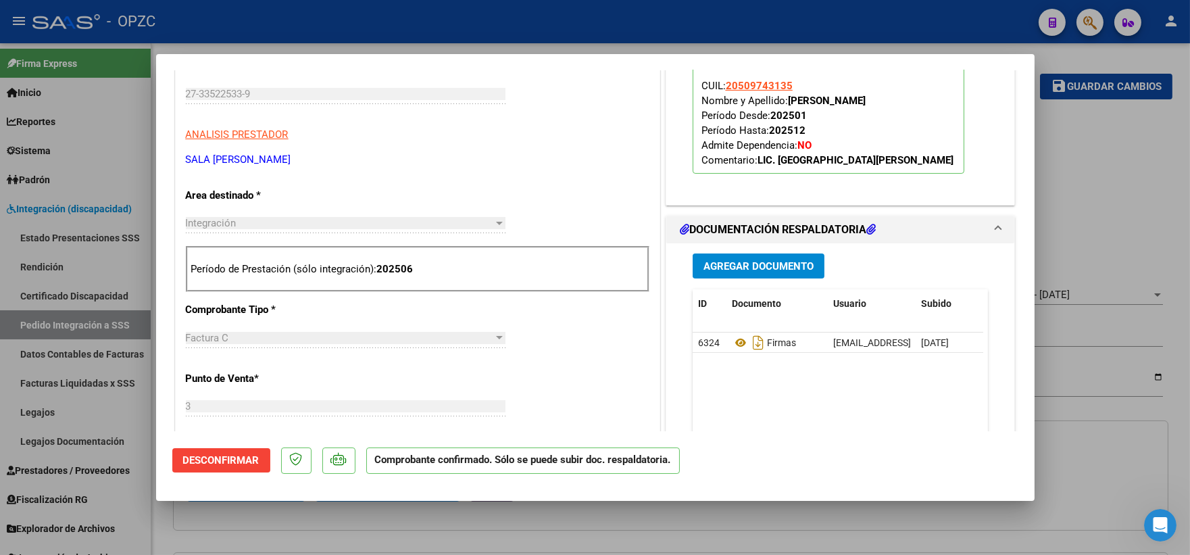
scroll to position [450, 0]
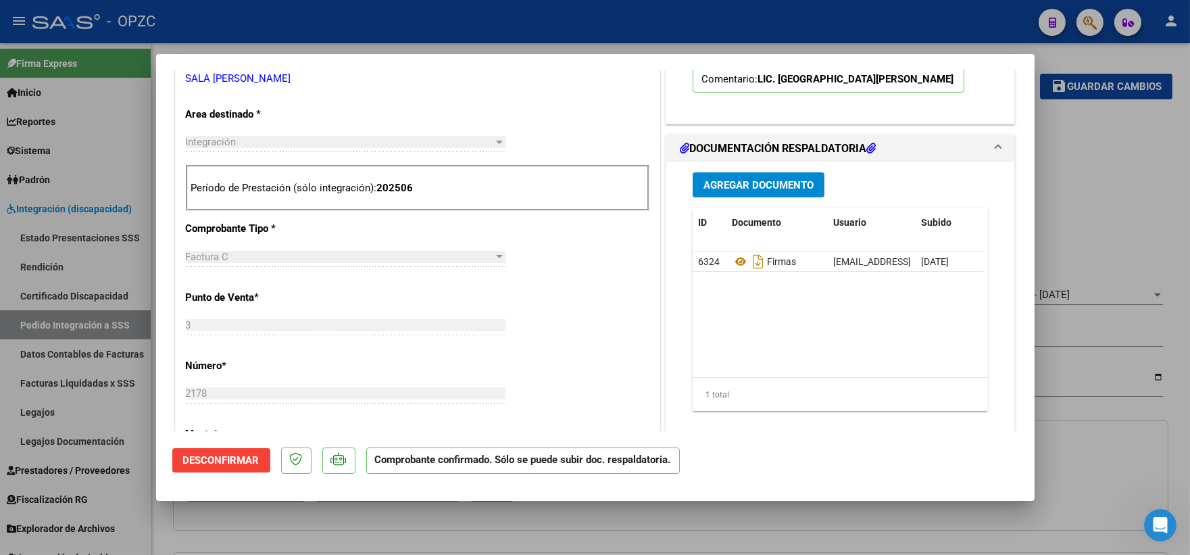
click at [1079, 213] on div at bounding box center [595, 277] width 1190 height 555
type input "$ 0,00"
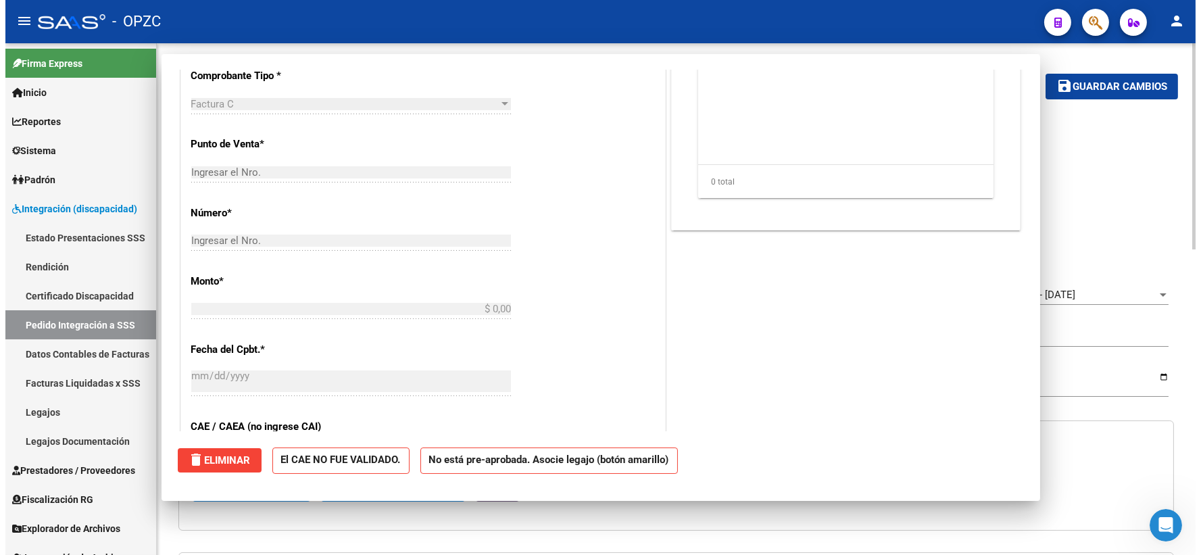
scroll to position [0, 0]
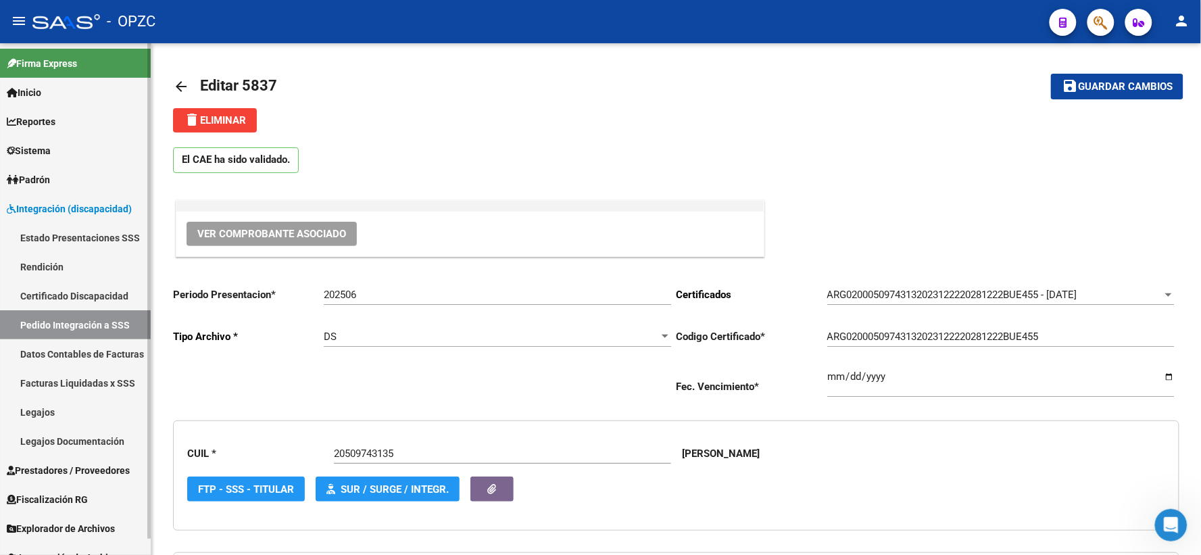
click at [89, 318] on link "Pedido Integración a SSS" at bounding box center [75, 324] width 151 height 29
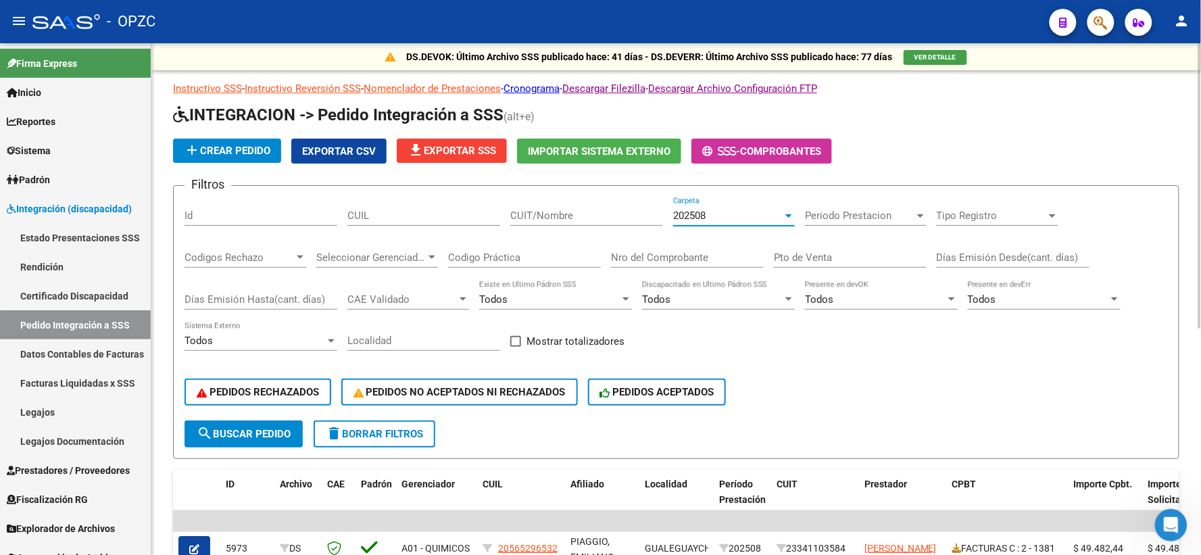
click at [744, 213] on div "202508" at bounding box center [727, 216] width 109 height 12
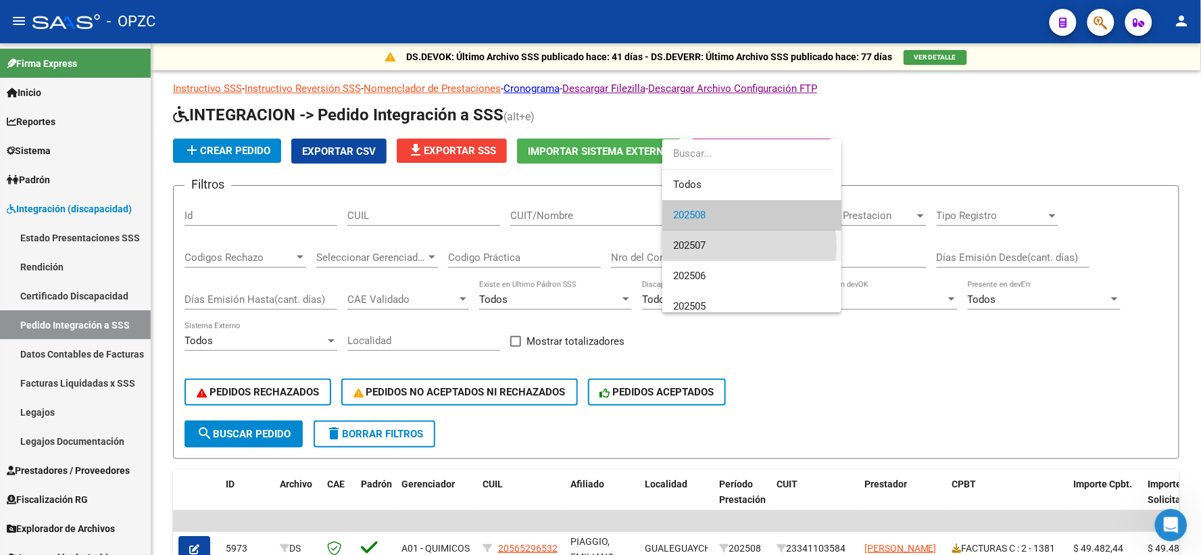
click at [728, 246] on span "202507" at bounding box center [751, 245] width 157 height 30
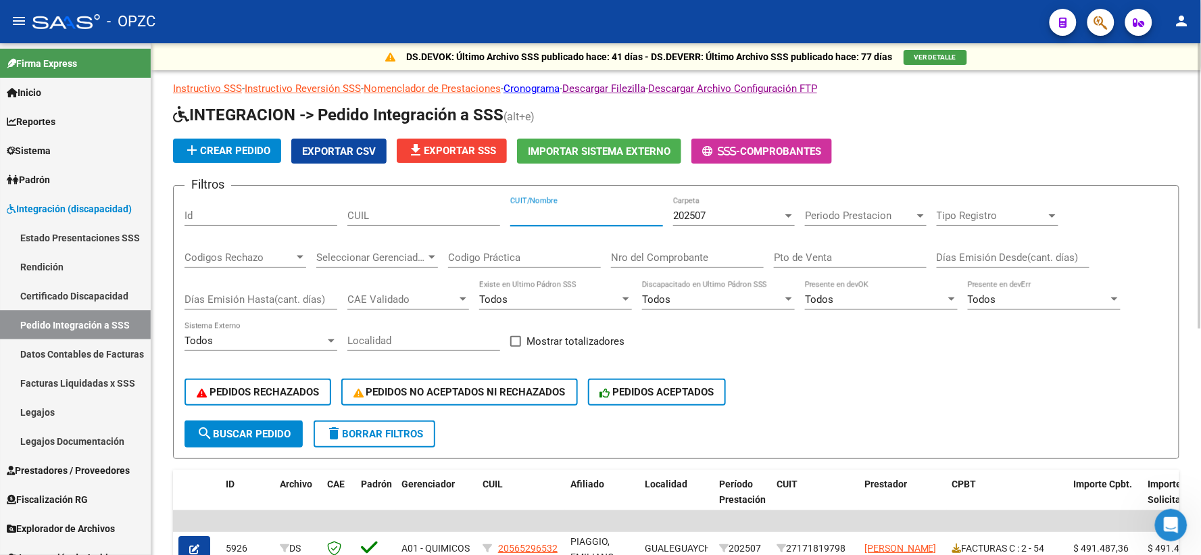
click at [545, 215] on input "CUIT/Nombre" at bounding box center [586, 216] width 153 height 12
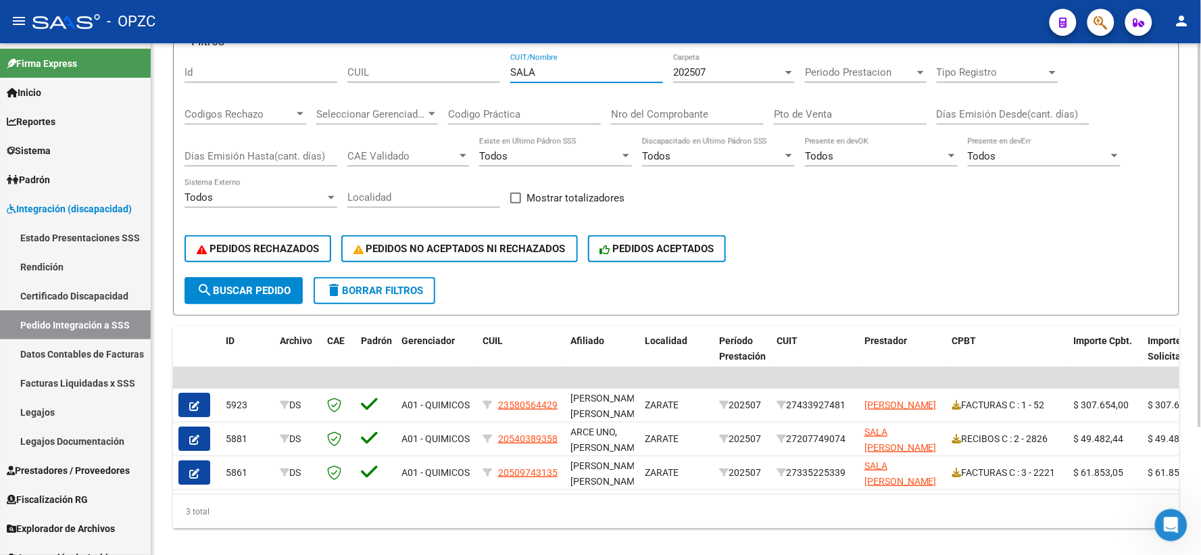
scroll to position [150, 0]
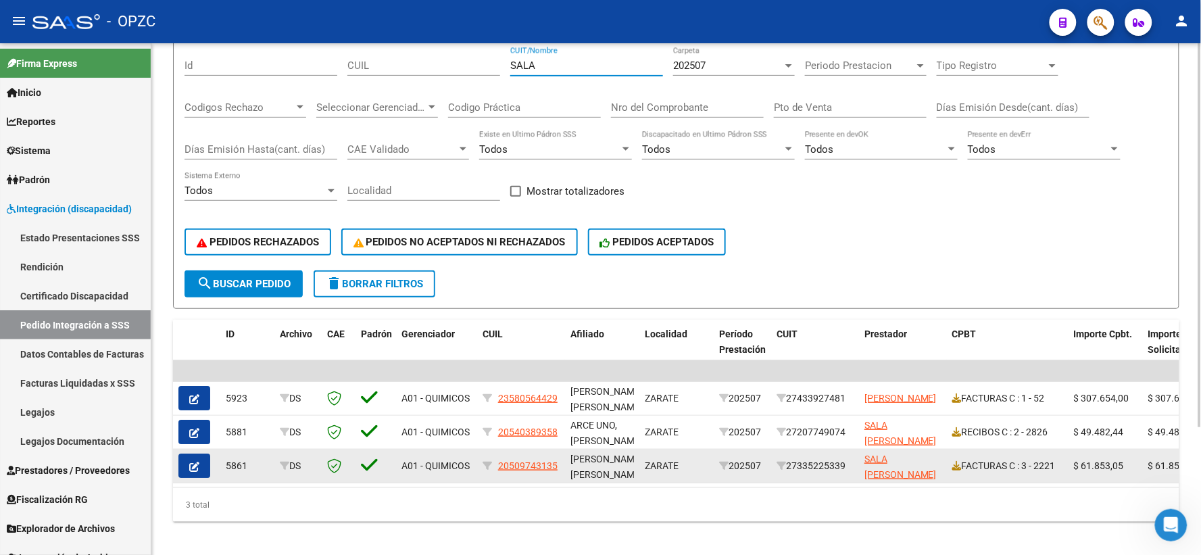
type input "SALA"
click at [192, 462] on icon "button" at bounding box center [194, 467] width 10 height 10
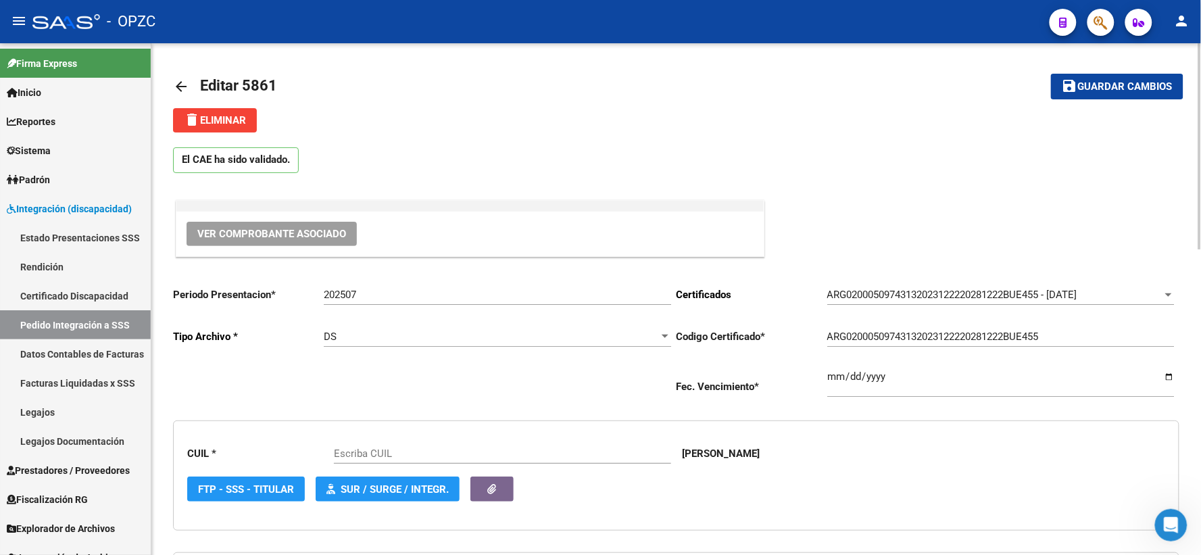
type input "20509743135"
click at [295, 235] on span "Ver Comprobante Asociado" at bounding box center [271, 234] width 149 height 12
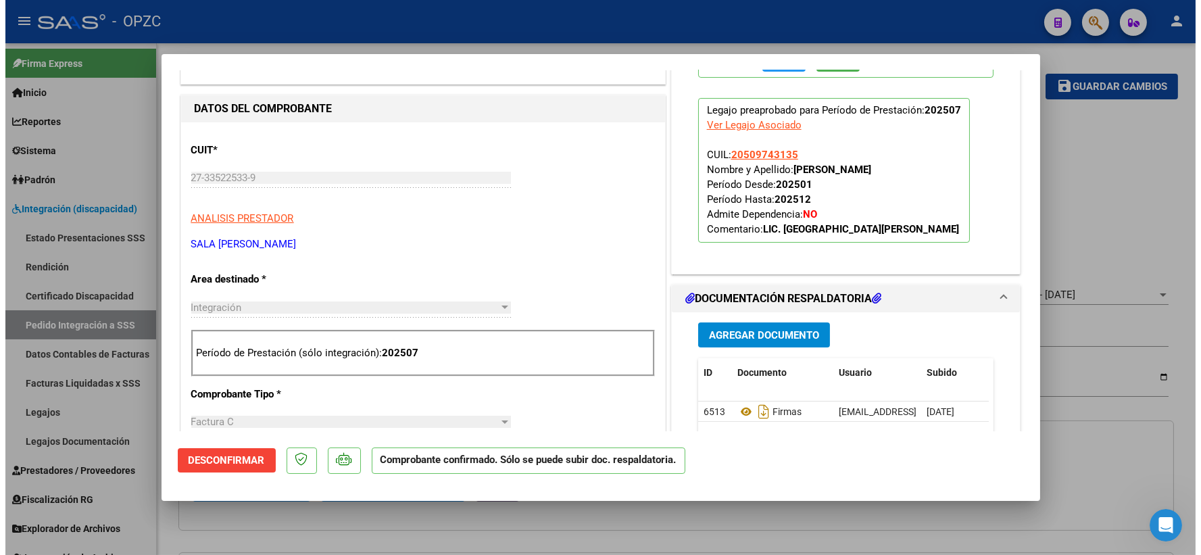
scroll to position [525, 0]
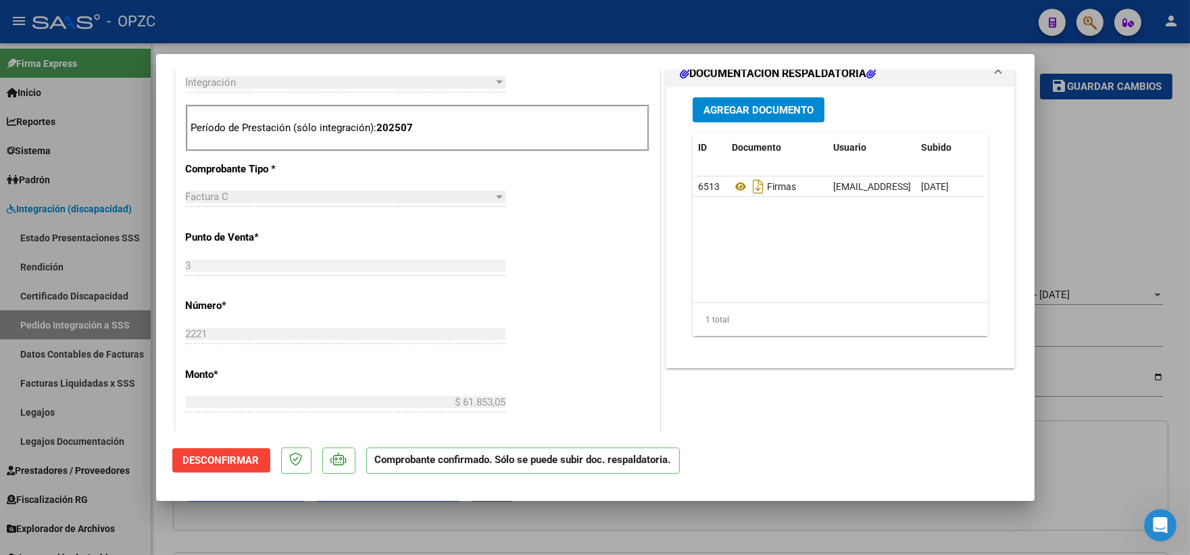
click at [1127, 172] on div at bounding box center [595, 277] width 1190 height 555
type input "$ 0,00"
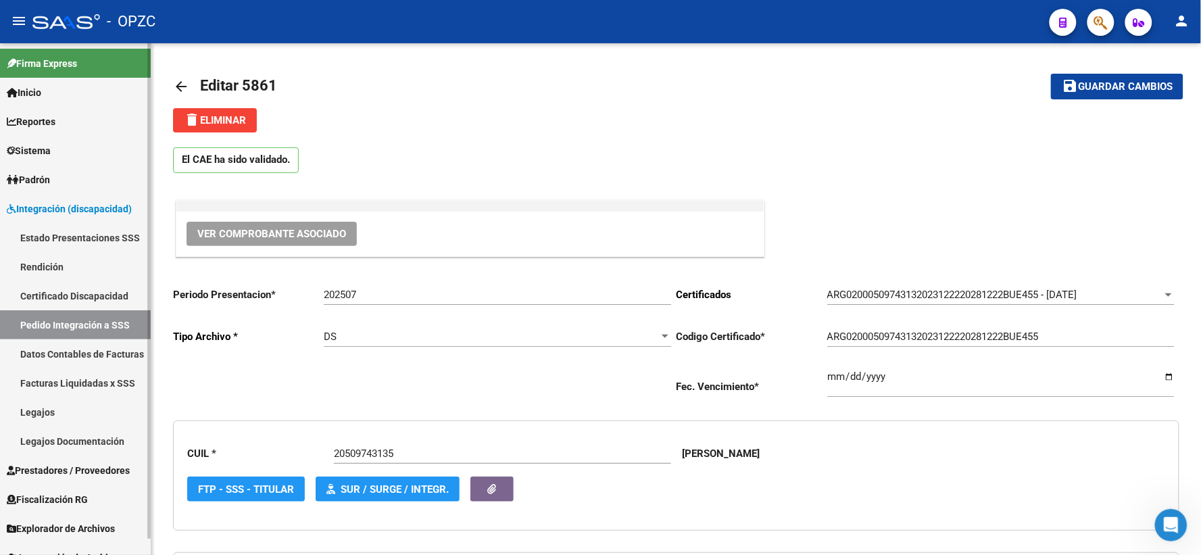
click at [77, 318] on link "Pedido Integración a SSS" at bounding box center [75, 324] width 151 height 29
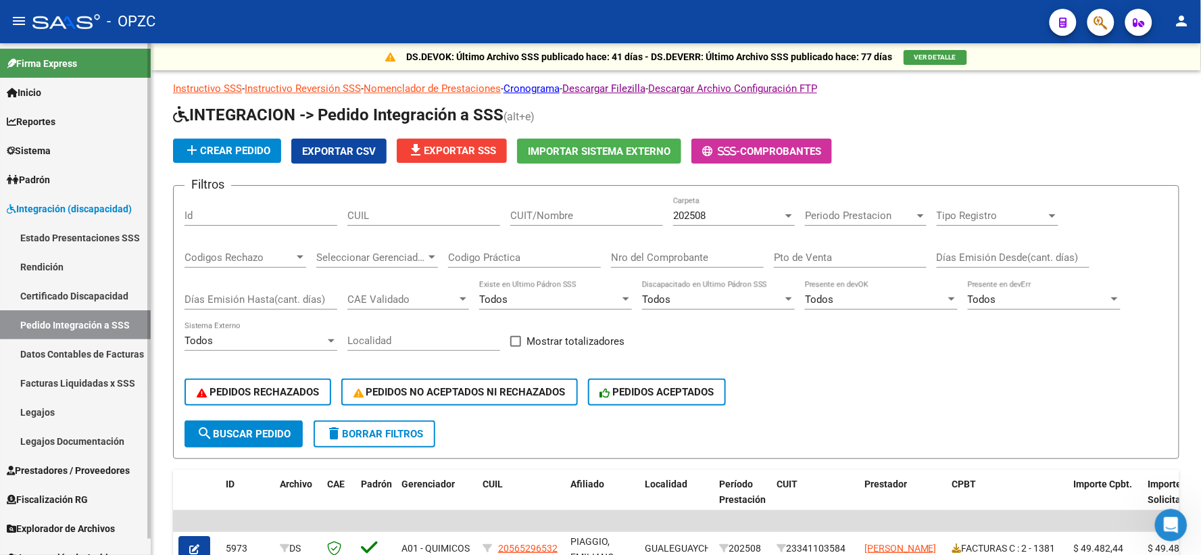
click at [53, 410] on link "Legajos" at bounding box center [75, 411] width 151 height 29
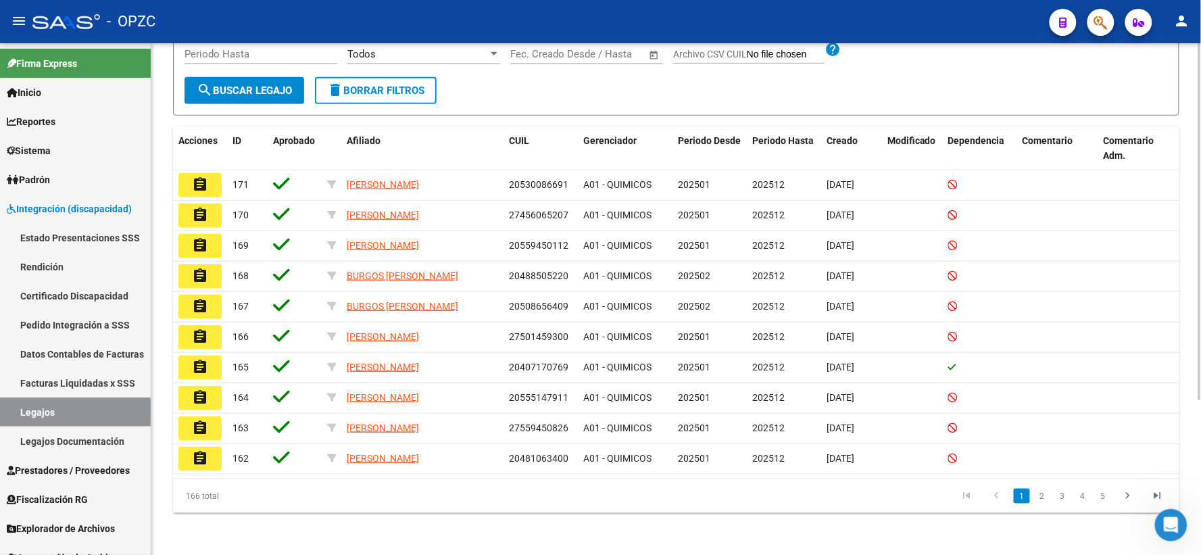
scroll to position [221, 0]
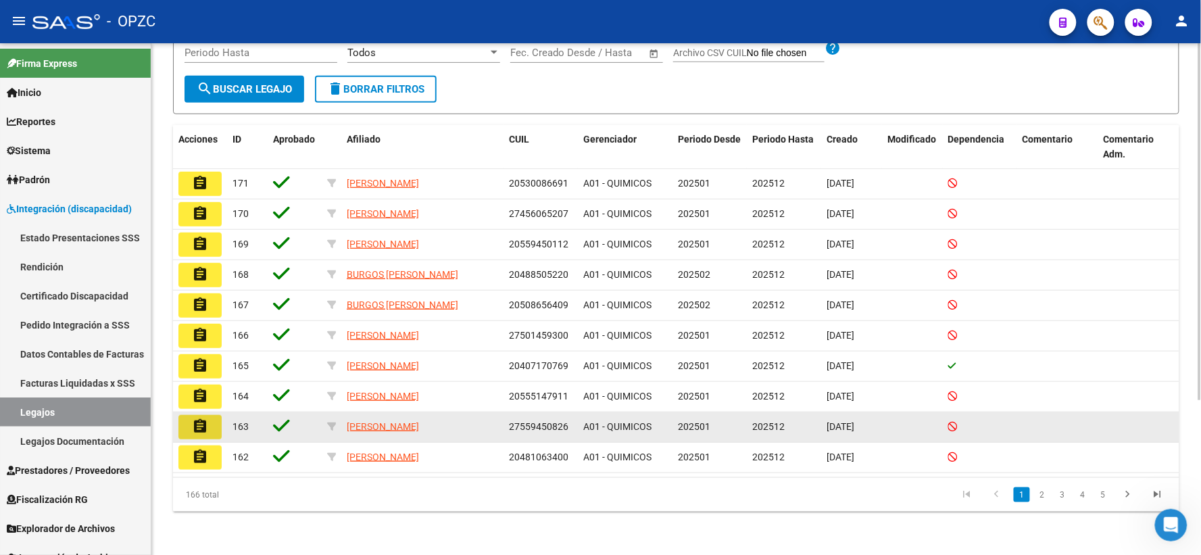
click at [205, 427] on mat-icon "assignment" at bounding box center [200, 426] width 16 height 16
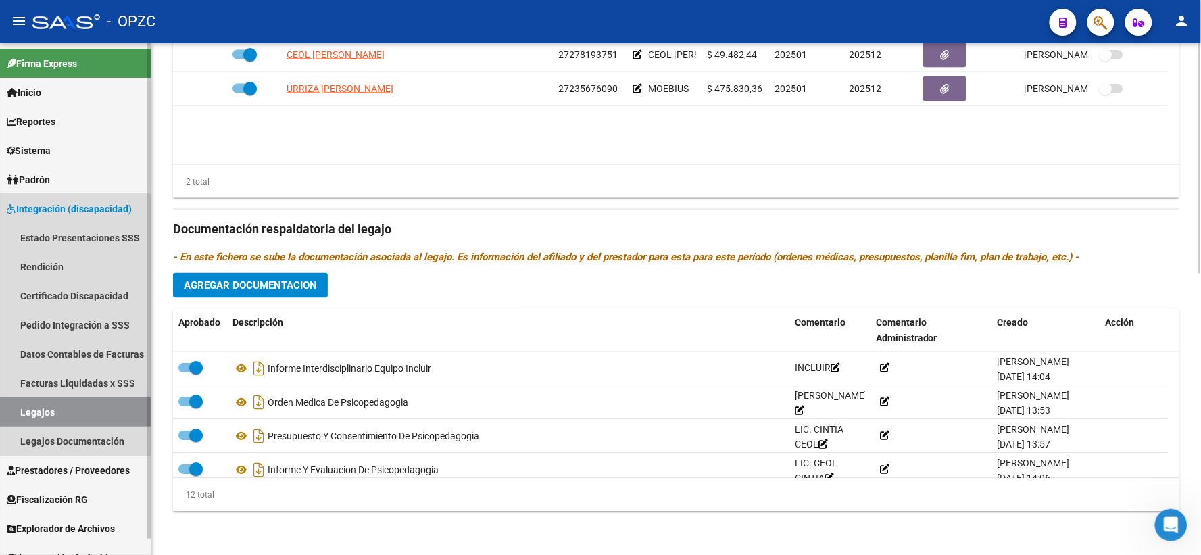
click at [46, 406] on link "Legajos" at bounding box center [75, 411] width 151 height 29
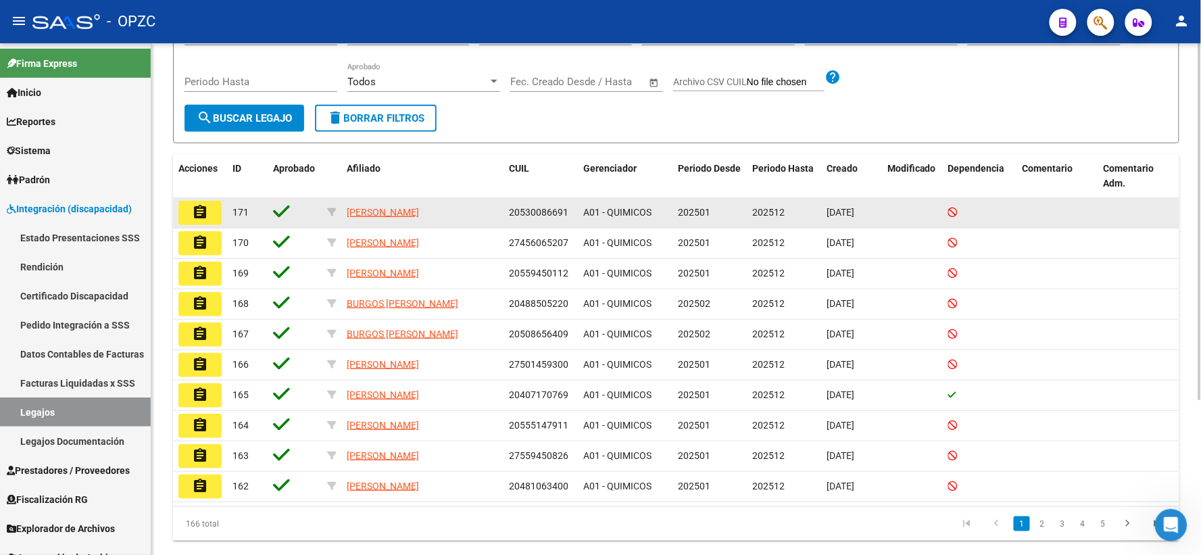
scroll to position [221, 0]
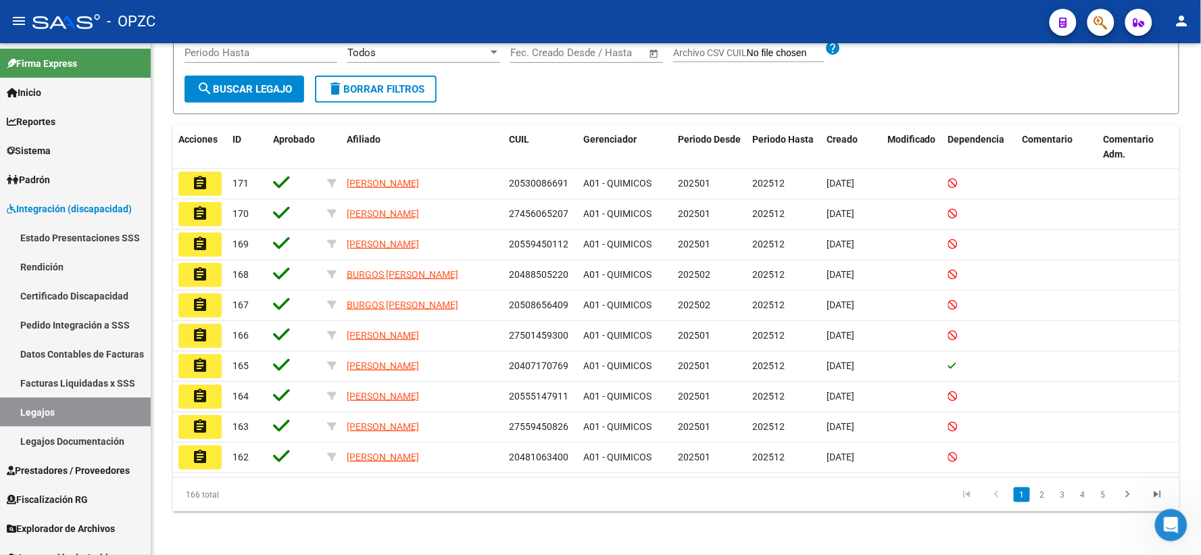
click at [205, 389] on mat-icon "assignment" at bounding box center [200, 396] width 16 height 16
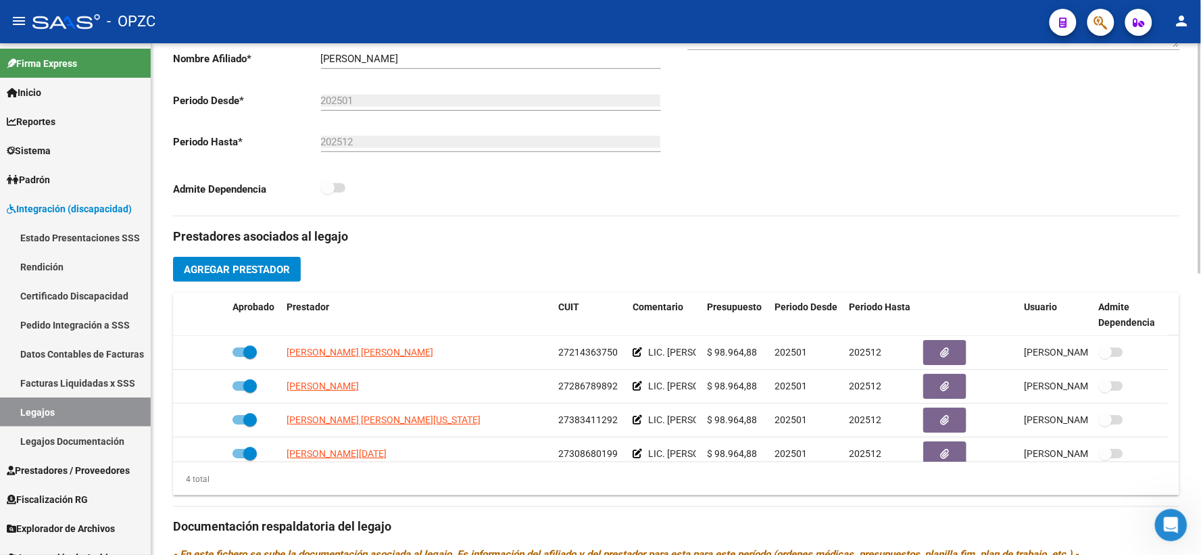
scroll to position [300, 0]
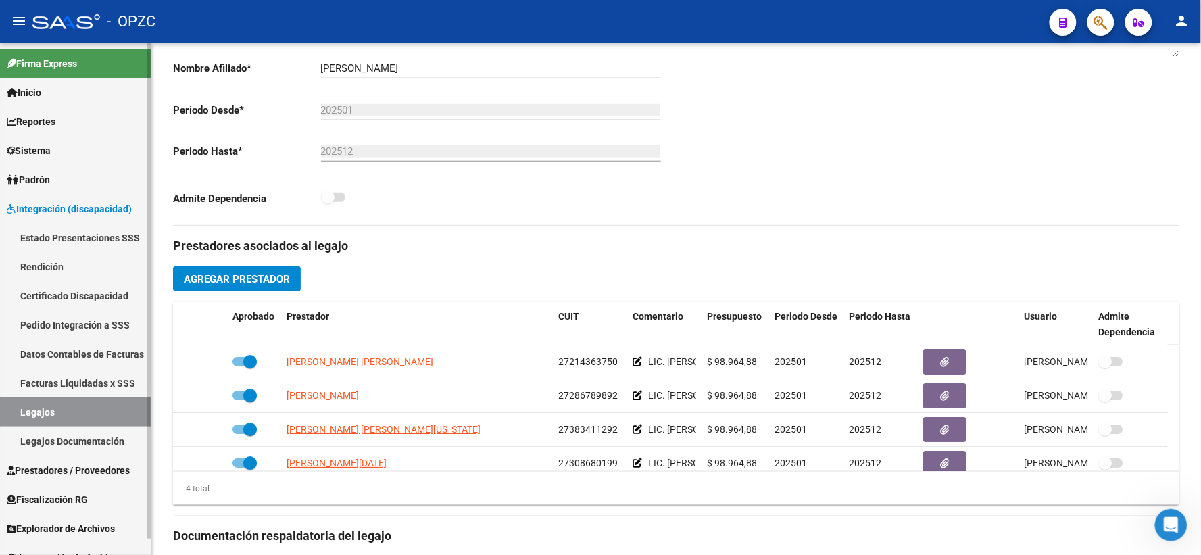
click at [64, 319] on link "Pedido Integración a SSS" at bounding box center [75, 324] width 151 height 29
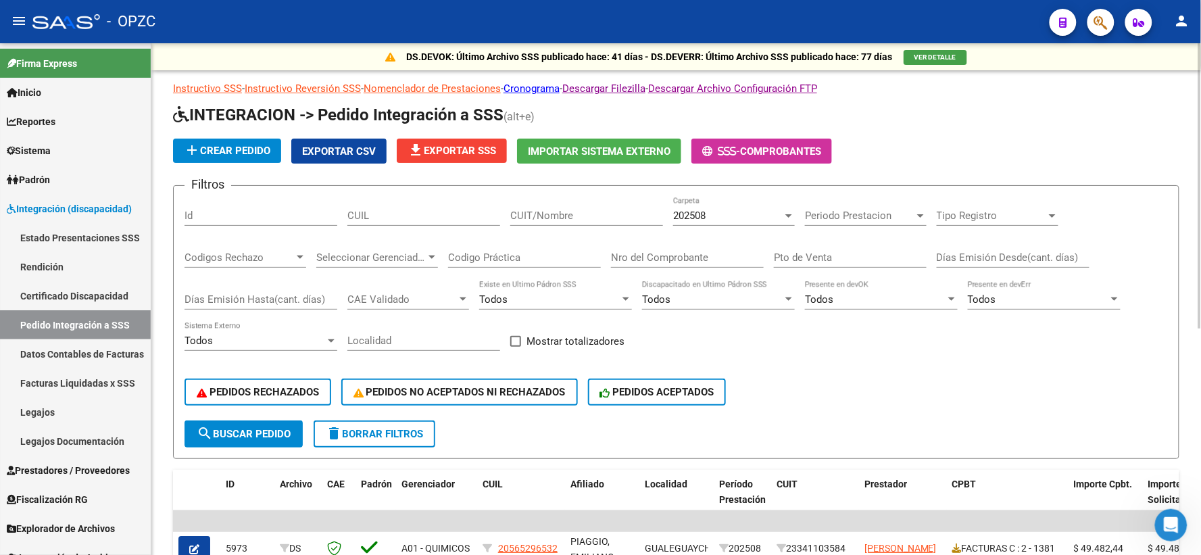
click at [754, 211] on div "202508" at bounding box center [727, 216] width 109 height 12
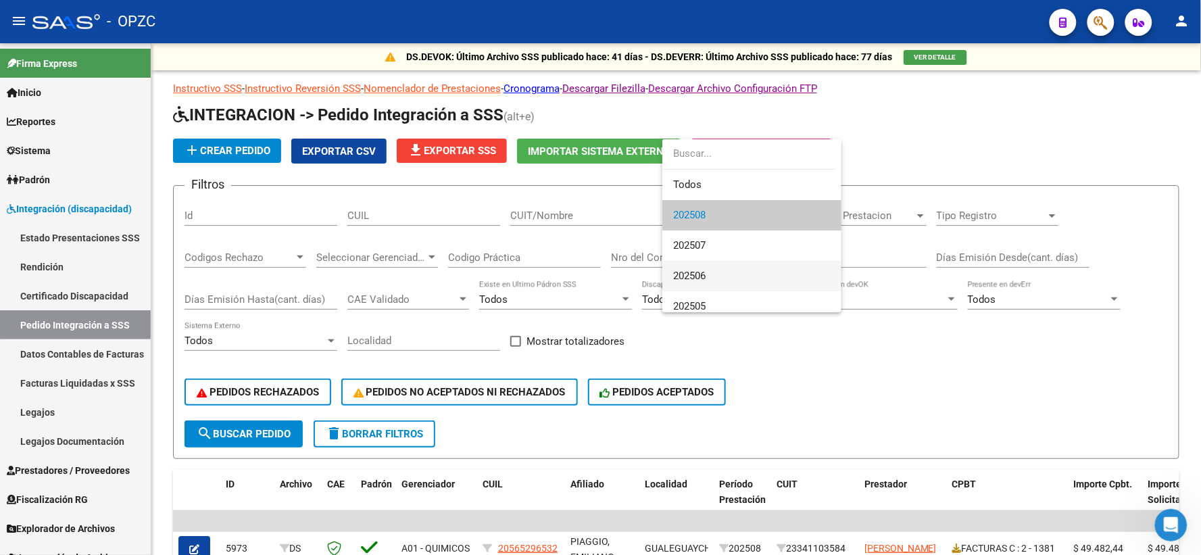
click at [715, 265] on span "202506" at bounding box center [751, 276] width 157 height 30
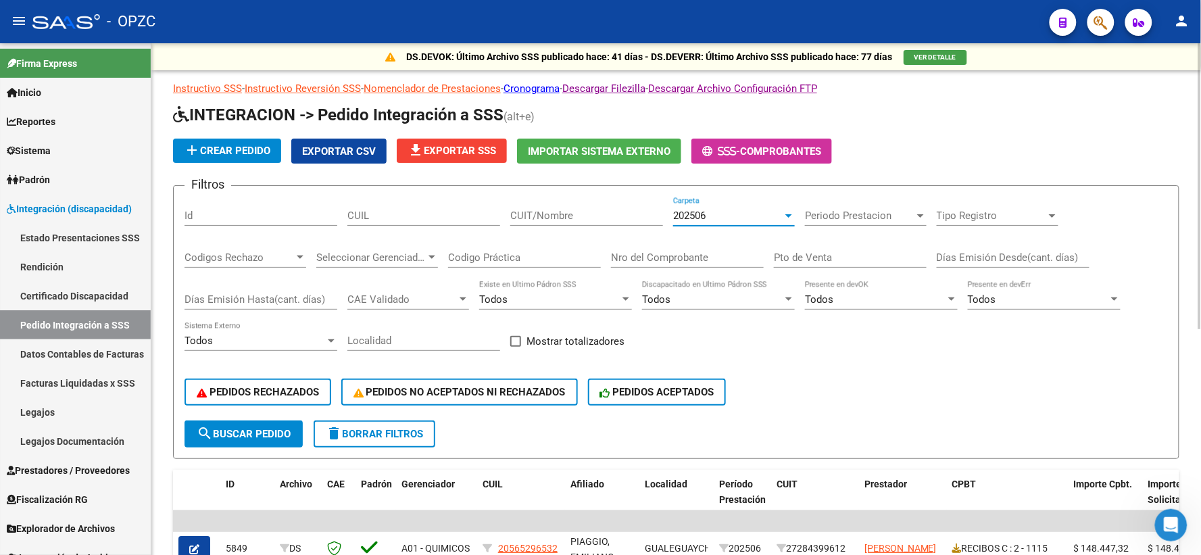
click at [558, 217] on input "CUIT/Nombre" at bounding box center [586, 216] width 153 height 12
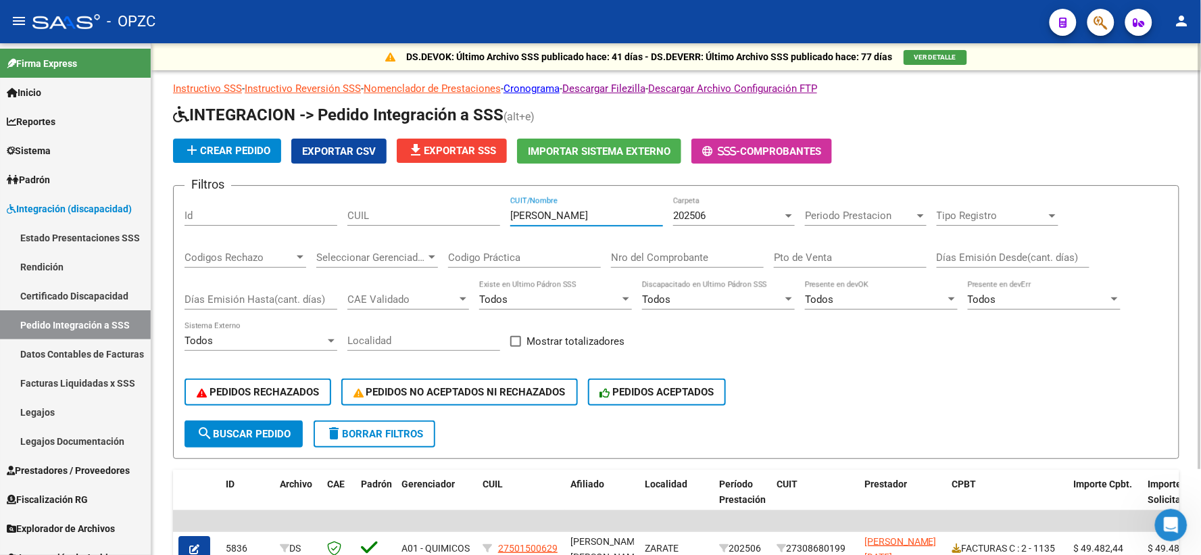
type input "HERNANDEZ"
click at [706, 216] on span "202506" at bounding box center [689, 216] width 32 height 12
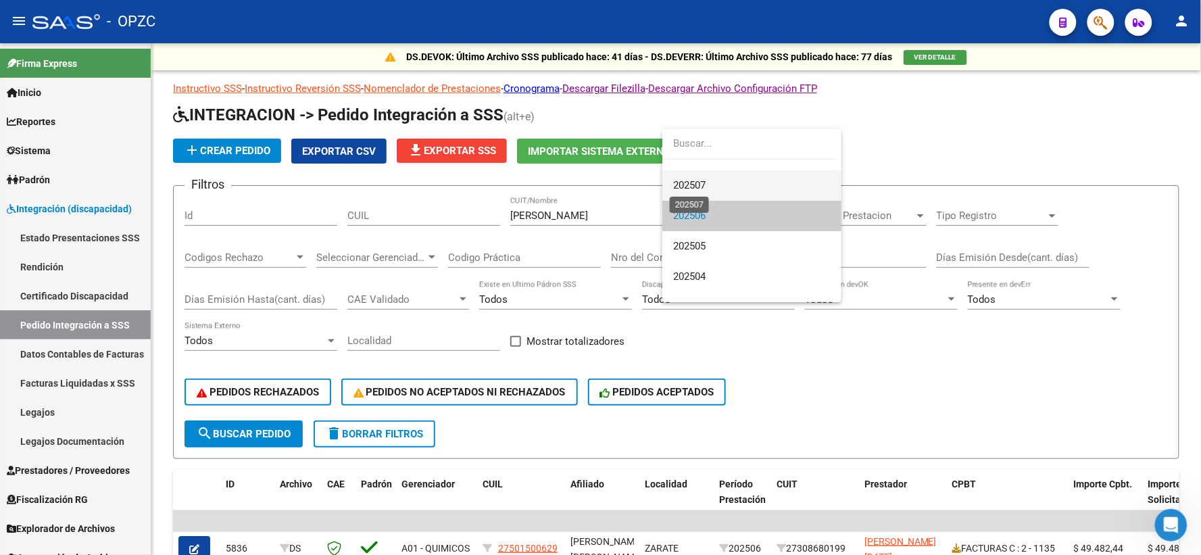
click at [706, 187] on span "202507" at bounding box center [689, 185] width 32 height 12
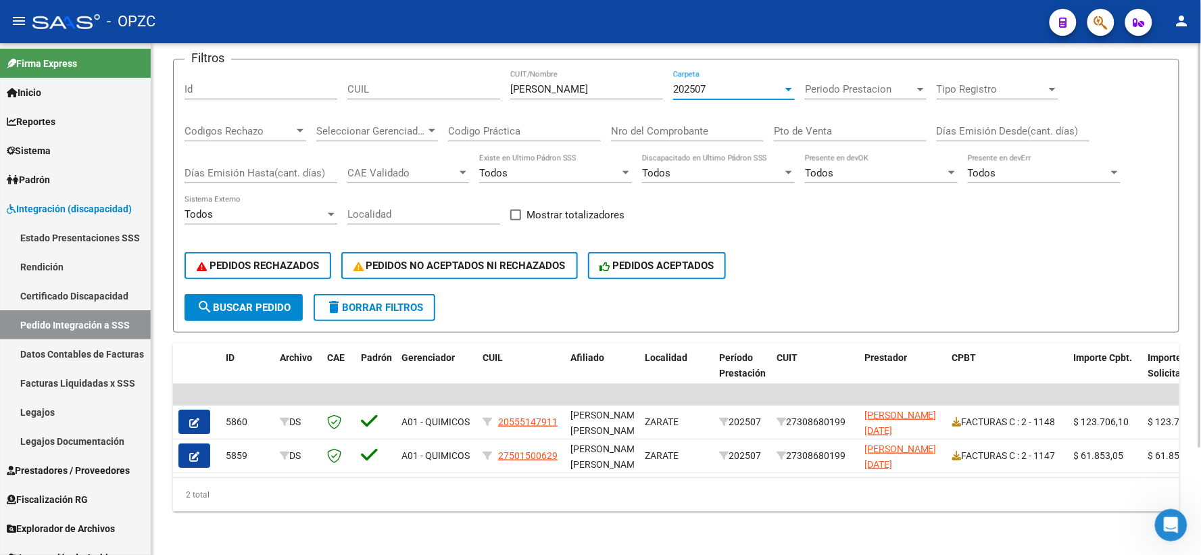
scroll to position [136, 0]
click at [203, 415] on button "button" at bounding box center [194, 422] width 32 height 24
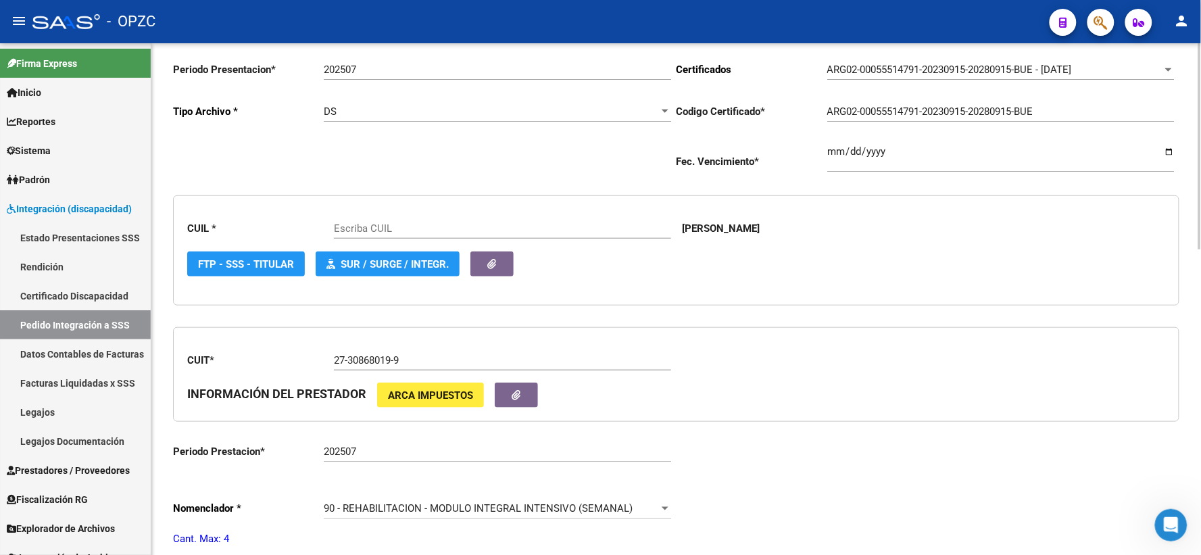
type input "20555147911"
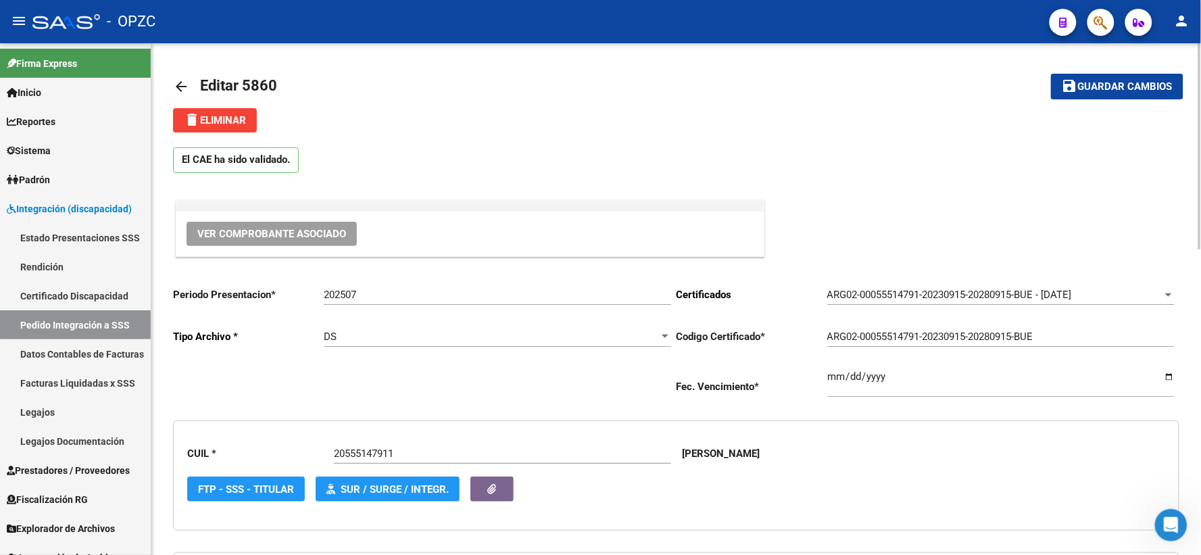
click at [289, 233] on span "Ver Comprobante Asociado" at bounding box center [271, 234] width 149 height 12
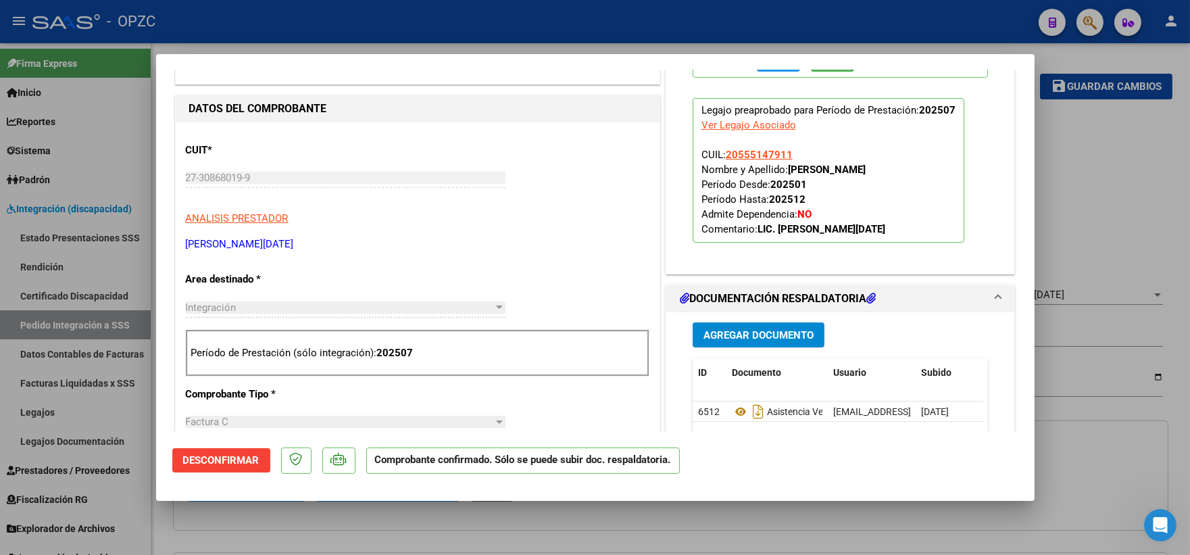
scroll to position [450, 0]
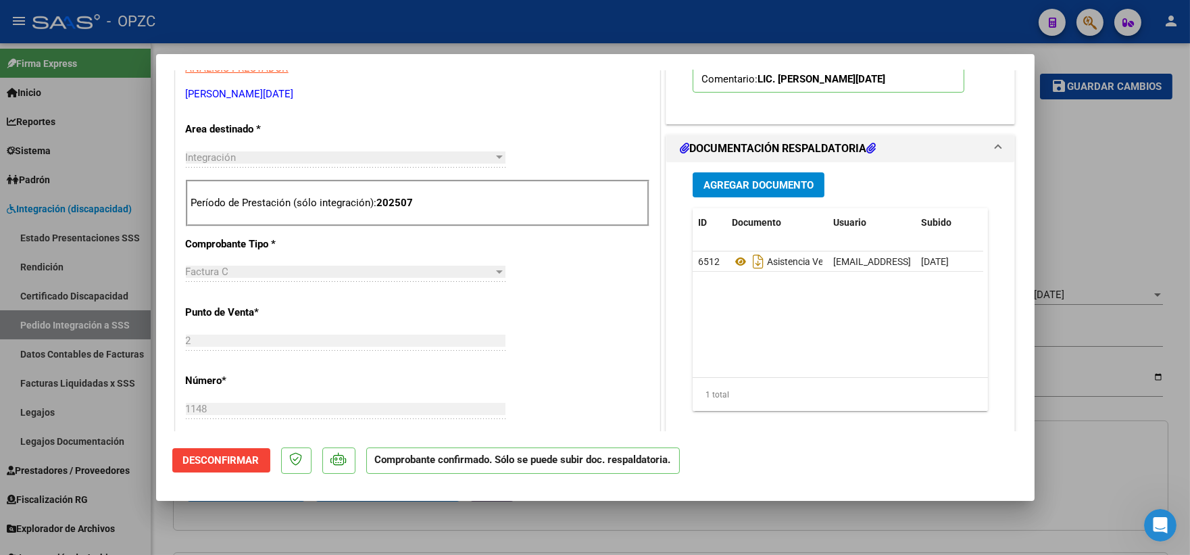
click at [1114, 194] on div at bounding box center [595, 277] width 1190 height 555
type input "$ 0,00"
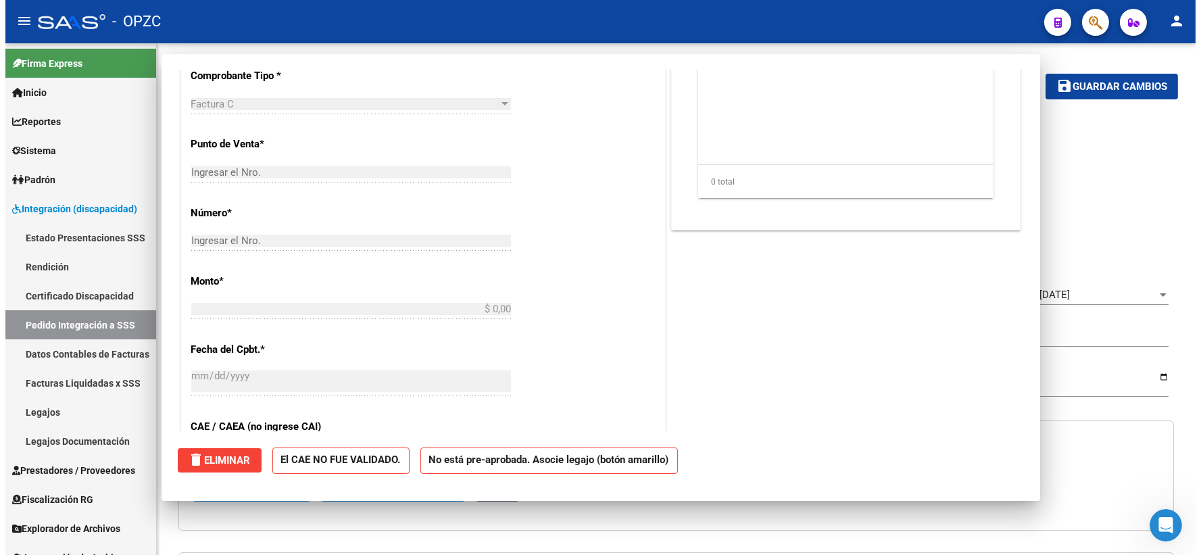
scroll to position [0, 0]
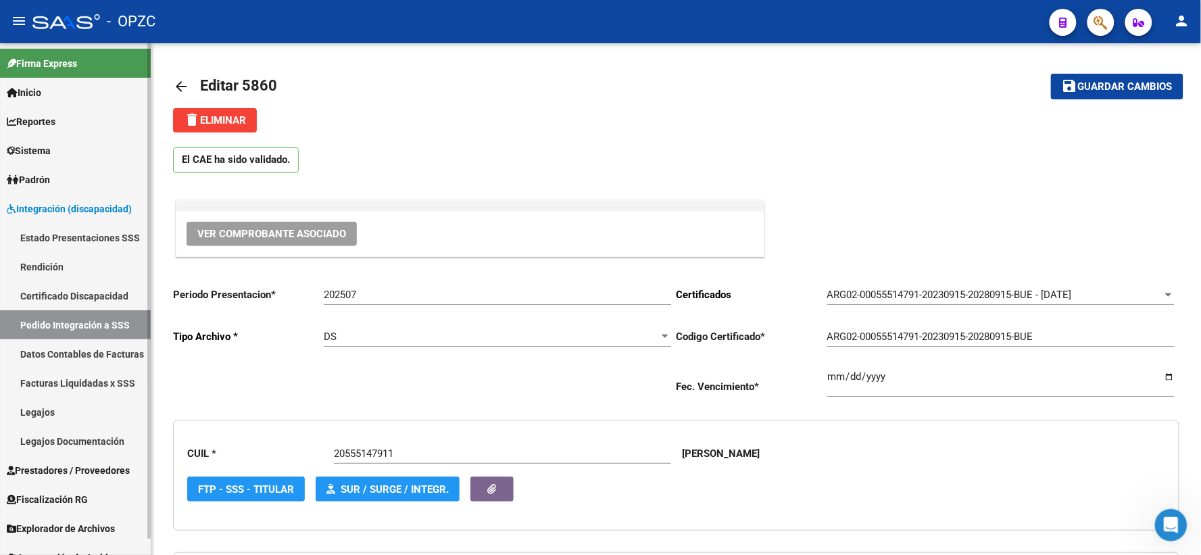
click at [68, 324] on link "Pedido Integración a SSS" at bounding box center [75, 324] width 151 height 29
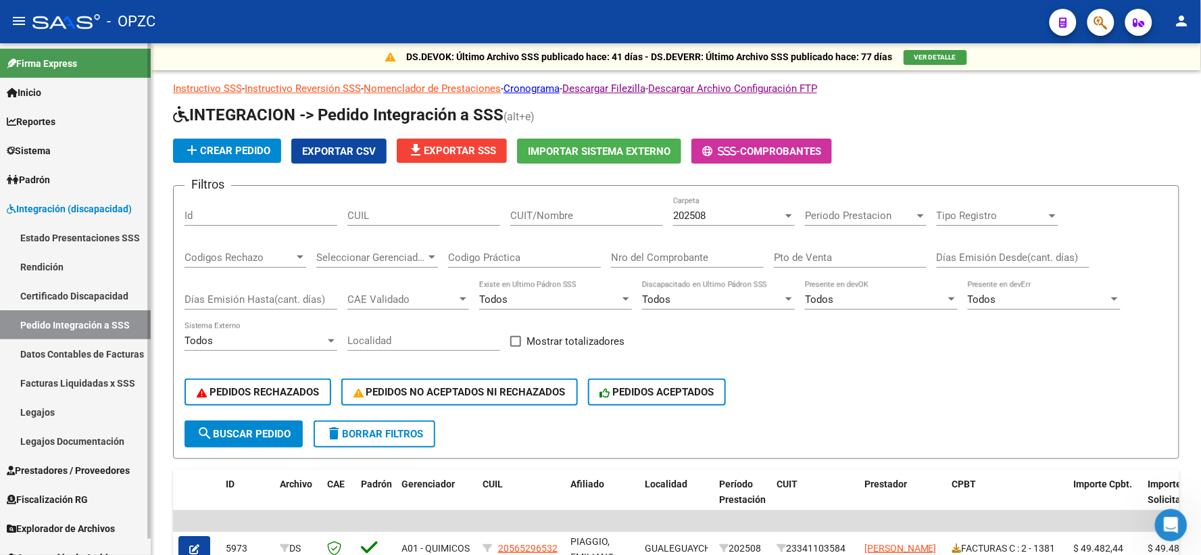
click at [61, 470] on span "Prestadores / Proveedores" at bounding box center [68, 470] width 123 height 15
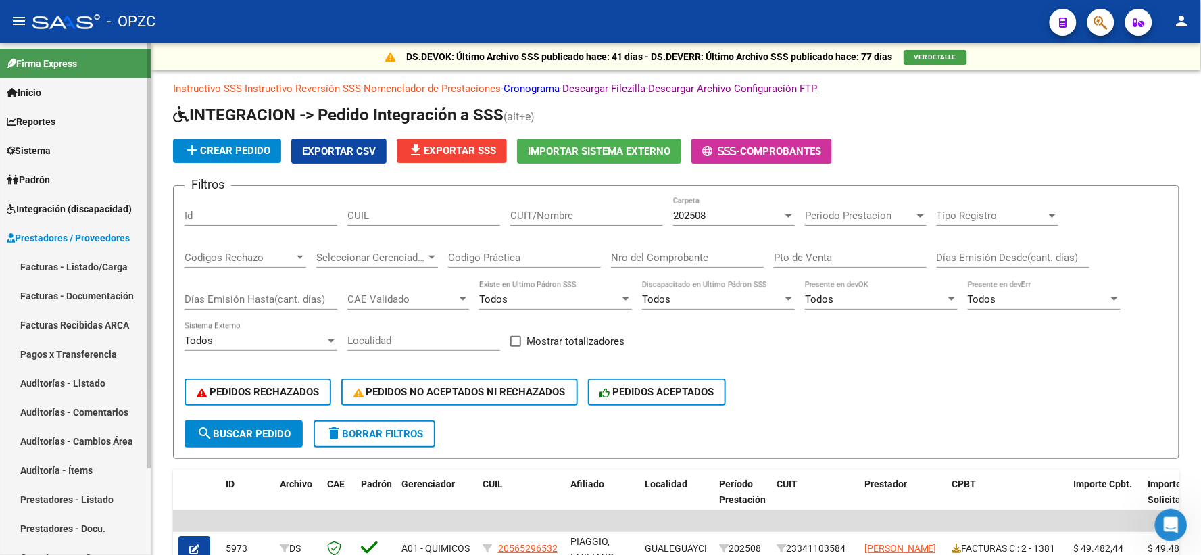
click at [92, 264] on link "Facturas - Listado/Carga" at bounding box center [75, 266] width 151 height 29
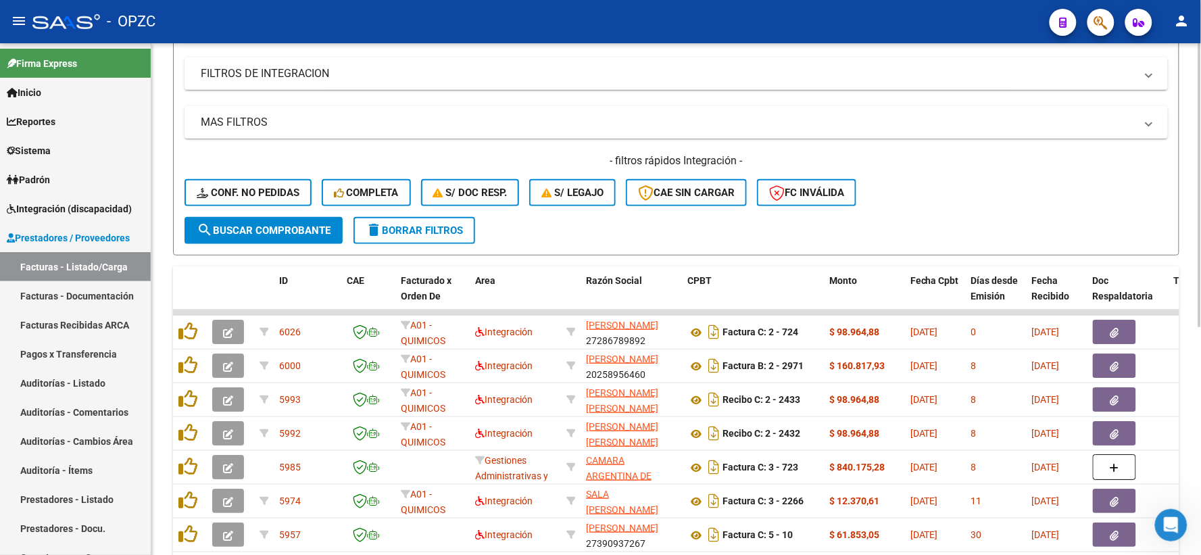
scroll to position [225, 0]
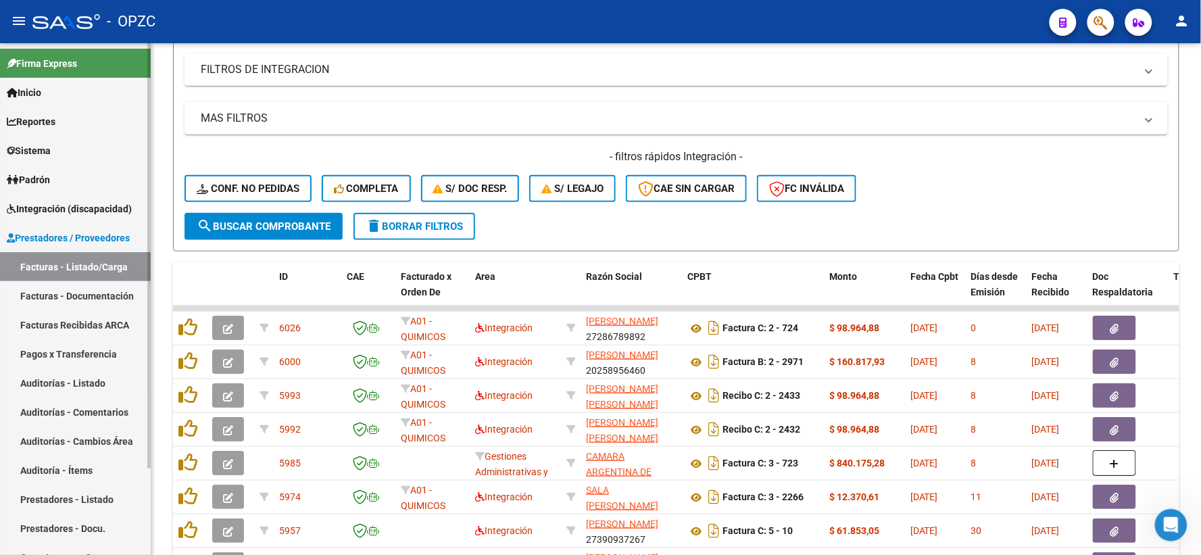
click at [90, 205] on span "Integración (discapacidad)" at bounding box center [69, 208] width 125 height 15
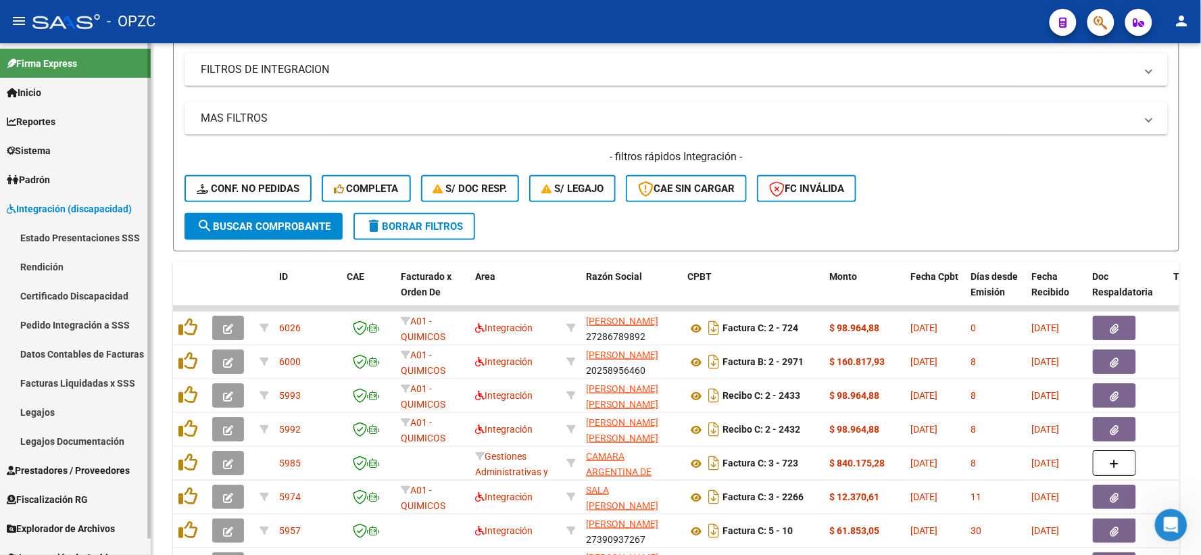
click at [80, 320] on link "Pedido Integración a SSS" at bounding box center [75, 324] width 151 height 29
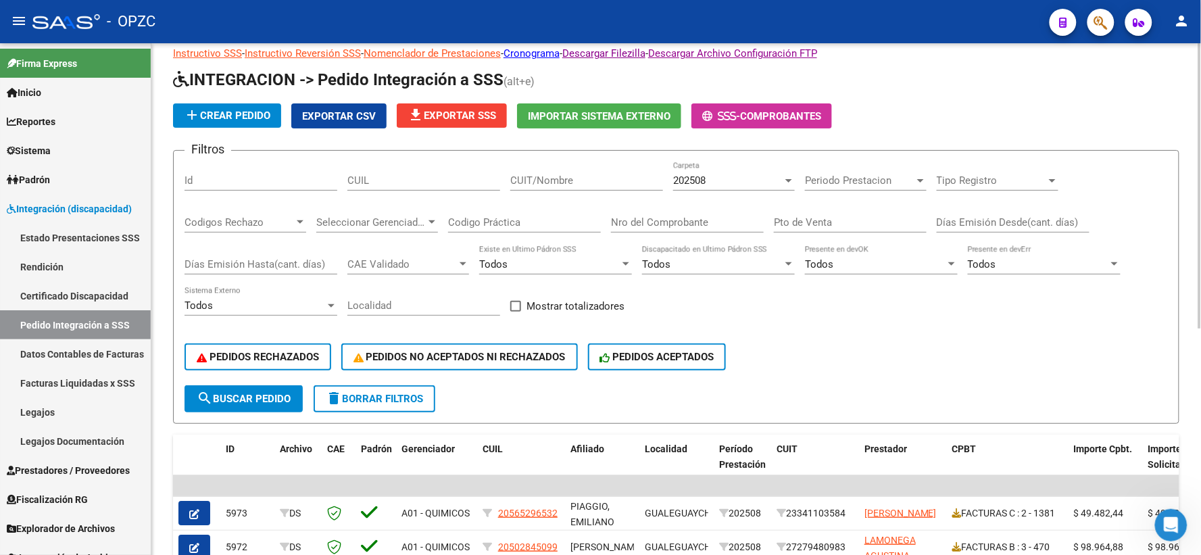
scroll to position [225, 0]
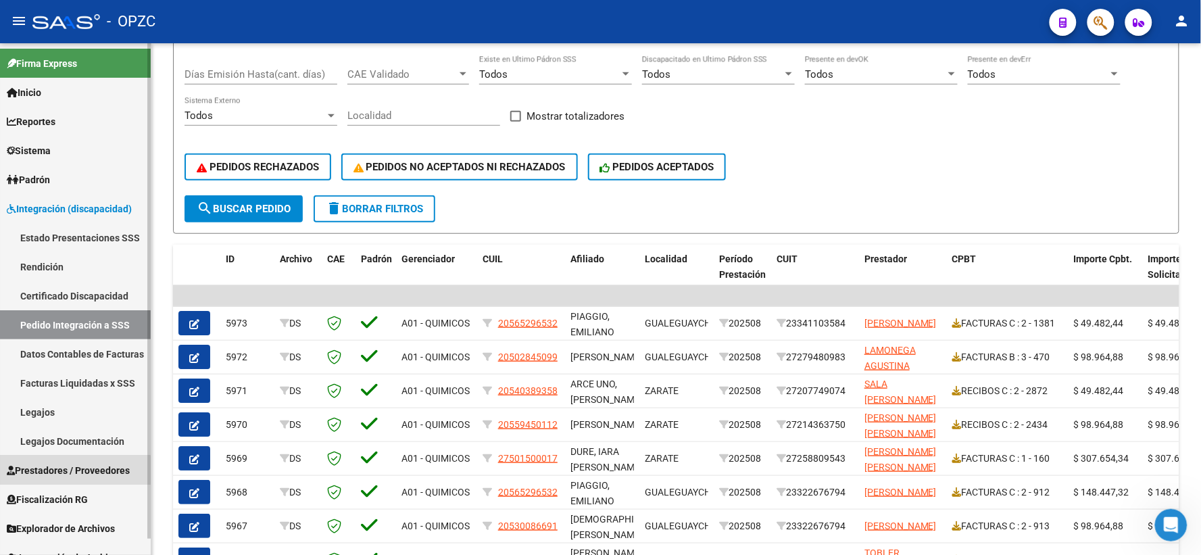
click at [68, 470] on span "Prestadores / Proveedores" at bounding box center [68, 470] width 123 height 15
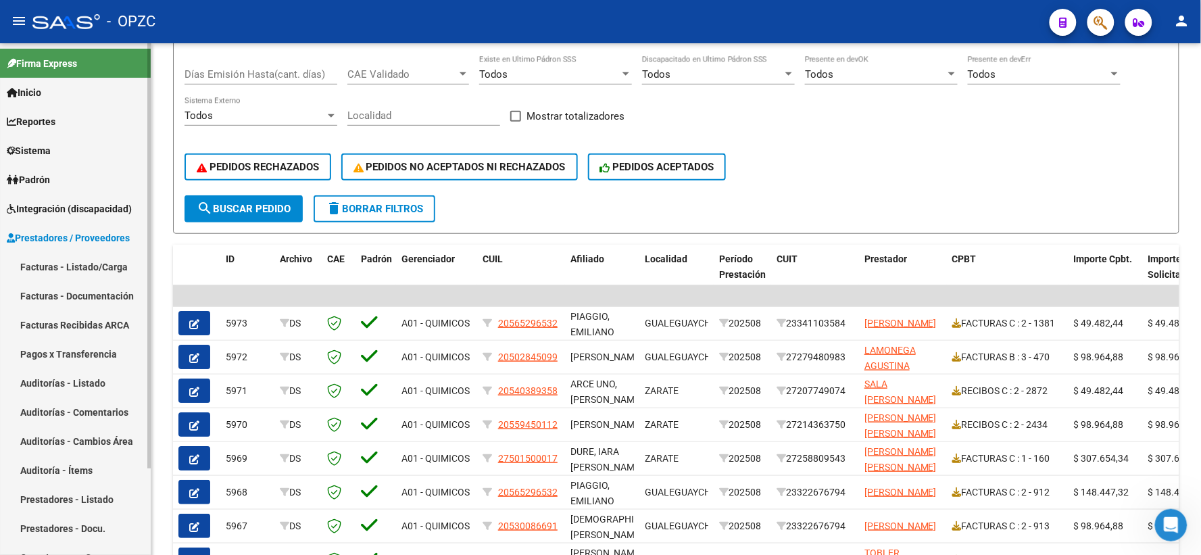
click at [93, 266] on link "Facturas - Listado/Carga" at bounding box center [75, 266] width 151 height 29
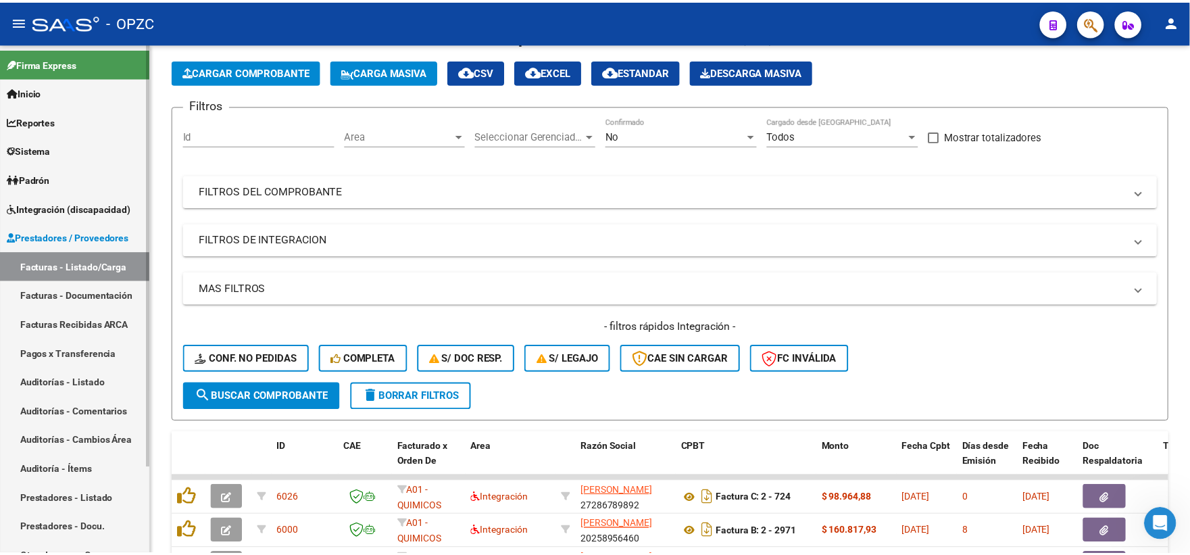
scroll to position [225, 0]
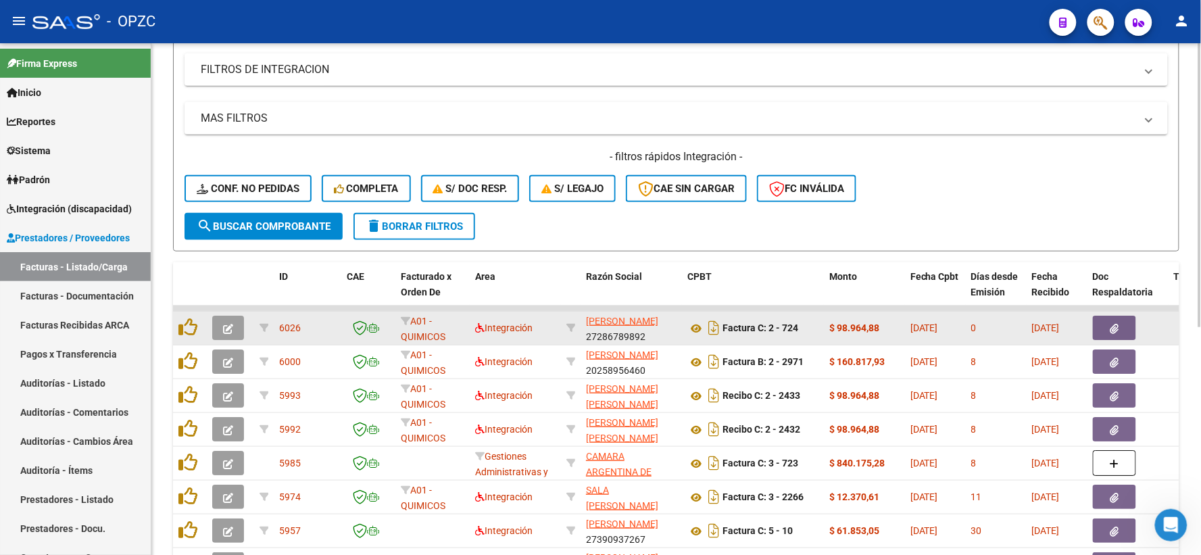
click at [226, 327] on icon "button" at bounding box center [228, 329] width 10 height 10
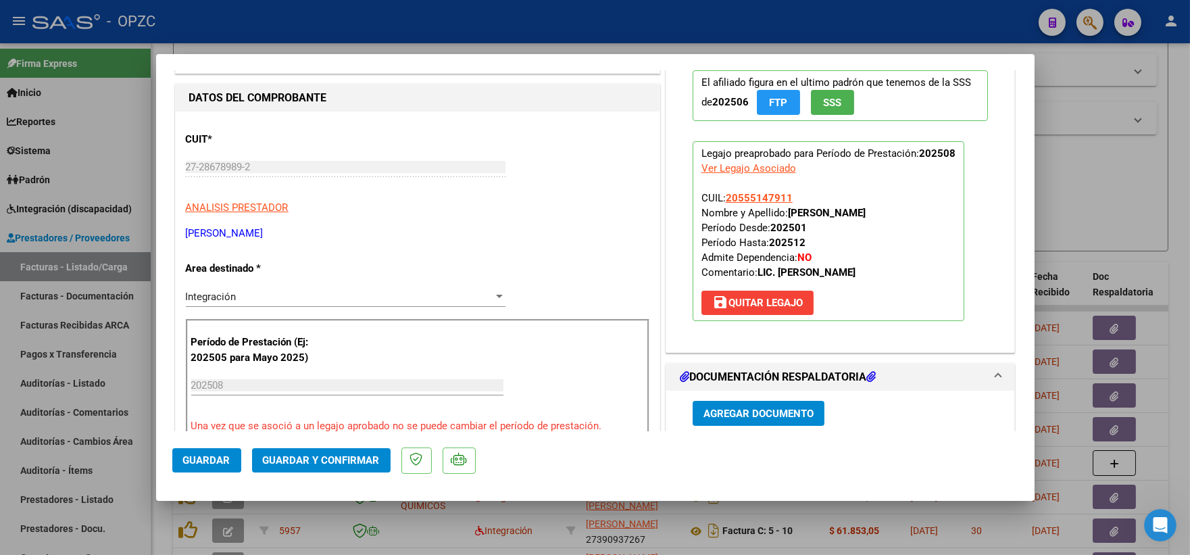
scroll to position [0, 0]
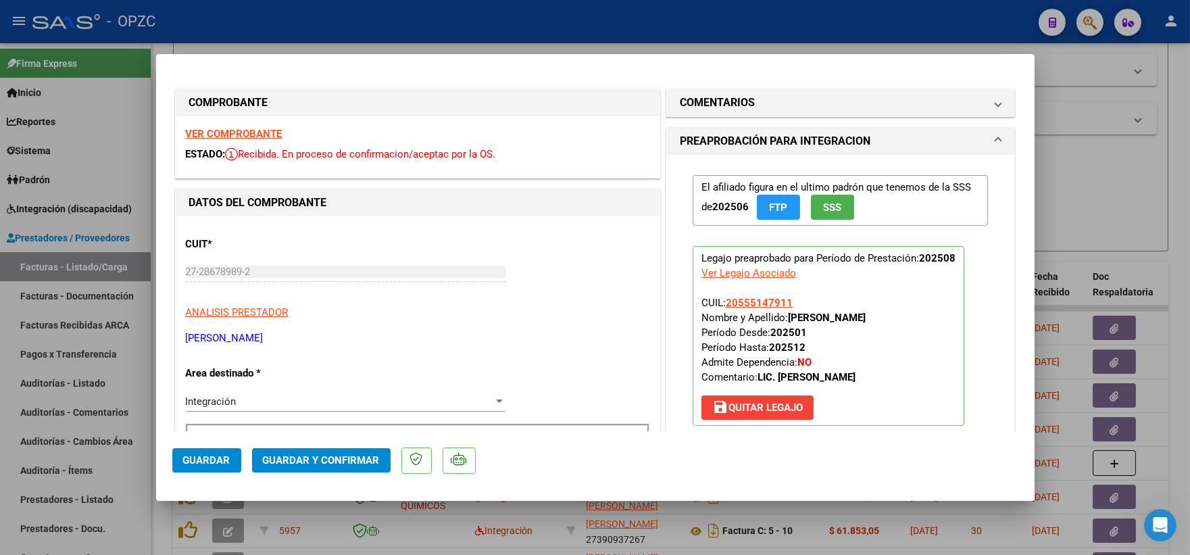
click at [235, 130] on strong "VER COMPROBANTE" at bounding box center [234, 134] width 97 height 12
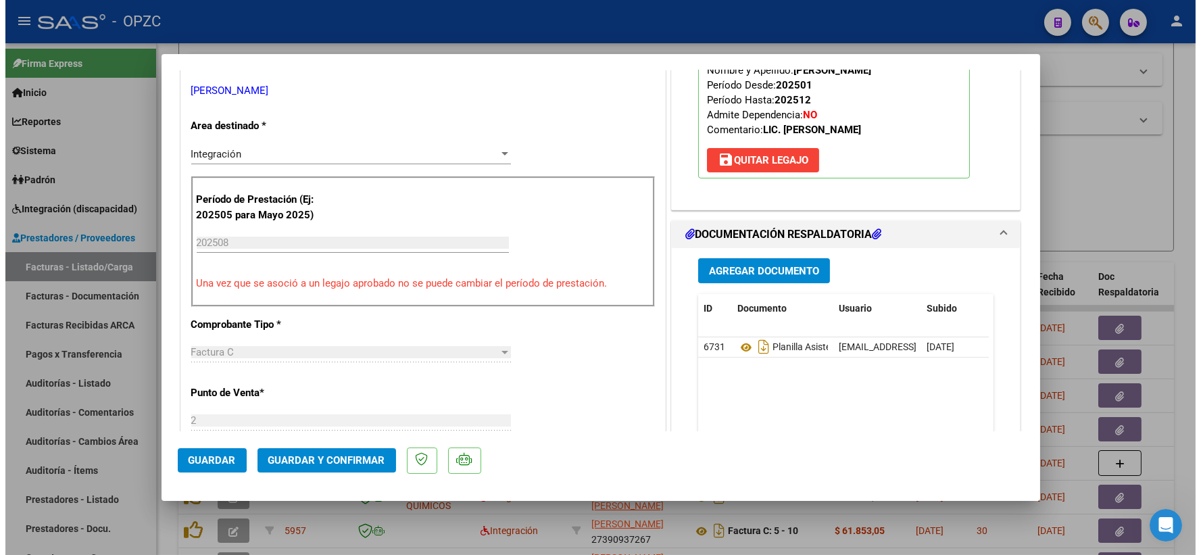
scroll to position [300, 0]
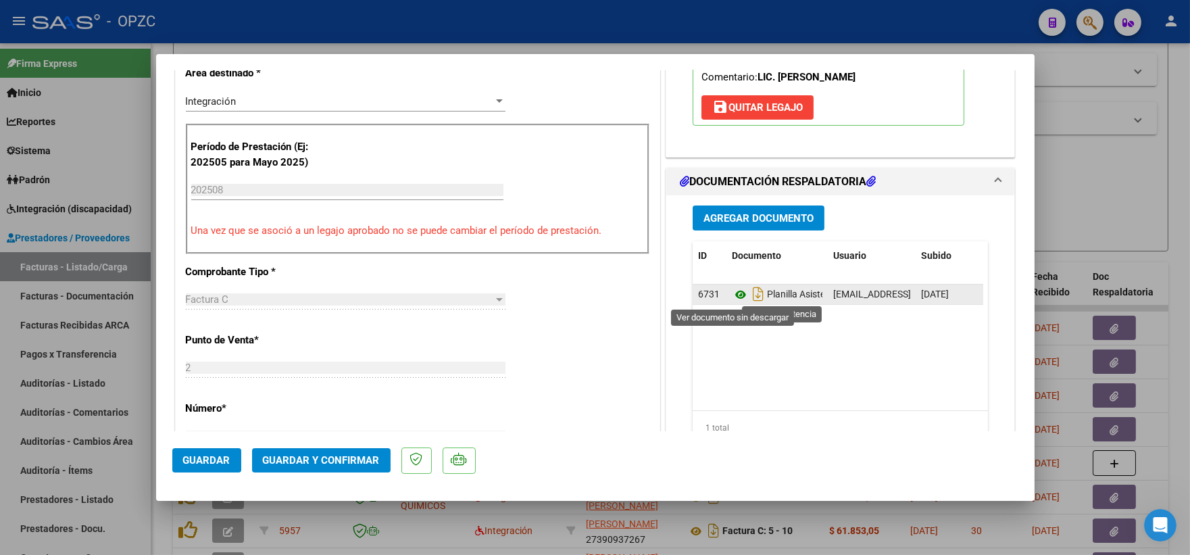
click at [732, 289] on icon at bounding box center [741, 295] width 18 height 16
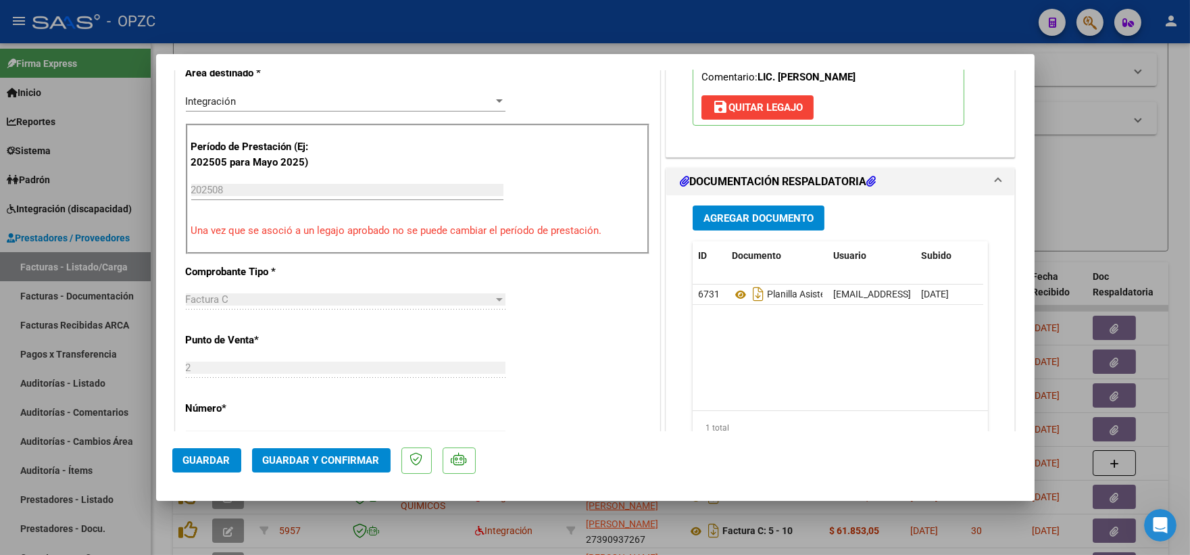
click at [306, 463] on span "Guardar y Confirmar" at bounding box center [321, 460] width 117 height 12
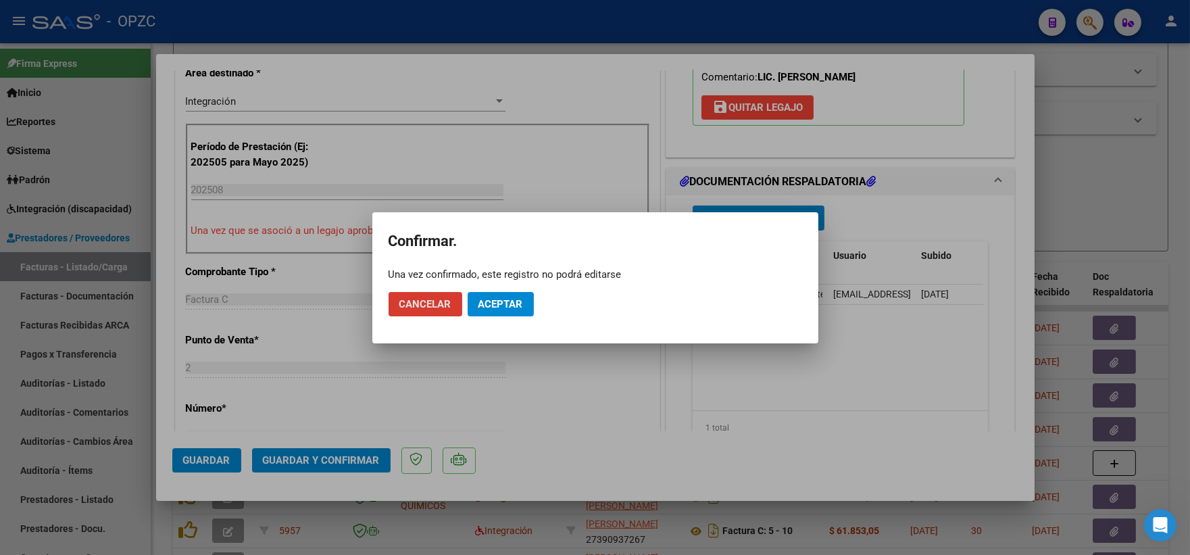
click at [496, 306] on span "Aceptar" at bounding box center [501, 304] width 45 height 12
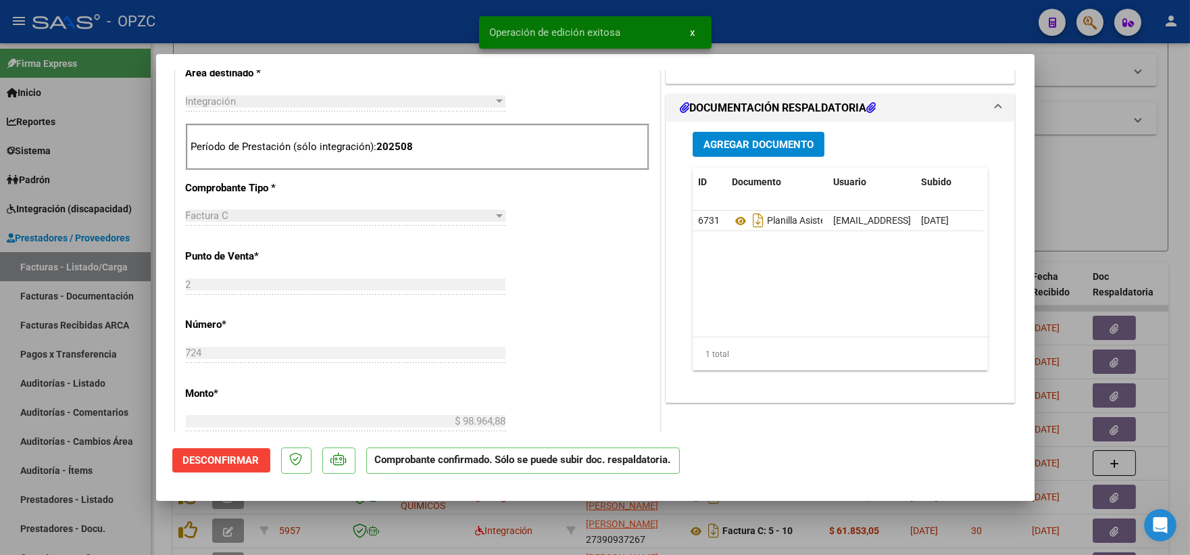
click at [1077, 194] on div at bounding box center [595, 277] width 1190 height 555
type input "$ 0,00"
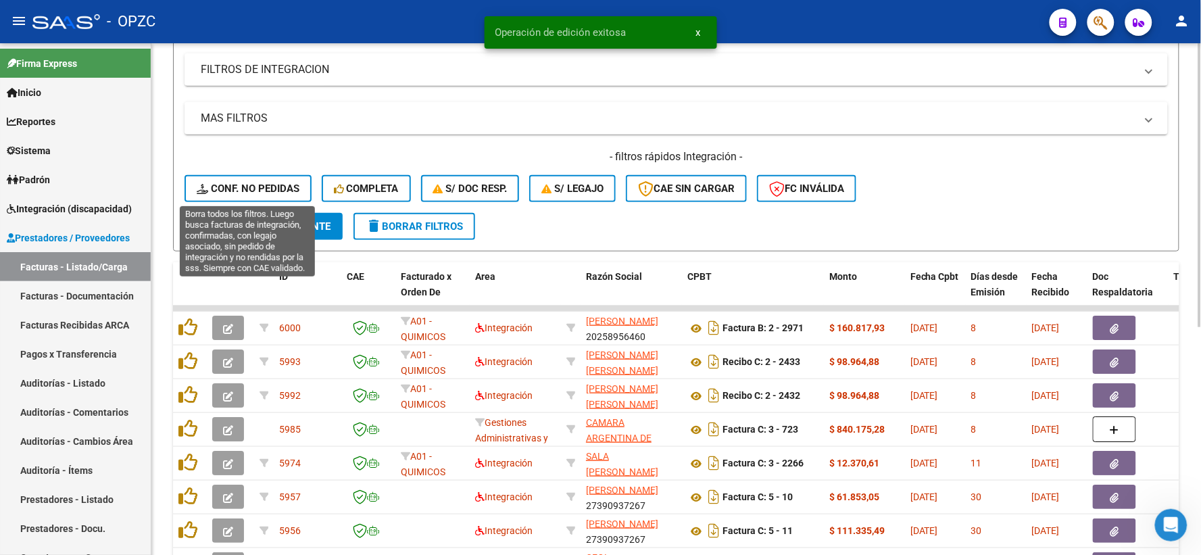
click at [228, 177] on button "Conf. no pedidas" at bounding box center [248, 188] width 127 height 27
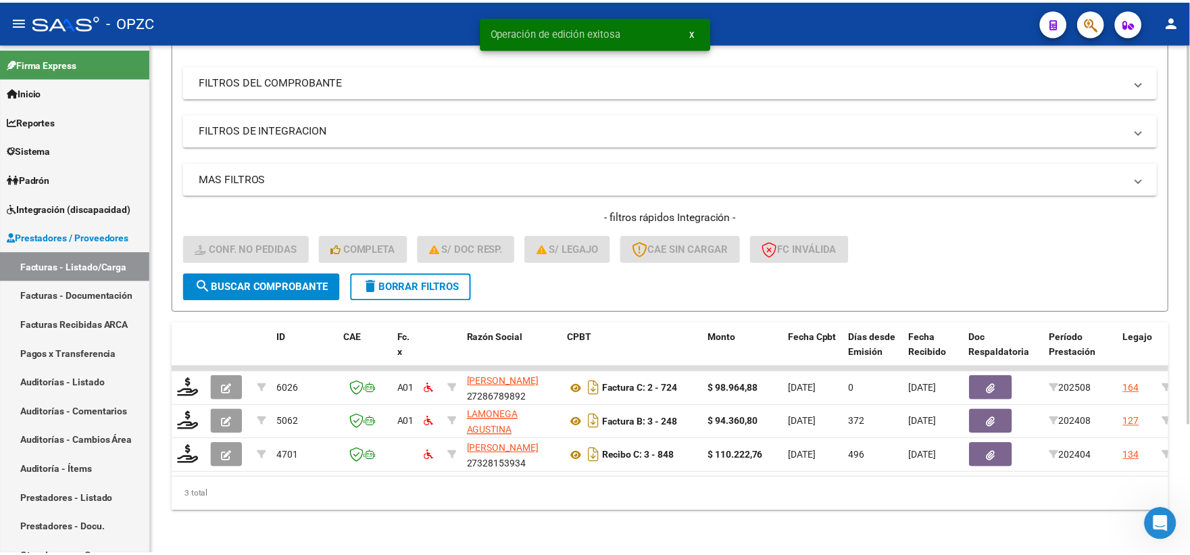
scroll to position [174, 0]
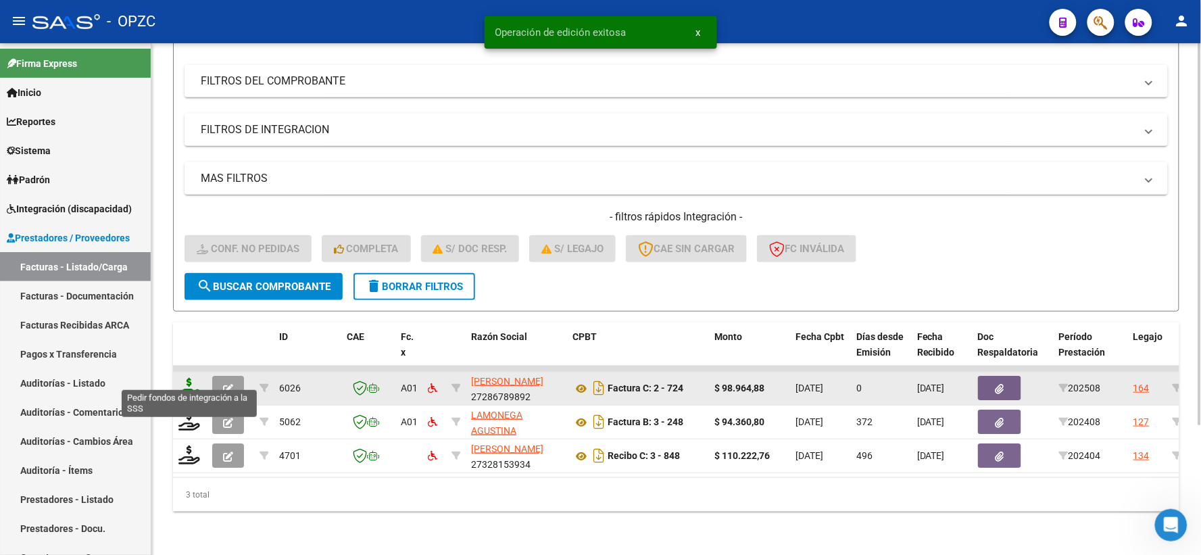
click at [197, 381] on icon at bounding box center [189, 387] width 22 height 19
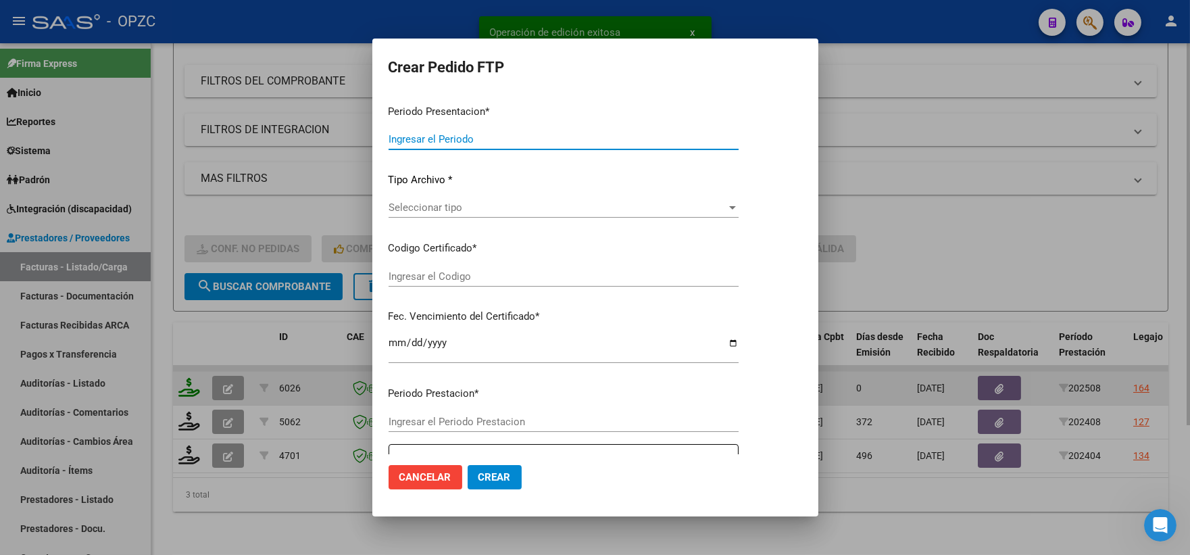
type input "202508"
type input "$ 98.964,88"
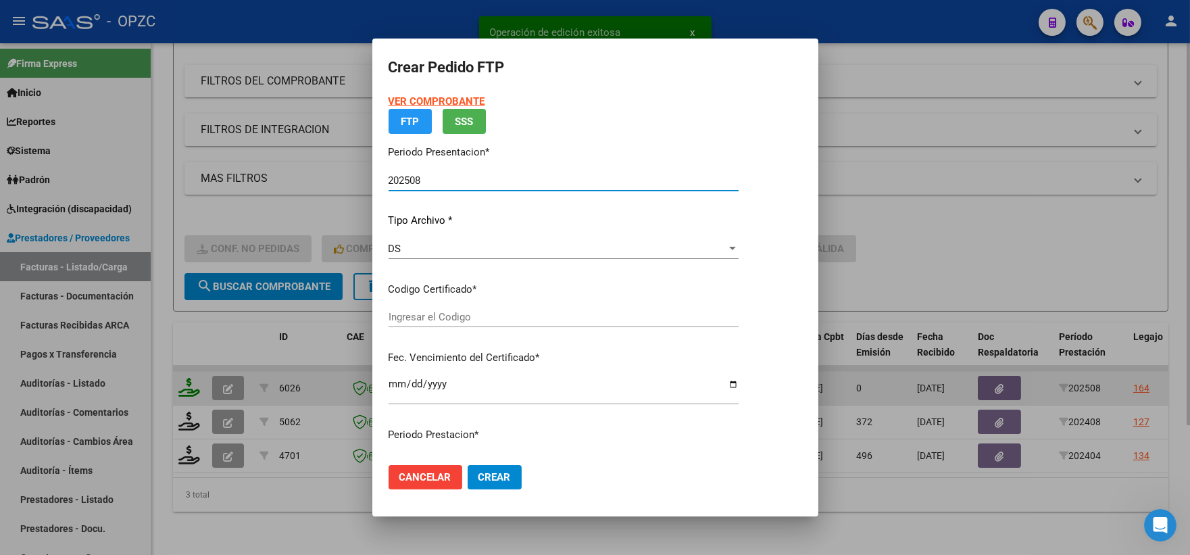
type input "ARG02-00055514791-20230915-20280915-BUE"
type input "2028-09-16"
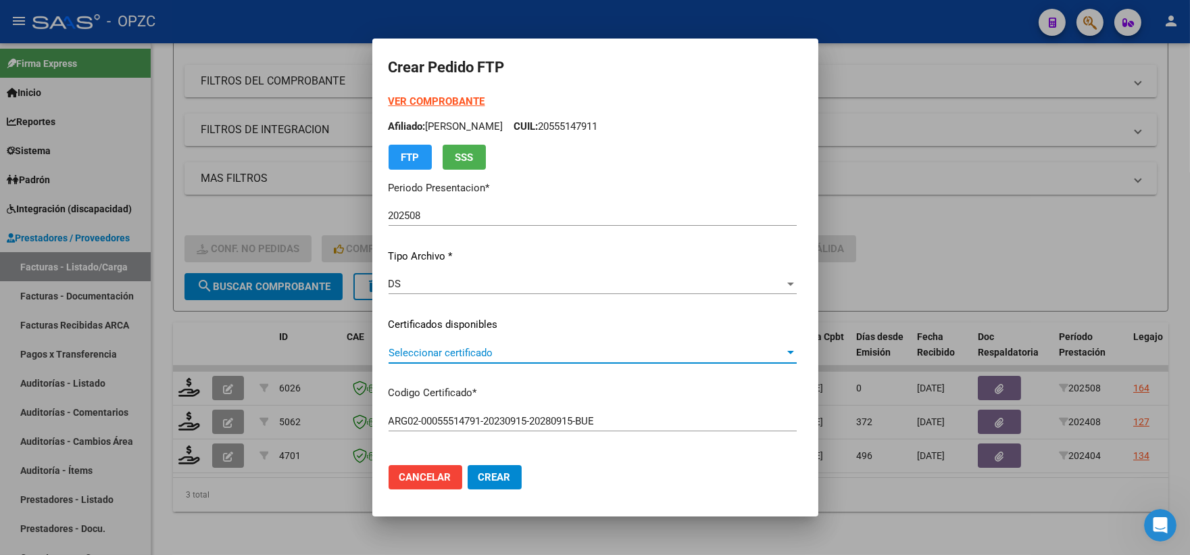
click at [785, 355] on span "Seleccionar certificado" at bounding box center [587, 353] width 396 height 12
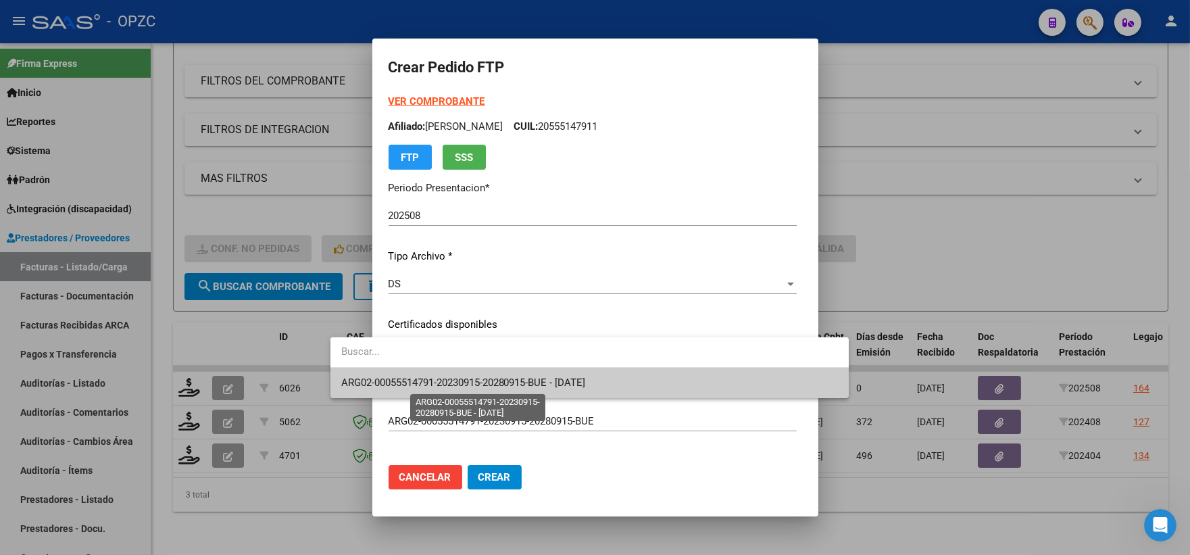
click at [586, 385] on span "ARG02-00055514791-20230915-20280915-BUE - 2028-09-16" at bounding box center [463, 382] width 245 height 12
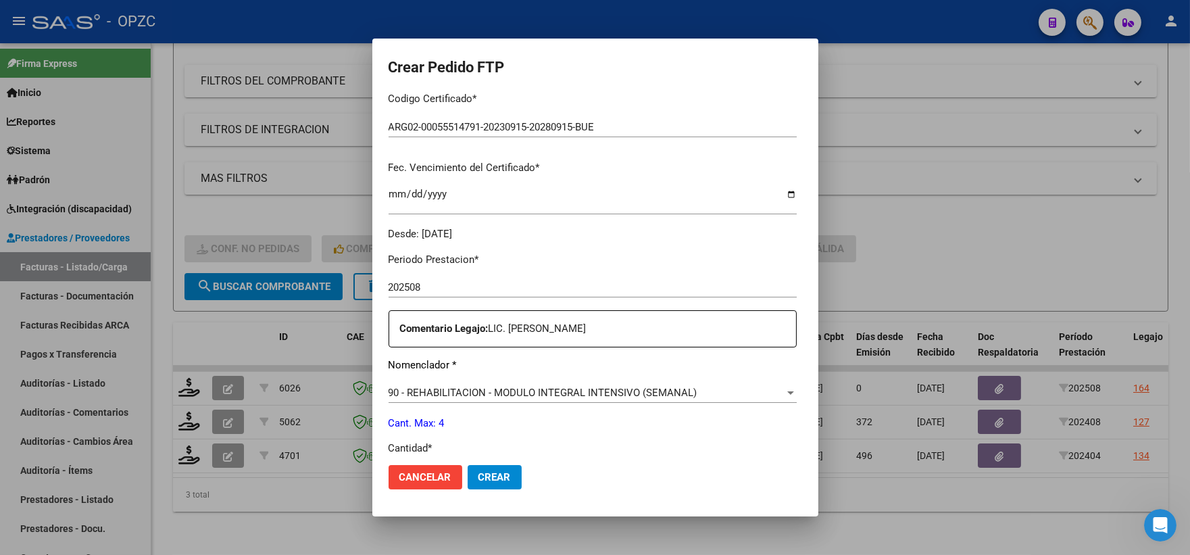
scroll to position [450, 0]
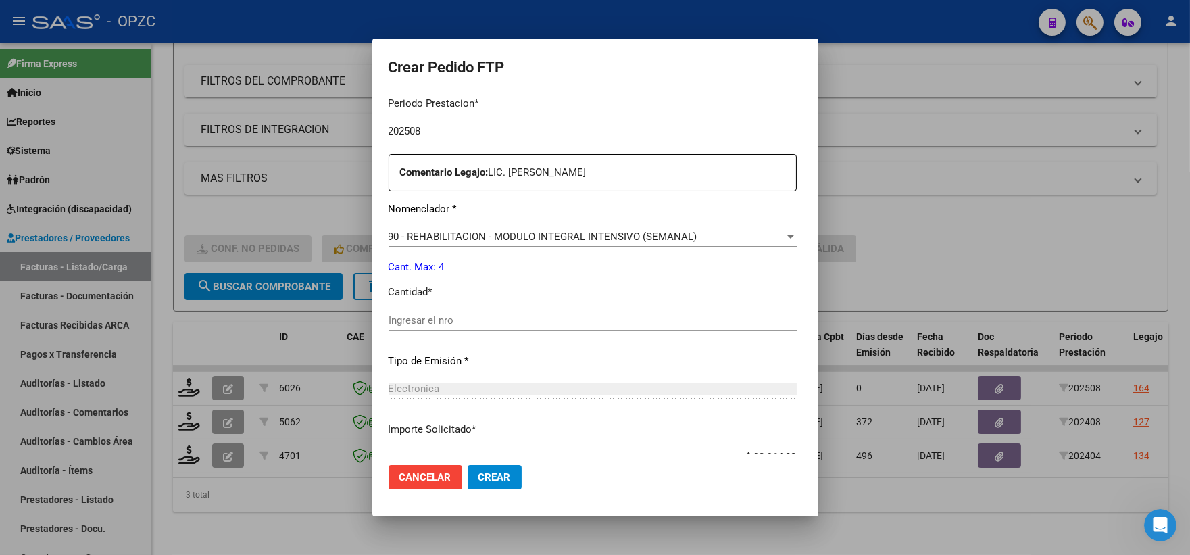
click at [427, 319] on input "Ingresar el nro" at bounding box center [593, 320] width 408 height 12
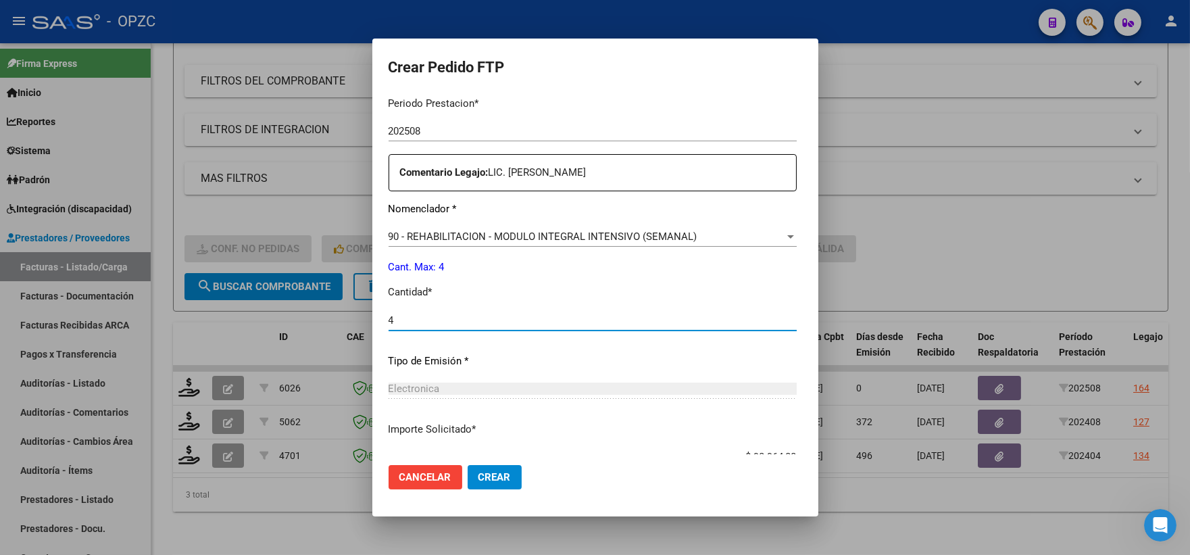
type input "4"
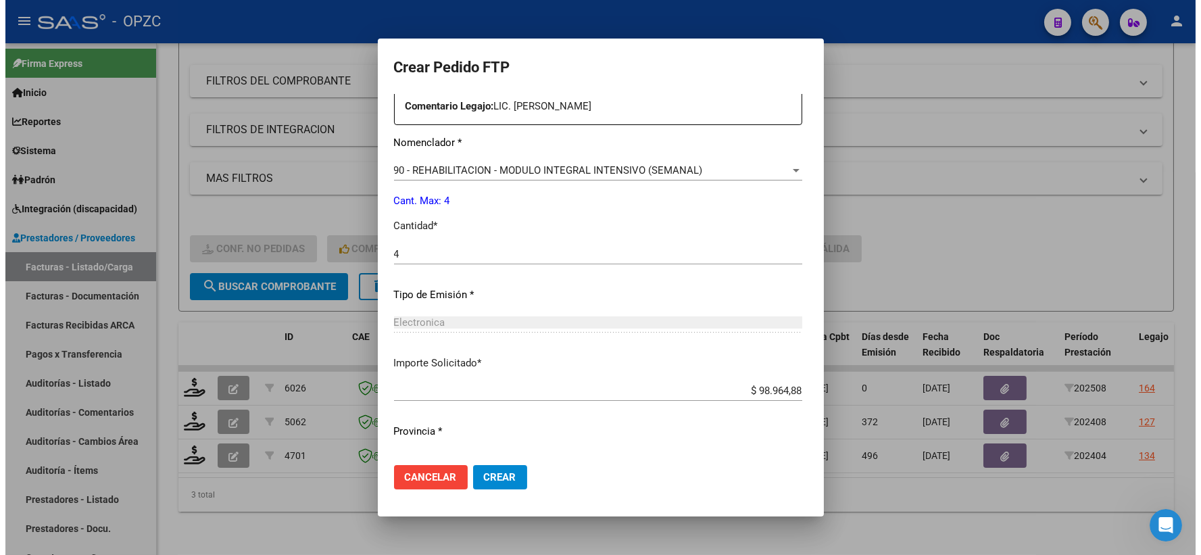
scroll to position [544, 0]
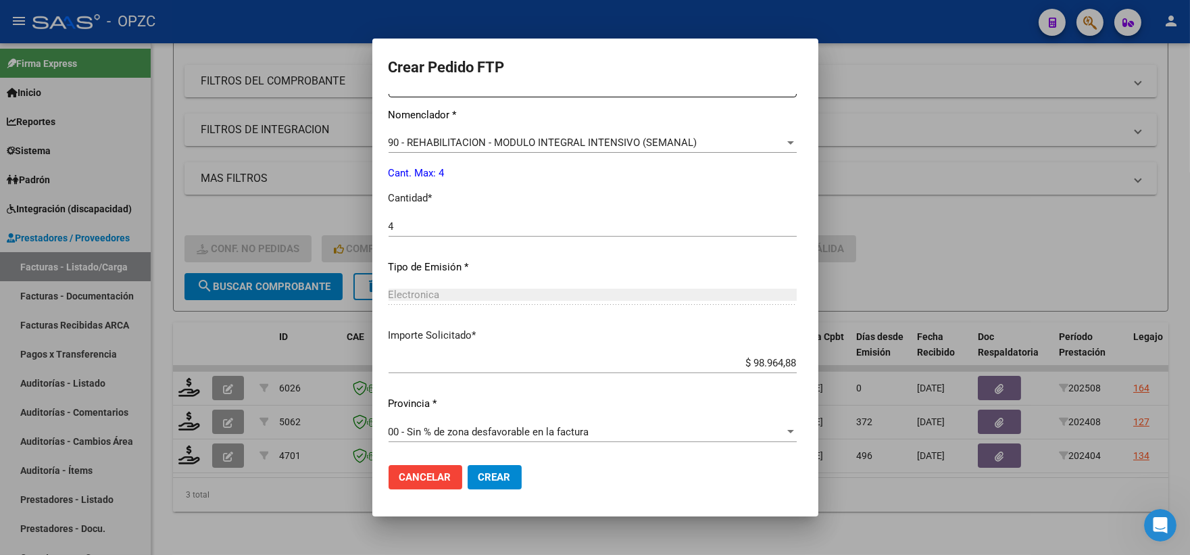
click at [468, 487] on button "Crear" at bounding box center [495, 477] width 54 height 24
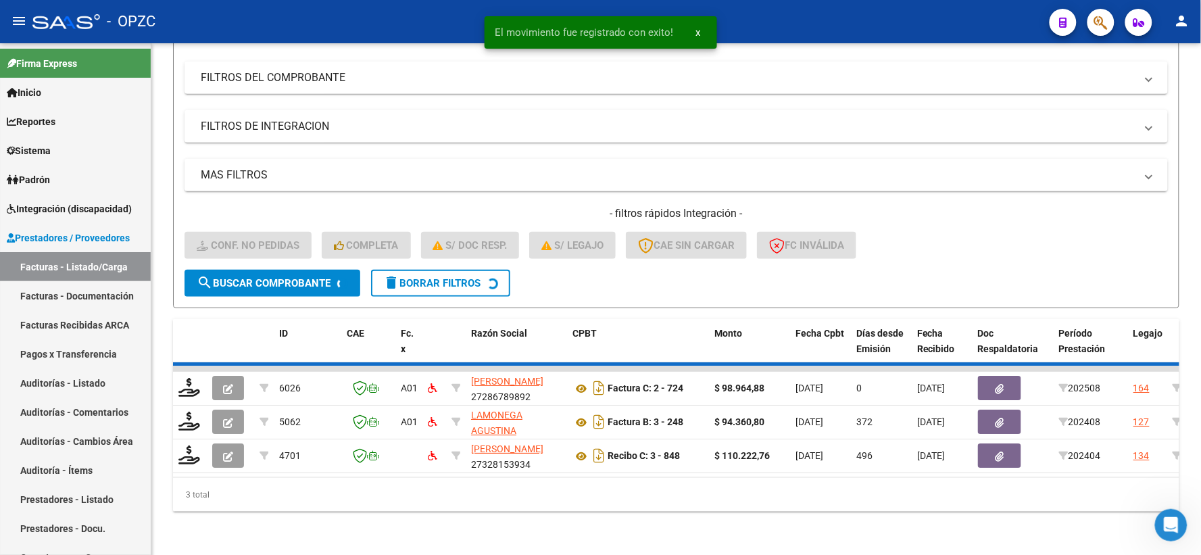
scroll to position [141, 0]
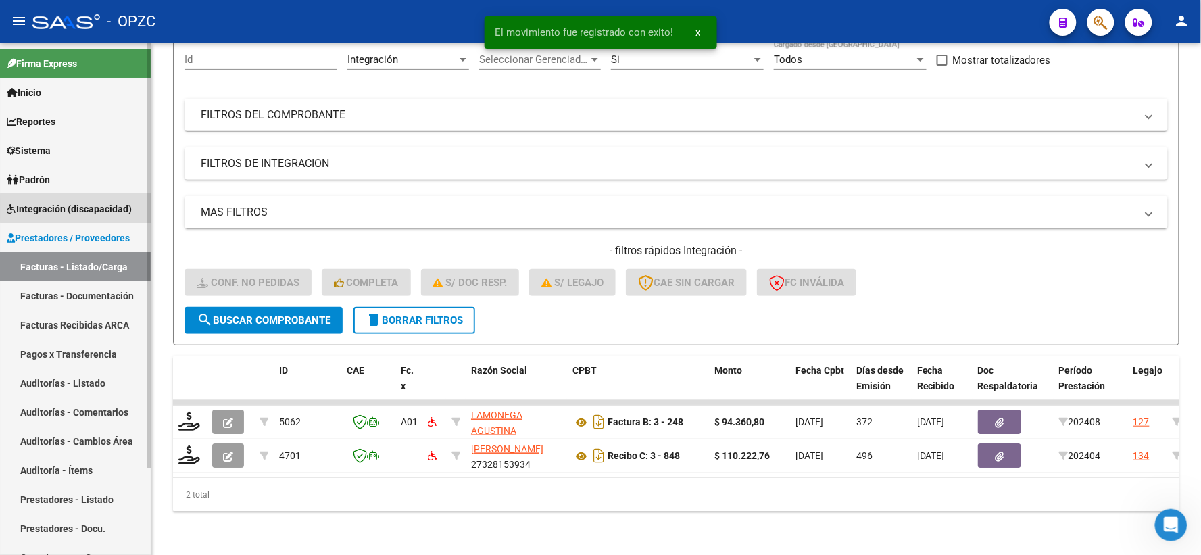
click at [82, 208] on span "Integración (discapacidad)" at bounding box center [69, 208] width 125 height 15
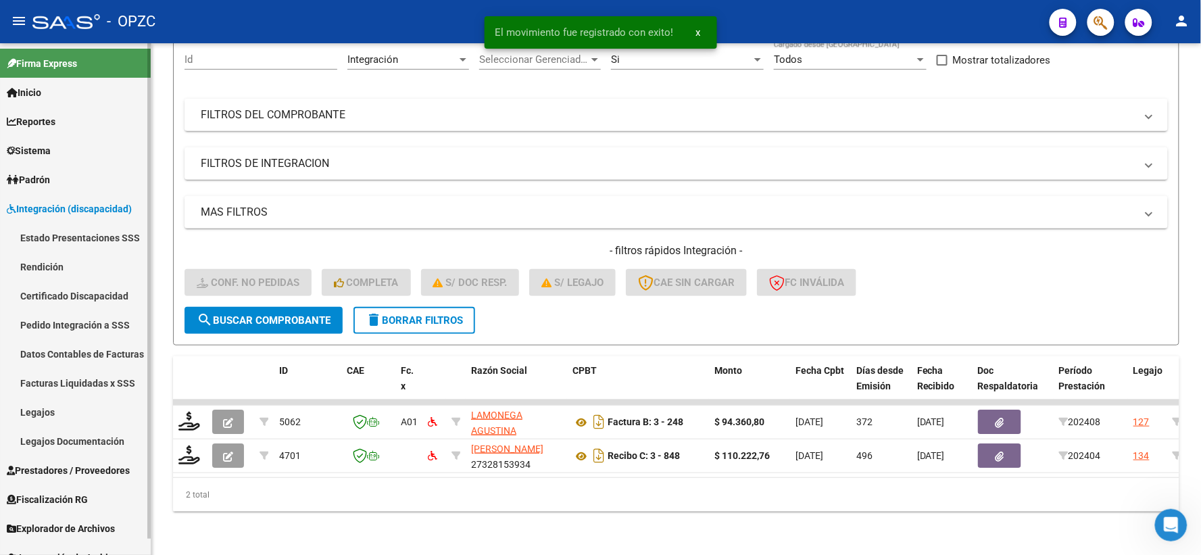
click at [76, 318] on link "Pedido Integración a SSS" at bounding box center [75, 324] width 151 height 29
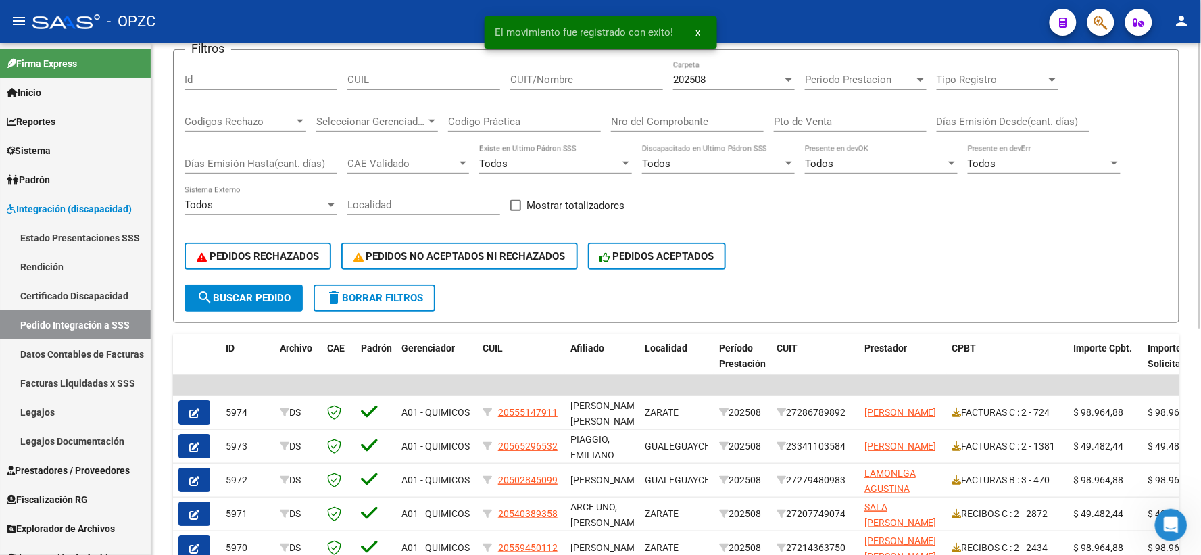
scroll to position [150, 0]
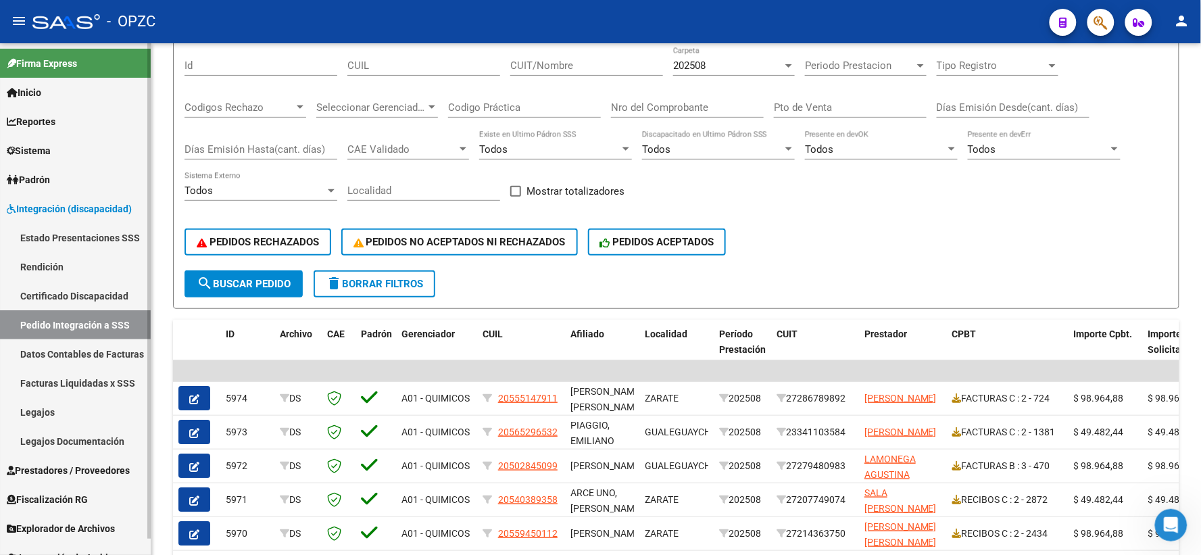
click at [73, 474] on span "Prestadores / Proveedores" at bounding box center [68, 470] width 123 height 15
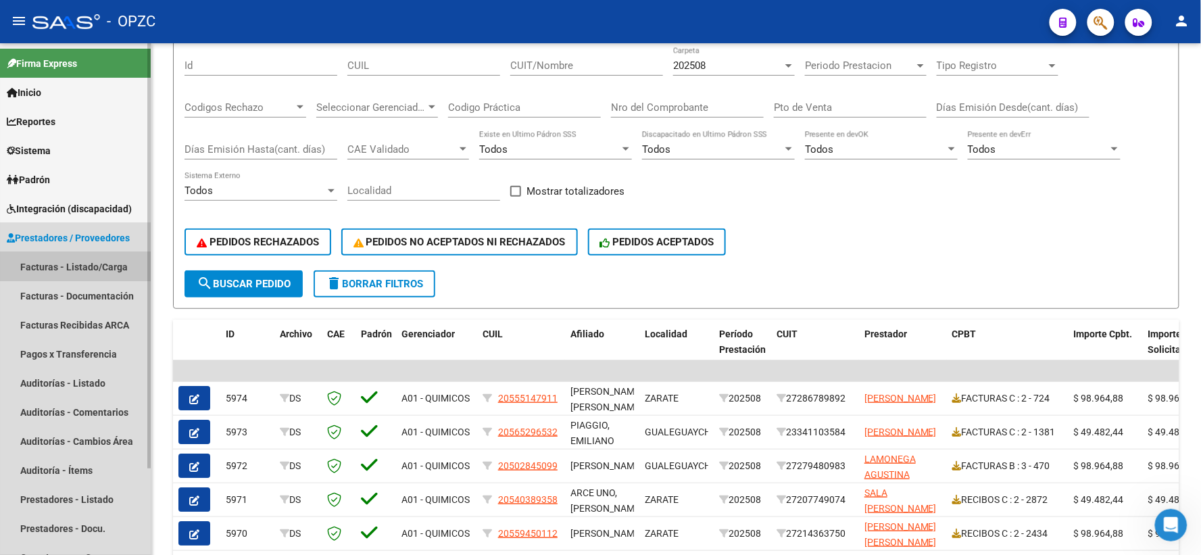
click at [79, 261] on link "Facturas - Listado/Carga" at bounding box center [75, 266] width 151 height 29
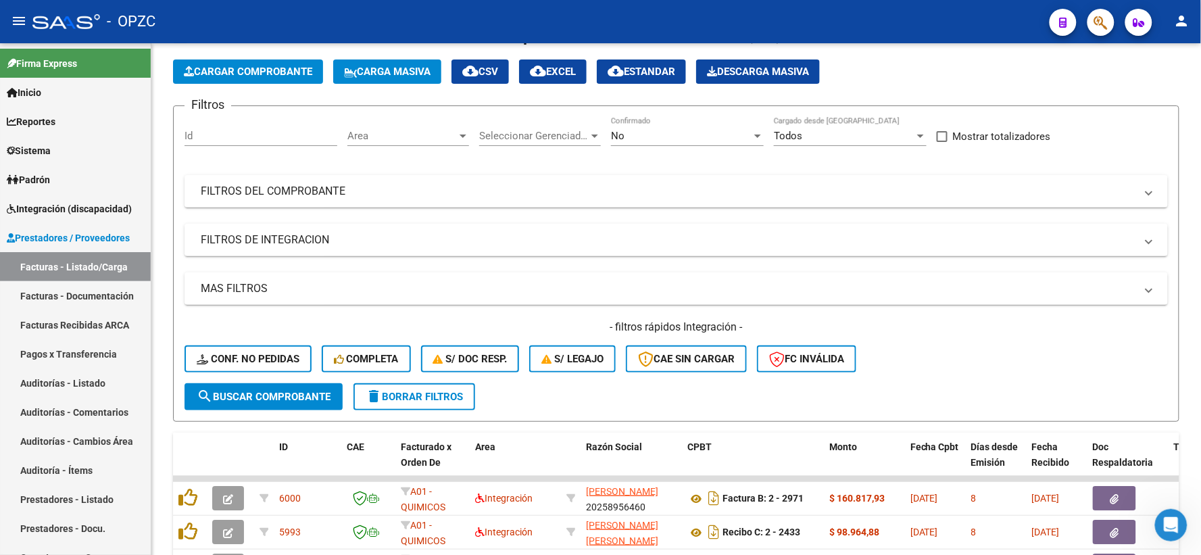
scroll to position [150, 0]
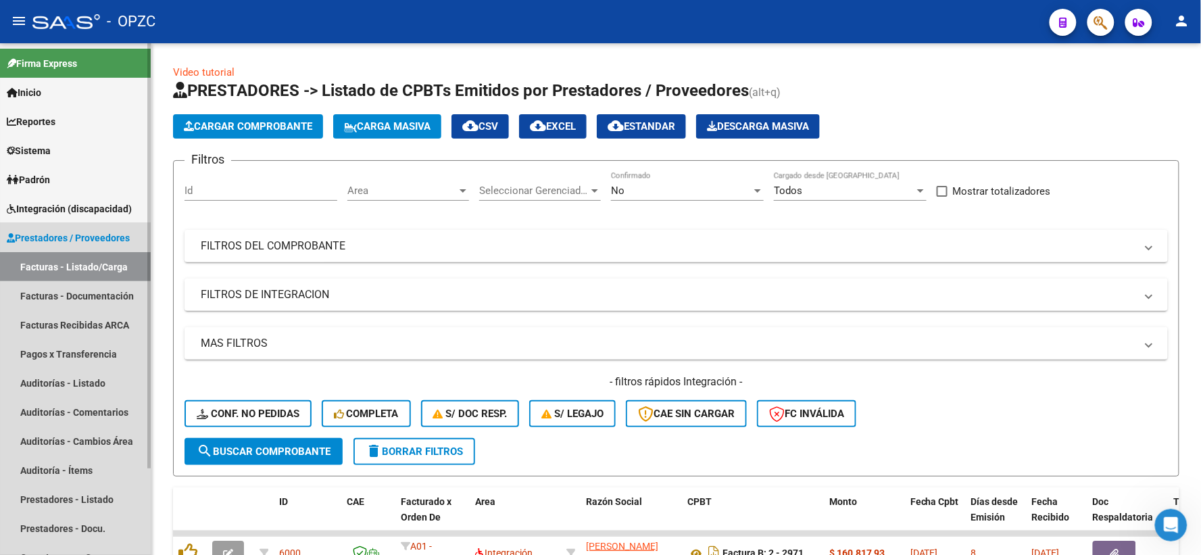
click at [95, 233] on span "Prestadores / Proveedores" at bounding box center [68, 237] width 123 height 15
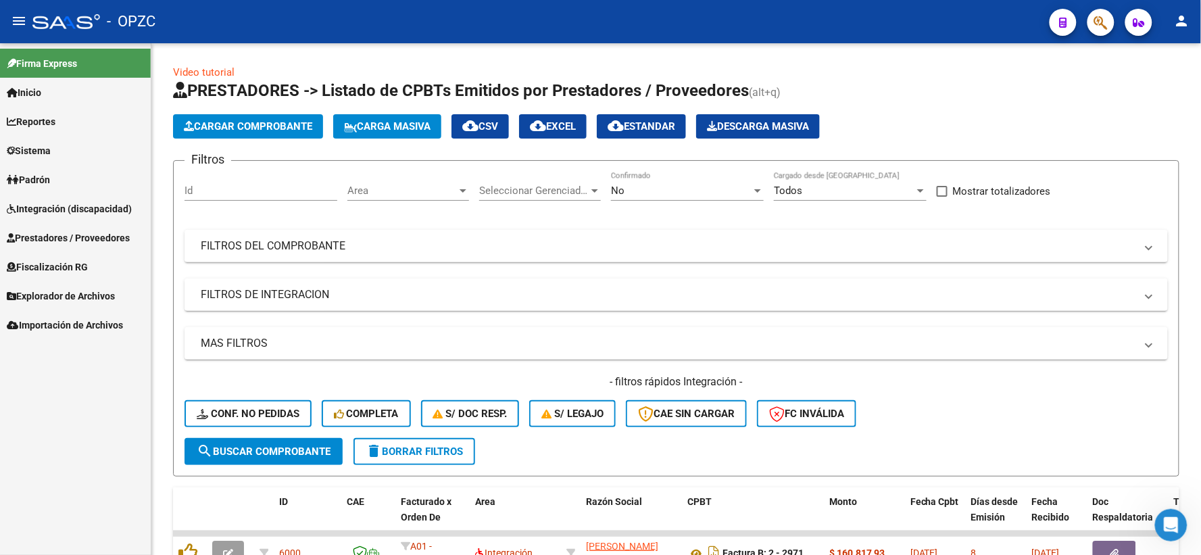
click at [102, 210] on span "Integración (discapacidad)" at bounding box center [69, 208] width 125 height 15
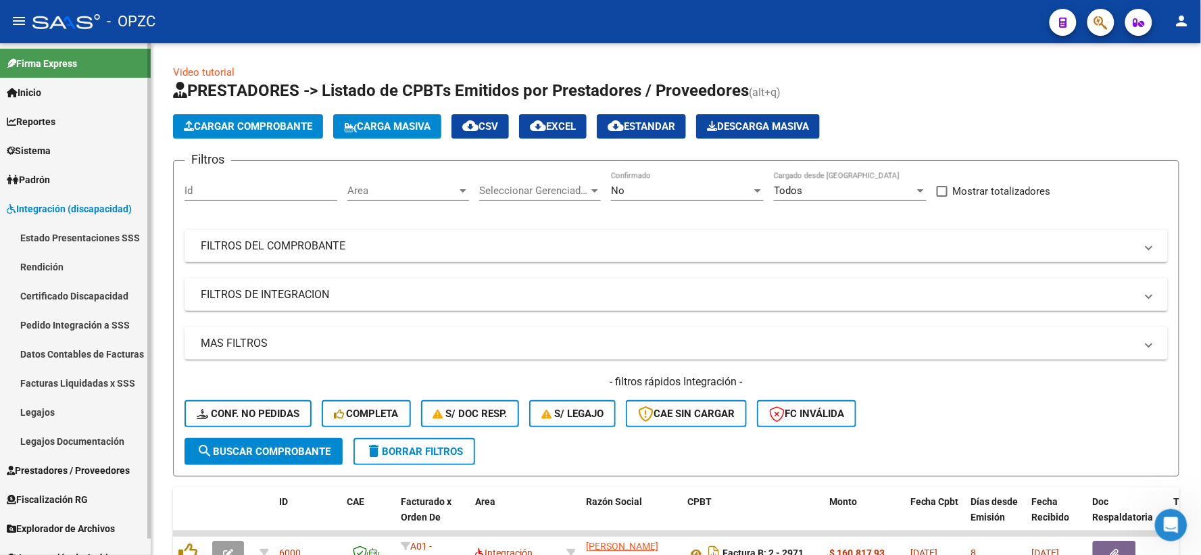
click at [70, 322] on link "Pedido Integración a SSS" at bounding box center [75, 324] width 151 height 29
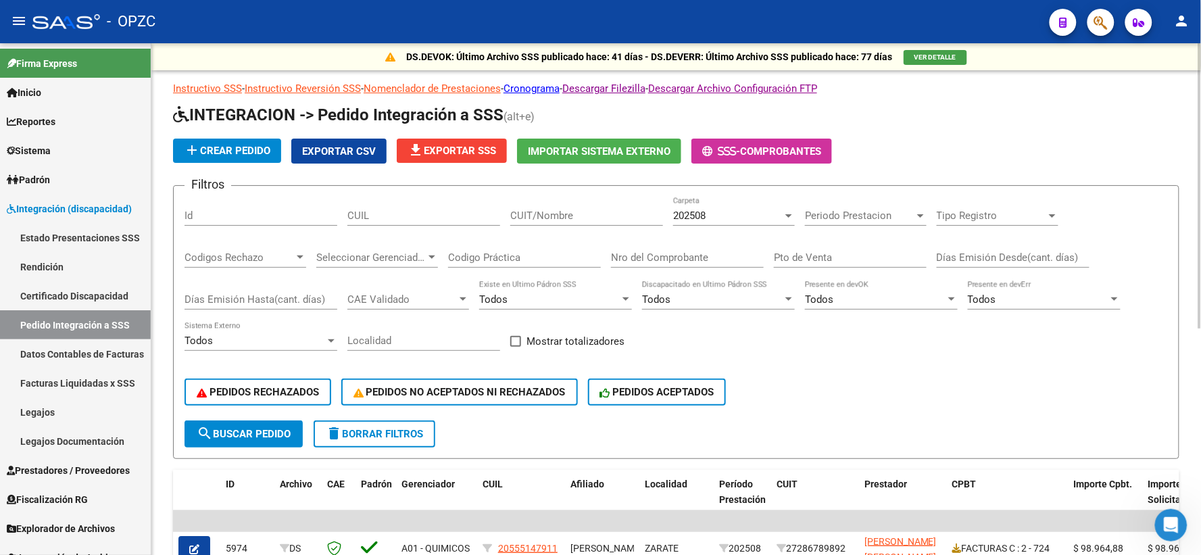
click at [778, 215] on div "202508" at bounding box center [727, 216] width 109 height 12
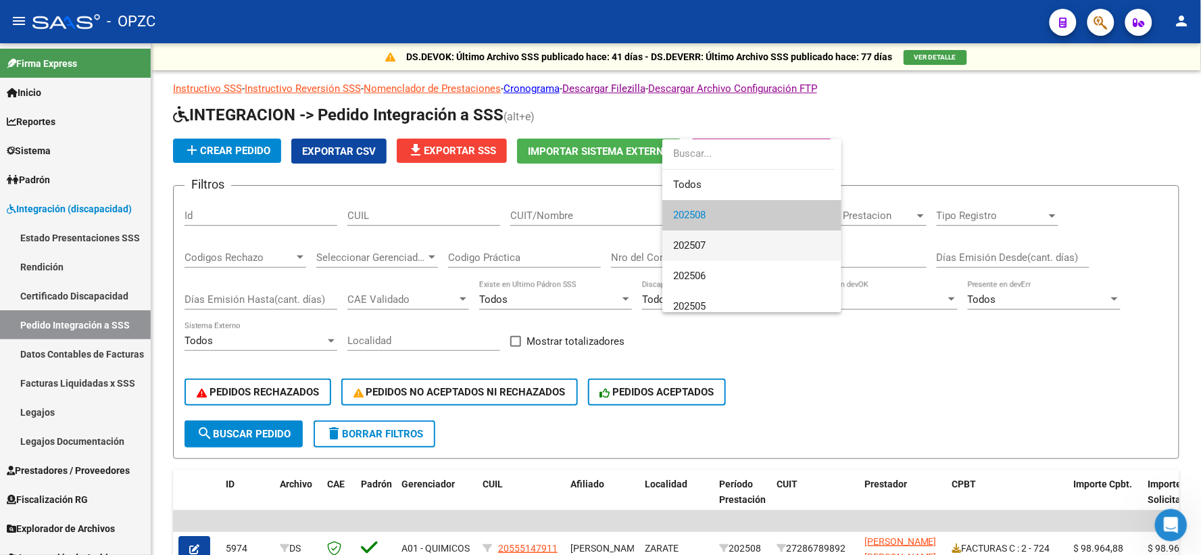
click at [741, 245] on span "202507" at bounding box center [751, 245] width 157 height 30
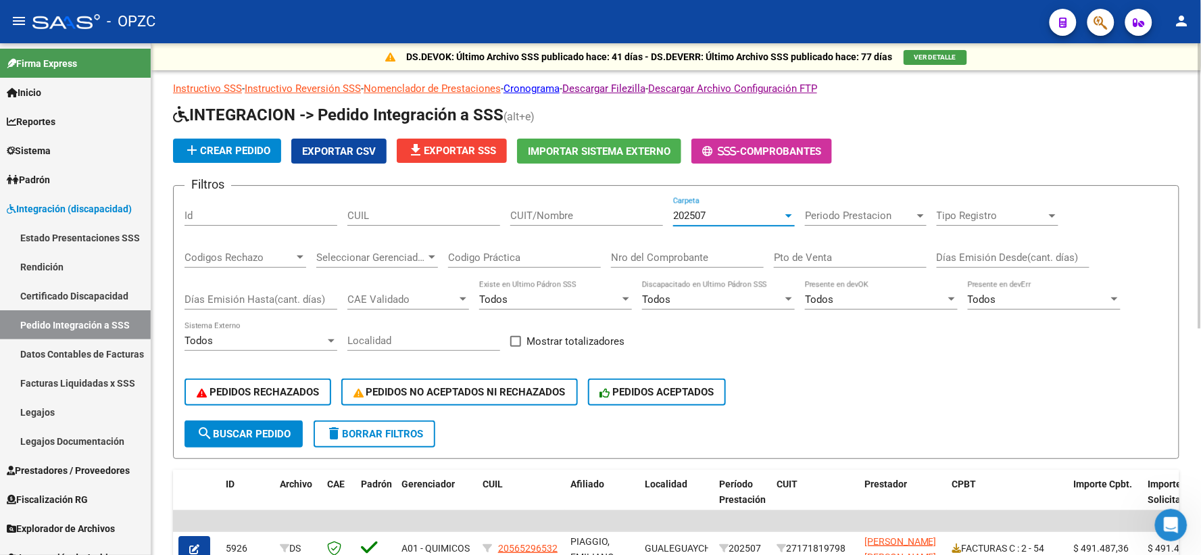
click at [535, 218] on input "CUIT/Nombre" at bounding box center [586, 216] width 153 height 12
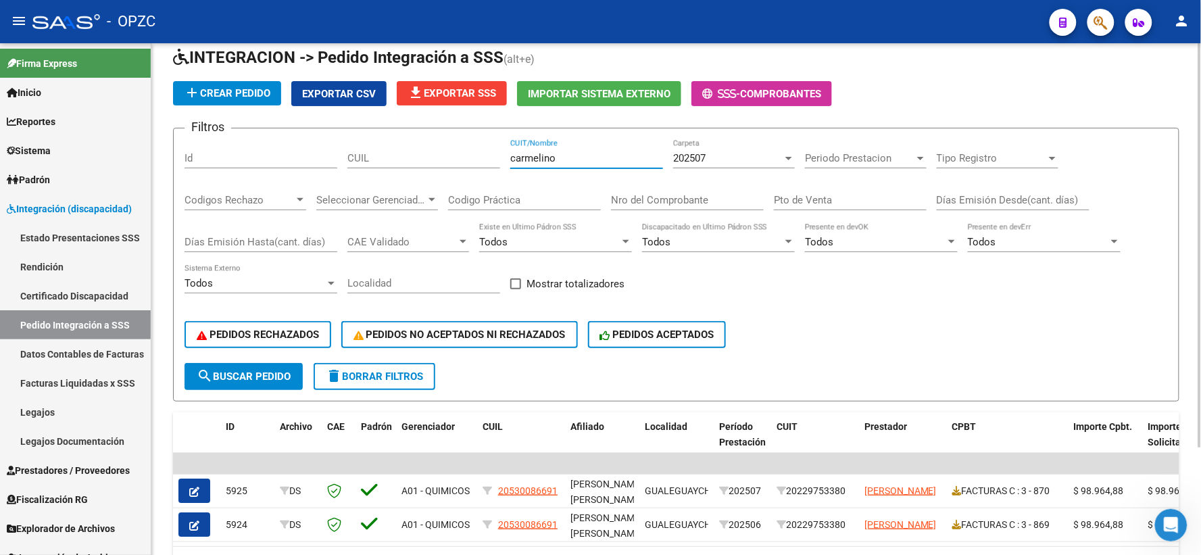
scroll to position [136, 0]
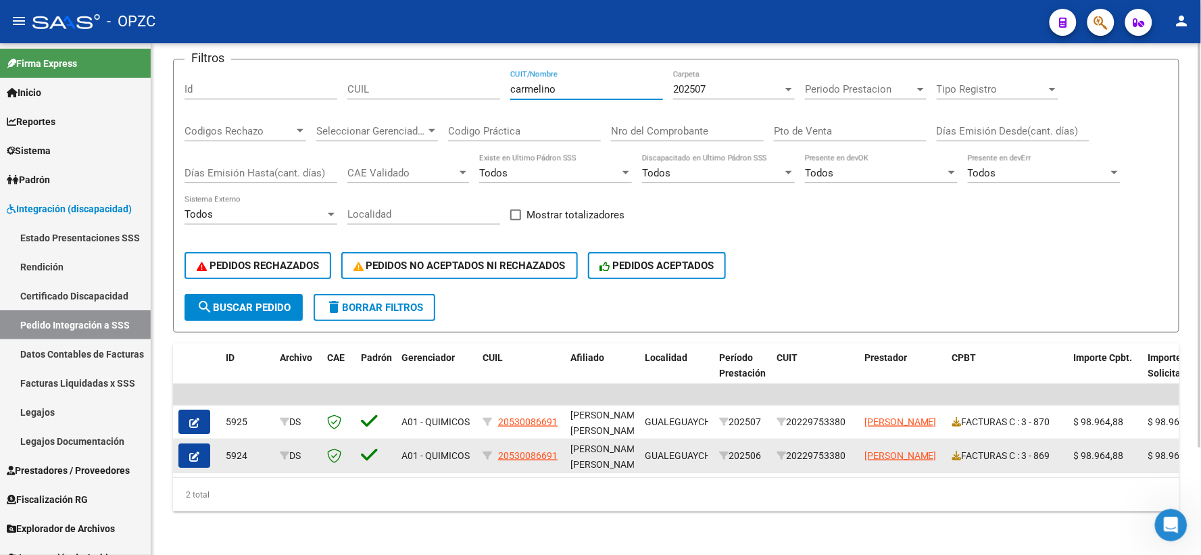
type input "carmelino"
click at [195, 452] on icon "button" at bounding box center [194, 457] width 10 height 10
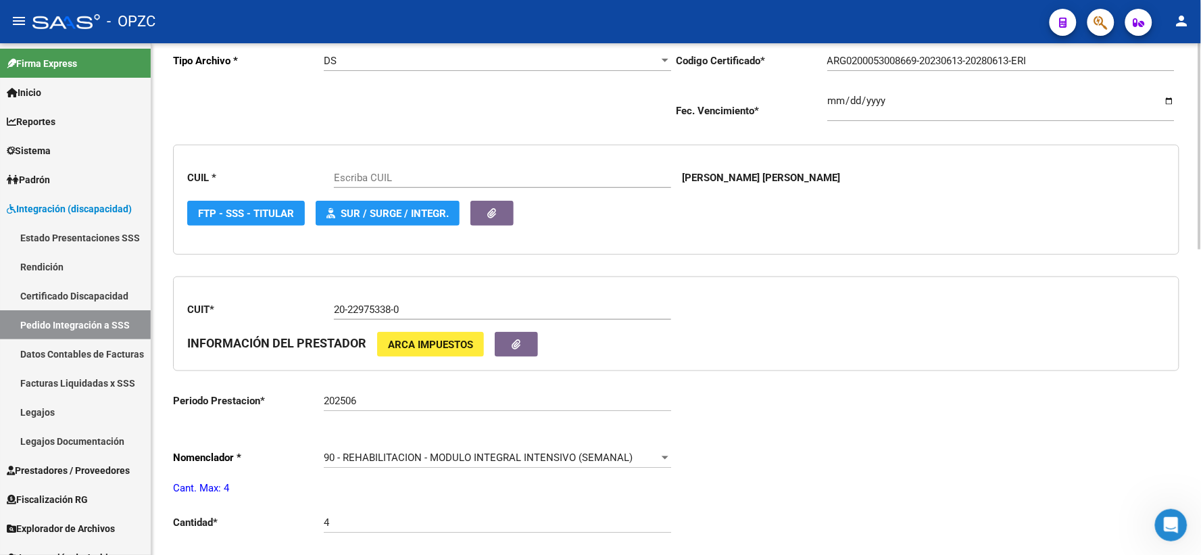
type input "20530086691"
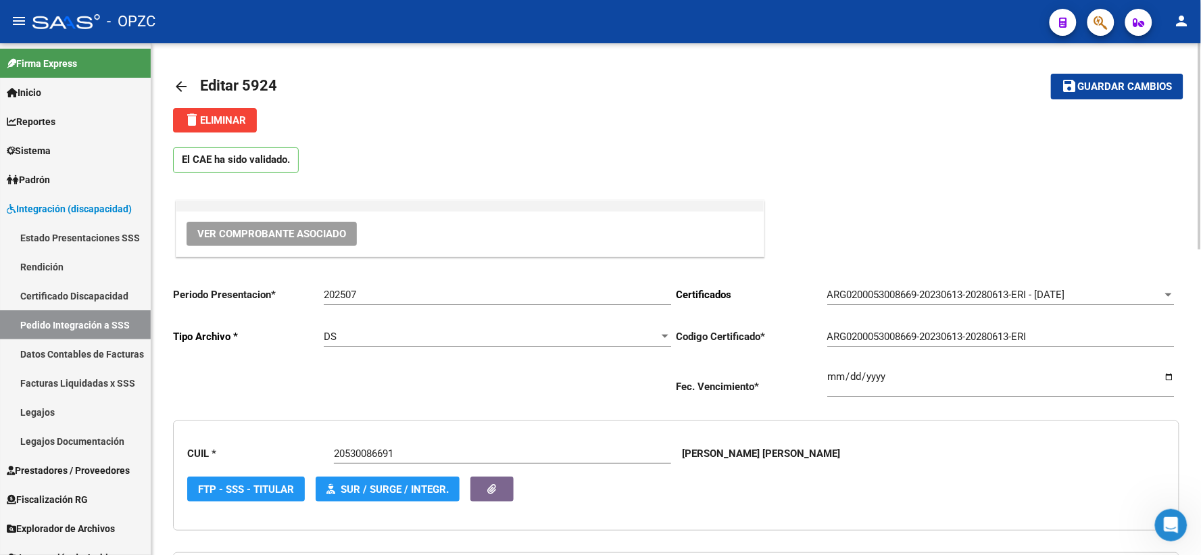
click at [324, 231] on span "Ver Comprobante Asociado" at bounding box center [271, 234] width 149 height 12
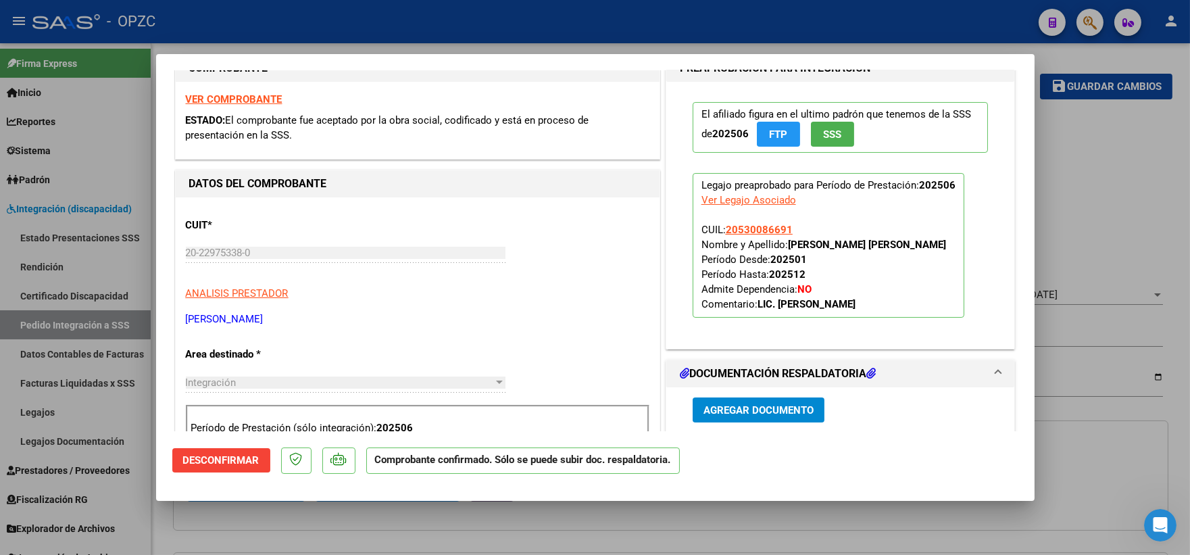
scroll to position [375, 0]
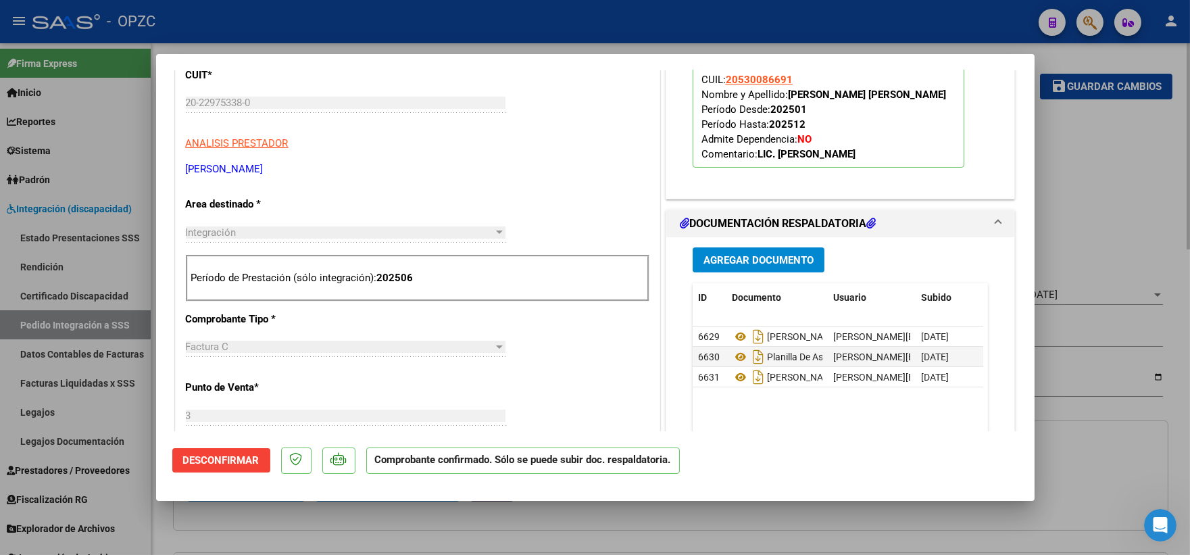
click at [1075, 227] on div at bounding box center [595, 277] width 1190 height 555
type input "$ 0,00"
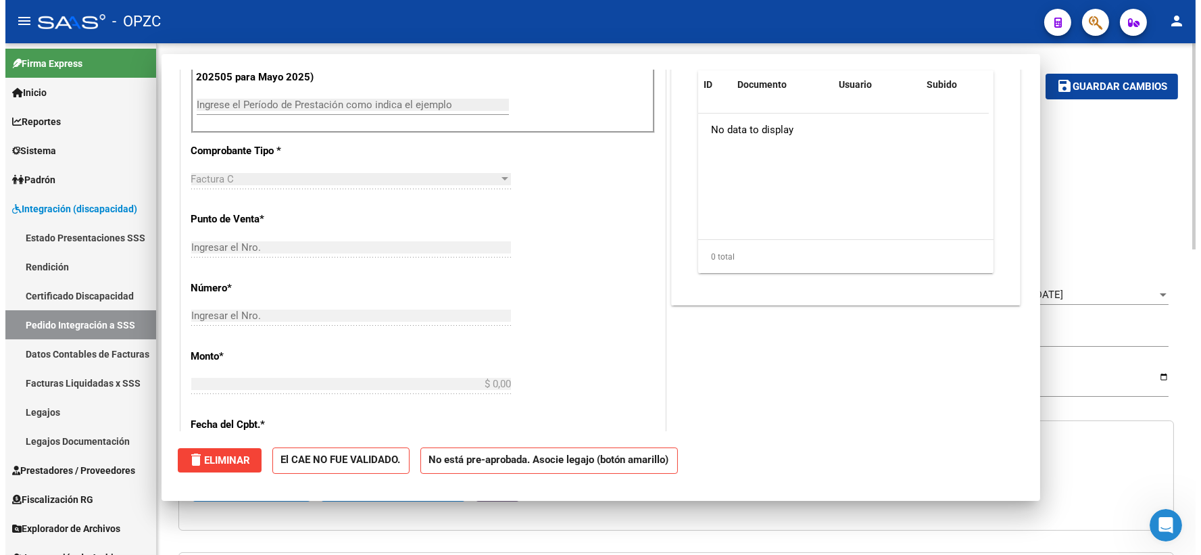
scroll to position [184, 0]
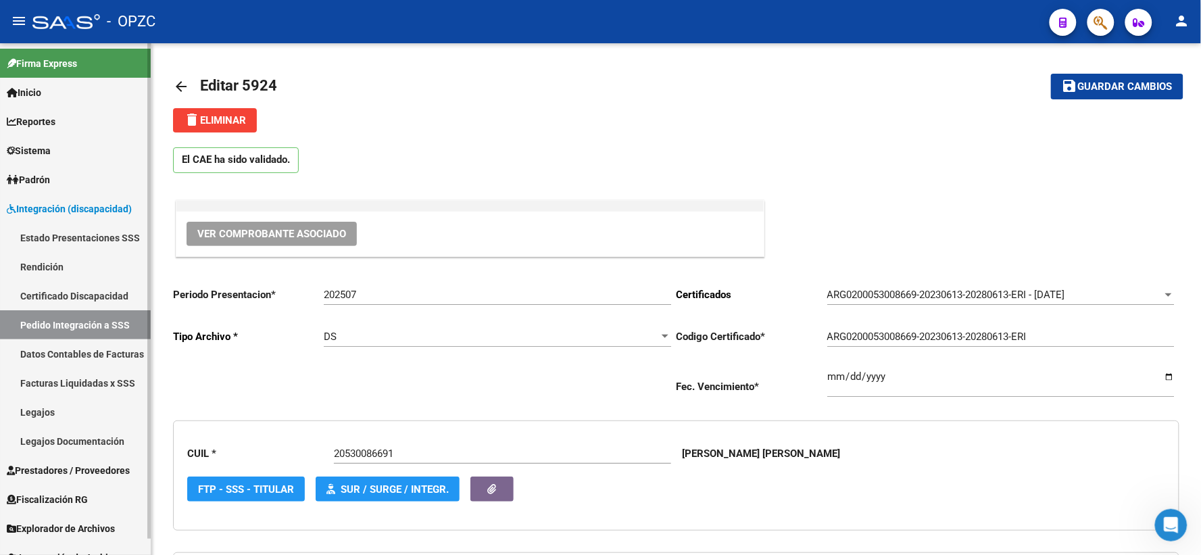
click at [55, 323] on link "Pedido Integración a SSS" at bounding box center [75, 324] width 151 height 29
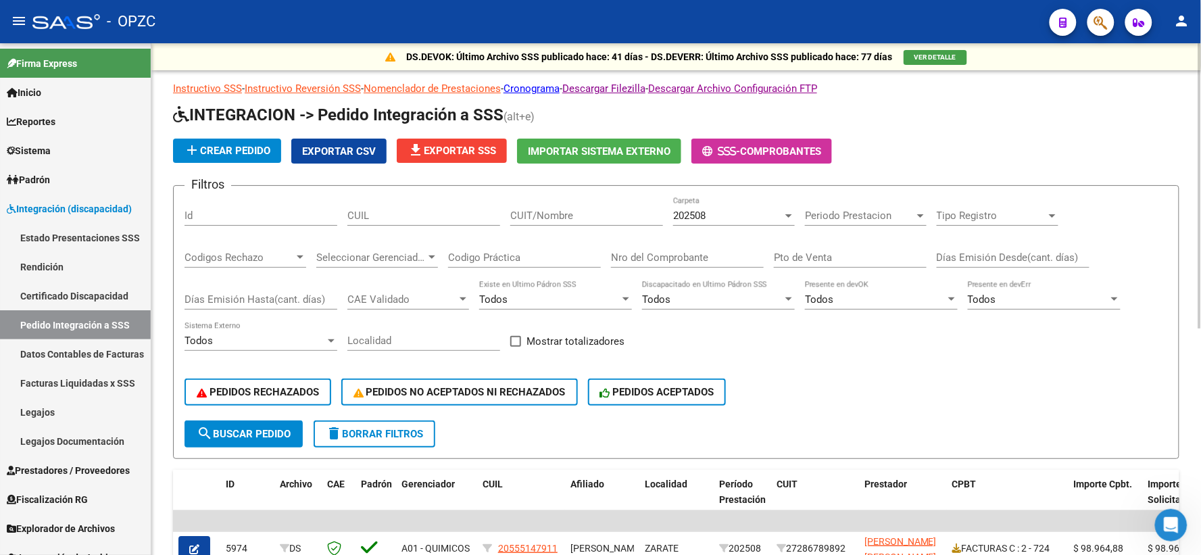
click at [593, 215] on input "CUIT/Nombre" at bounding box center [586, 216] width 153 height 12
click at [778, 218] on div "202508" at bounding box center [727, 216] width 109 height 12
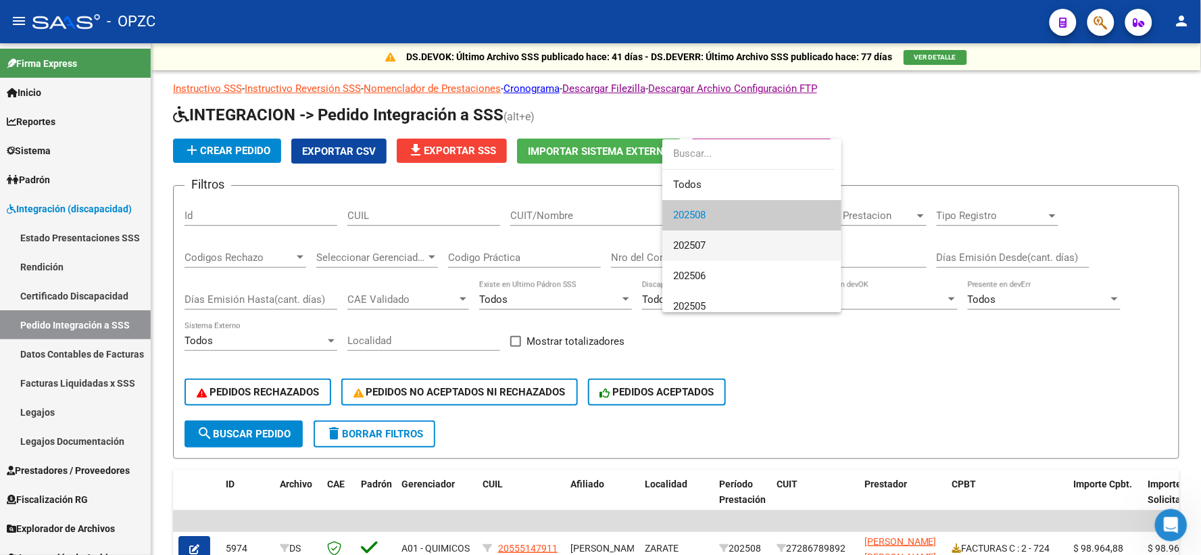
click at [731, 243] on span "202507" at bounding box center [751, 245] width 157 height 30
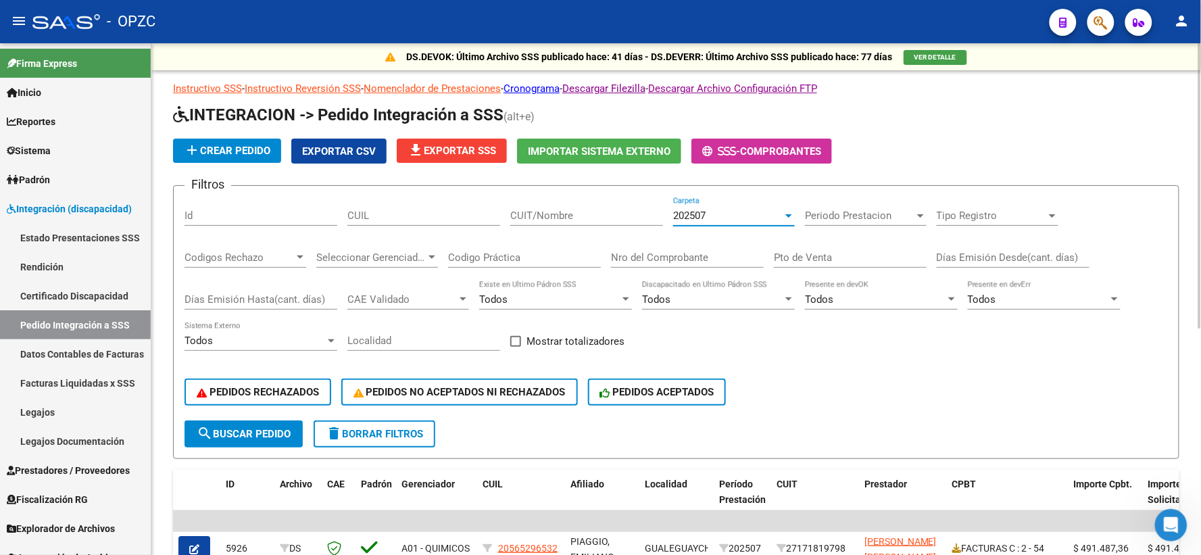
click at [585, 217] on input "CUIT/Nombre" at bounding box center [586, 216] width 153 height 12
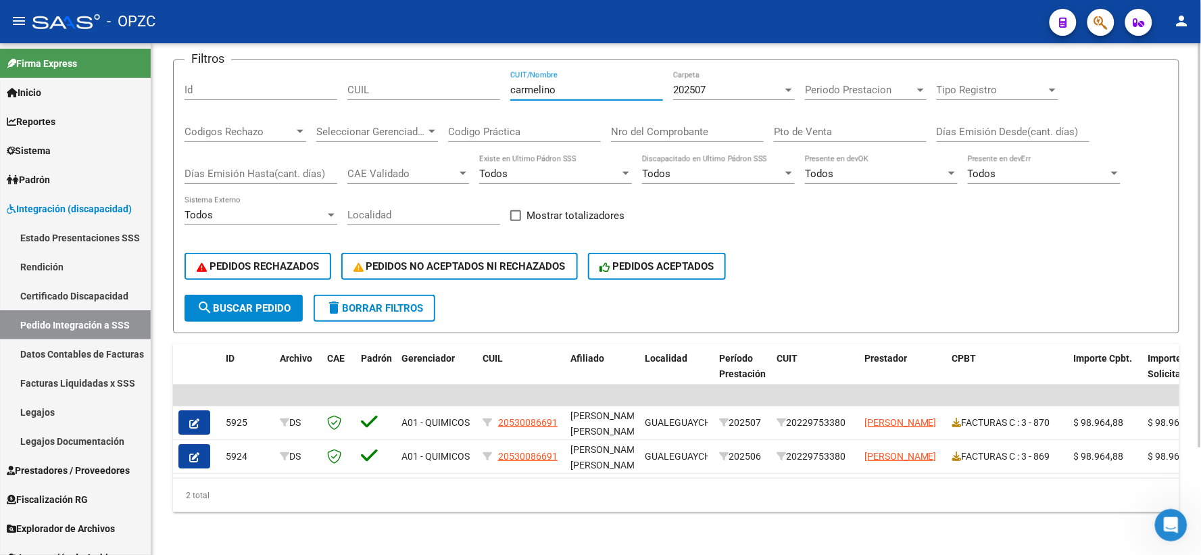
scroll to position [136, 0]
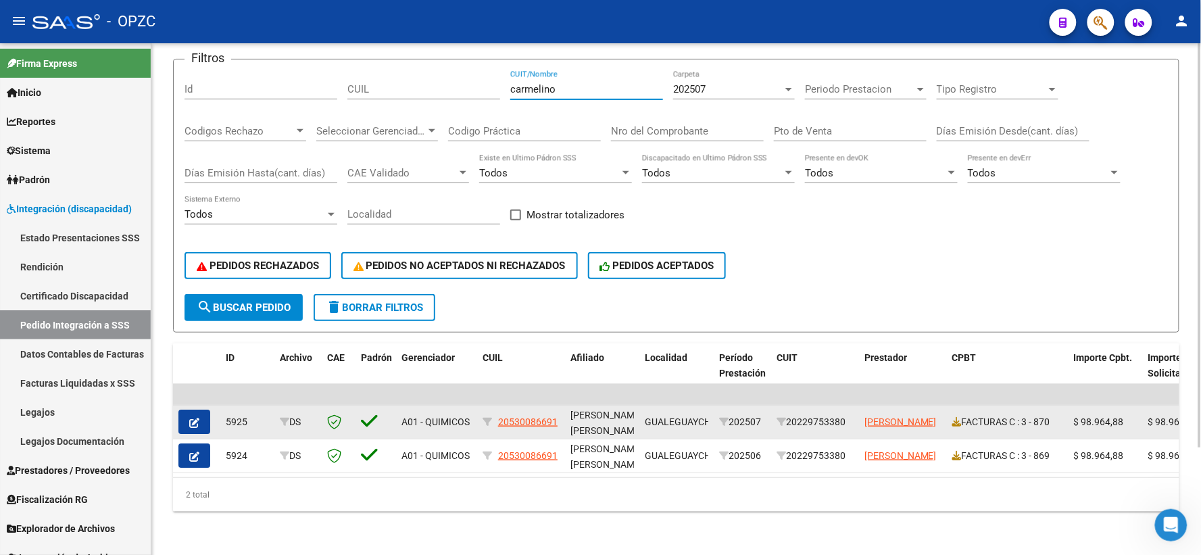
type input "carmelino"
click at [198, 416] on span "button" at bounding box center [194, 422] width 10 height 12
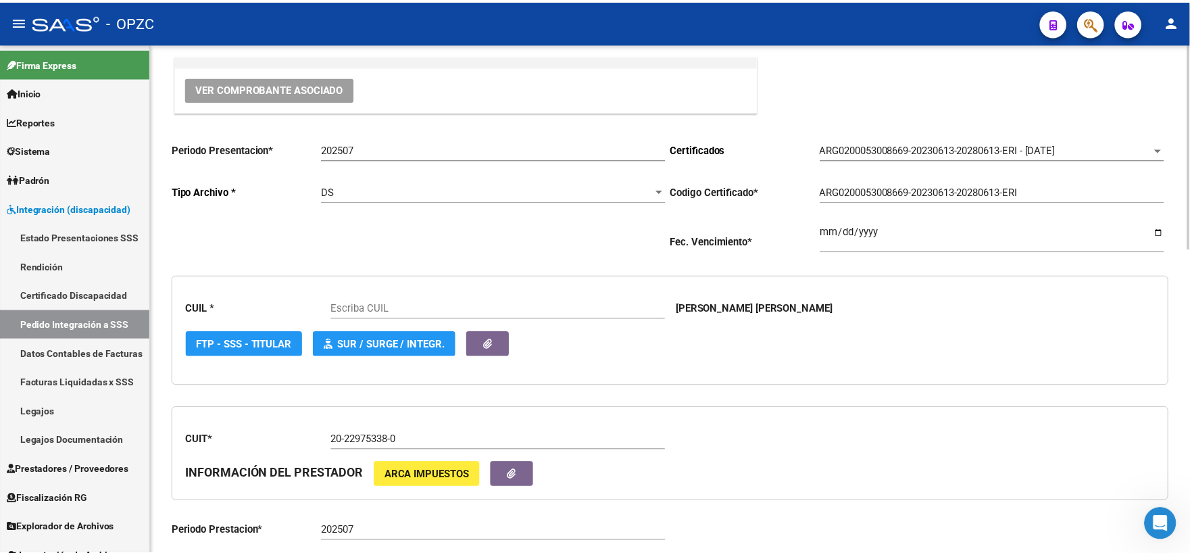
scroll to position [150, 0]
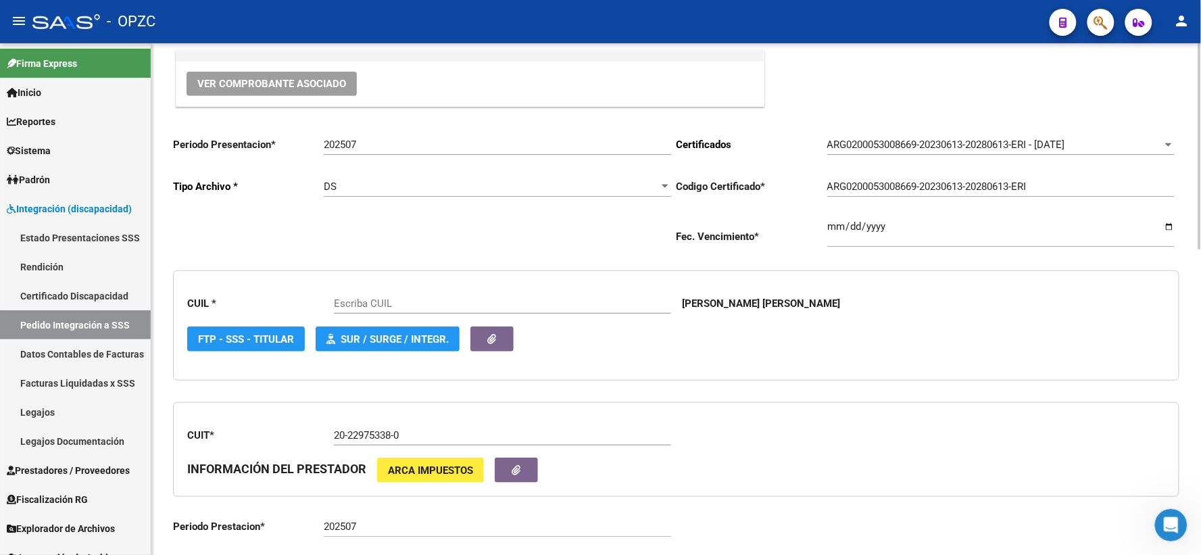
type input "20530086691"
click at [293, 84] on span "Ver Comprobante Asociado" at bounding box center [271, 84] width 149 height 12
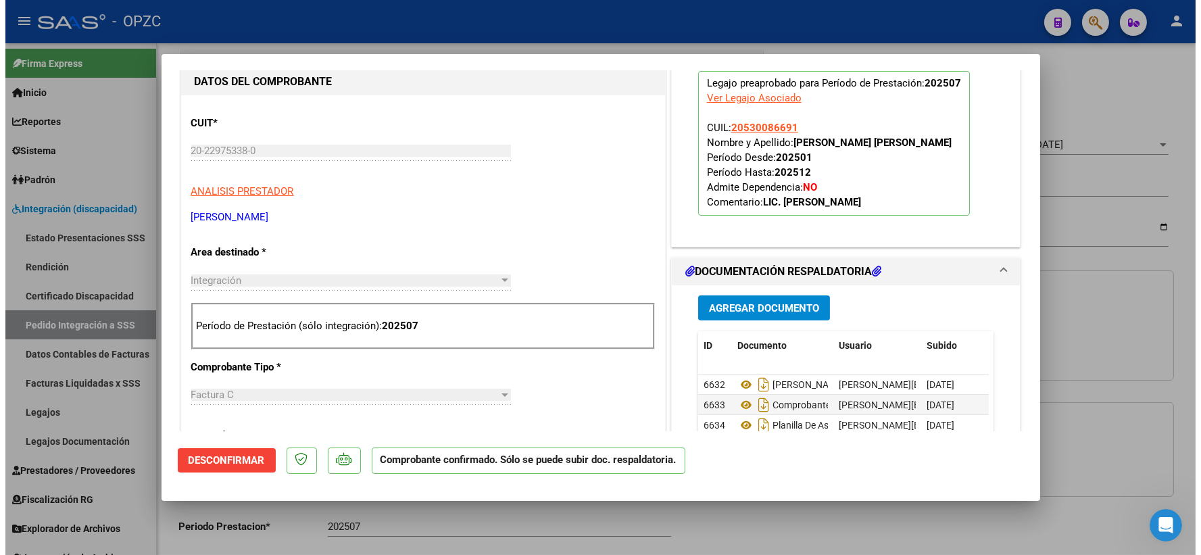
scroll to position [525, 0]
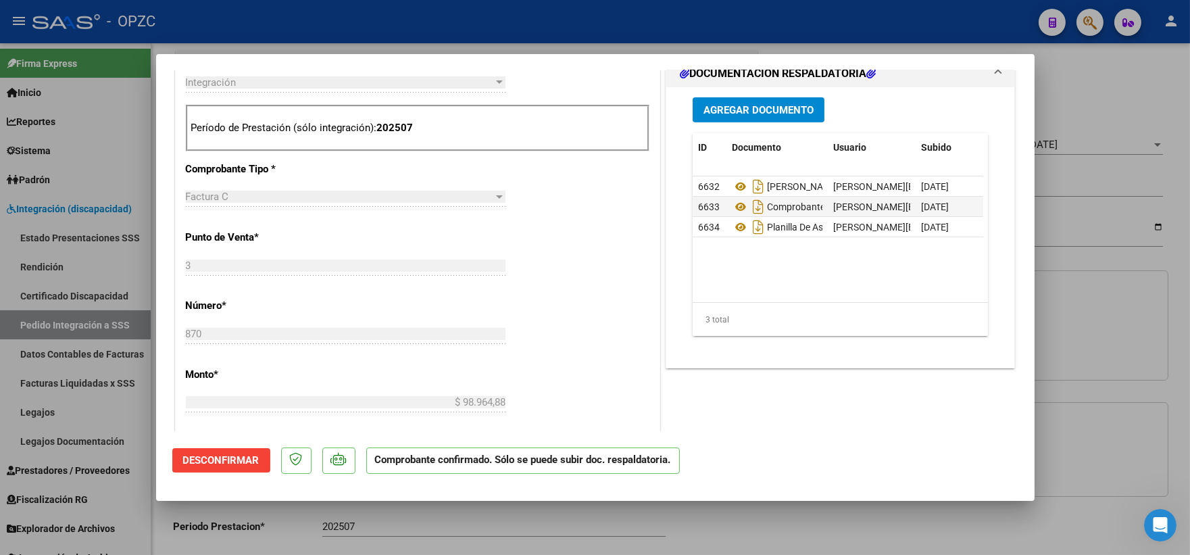
click at [1113, 111] on div at bounding box center [595, 277] width 1190 height 555
type input "$ 0,00"
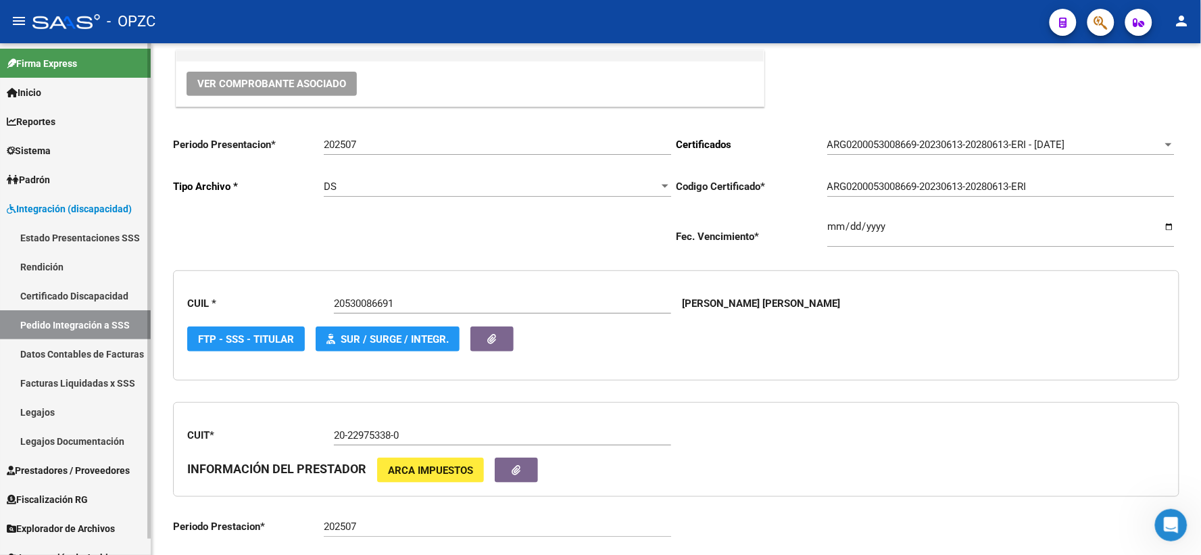
click at [70, 323] on link "Pedido Integración a SSS" at bounding box center [75, 324] width 151 height 29
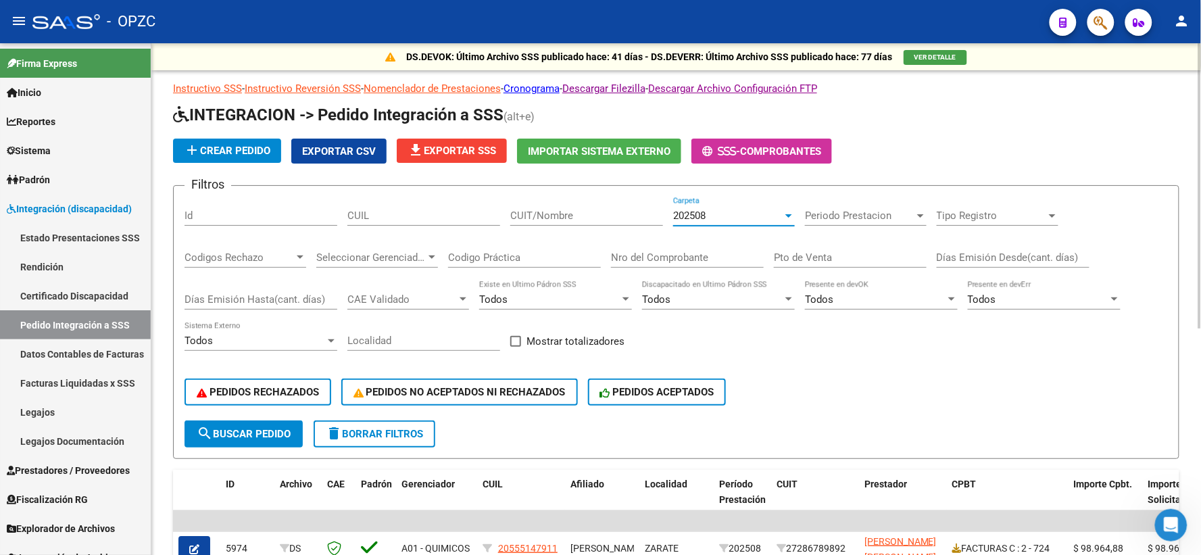
click at [767, 212] on div "202508" at bounding box center [727, 216] width 109 height 12
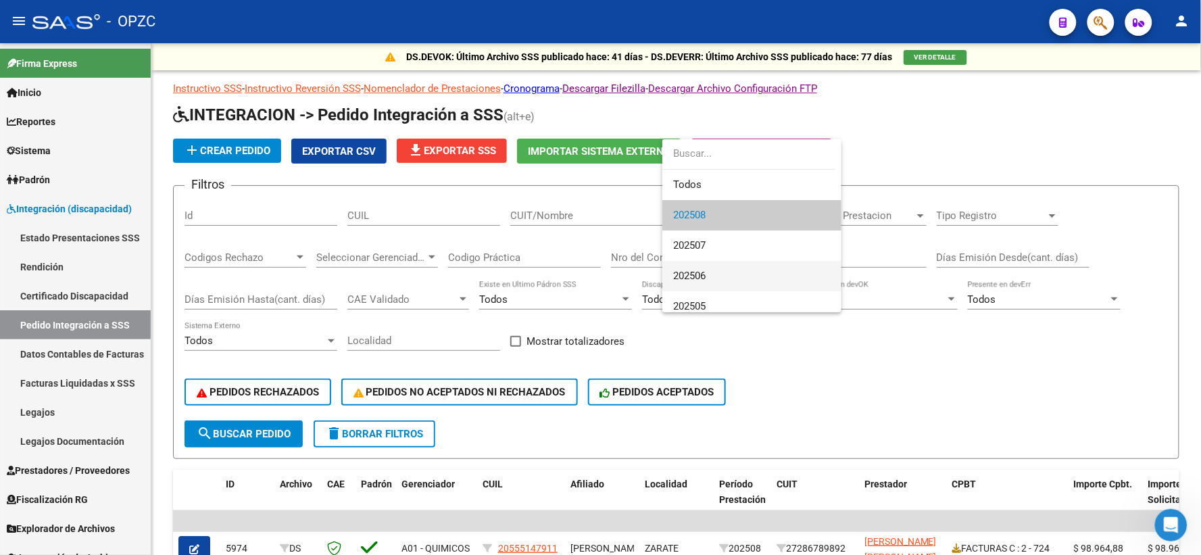
click at [731, 267] on span "202506" at bounding box center [751, 276] width 157 height 30
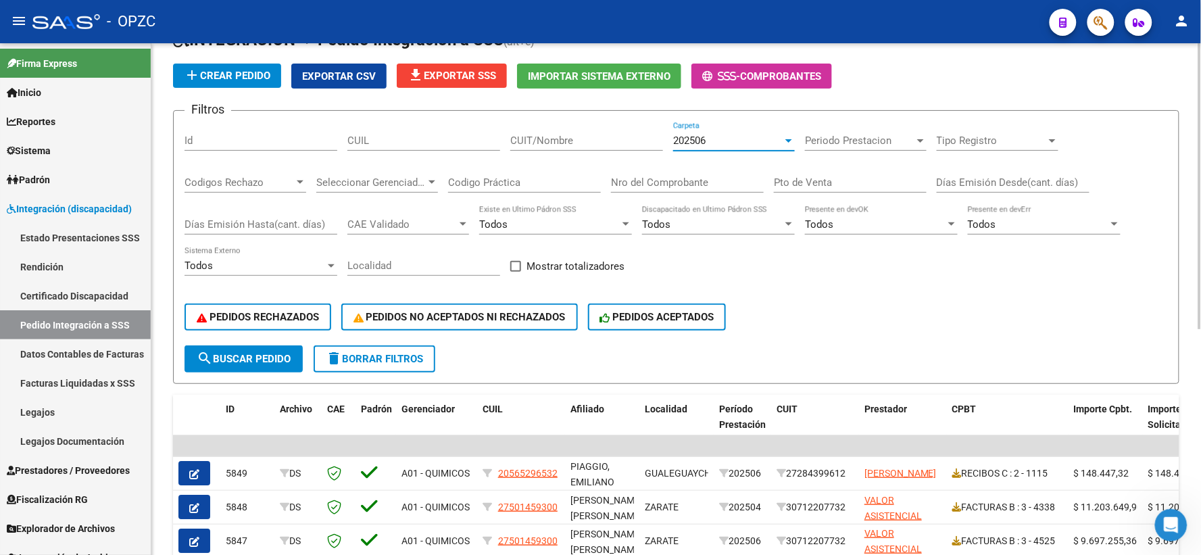
scroll to position [150, 0]
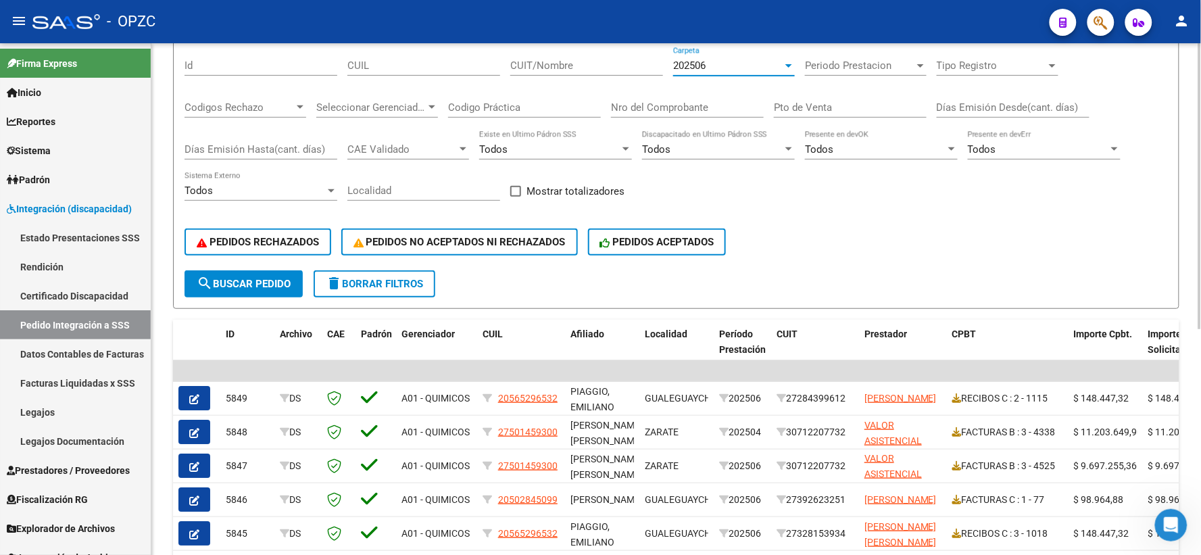
click at [556, 62] on input "CUIT/Nombre" at bounding box center [586, 65] width 153 height 12
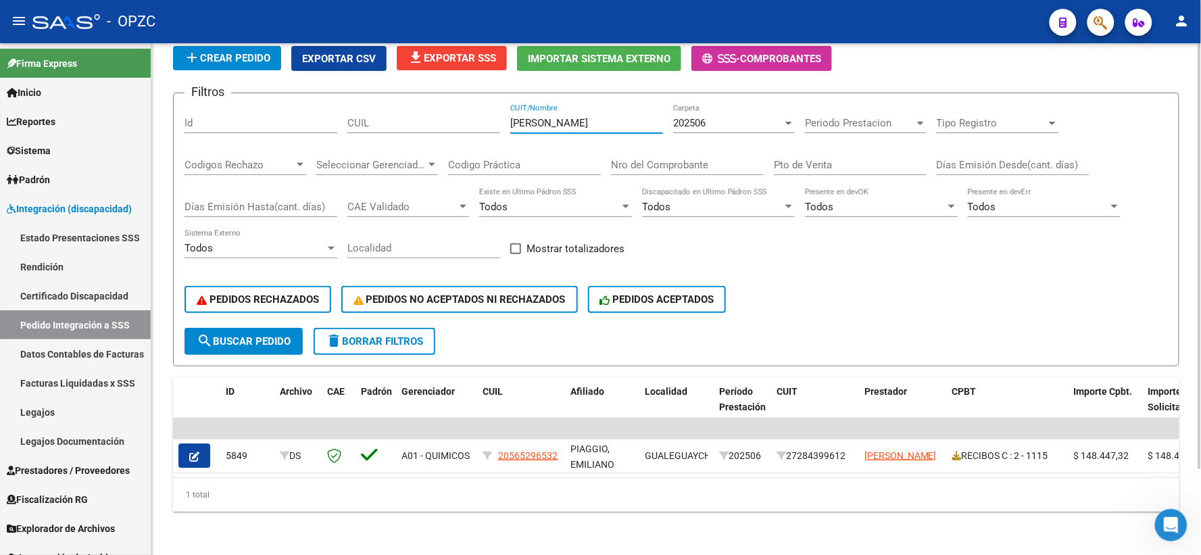
scroll to position [103, 0]
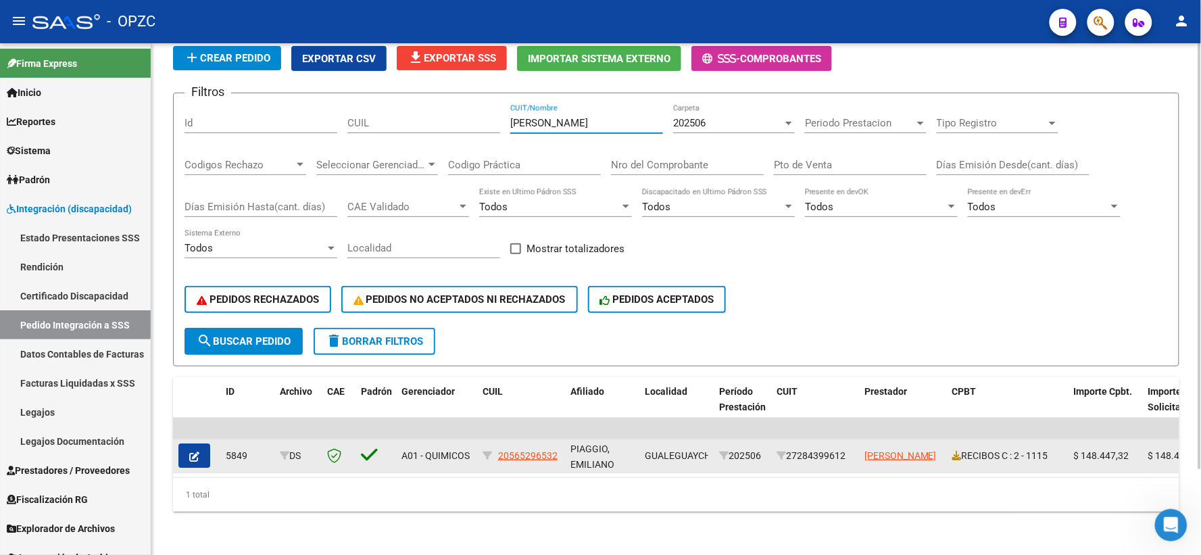
type input "pacheco"
click at [201, 443] on button "button" at bounding box center [194, 455] width 32 height 24
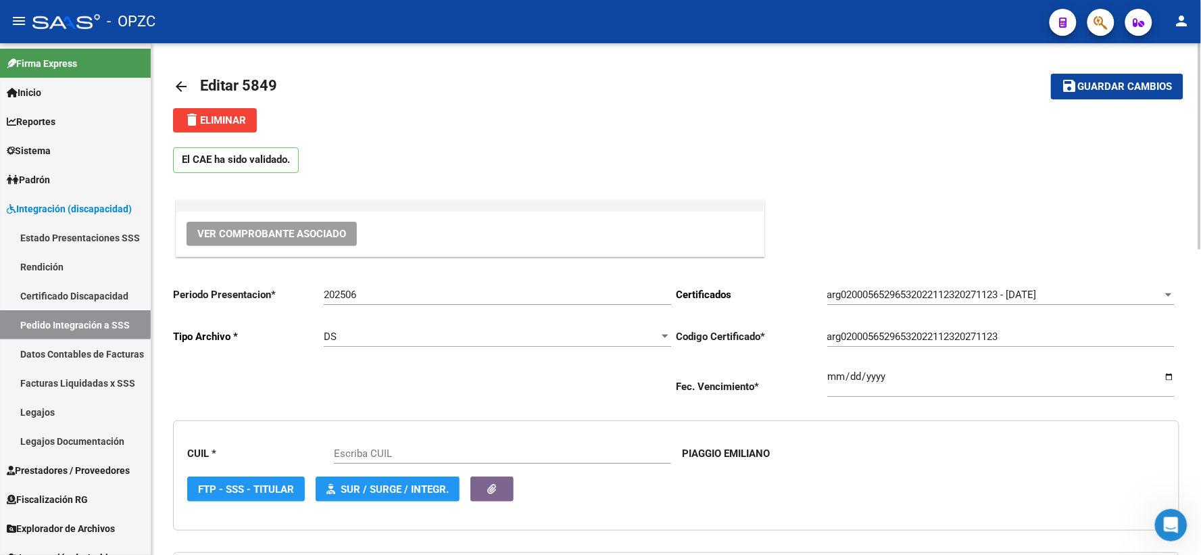
click at [320, 245] on button "Ver Comprobante Asociado" at bounding box center [272, 234] width 170 height 24
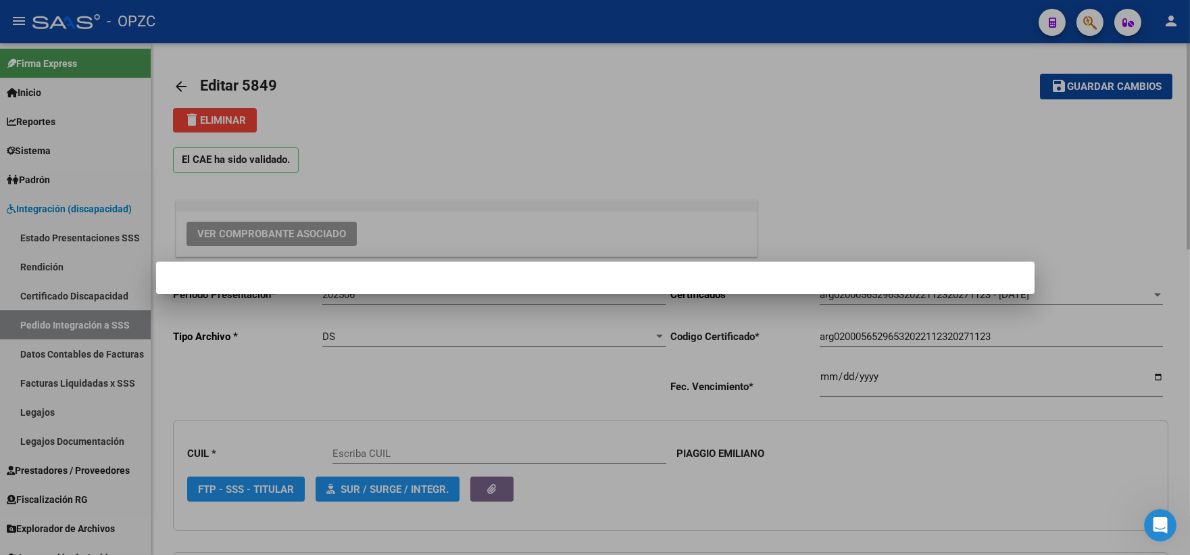
type input "20565296532"
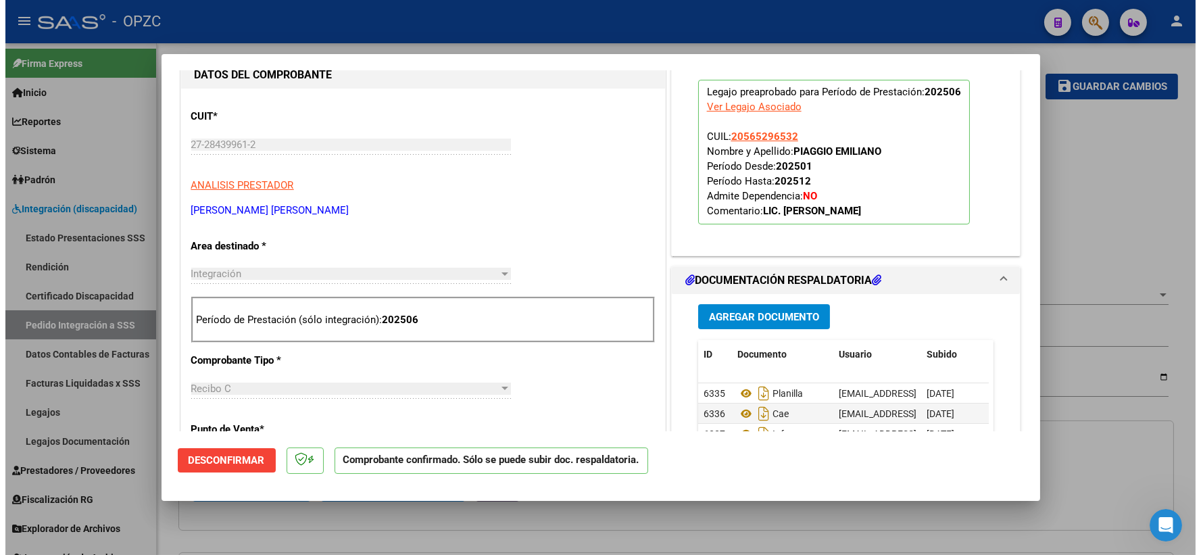
scroll to position [450, 0]
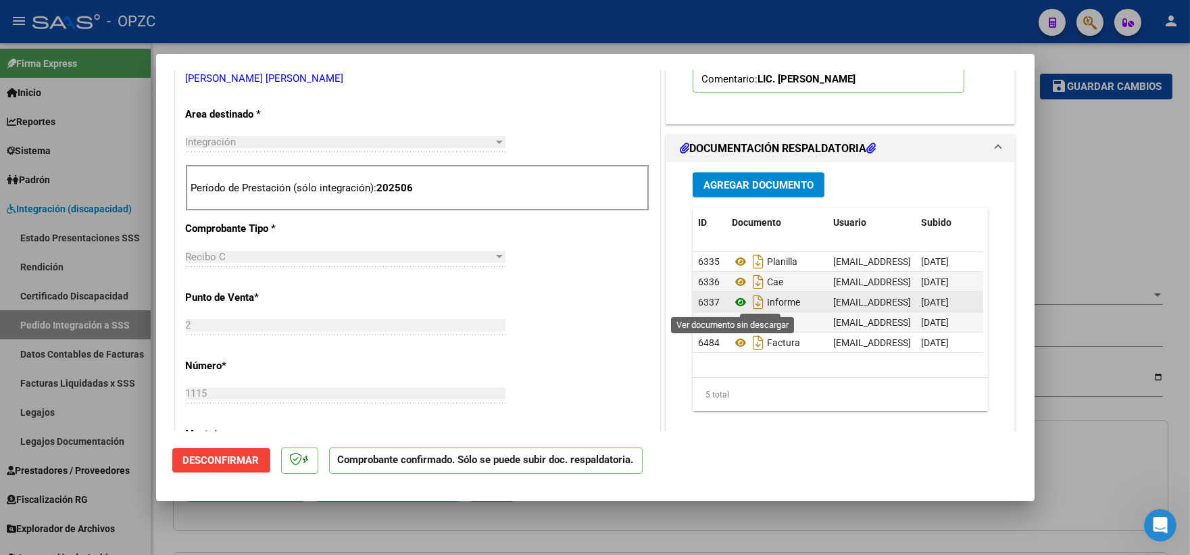
click at [735, 299] on icon at bounding box center [741, 302] width 18 height 16
click at [1103, 156] on div at bounding box center [595, 277] width 1190 height 555
type input "$ 0,00"
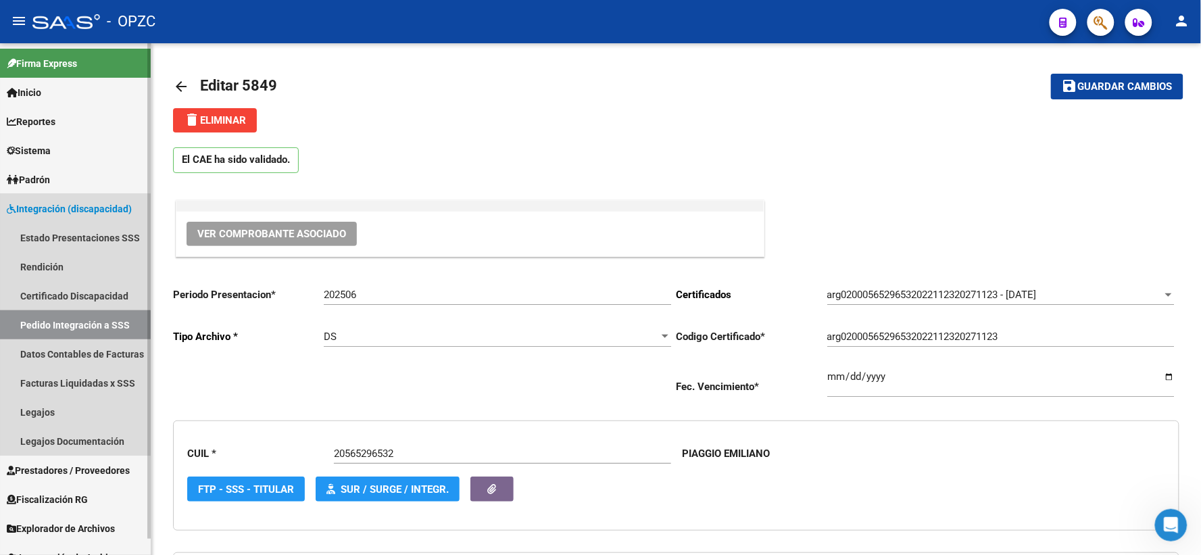
click at [21, 325] on link "Pedido Integración a SSS" at bounding box center [75, 324] width 151 height 29
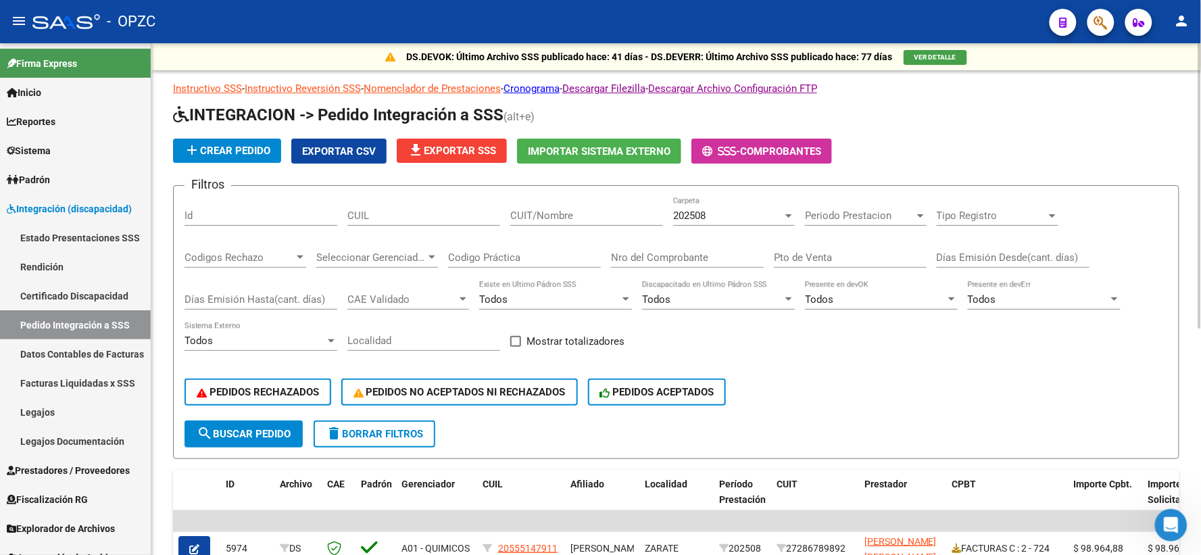
click at [786, 212] on div at bounding box center [789, 215] width 12 height 11
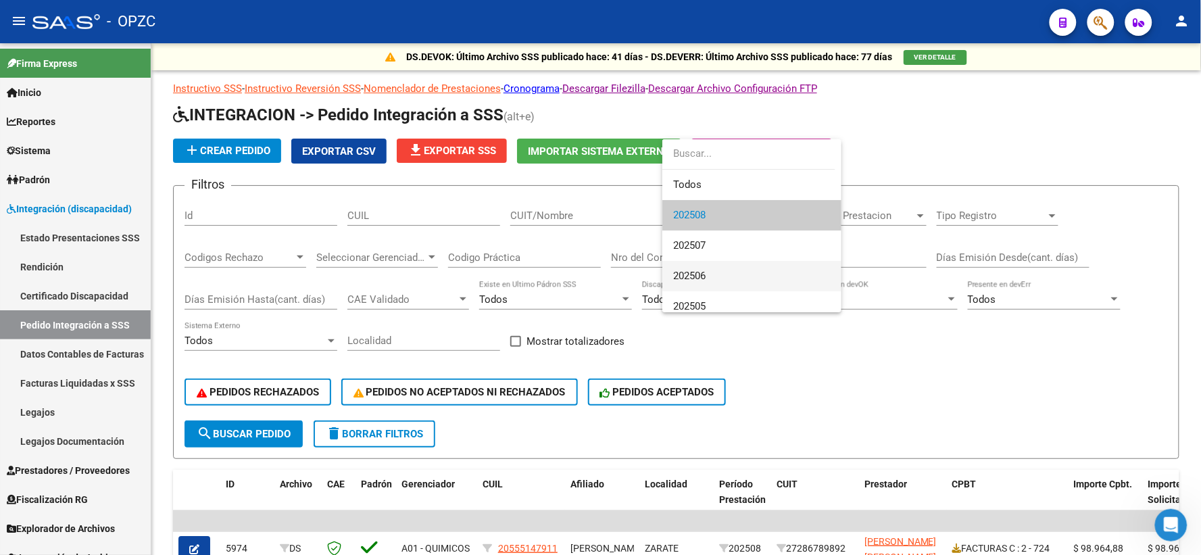
click at [725, 267] on span "202506" at bounding box center [751, 276] width 157 height 30
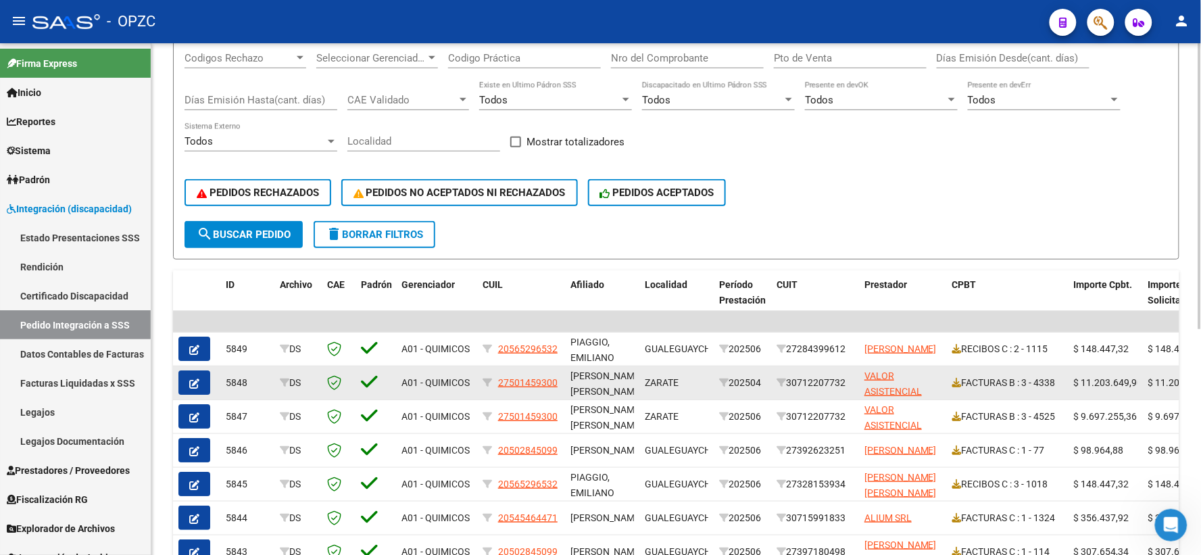
scroll to position [225, 0]
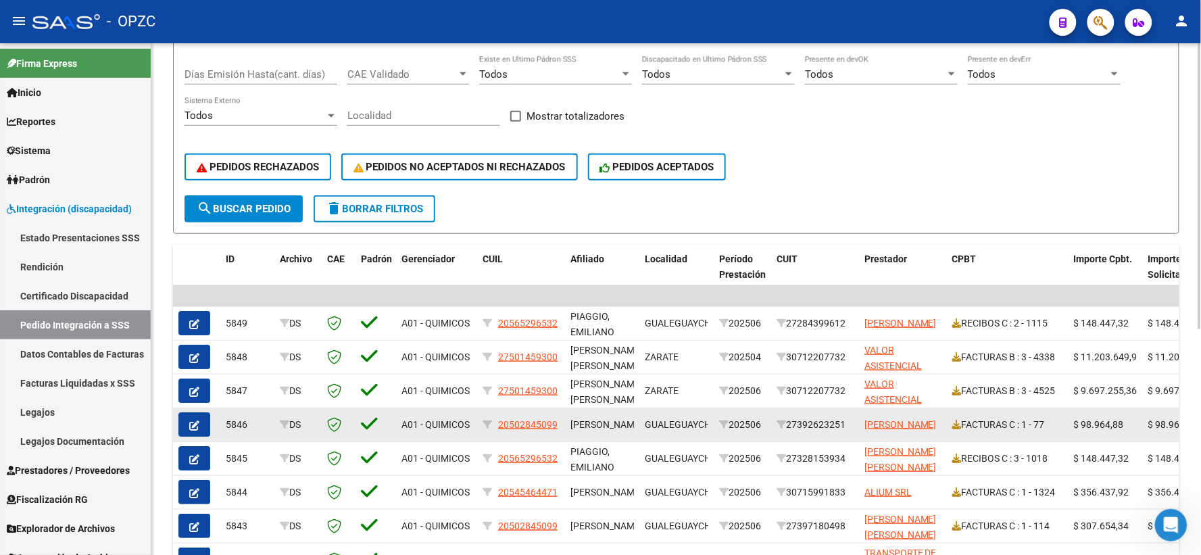
click at [189, 423] on icon "button" at bounding box center [194, 425] width 10 height 10
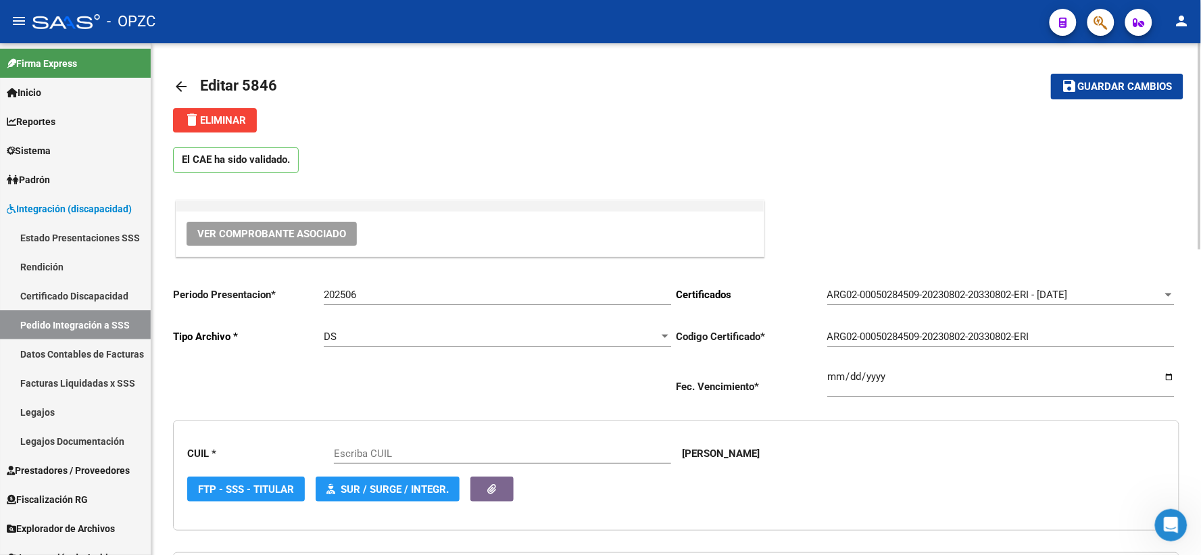
type input "20502845099"
click at [274, 231] on span "Ver Comprobante Asociado" at bounding box center [271, 234] width 149 height 12
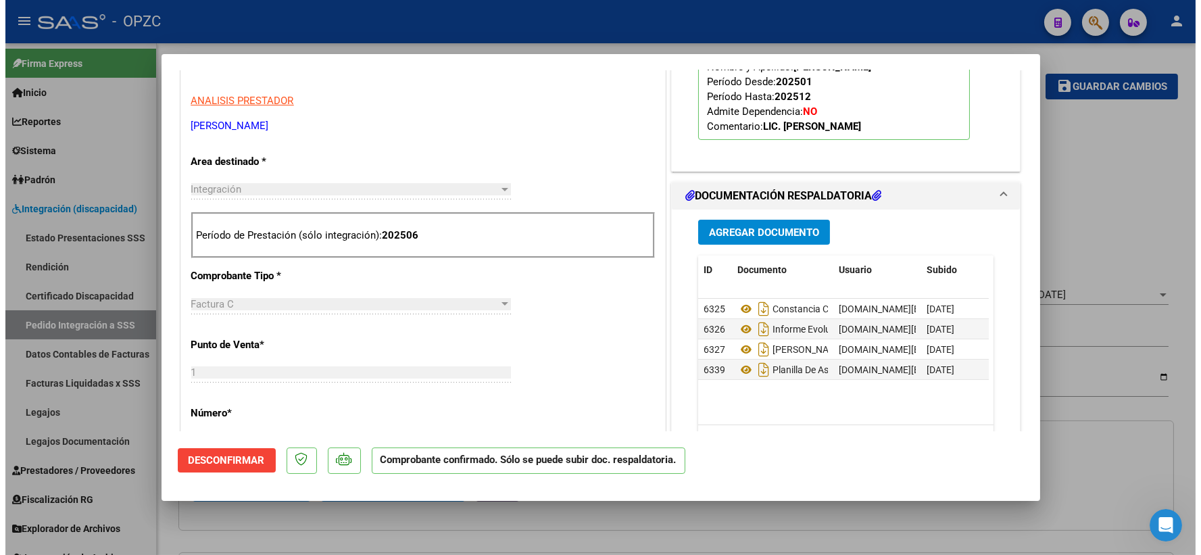
scroll to position [450, 0]
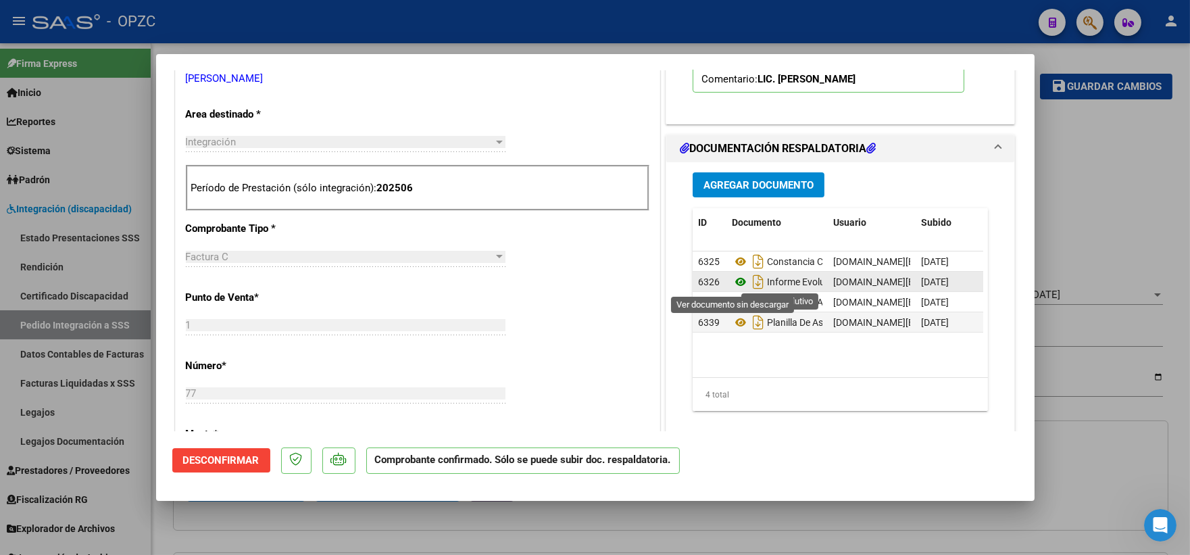
click at [733, 280] on icon at bounding box center [741, 282] width 18 height 16
click at [1075, 199] on div at bounding box center [595, 277] width 1190 height 555
type input "$ 0,00"
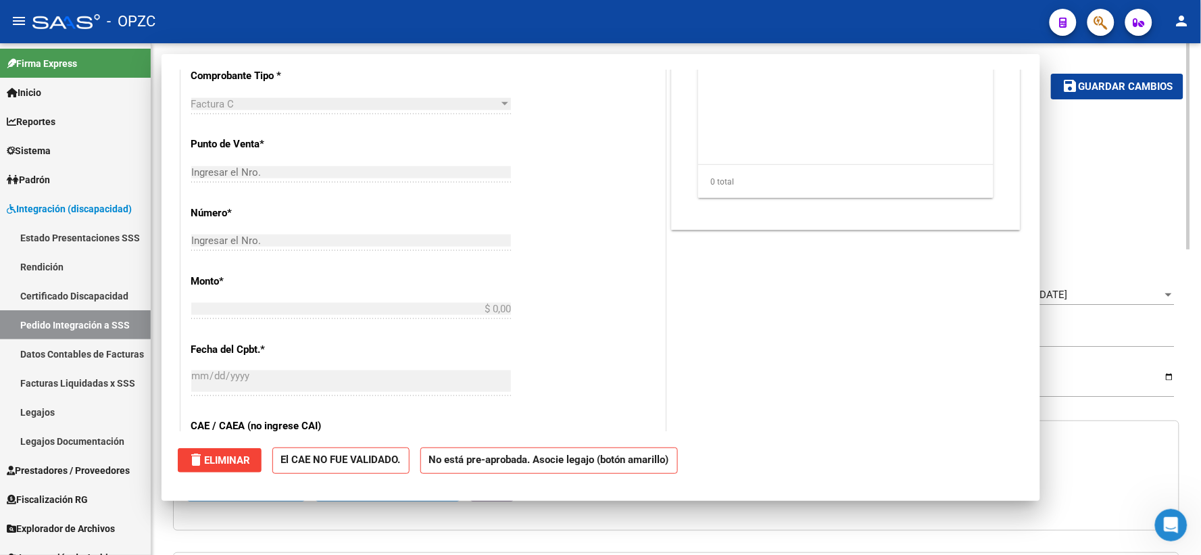
scroll to position [0, 0]
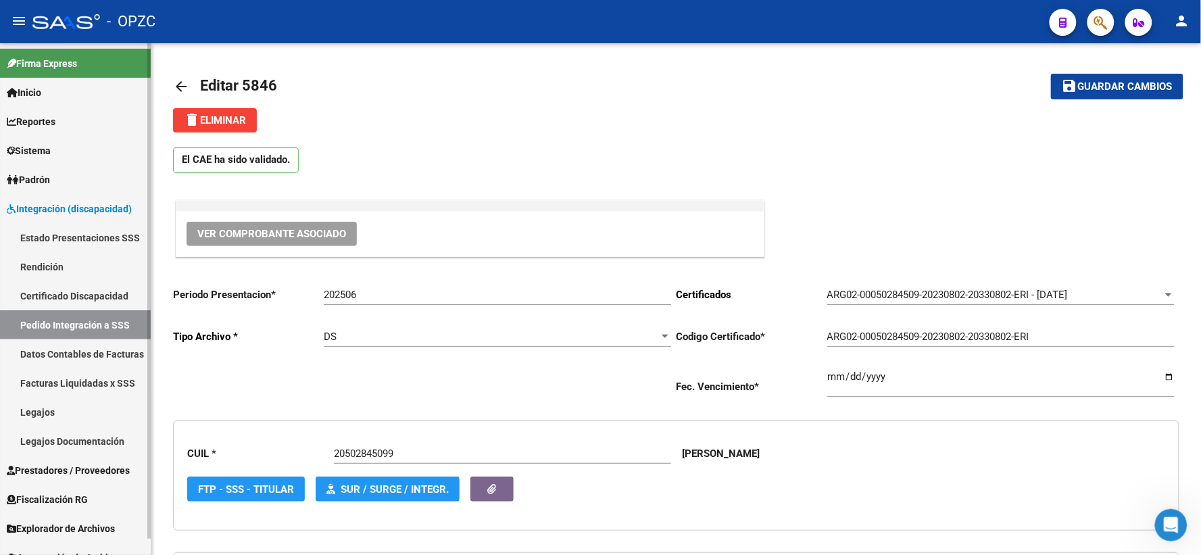
click at [83, 323] on link "Pedido Integración a SSS" at bounding box center [75, 324] width 151 height 29
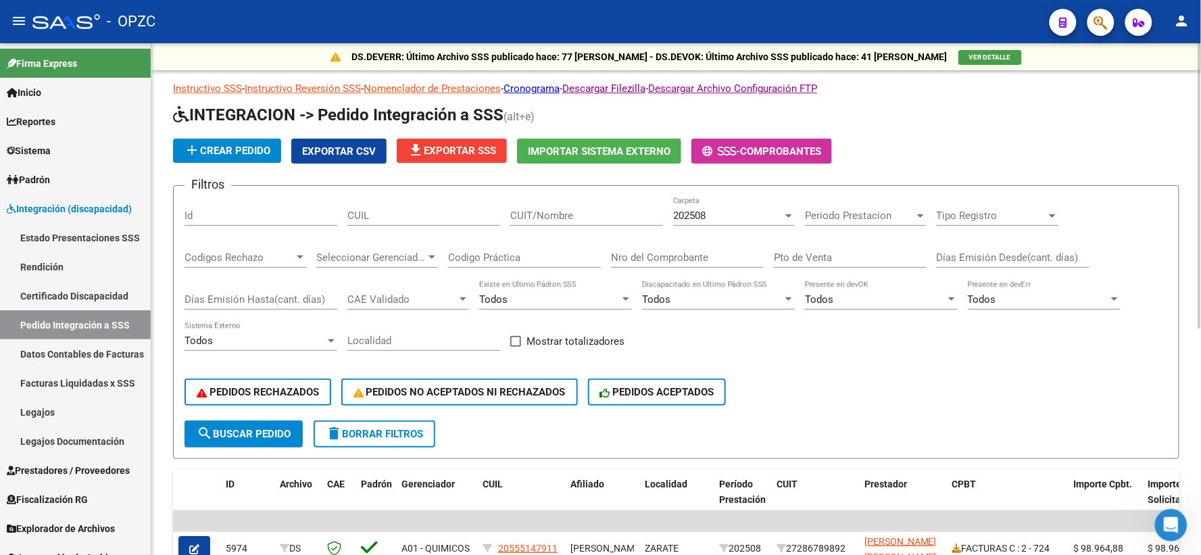
click at [791, 215] on div at bounding box center [788, 215] width 7 height 3
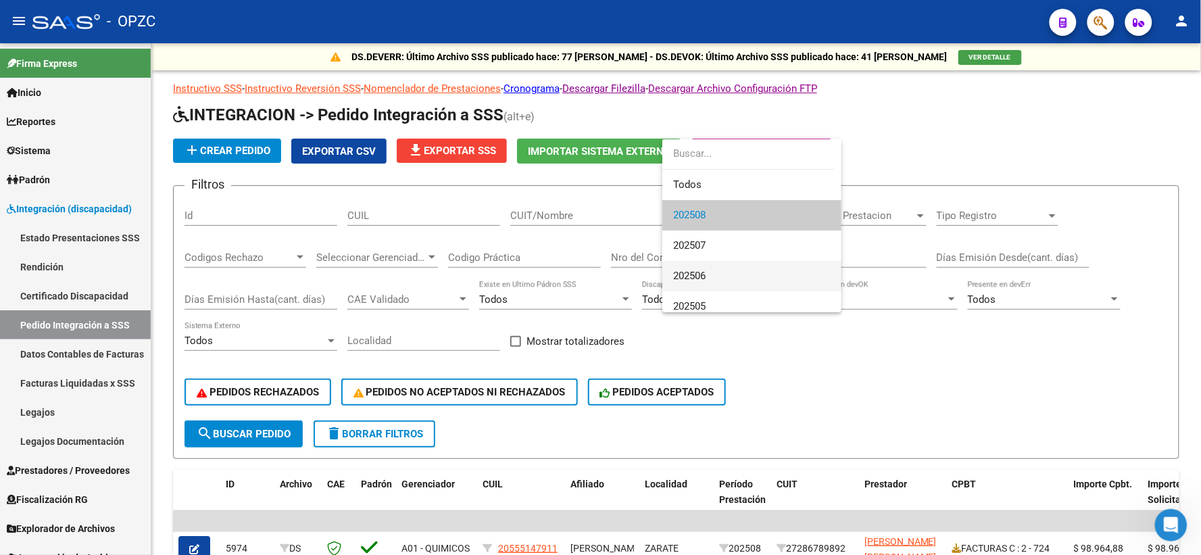
click at [719, 276] on span "202506" at bounding box center [751, 276] width 157 height 30
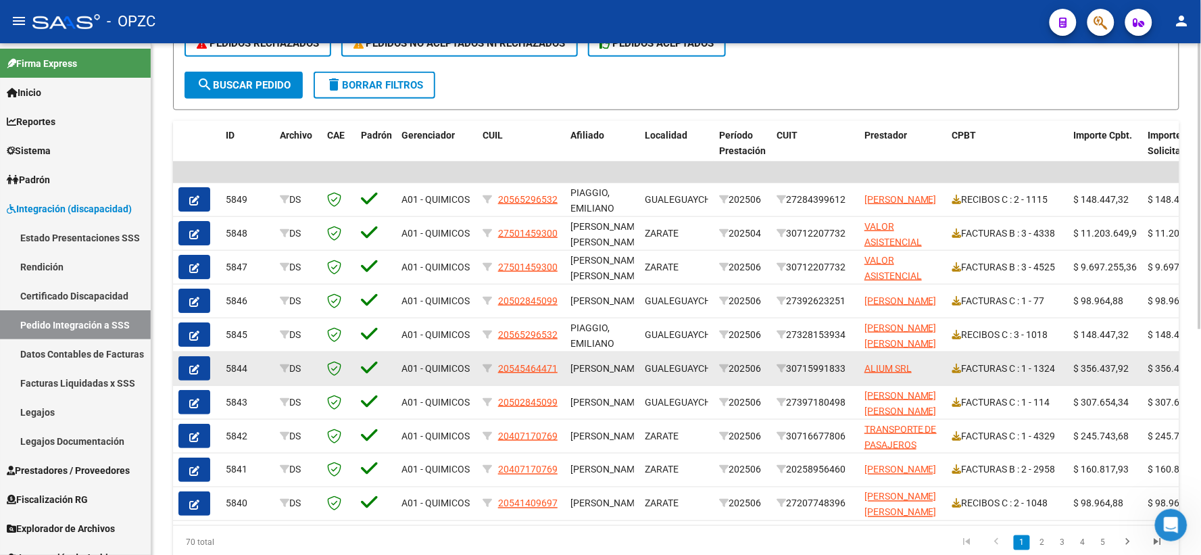
scroll to position [375, 0]
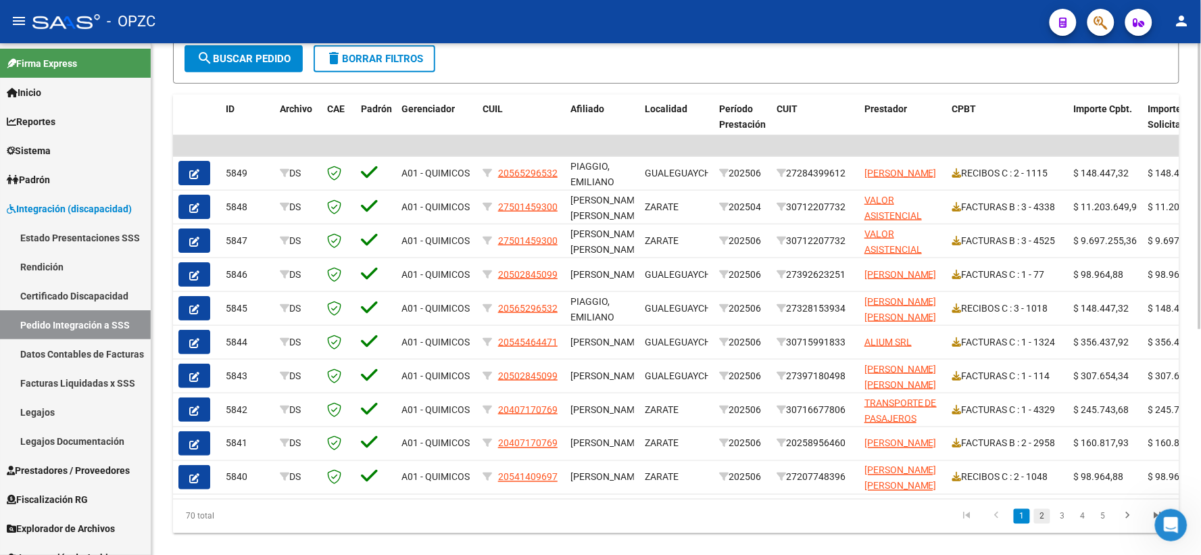
click at [1041, 523] on link "2" at bounding box center [1042, 516] width 16 height 15
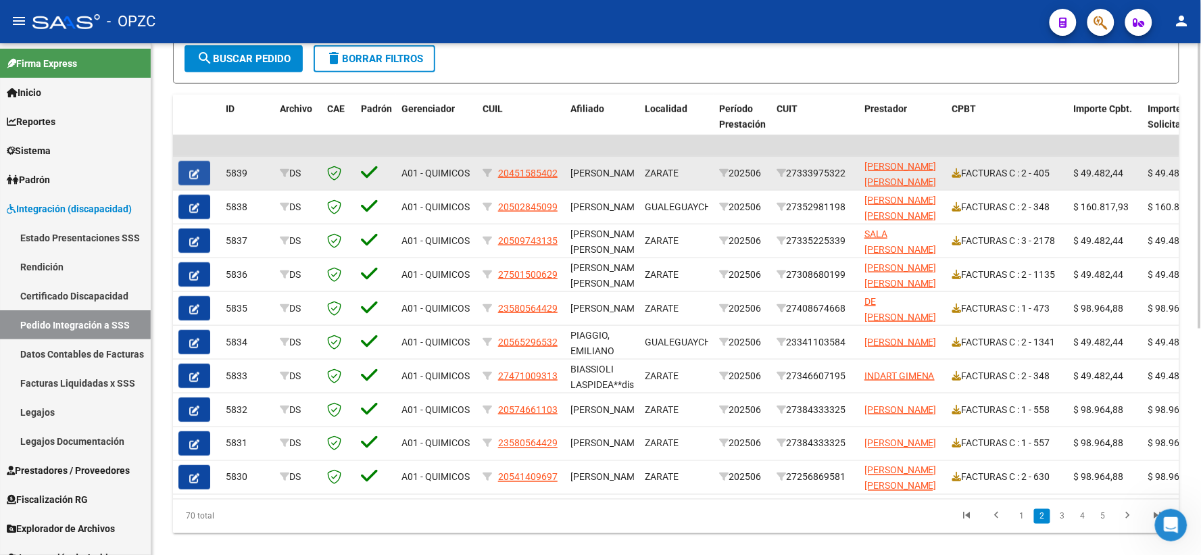
click at [201, 170] on button "button" at bounding box center [194, 173] width 32 height 24
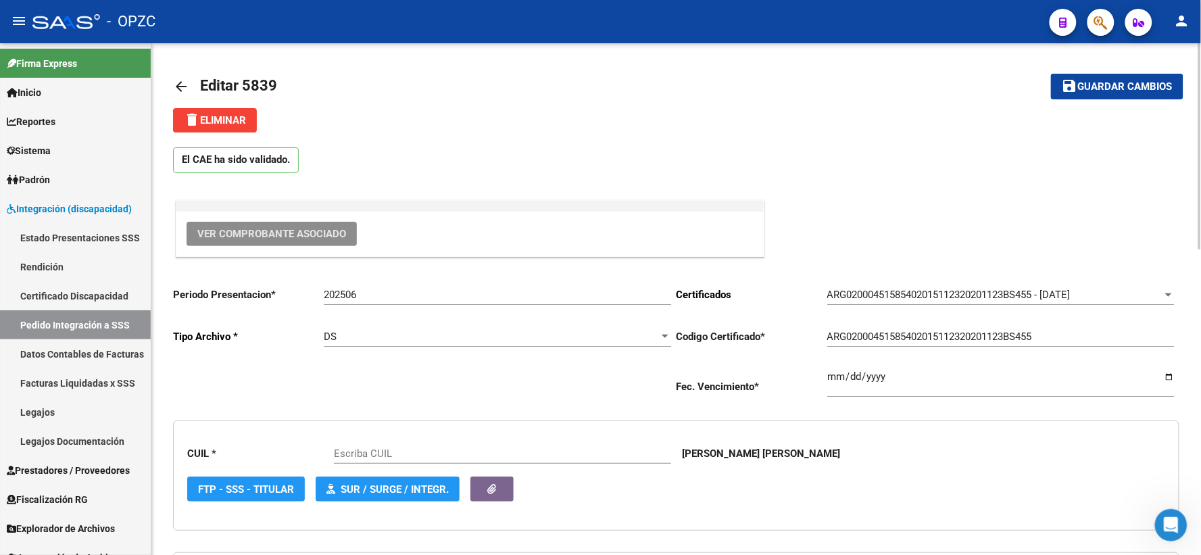
click at [286, 235] on span "Ver Comprobante Asociado" at bounding box center [271, 234] width 149 height 12
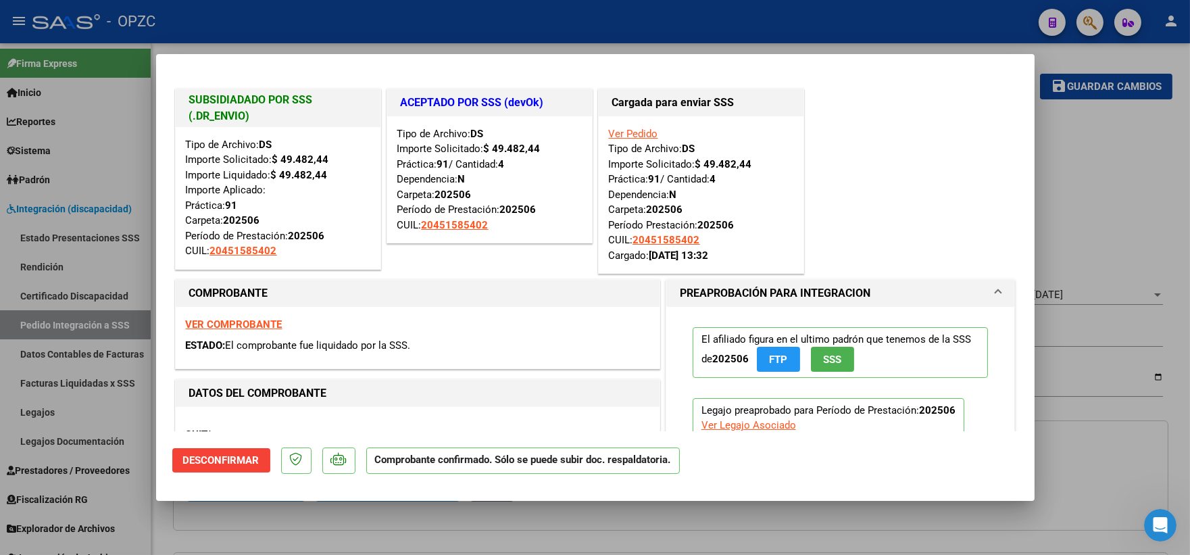
type input "20451585402"
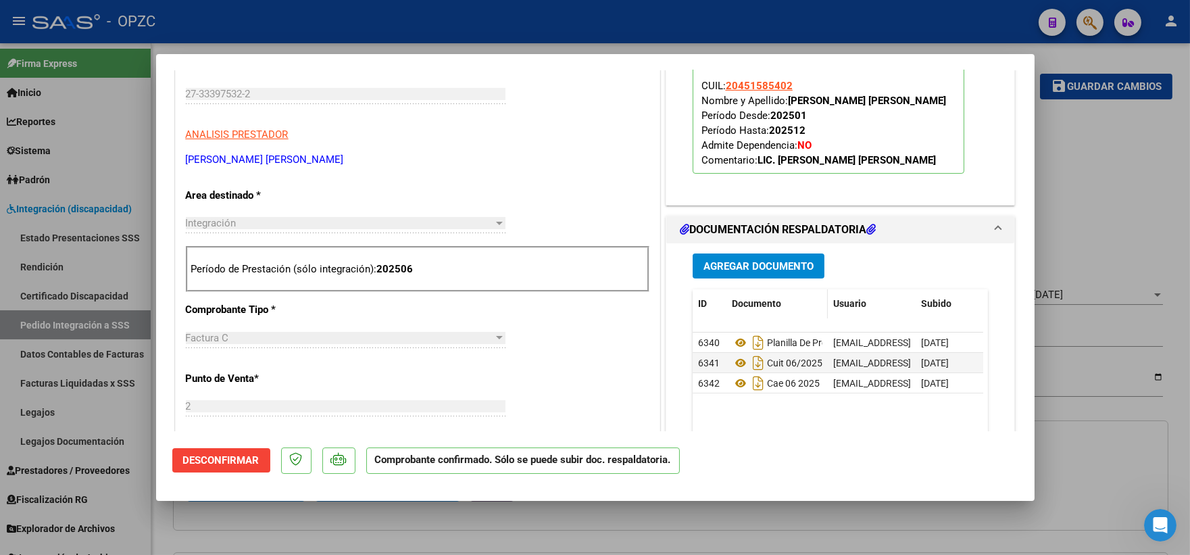
scroll to position [450, 0]
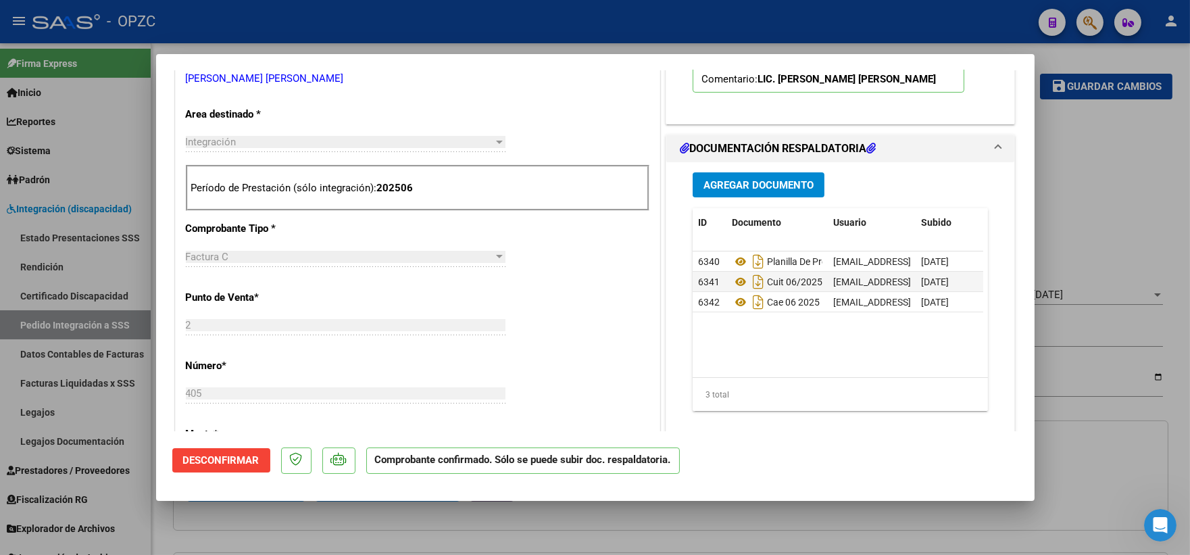
click at [1112, 172] on div at bounding box center [595, 277] width 1190 height 555
type input "$ 0,00"
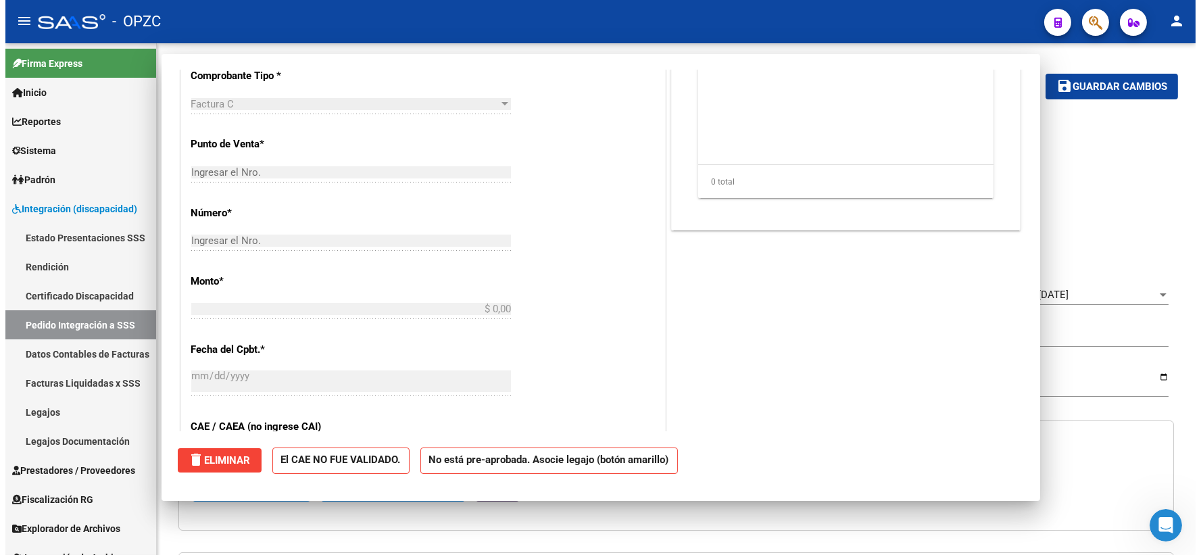
scroll to position [0, 0]
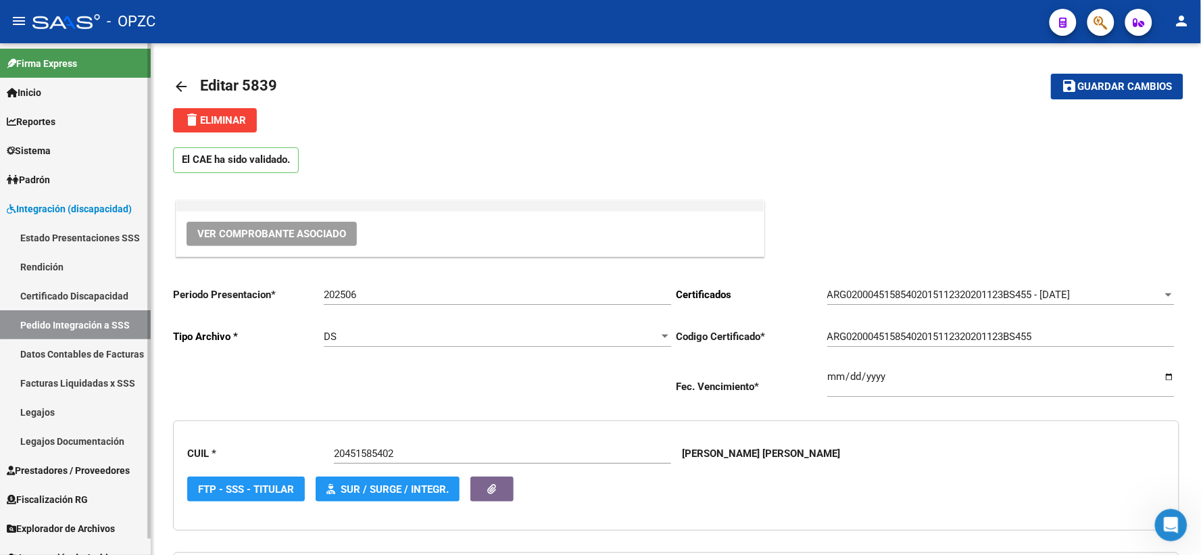
click at [78, 327] on link "Pedido Integración a SSS" at bounding box center [75, 324] width 151 height 29
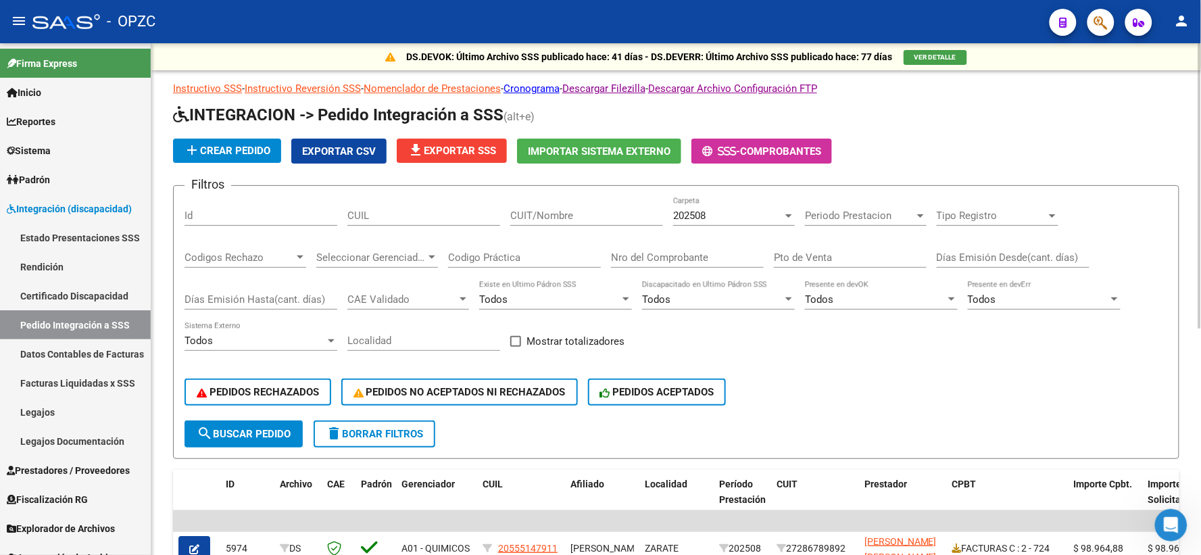
click at [776, 215] on div "202508" at bounding box center [727, 216] width 109 height 12
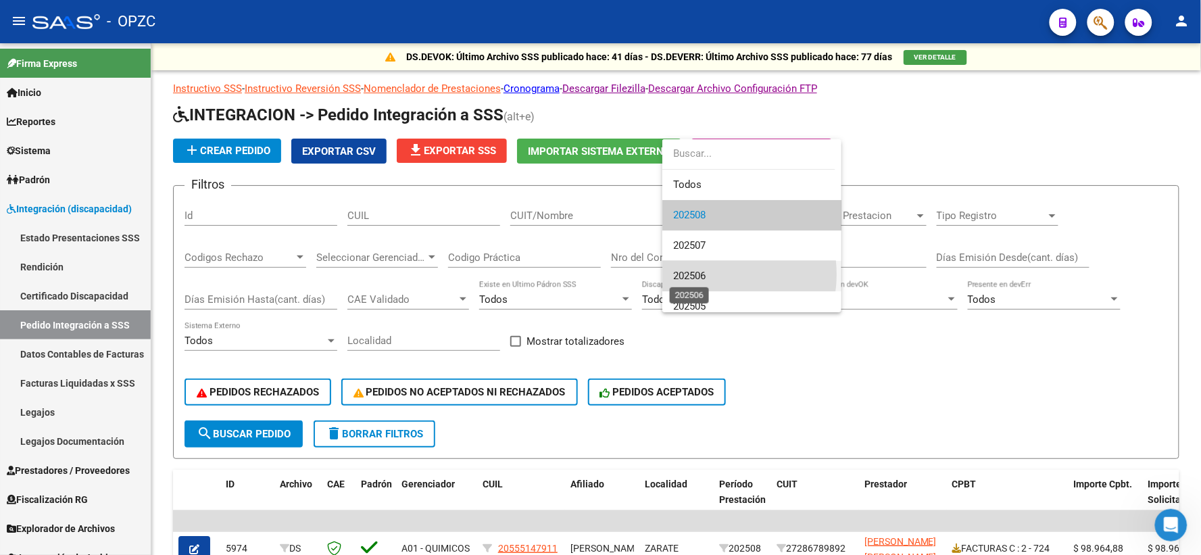
click at [706, 274] on span "202506" at bounding box center [689, 276] width 32 height 12
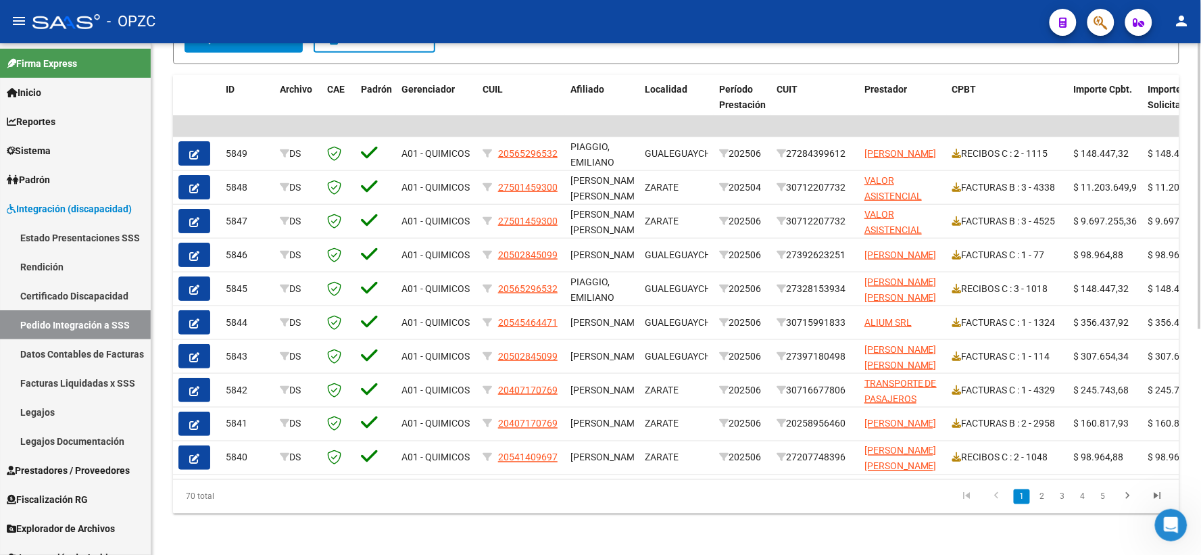
scroll to position [403, 0]
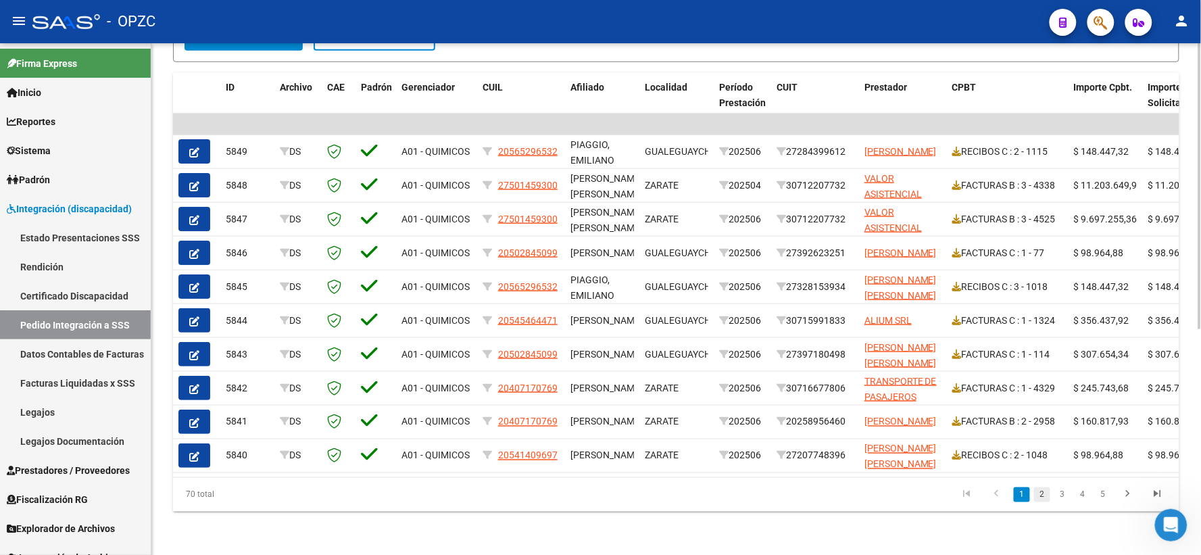
click at [1038, 497] on link "2" at bounding box center [1042, 494] width 16 height 15
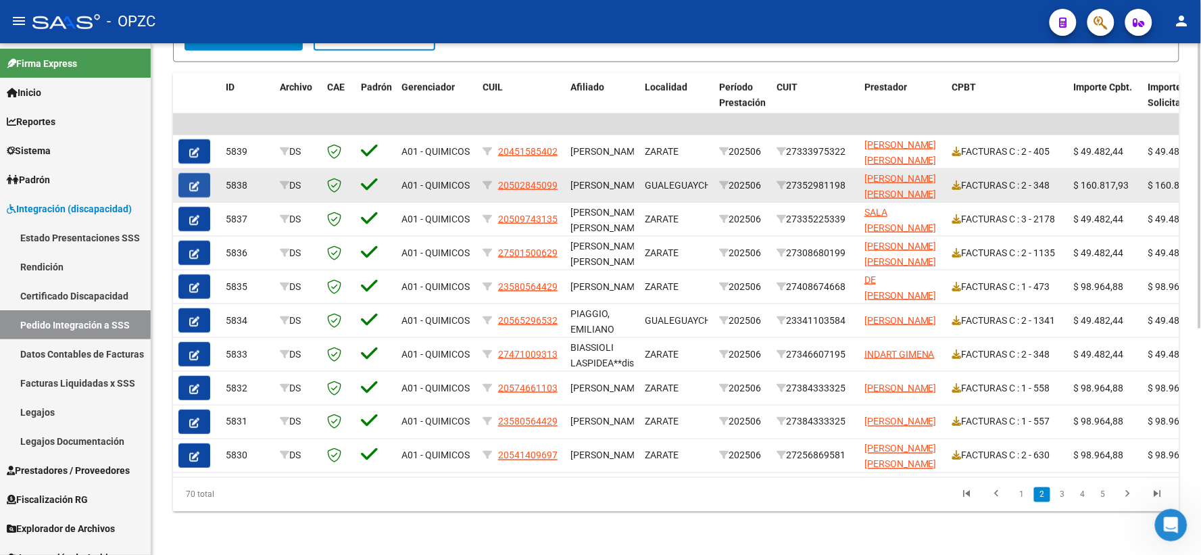
click at [194, 181] on icon "button" at bounding box center [194, 186] width 10 height 10
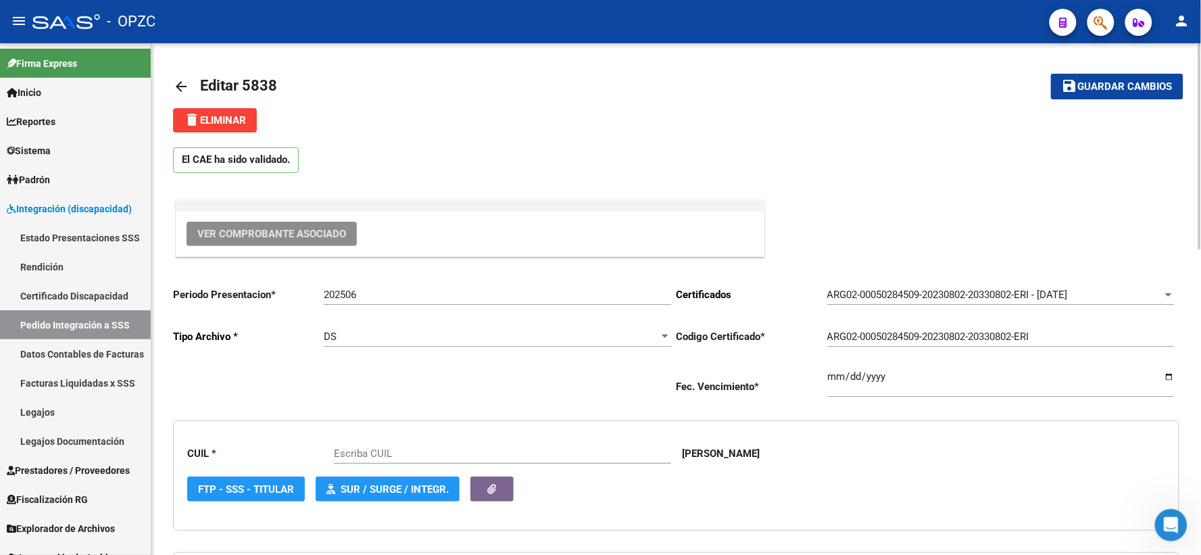
click at [260, 233] on span "Ver Comprobante Asociado" at bounding box center [271, 234] width 149 height 12
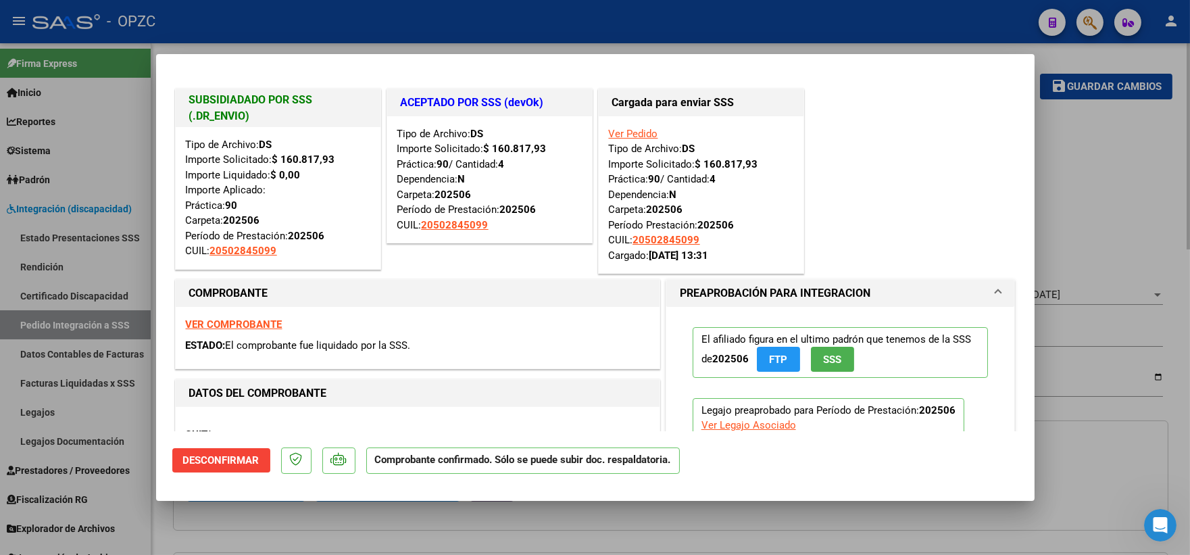
type input "20502845099"
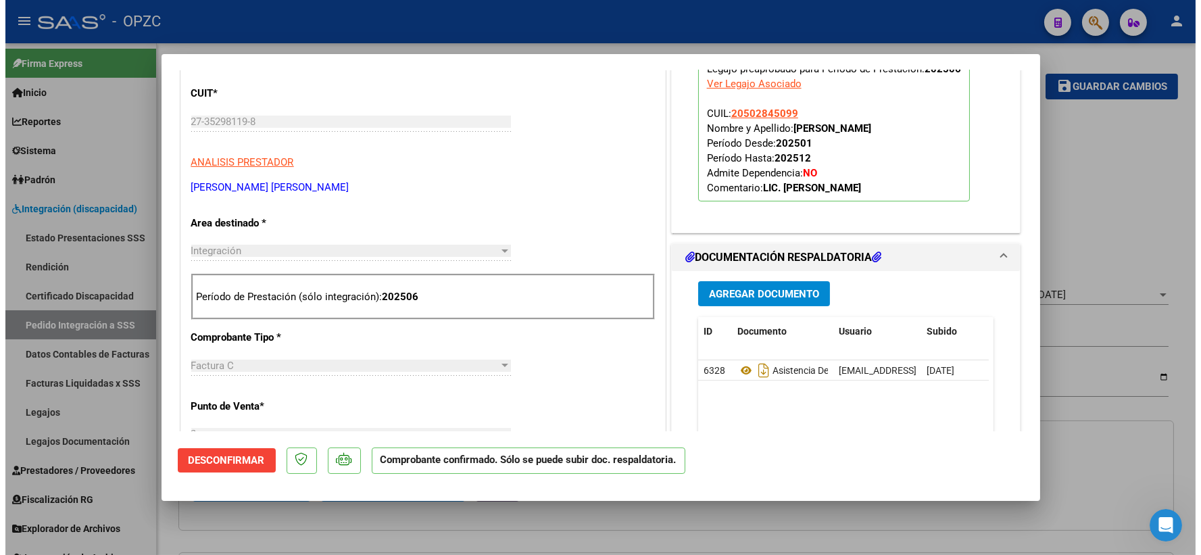
scroll to position [375, 0]
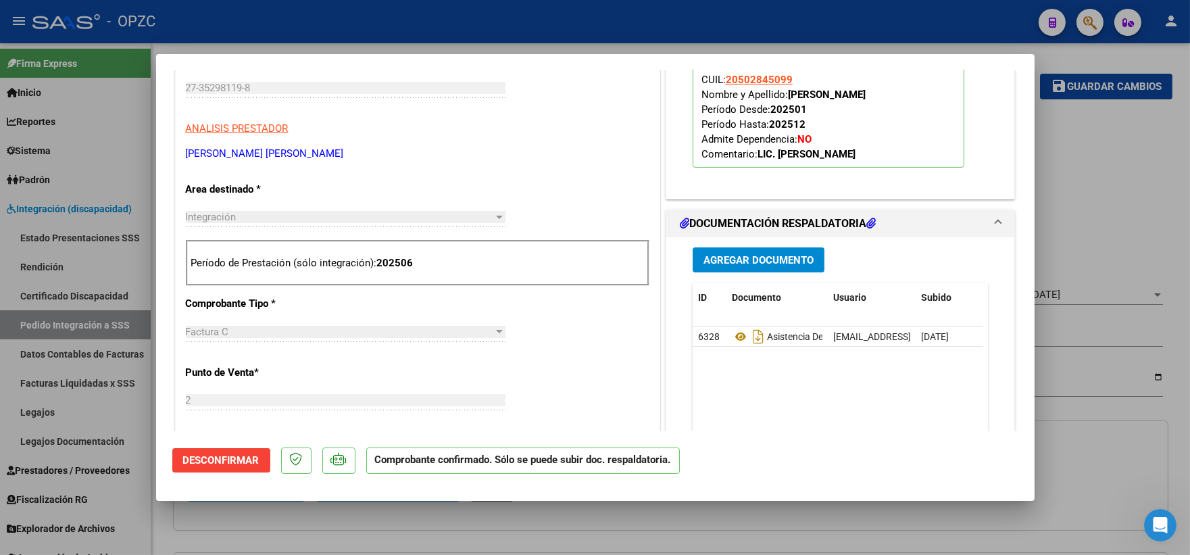
click at [1081, 207] on div at bounding box center [595, 277] width 1190 height 555
type input "$ 0,00"
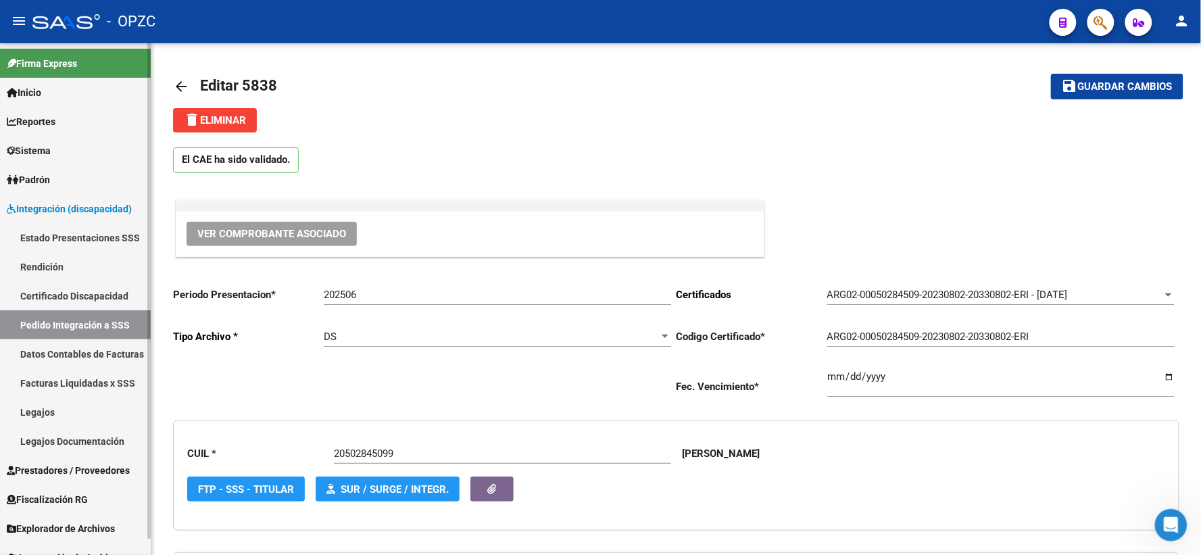
click at [85, 327] on link "Pedido Integración a SSS" at bounding box center [75, 324] width 151 height 29
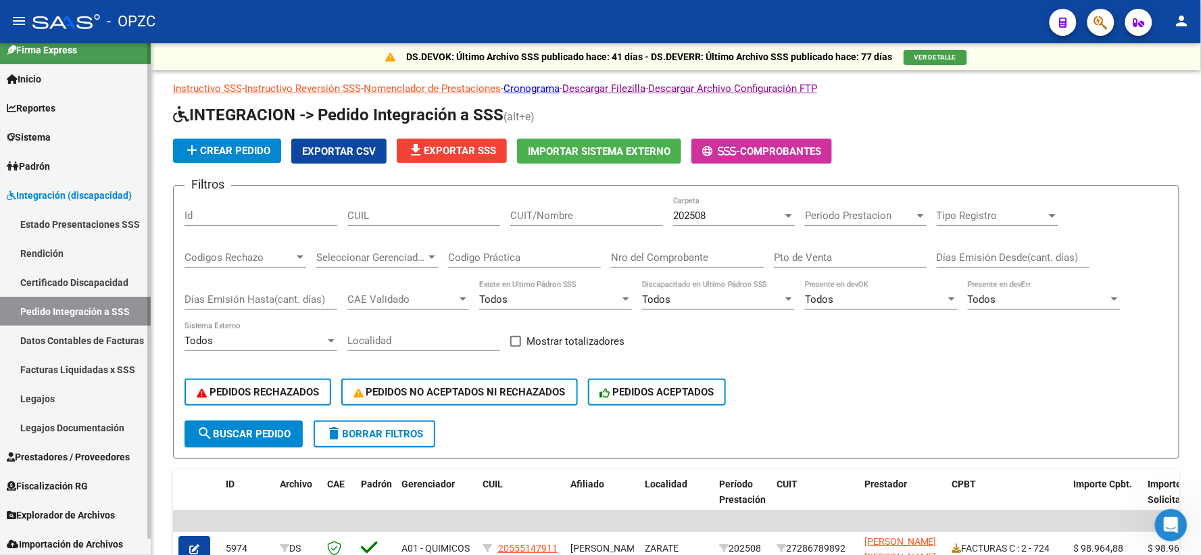
scroll to position [16, 0]
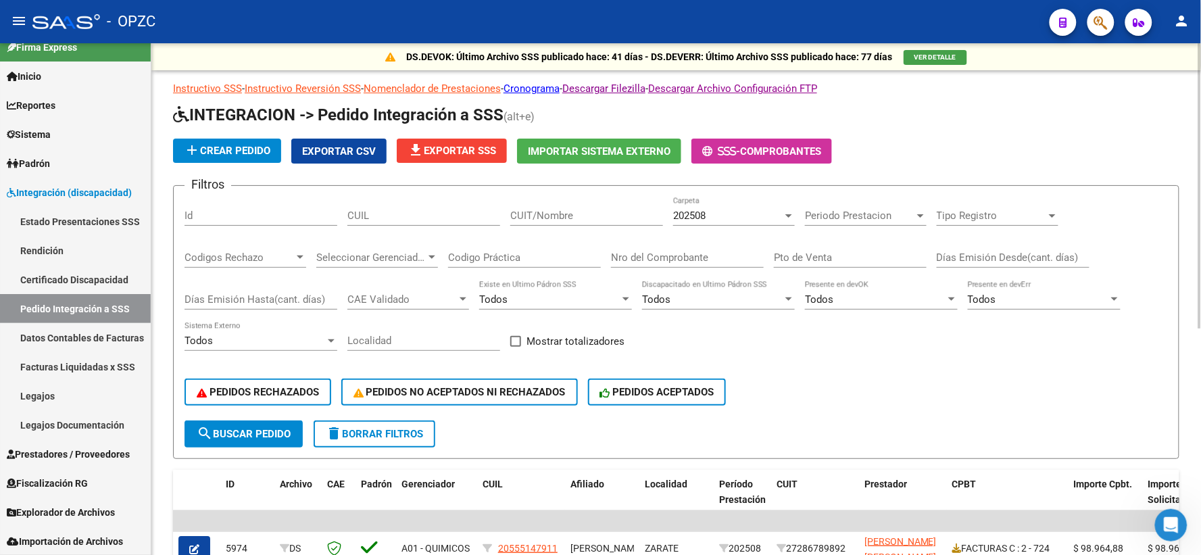
click at [752, 216] on div "202508" at bounding box center [727, 216] width 109 height 12
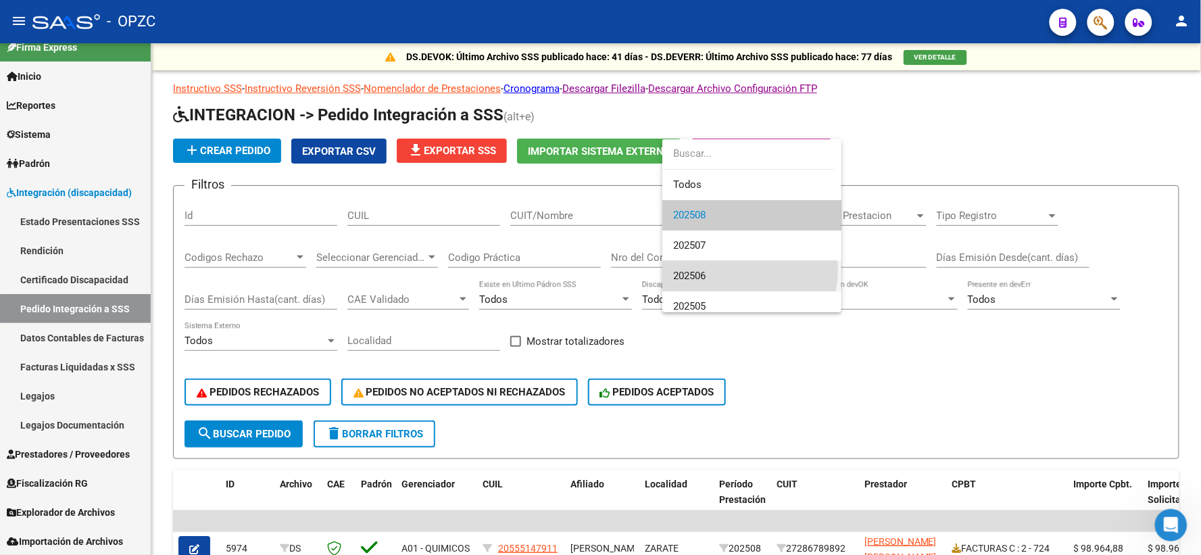
click at [718, 269] on span "202506" at bounding box center [751, 276] width 157 height 30
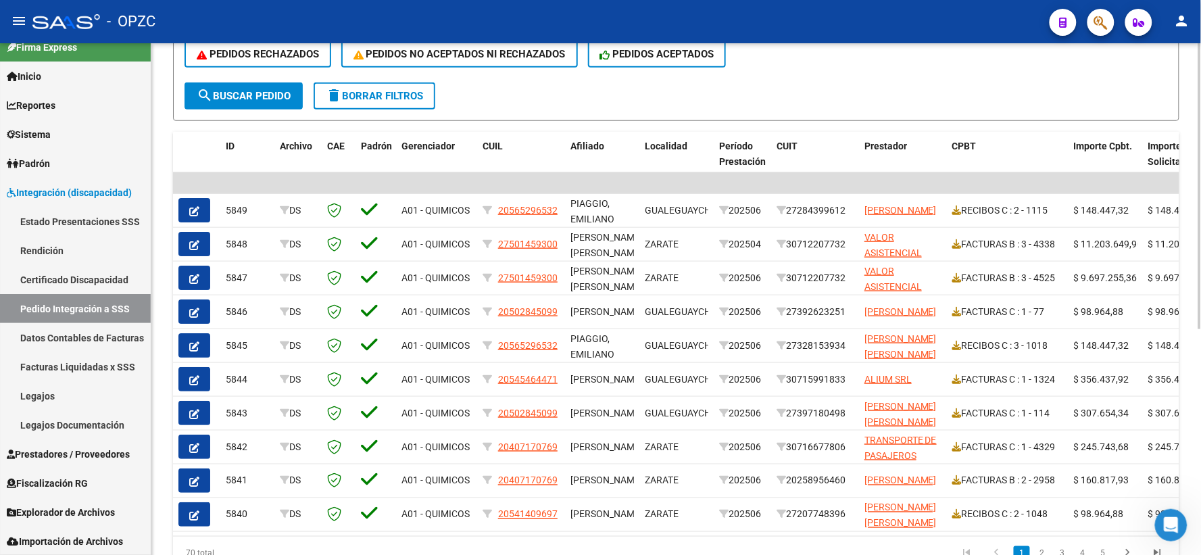
scroll to position [403, 0]
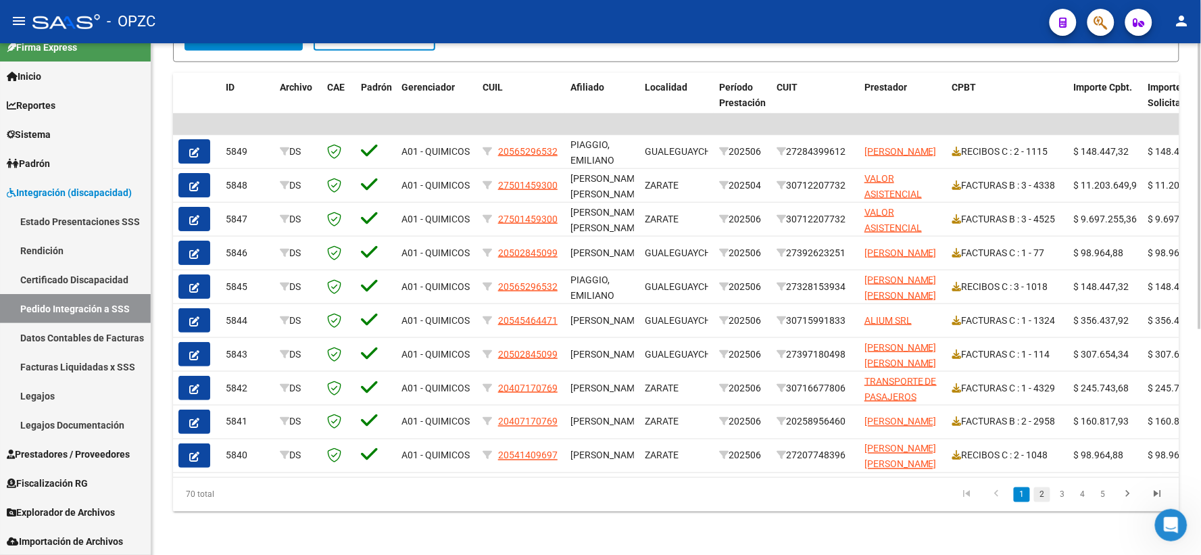
click at [1038, 491] on link "2" at bounding box center [1042, 494] width 16 height 15
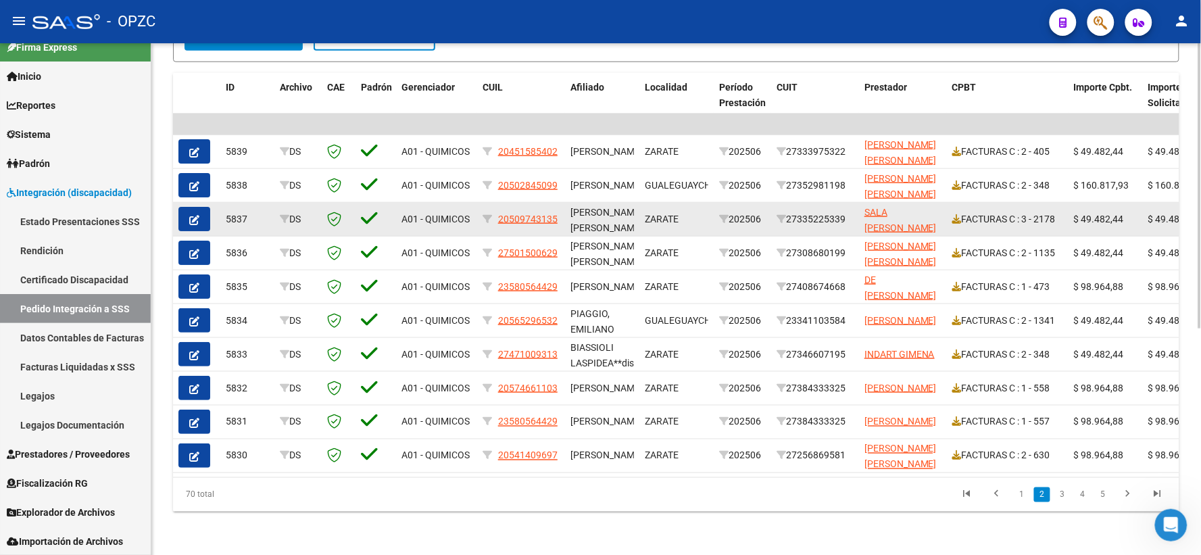
click at [199, 207] on button "button" at bounding box center [194, 219] width 32 height 24
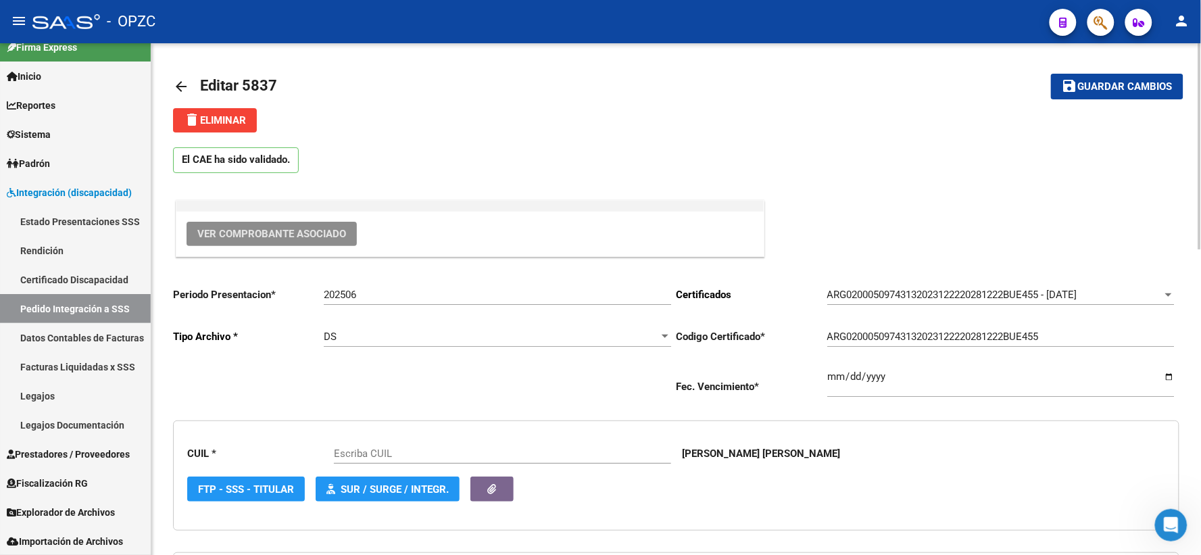
click at [268, 235] on span "Ver Comprobante Asociado" at bounding box center [271, 234] width 149 height 12
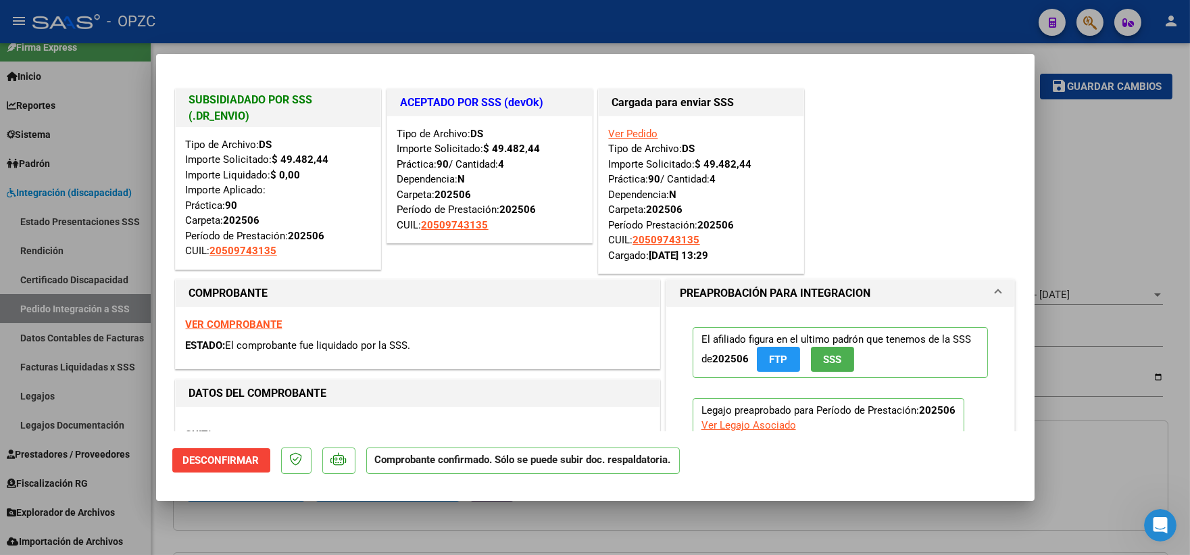
type input "20509743135"
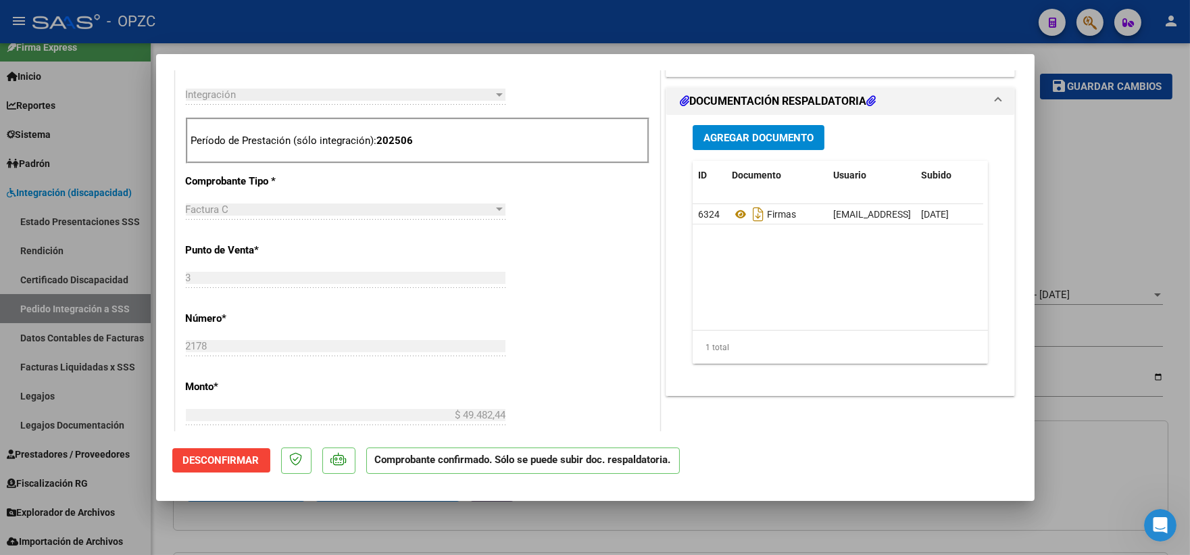
scroll to position [525, 0]
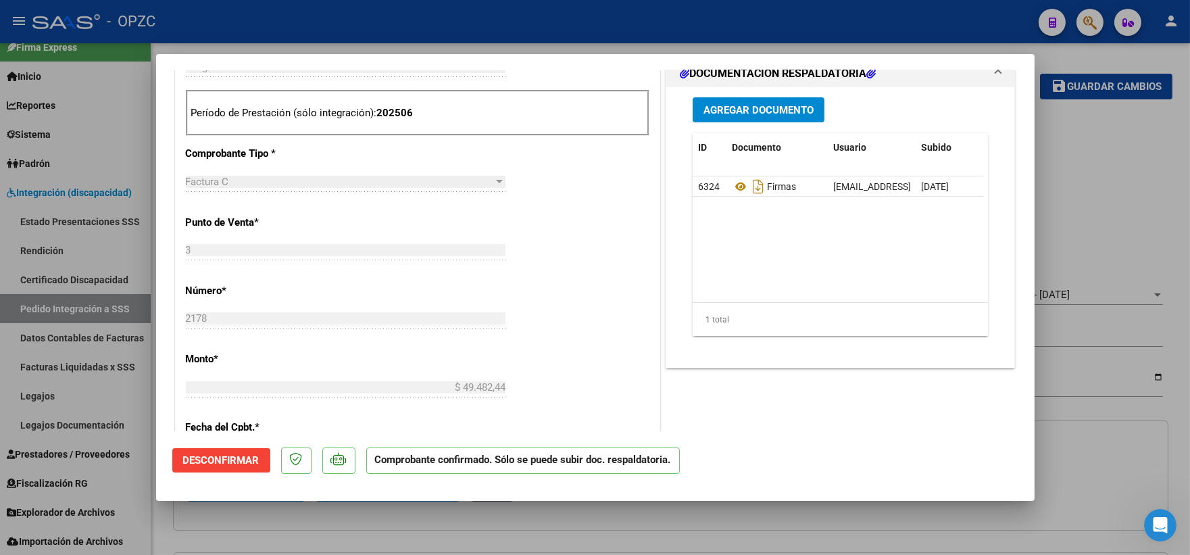
click at [1102, 191] on div at bounding box center [595, 277] width 1190 height 555
type input "$ 0,00"
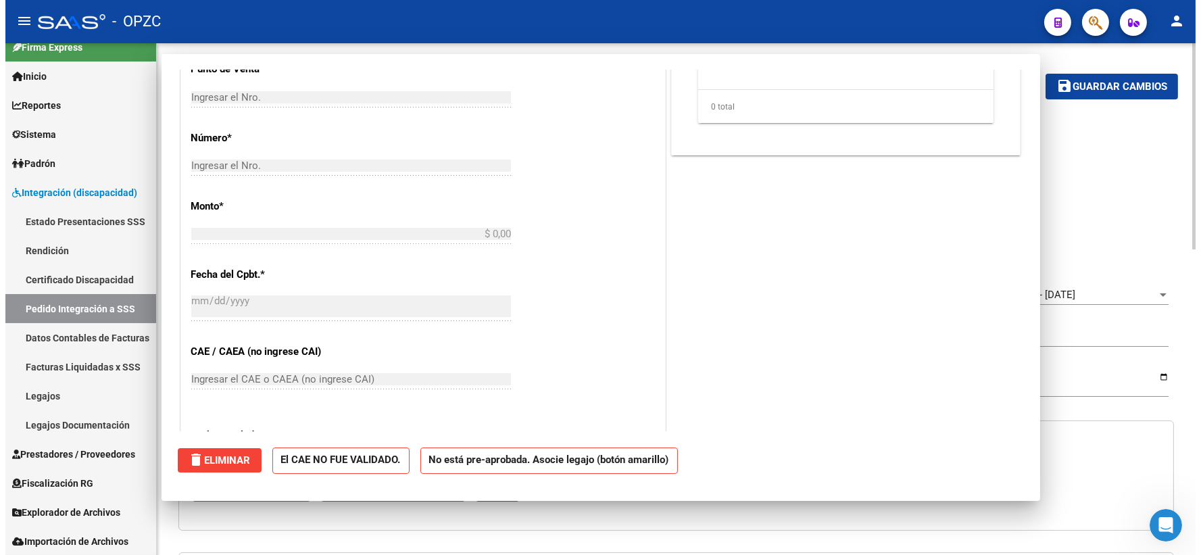
scroll to position [0, 0]
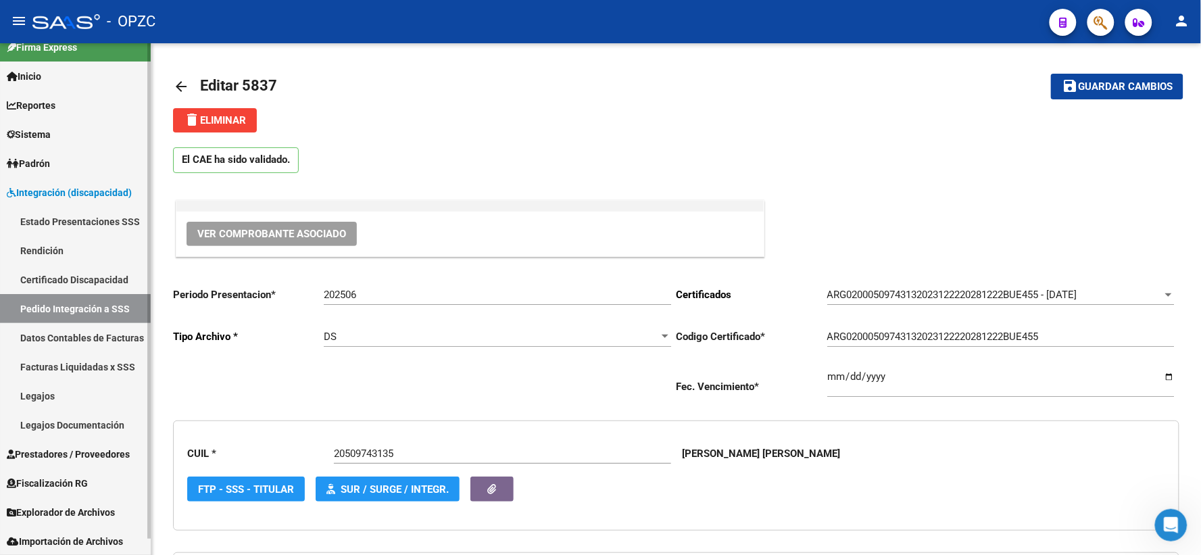
click at [74, 307] on link "Pedido Integración a SSS" at bounding box center [75, 308] width 151 height 29
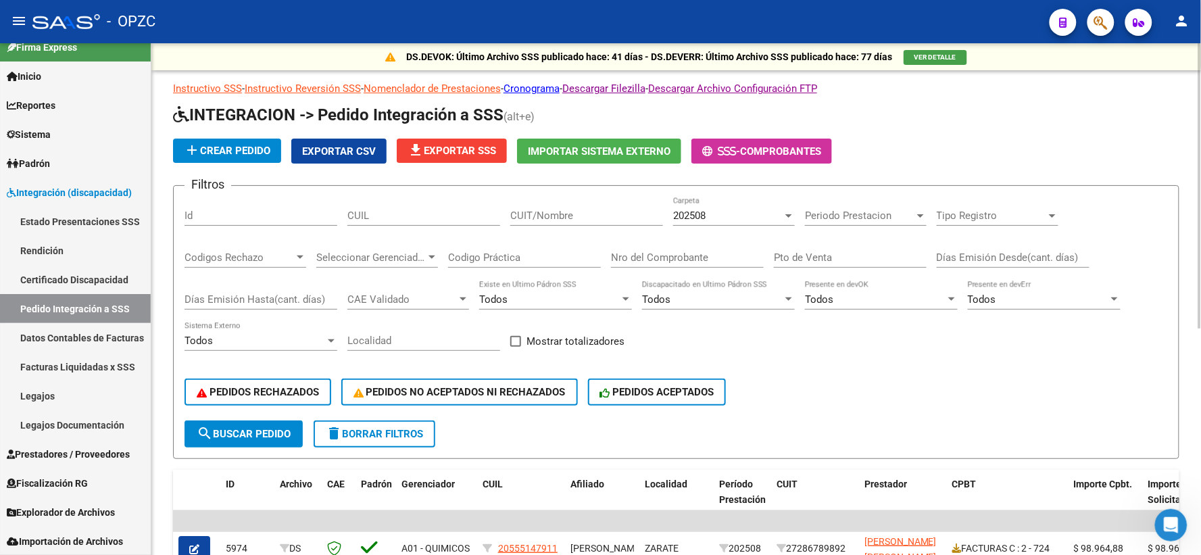
click at [749, 217] on div "202508" at bounding box center [727, 216] width 109 height 12
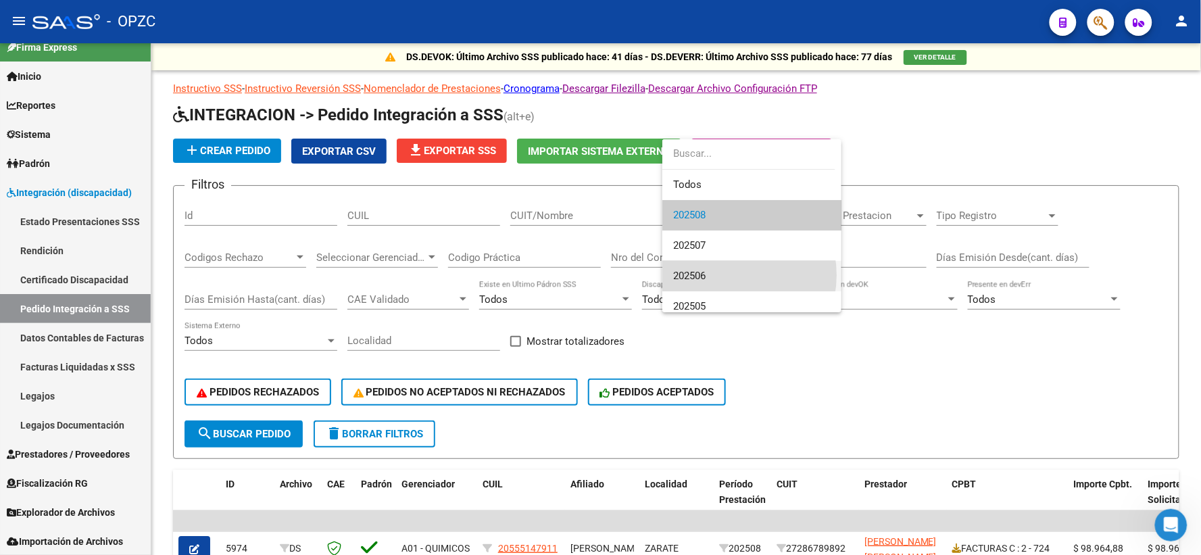
click at [725, 275] on span "202506" at bounding box center [751, 276] width 157 height 30
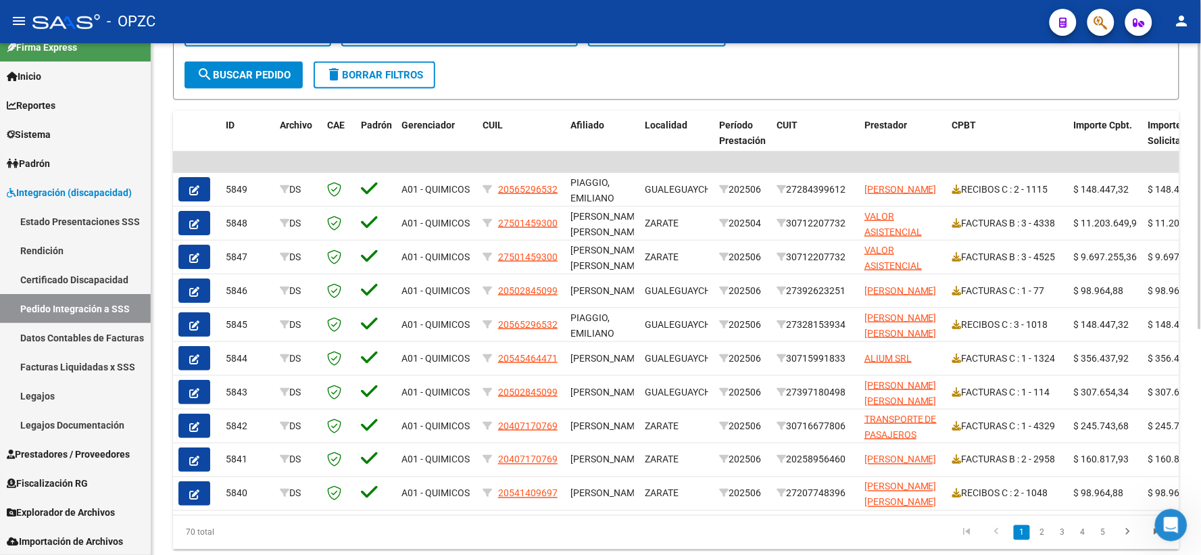
scroll to position [403, 0]
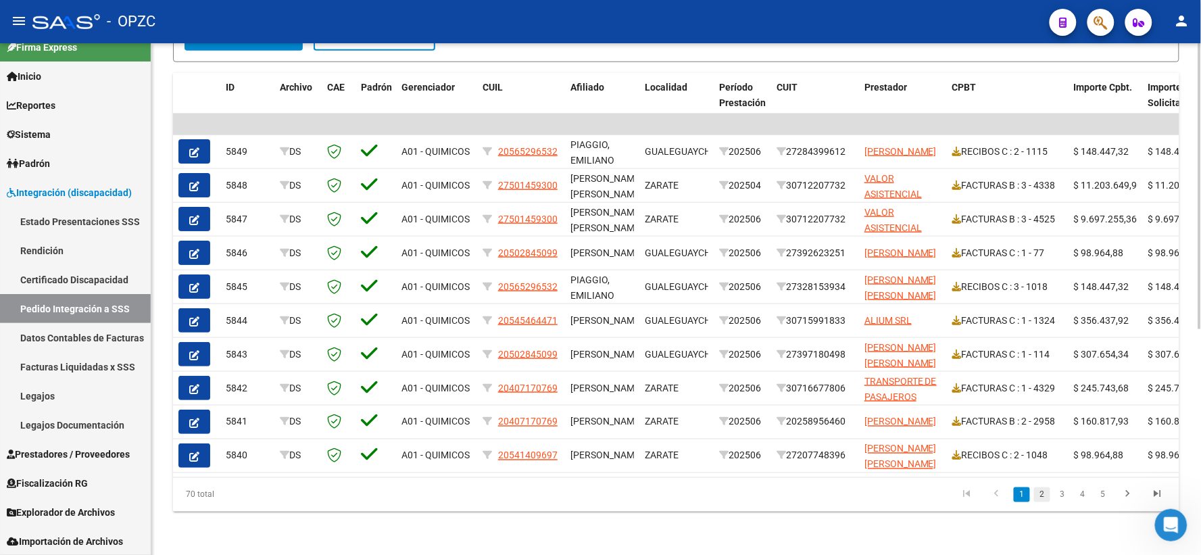
click at [1043, 498] on link "2" at bounding box center [1042, 494] width 16 height 15
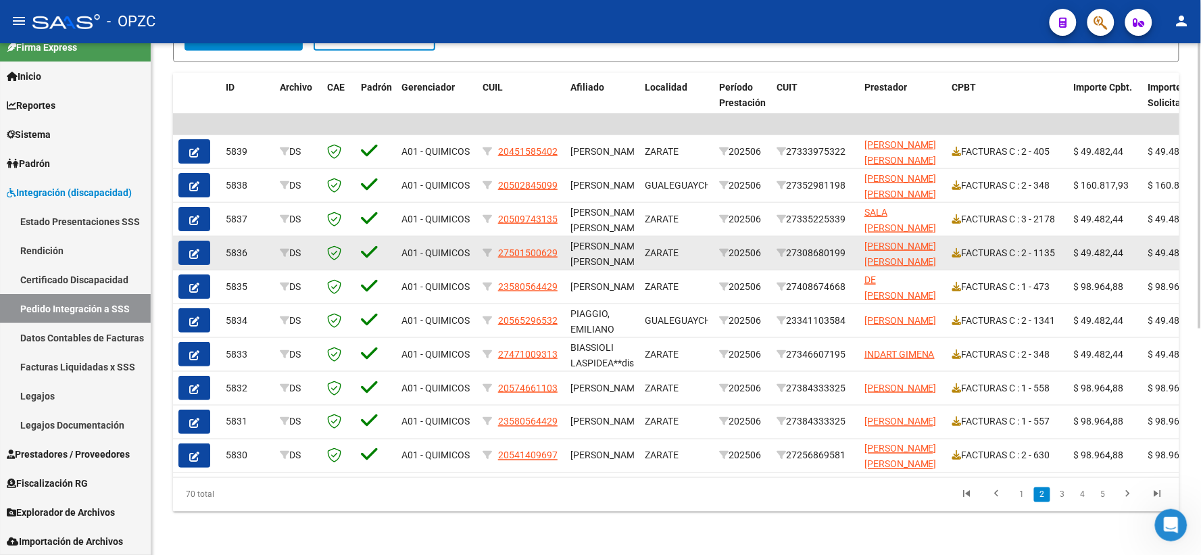
click at [191, 249] on icon "button" at bounding box center [194, 254] width 10 height 10
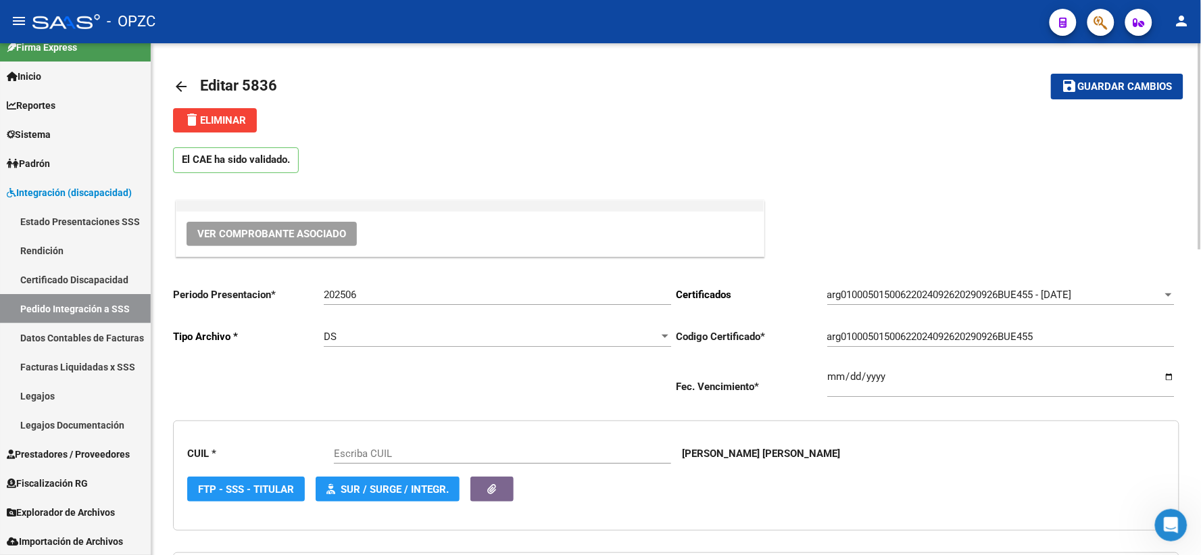
click at [291, 233] on span "Ver Comprobante Asociado" at bounding box center [271, 234] width 149 height 12
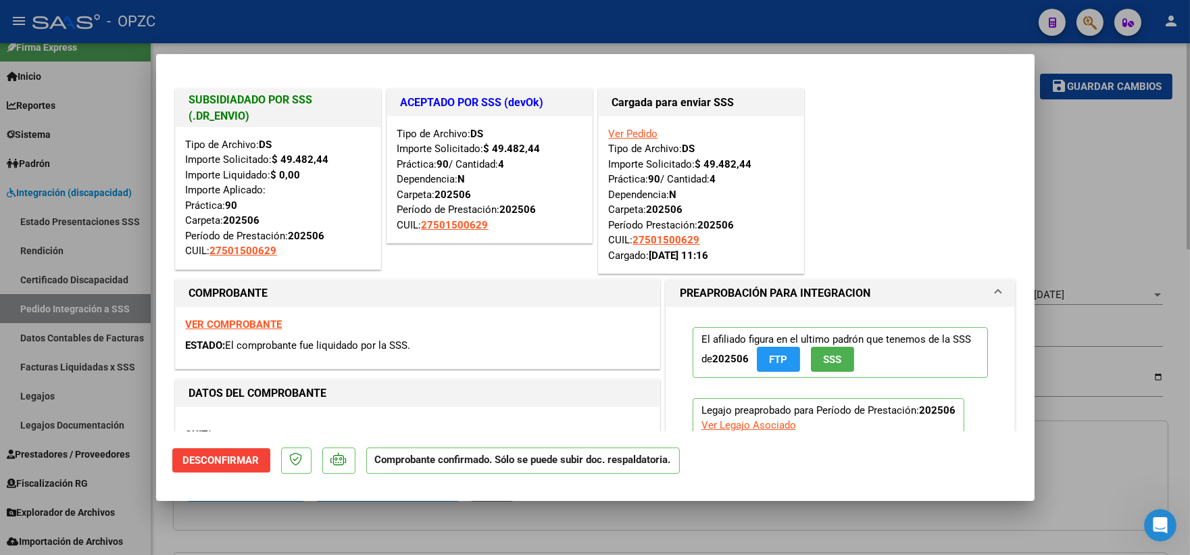
type input "27501500629"
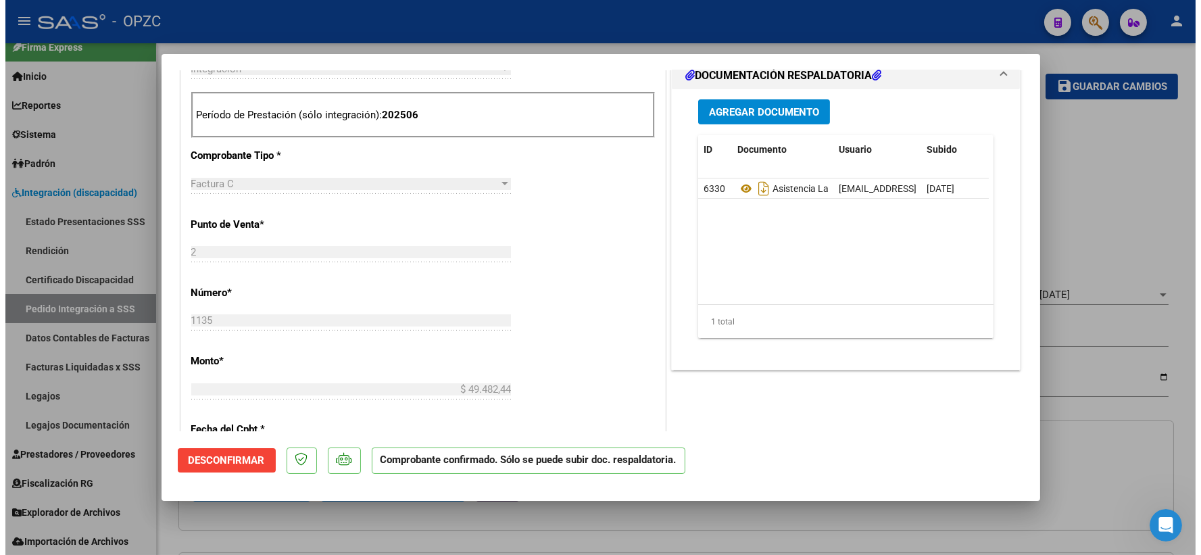
scroll to position [525, 0]
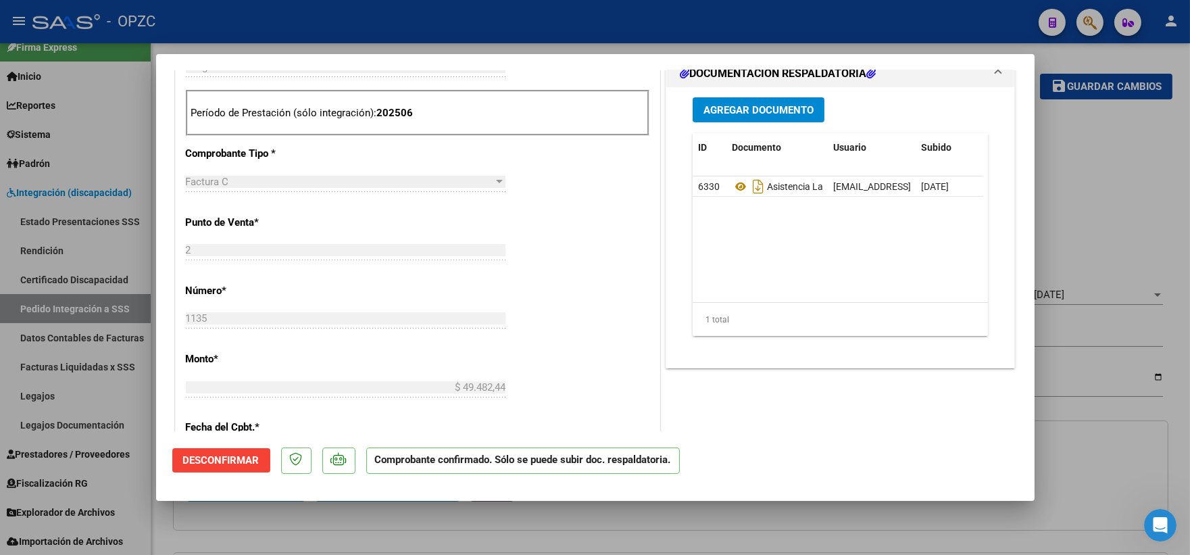
click at [1117, 435] on div at bounding box center [595, 277] width 1190 height 555
type input "$ 0,00"
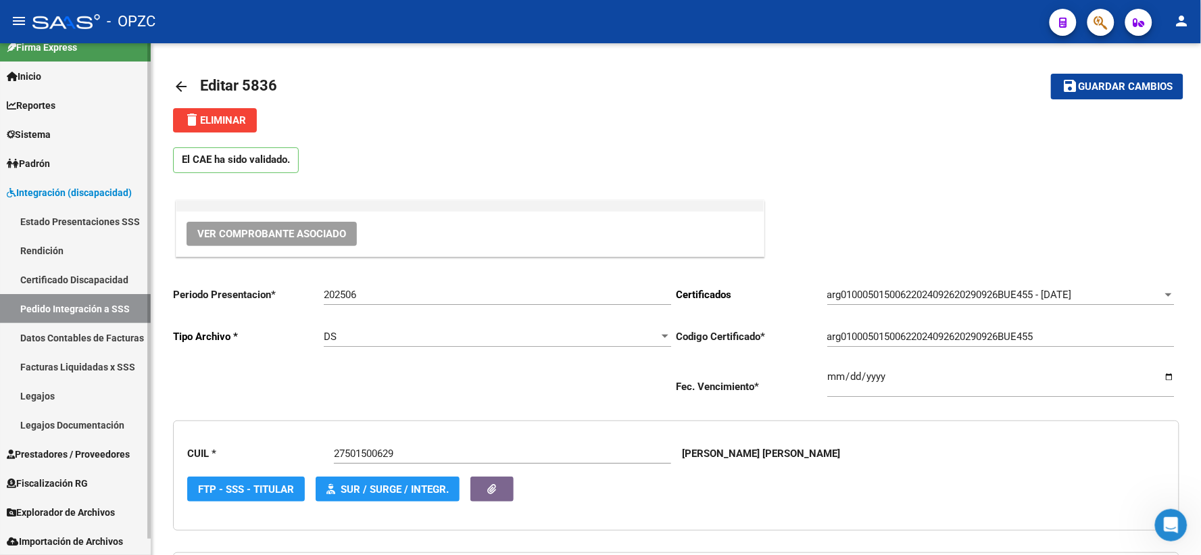
click at [66, 308] on link "Pedido Integración a SSS" at bounding box center [75, 308] width 151 height 29
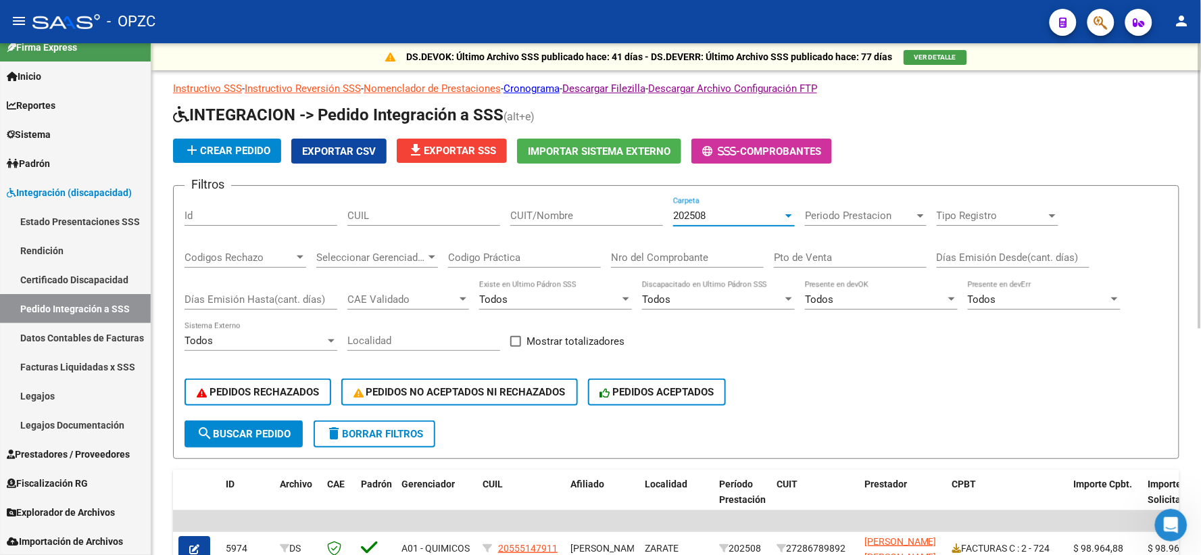
click at [767, 219] on div "202508" at bounding box center [727, 216] width 109 height 12
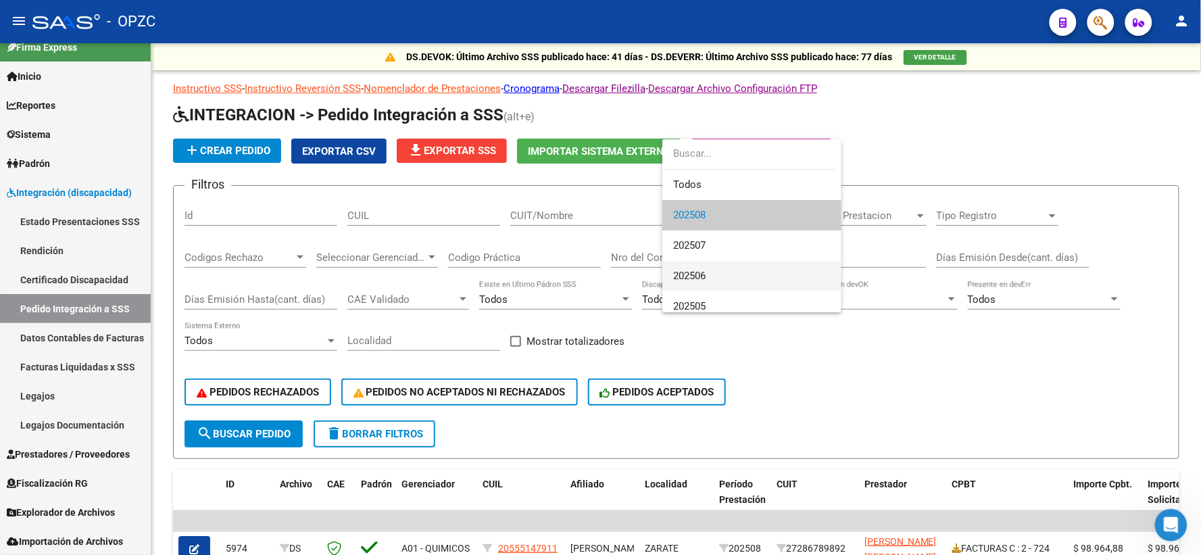
click at [714, 274] on span "202506" at bounding box center [751, 276] width 157 height 30
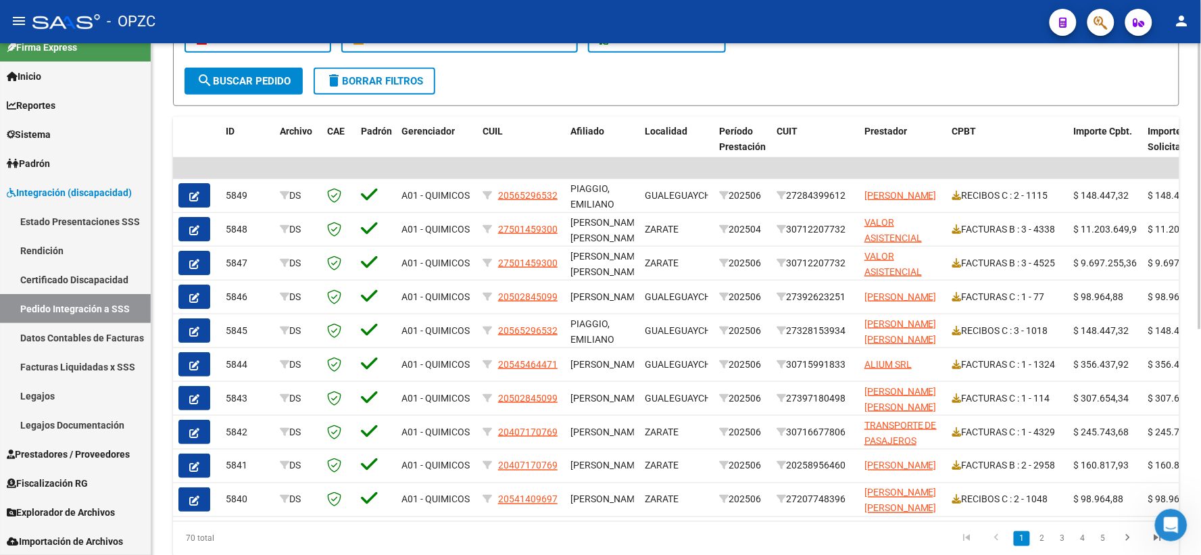
scroll to position [403, 0]
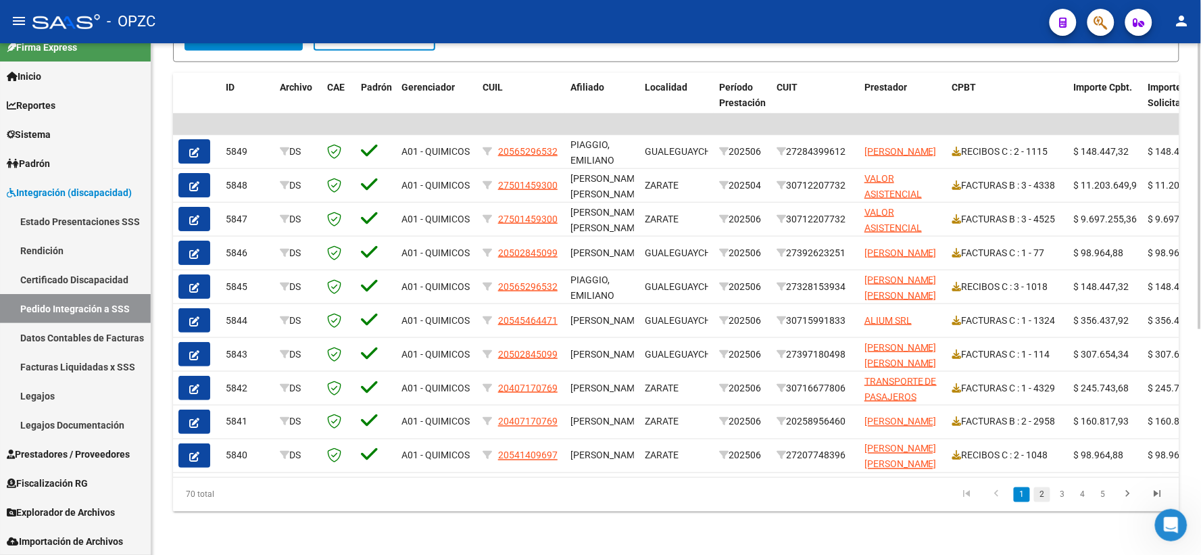
click at [1039, 495] on link "2" at bounding box center [1042, 494] width 16 height 15
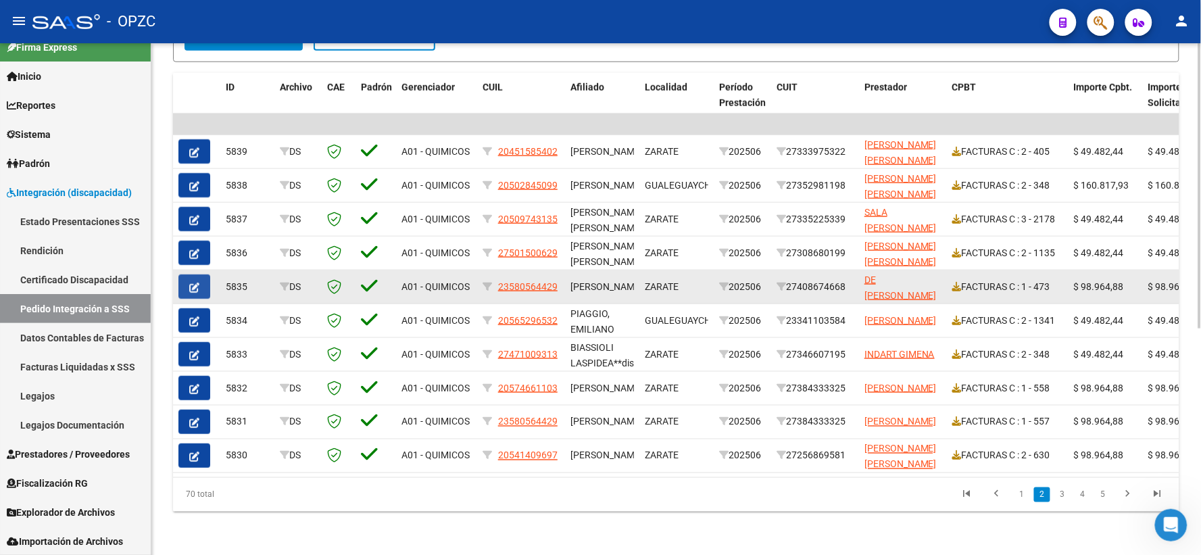
click at [193, 283] on icon "button" at bounding box center [194, 288] width 10 height 10
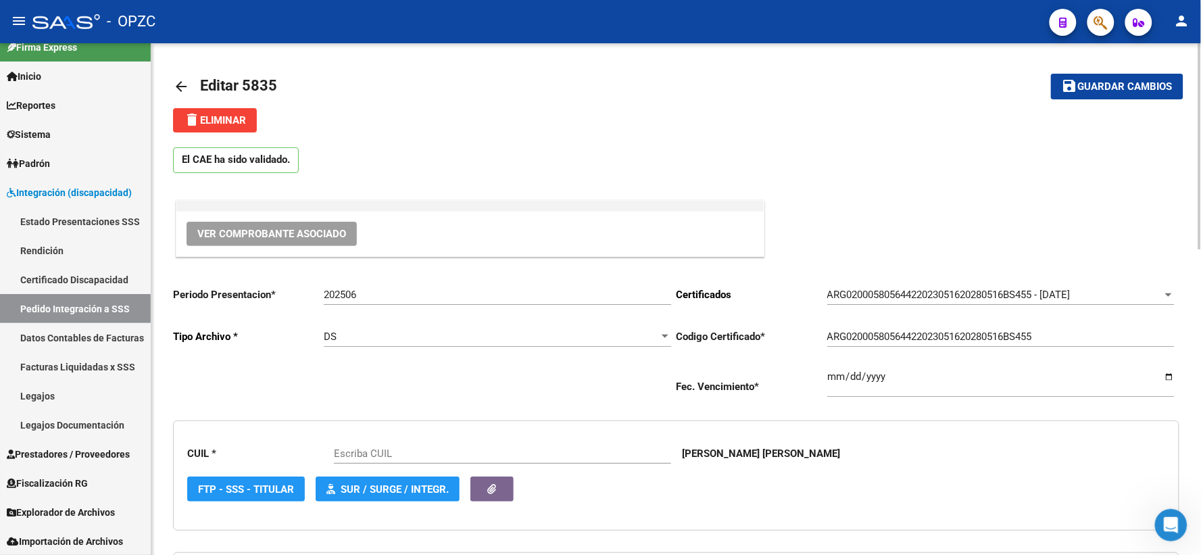
click at [286, 232] on span "Ver Comprobante Asociado" at bounding box center [271, 234] width 149 height 12
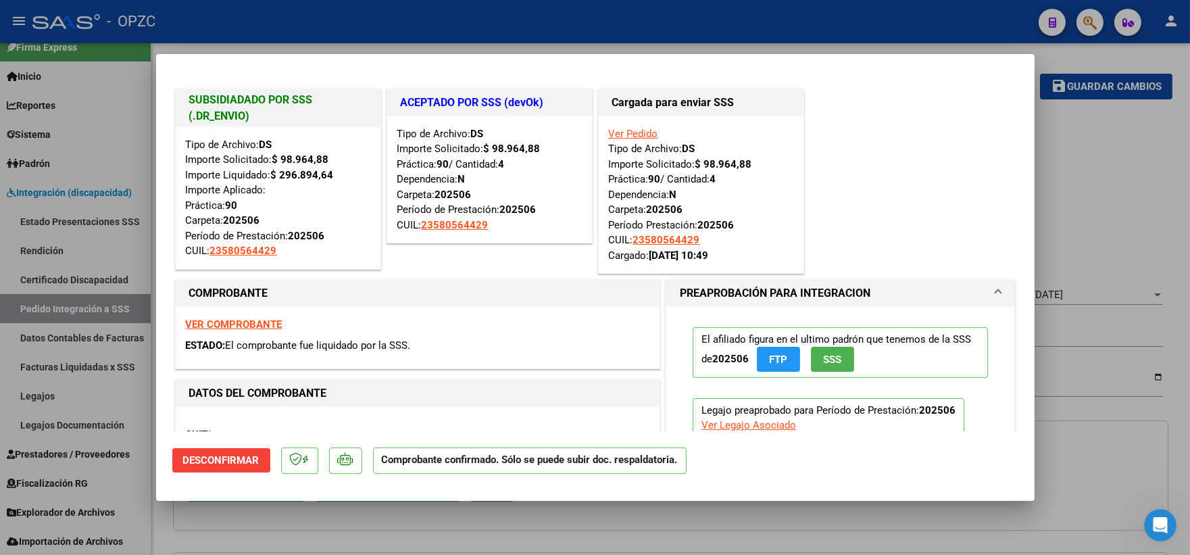
type input "23580564429"
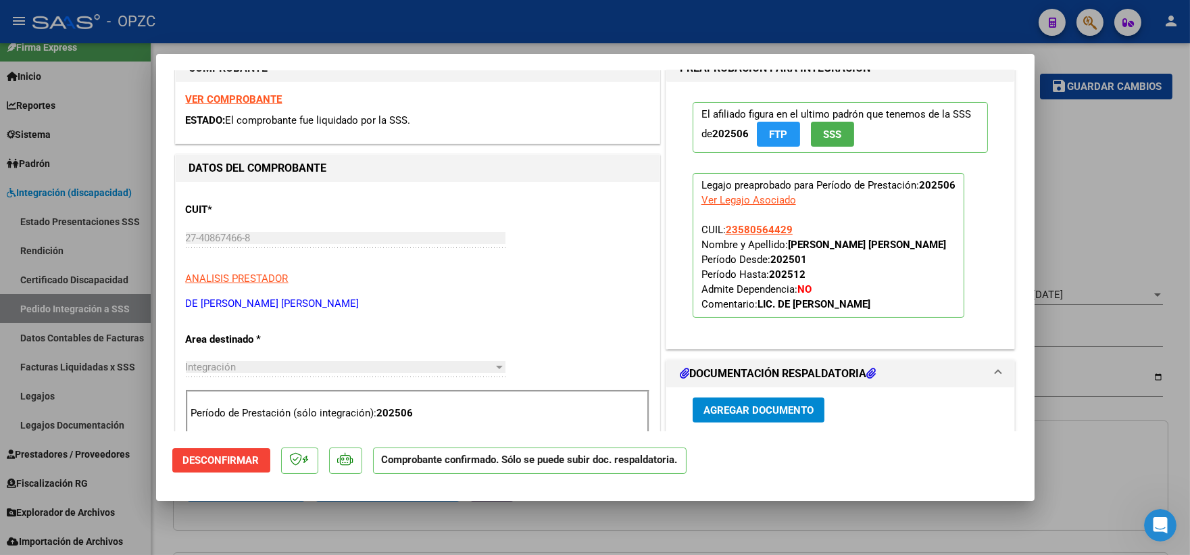
scroll to position [450, 0]
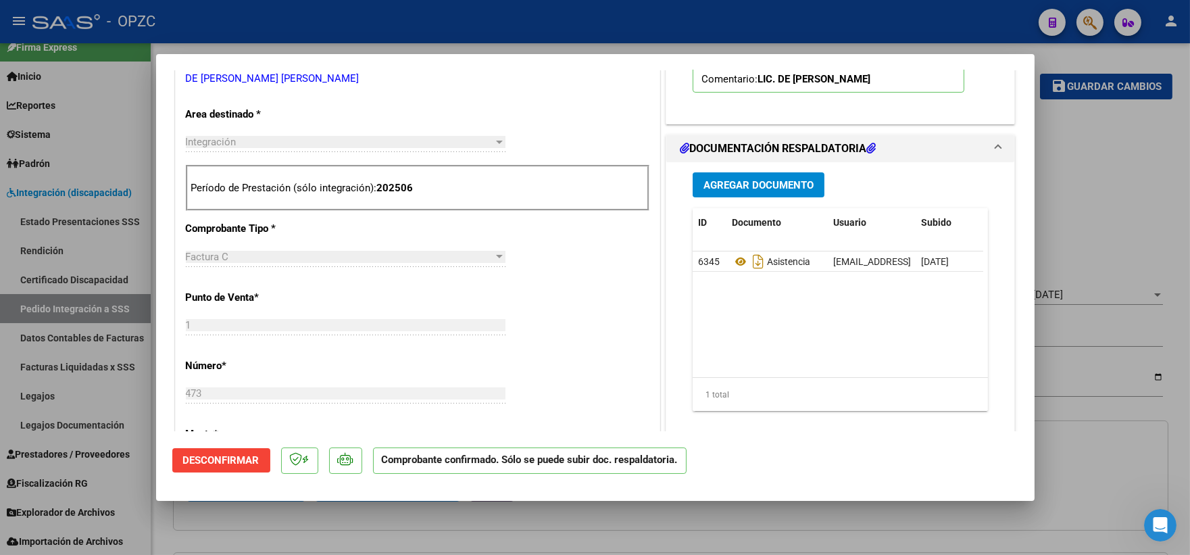
click at [1157, 173] on div at bounding box center [595, 277] width 1190 height 555
type input "$ 0,00"
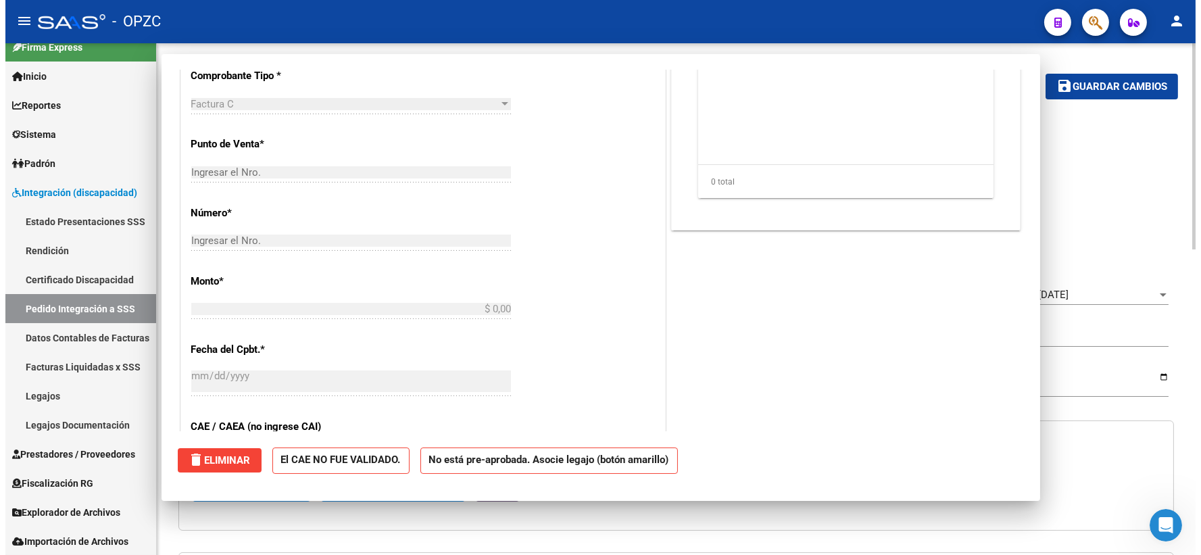
scroll to position [0, 0]
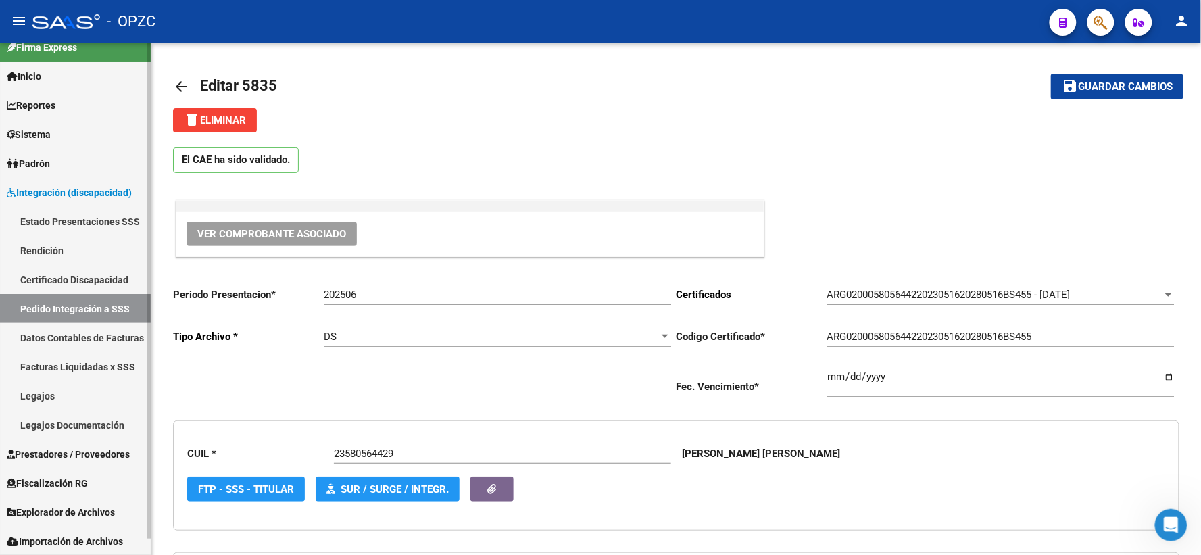
click at [84, 315] on link "Pedido Integración a SSS" at bounding box center [75, 308] width 151 height 29
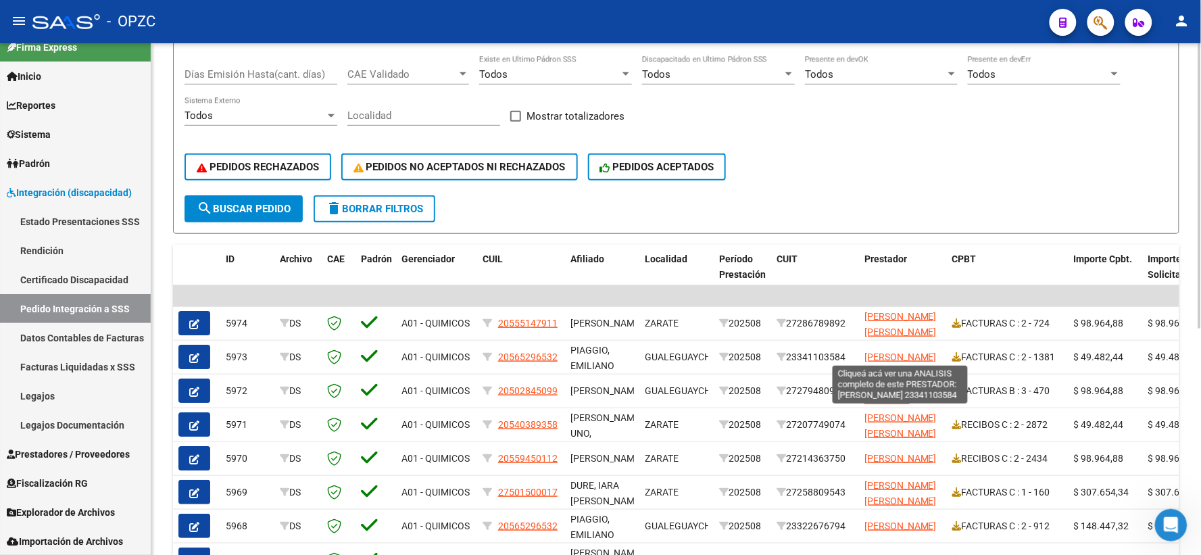
scroll to position [75, 0]
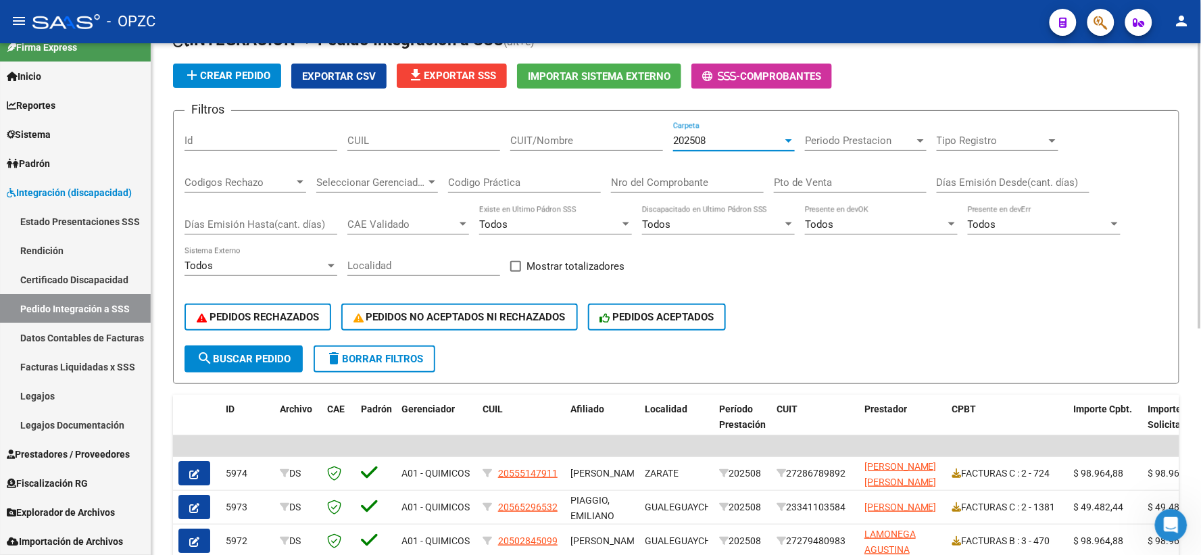
click at [760, 139] on div "202508" at bounding box center [727, 141] width 109 height 12
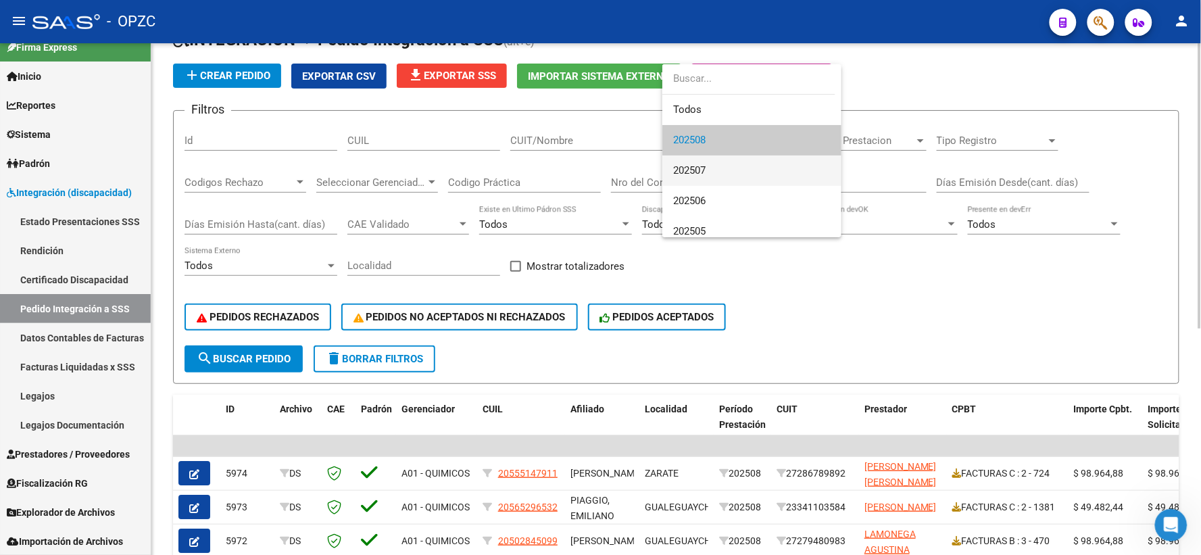
click at [712, 170] on span "202507" at bounding box center [751, 170] width 157 height 30
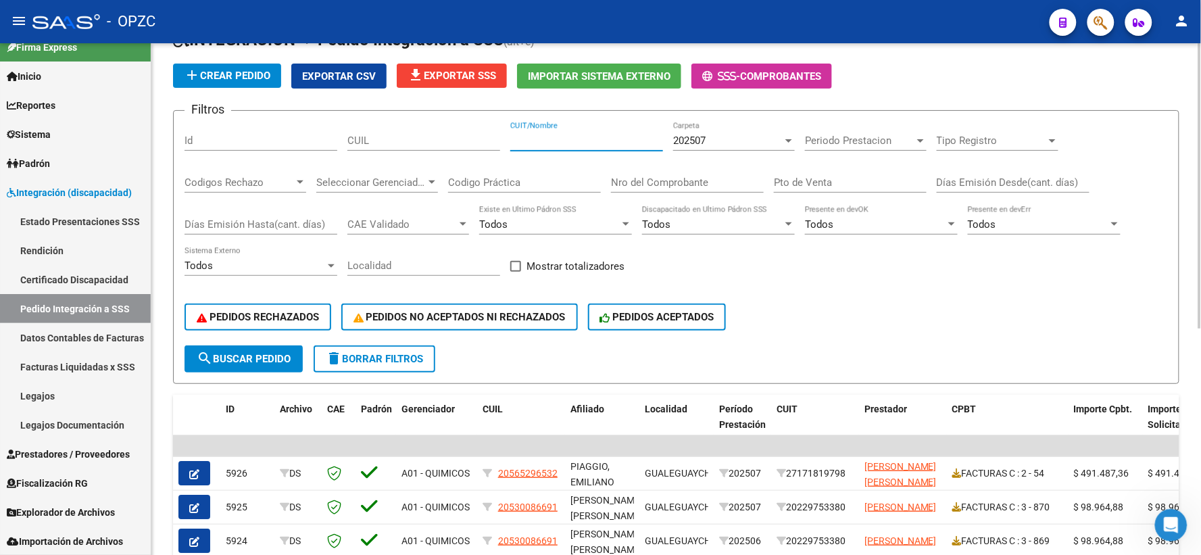
click at [546, 139] on input "CUIT/Nombre" at bounding box center [586, 141] width 153 height 12
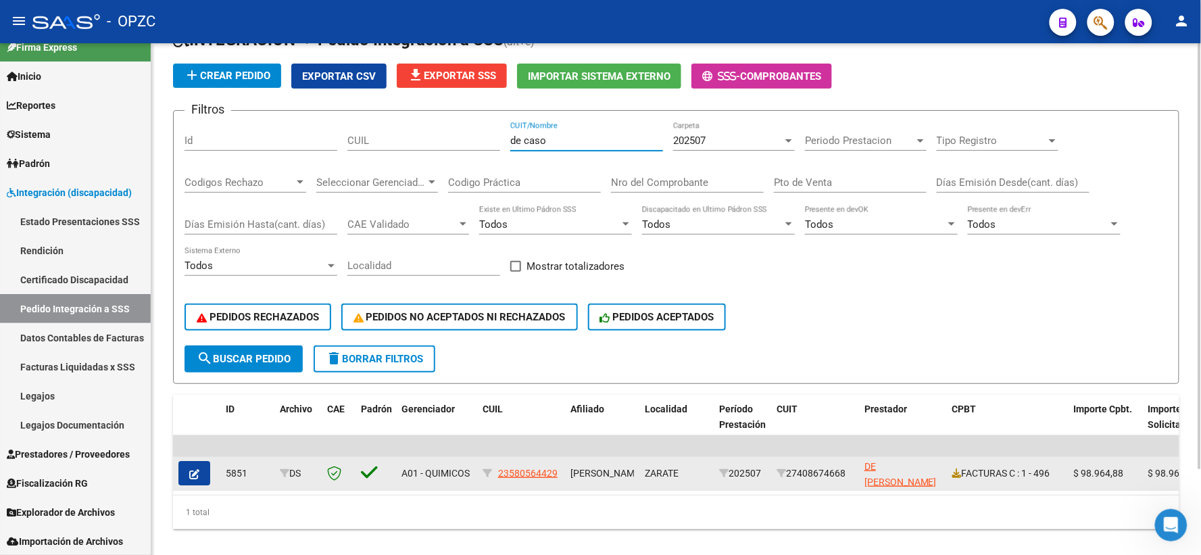
type input "de caso"
click at [199, 472] on icon "button" at bounding box center [194, 474] width 10 height 10
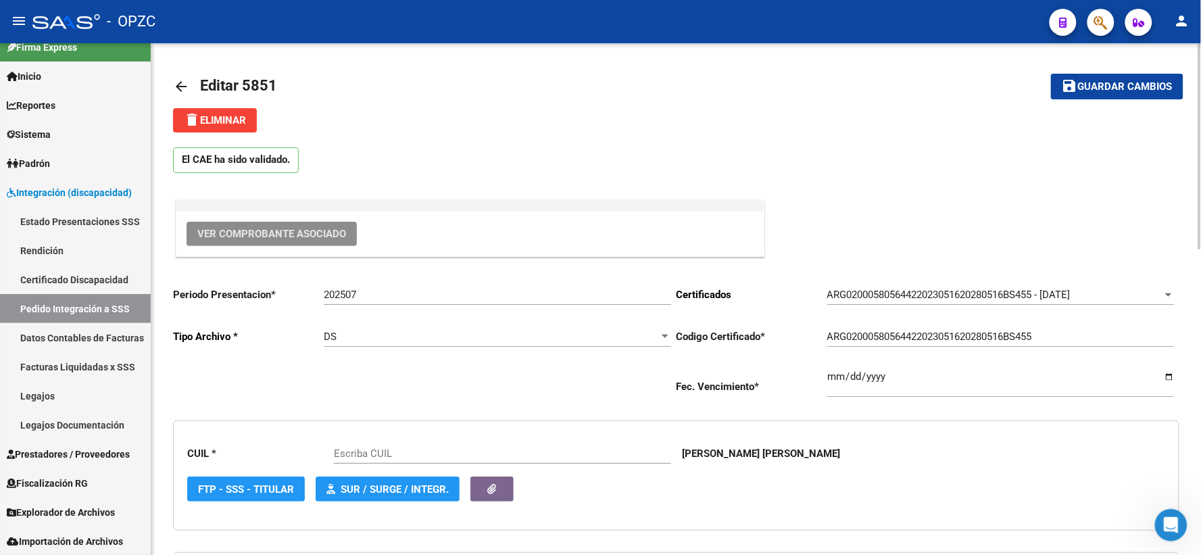
click at [296, 228] on span "Ver Comprobante Asociado" at bounding box center [271, 234] width 149 height 12
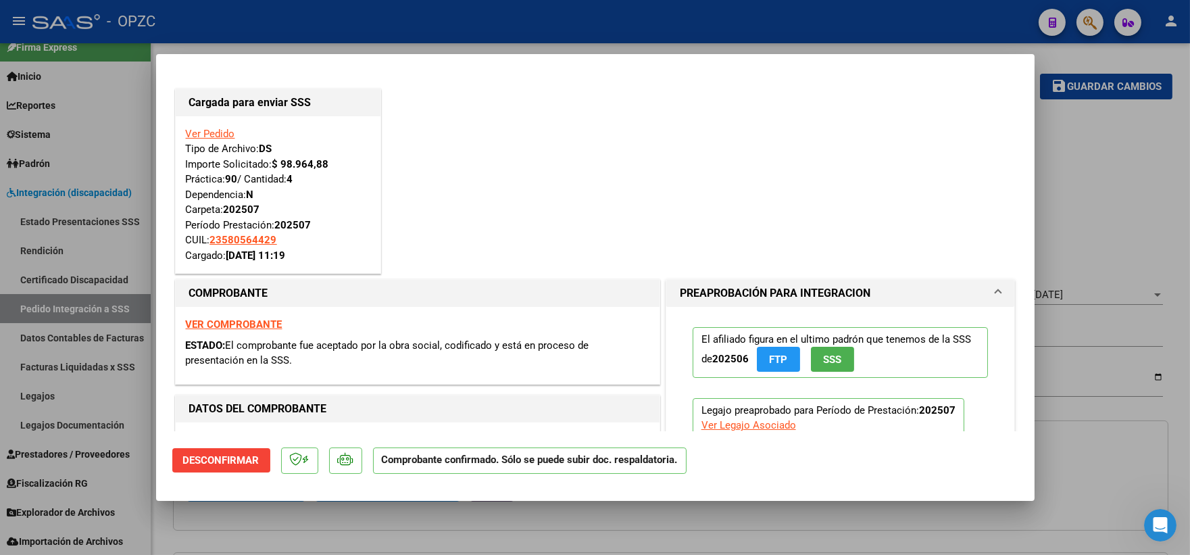
type input "23580564429"
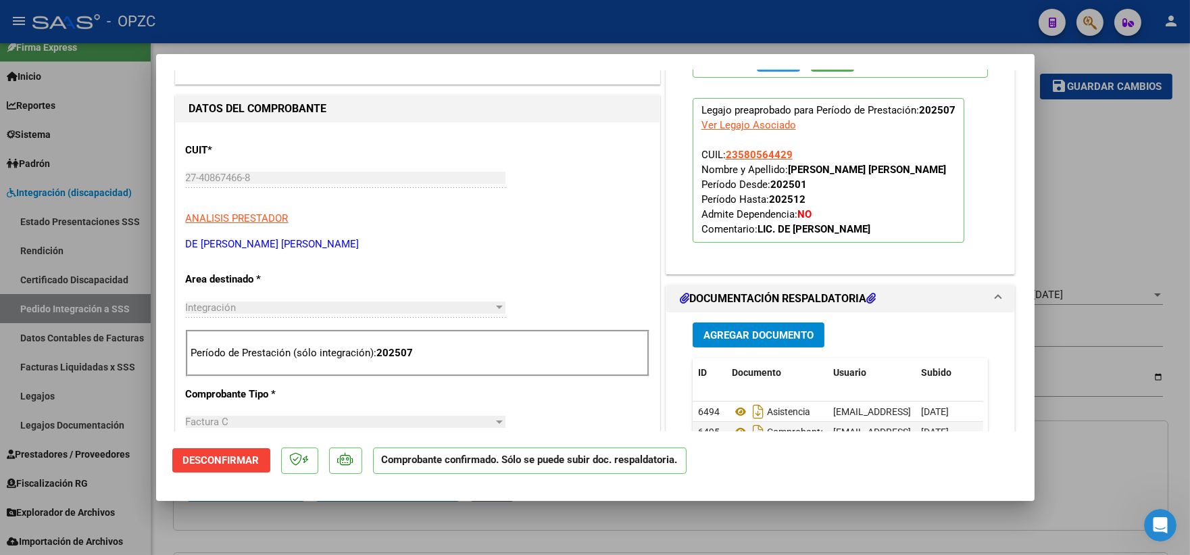
scroll to position [600, 0]
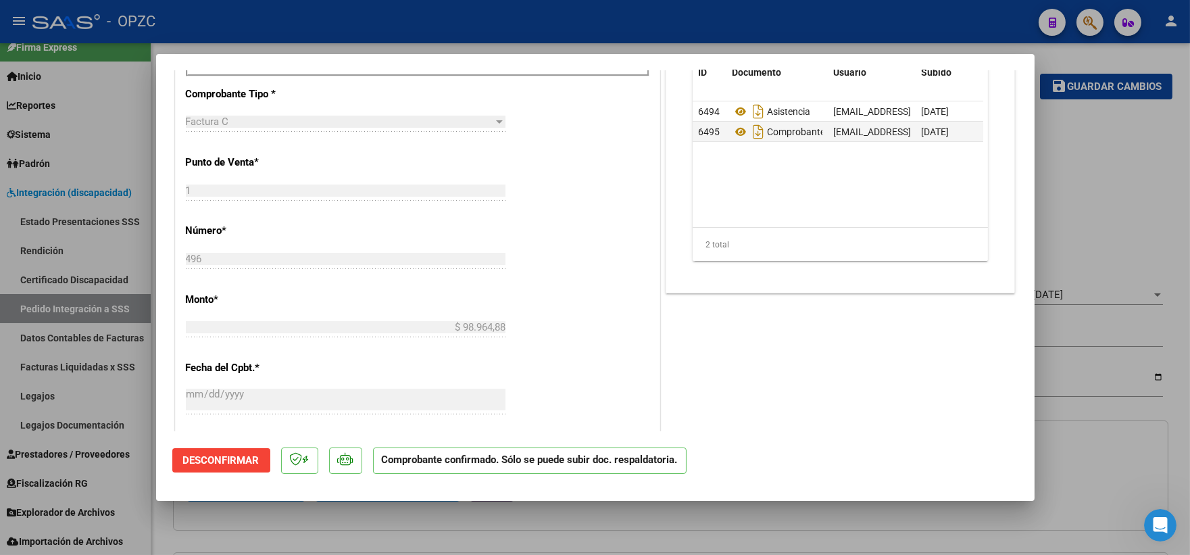
click at [1113, 173] on div at bounding box center [595, 277] width 1190 height 555
type input "$ 0,00"
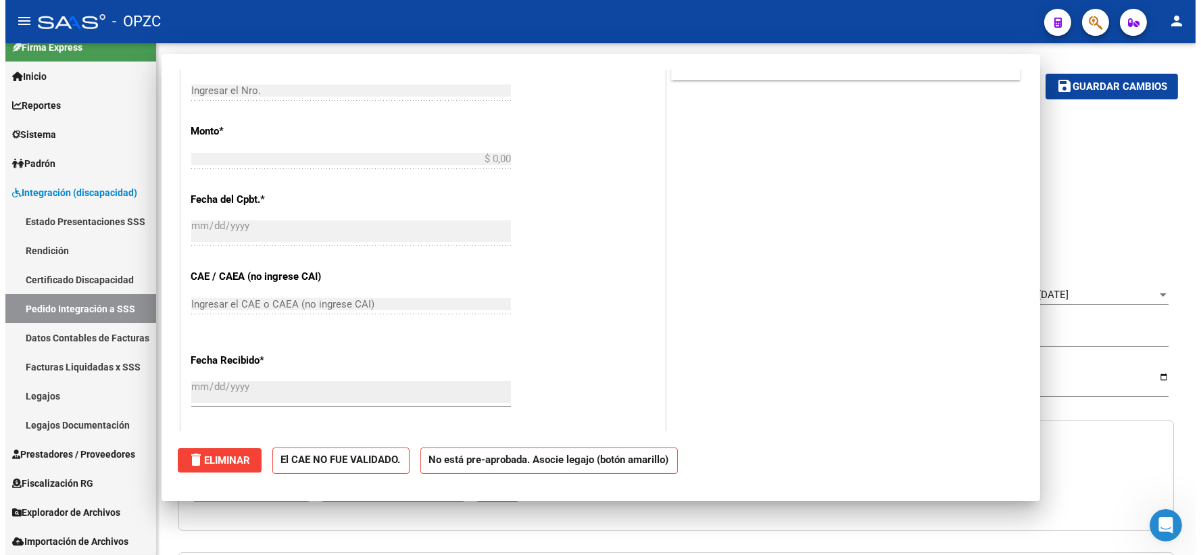
scroll to position [433, 0]
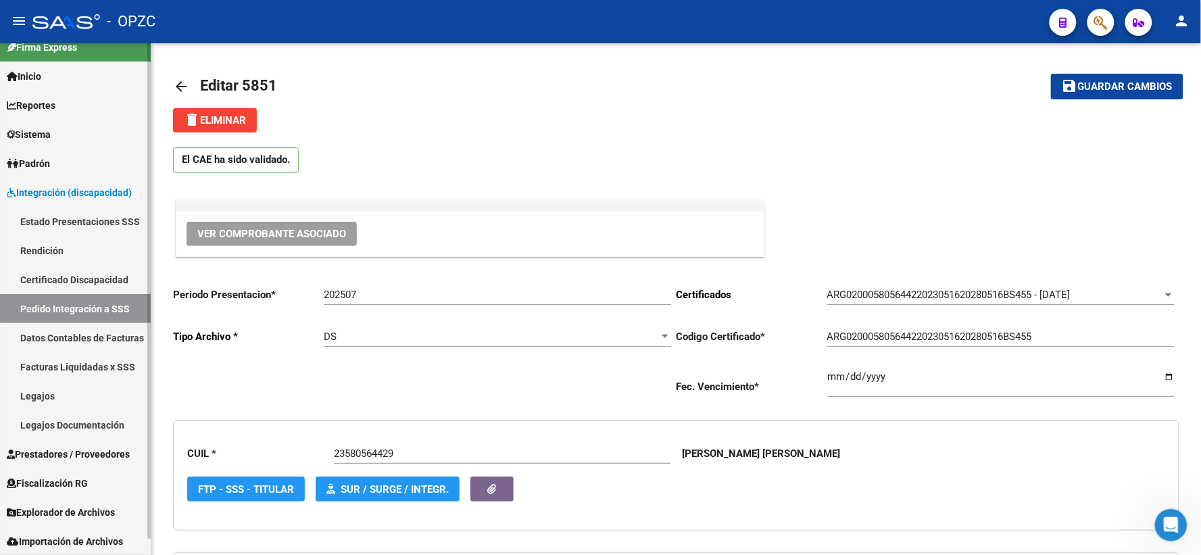
click at [51, 316] on link "Pedido Integración a SSS" at bounding box center [75, 308] width 151 height 29
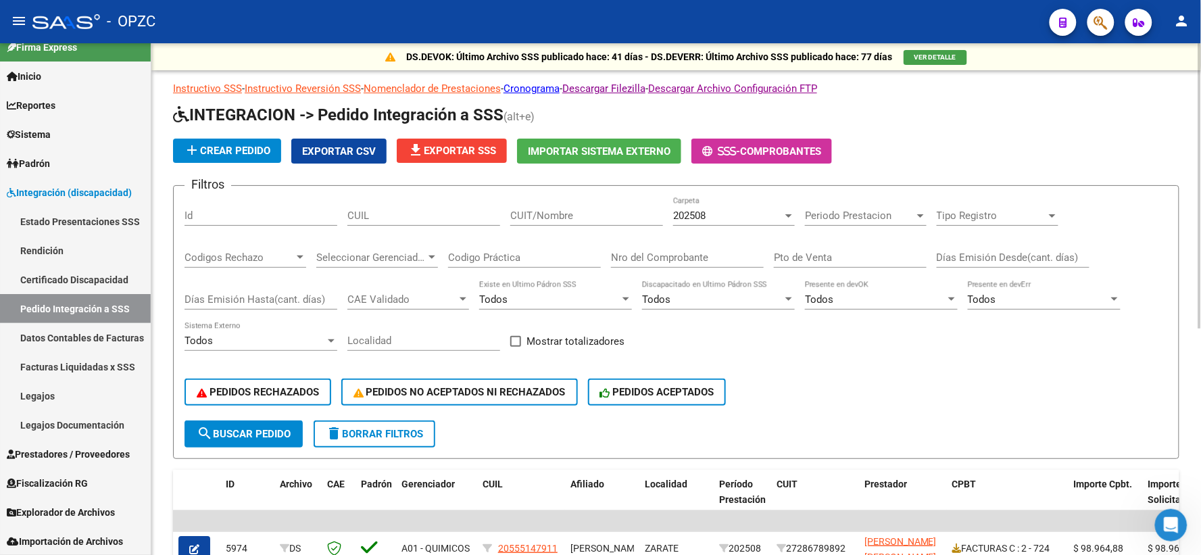
click at [746, 210] on div "202508" at bounding box center [727, 216] width 109 height 12
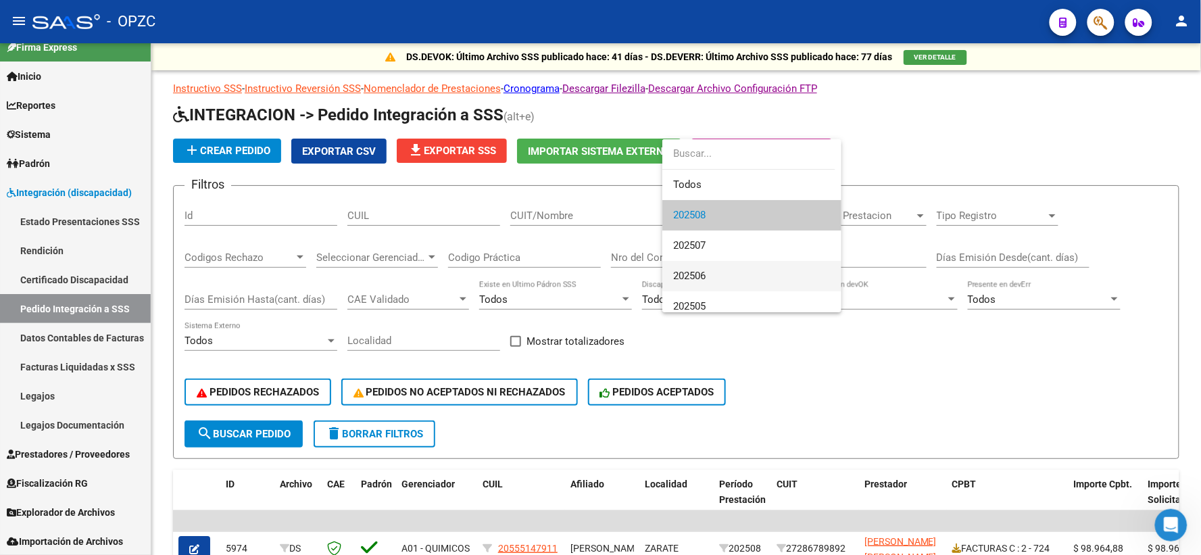
click at [735, 272] on span "202506" at bounding box center [751, 276] width 157 height 30
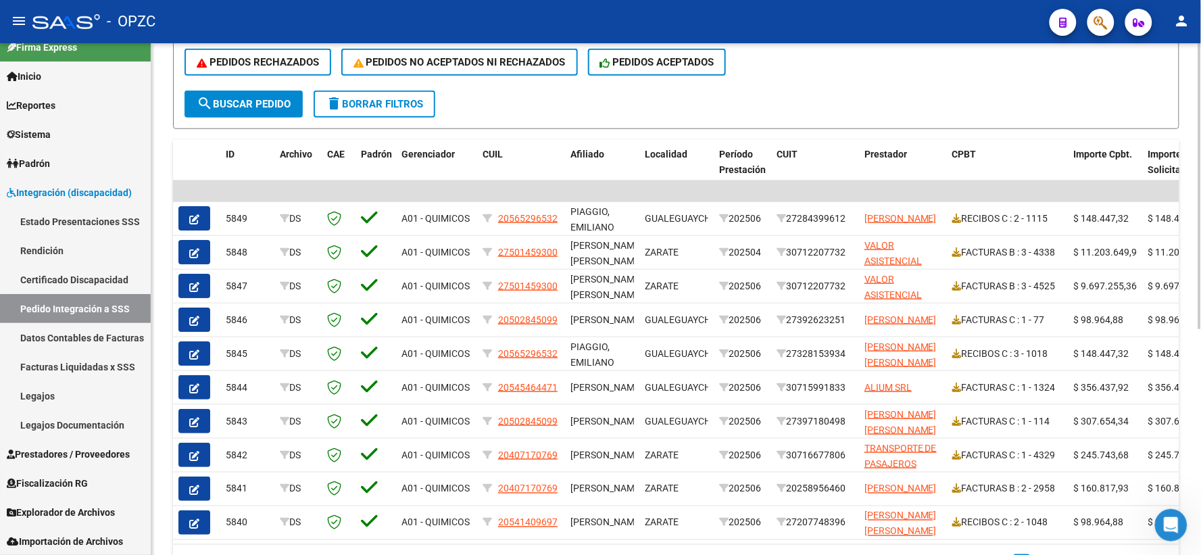
scroll to position [375, 0]
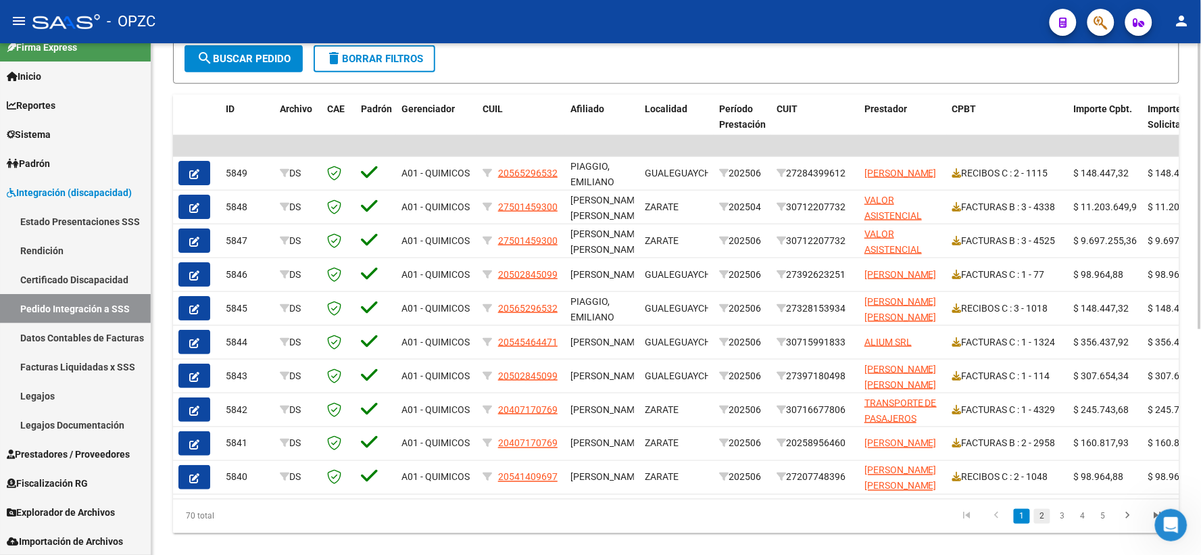
click at [1040, 521] on link "2" at bounding box center [1042, 516] width 16 height 15
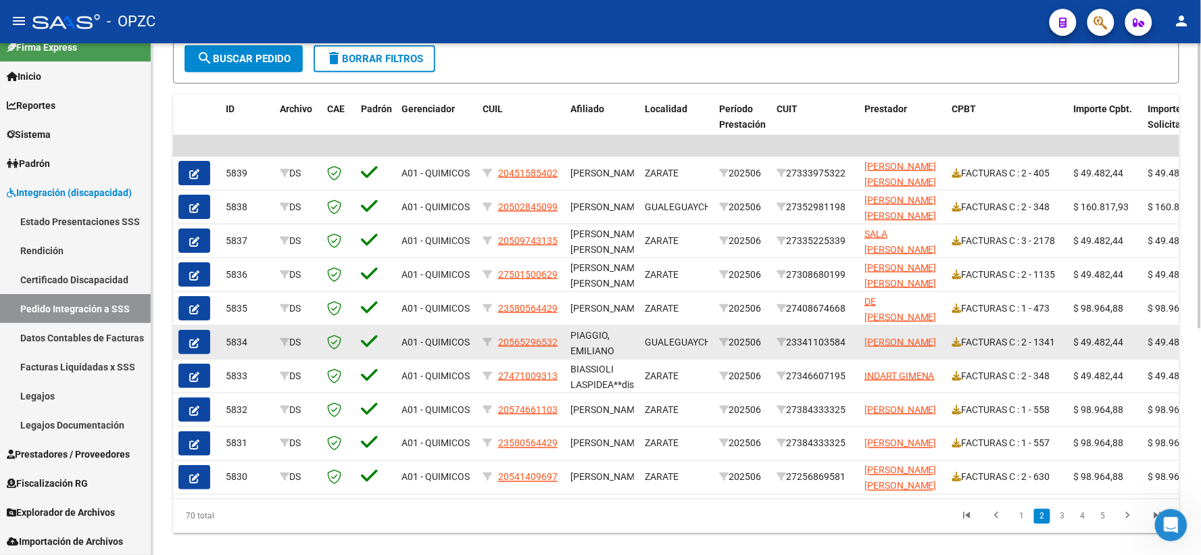
click at [197, 338] on icon "button" at bounding box center [194, 343] width 10 height 10
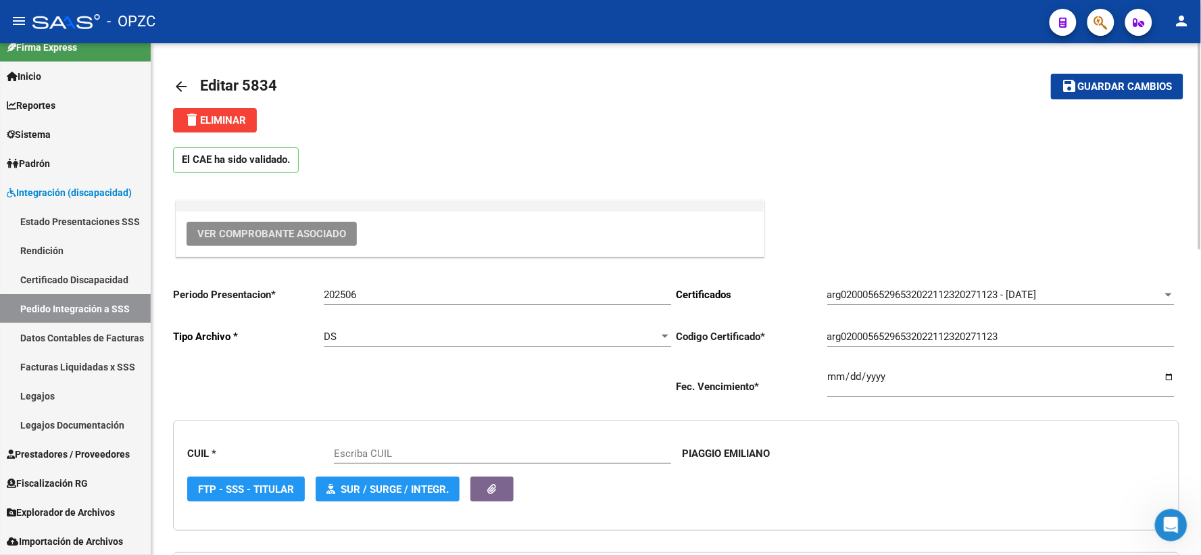
click at [262, 230] on span "Ver Comprobante Asociado" at bounding box center [271, 234] width 149 height 12
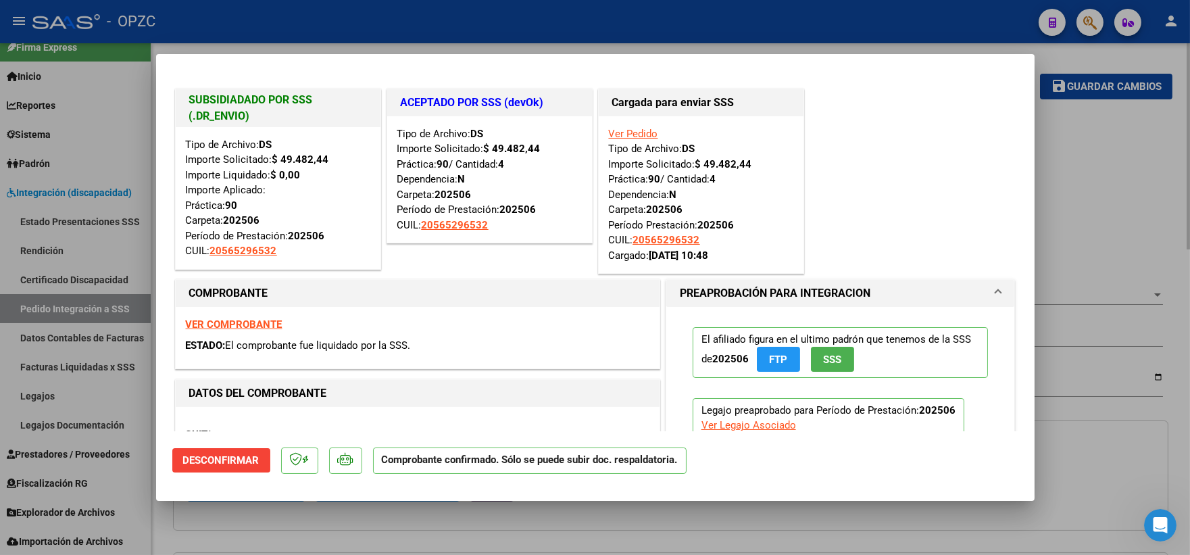
type input "20565296532"
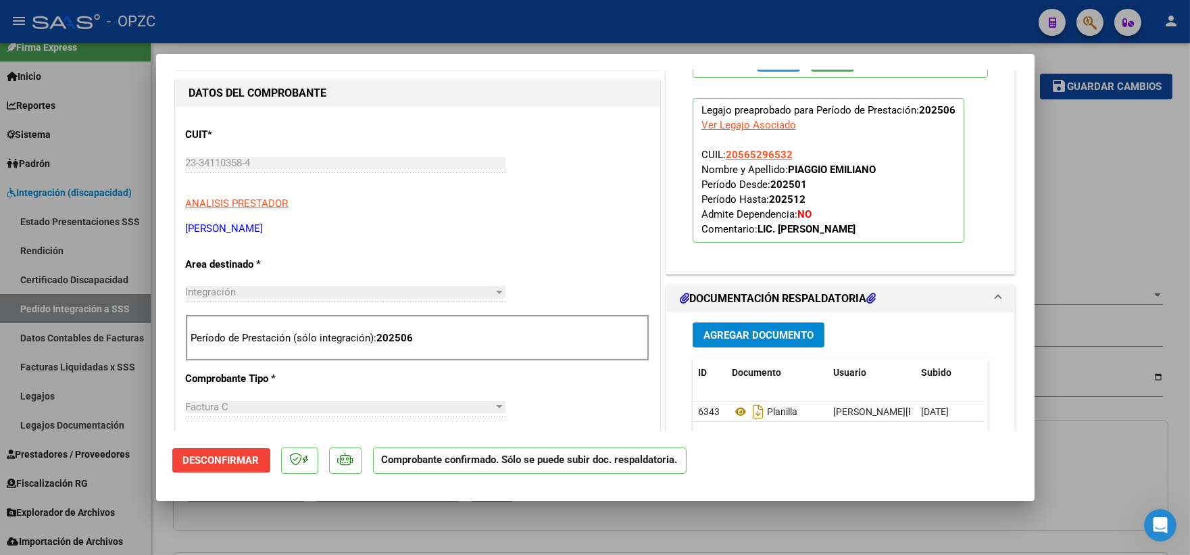
scroll to position [375, 0]
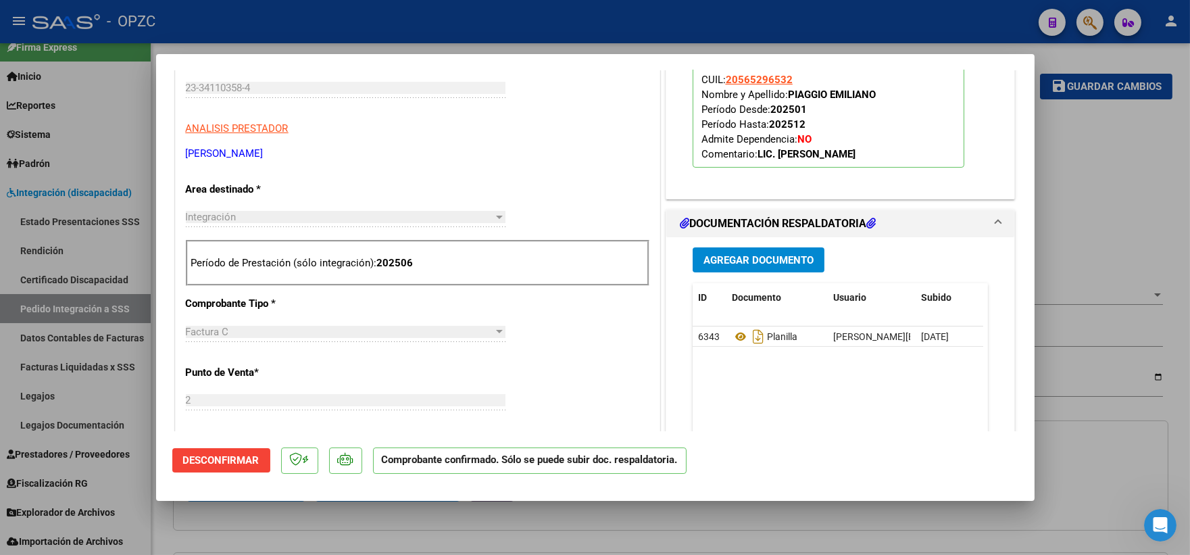
click at [1106, 438] on div at bounding box center [595, 277] width 1190 height 555
type input "$ 0,00"
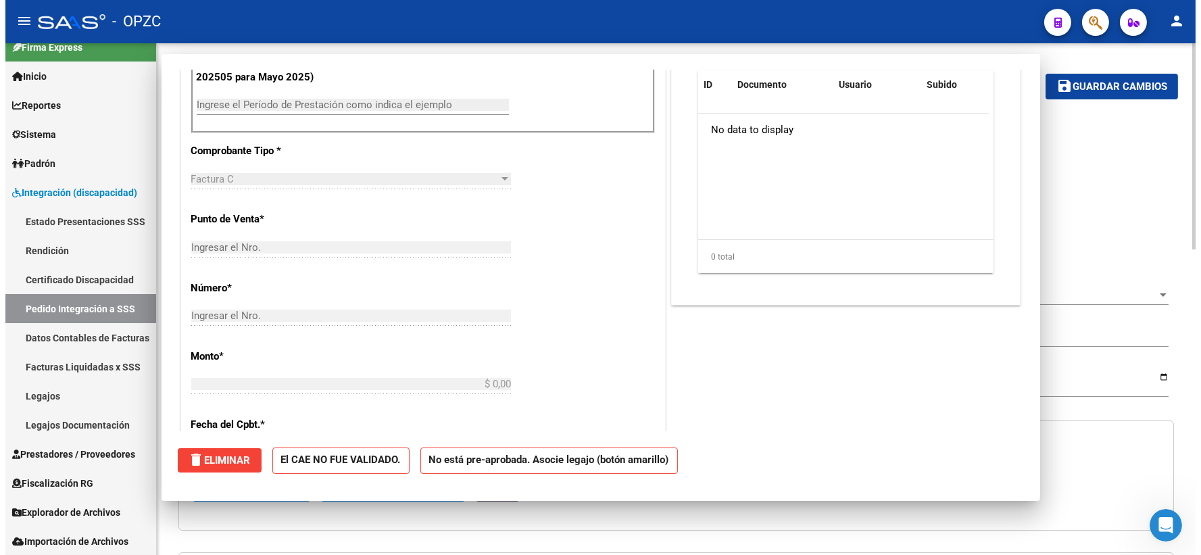
scroll to position [0, 0]
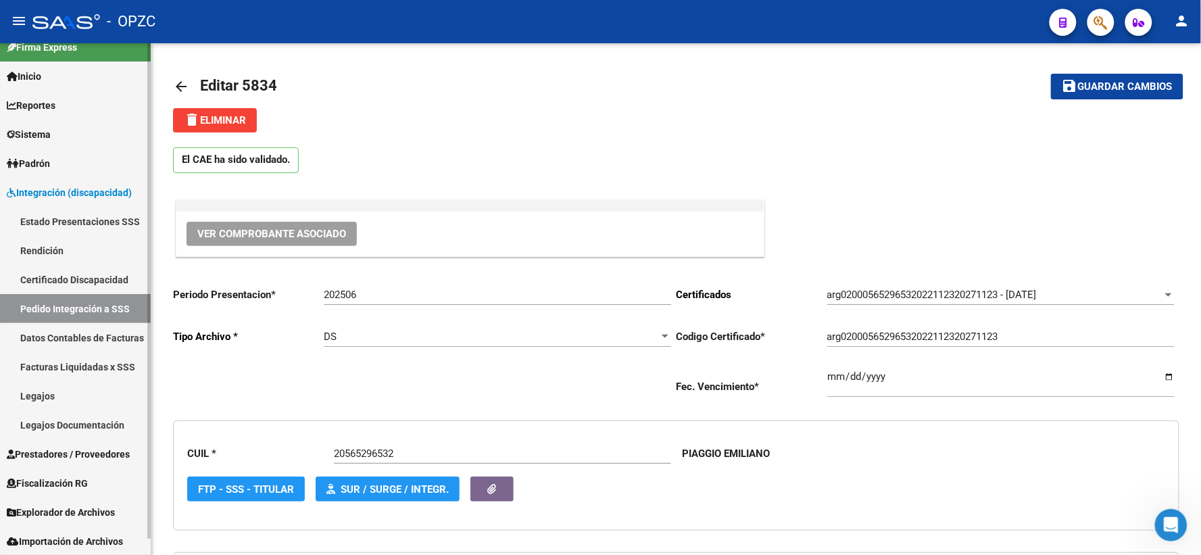
click at [82, 301] on link "Pedido Integración a SSS" at bounding box center [75, 308] width 151 height 29
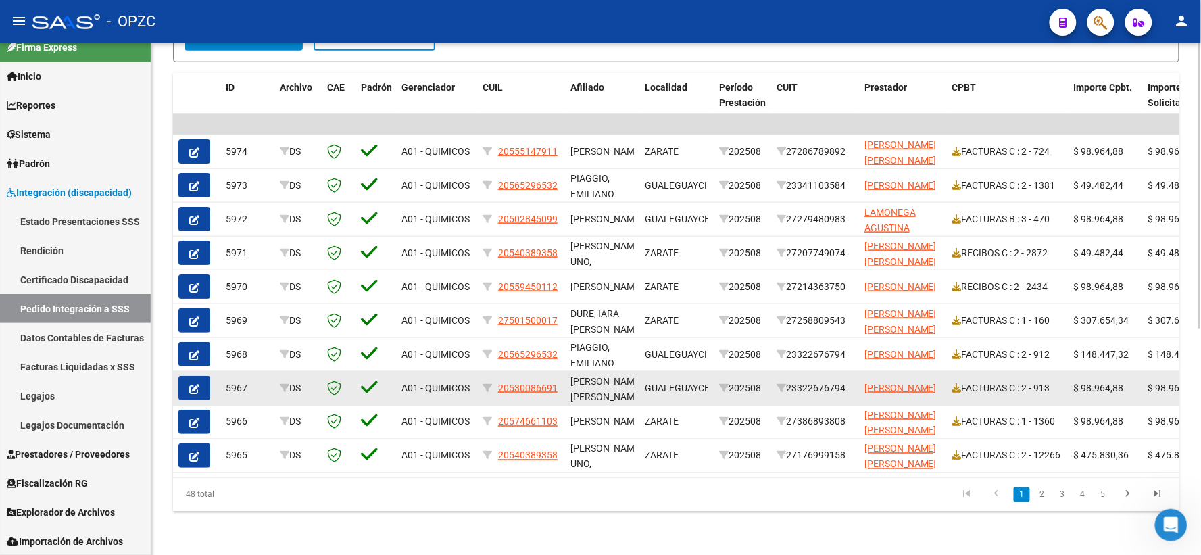
scroll to position [406, 0]
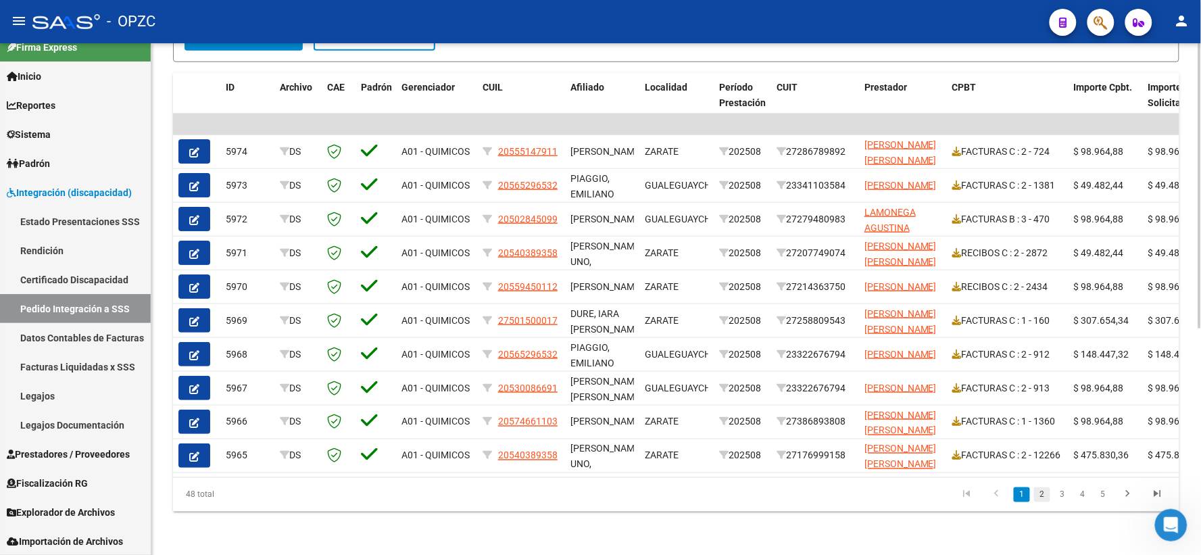
click at [1046, 502] on link "2" at bounding box center [1042, 494] width 16 height 15
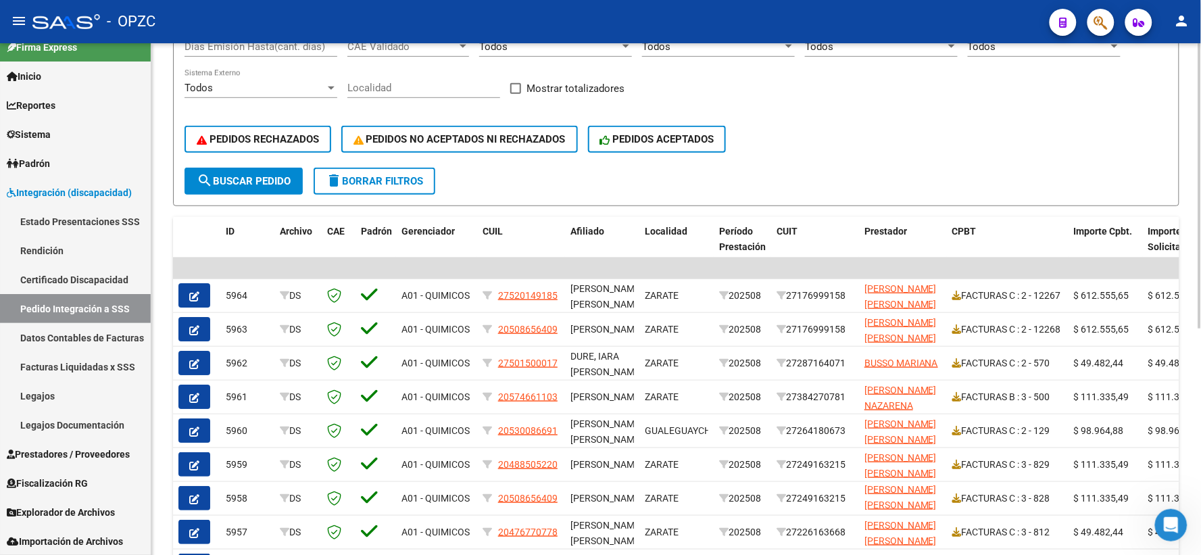
scroll to position [105, 0]
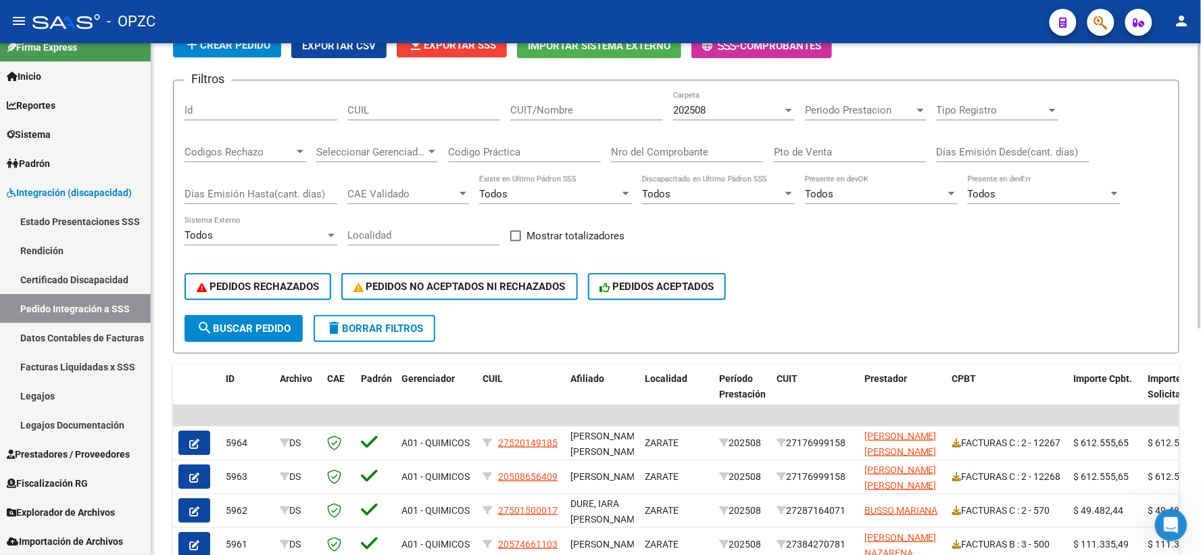
click at [753, 108] on div "202508" at bounding box center [727, 110] width 109 height 12
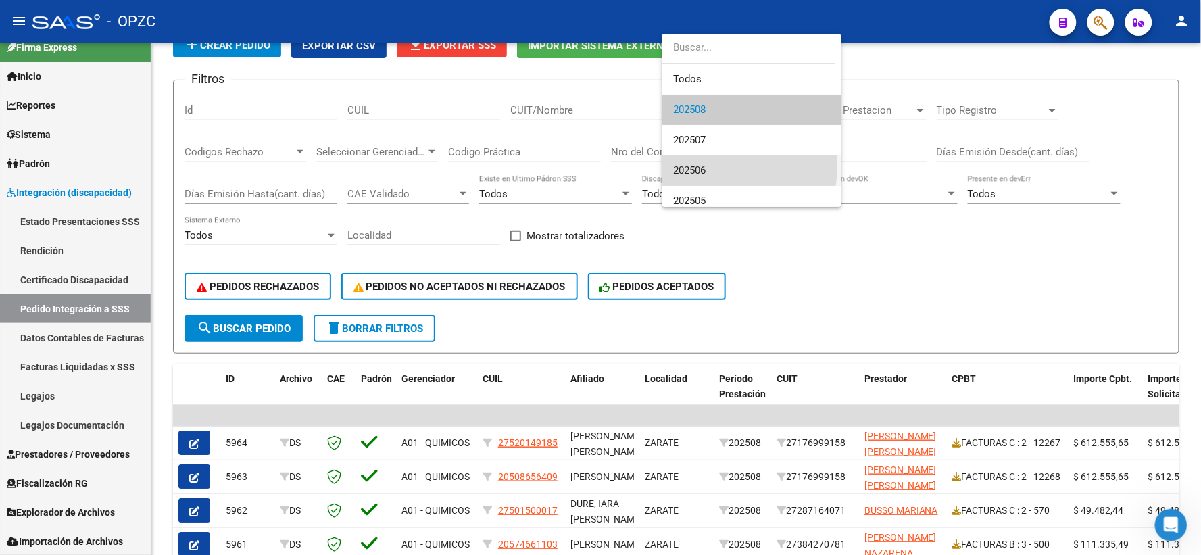
click at [712, 166] on span "202506" at bounding box center [751, 170] width 157 height 30
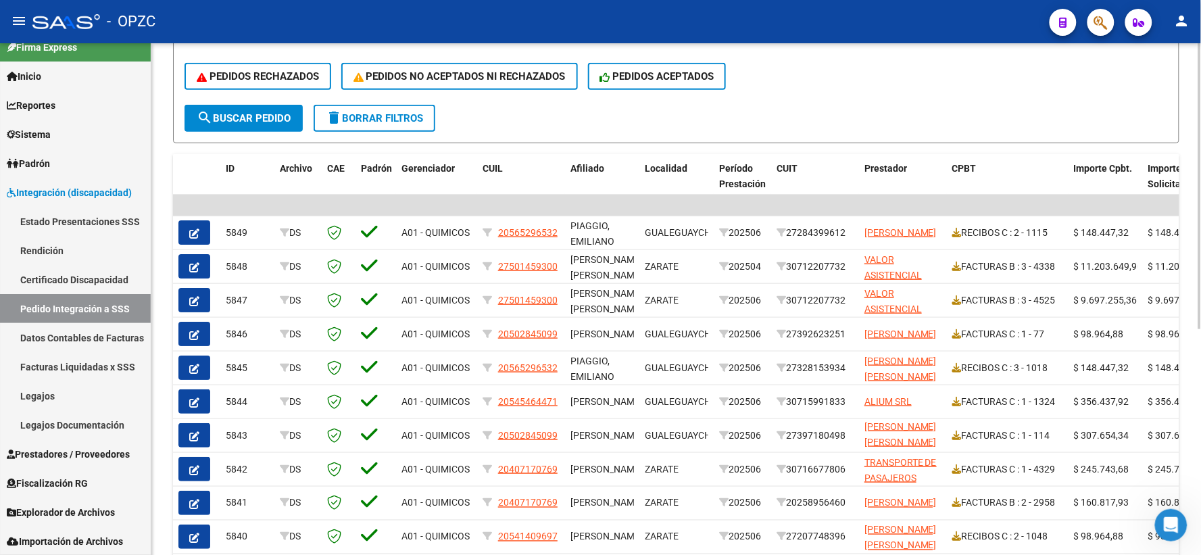
scroll to position [403, 0]
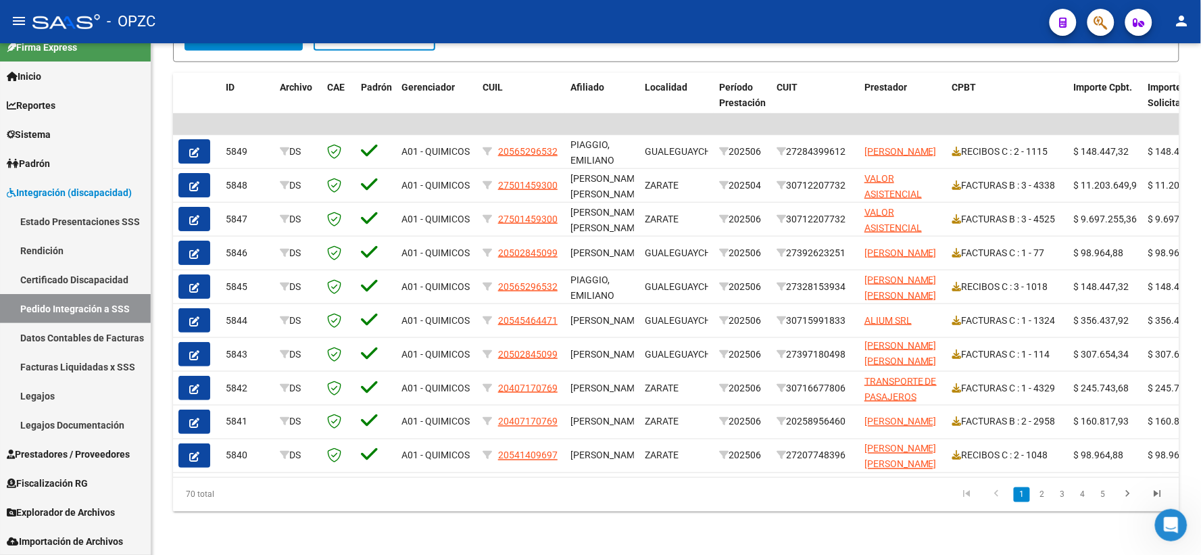
click at [1044, 502] on li "2" at bounding box center [1042, 494] width 20 height 23
click at [1041, 491] on link "2" at bounding box center [1042, 494] width 16 height 15
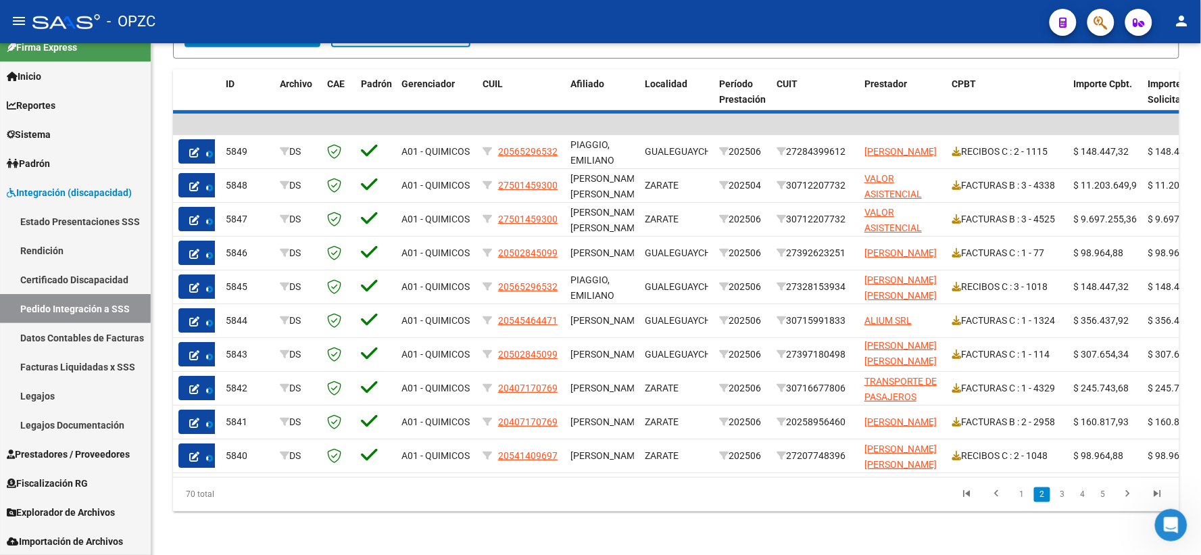
scroll to position [0, 0]
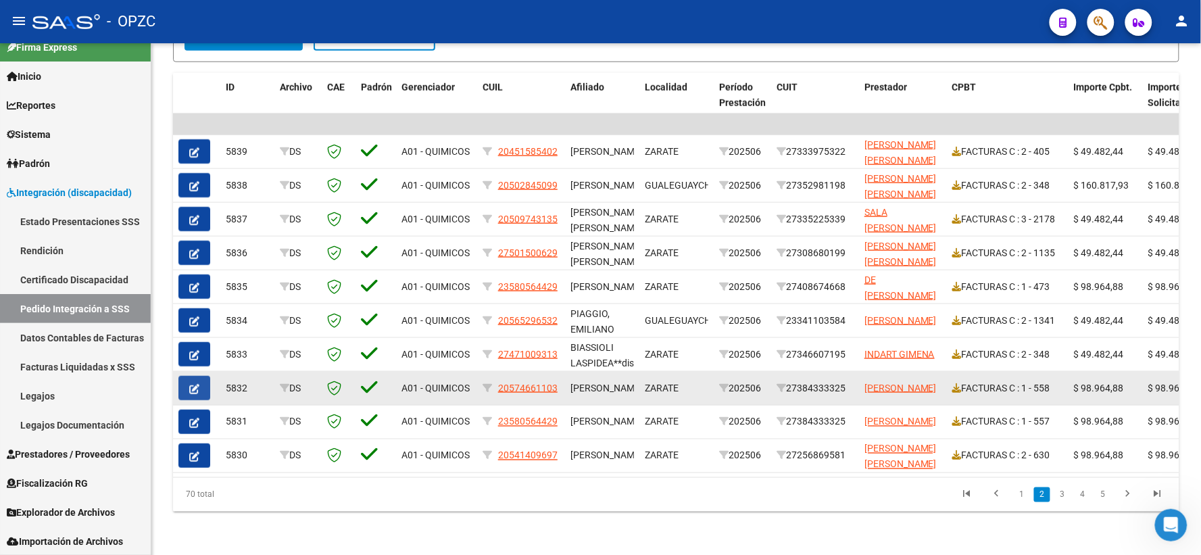
click at [186, 381] on button "button" at bounding box center [194, 388] width 32 height 24
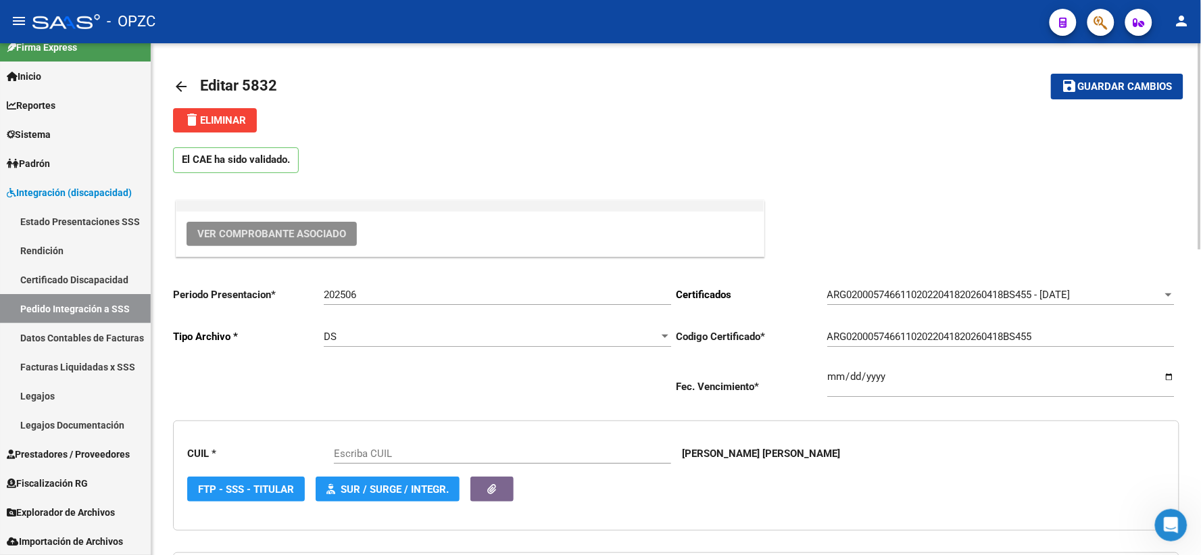
click at [268, 228] on span "Ver Comprobante Asociado" at bounding box center [271, 234] width 149 height 12
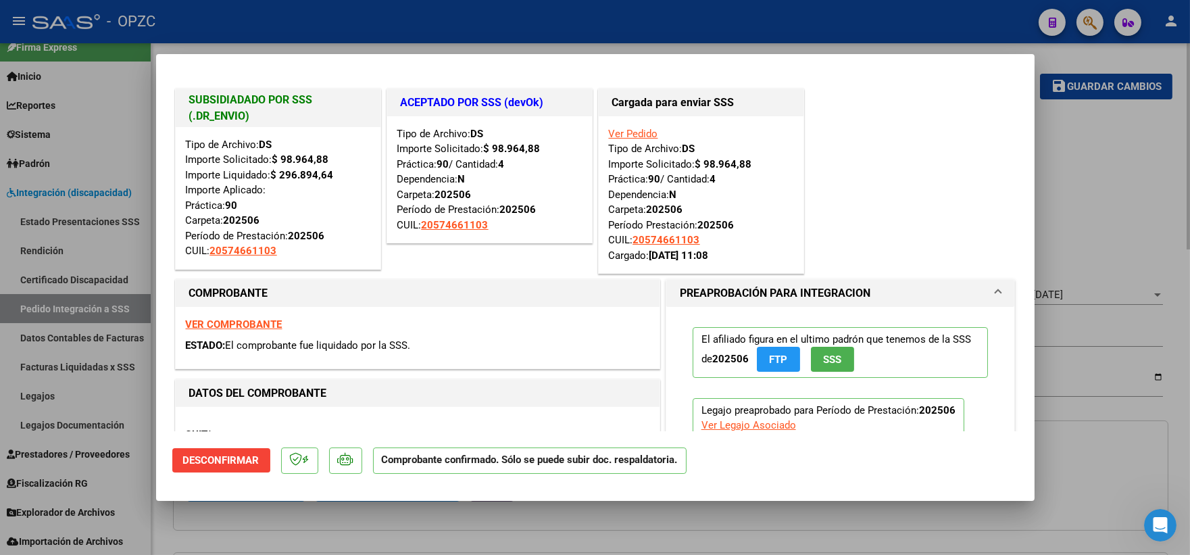
type input "20574661103"
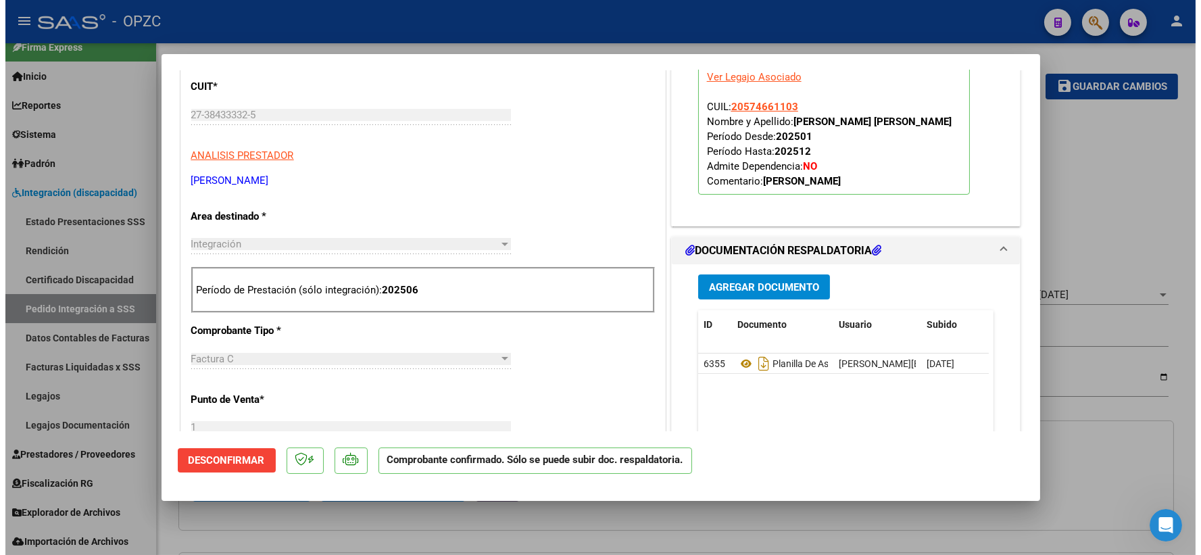
scroll to position [375, 0]
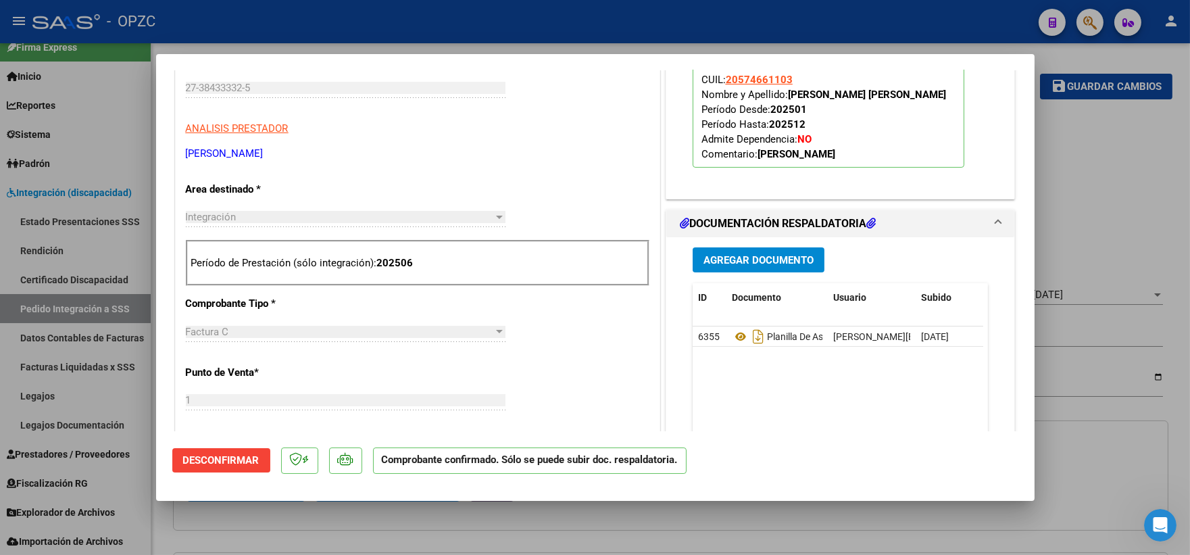
click at [1118, 230] on div at bounding box center [595, 277] width 1190 height 555
type input "$ 0,00"
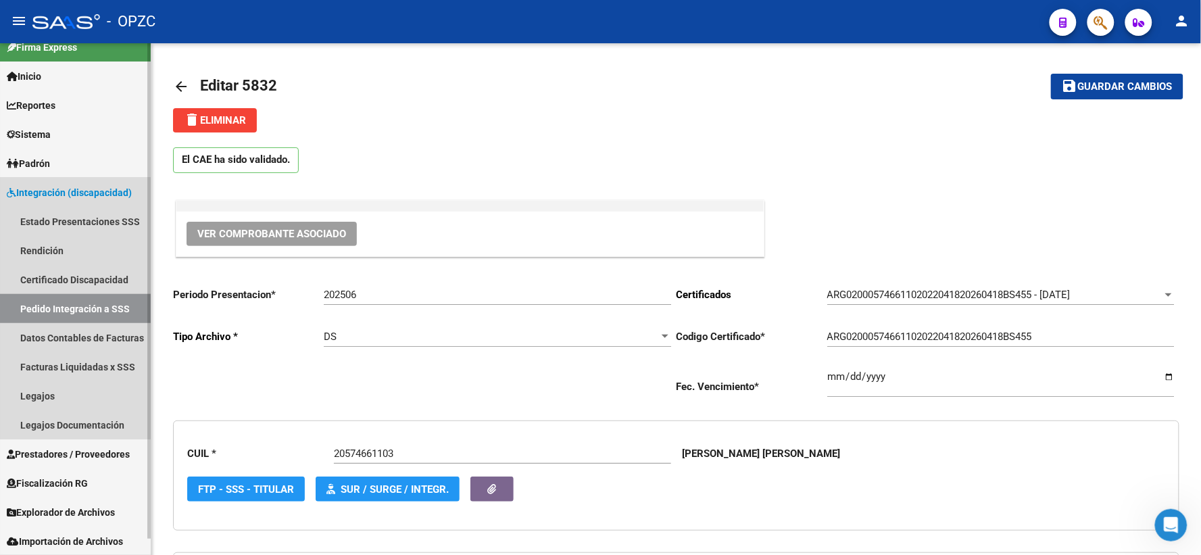
click at [87, 305] on link "Pedido Integración a SSS" at bounding box center [75, 308] width 151 height 29
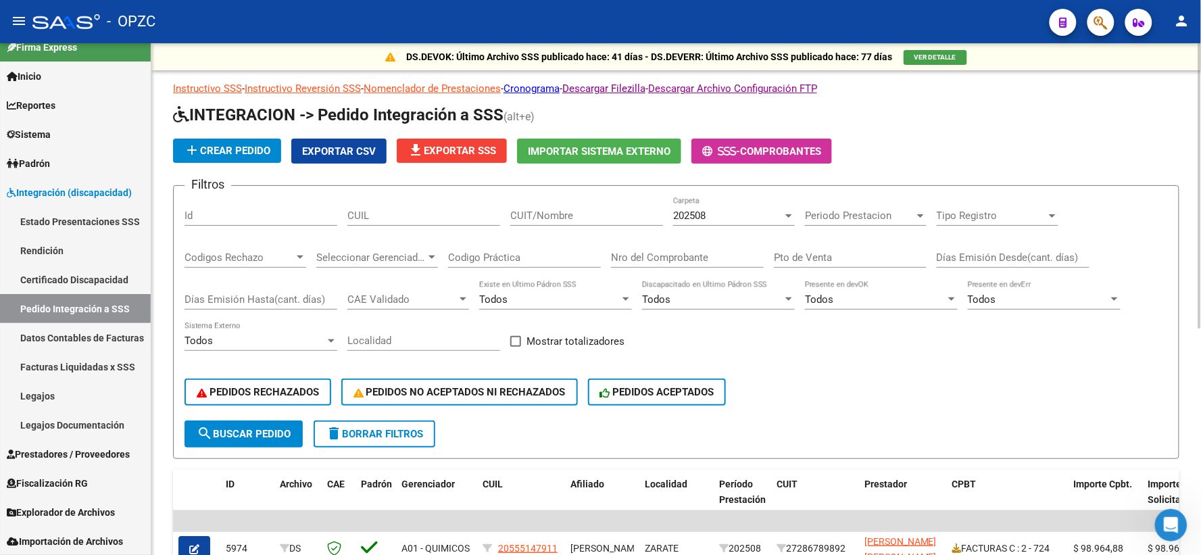
click at [762, 222] on div "202508 Carpeta" at bounding box center [734, 211] width 122 height 29
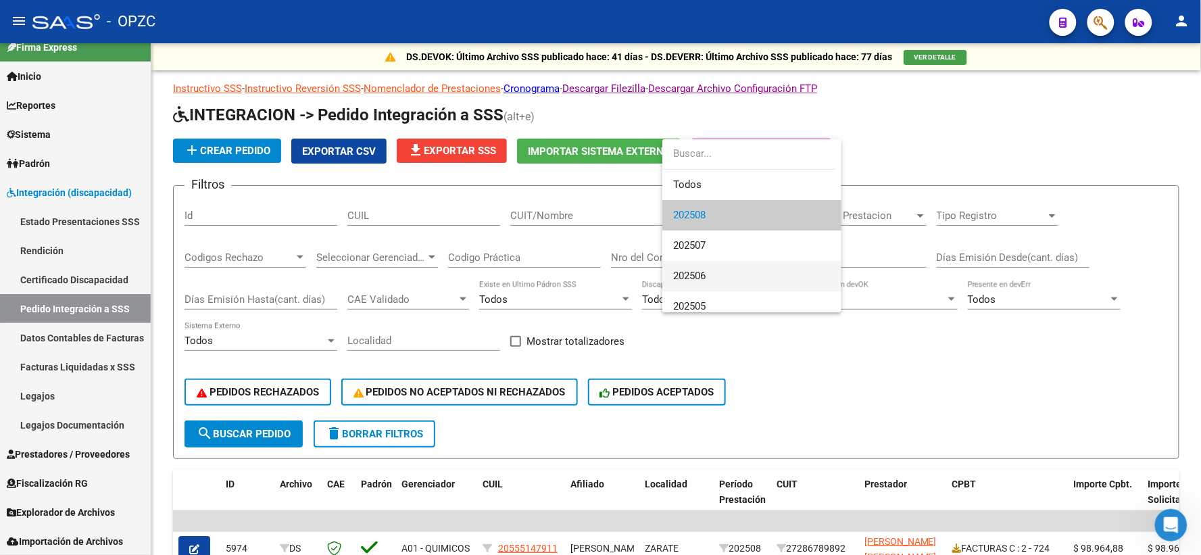
click at [735, 264] on span "202506" at bounding box center [751, 276] width 157 height 30
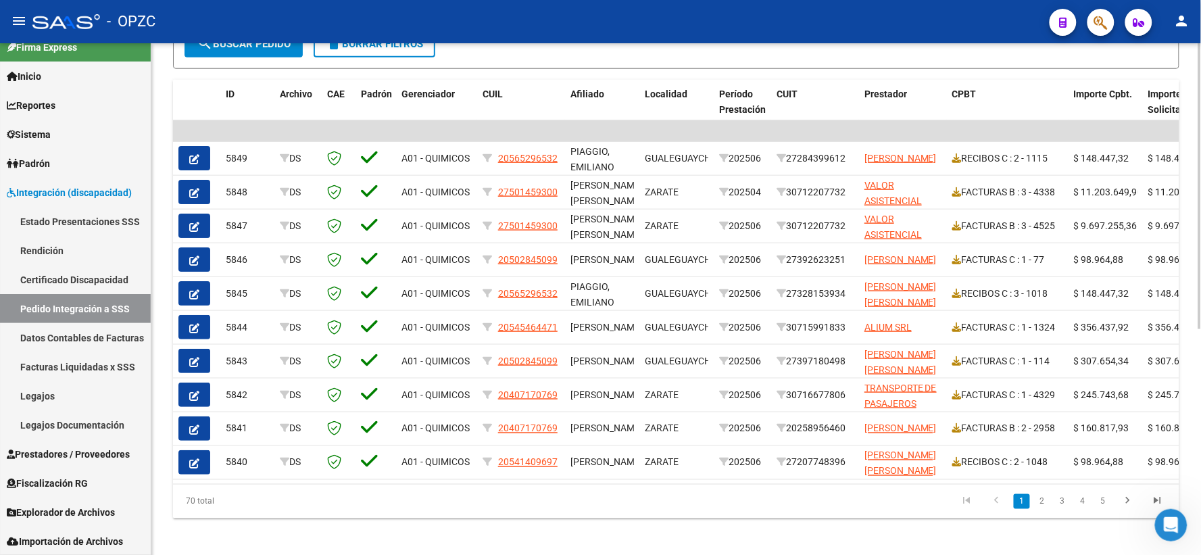
scroll to position [403, 0]
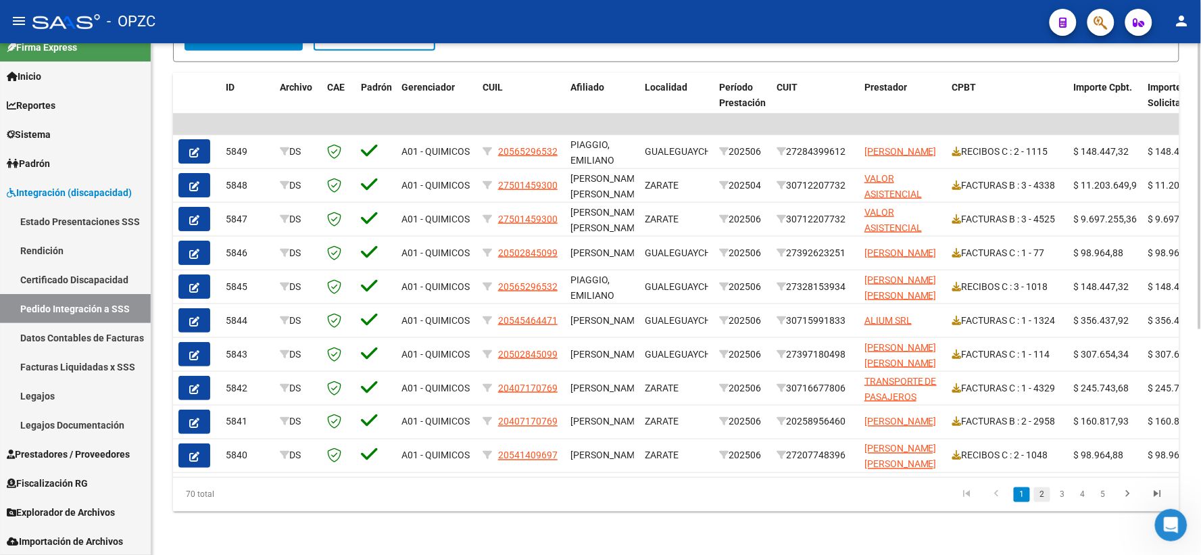
click at [1049, 495] on link "2" at bounding box center [1042, 494] width 16 height 15
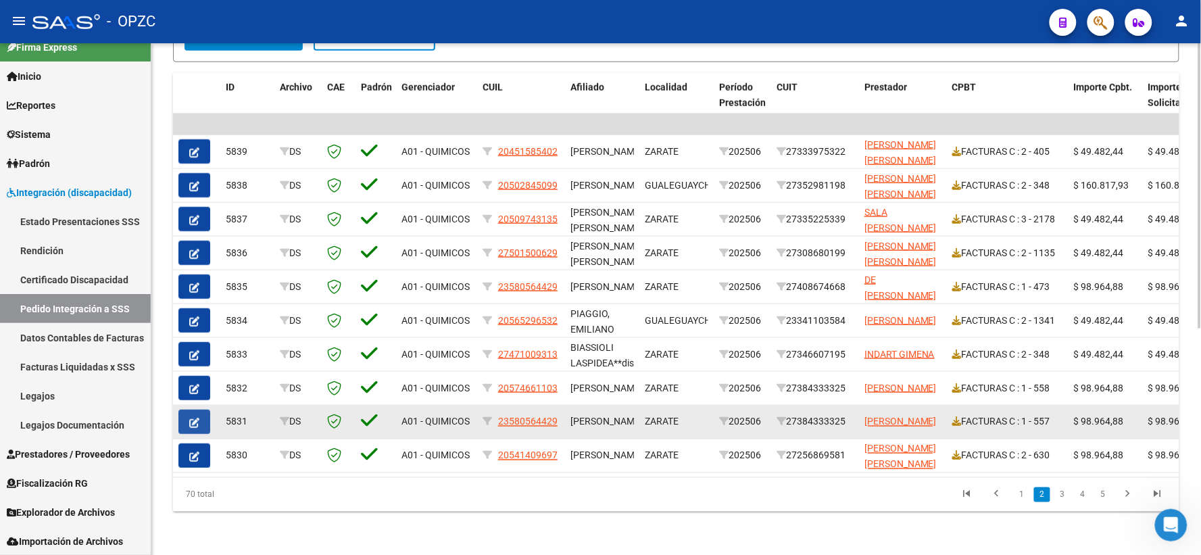
click at [190, 418] on icon "button" at bounding box center [194, 423] width 10 height 10
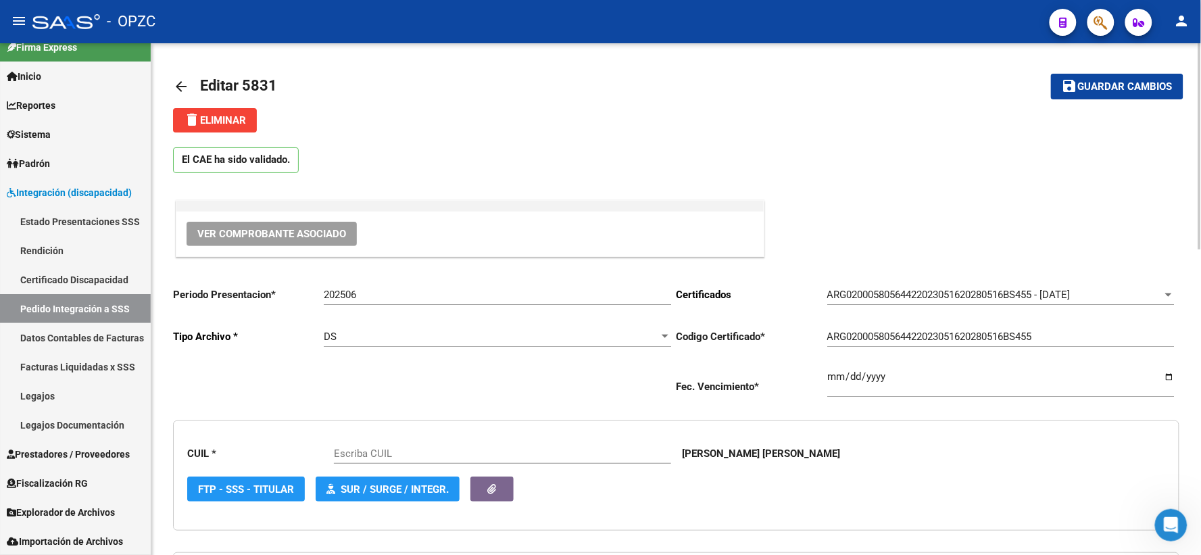
click at [309, 233] on span "Ver Comprobante Asociado" at bounding box center [271, 234] width 149 height 12
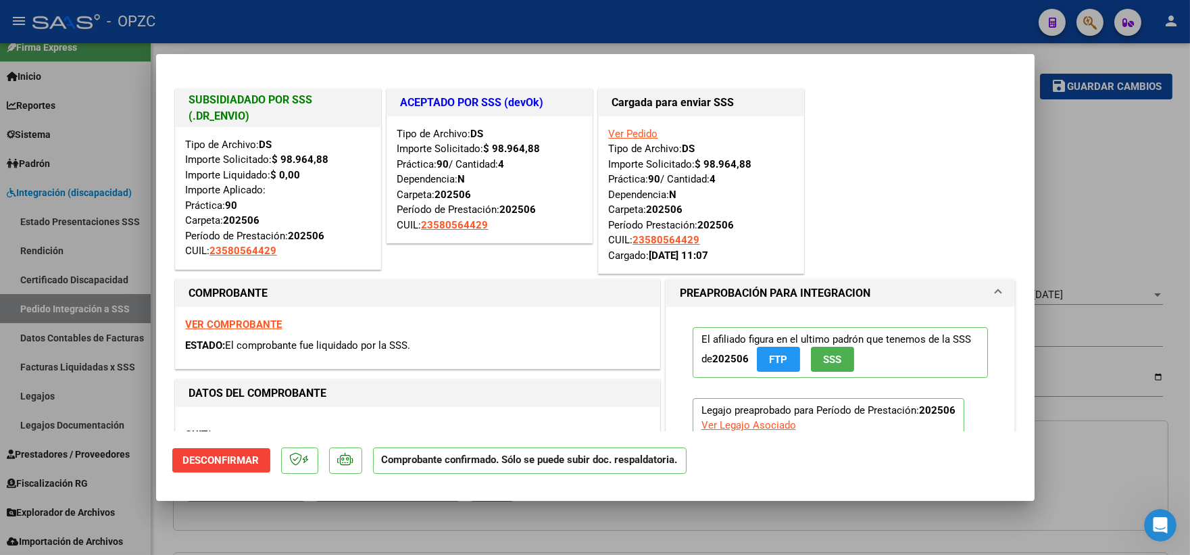
type input "23580564429"
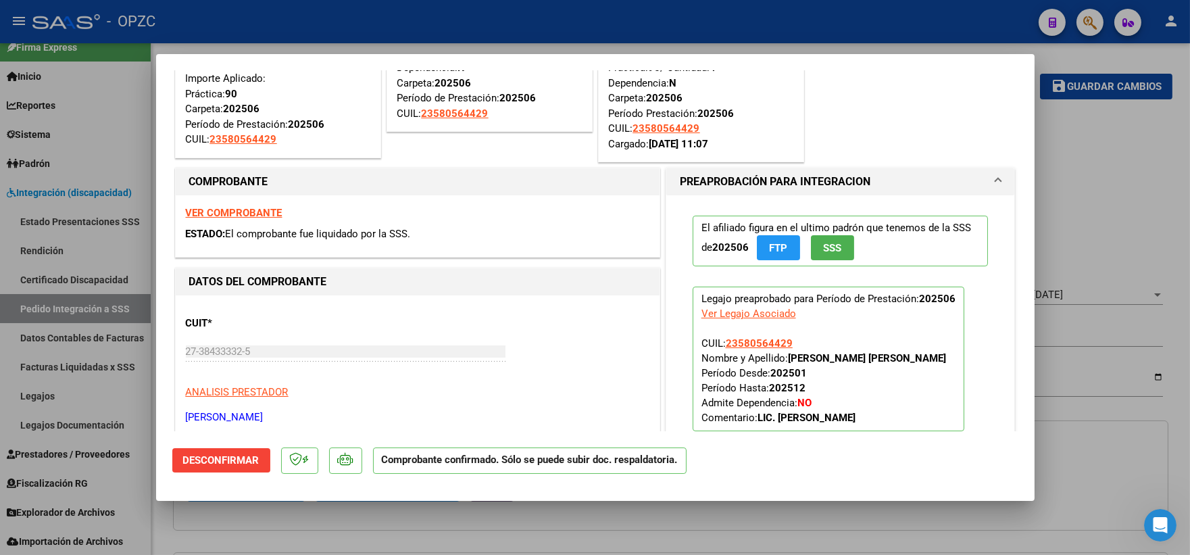
scroll to position [375, 0]
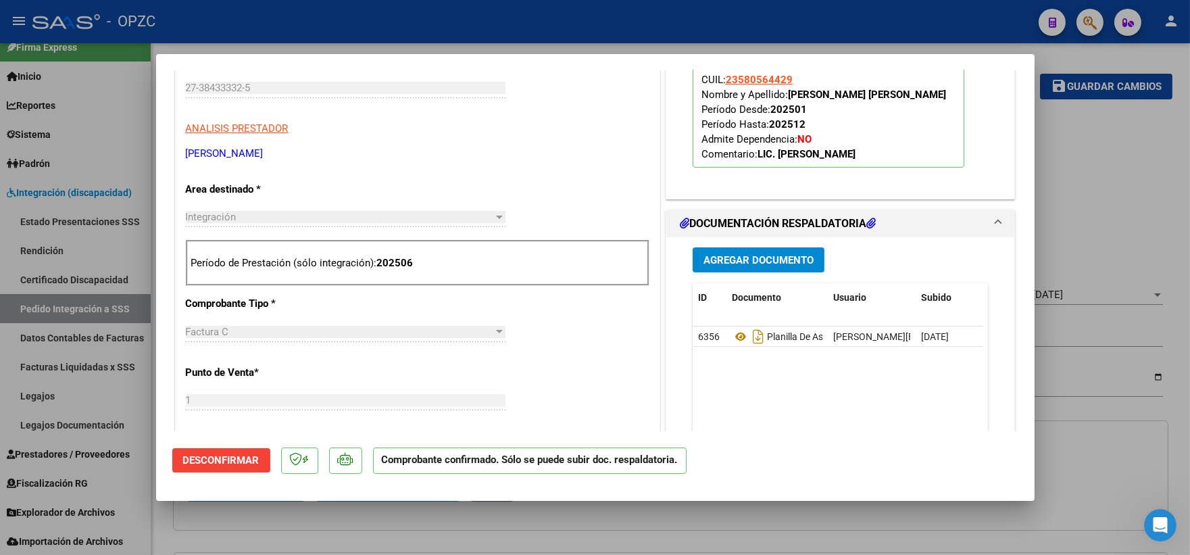
click at [1084, 442] on div at bounding box center [595, 277] width 1190 height 555
type input "$ 0,00"
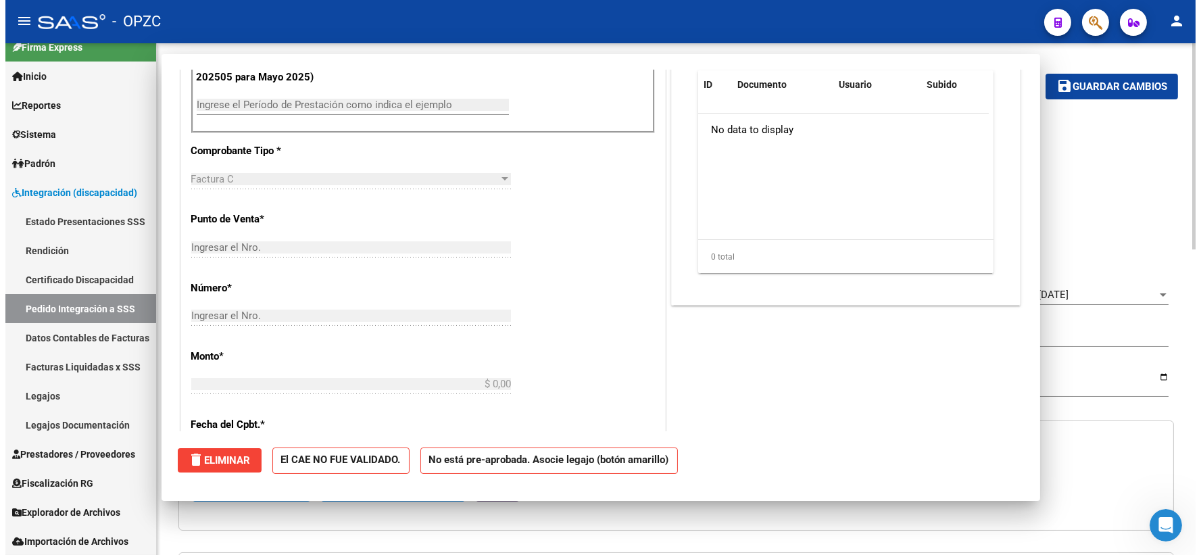
scroll to position [0, 0]
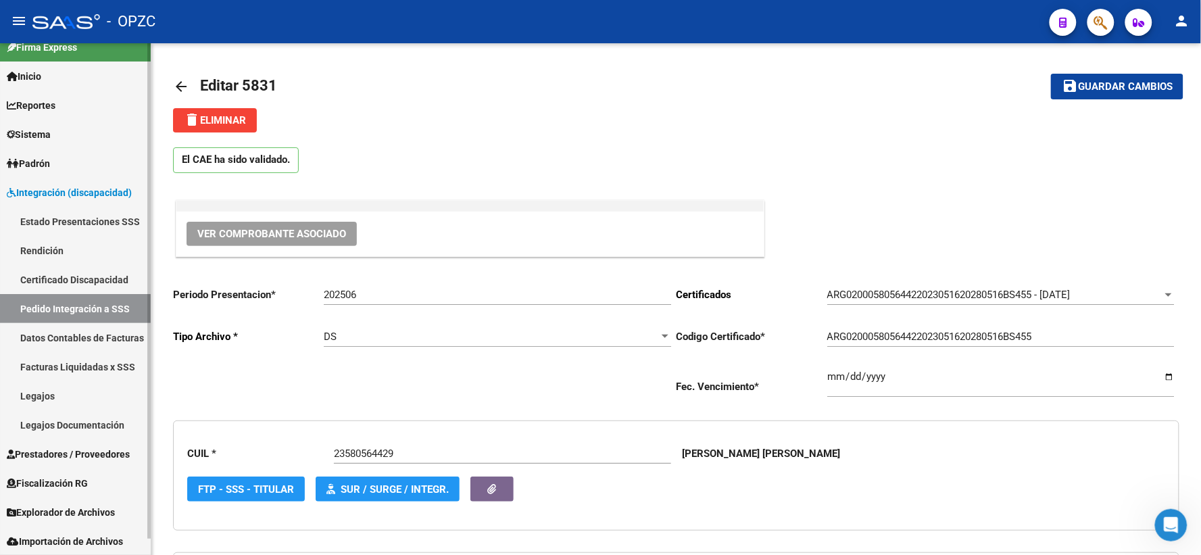
click at [62, 308] on link "Pedido Integración a SSS" at bounding box center [75, 308] width 151 height 29
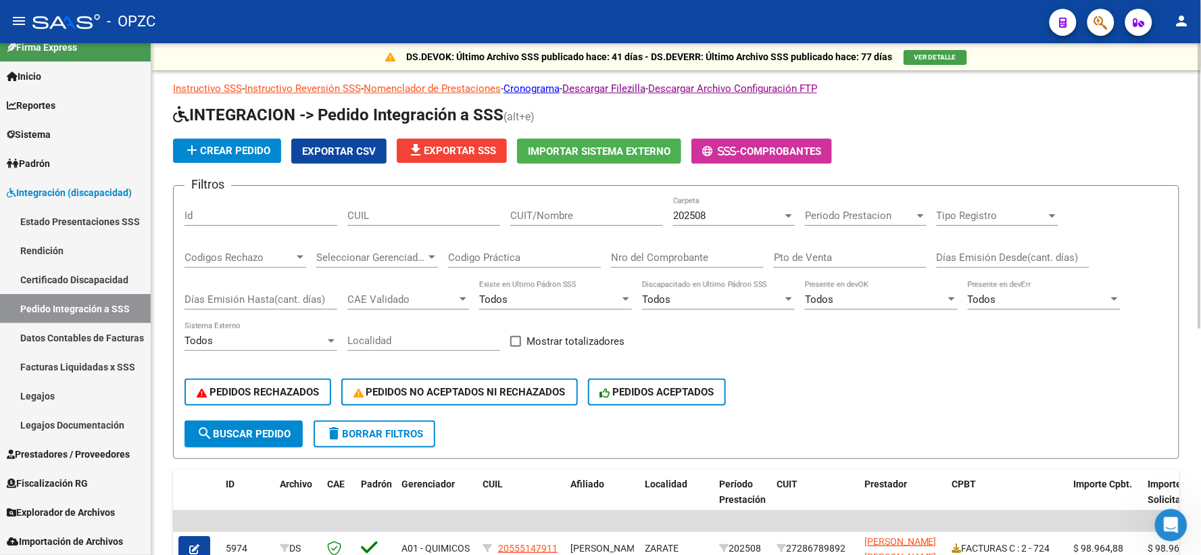
click at [750, 218] on div "202508" at bounding box center [727, 216] width 109 height 12
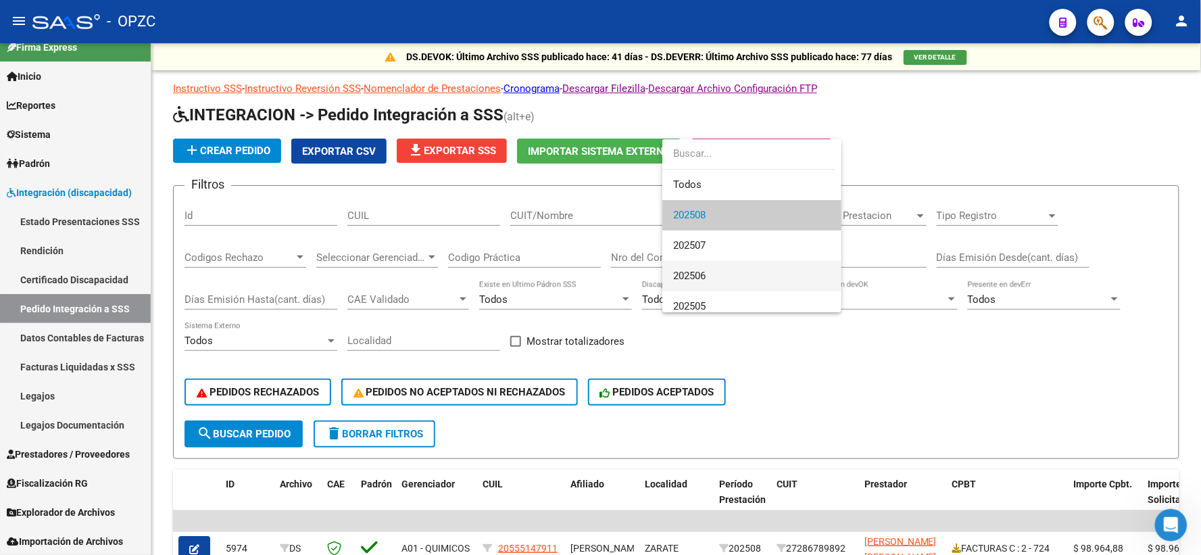
click at [720, 271] on span "202506" at bounding box center [751, 276] width 157 height 30
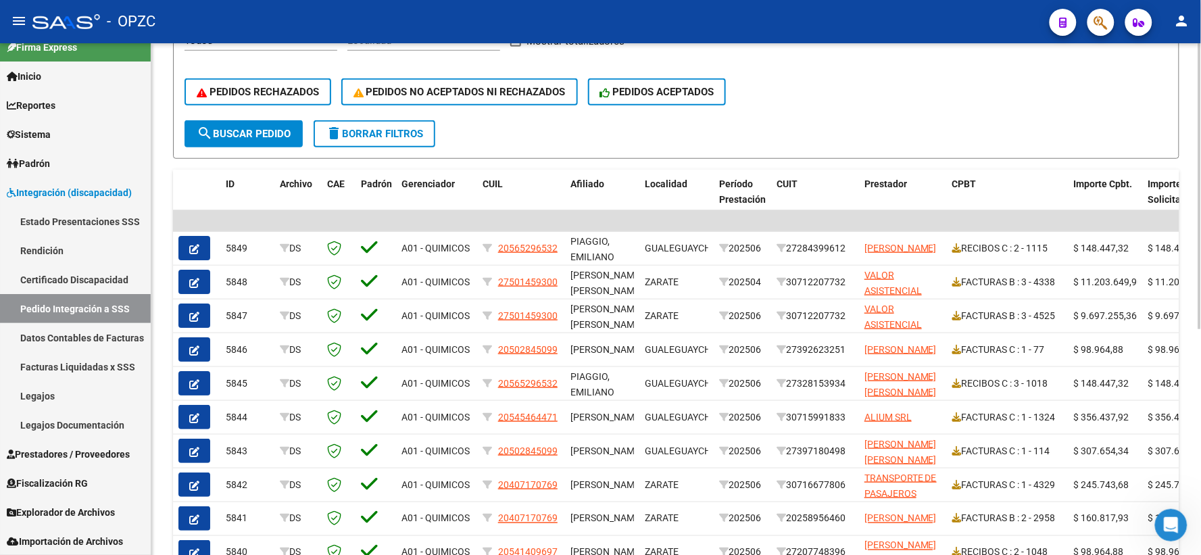
scroll to position [403, 0]
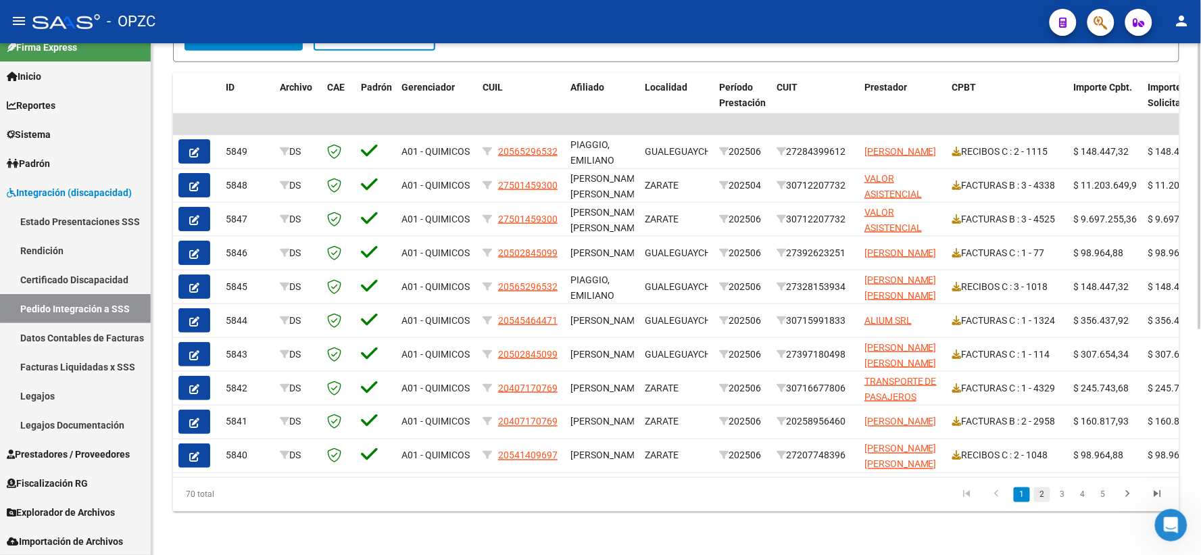
click at [1042, 494] on link "2" at bounding box center [1042, 494] width 16 height 15
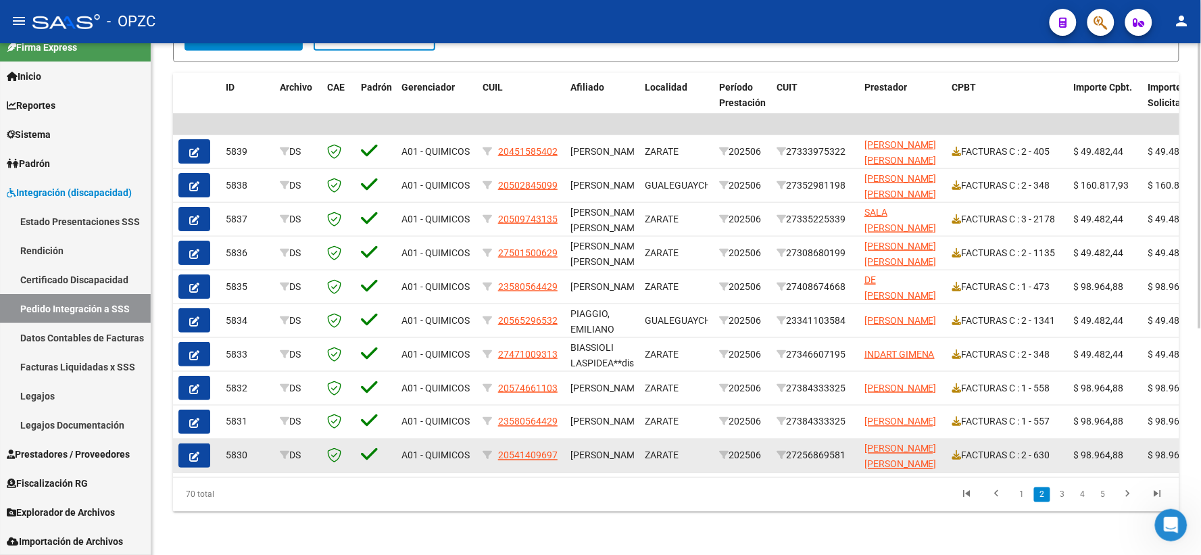
click at [187, 448] on button "button" at bounding box center [194, 455] width 32 height 24
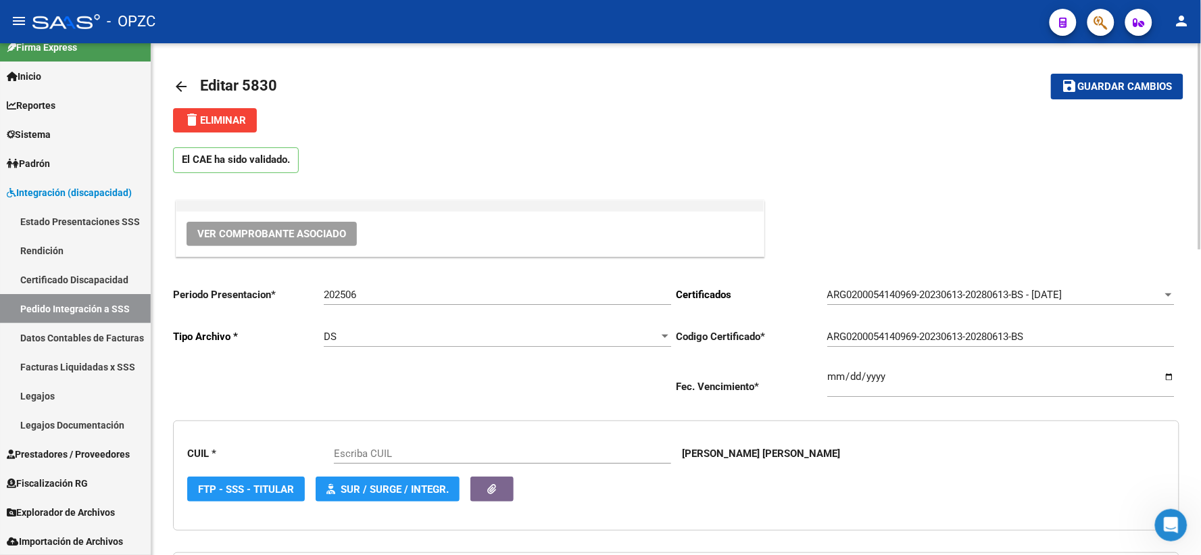
click at [289, 226] on button "Ver Comprobante Asociado" at bounding box center [272, 234] width 170 height 24
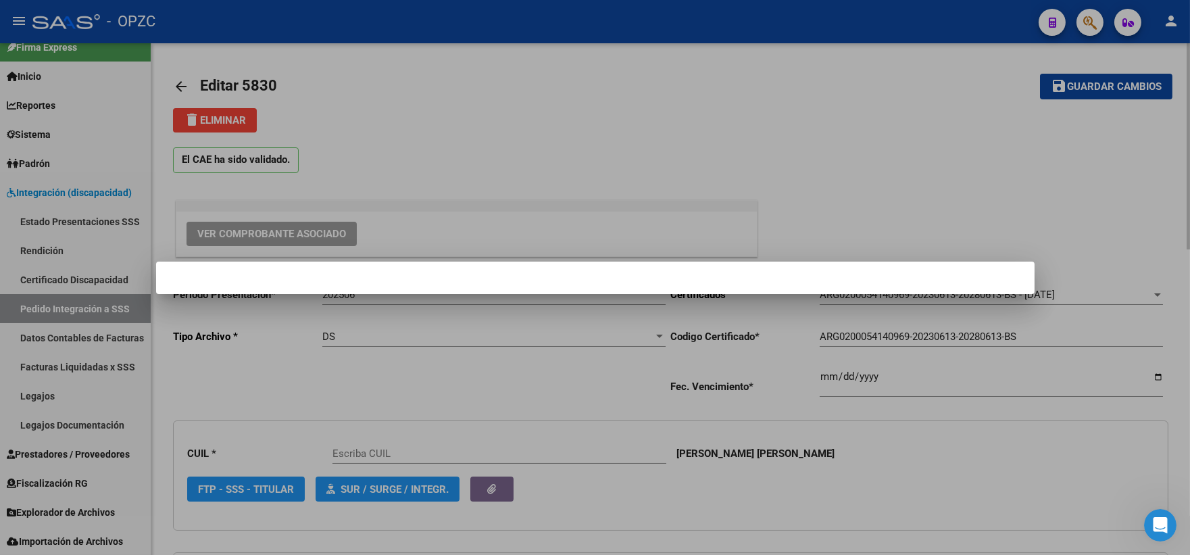
type input "20541409697"
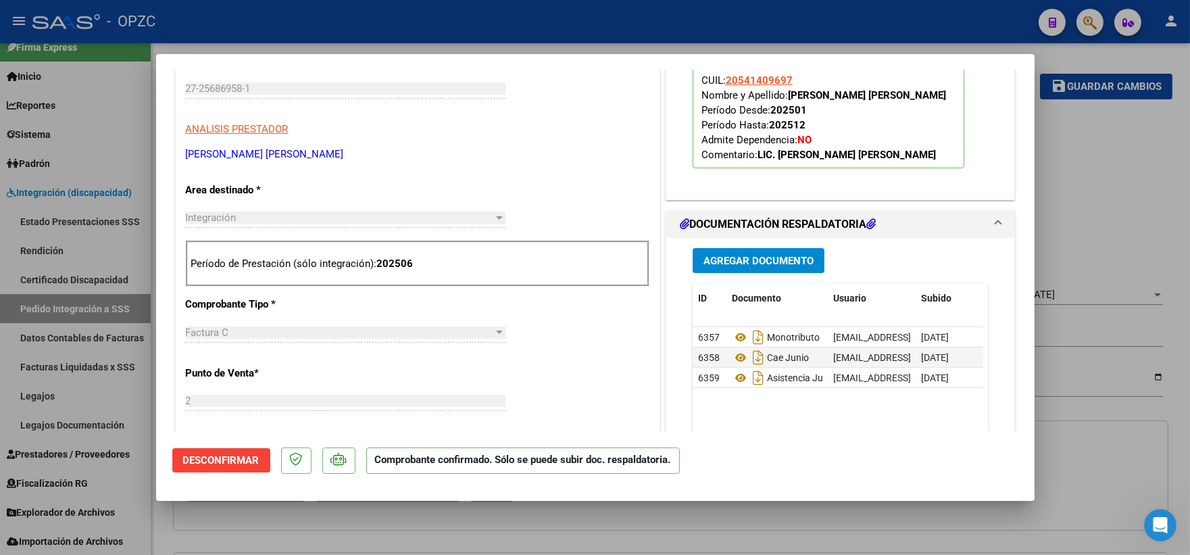
scroll to position [375, 0]
click at [1053, 433] on div at bounding box center [595, 277] width 1190 height 555
type input "$ 0,00"
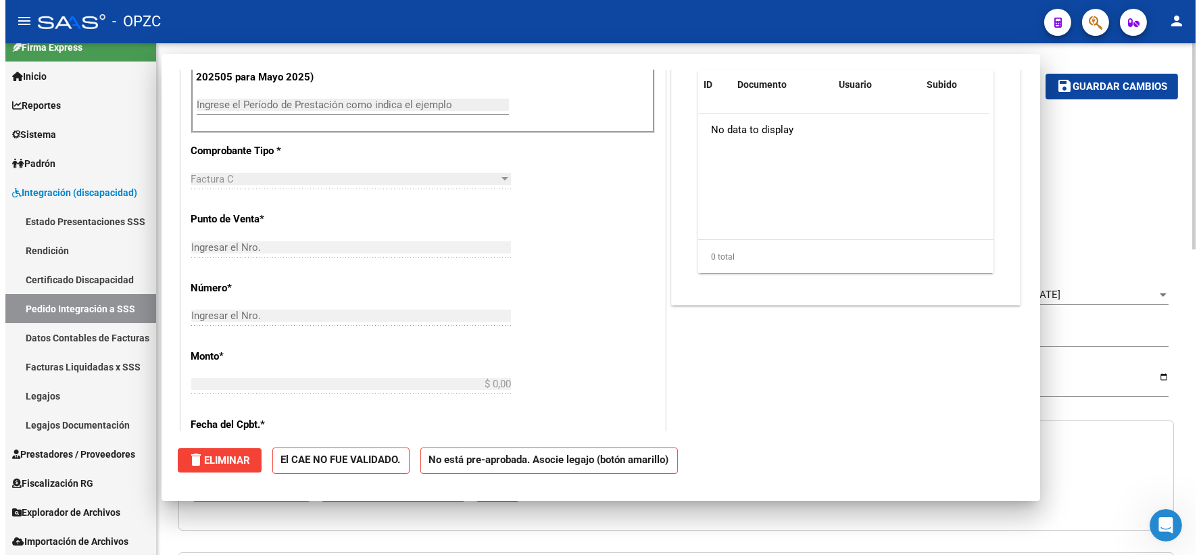
scroll to position [0, 0]
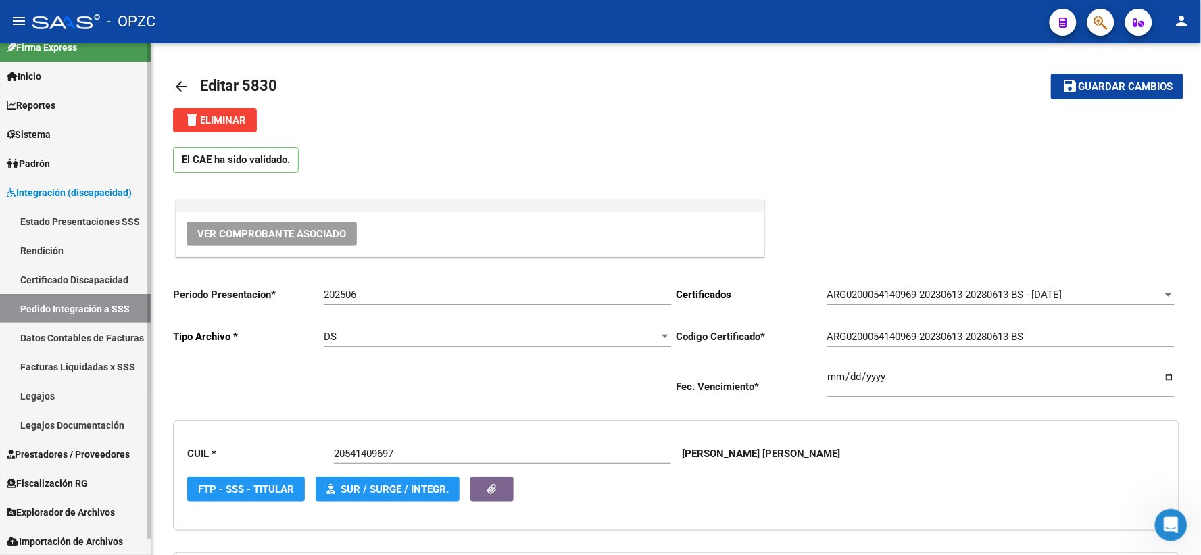
click at [47, 299] on link "Pedido Integración a SSS" at bounding box center [75, 308] width 151 height 29
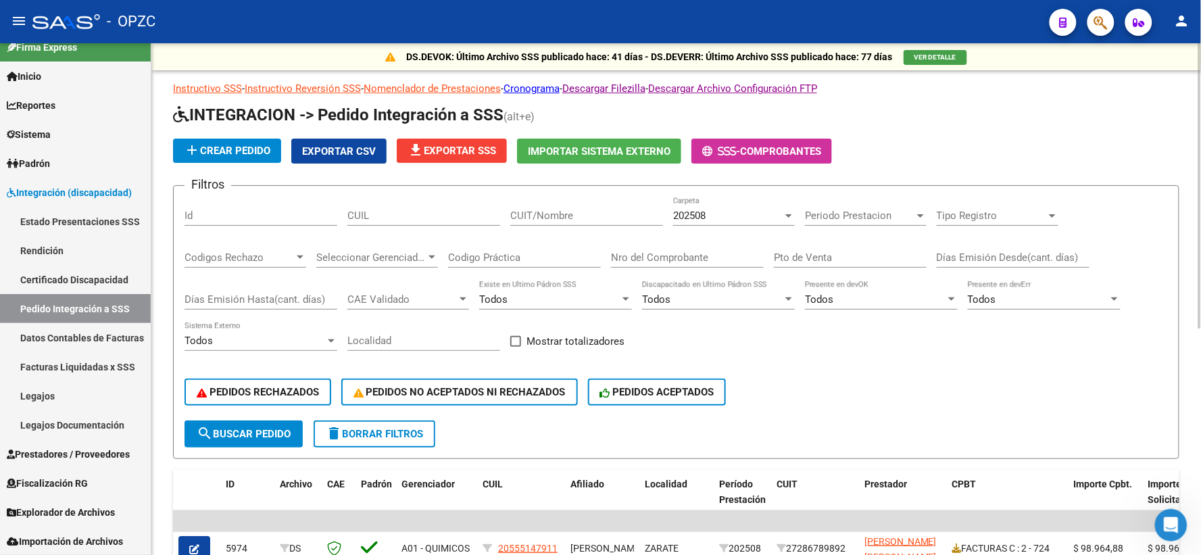
click at [781, 220] on div "202508" at bounding box center [727, 216] width 109 height 12
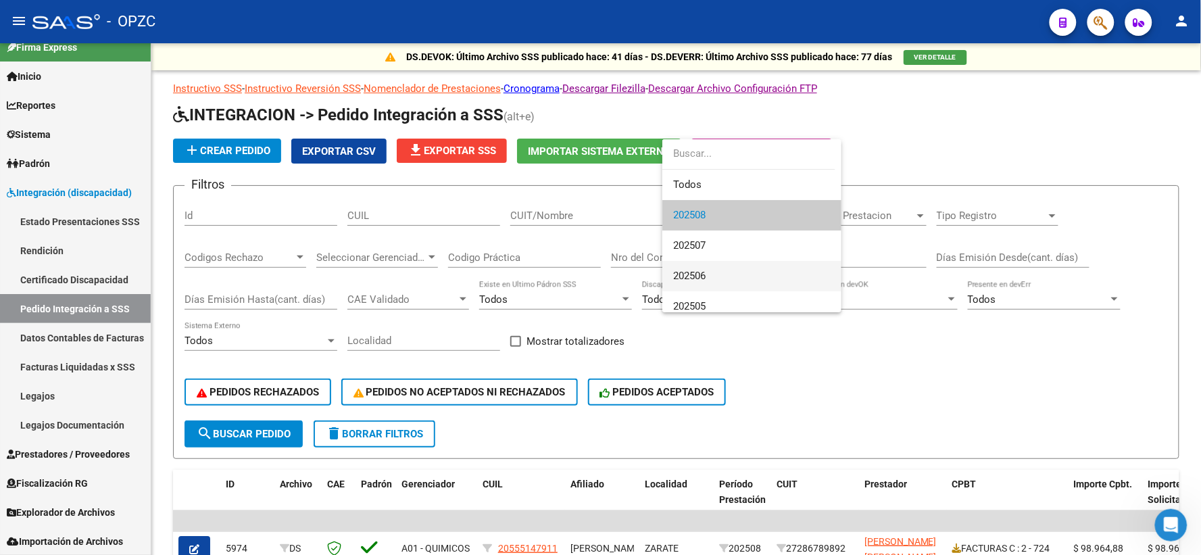
click at [712, 272] on span "202506" at bounding box center [751, 276] width 157 height 30
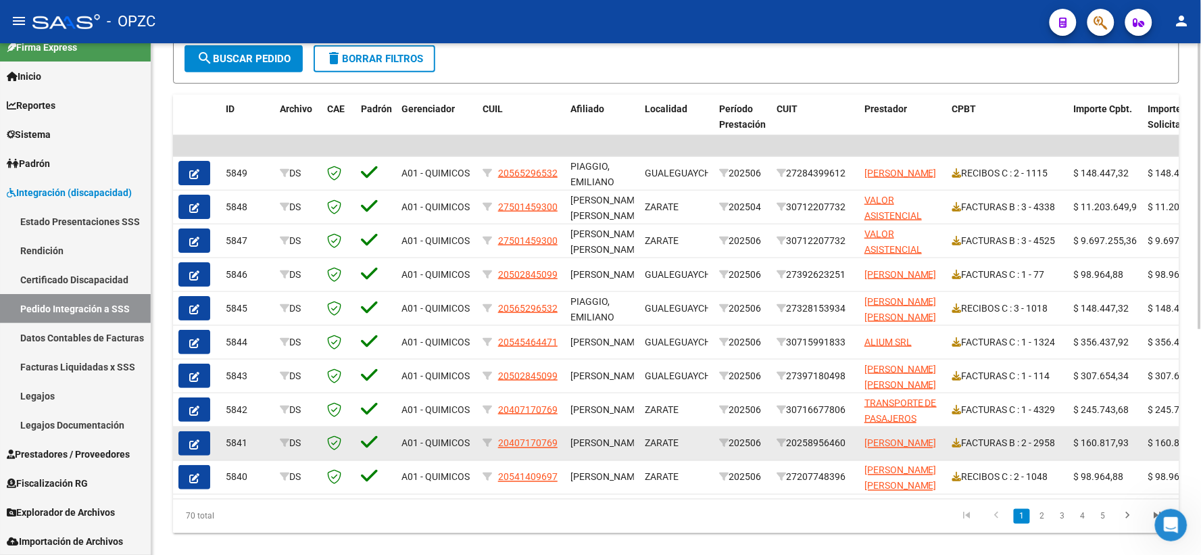
scroll to position [403, 0]
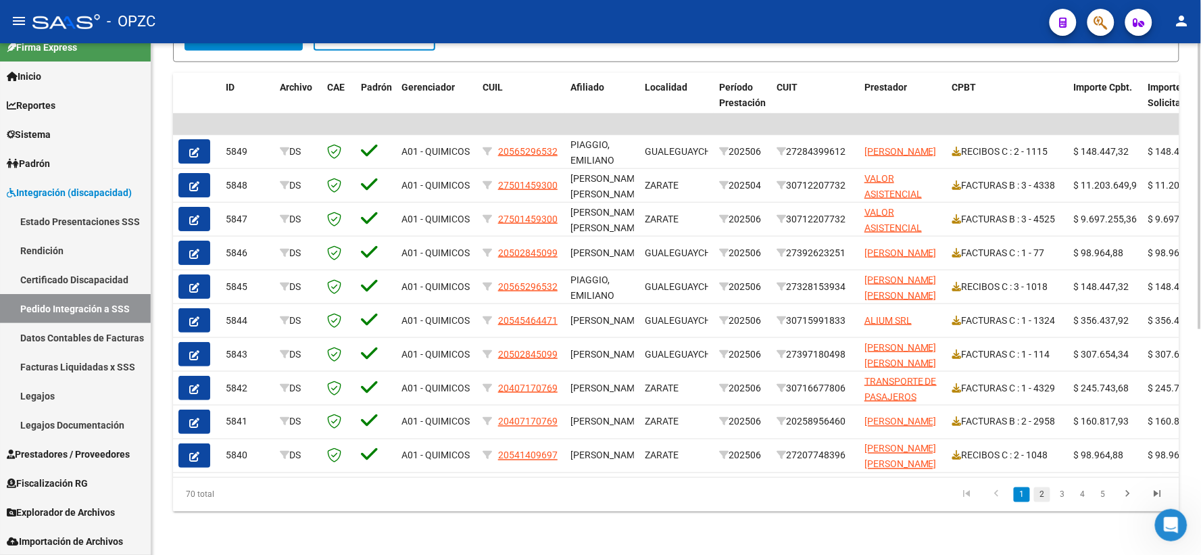
click at [1043, 493] on link "2" at bounding box center [1042, 494] width 16 height 15
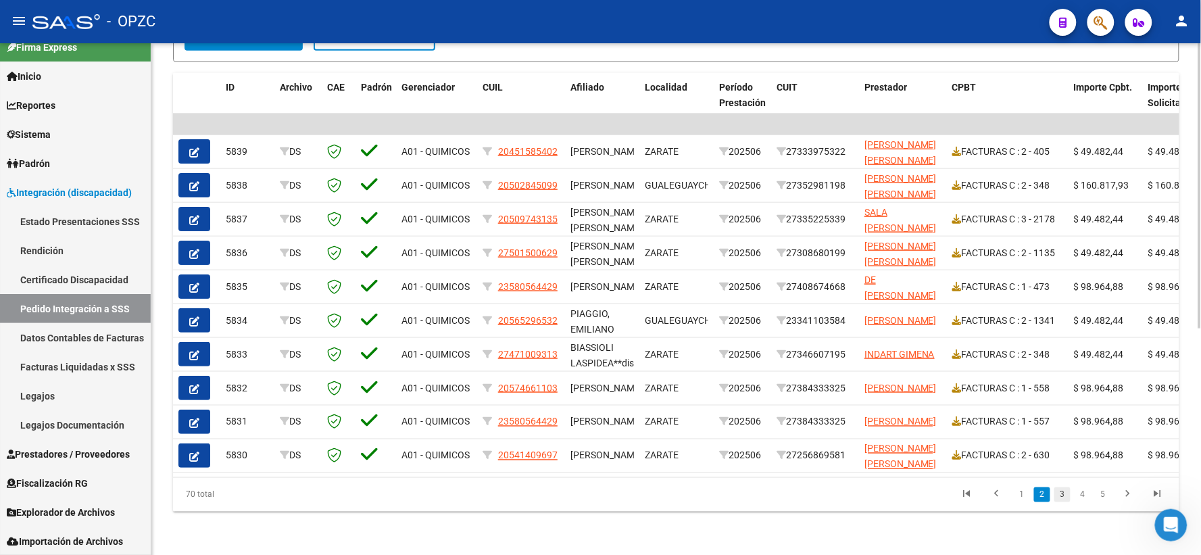
click at [1062, 497] on link "3" at bounding box center [1062, 494] width 16 height 15
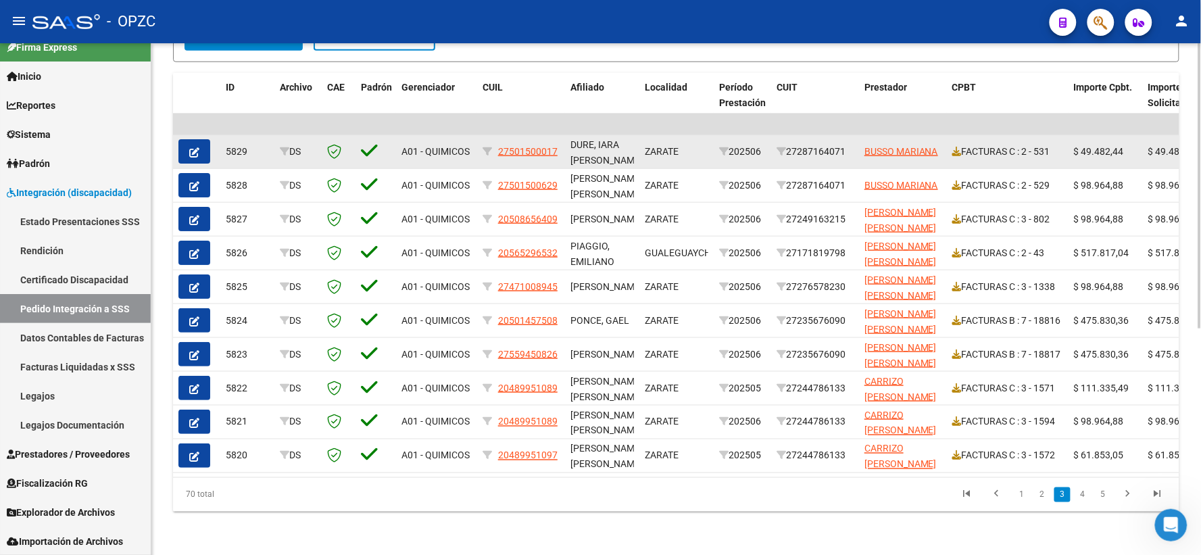
click at [185, 147] on button "button" at bounding box center [194, 151] width 32 height 24
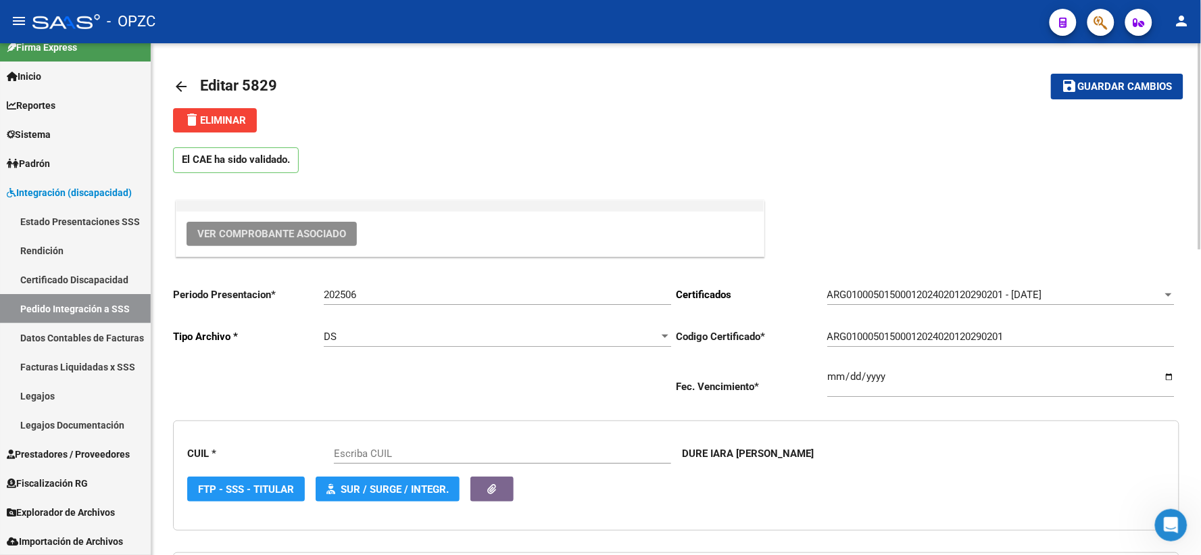
click at [246, 232] on span "Ver Comprobante Asociado" at bounding box center [271, 234] width 149 height 12
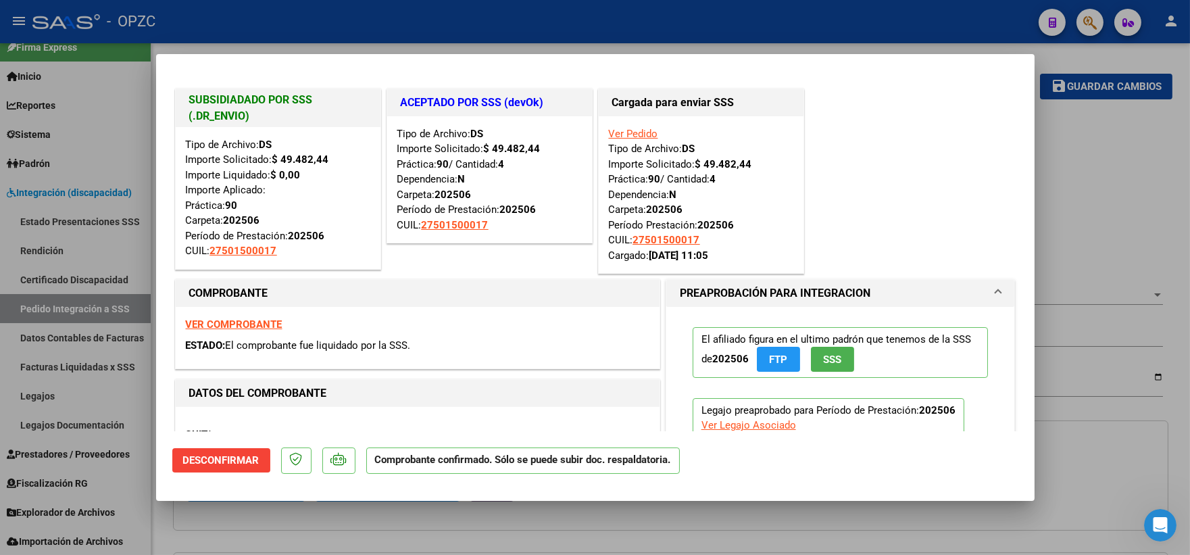
type input "27501500017"
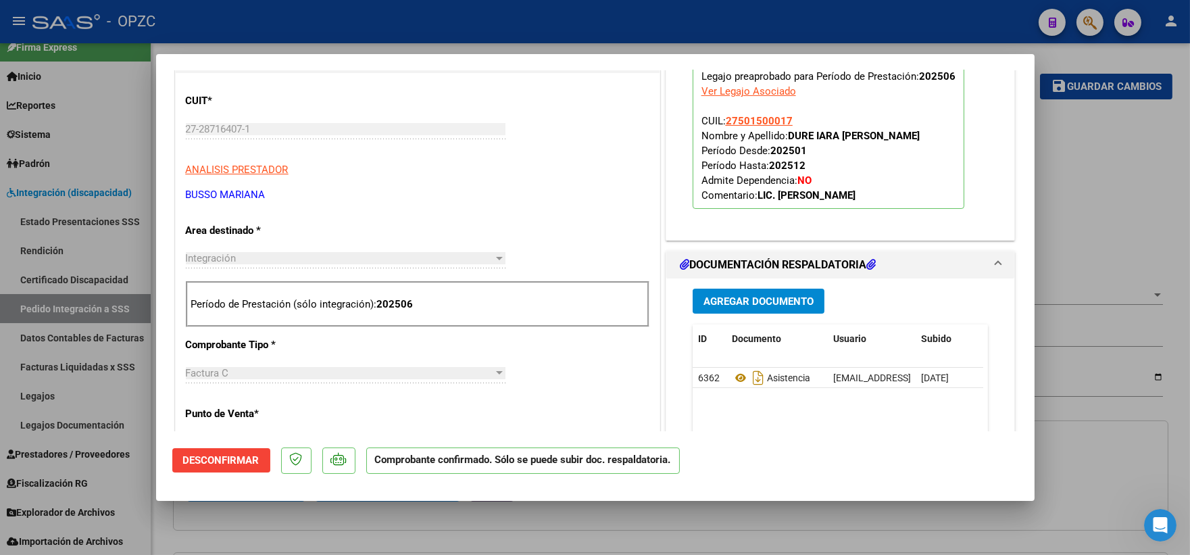
scroll to position [525, 0]
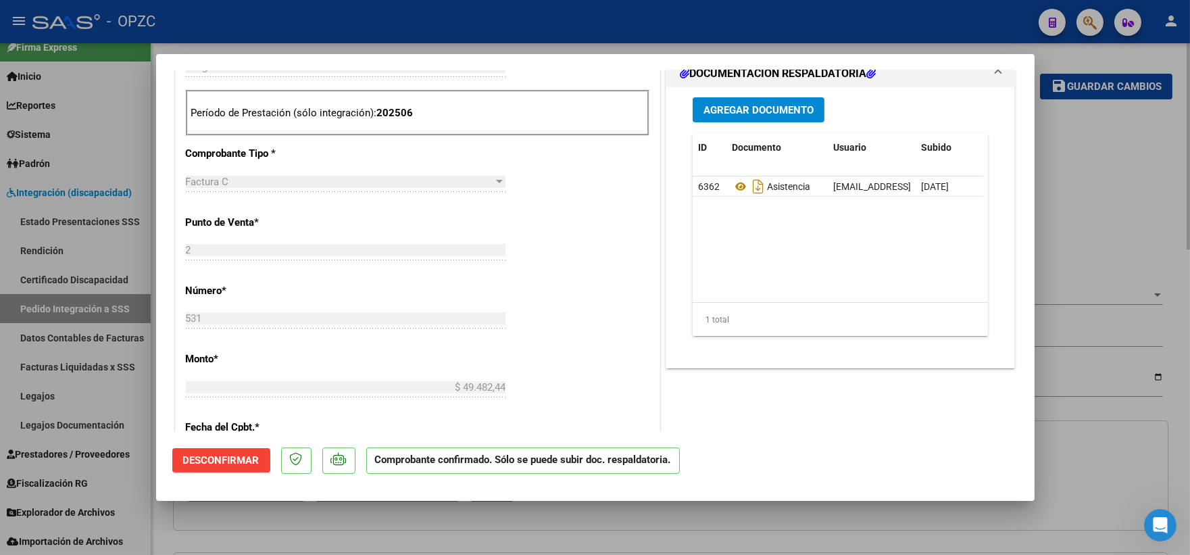
click at [1093, 193] on div at bounding box center [595, 277] width 1190 height 555
type input "$ 0,00"
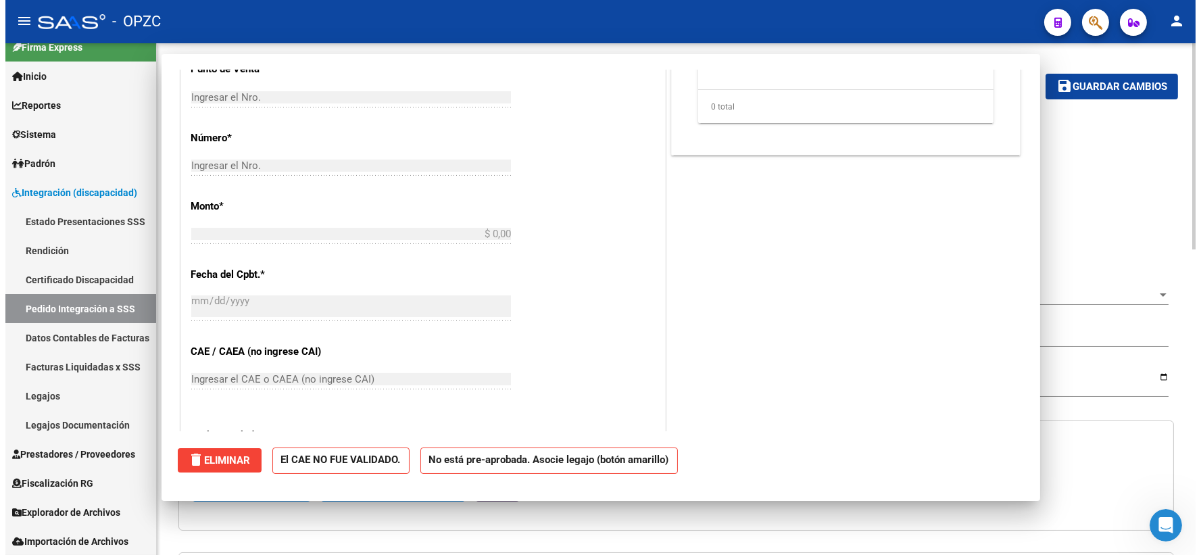
scroll to position [0, 0]
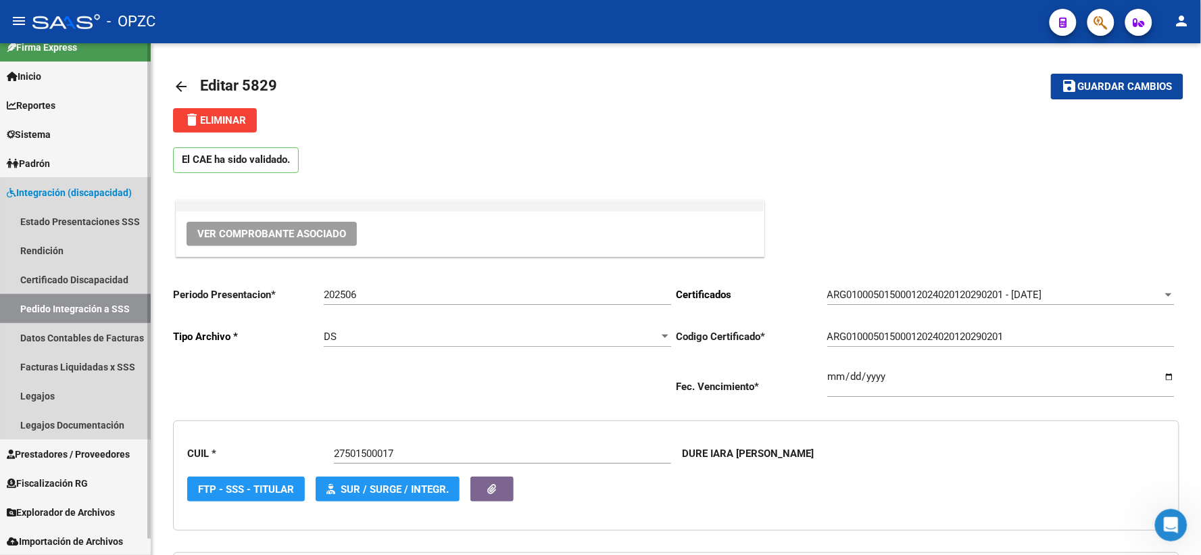
click at [55, 298] on link "Pedido Integración a SSS" at bounding box center [75, 308] width 151 height 29
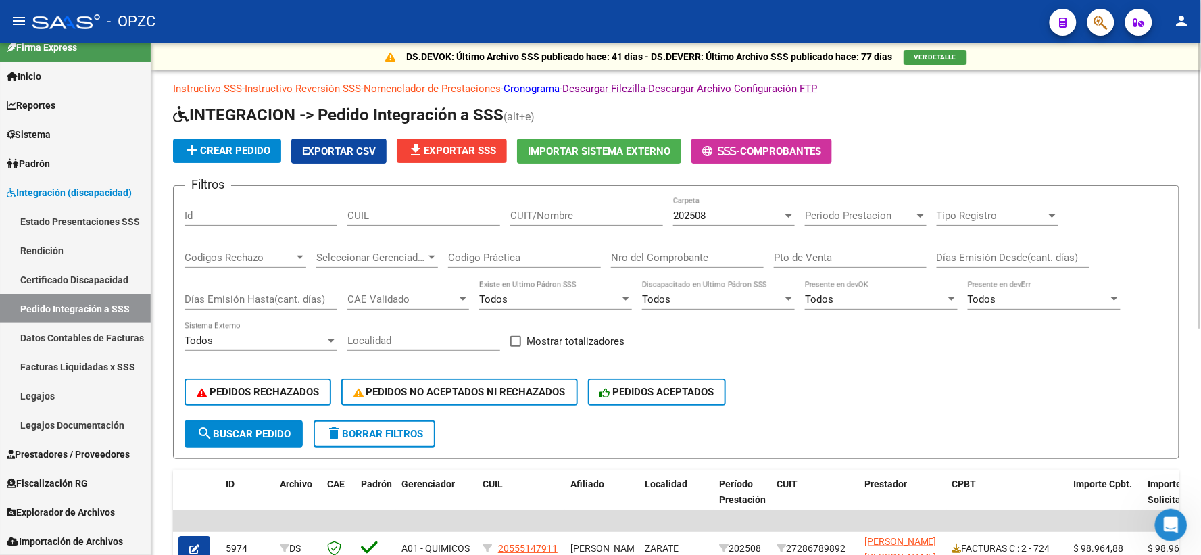
click at [721, 218] on div "202508" at bounding box center [727, 216] width 109 height 12
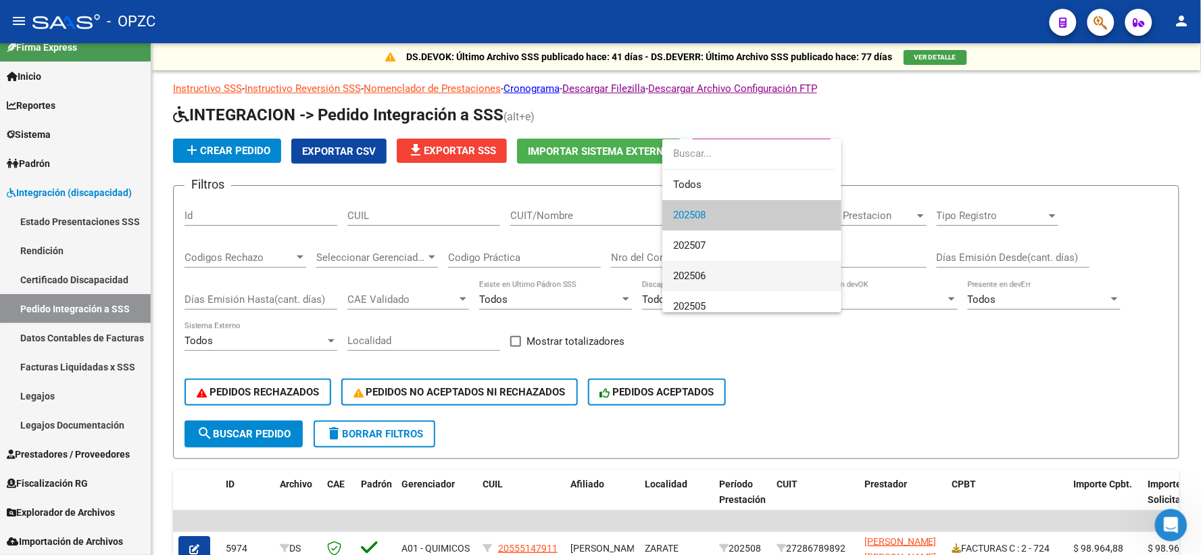
click at [723, 266] on span "202506" at bounding box center [751, 276] width 157 height 30
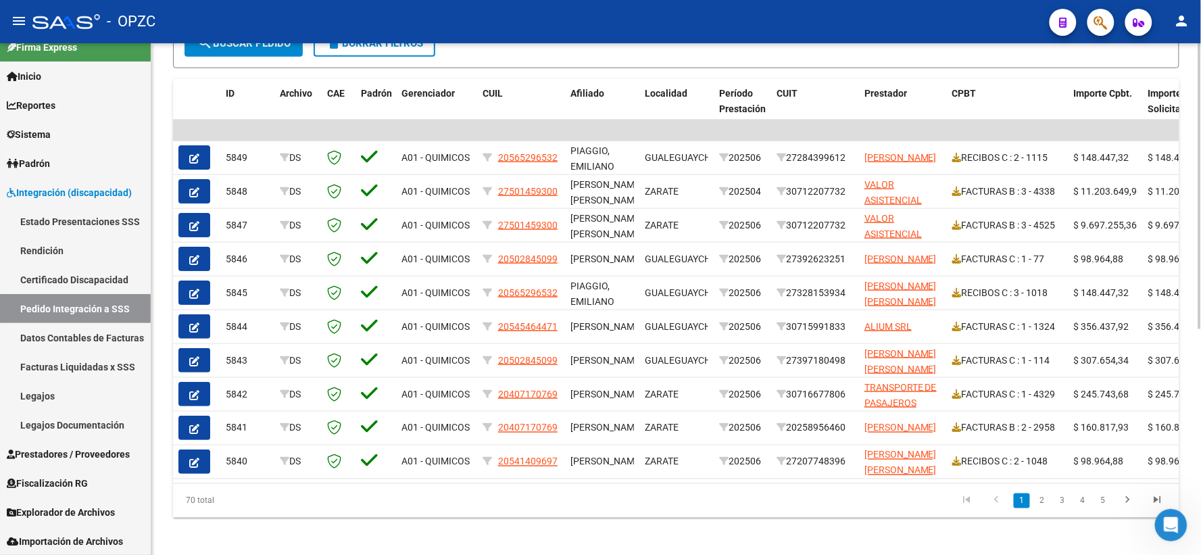
scroll to position [403, 0]
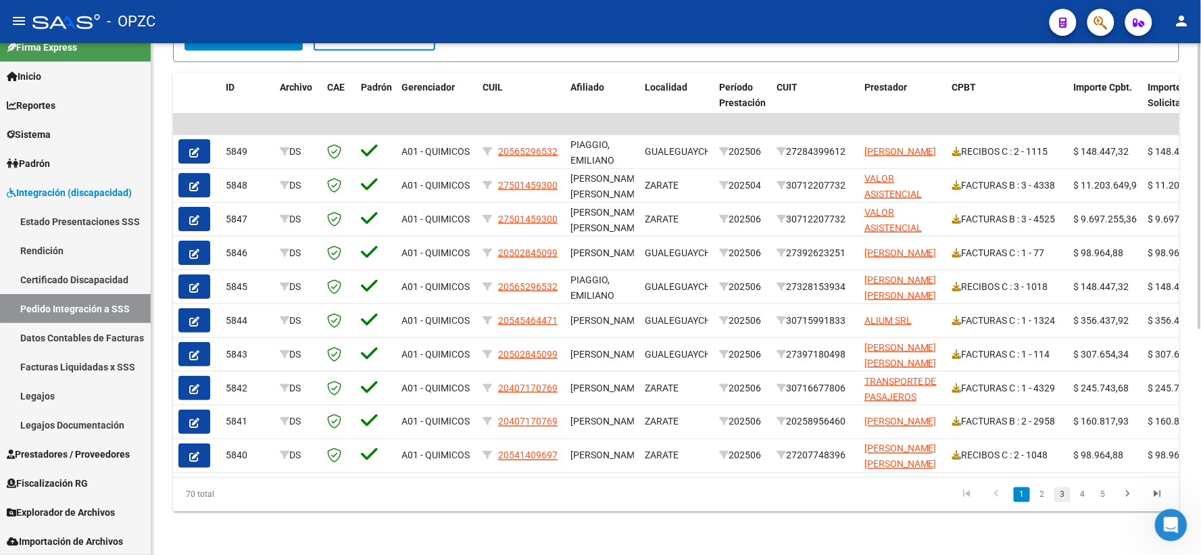
click at [1065, 495] on link "3" at bounding box center [1062, 494] width 16 height 15
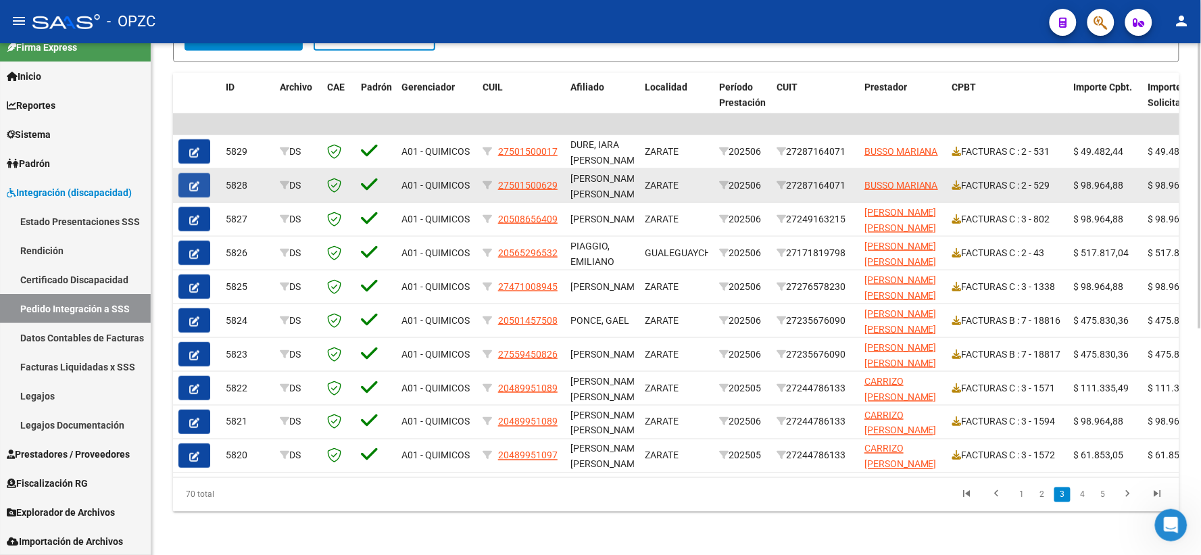
click at [193, 181] on icon "button" at bounding box center [194, 186] width 10 height 10
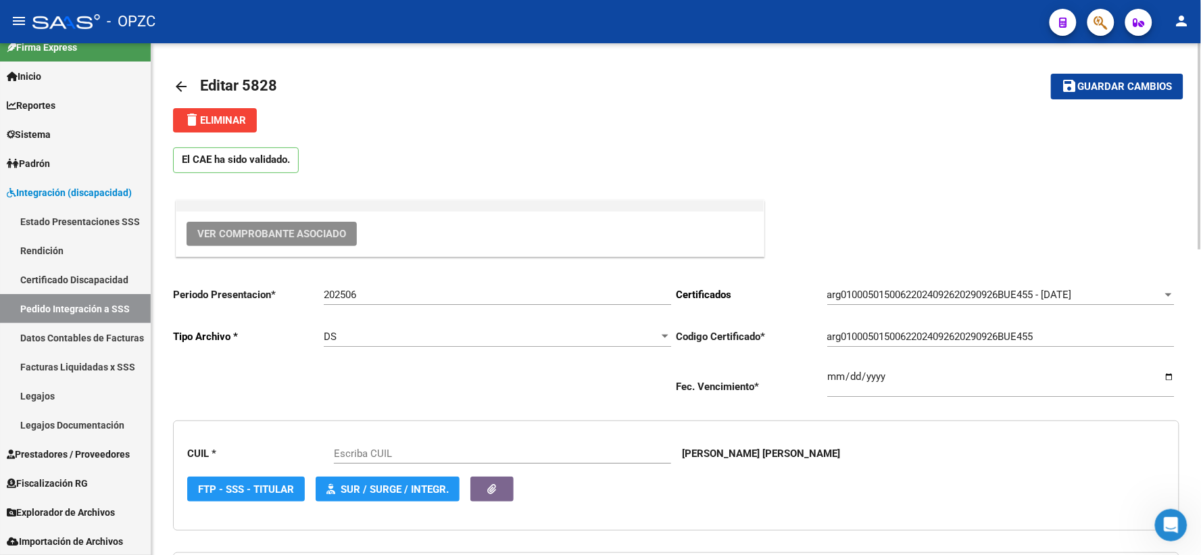
click at [285, 235] on span "Ver Comprobante Asociado" at bounding box center [271, 234] width 149 height 12
type input "27501500629"
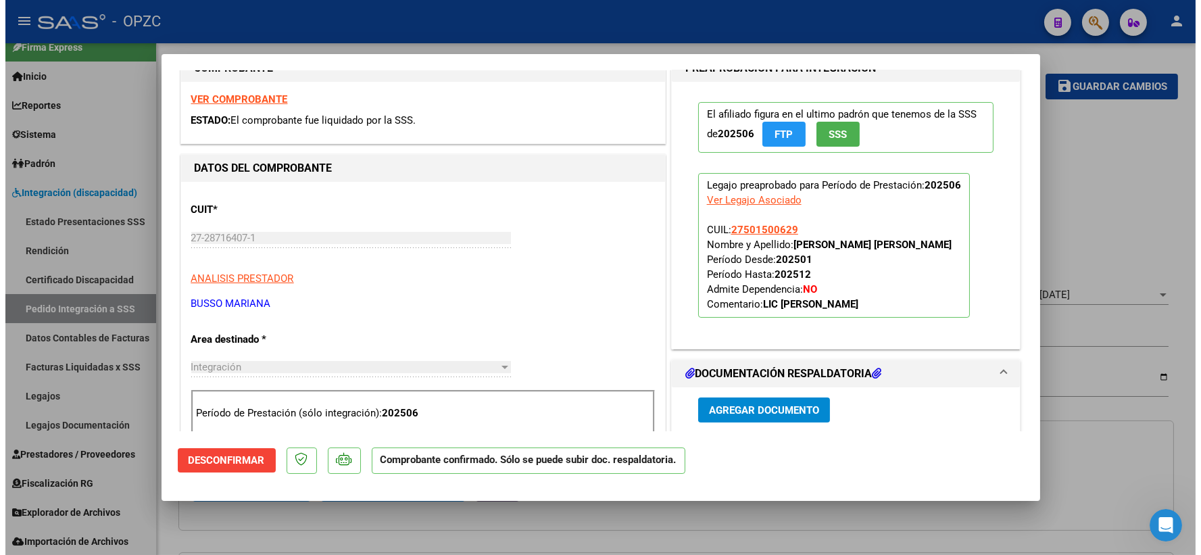
scroll to position [450, 0]
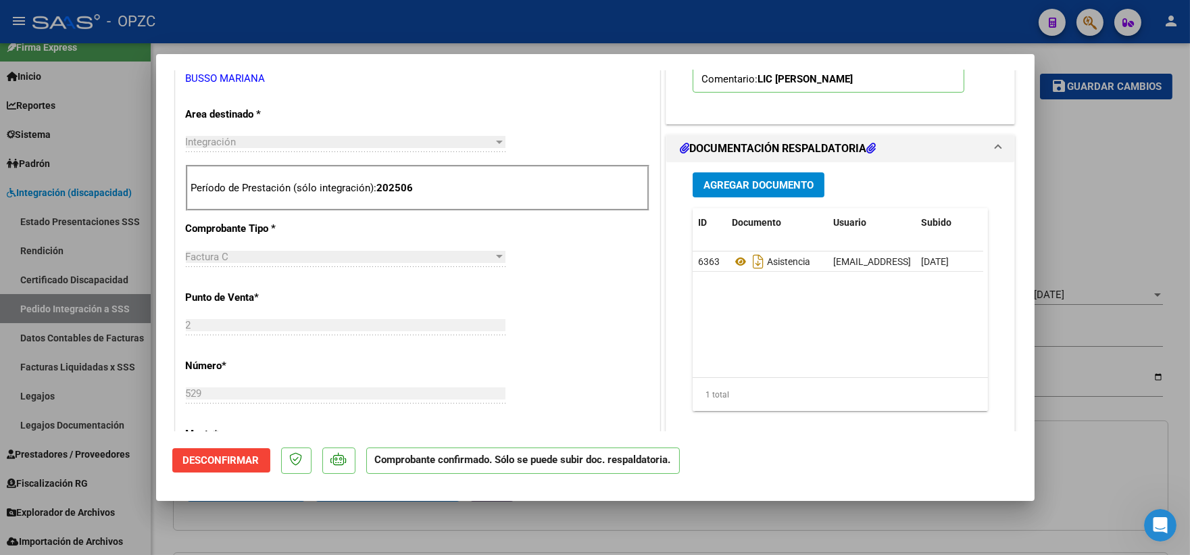
click at [1116, 182] on div at bounding box center [595, 277] width 1190 height 555
type input "$ 0,00"
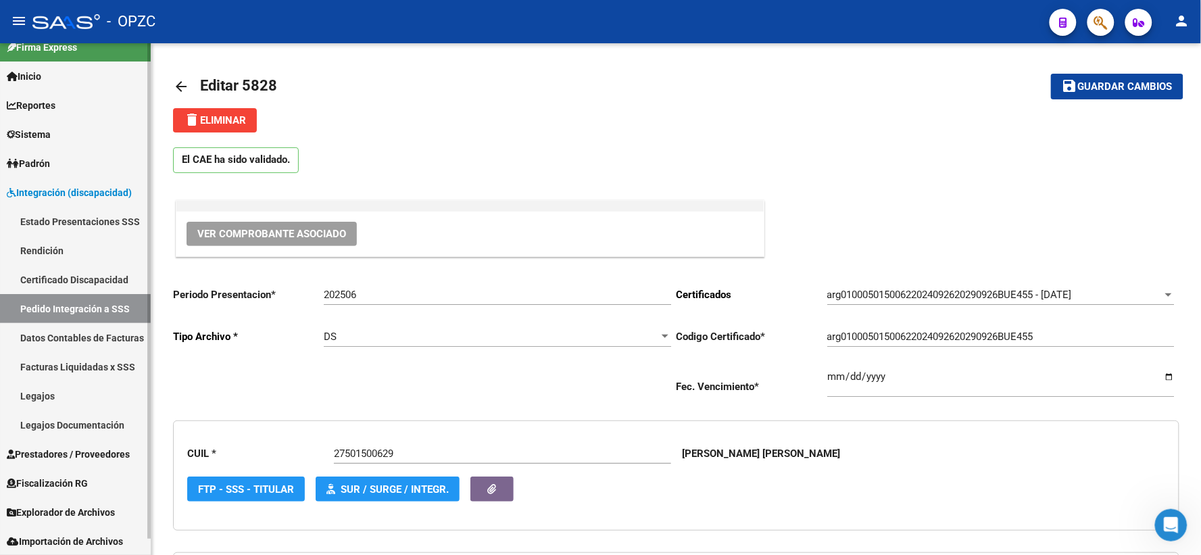
click at [75, 302] on link "Pedido Integración a SSS" at bounding box center [75, 308] width 151 height 29
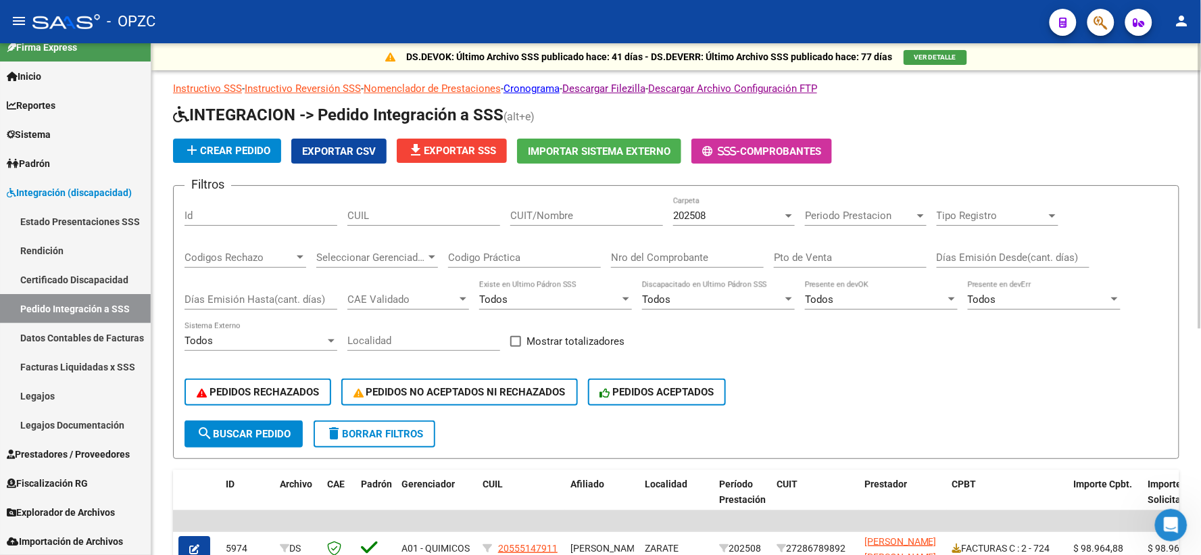
click at [786, 211] on div at bounding box center [789, 215] width 12 height 11
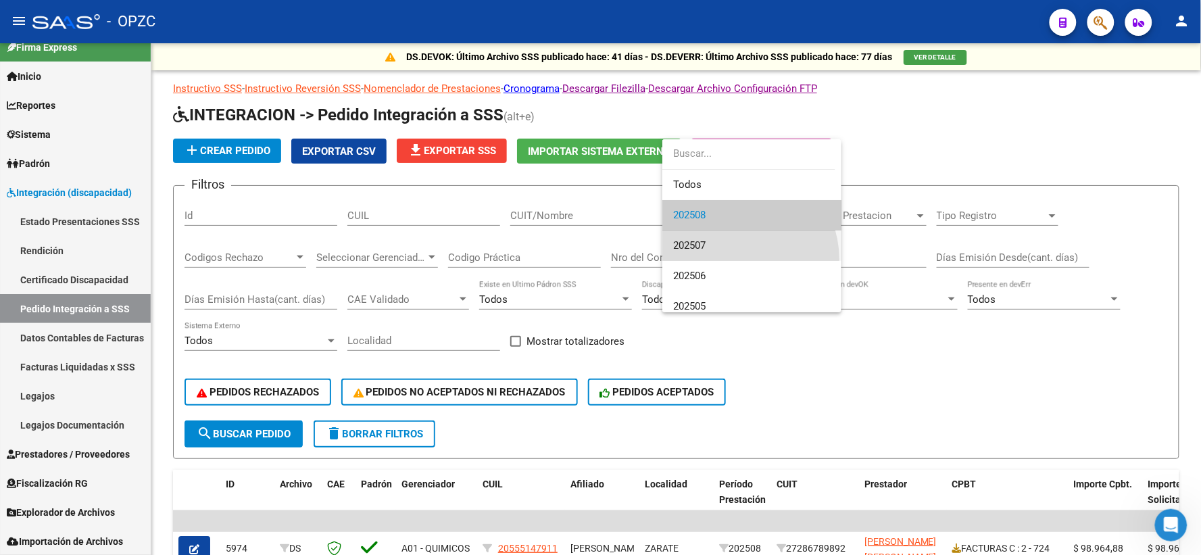
click at [732, 260] on span "202507" at bounding box center [751, 245] width 157 height 30
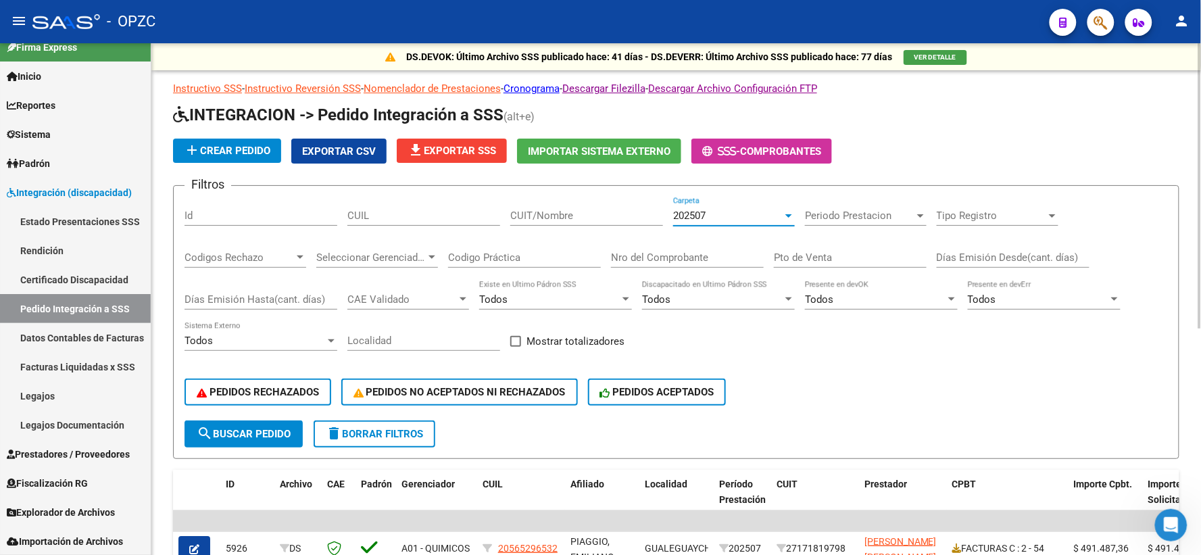
click at [758, 212] on div "202507" at bounding box center [727, 216] width 109 height 12
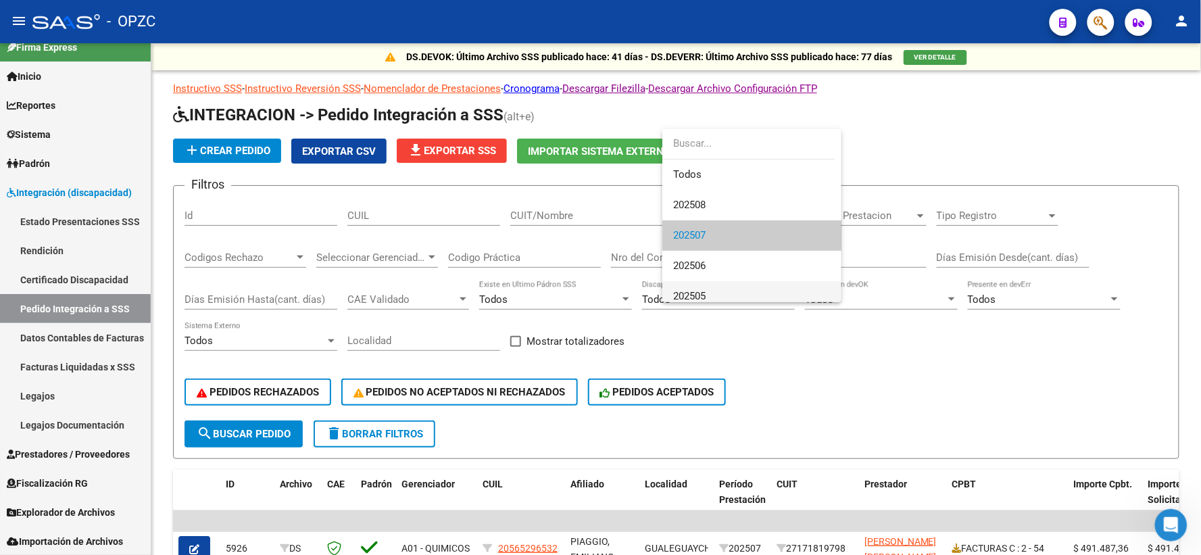
scroll to position [20, 0]
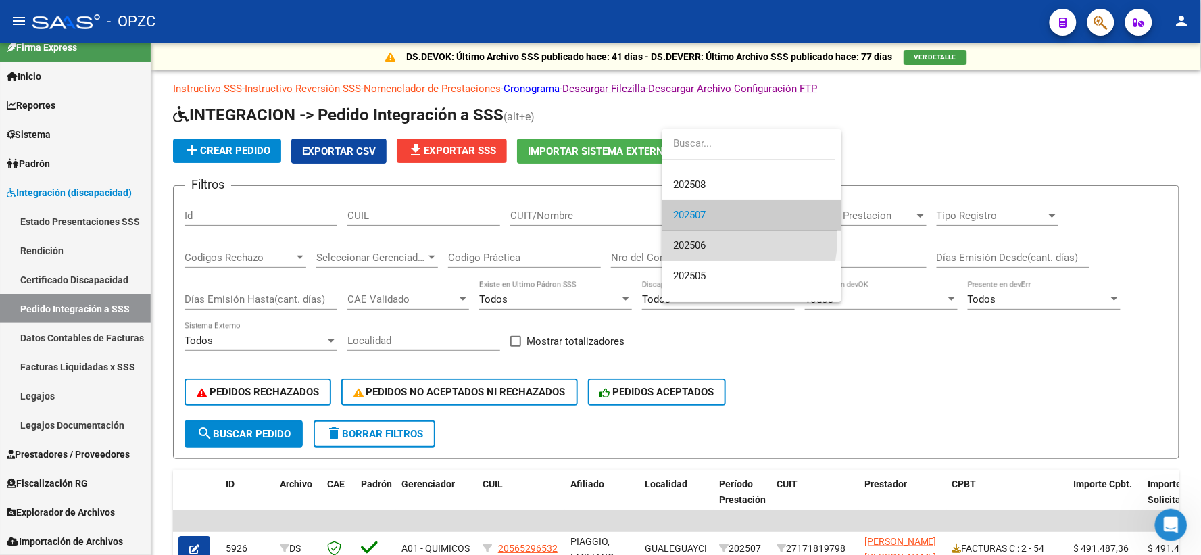
click at [714, 239] on span "202506" at bounding box center [751, 245] width 157 height 30
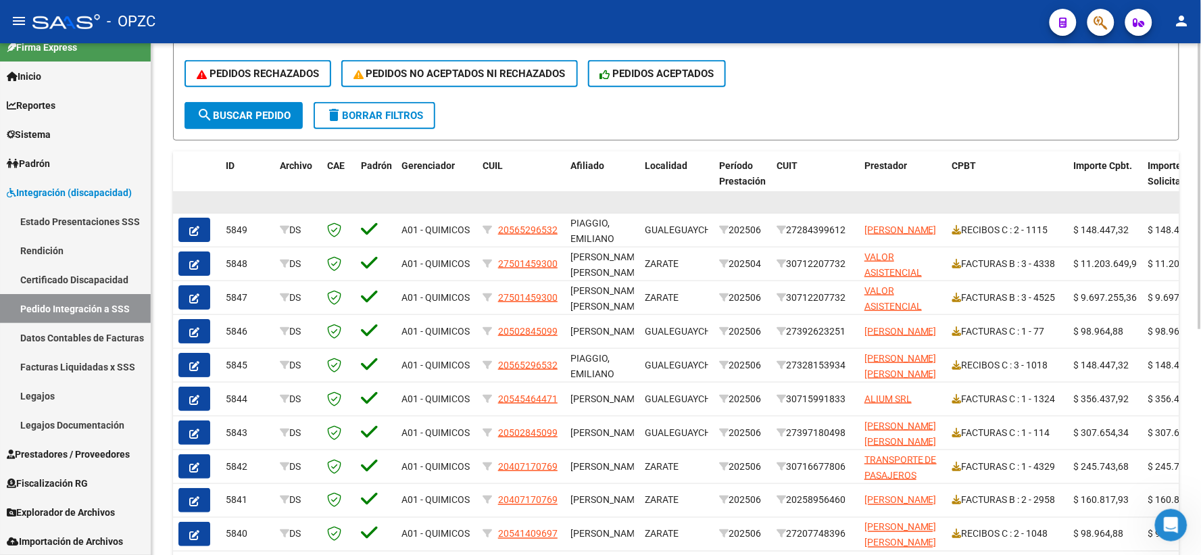
scroll to position [375, 0]
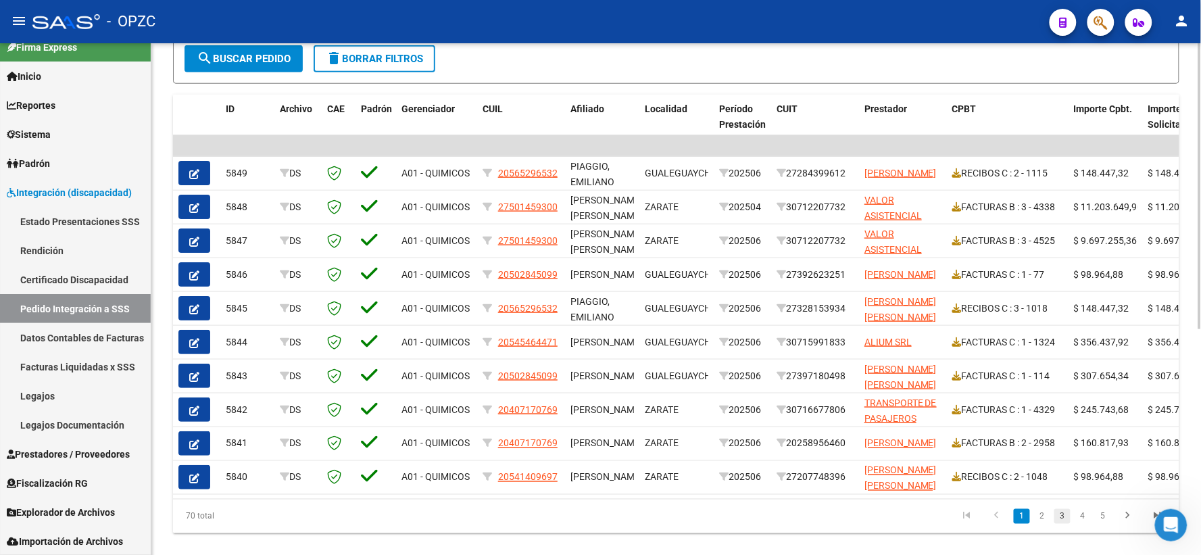
click at [1059, 524] on link "3" at bounding box center [1062, 516] width 16 height 15
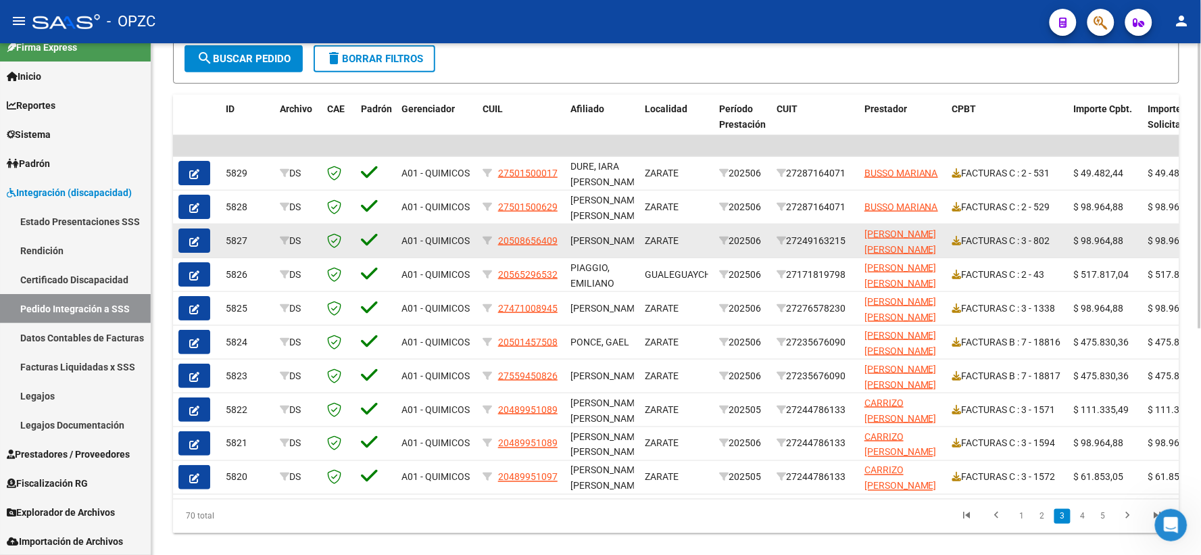
click at [194, 239] on icon "button" at bounding box center [194, 242] width 10 height 10
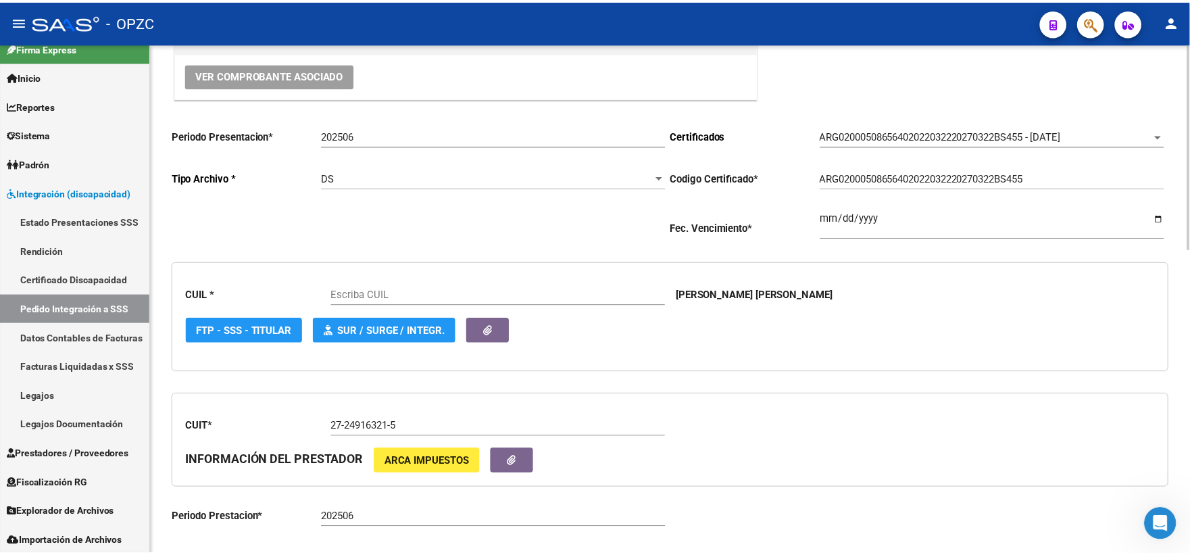
scroll to position [75, 0]
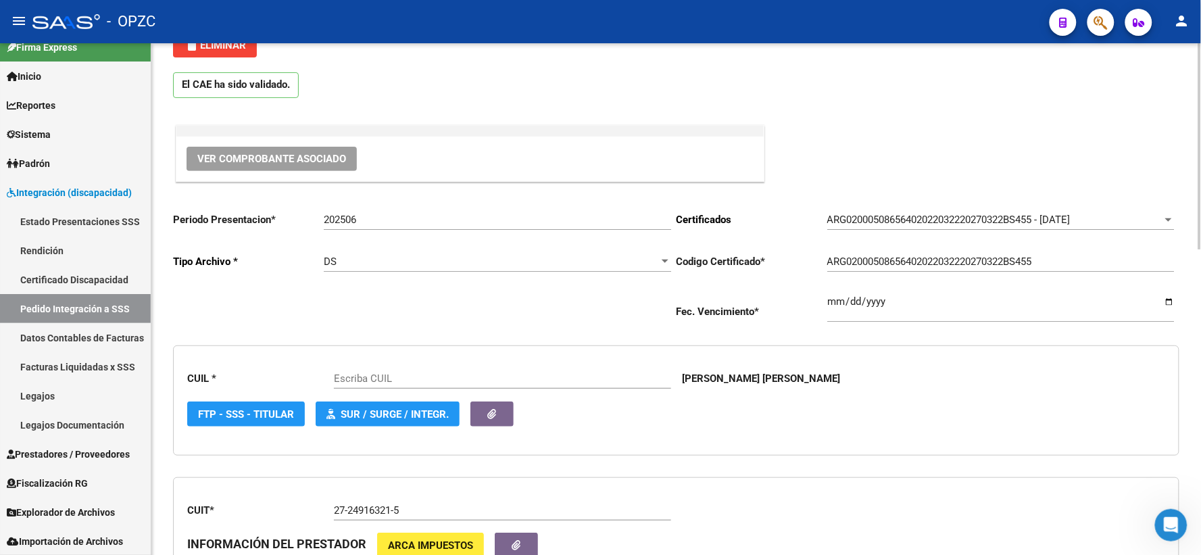
type input "20508656409"
click at [233, 153] on span "Ver Comprobante Asociado" at bounding box center [271, 159] width 149 height 12
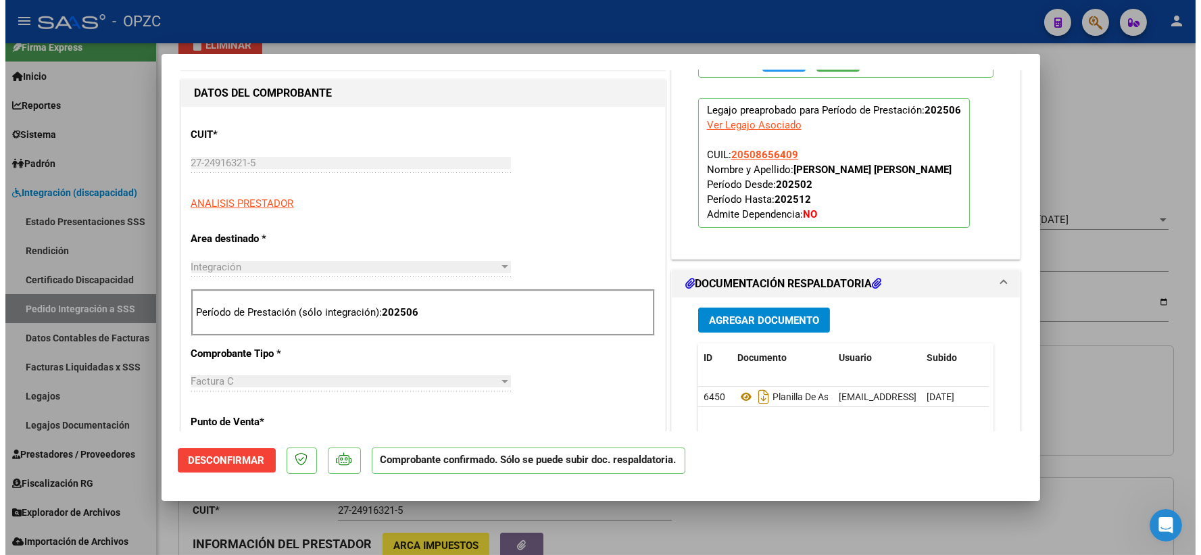
scroll to position [550, 0]
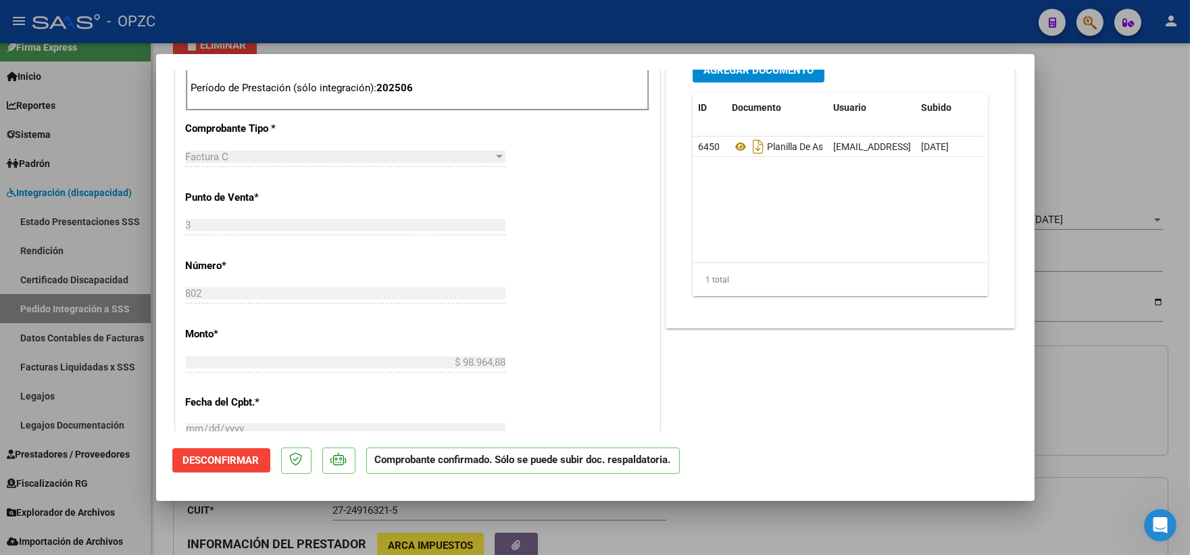
click at [1093, 407] on div at bounding box center [595, 277] width 1190 height 555
type input "$ 0,00"
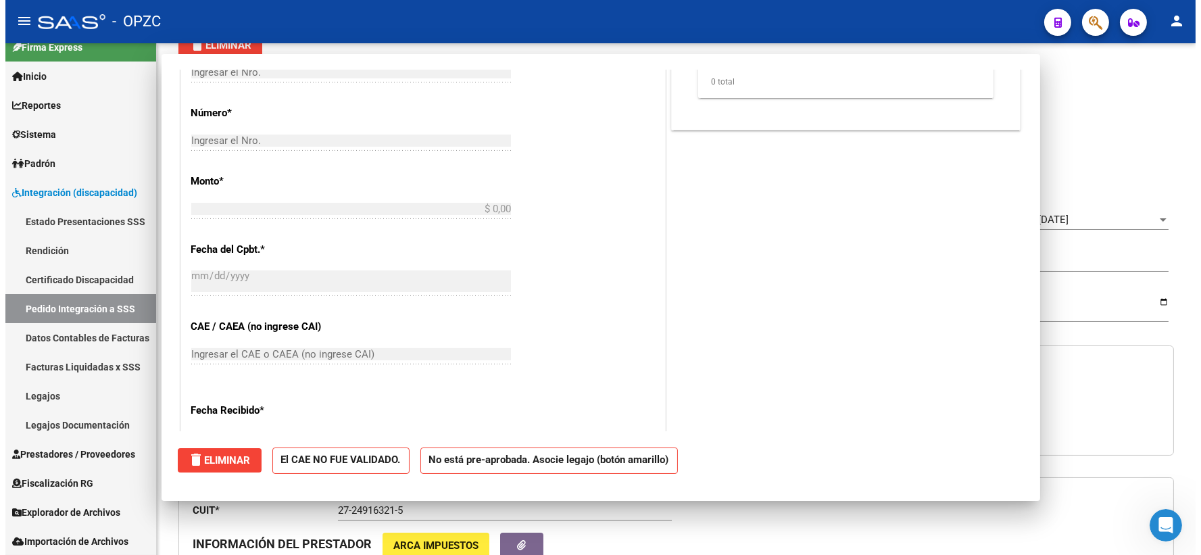
scroll to position [0, 0]
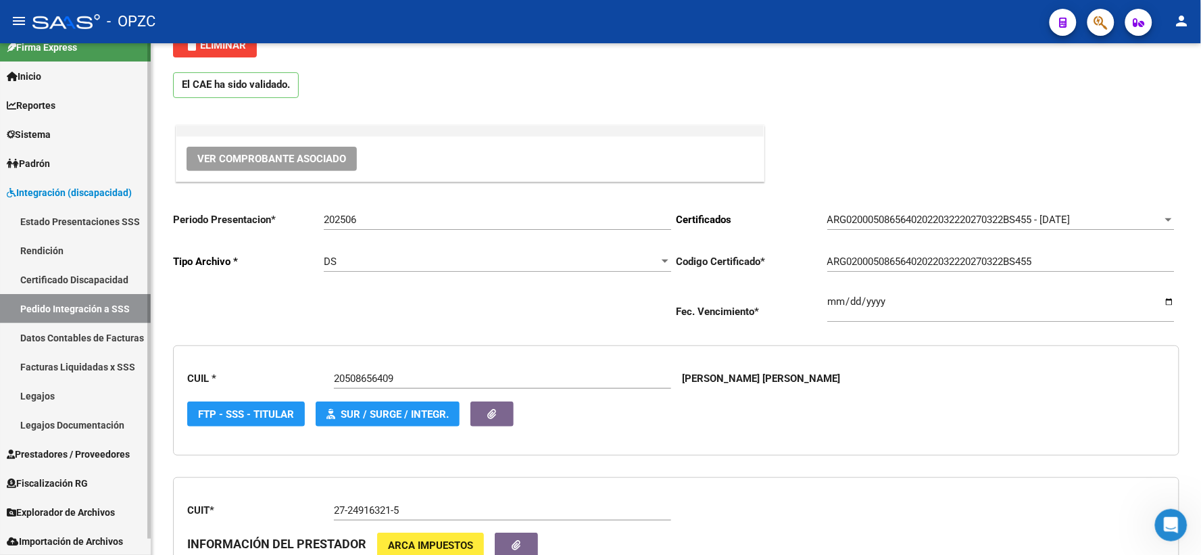
click at [62, 308] on link "Pedido Integración a SSS" at bounding box center [75, 308] width 151 height 29
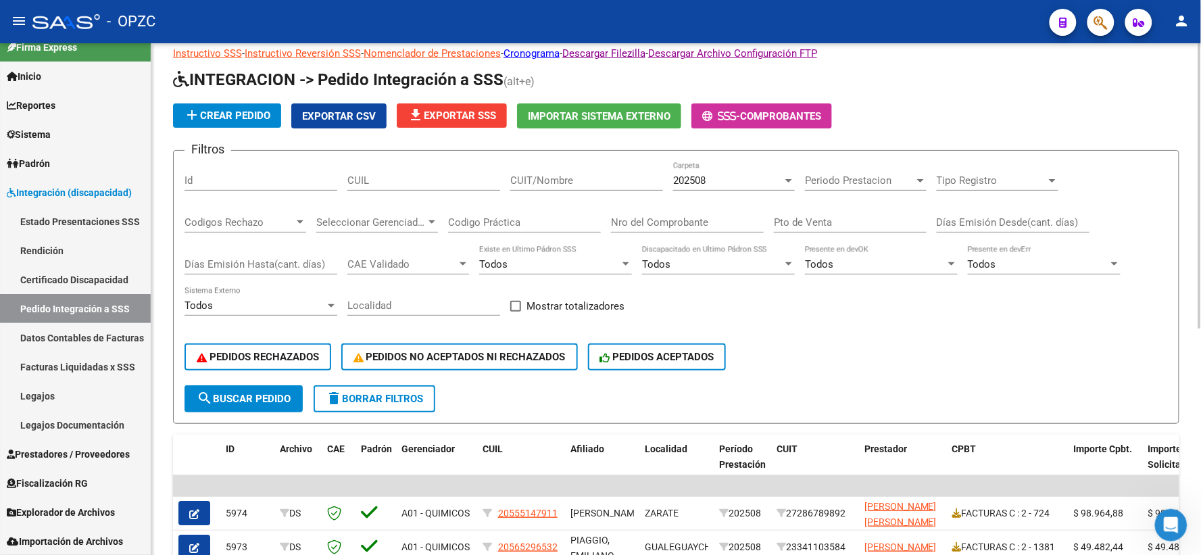
scroll to position [75, 0]
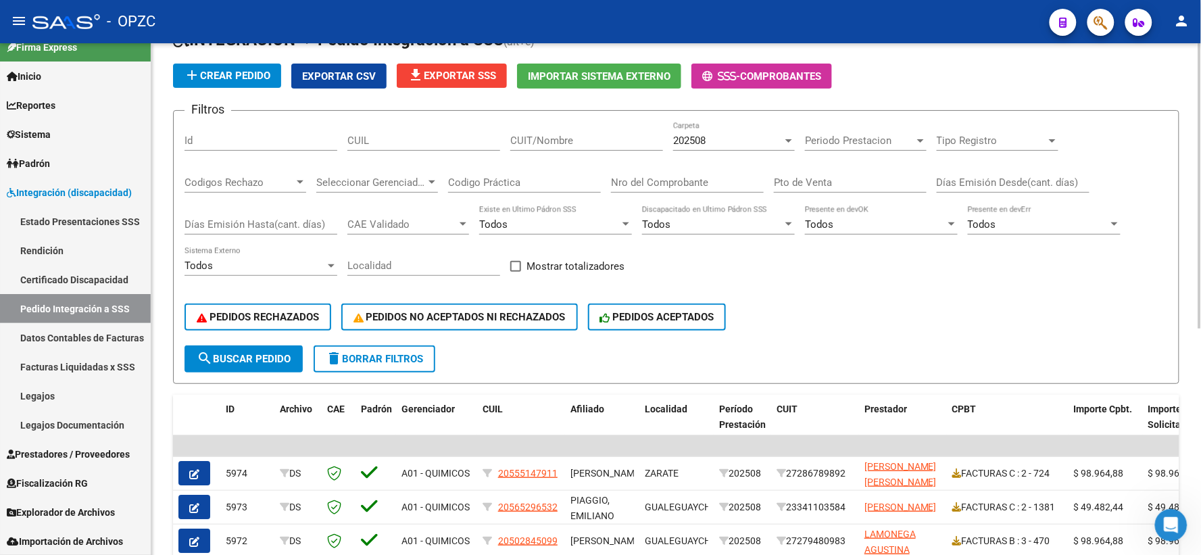
click at [731, 143] on div "202508" at bounding box center [727, 141] width 109 height 12
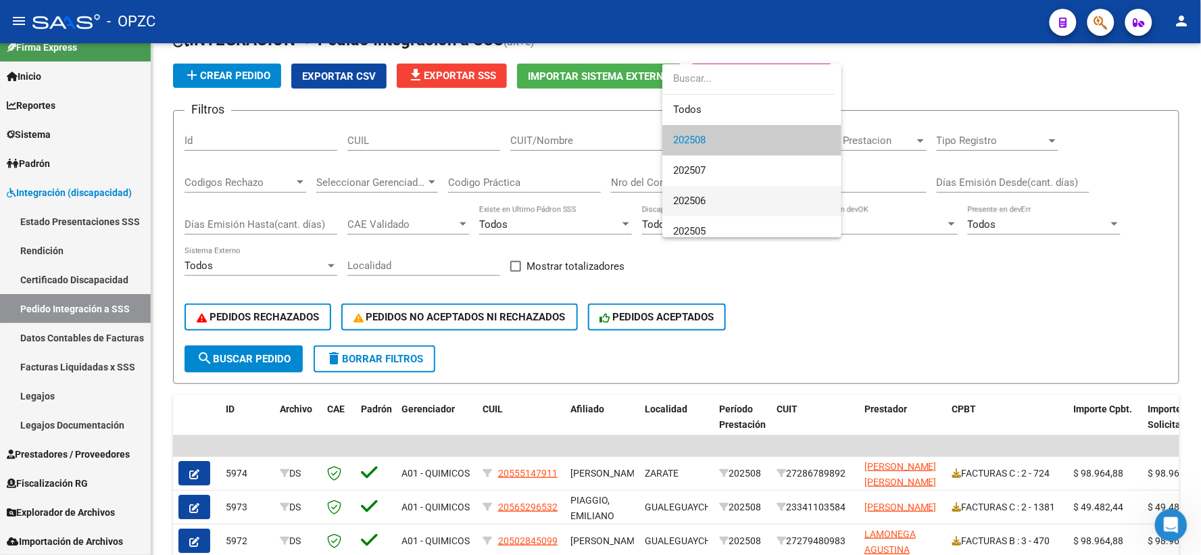
click at [710, 197] on span "202506" at bounding box center [751, 201] width 157 height 30
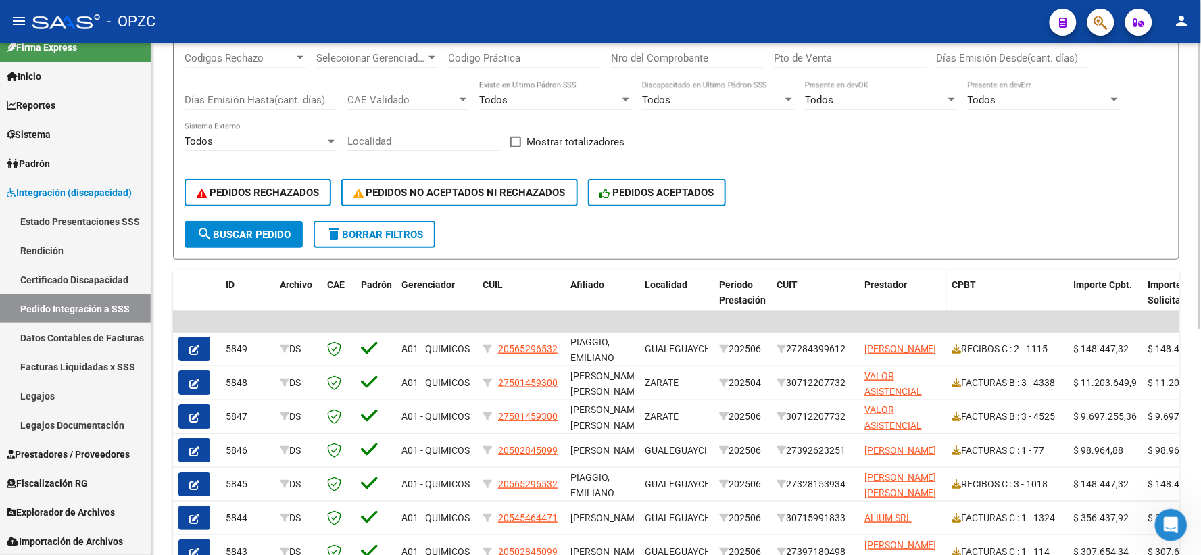
scroll to position [403, 0]
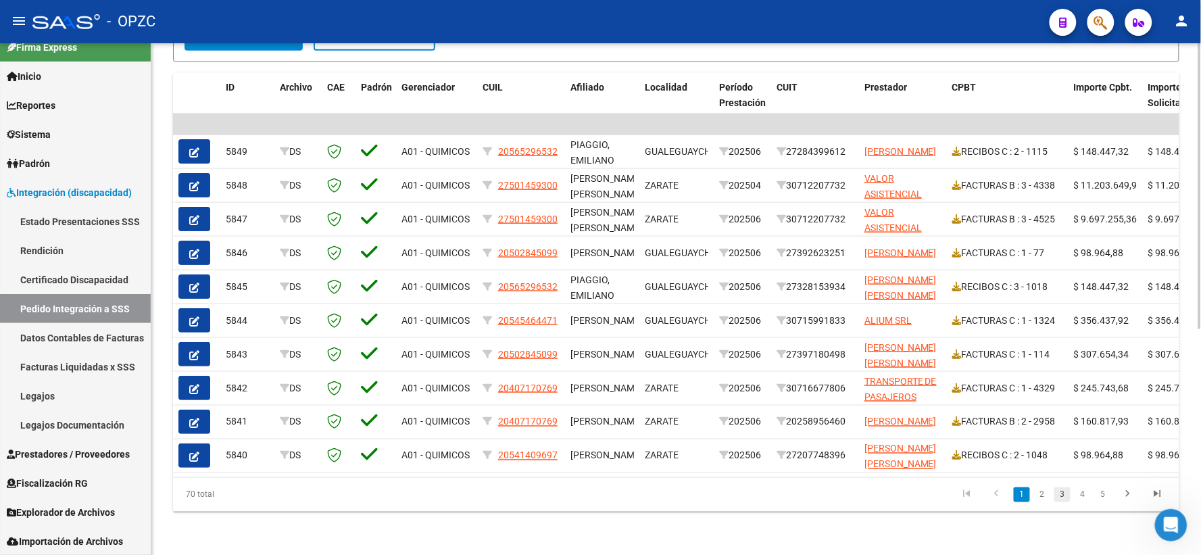
click at [1056, 497] on link "3" at bounding box center [1062, 494] width 16 height 15
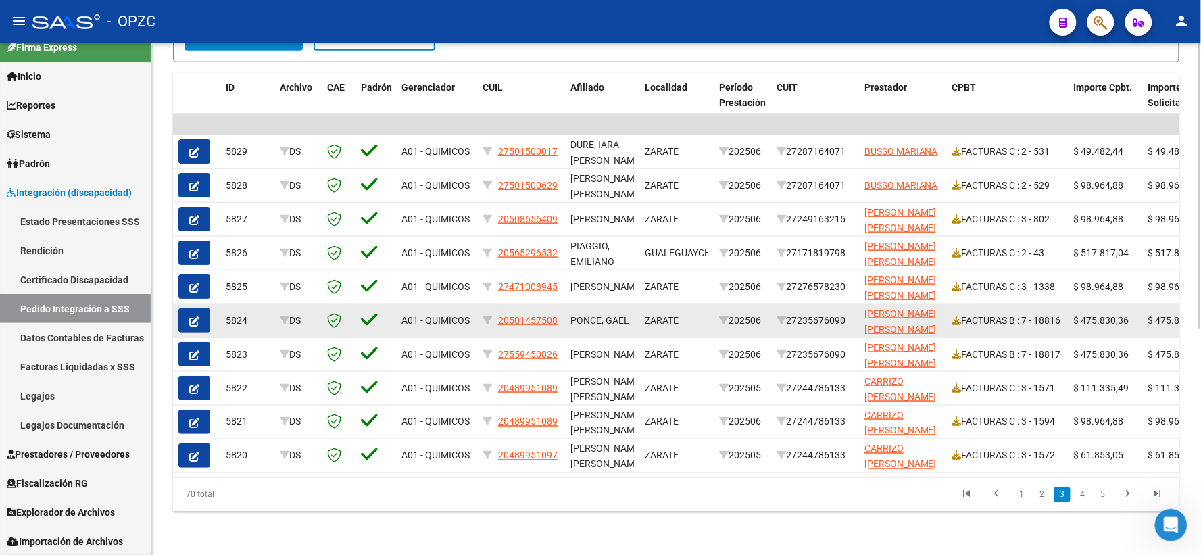
click at [200, 315] on button "button" at bounding box center [194, 320] width 32 height 24
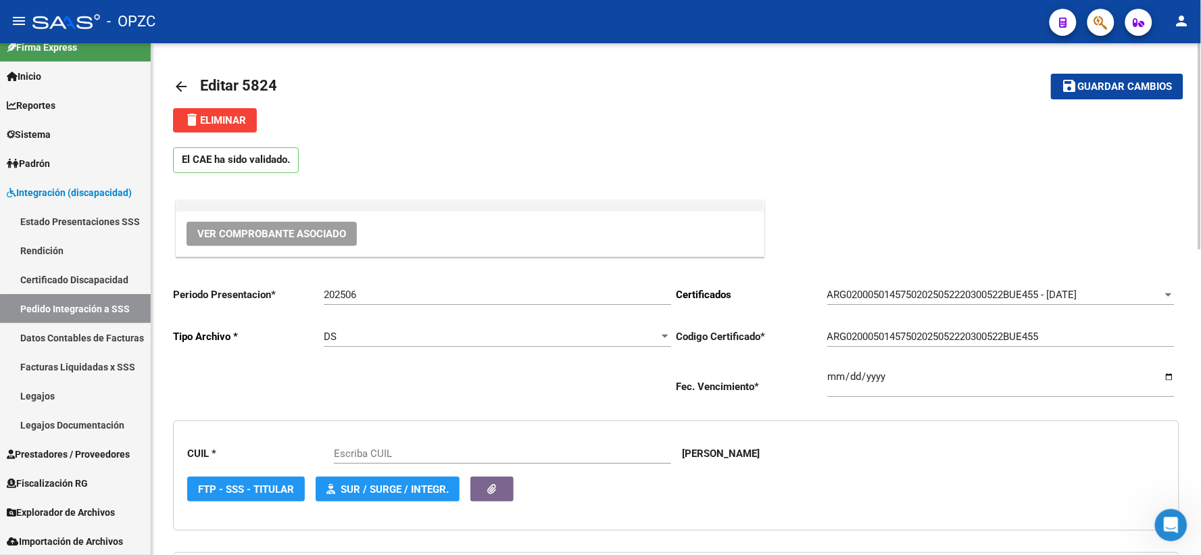
type input "20501457508"
click at [302, 238] on span "Ver Comprobante Asociado" at bounding box center [271, 234] width 149 height 12
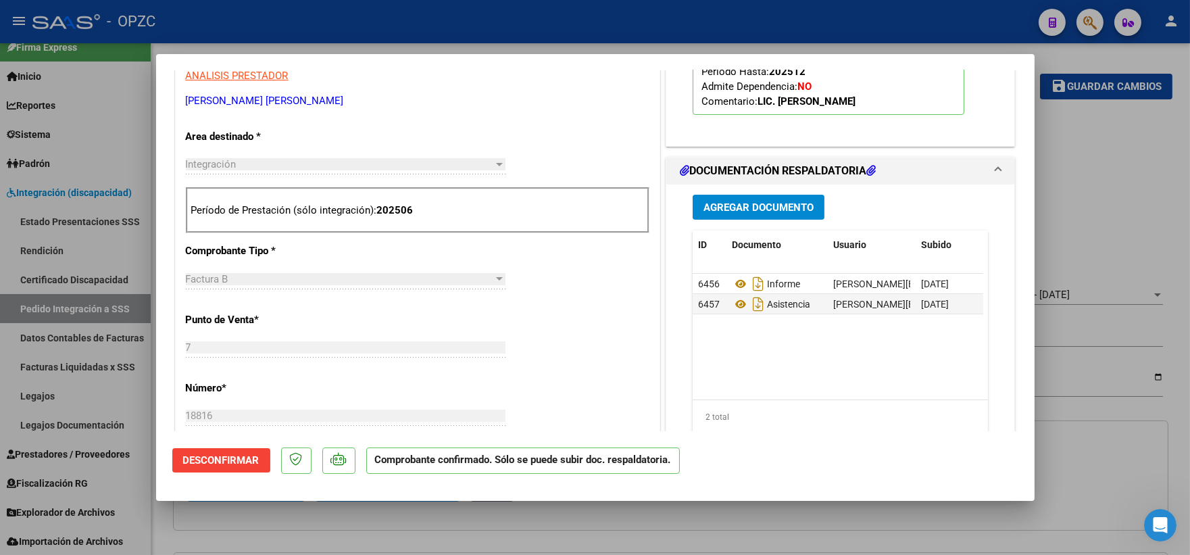
scroll to position [450, 0]
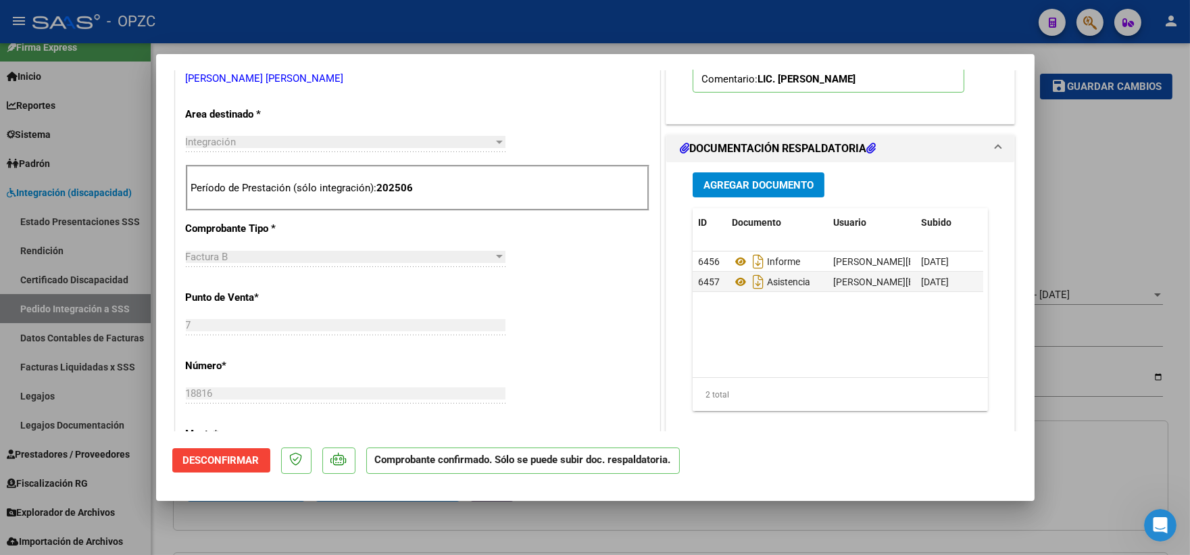
click at [1059, 168] on div at bounding box center [595, 277] width 1190 height 555
type input "$ 0,00"
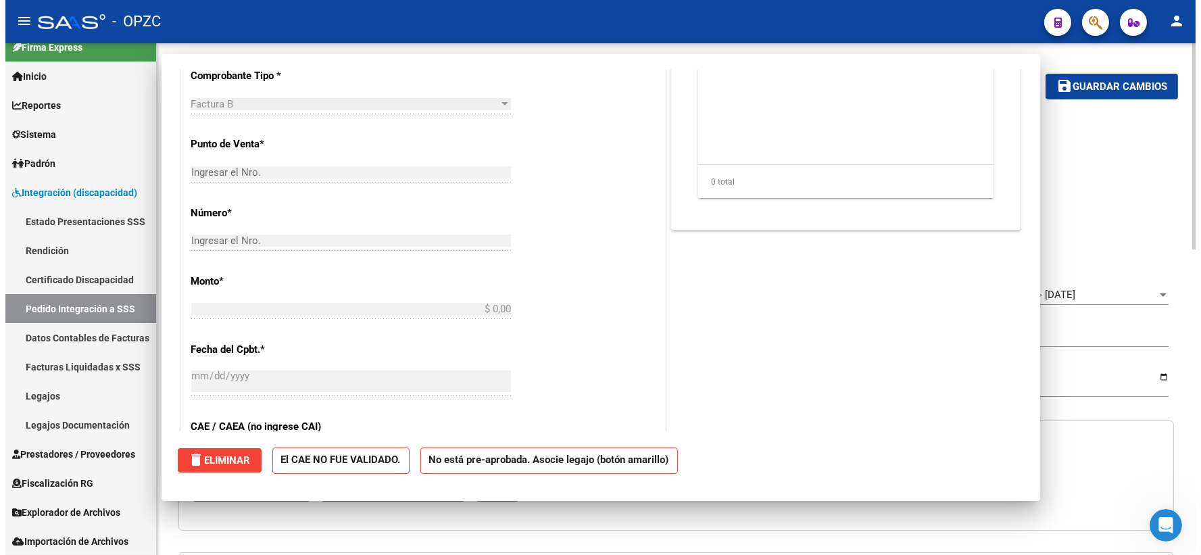
scroll to position [0, 0]
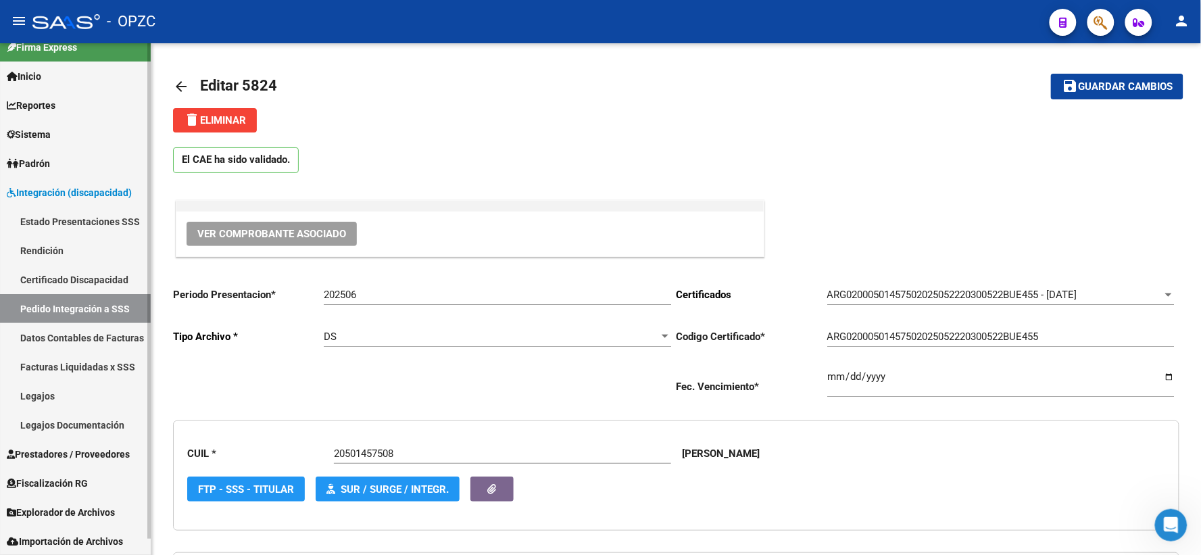
click at [79, 309] on link "Pedido Integración a SSS" at bounding box center [75, 308] width 151 height 29
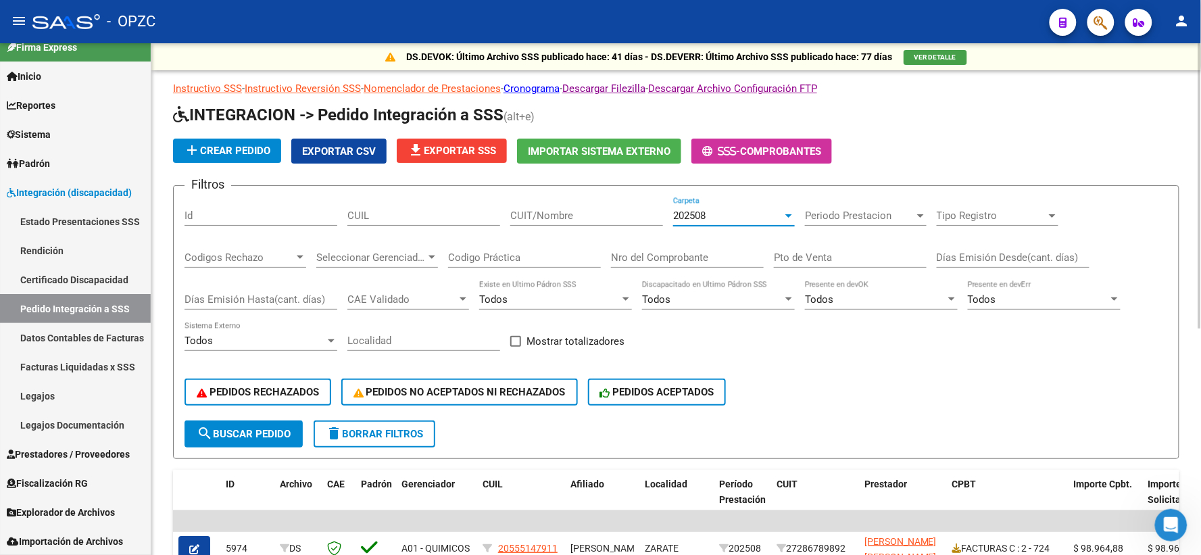
click at [751, 215] on div "202508" at bounding box center [727, 216] width 109 height 12
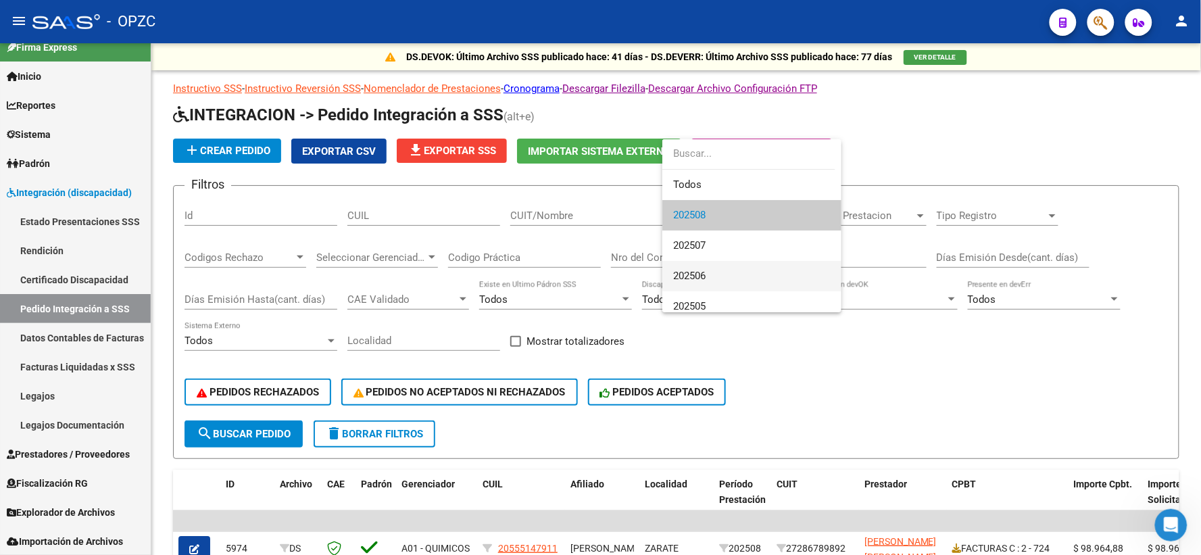
click at [716, 270] on span "202506" at bounding box center [751, 276] width 157 height 30
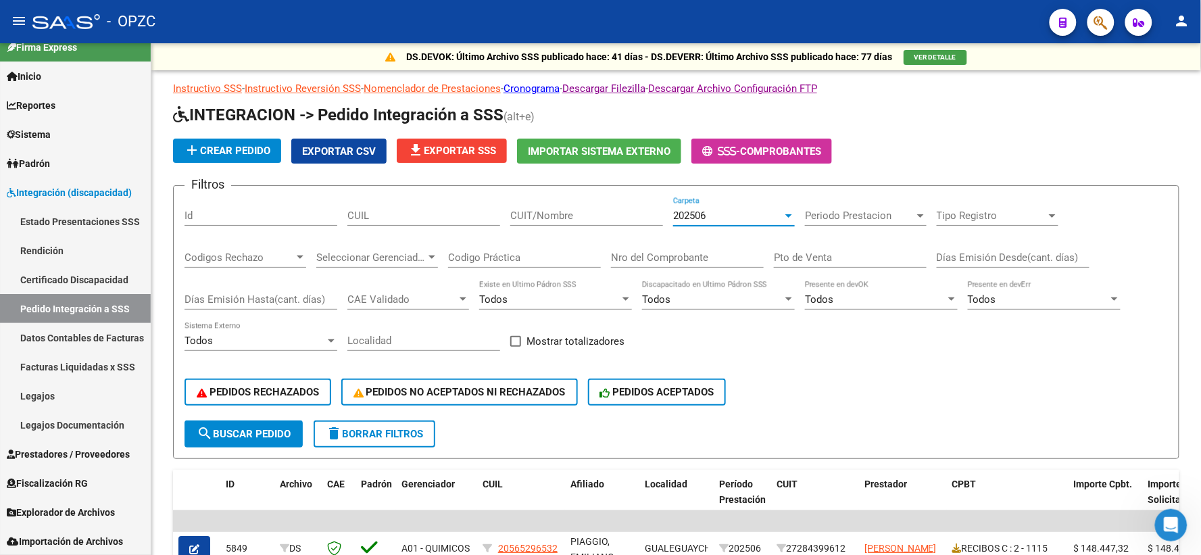
scroll to position [375, 0]
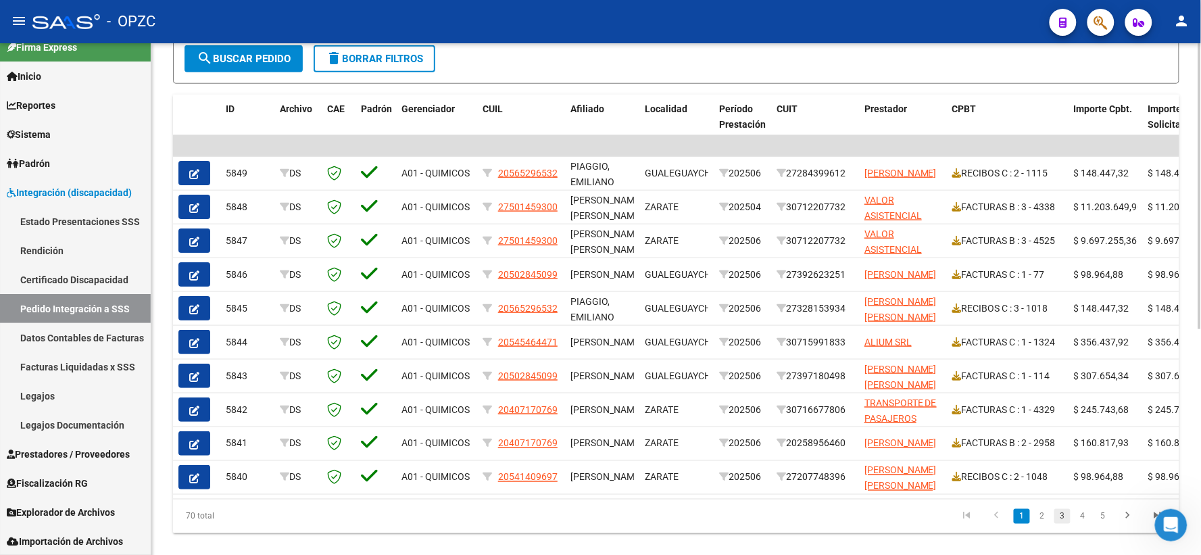
click at [1065, 524] on link "3" at bounding box center [1062, 516] width 16 height 15
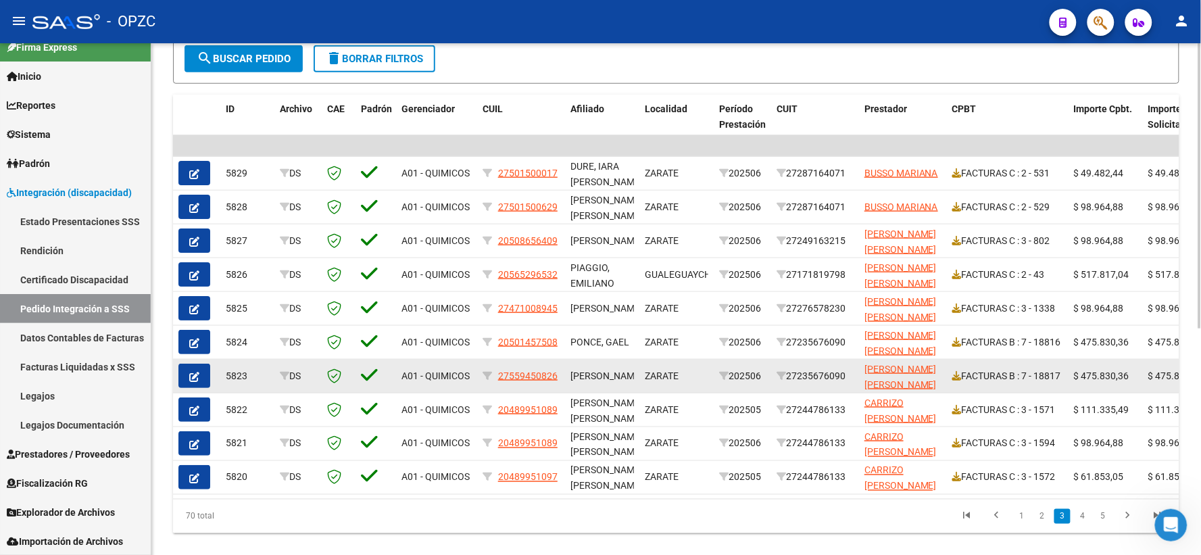
click at [189, 379] on icon "button" at bounding box center [194, 377] width 10 height 10
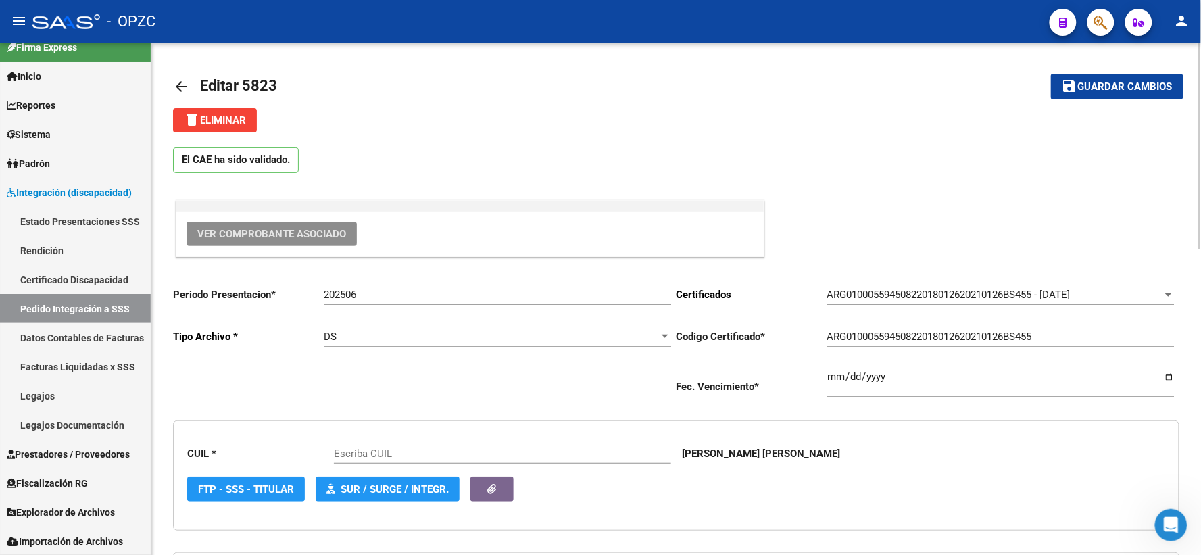
click at [314, 233] on span "Ver Comprobante Asociado" at bounding box center [271, 234] width 149 height 12
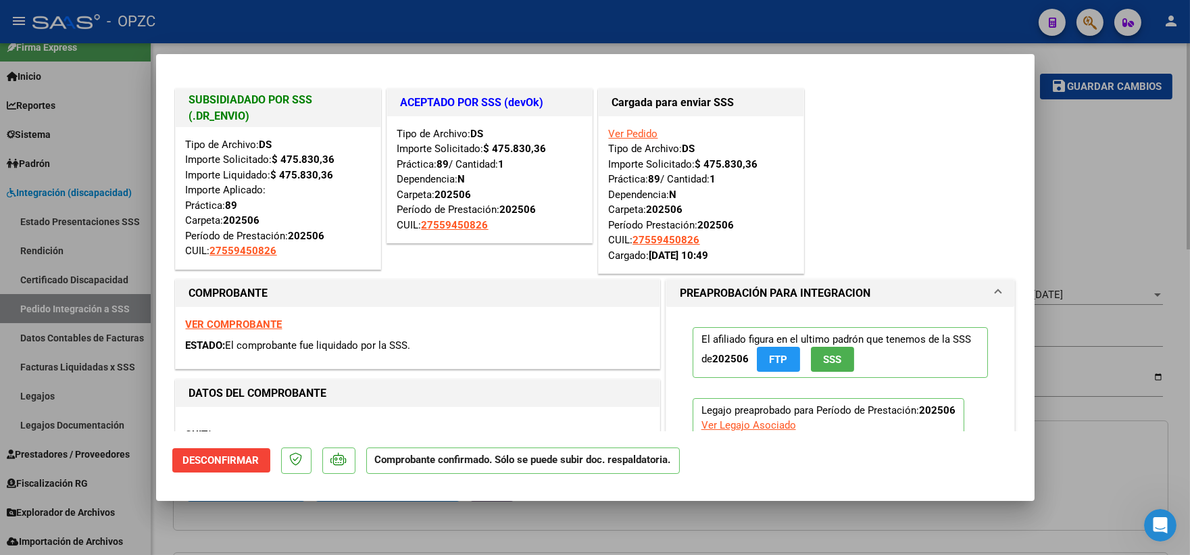
type input "27559450826"
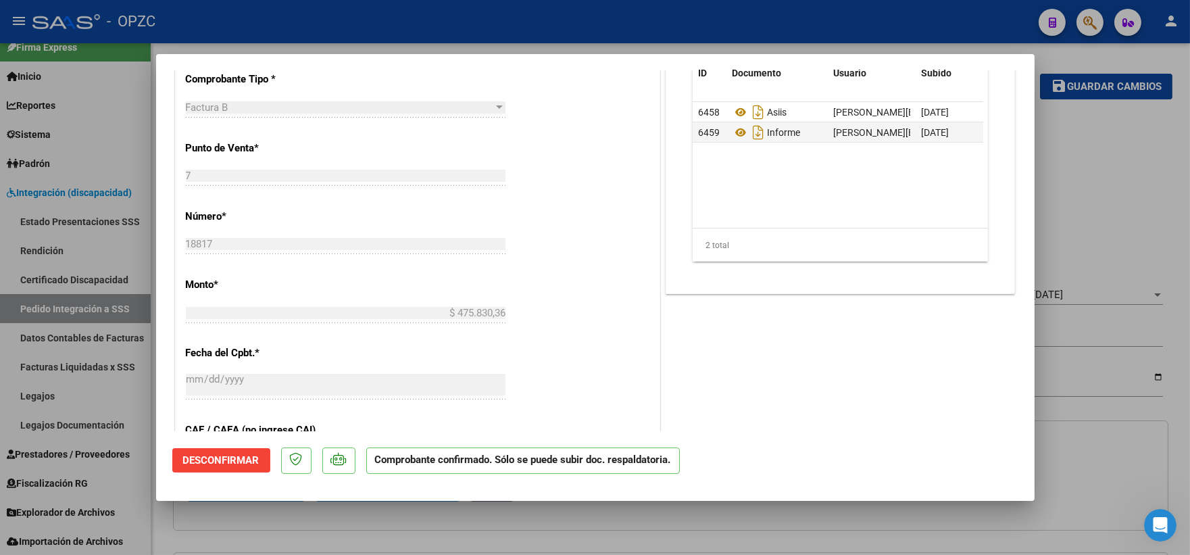
scroll to position [600, 0]
click at [1117, 169] on div at bounding box center [595, 277] width 1190 height 555
type input "$ 0,00"
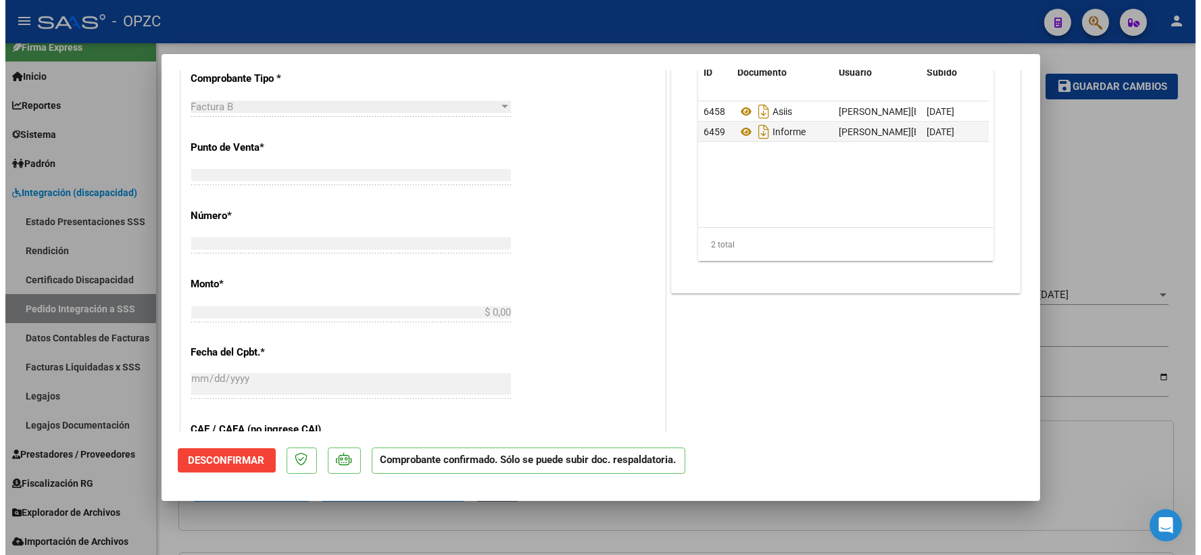
scroll to position [0, 0]
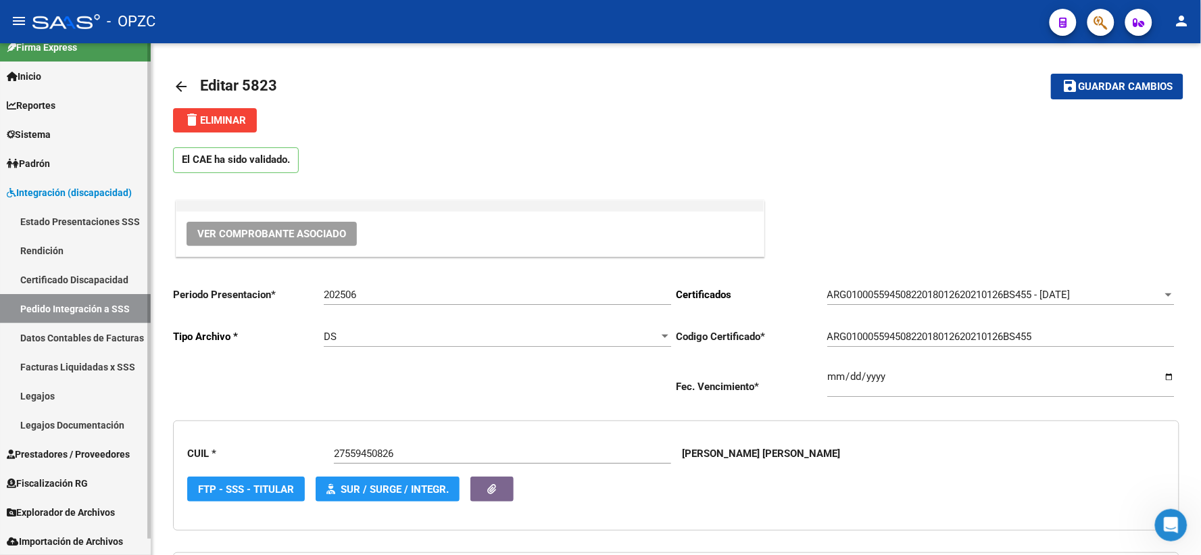
click at [56, 305] on link "Pedido Integración a SSS" at bounding box center [75, 308] width 151 height 29
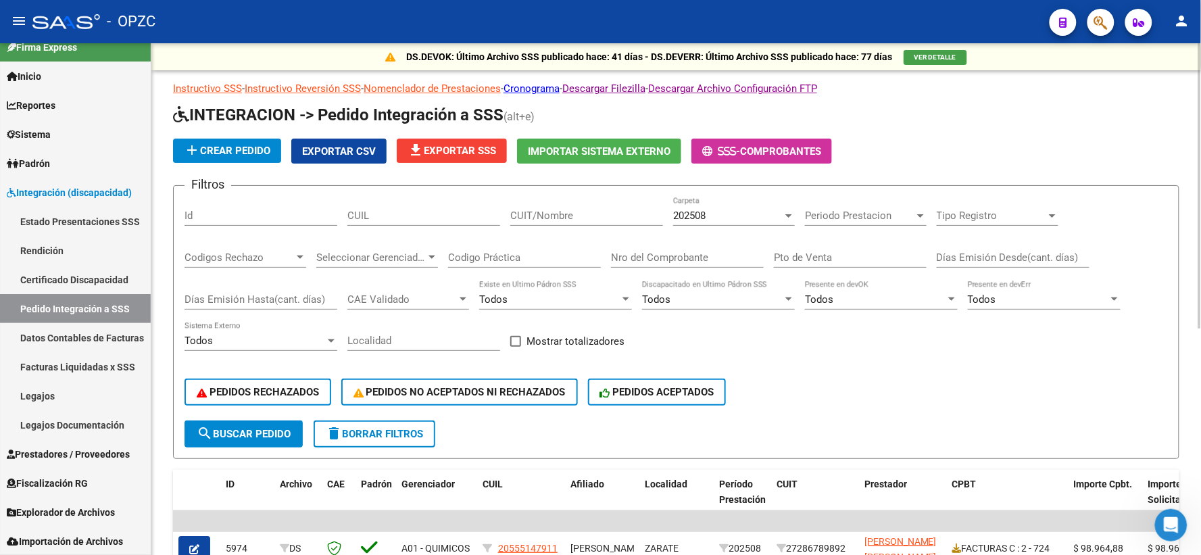
click at [751, 222] on div "202508 Carpeta" at bounding box center [734, 211] width 122 height 29
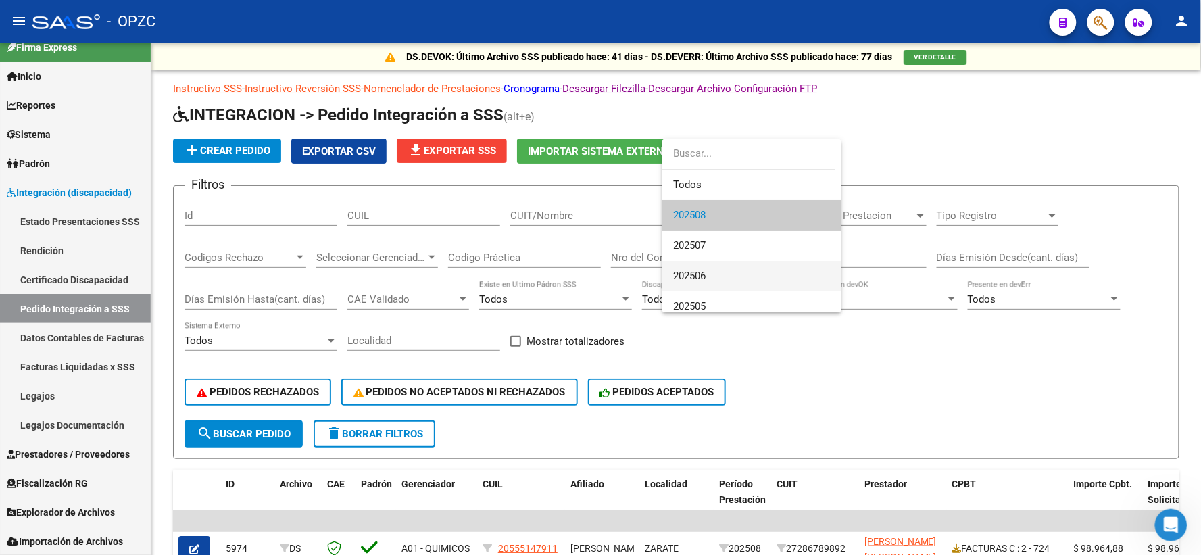
click at [704, 266] on span "202506" at bounding box center [751, 276] width 157 height 30
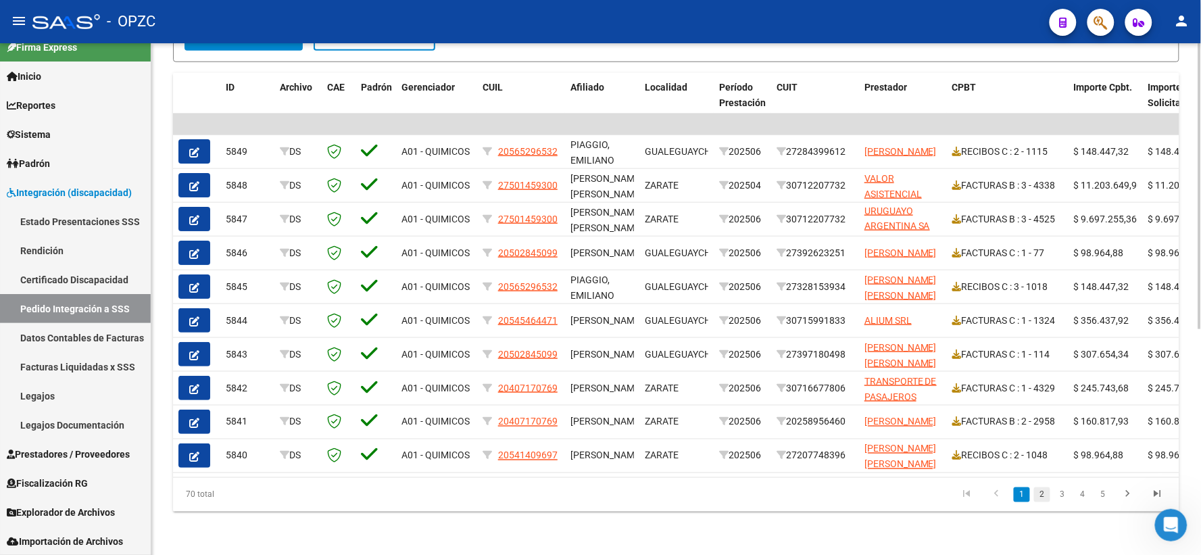
scroll to position [403, 0]
click at [1064, 500] on link "3" at bounding box center [1062, 494] width 16 height 15
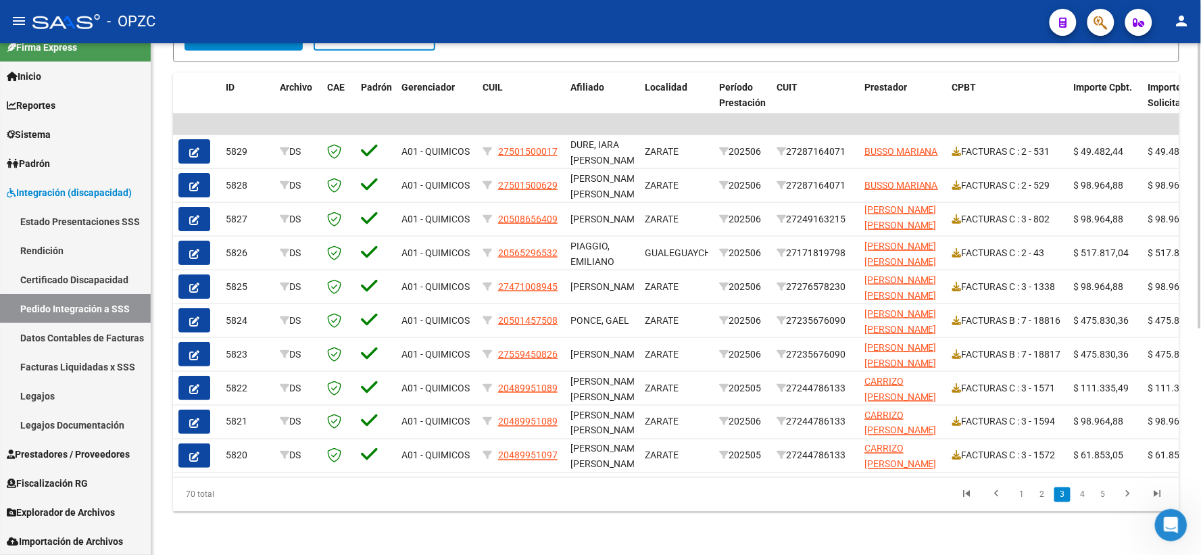
scroll to position [2, 0]
click at [1084, 499] on link "4" at bounding box center [1083, 494] width 16 height 15
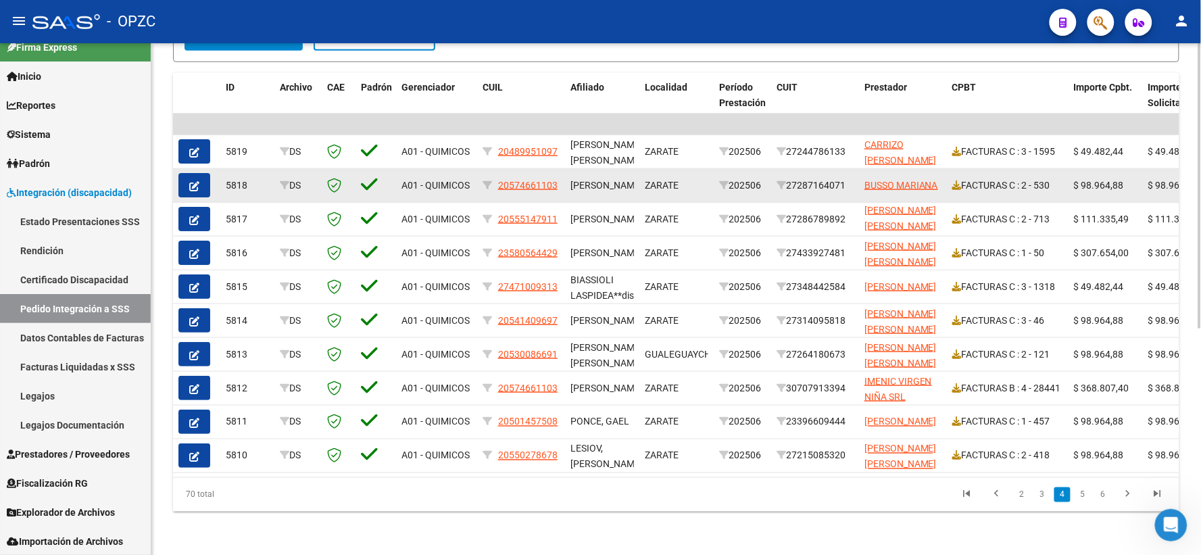
click at [185, 176] on button "button" at bounding box center [194, 185] width 32 height 24
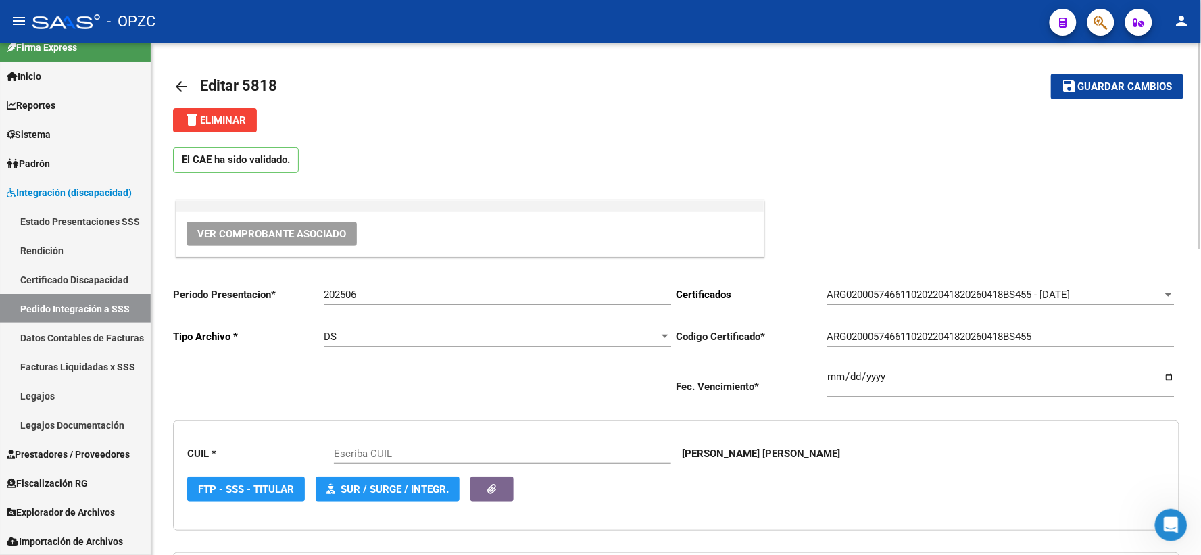
click at [264, 228] on span "Ver Comprobante Asociado" at bounding box center [271, 234] width 149 height 12
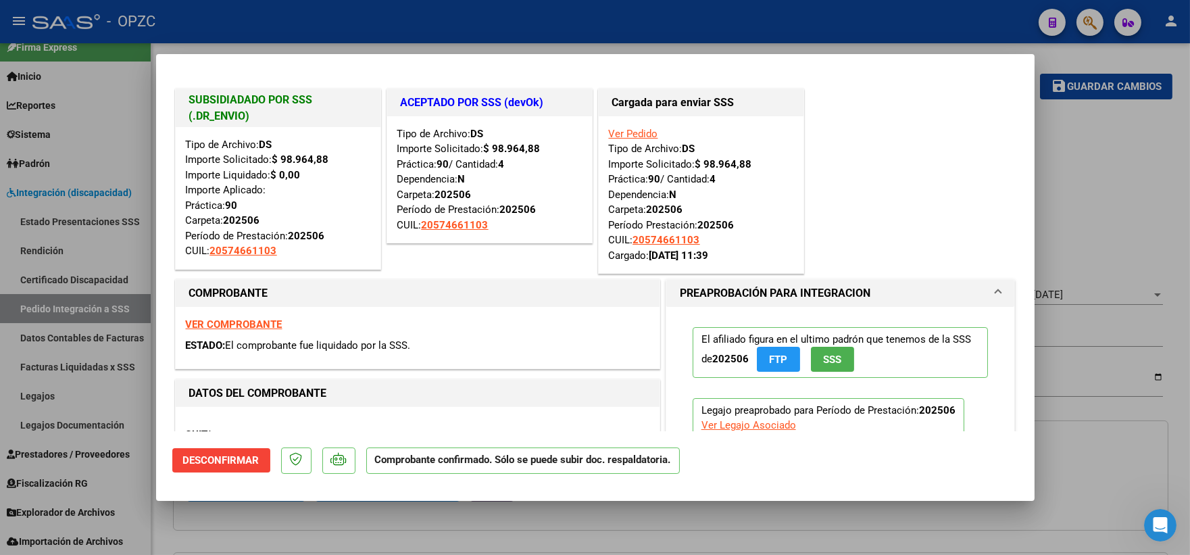
type input "20574661103"
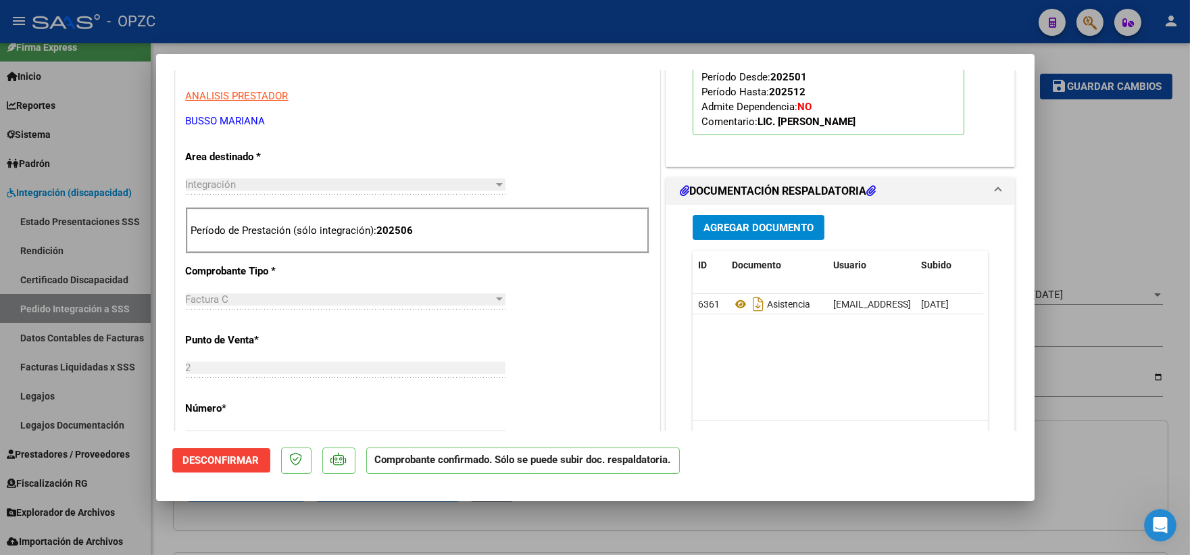
scroll to position [525, 0]
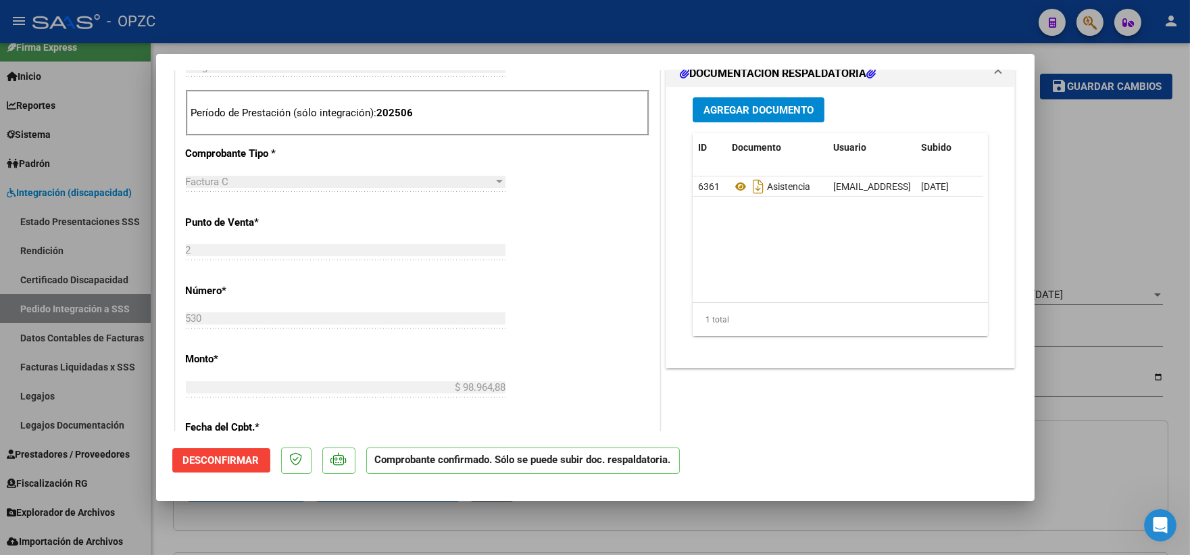
click at [1133, 172] on div at bounding box center [595, 277] width 1190 height 555
type input "$ 0,00"
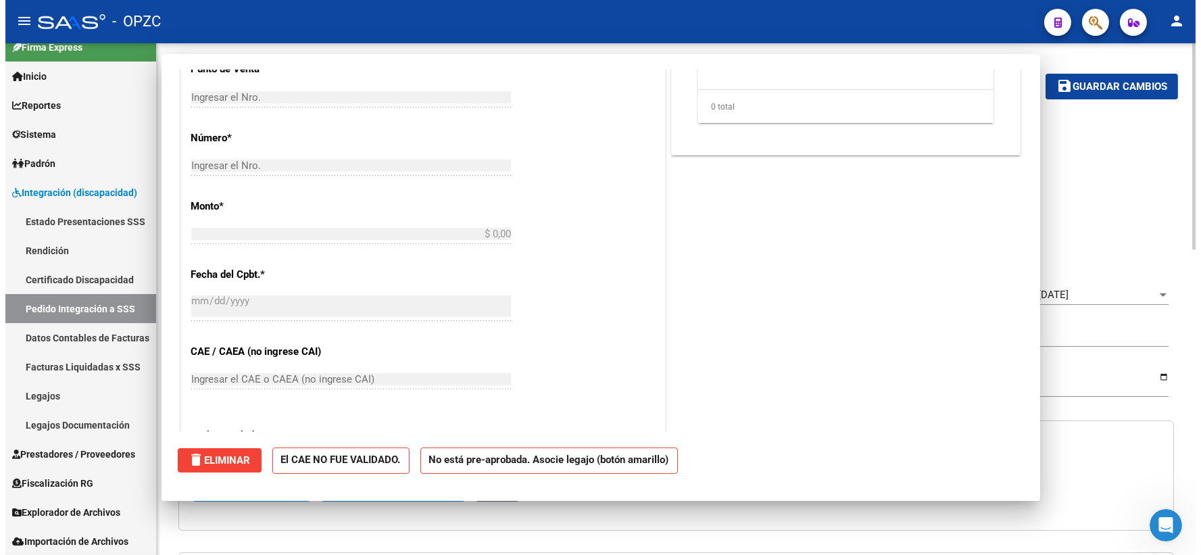
scroll to position [0, 0]
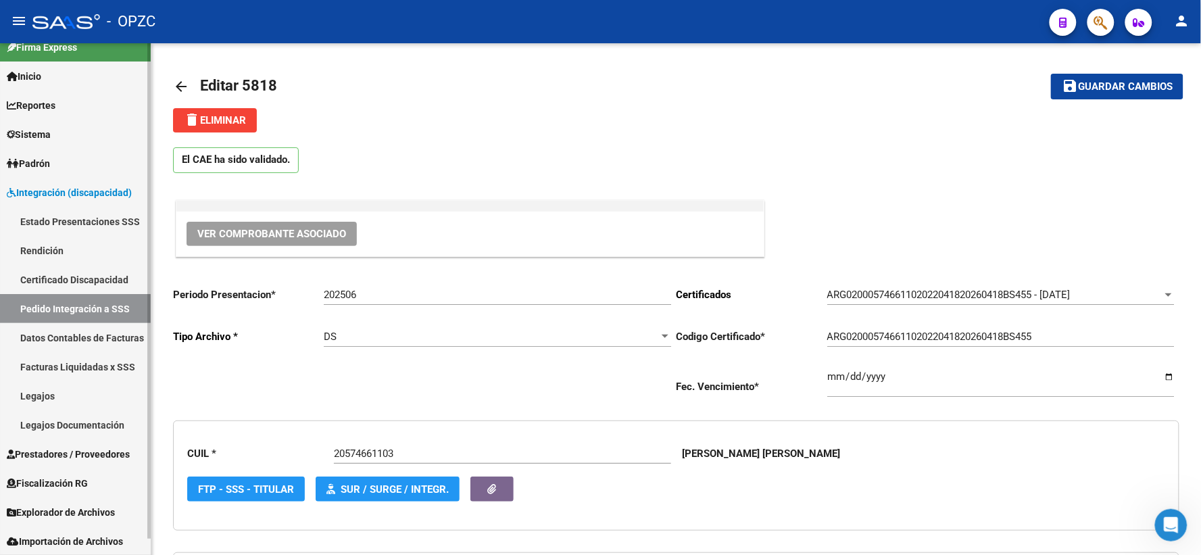
click at [66, 309] on link "Pedido Integración a SSS" at bounding box center [75, 308] width 151 height 29
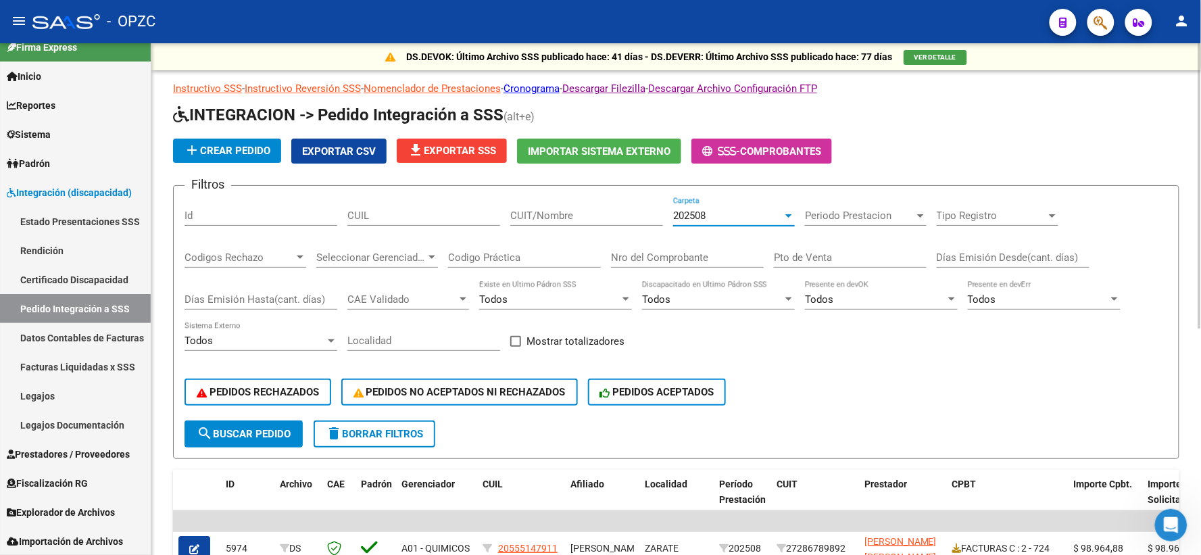
click at [753, 221] on div "202508" at bounding box center [727, 216] width 109 height 12
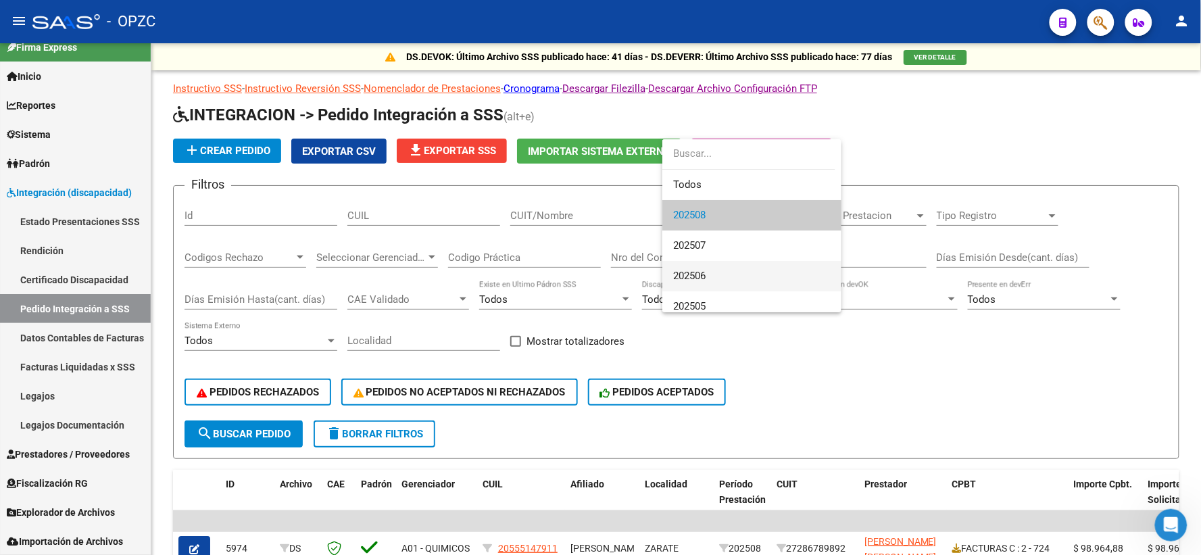
click at [713, 272] on span "202506" at bounding box center [751, 276] width 157 height 30
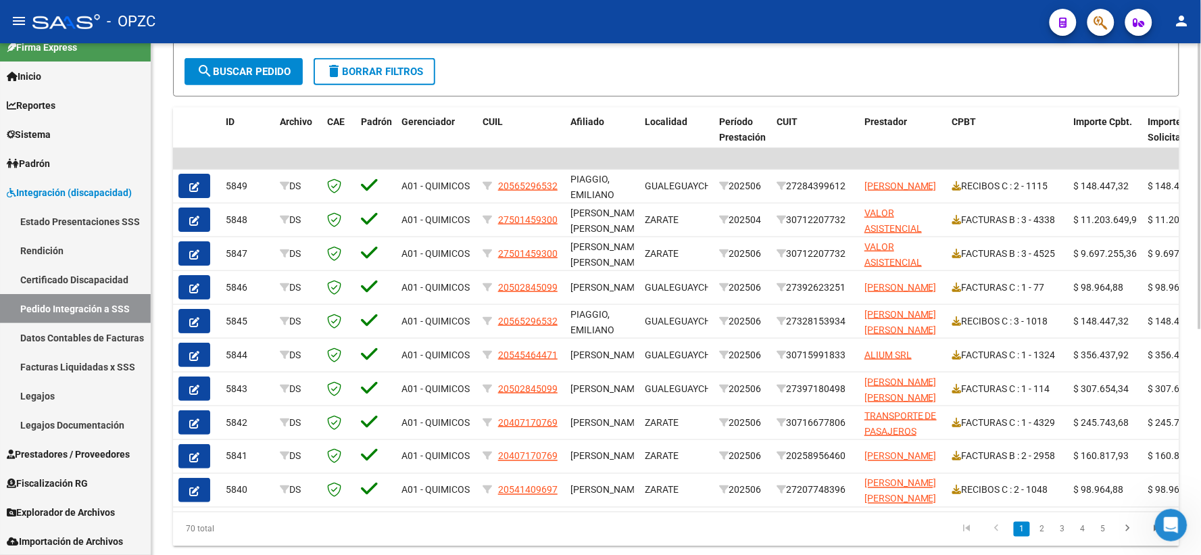
scroll to position [403, 0]
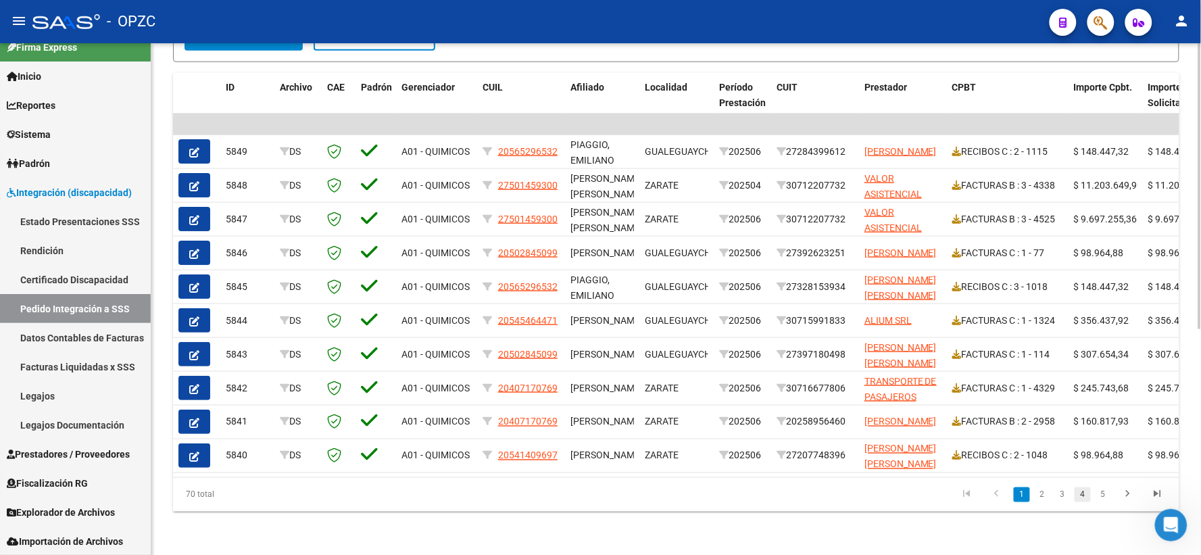
click at [1083, 495] on link "4" at bounding box center [1083, 494] width 16 height 15
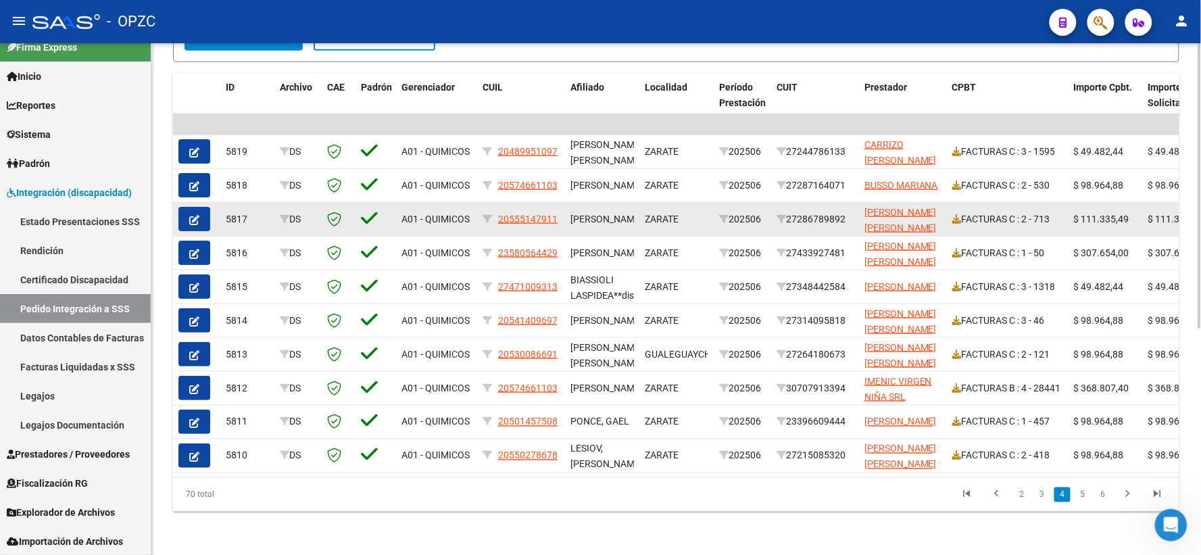
click at [189, 215] on icon "button" at bounding box center [194, 220] width 10 height 10
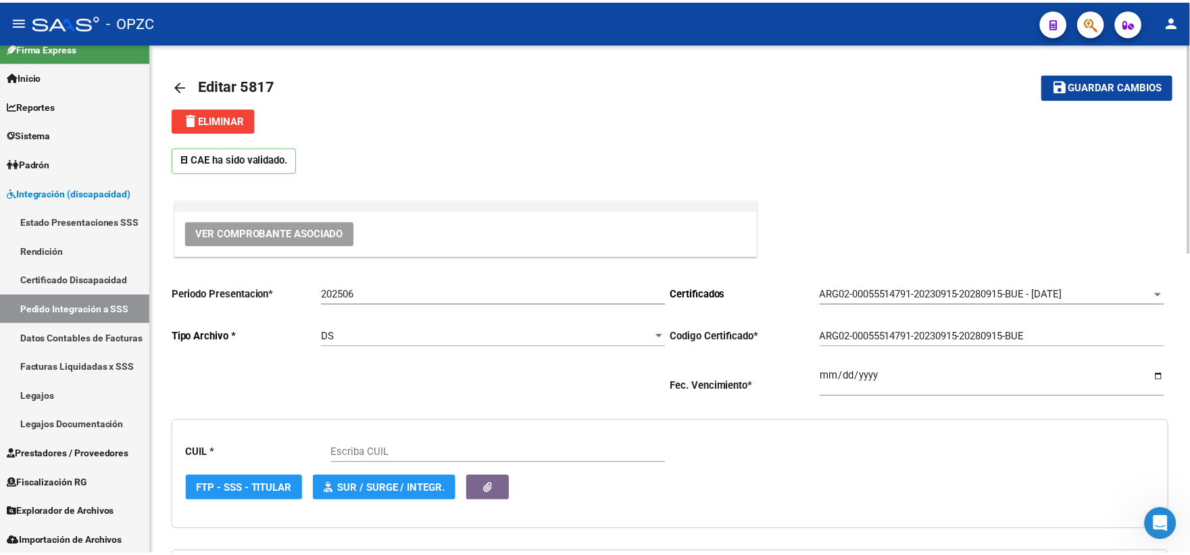
scroll to position [2, 0]
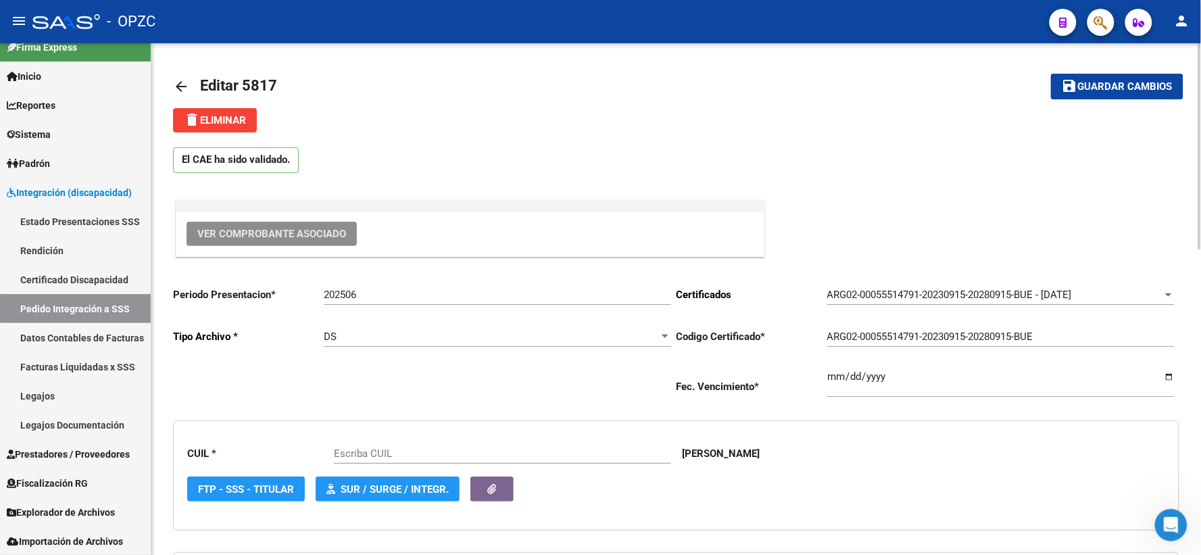
click at [285, 228] on span "Ver Comprobante Asociado" at bounding box center [271, 234] width 149 height 12
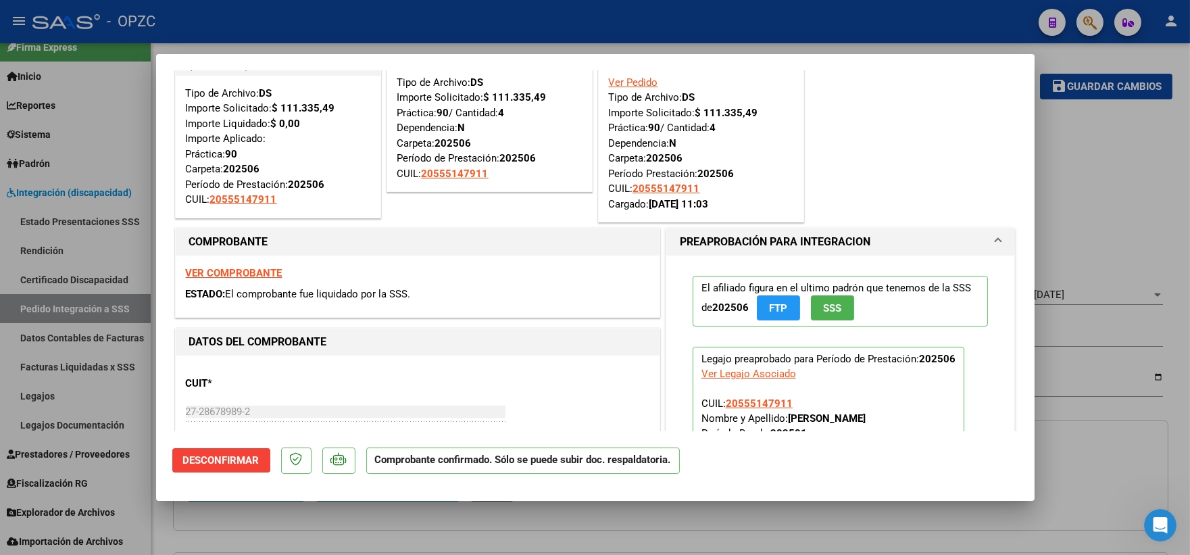
type input "20555147911"
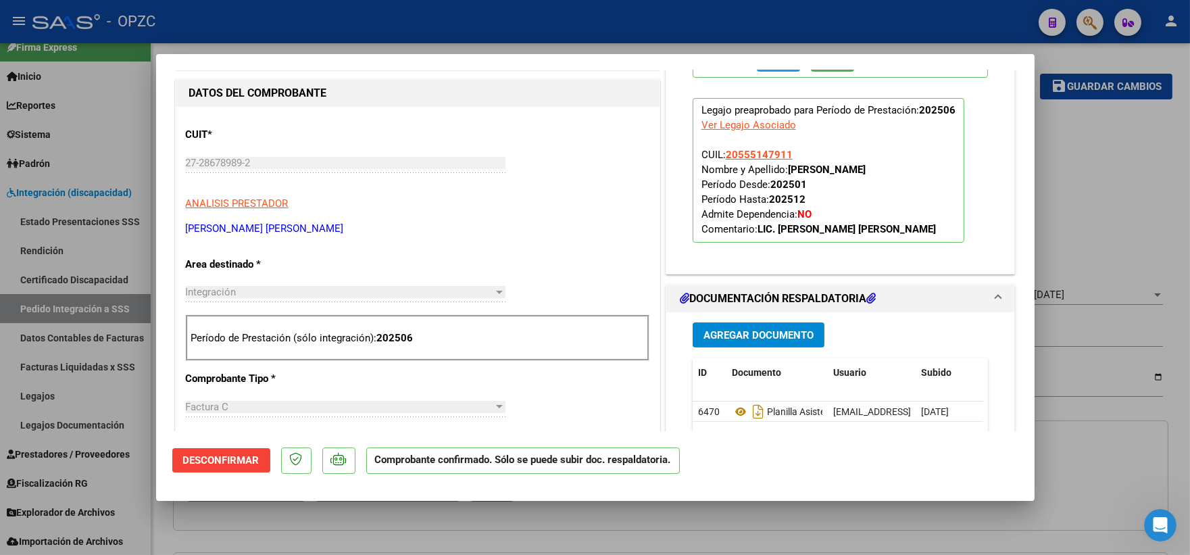
scroll to position [375, 0]
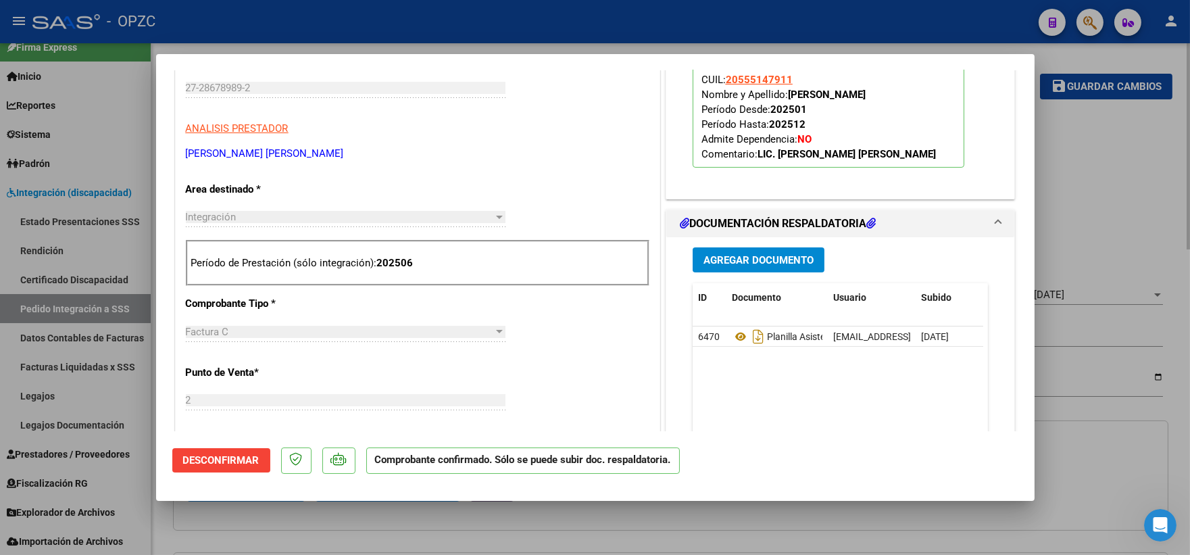
click at [1063, 241] on div at bounding box center [595, 277] width 1190 height 555
type input "$ 0,00"
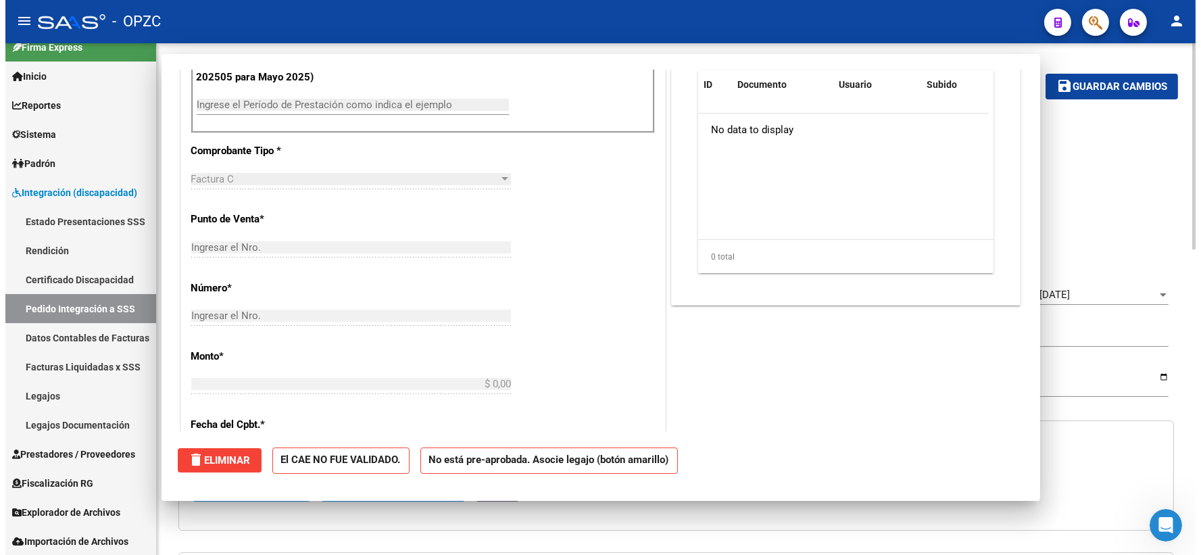
scroll to position [0, 0]
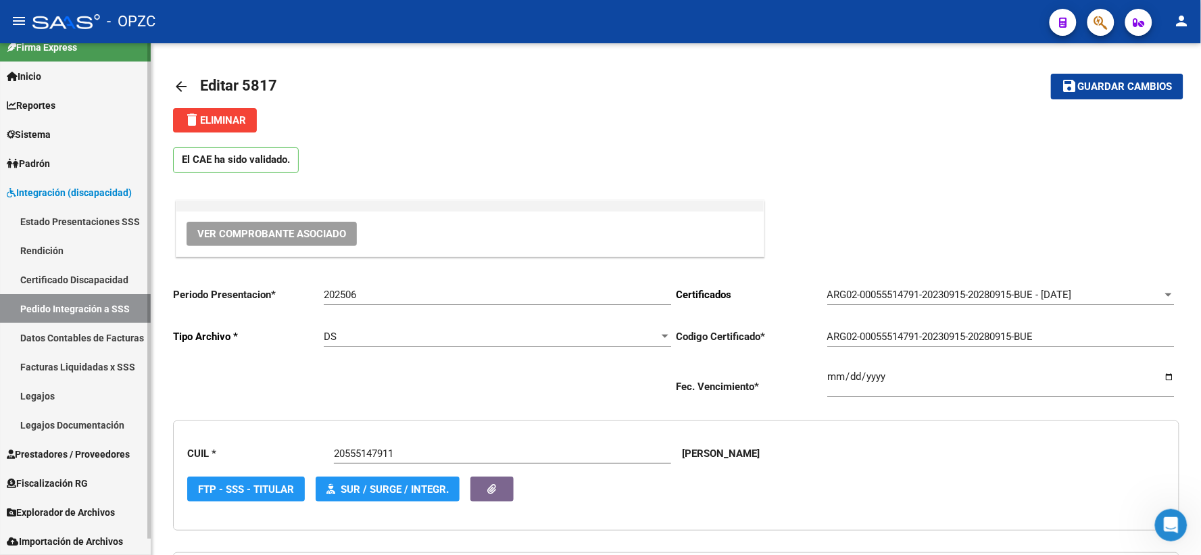
click at [50, 312] on link "Pedido Integración a SSS" at bounding box center [75, 308] width 151 height 29
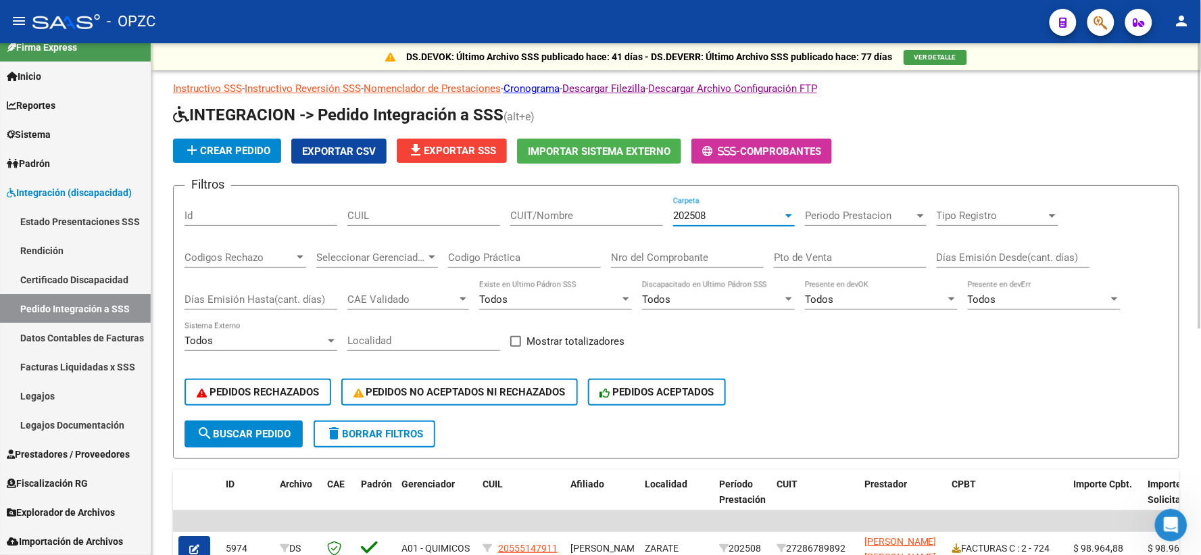
click at [737, 214] on div "202508" at bounding box center [727, 216] width 109 height 12
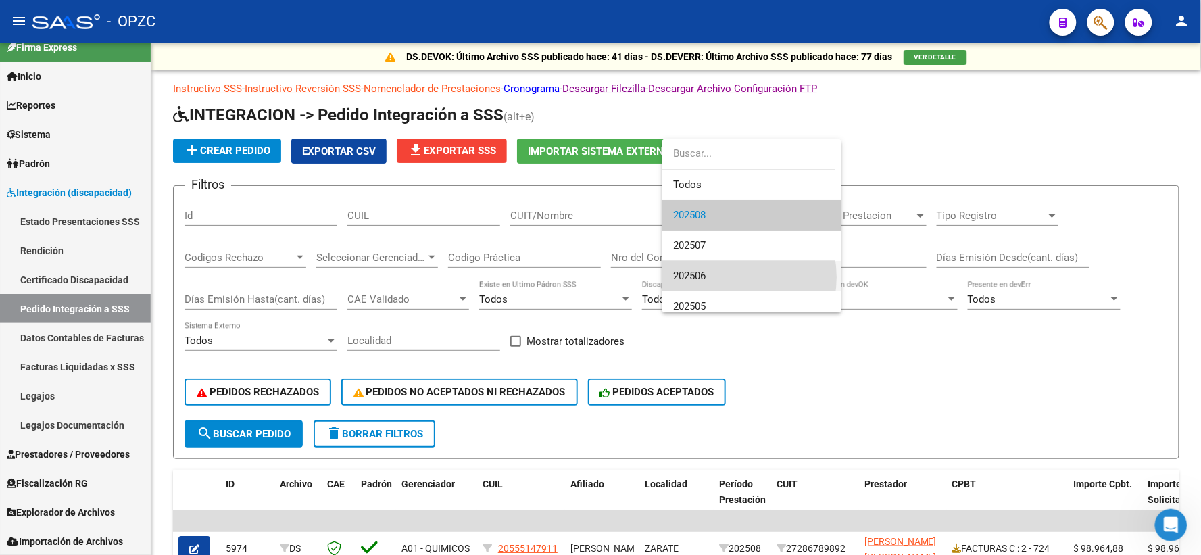
click at [724, 277] on span "202506" at bounding box center [751, 276] width 157 height 30
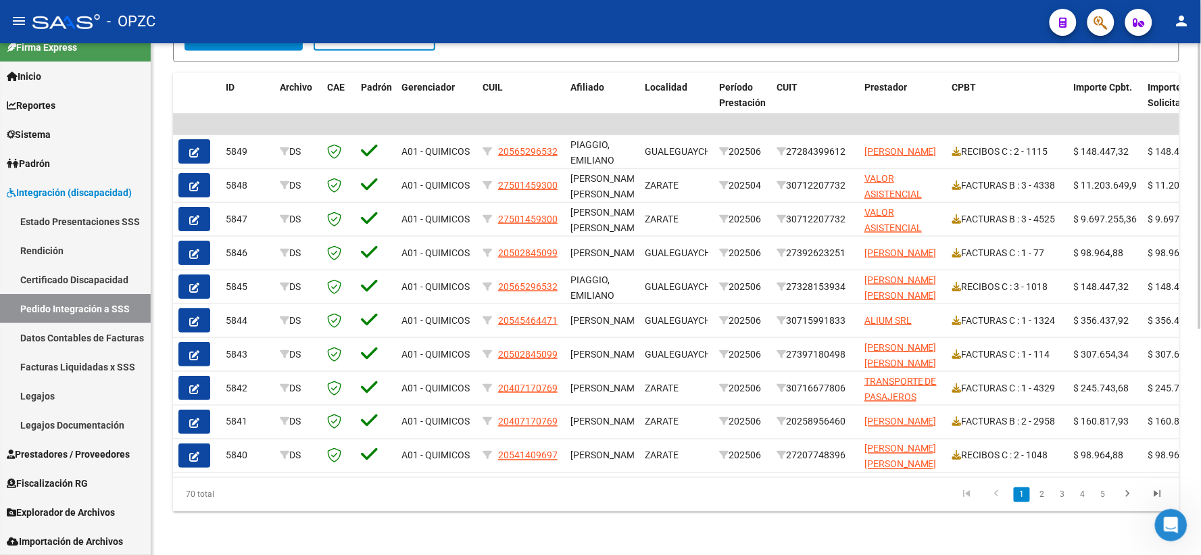
scroll to position [403, 0]
click at [1086, 489] on link "4" at bounding box center [1083, 494] width 16 height 15
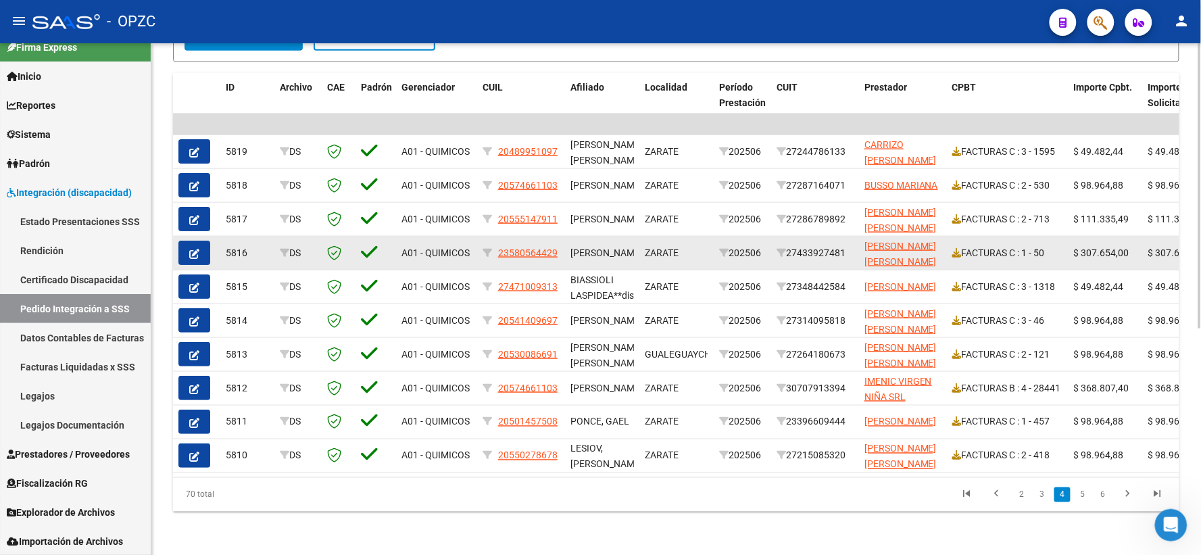
click at [201, 247] on button "button" at bounding box center [194, 253] width 32 height 24
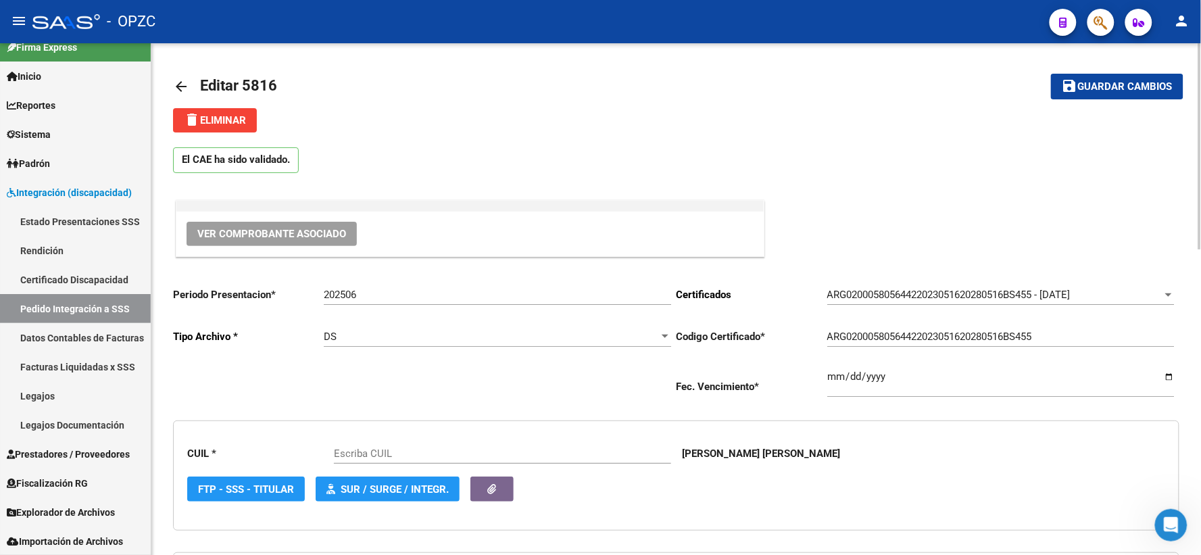
click at [294, 231] on span "Ver Comprobante Asociado" at bounding box center [271, 234] width 149 height 12
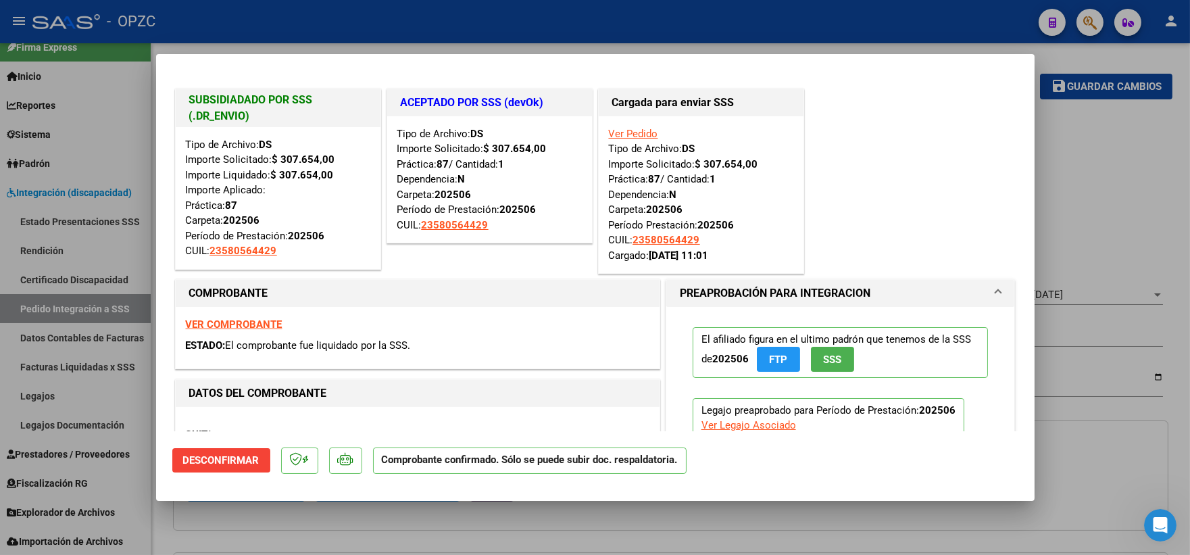
type input "23580564429"
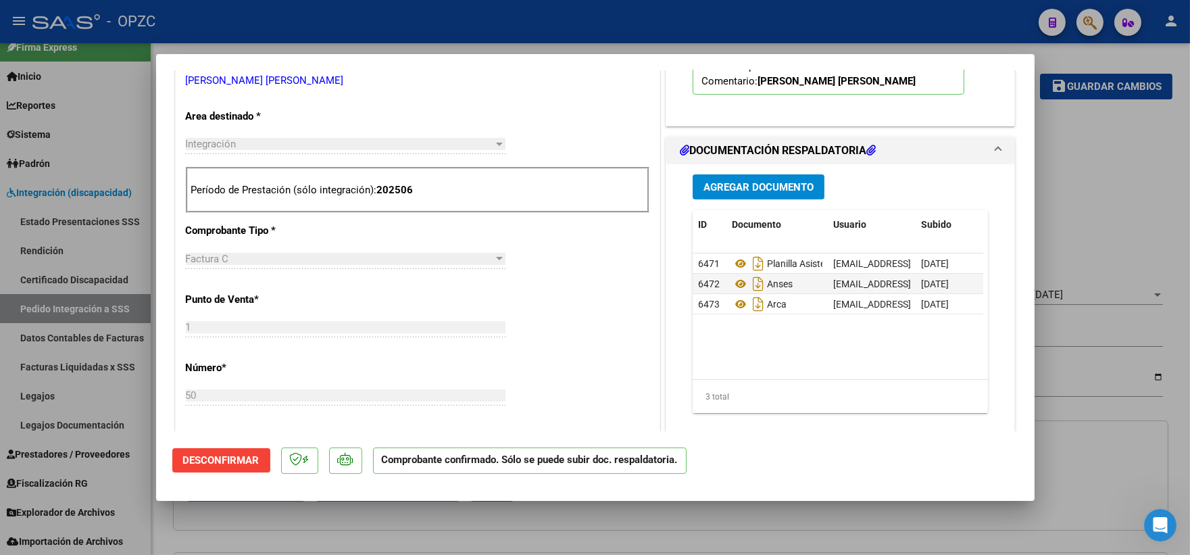
scroll to position [450, 0]
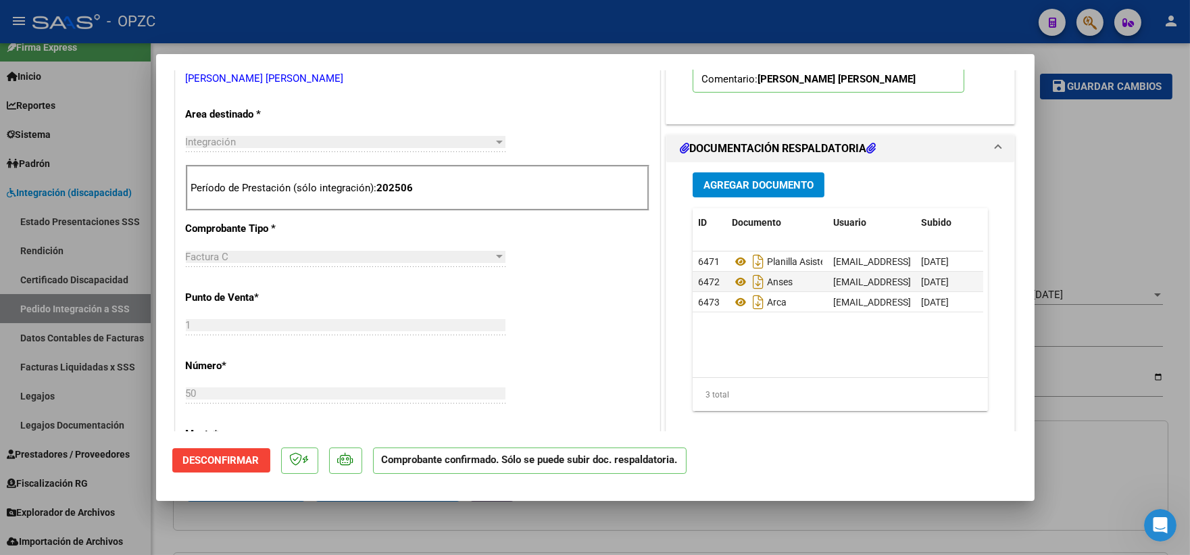
click at [1083, 180] on div at bounding box center [595, 277] width 1190 height 555
type input "$ 0,00"
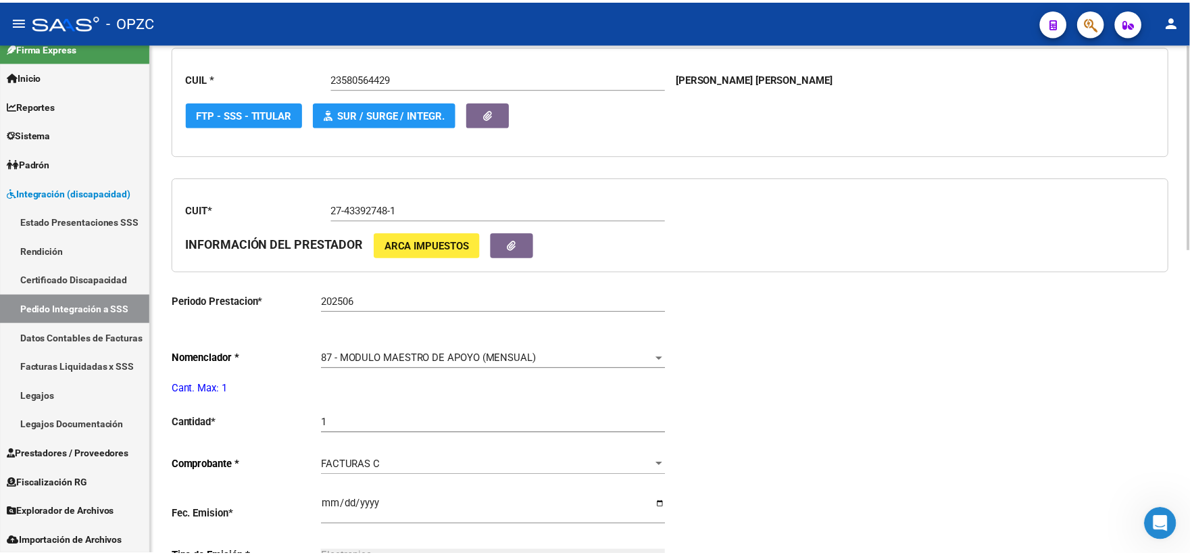
scroll to position [75, 0]
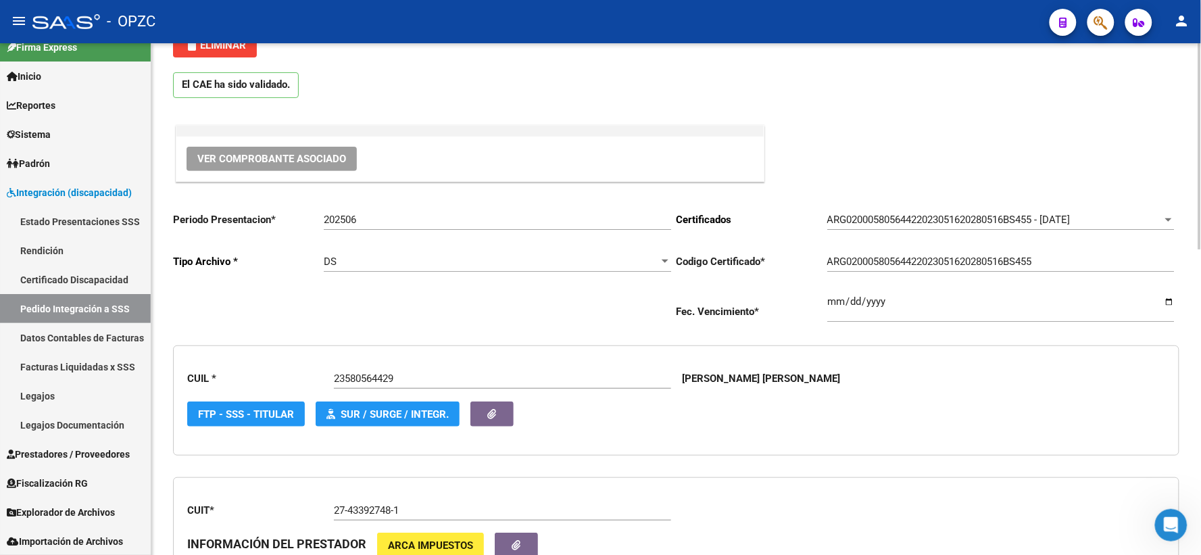
click at [293, 154] on span "Ver Comprobante Asociado" at bounding box center [271, 159] width 149 height 12
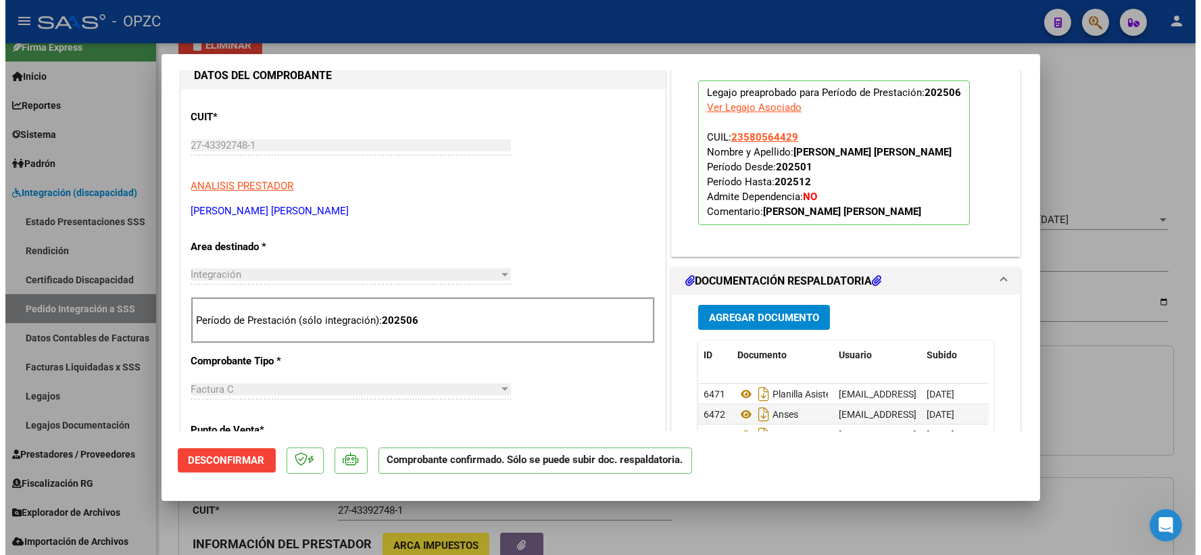
scroll to position [375, 0]
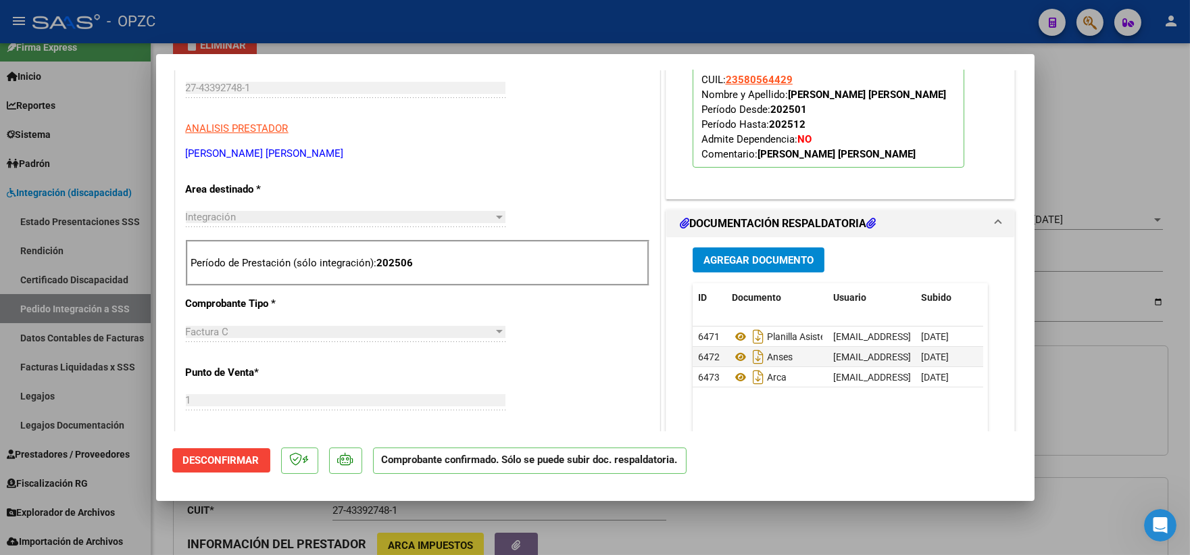
click at [1106, 144] on div at bounding box center [595, 277] width 1190 height 555
type input "$ 0,00"
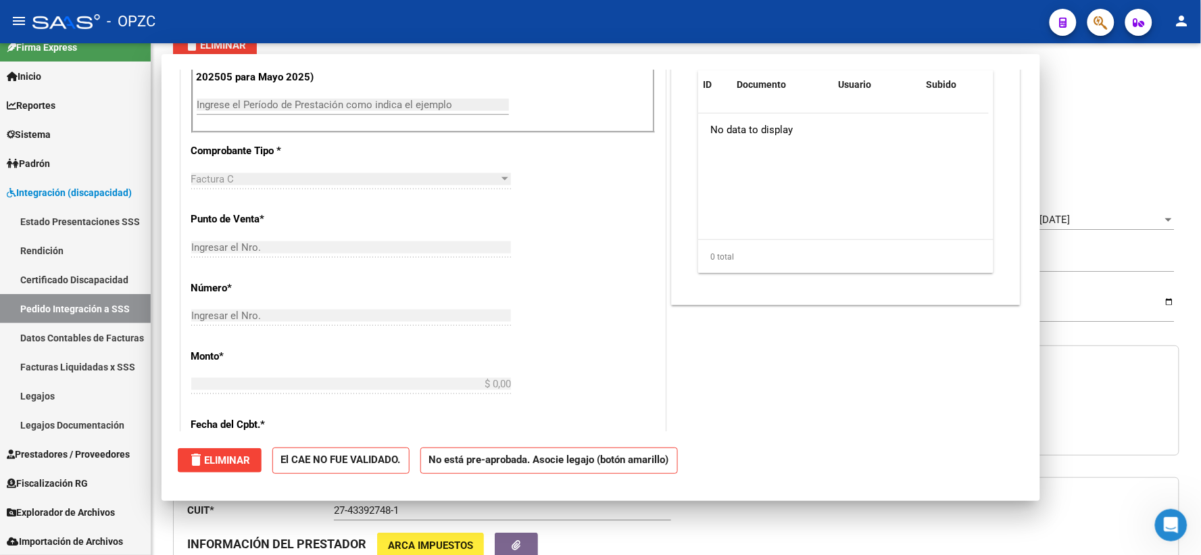
scroll to position [0, 0]
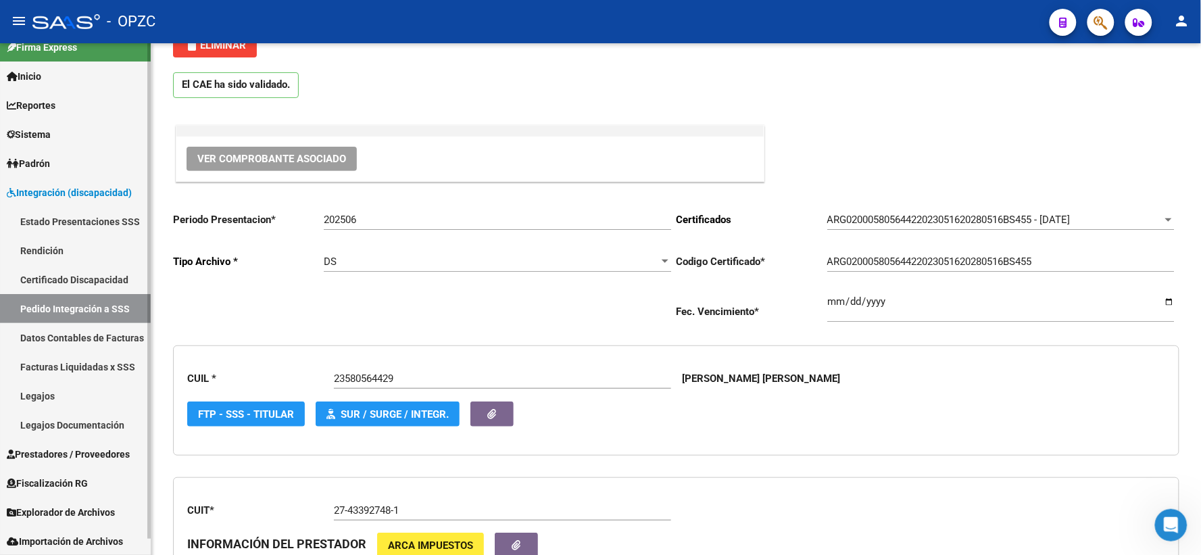
click at [91, 309] on link "Pedido Integración a SSS" at bounding box center [75, 308] width 151 height 29
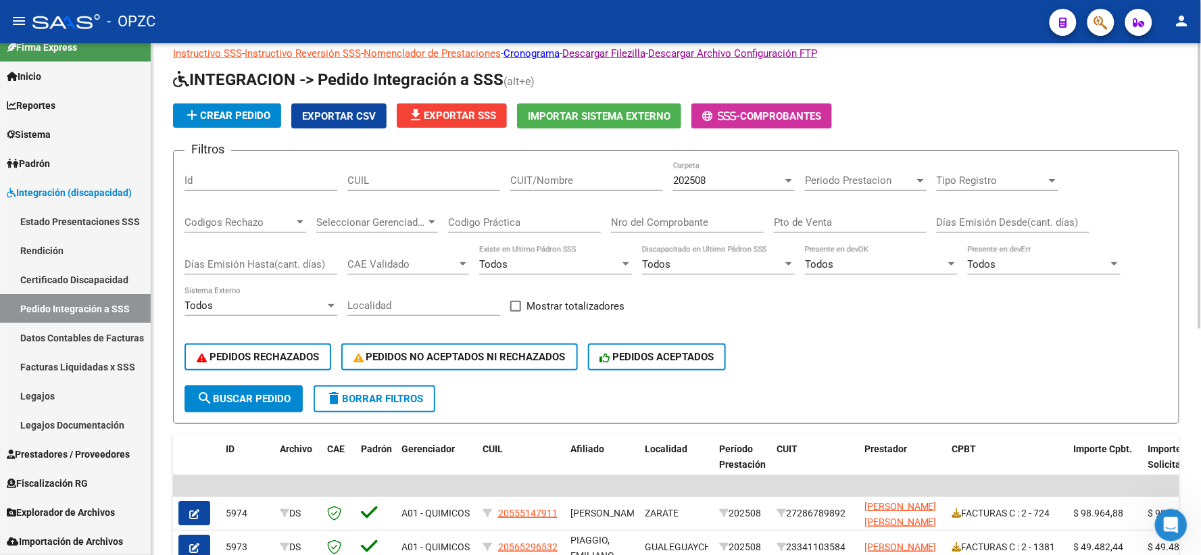
scroll to position [75, 0]
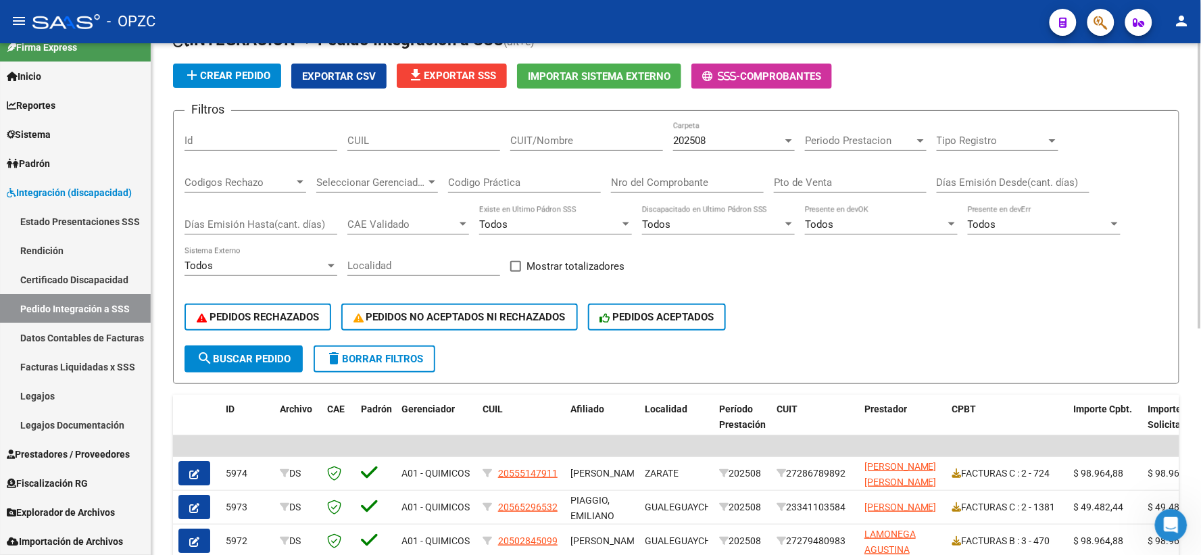
click at [773, 131] on div "202508 Carpeta" at bounding box center [734, 136] width 122 height 29
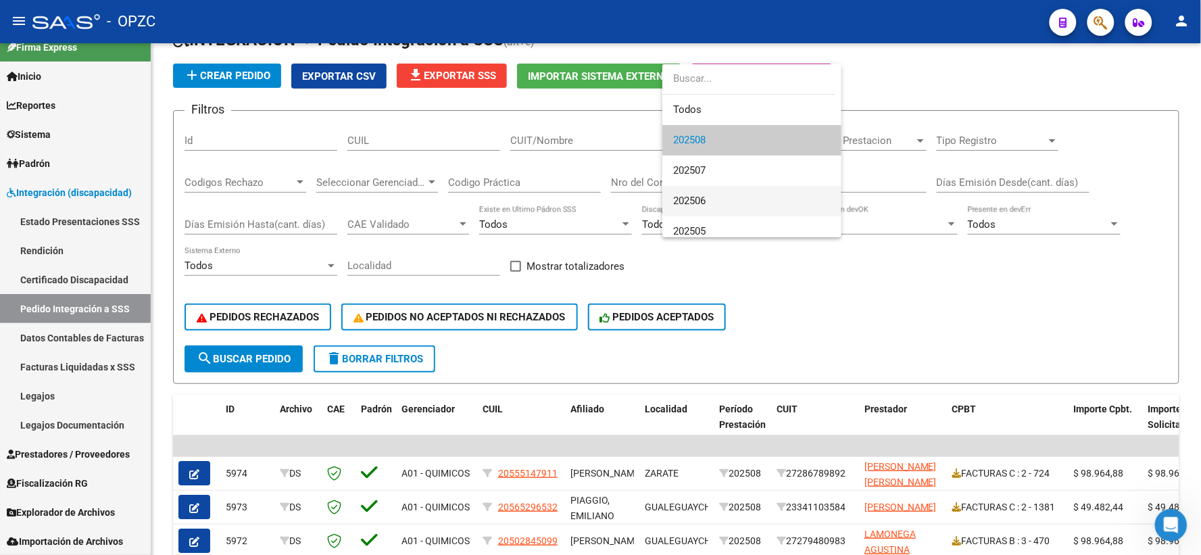
click at [717, 197] on span "202506" at bounding box center [751, 201] width 157 height 30
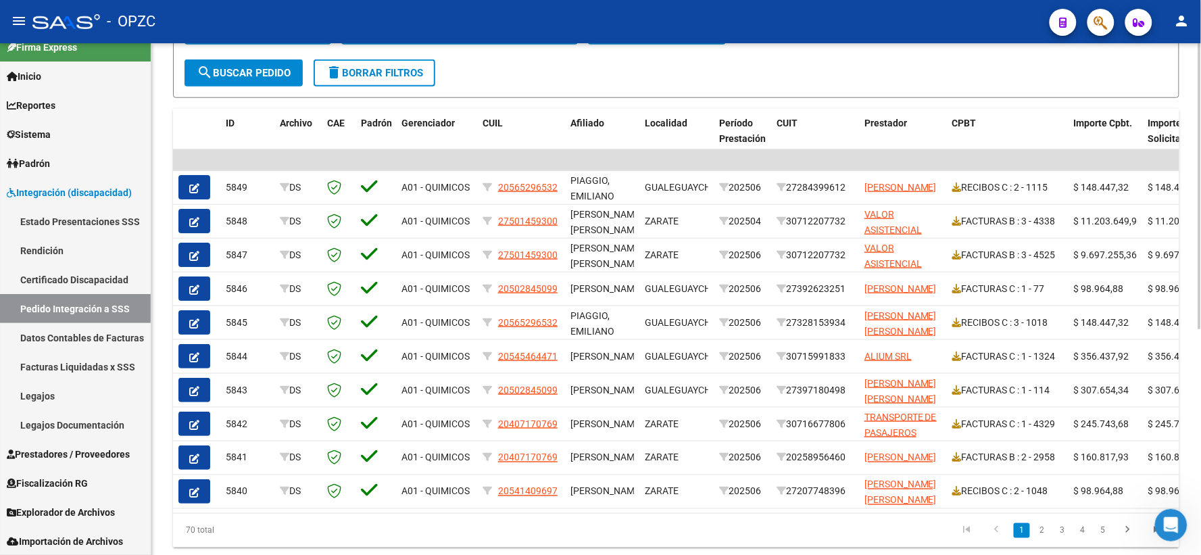
scroll to position [375, 0]
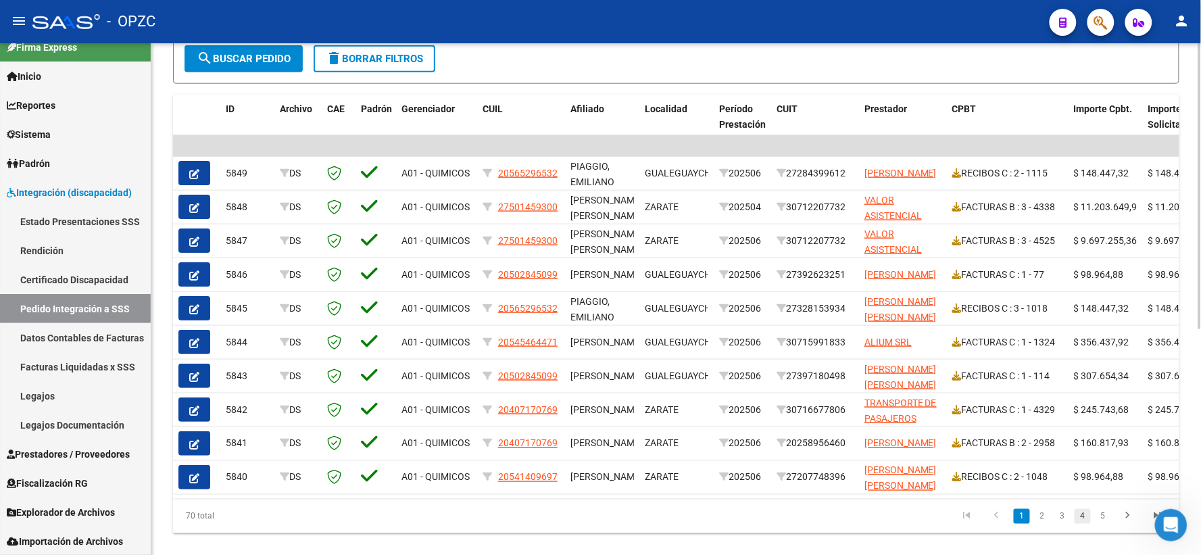
click at [1085, 521] on link "4" at bounding box center [1083, 516] width 16 height 15
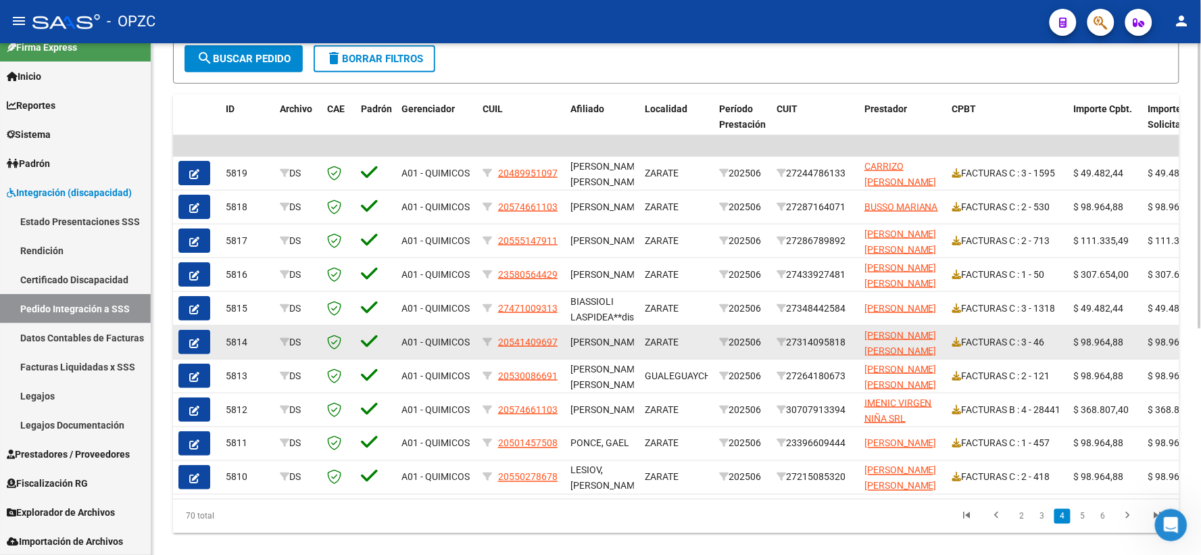
click at [192, 341] on icon "button" at bounding box center [194, 343] width 10 height 10
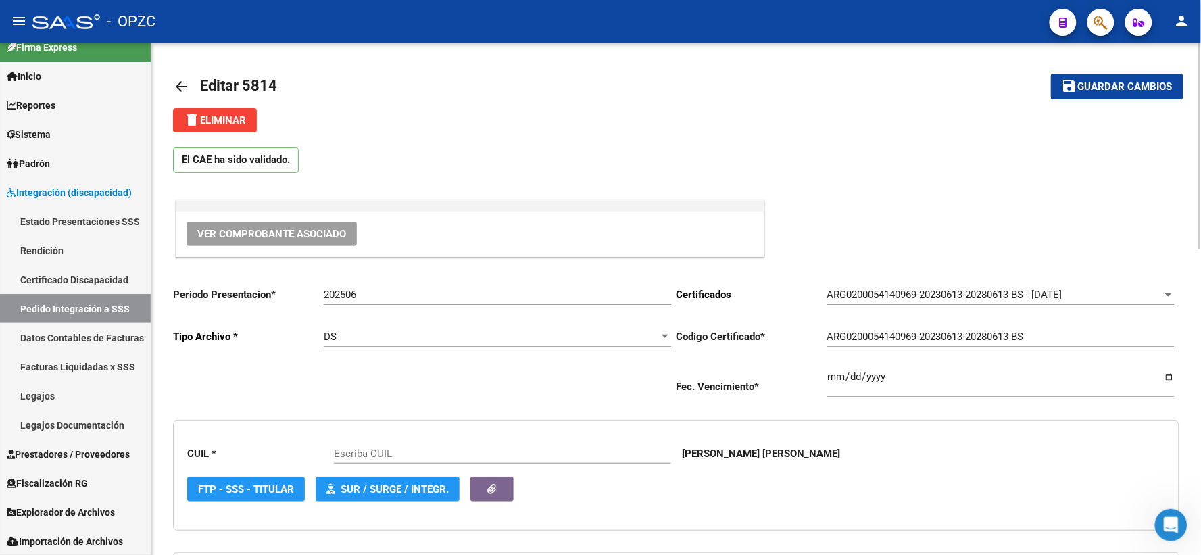
type input "20541409697"
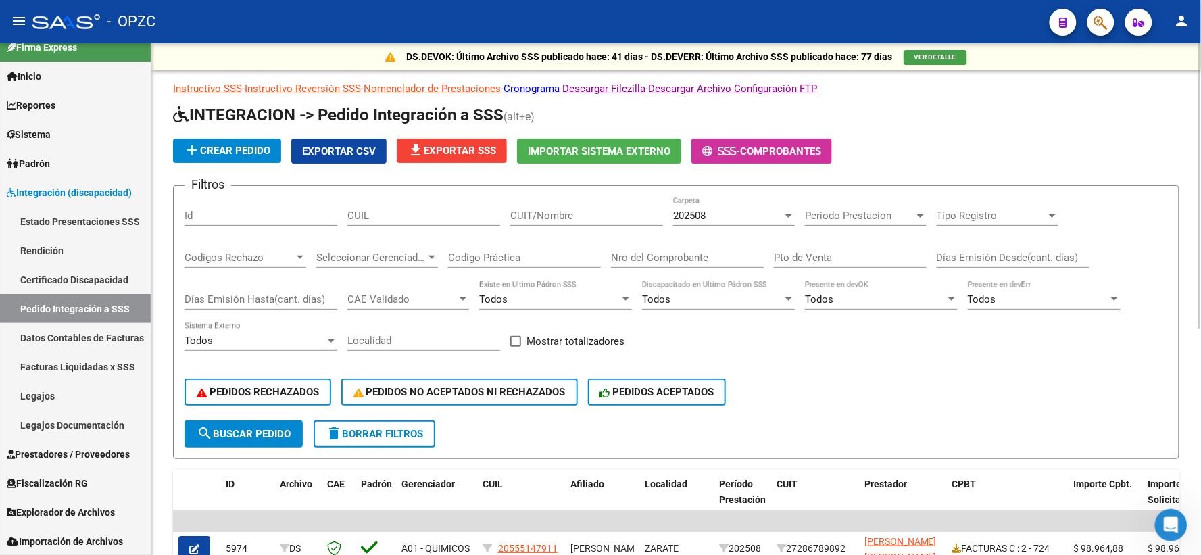
click at [767, 211] on div "202508" at bounding box center [727, 216] width 109 height 12
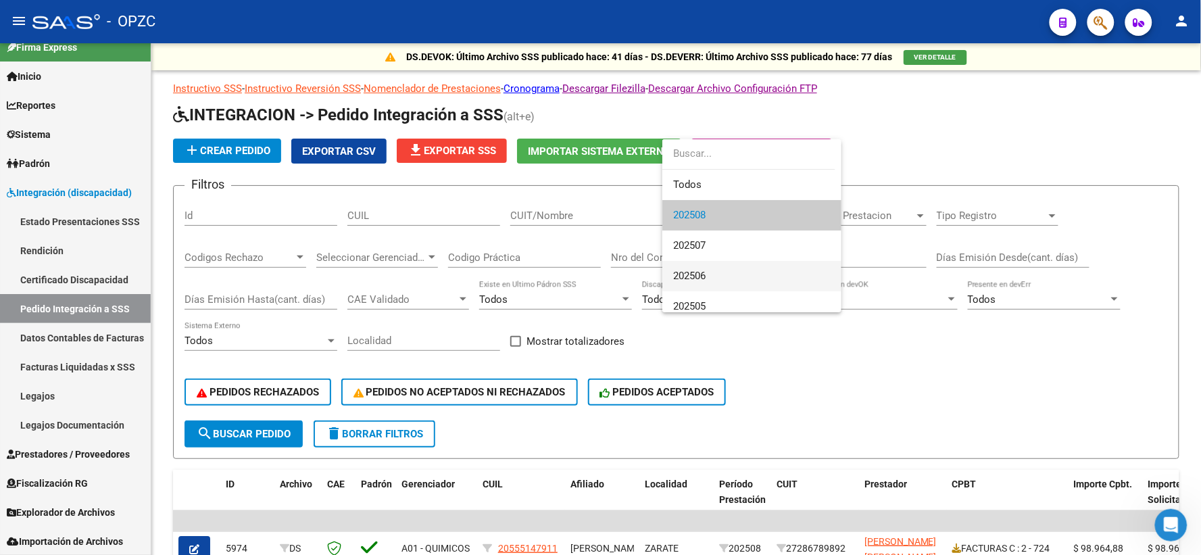
click at [719, 277] on span "202506" at bounding box center [751, 276] width 157 height 30
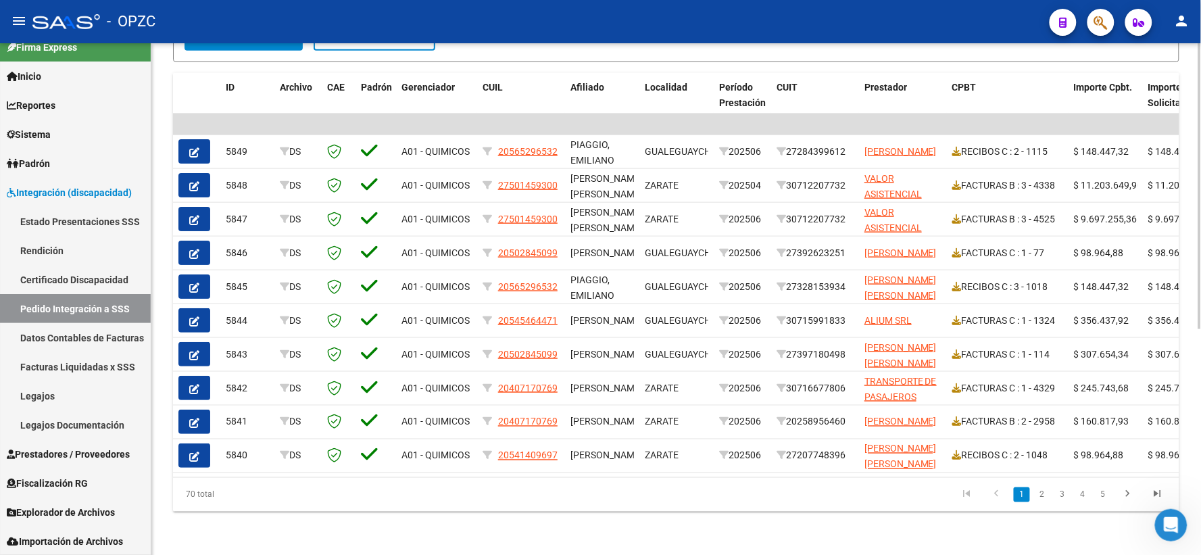
scroll to position [403, 0]
click at [1084, 490] on link "4" at bounding box center [1083, 494] width 16 height 15
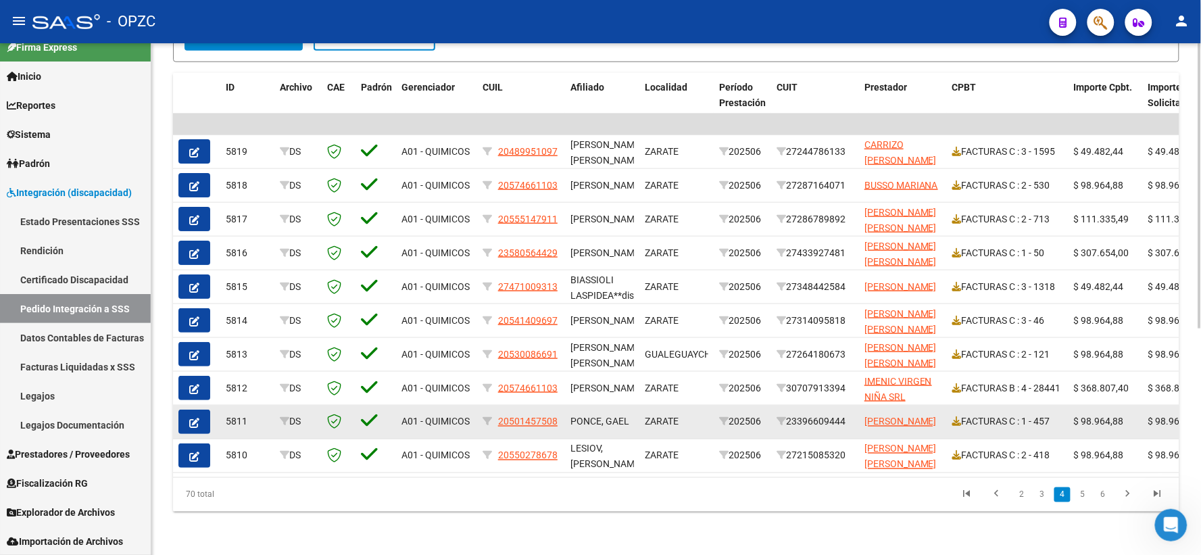
click at [189, 418] on icon "button" at bounding box center [194, 423] width 10 height 10
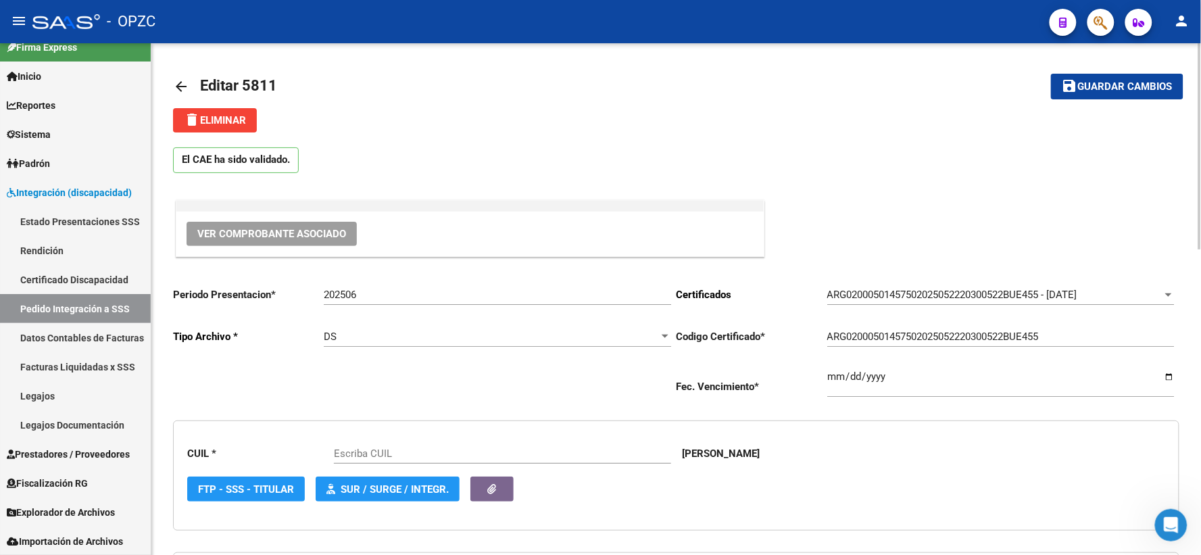
type input "20501457508"
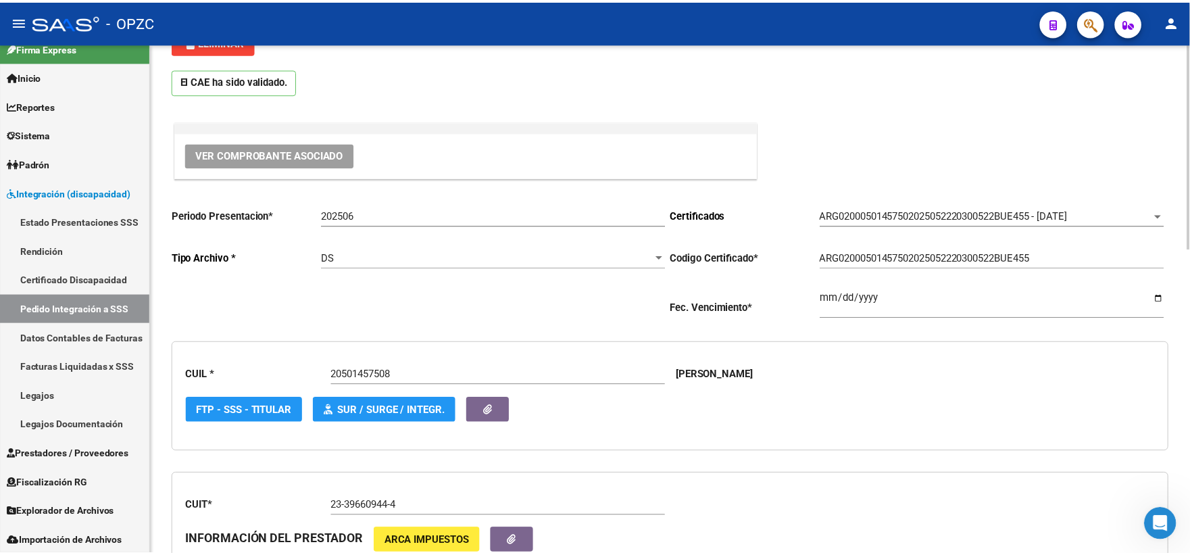
scroll to position [75, 0]
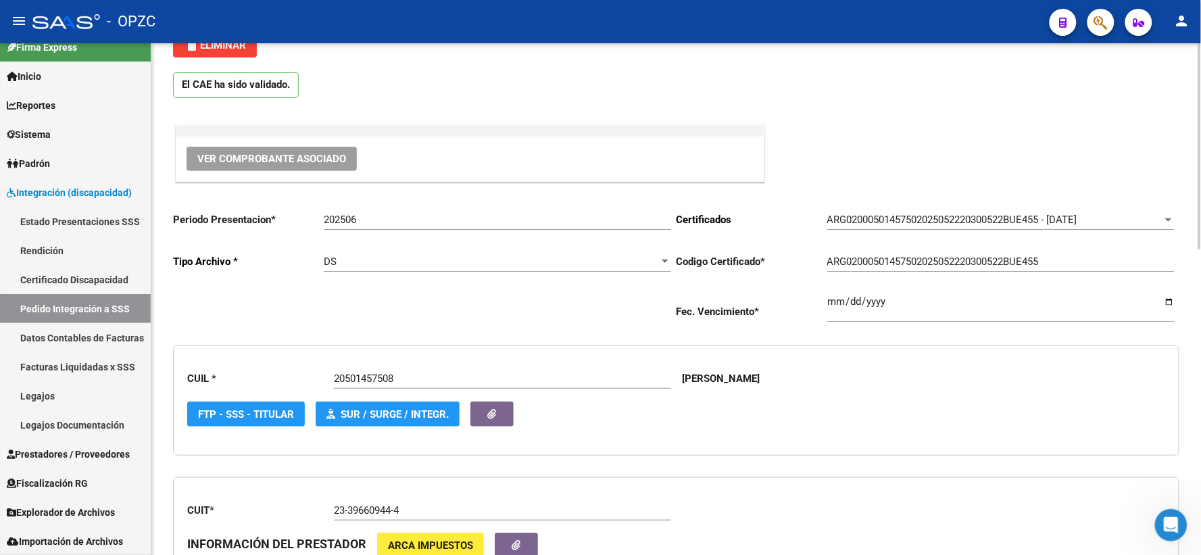
click at [313, 160] on span "Ver Comprobante Asociado" at bounding box center [271, 159] width 149 height 12
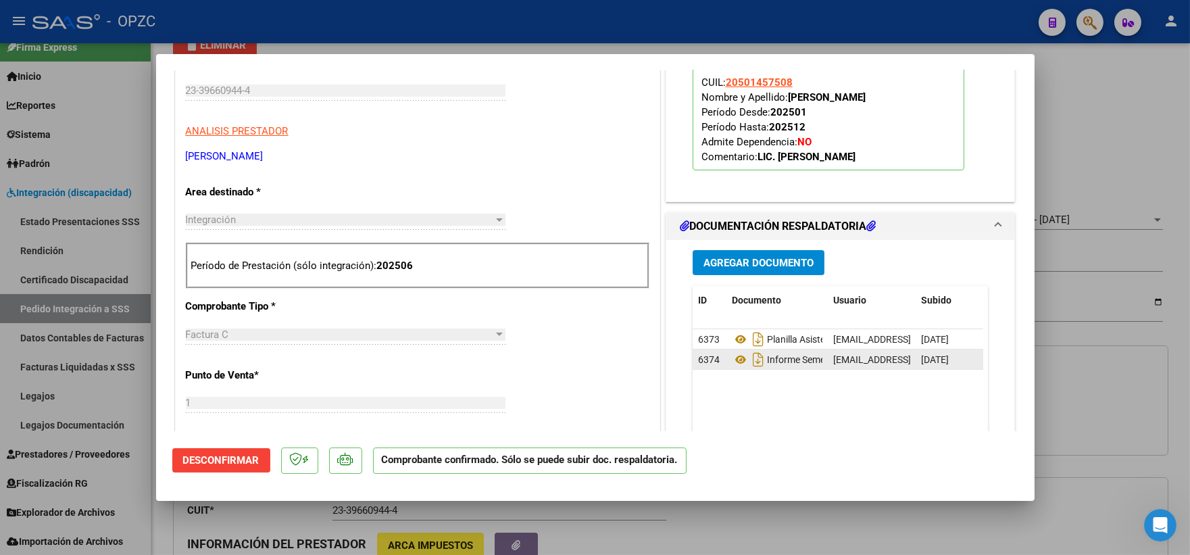
scroll to position [375, 0]
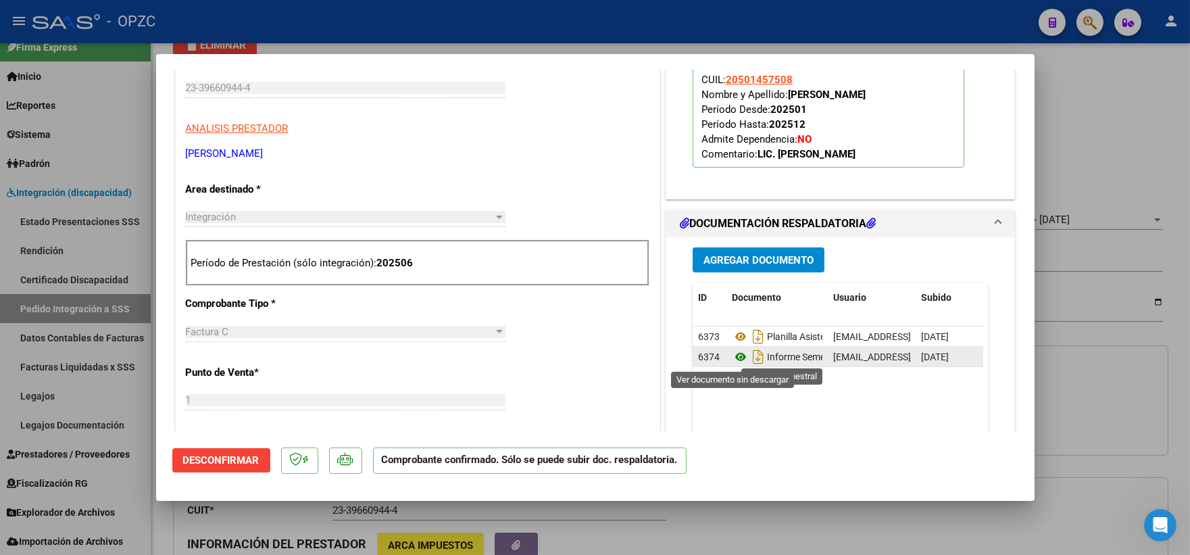
click at [732, 358] on icon at bounding box center [741, 357] width 18 height 16
click at [1174, 122] on div at bounding box center [595, 277] width 1190 height 555
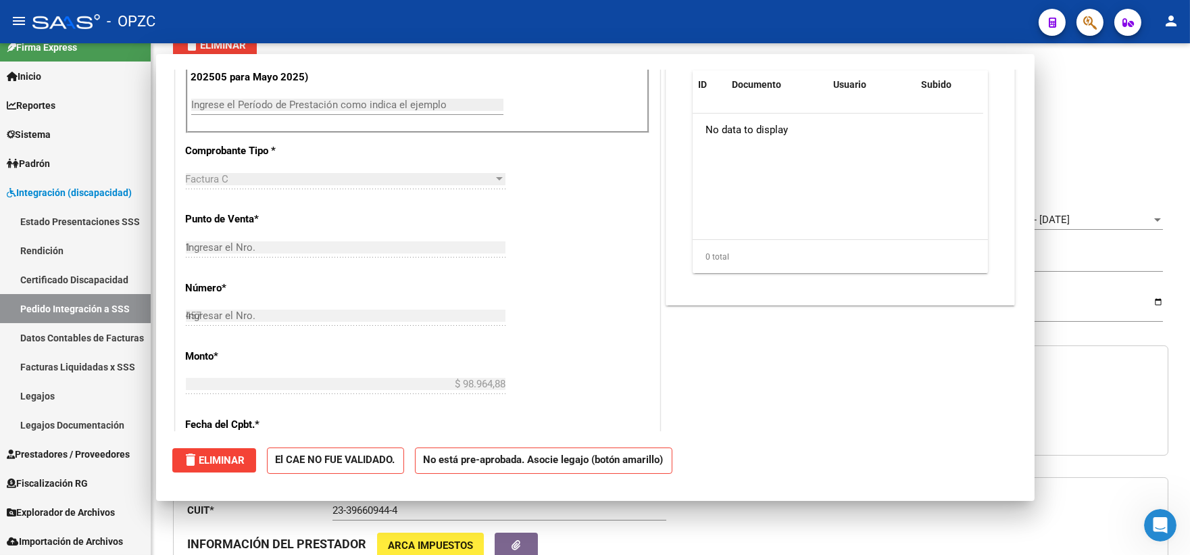
type input "$ 0,00"
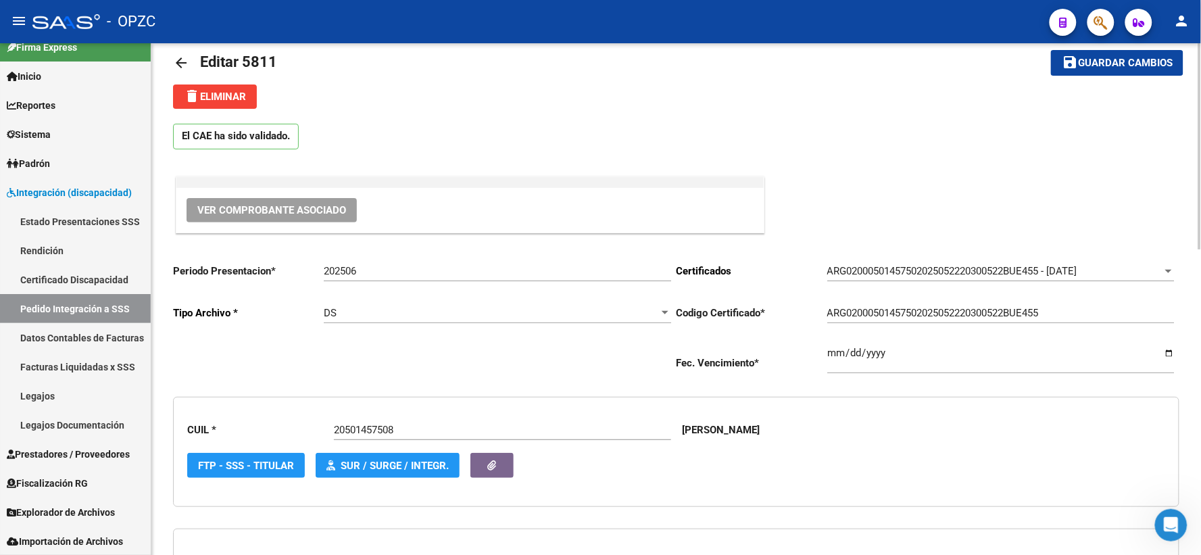
scroll to position [0, 0]
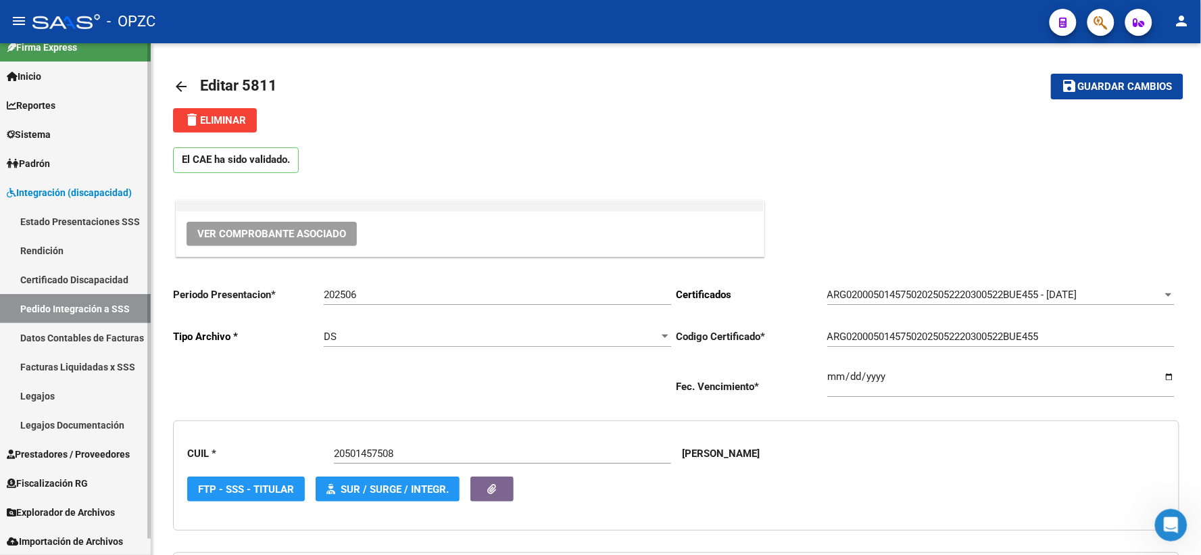
click at [76, 295] on link "Pedido Integración a SSS" at bounding box center [75, 308] width 151 height 29
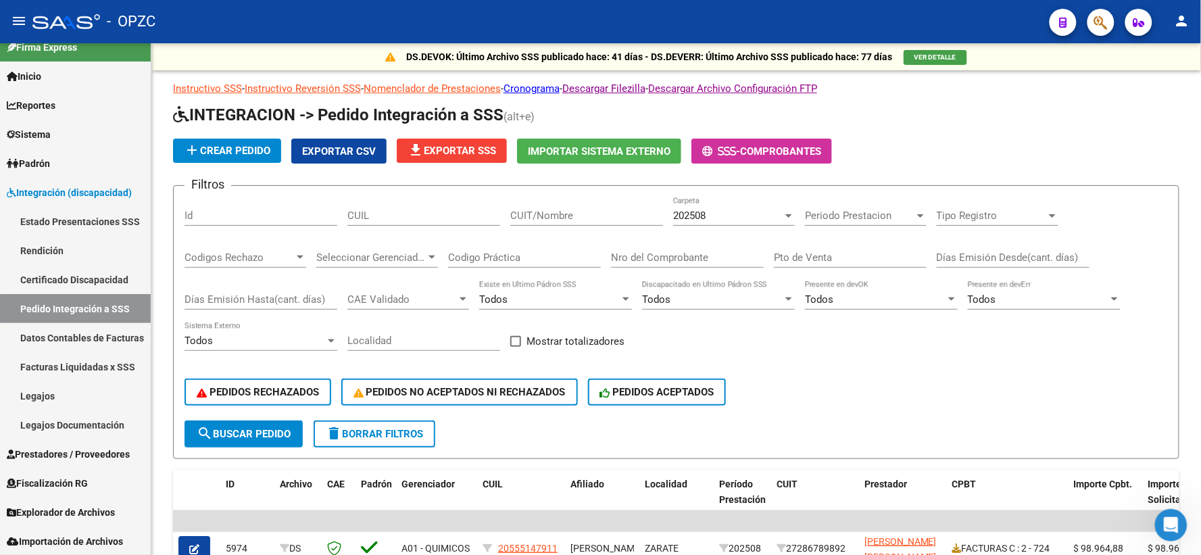
click at [1183, 16] on mat-icon "person" at bounding box center [1182, 21] width 16 height 16
click at [1169, 81] on button "exit_to_app Salir" at bounding box center [1155, 89] width 82 height 32
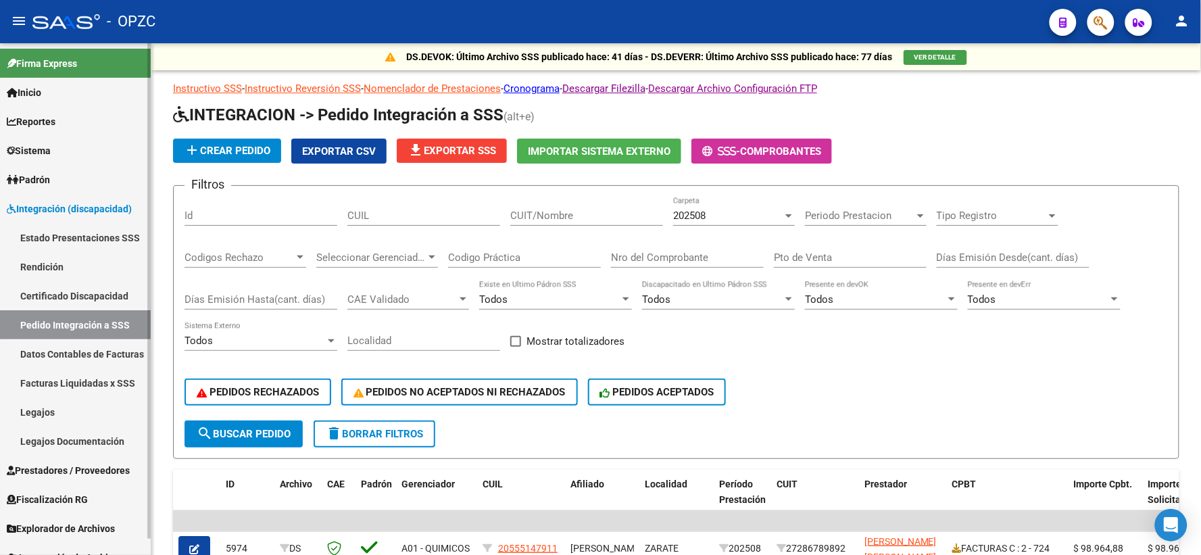
click at [100, 320] on link "Pedido Integración a SSS" at bounding box center [75, 324] width 151 height 29
click at [710, 215] on div "202508" at bounding box center [727, 216] width 109 height 12
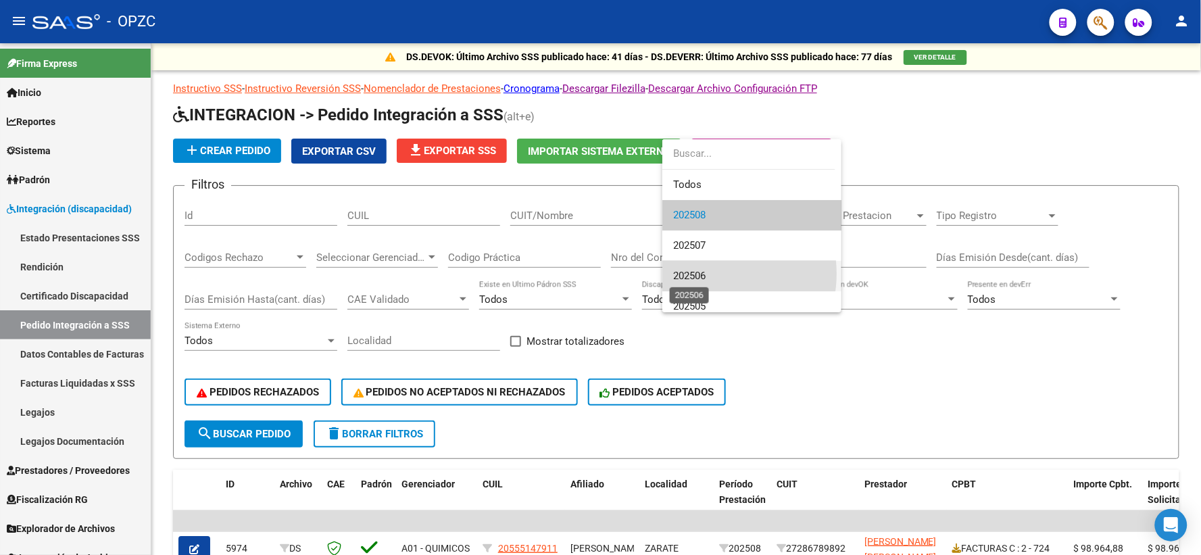
click at [706, 274] on span "202506" at bounding box center [689, 276] width 32 height 12
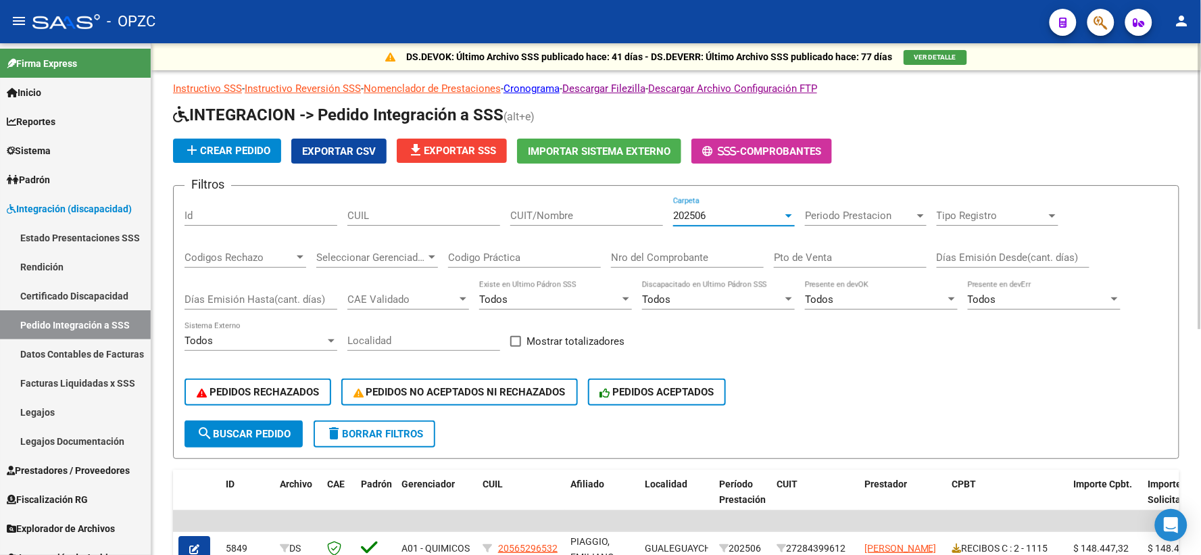
click at [541, 208] on div "CUIT/Nombre" at bounding box center [586, 211] width 153 height 29
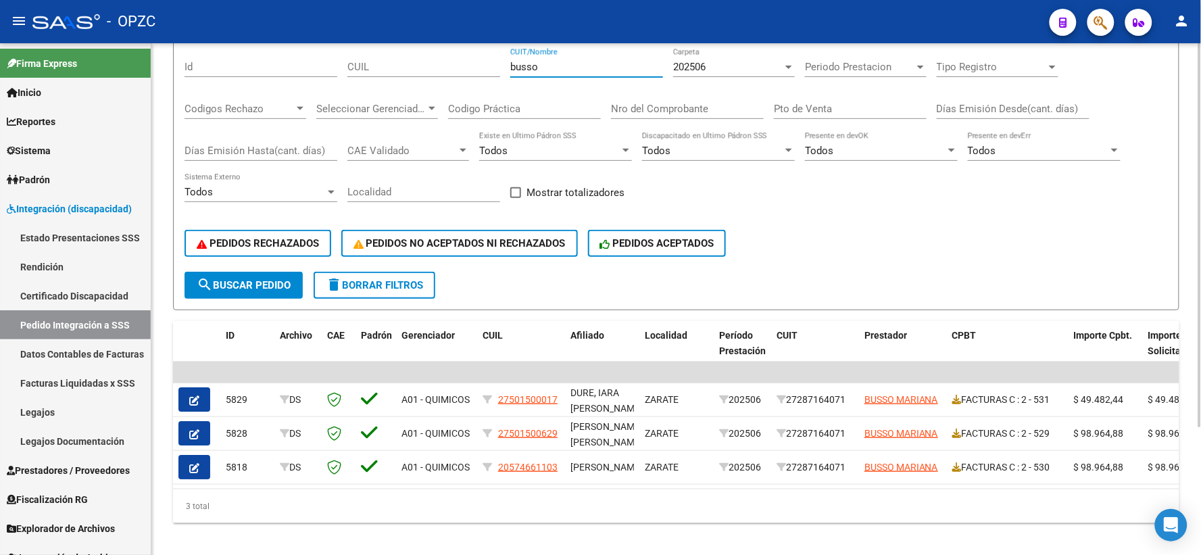
scroll to position [150, 0]
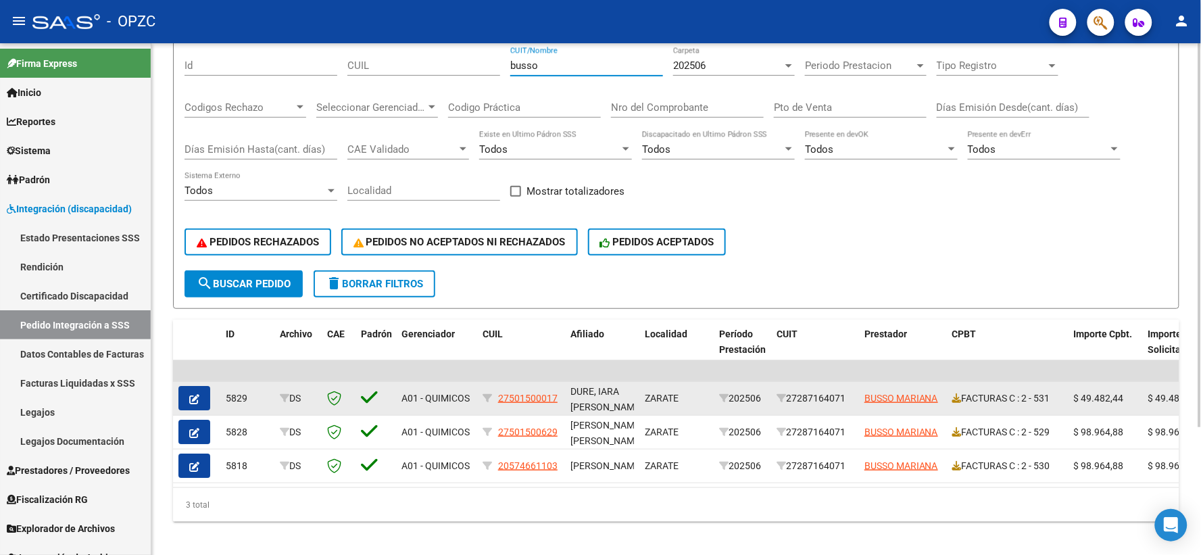
type input "busso"
click at [195, 394] on icon "button" at bounding box center [194, 399] width 10 height 10
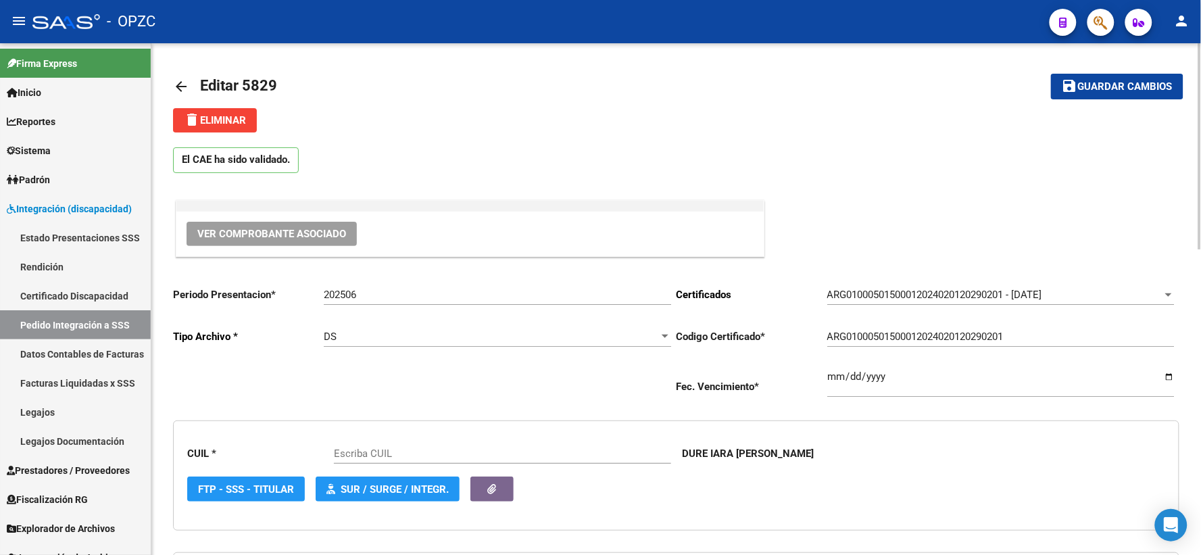
type input "27501500017"
click at [278, 237] on span "Ver Comprobante Asociado" at bounding box center [271, 234] width 149 height 12
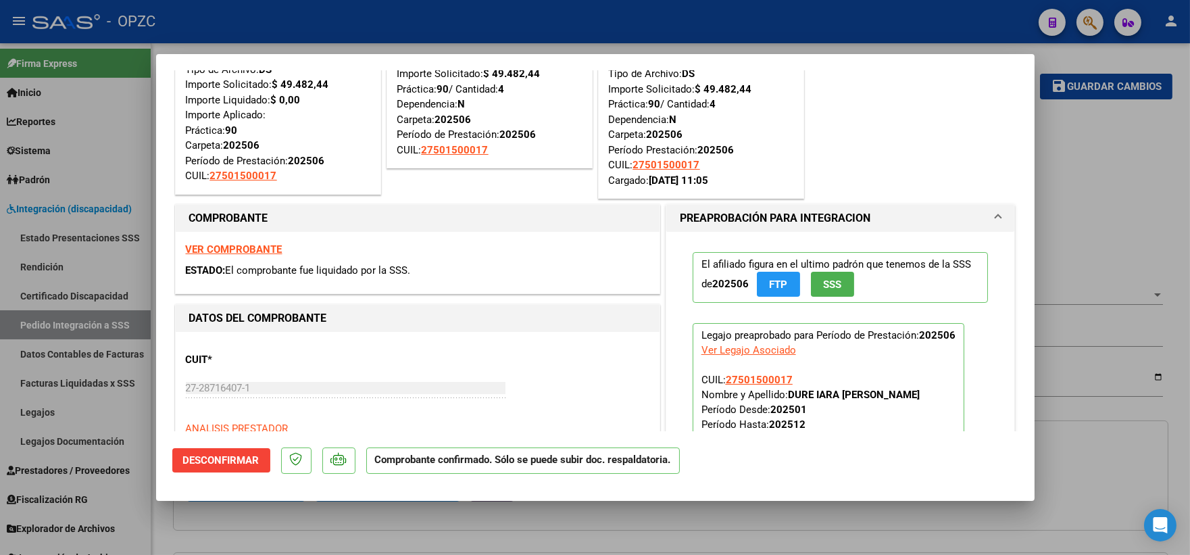
scroll to position [450, 0]
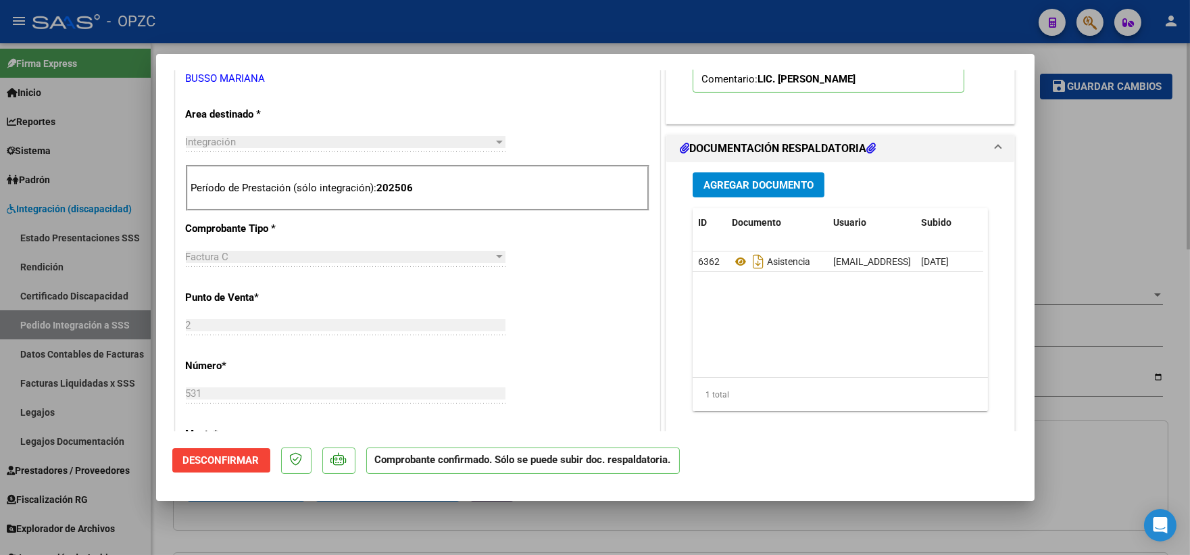
click at [1136, 217] on div at bounding box center [595, 277] width 1190 height 555
type input "$ 0,00"
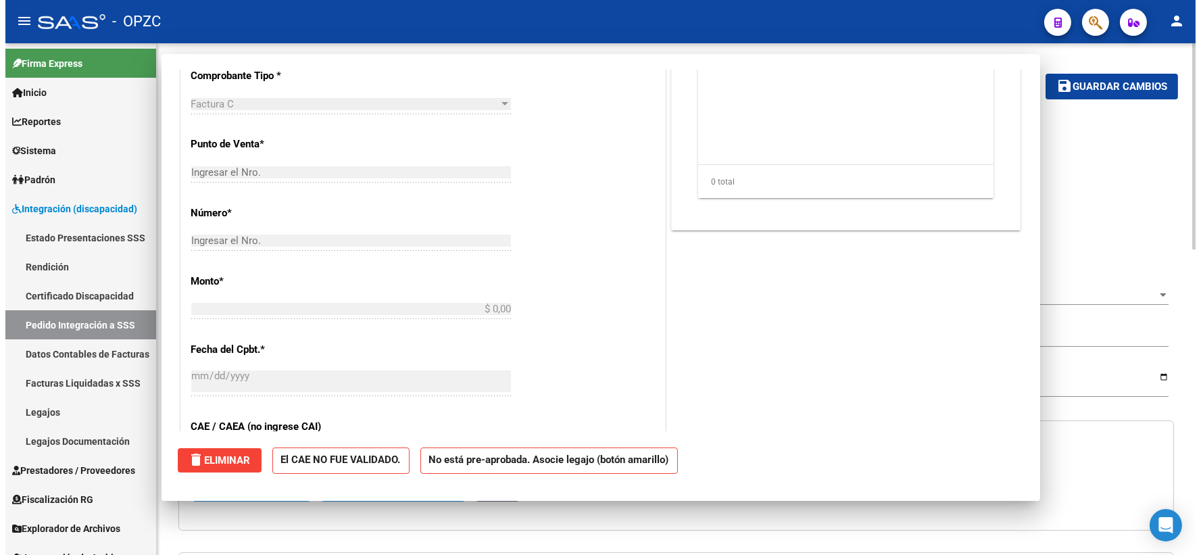
scroll to position [0, 0]
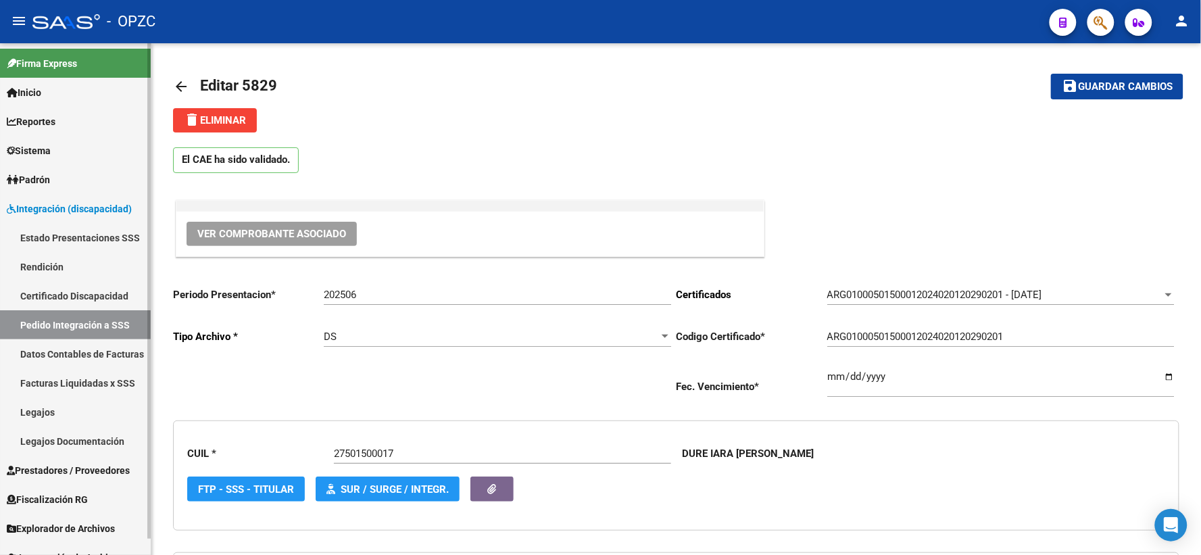
click at [74, 316] on link "Pedido Integración a SSS" at bounding box center [75, 324] width 151 height 29
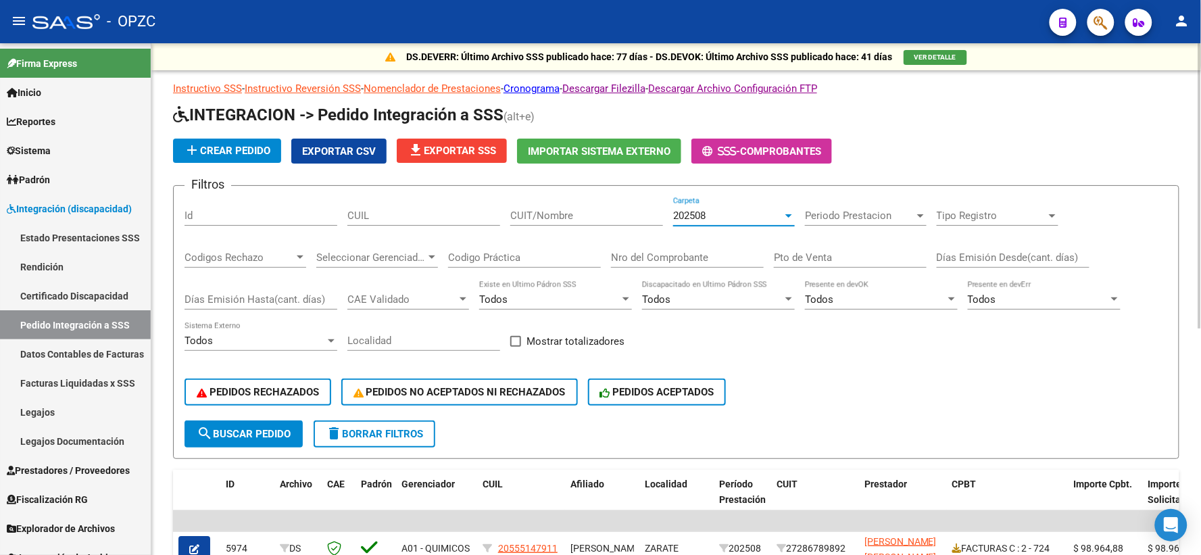
click at [703, 216] on span "202508" at bounding box center [689, 216] width 32 height 12
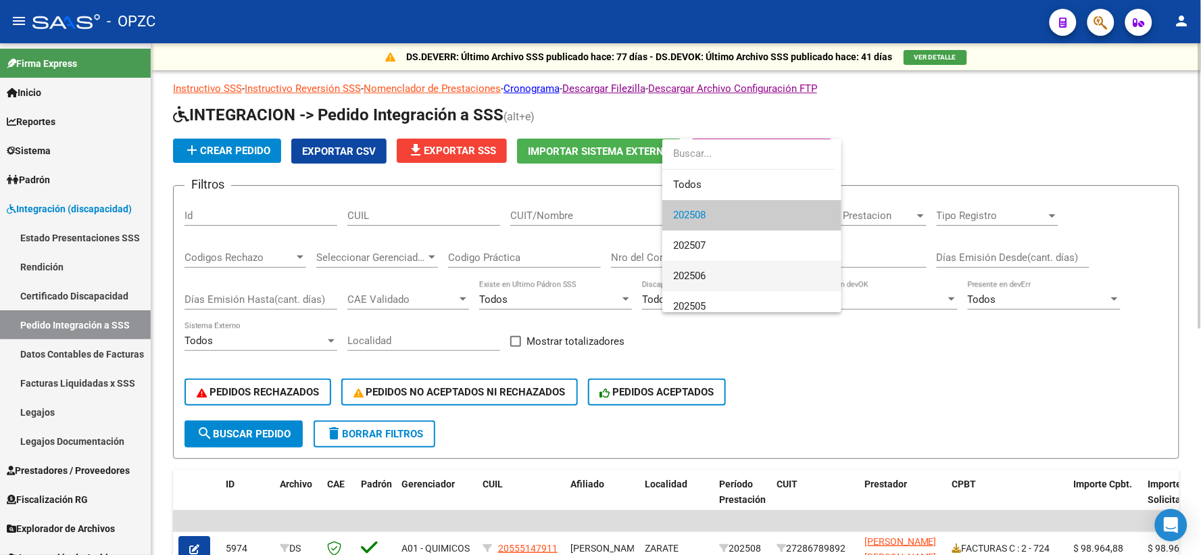
click at [719, 264] on span "202506" at bounding box center [751, 276] width 157 height 30
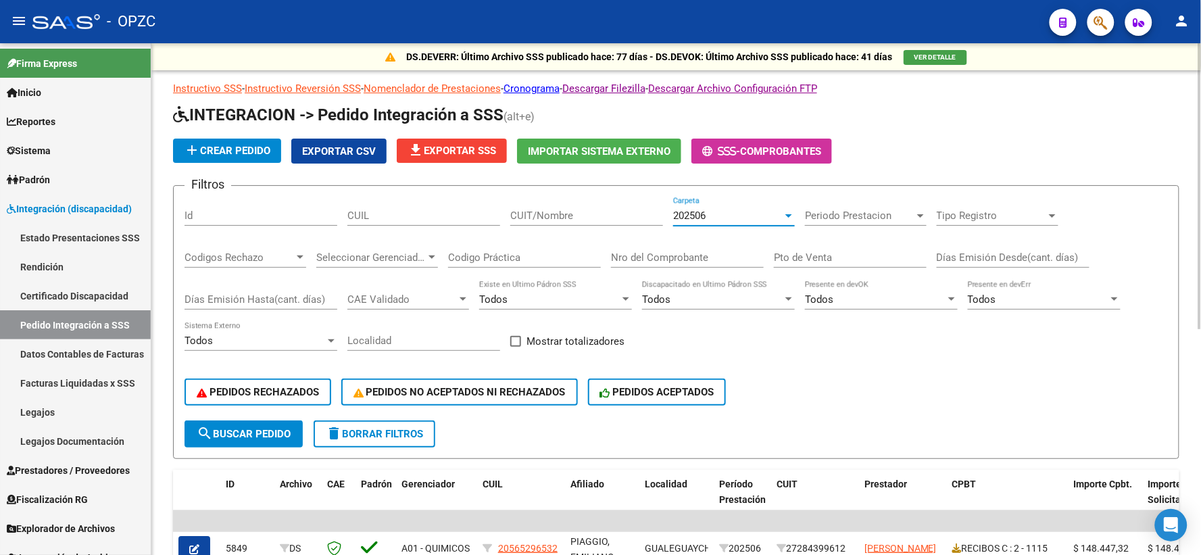
click at [581, 215] on input "CUIT/Nombre" at bounding box center [586, 216] width 153 height 12
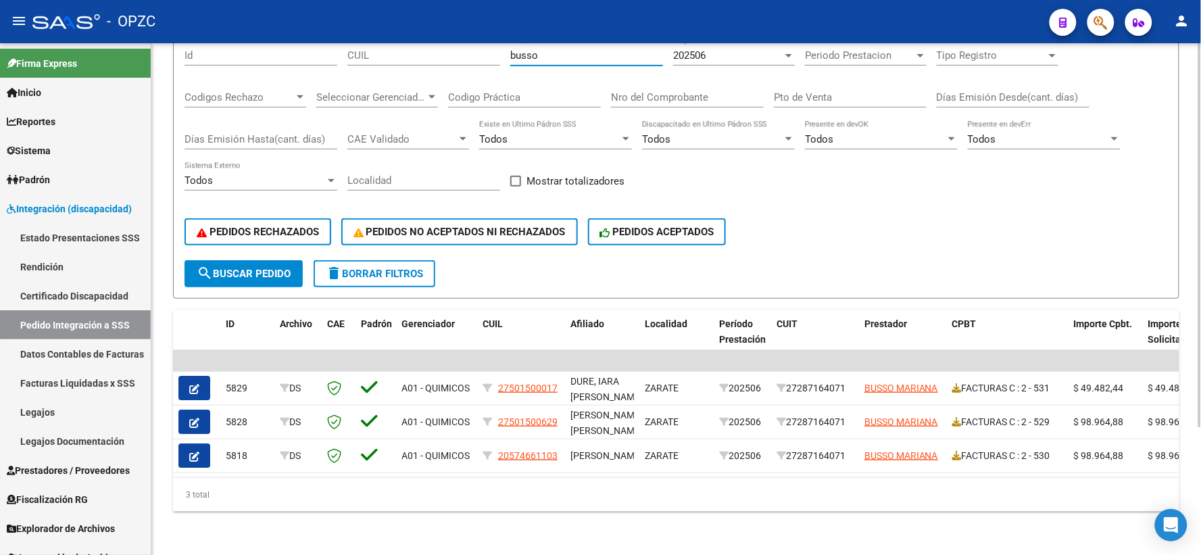
scroll to position [170, 0]
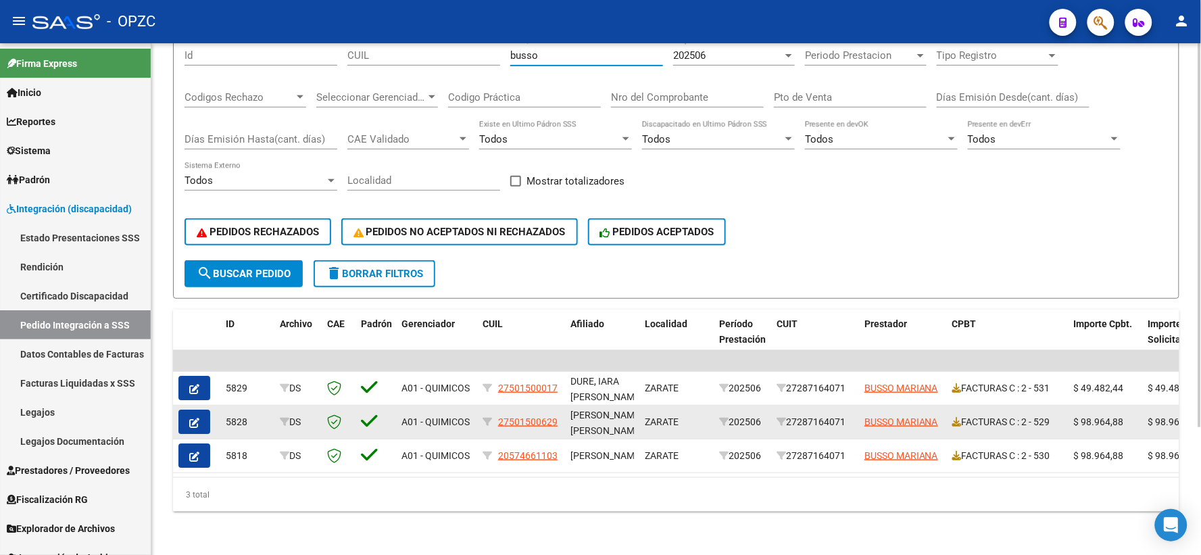
type input "busso"
click at [194, 418] on icon "button" at bounding box center [194, 423] width 10 height 10
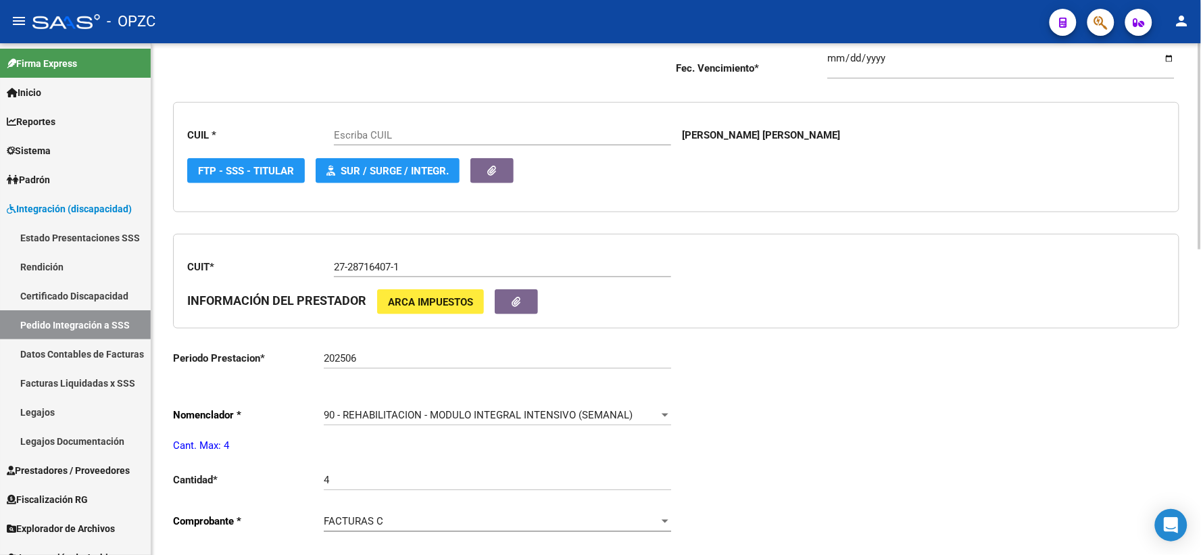
type input "27501500629"
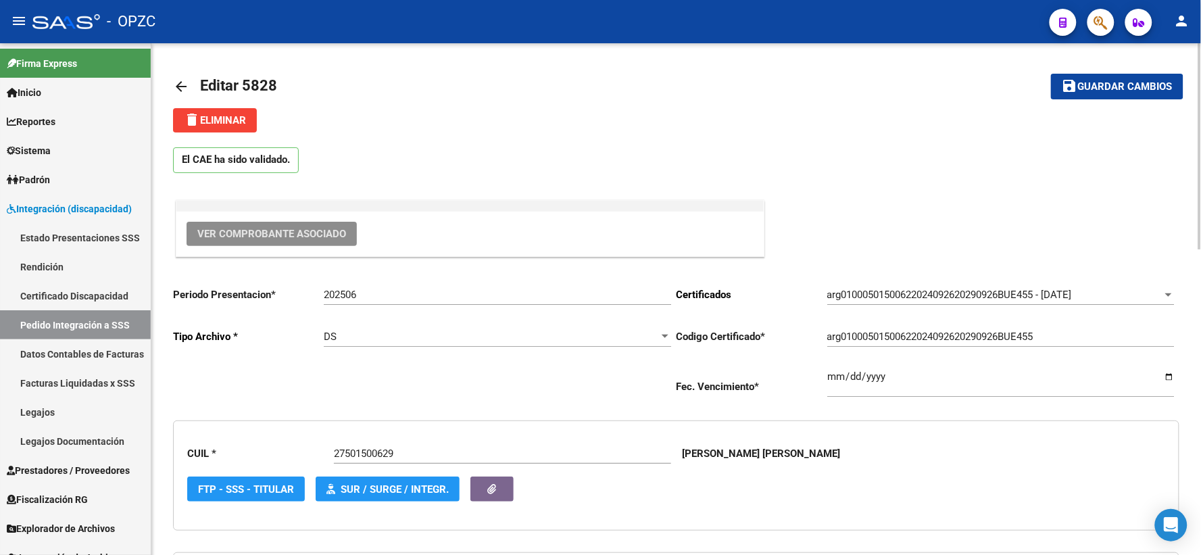
click at [287, 234] on span "Ver Comprobante Asociado" at bounding box center [271, 234] width 149 height 12
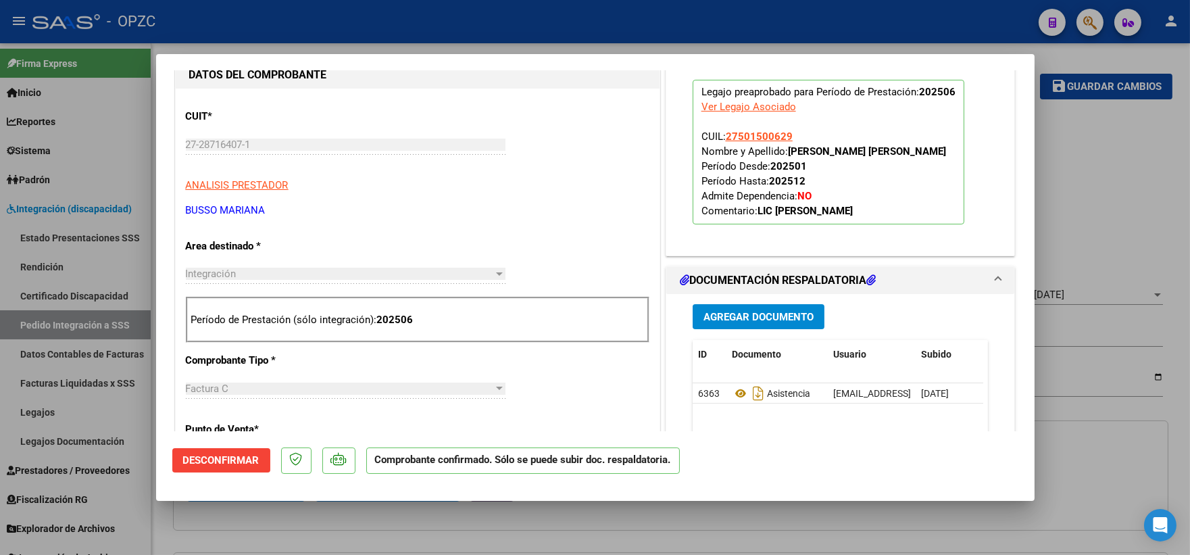
scroll to position [450, 0]
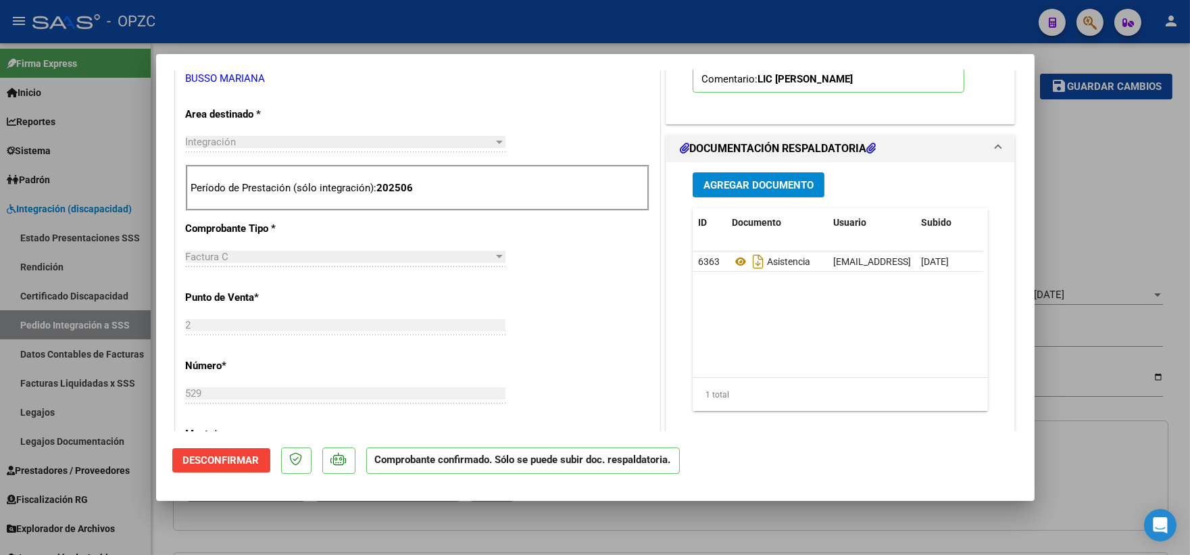
click at [1156, 203] on div at bounding box center [595, 277] width 1190 height 555
type input "$ 0,00"
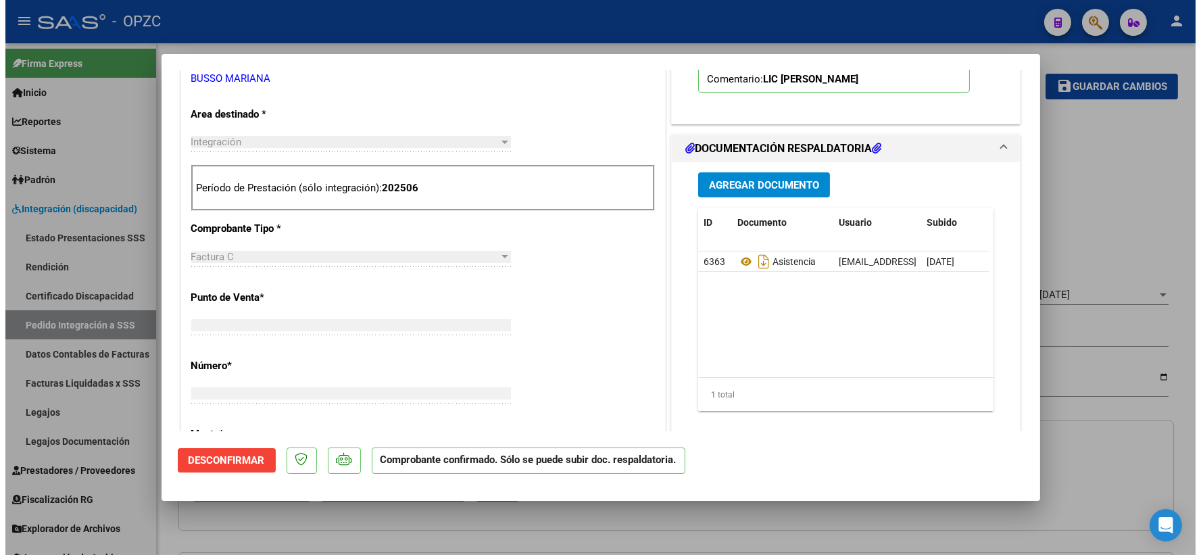
scroll to position [0, 0]
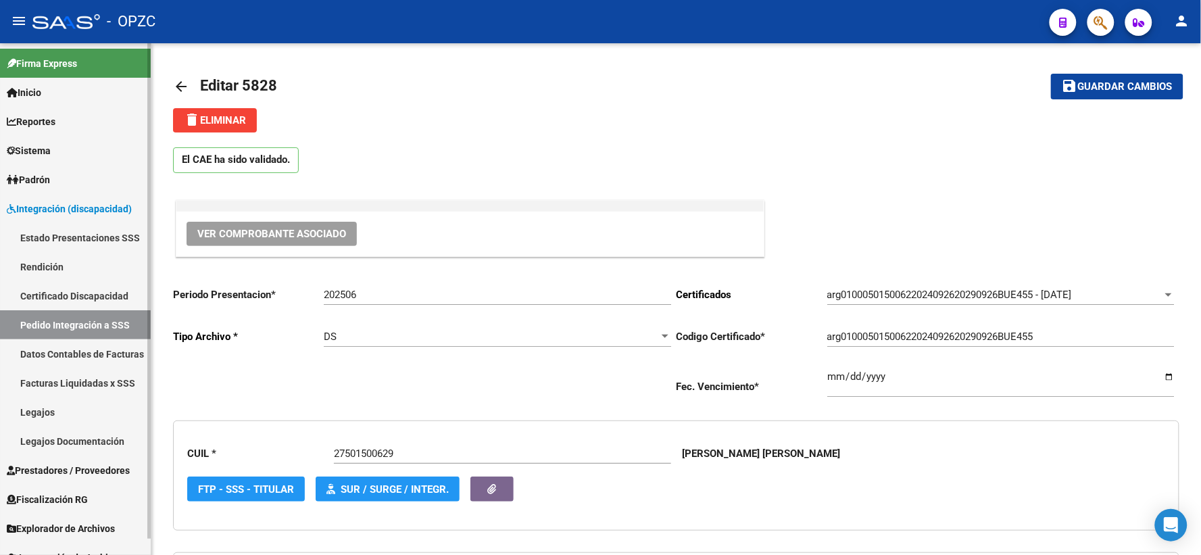
click at [55, 322] on link "Pedido Integración a SSS" at bounding box center [75, 324] width 151 height 29
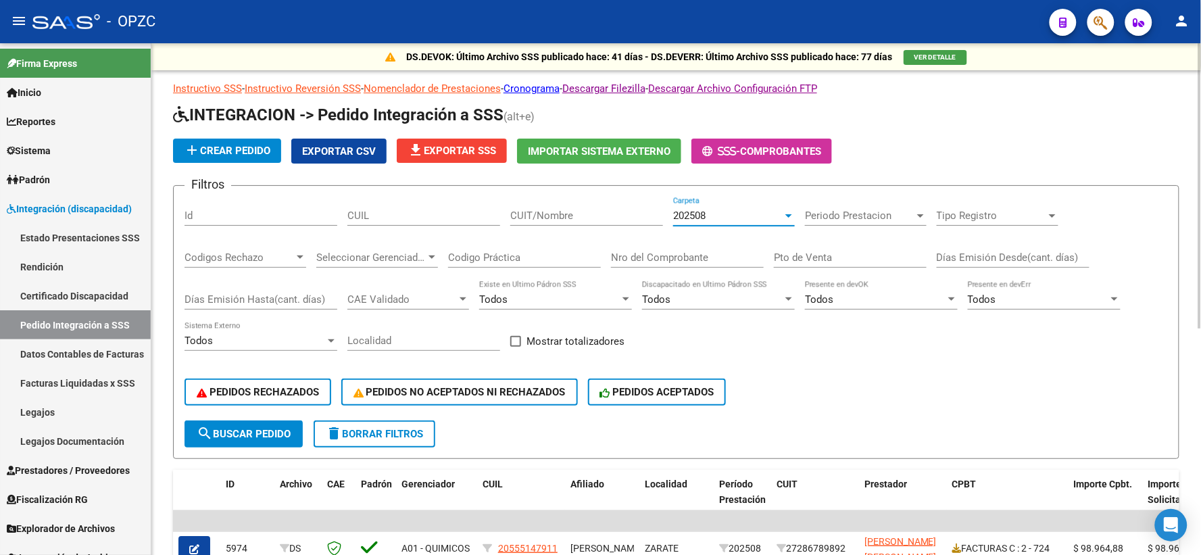
click at [727, 214] on div "202508" at bounding box center [727, 216] width 109 height 12
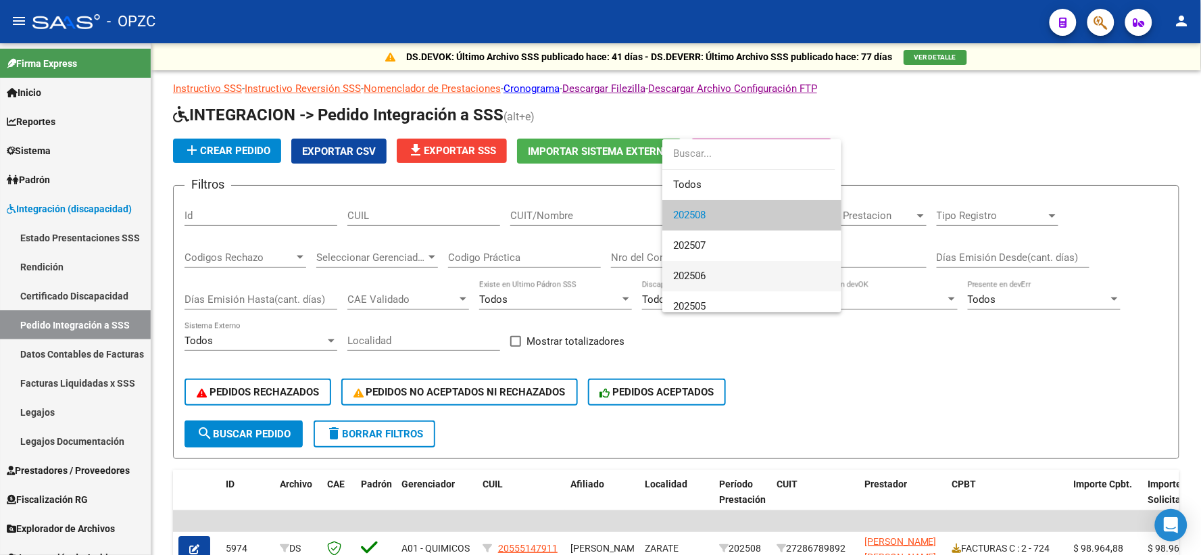
click at [710, 272] on span "202506" at bounding box center [751, 276] width 157 height 30
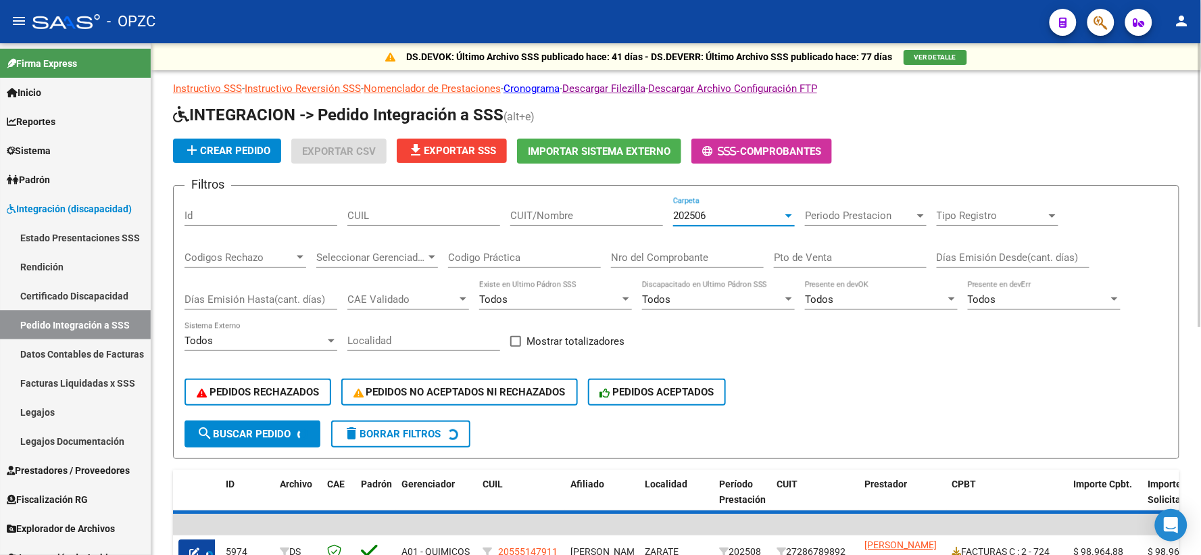
click at [577, 220] on input "CUIT/Nombre" at bounding box center [586, 216] width 153 height 12
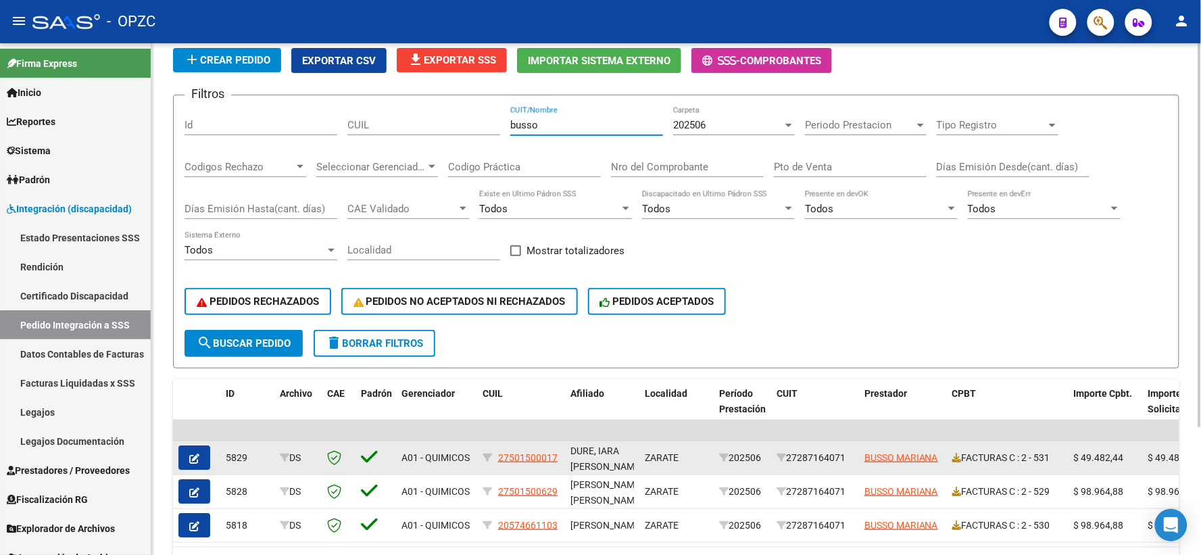
scroll to position [170, 0]
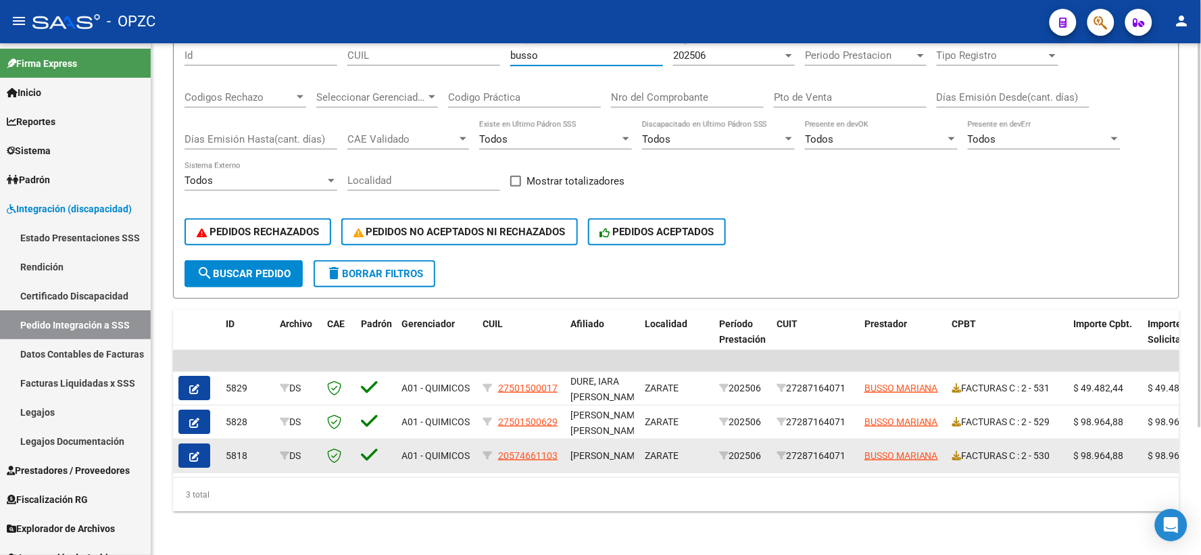
type input "busso"
click at [187, 450] on button "button" at bounding box center [194, 455] width 32 height 24
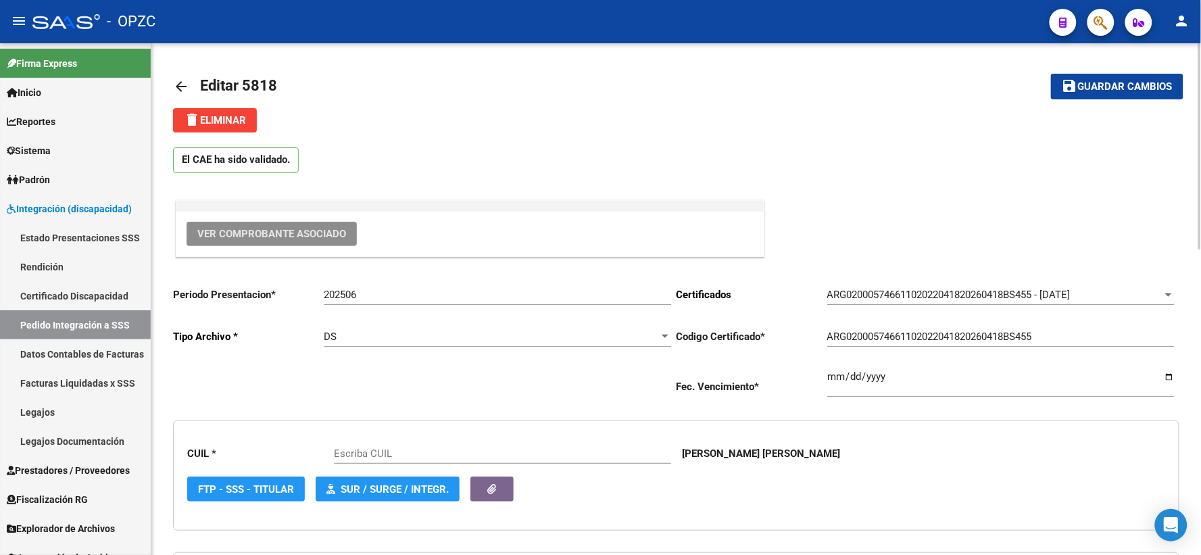
click at [282, 228] on span "Ver Comprobante Asociado" at bounding box center [271, 234] width 149 height 12
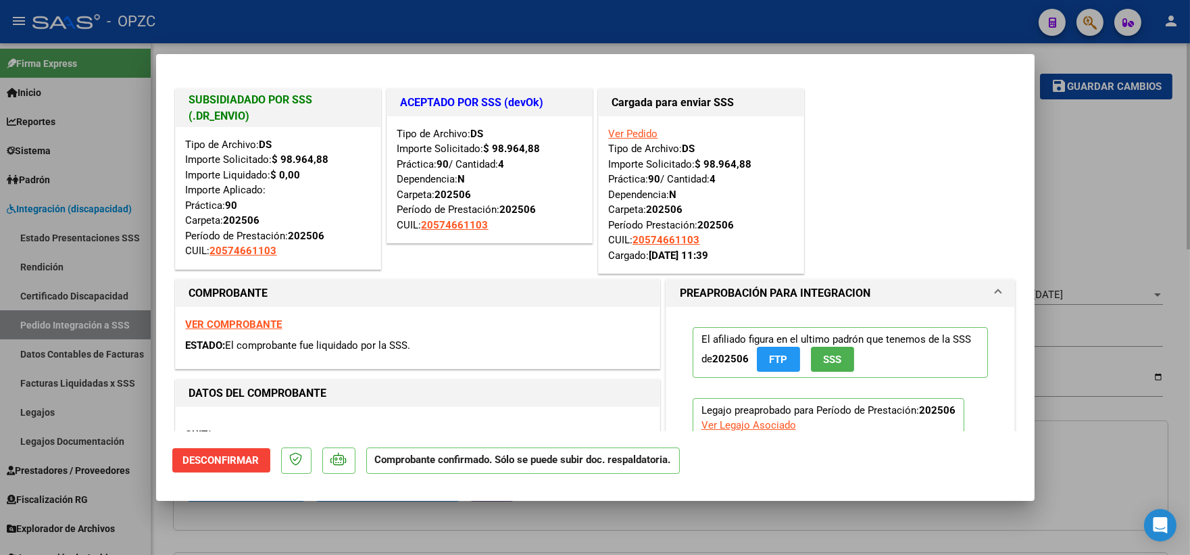
type input "20574661103"
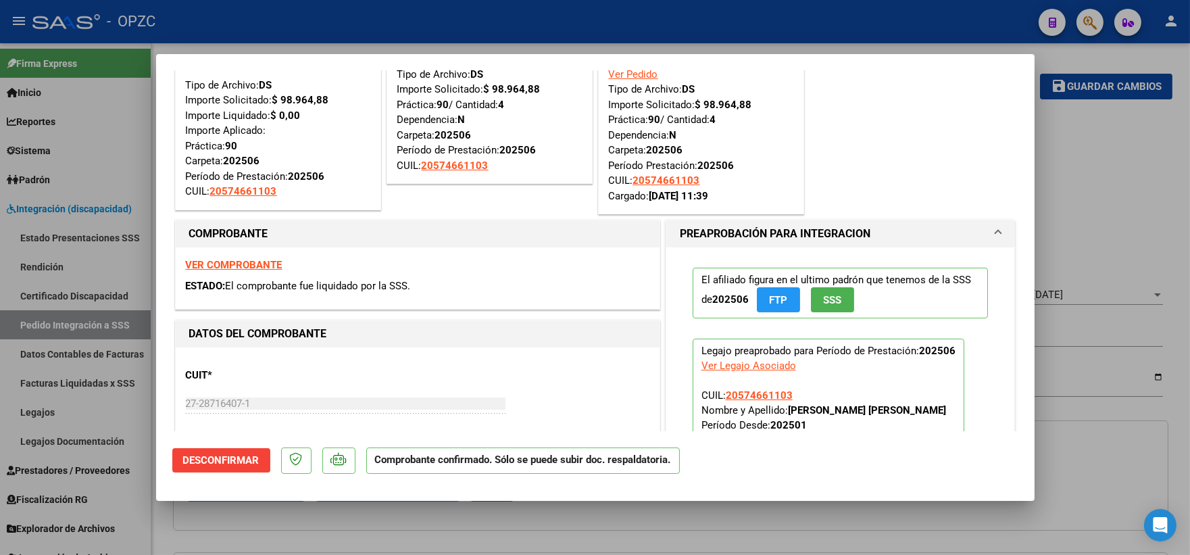
scroll to position [375, 0]
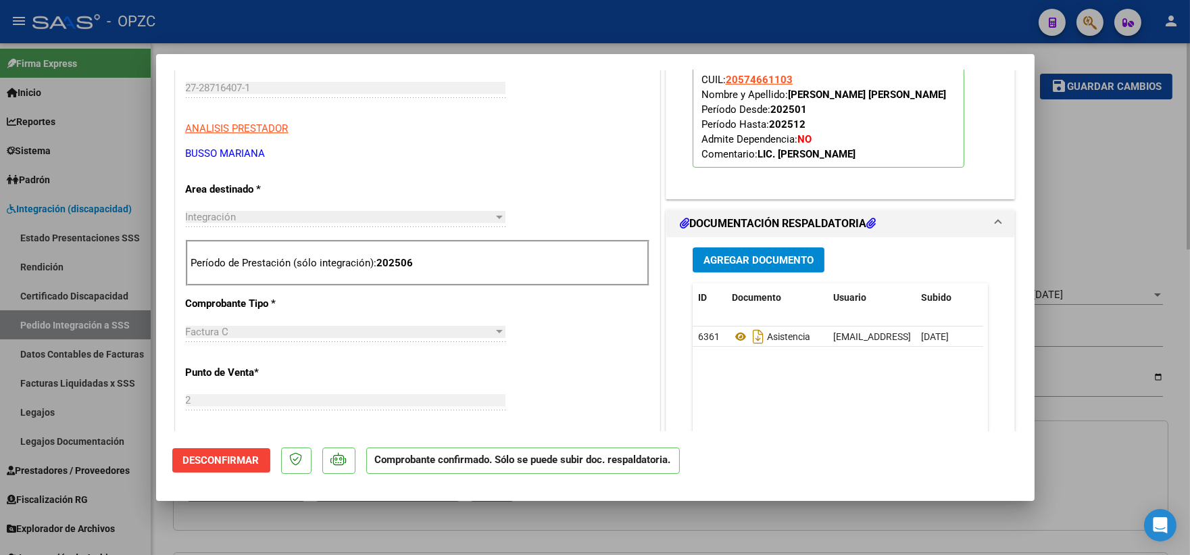
click at [1145, 197] on div at bounding box center [595, 277] width 1190 height 555
type input "$ 0,00"
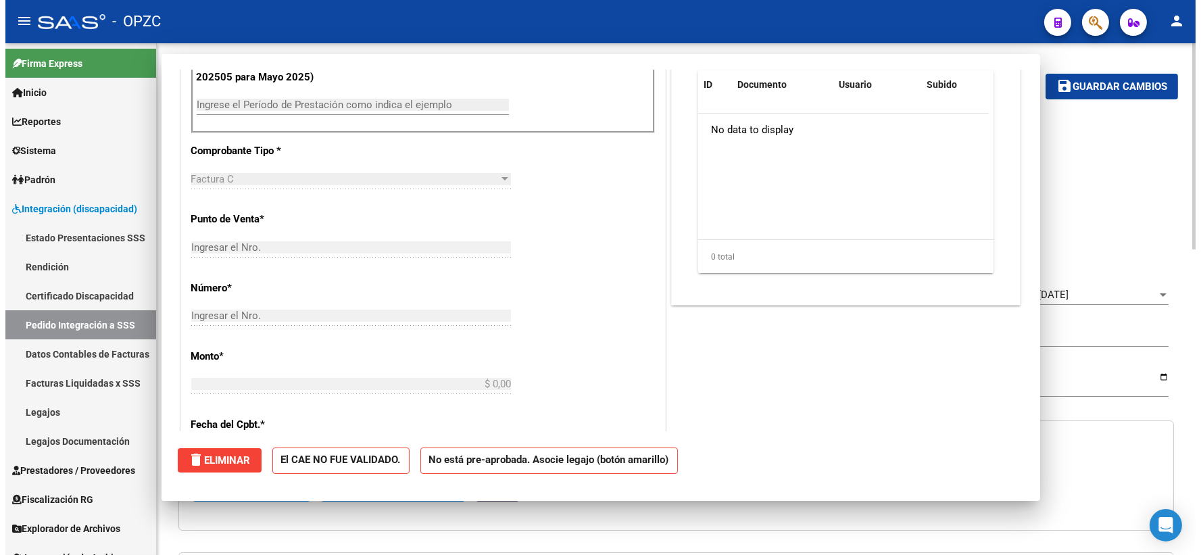
scroll to position [0, 0]
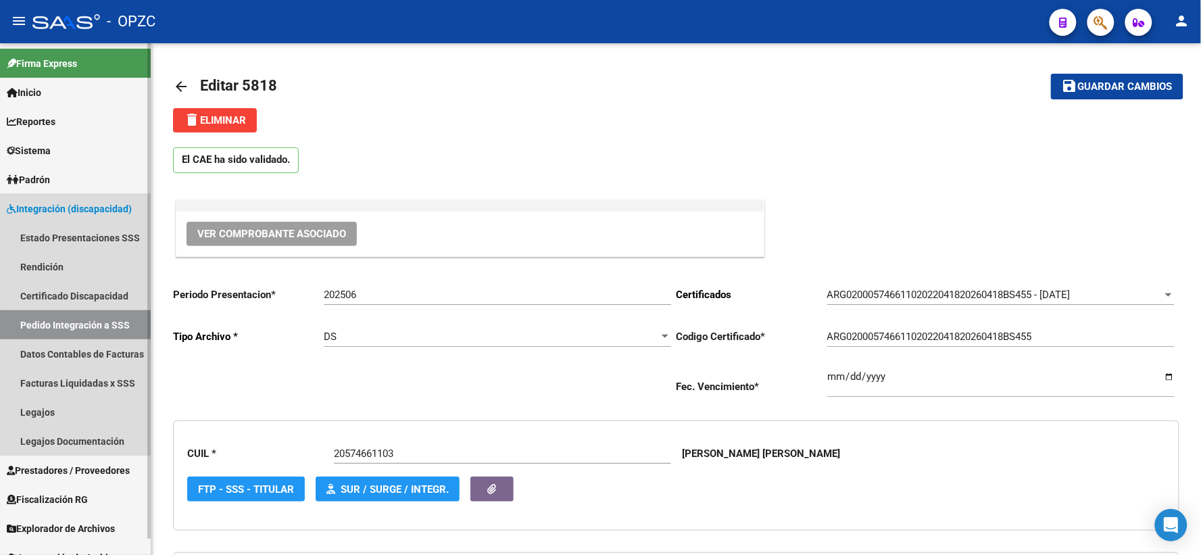
click at [97, 322] on link "Pedido Integración a SSS" at bounding box center [75, 324] width 151 height 29
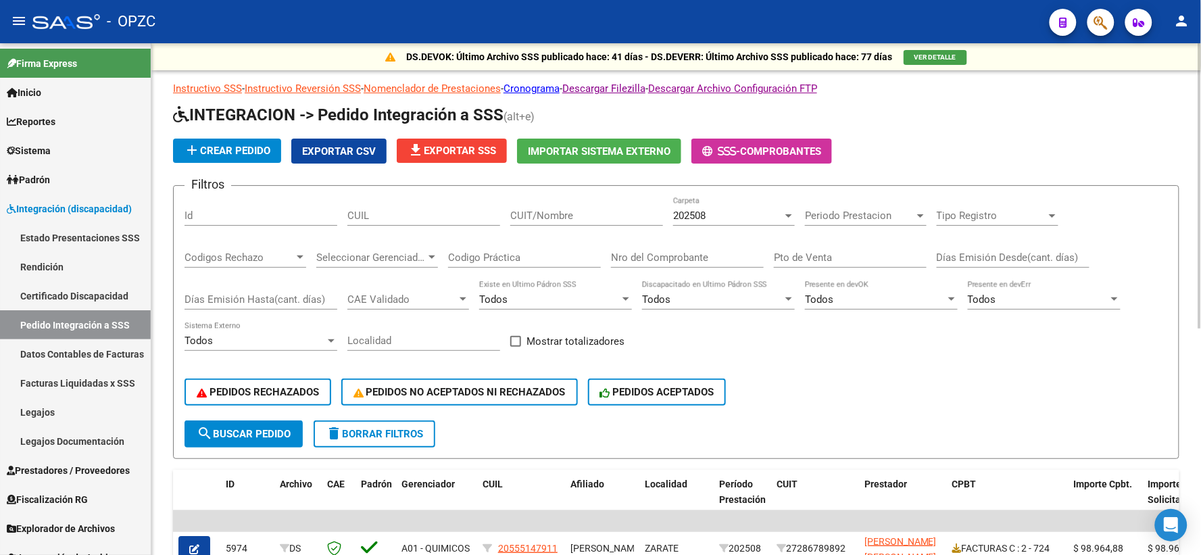
click at [787, 215] on div at bounding box center [788, 215] width 7 height 3
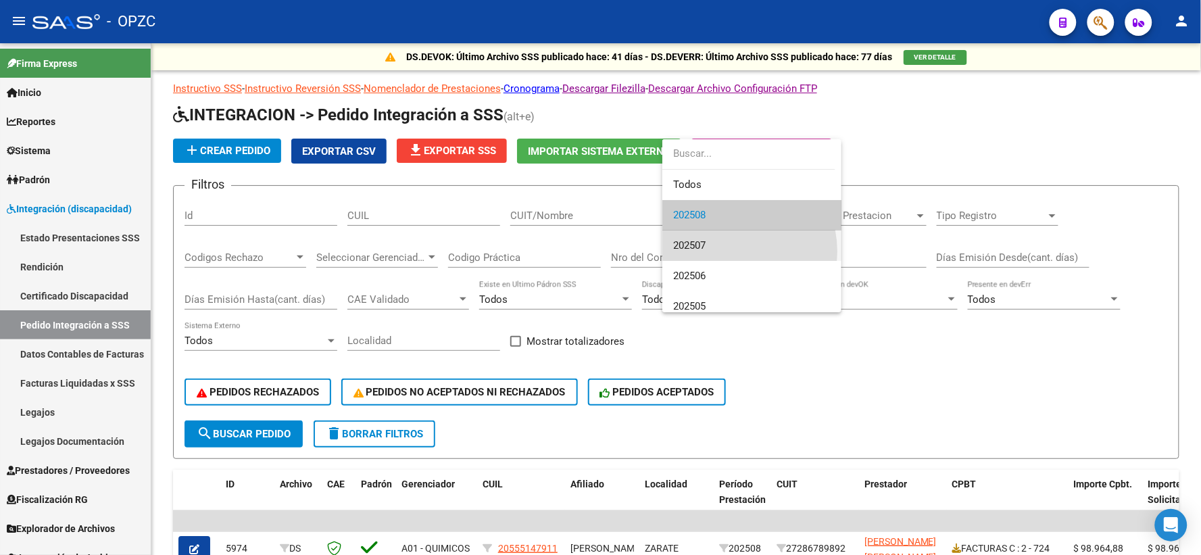
click at [729, 251] on span "202507" at bounding box center [751, 245] width 157 height 30
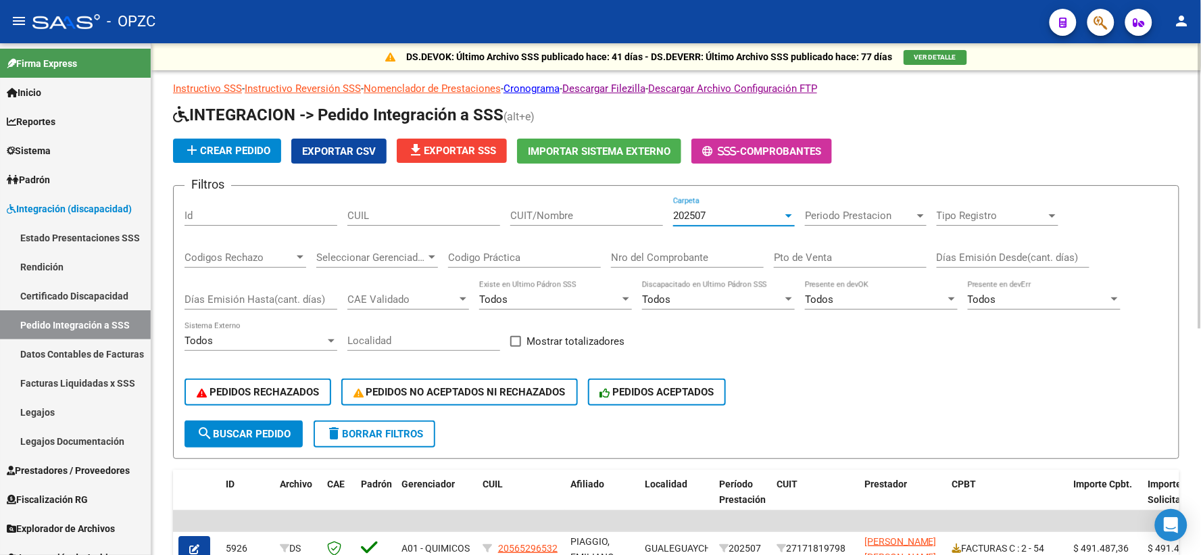
click at [557, 216] on input "CUIT/Nombre" at bounding box center [586, 216] width 153 height 12
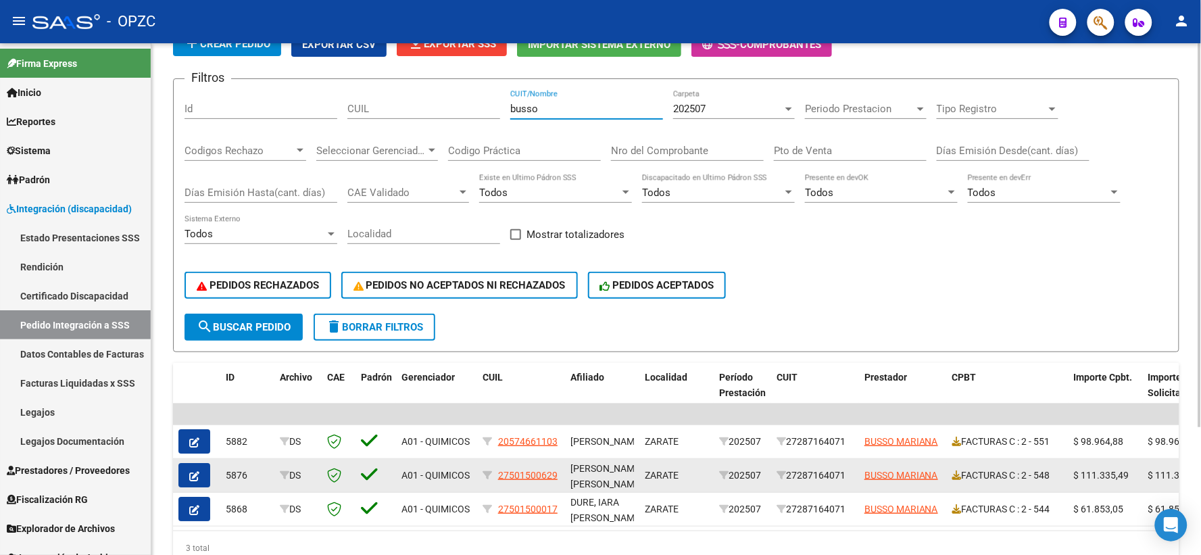
scroll to position [170, 0]
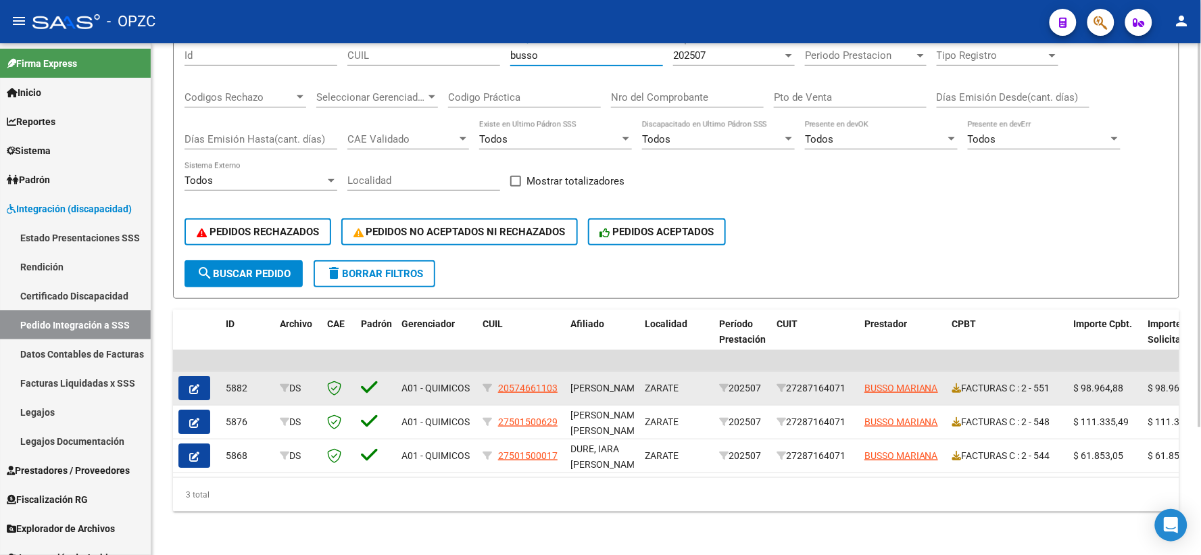
type input "busso"
click at [185, 380] on button "button" at bounding box center [194, 388] width 32 height 24
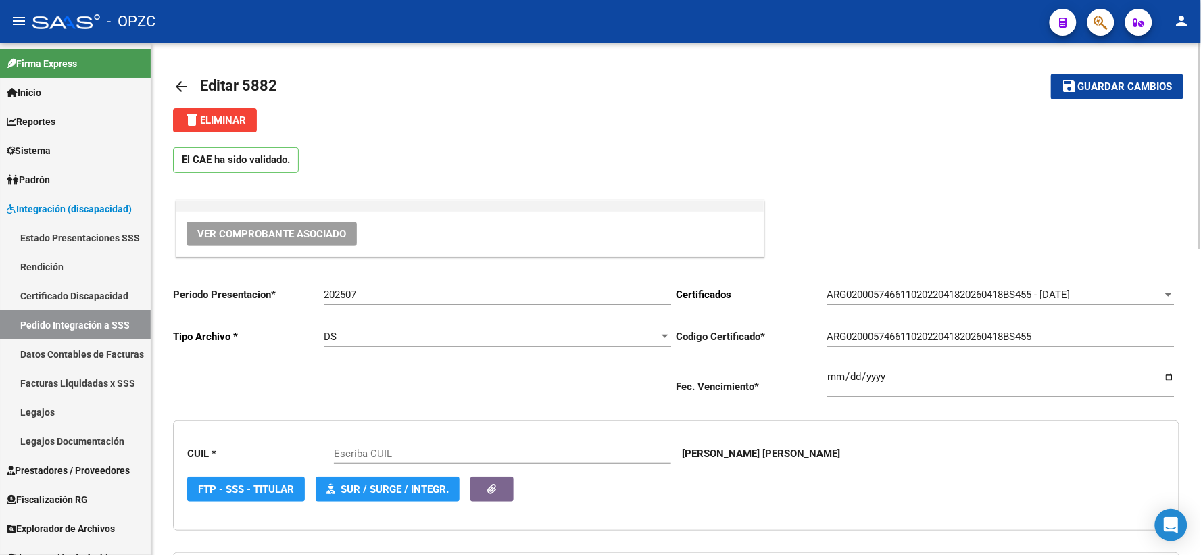
click at [274, 234] on span "Ver Comprobante Asociado" at bounding box center [271, 234] width 149 height 12
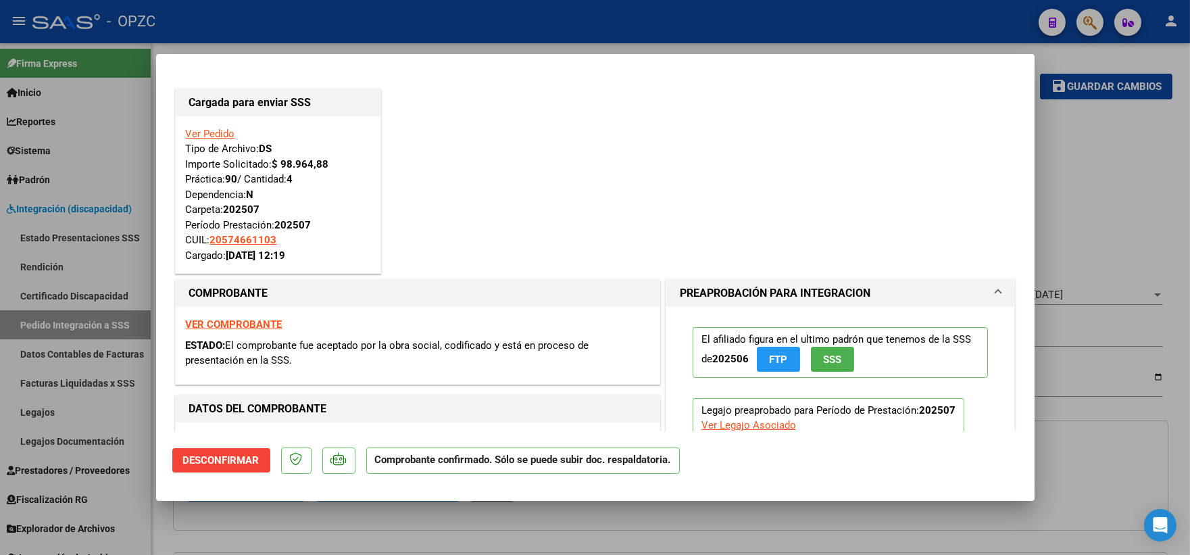
type input "20574661103"
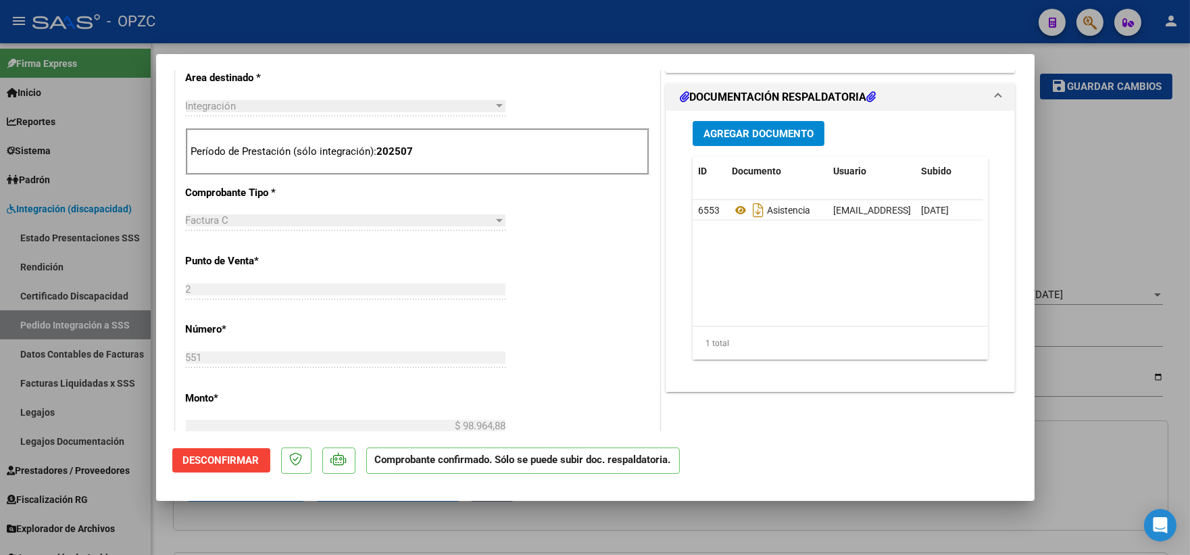
scroll to position [676, 0]
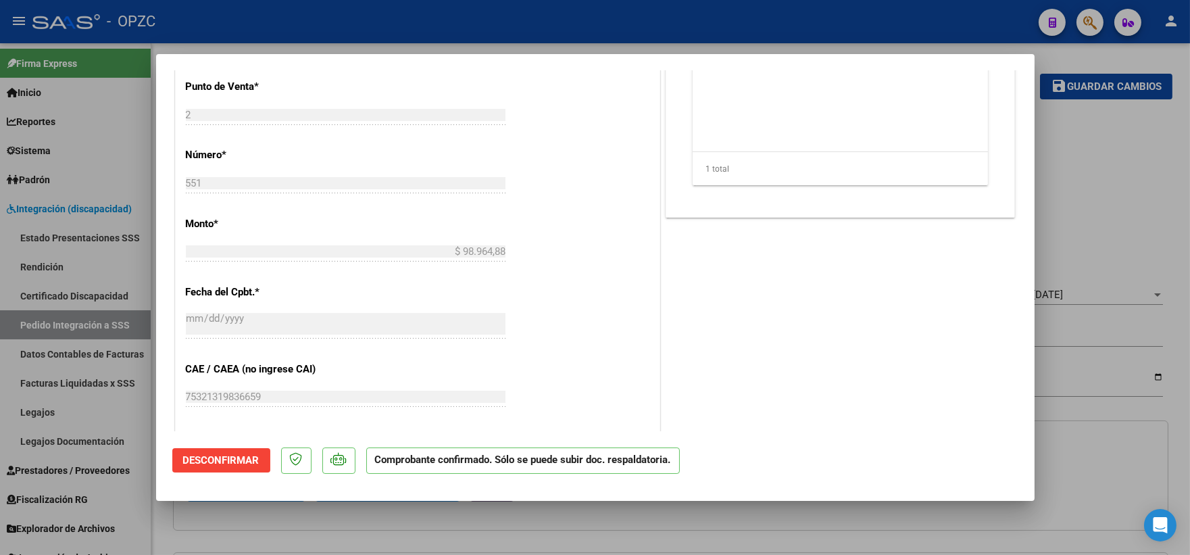
click at [1106, 198] on div at bounding box center [595, 277] width 1190 height 555
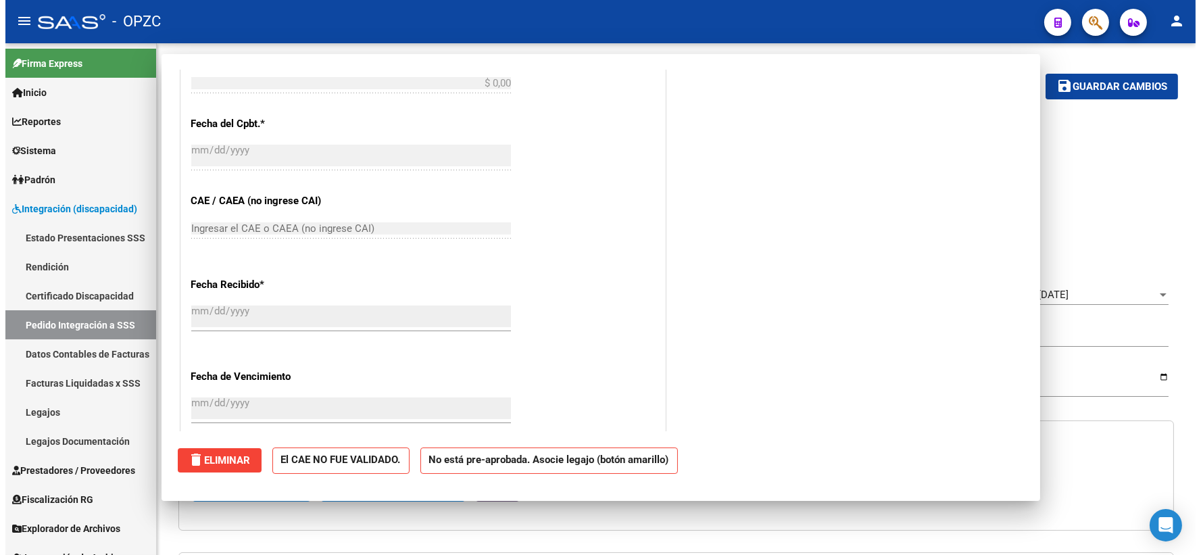
scroll to position [0, 0]
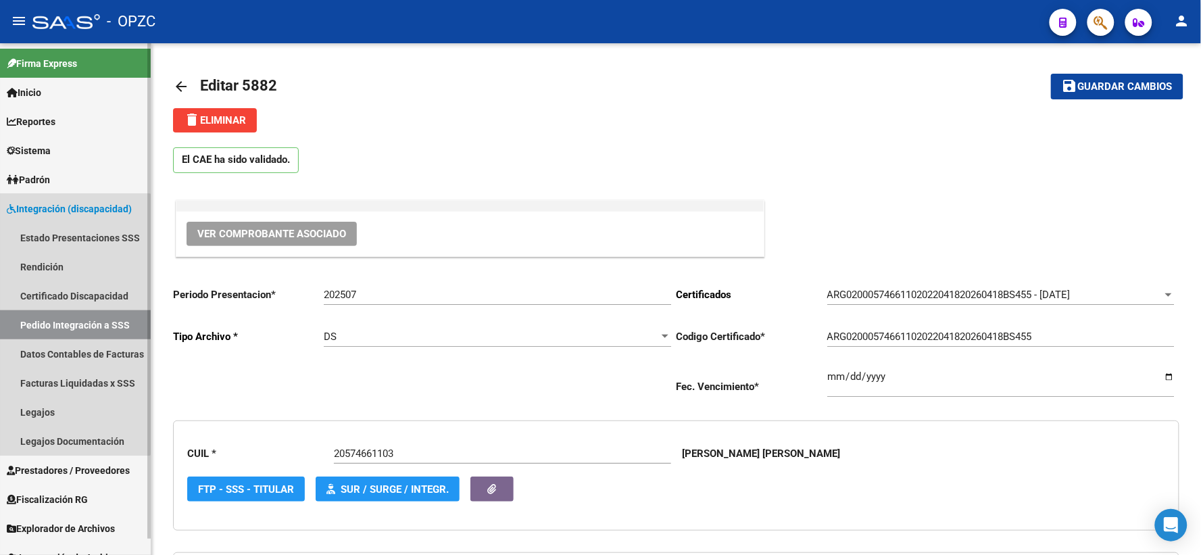
click at [69, 324] on link "Pedido Integración a SSS" at bounding box center [75, 324] width 151 height 29
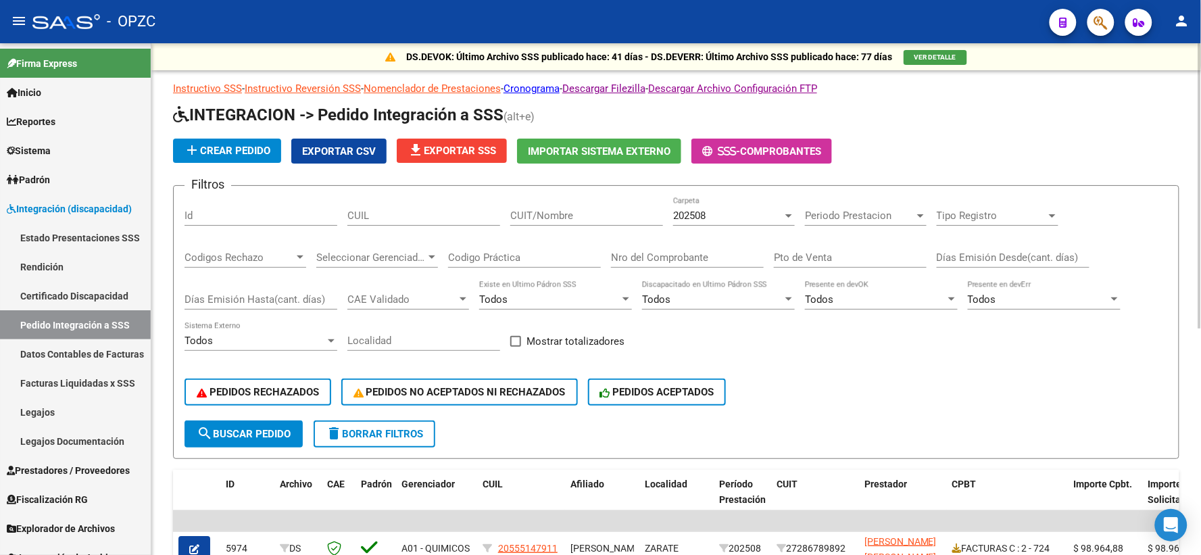
click at [749, 222] on div "202508 Carpeta" at bounding box center [734, 211] width 122 height 29
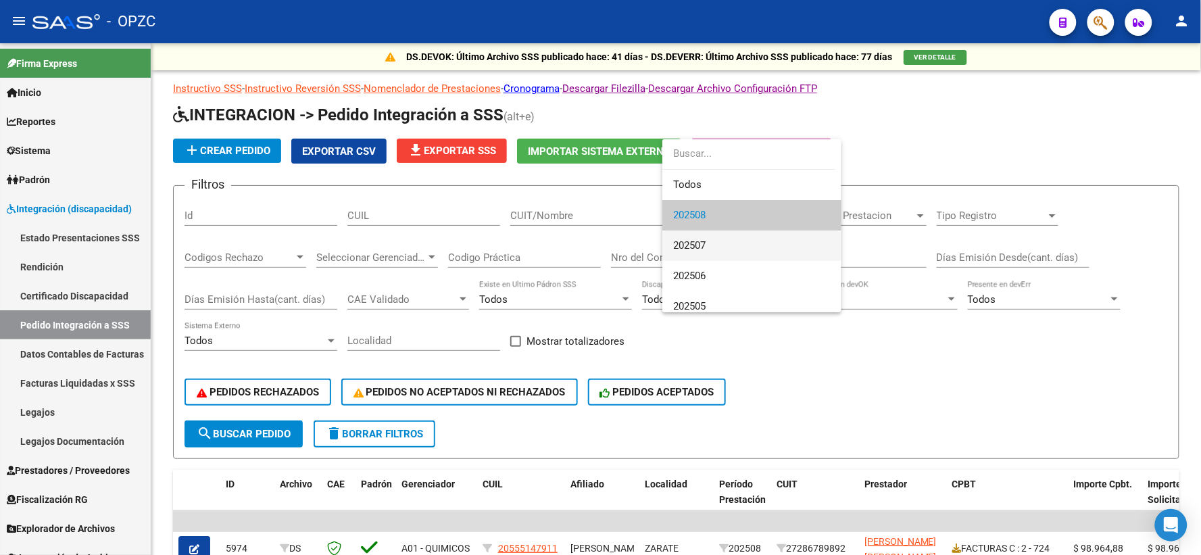
click at [726, 249] on span "202507" at bounding box center [751, 245] width 157 height 30
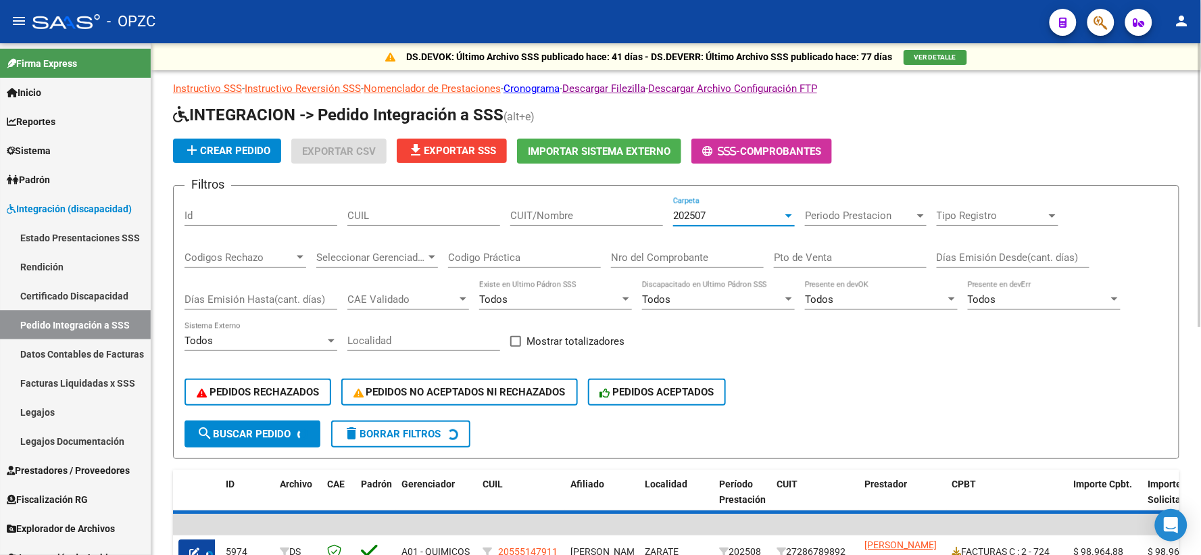
click at [550, 215] on input "CUIT/Nombre" at bounding box center [586, 216] width 153 height 12
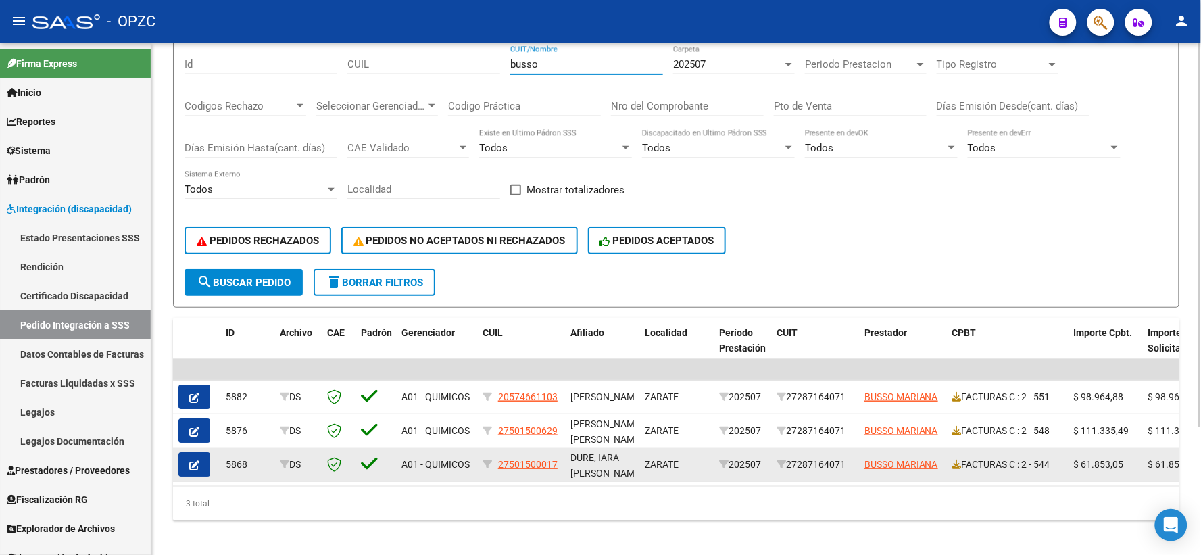
scroll to position [170, 0]
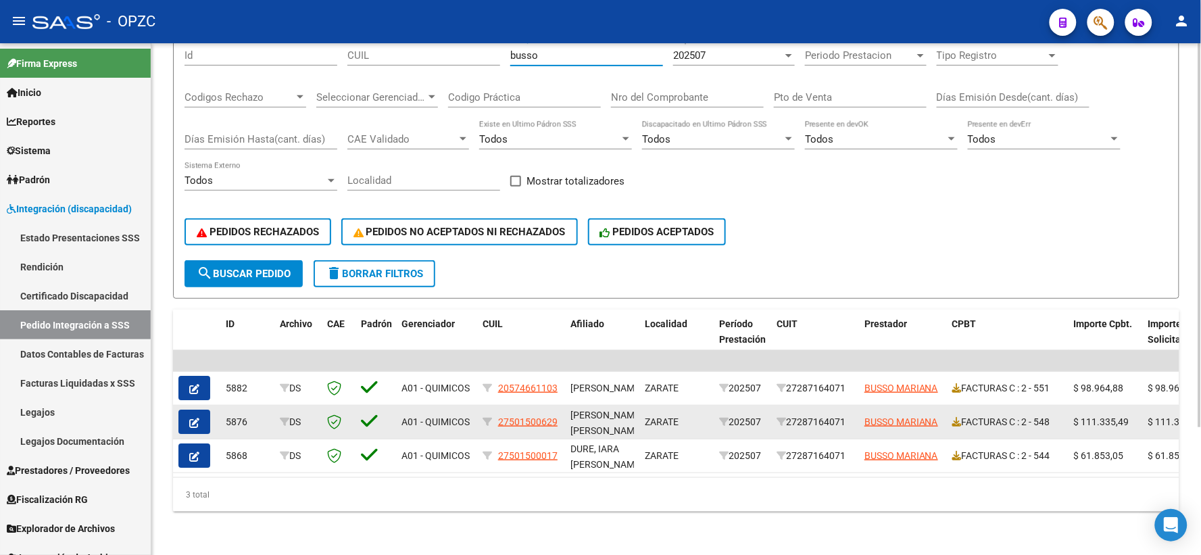
type input "busso"
click at [203, 410] on button "button" at bounding box center [194, 422] width 32 height 24
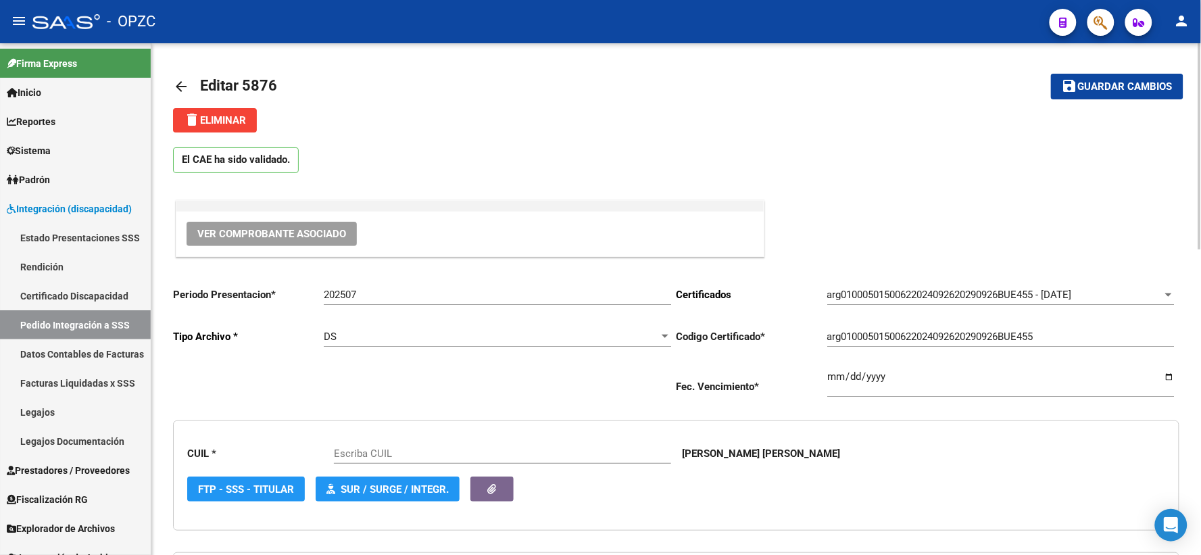
click at [275, 228] on span "Ver Comprobante Asociado" at bounding box center [271, 234] width 149 height 12
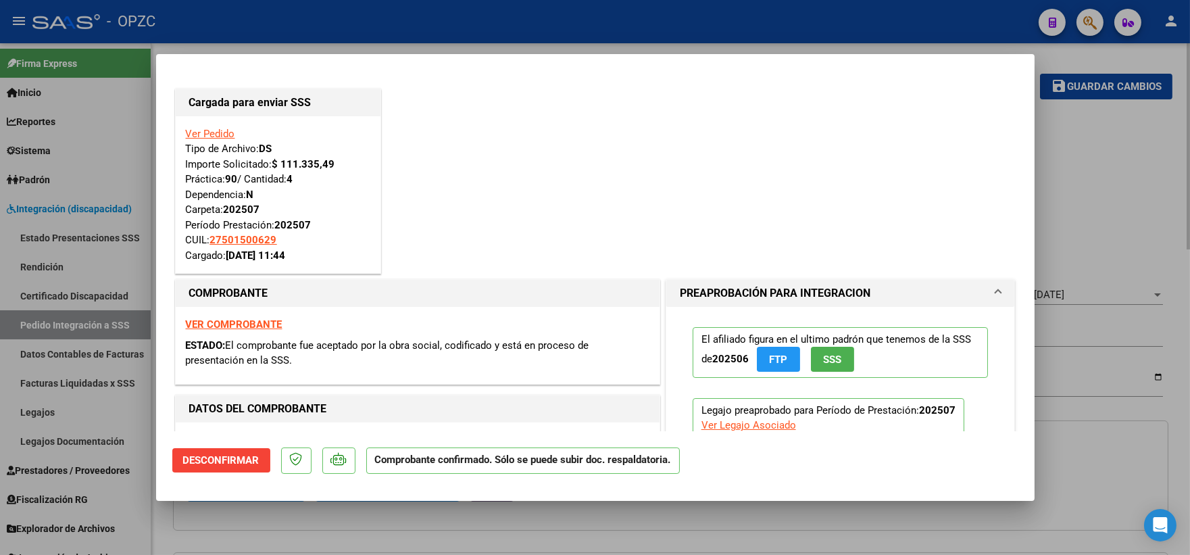
type input "27501500629"
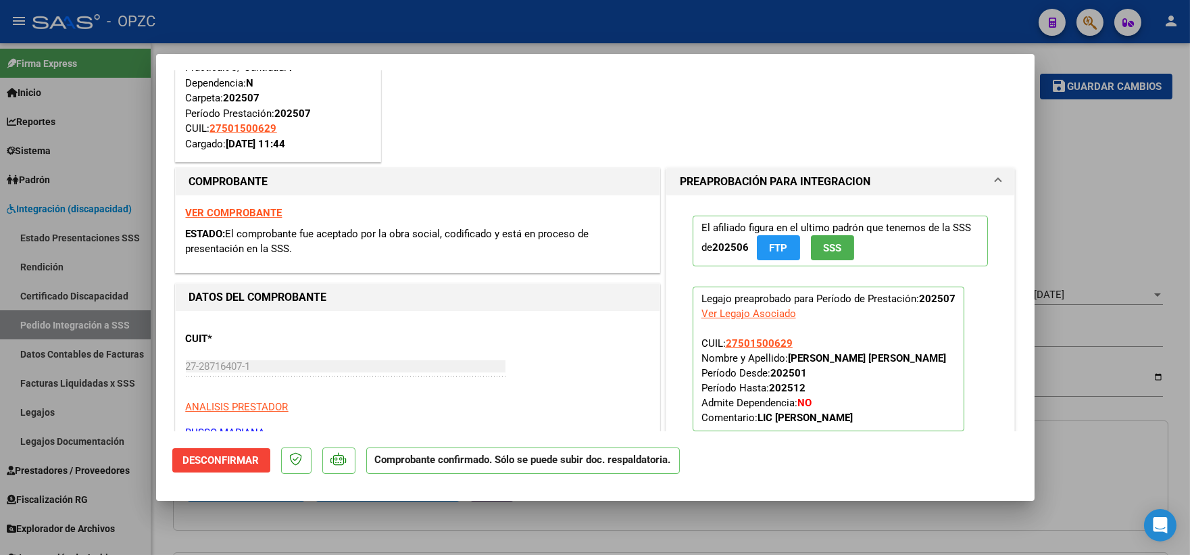
scroll to position [375, 0]
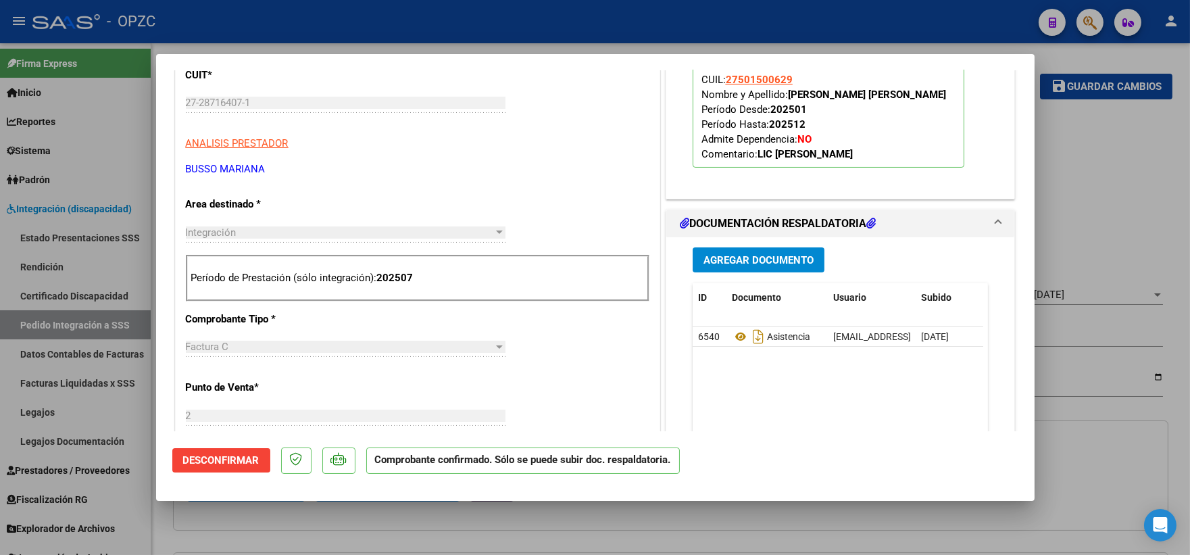
click at [1124, 224] on div at bounding box center [595, 277] width 1190 height 555
type input "$ 0,00"
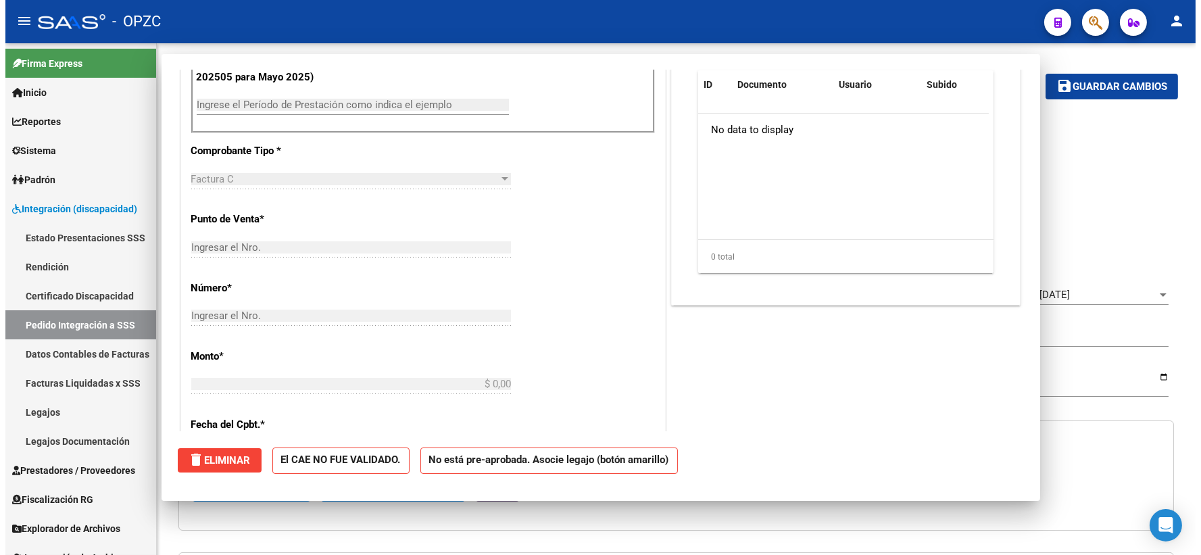
scroll to position [0, 0]
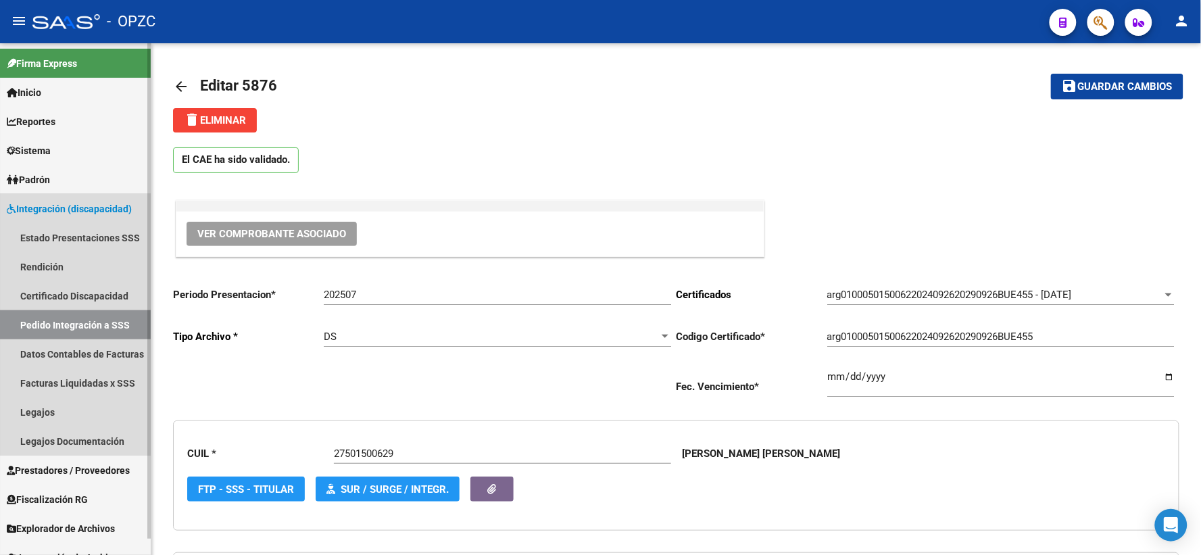
click at [61, 320] on link "Pedido Integración a SSS" at bounding box center [75, 324] width 151 height 29
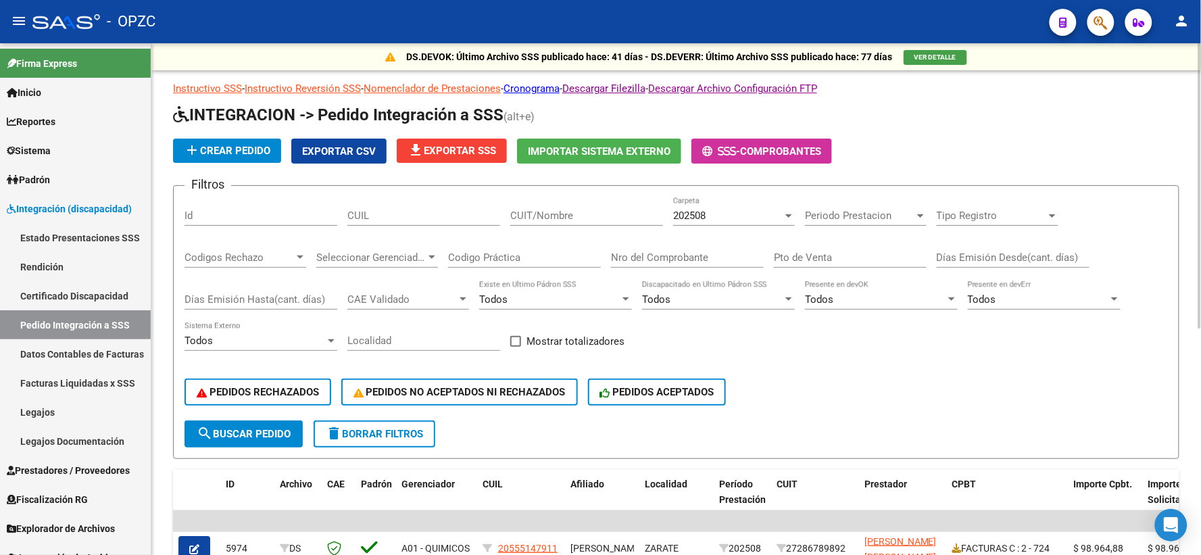
click at [718, 217] on div "202508" at bounding box center [727, 216] width 109 height 12
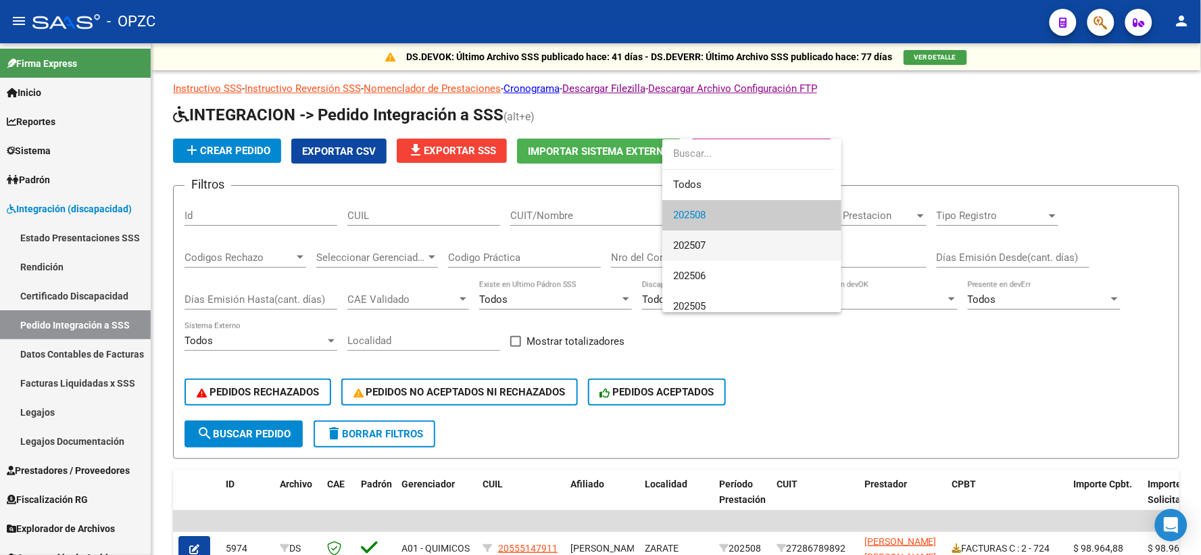
click at [714, 240] on span "202507" at bounding box center [751, 245] width 157 height 30
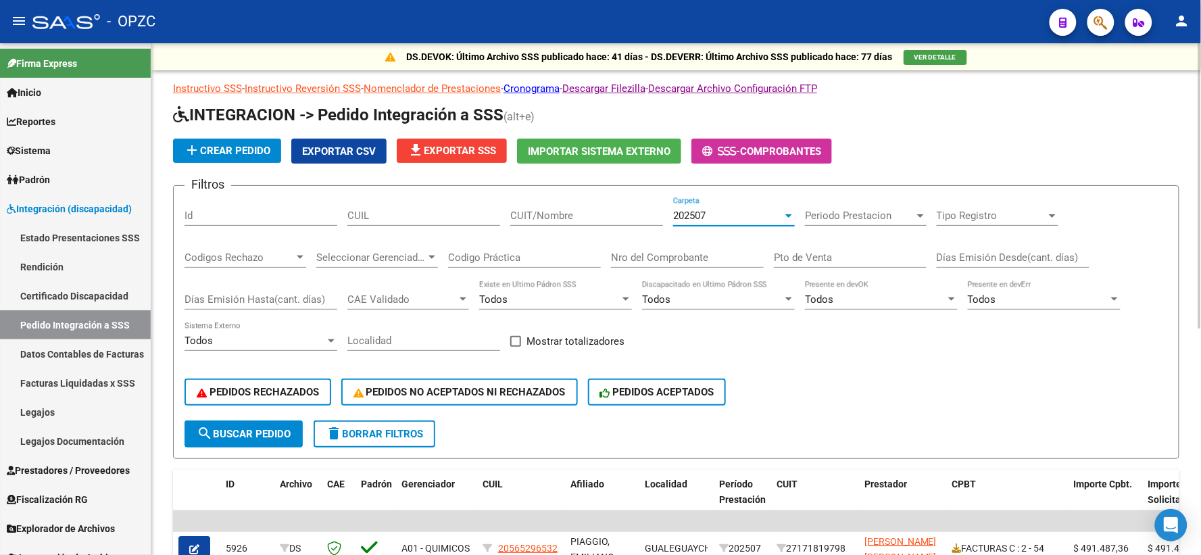
click at [550, 214] on input "CUIT/Nombre" at bounding box center [586, 216] width 153 height 12
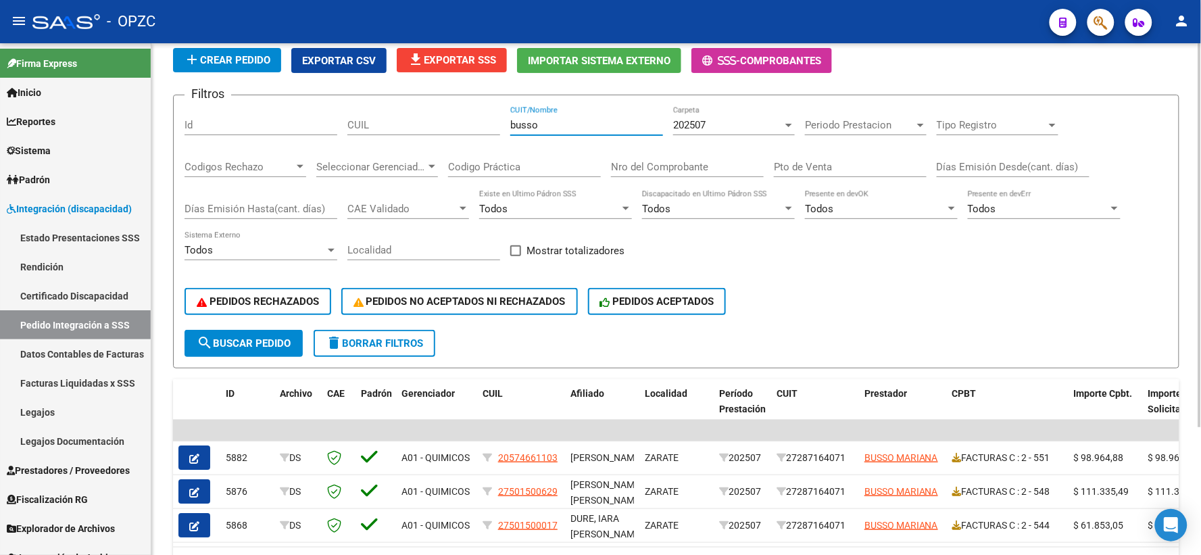
scroll to position [170, 0]
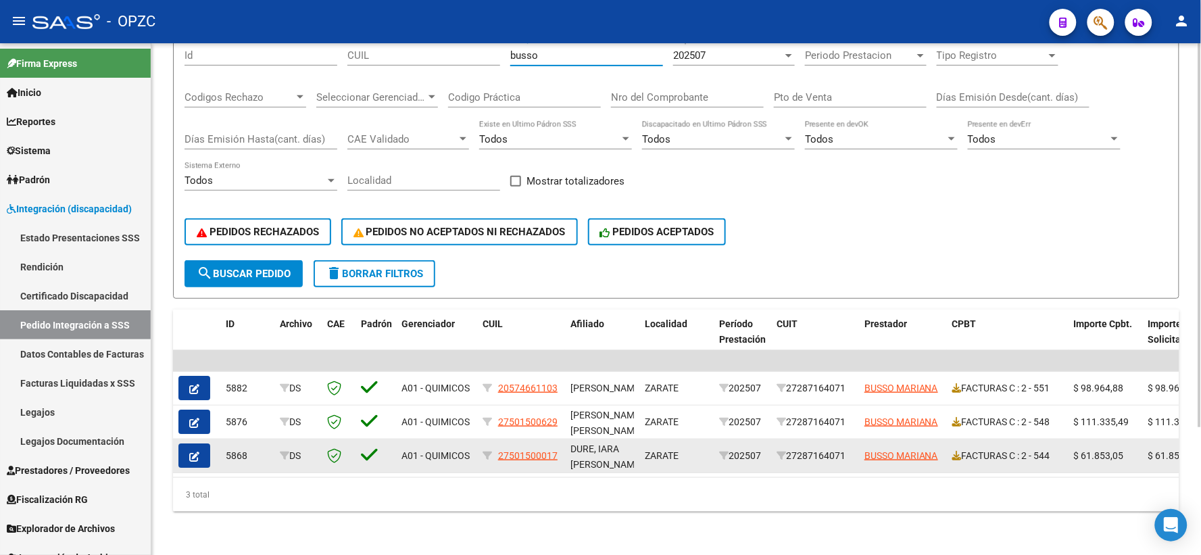
type input "busso"
click at [185, 446] on button "button" at bounding box center [194, 455] width 32 height 24
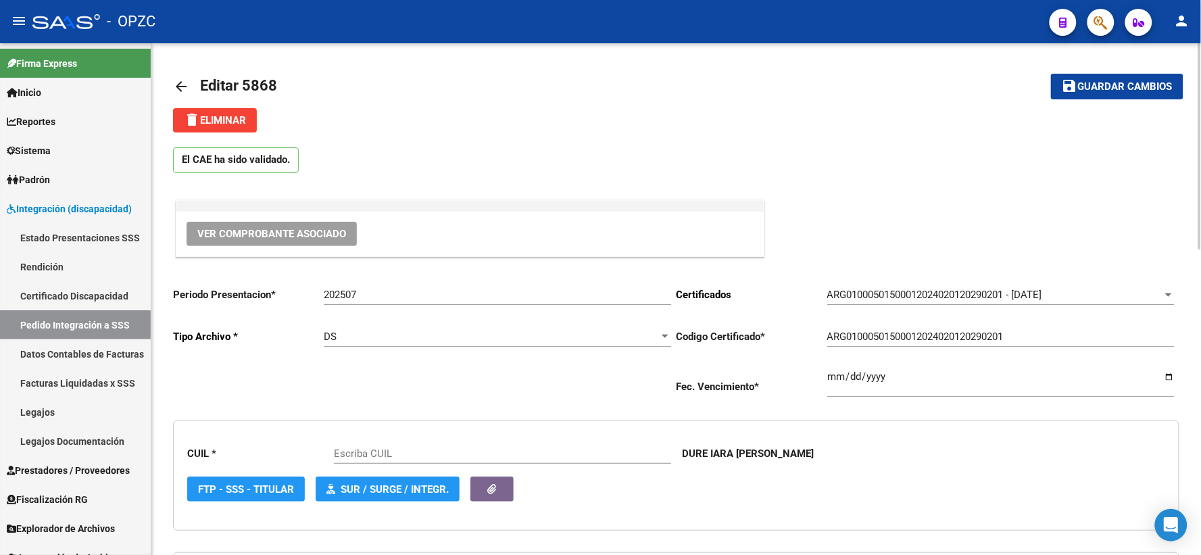
click at [315, 235] on span "Ver Comprobante Asociado" at bounding box center [271, 234] width 149 height 12
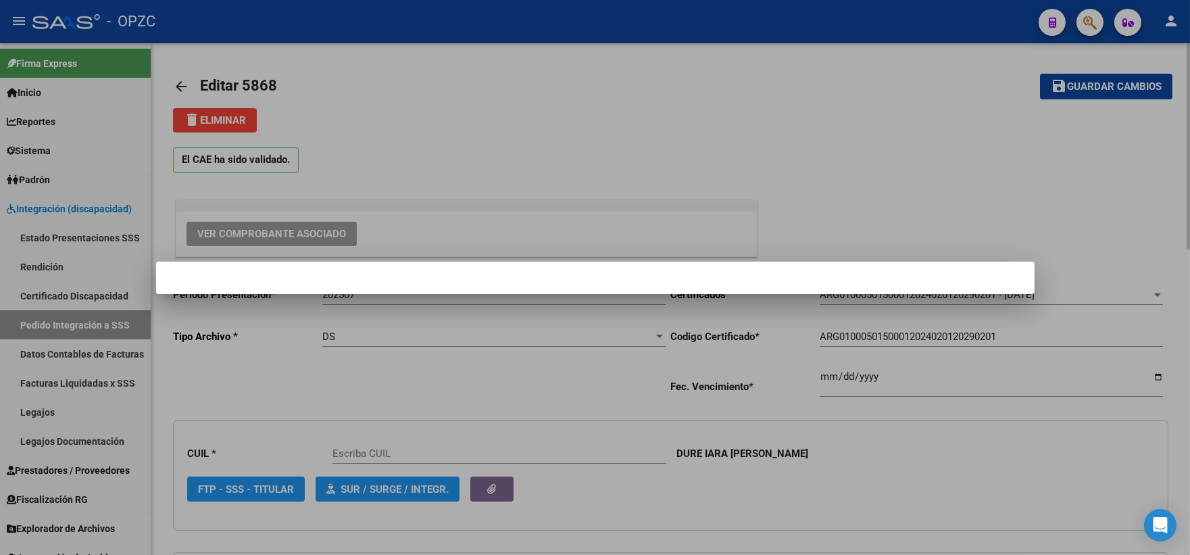
type input "27501500017"
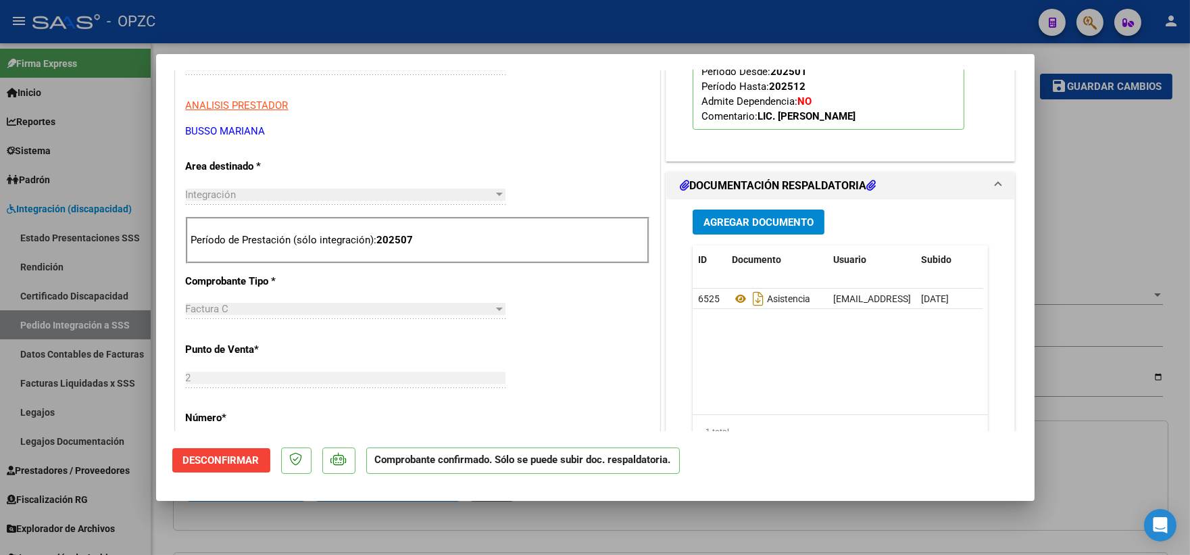
scroll to position [450, 0]
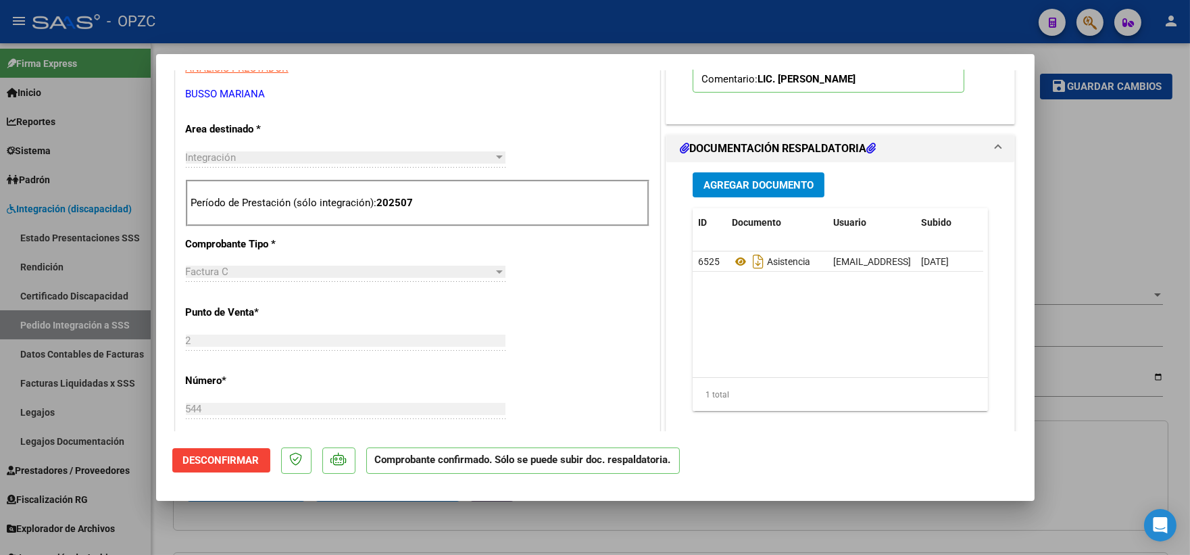
click at [1080, 185] on div at bounding box center [595, 277] width 1190 height 555
type input "$ 0,00"
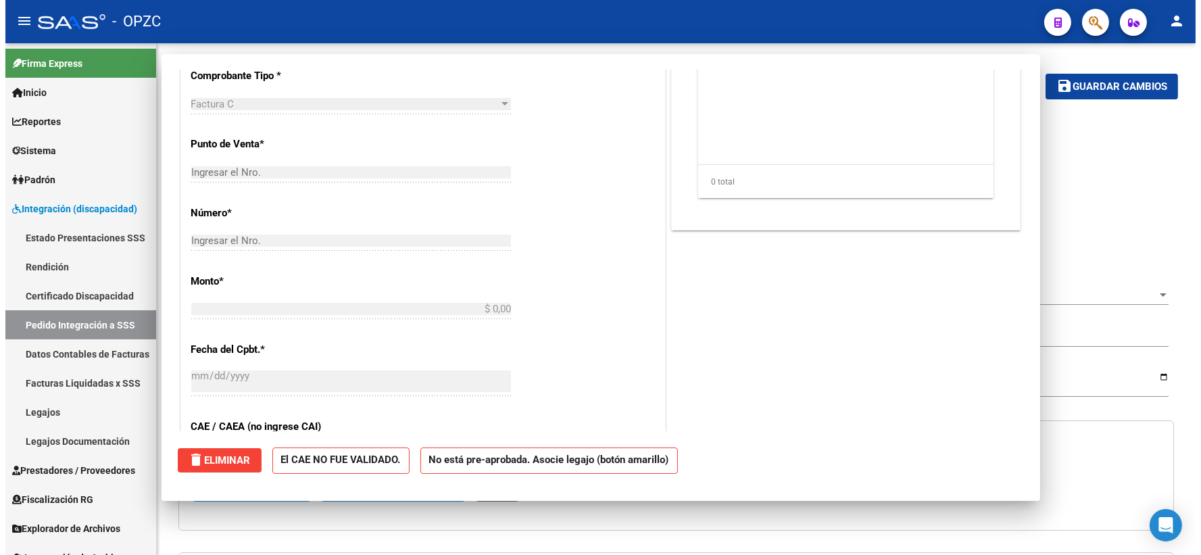
scroll to position [0, 0]
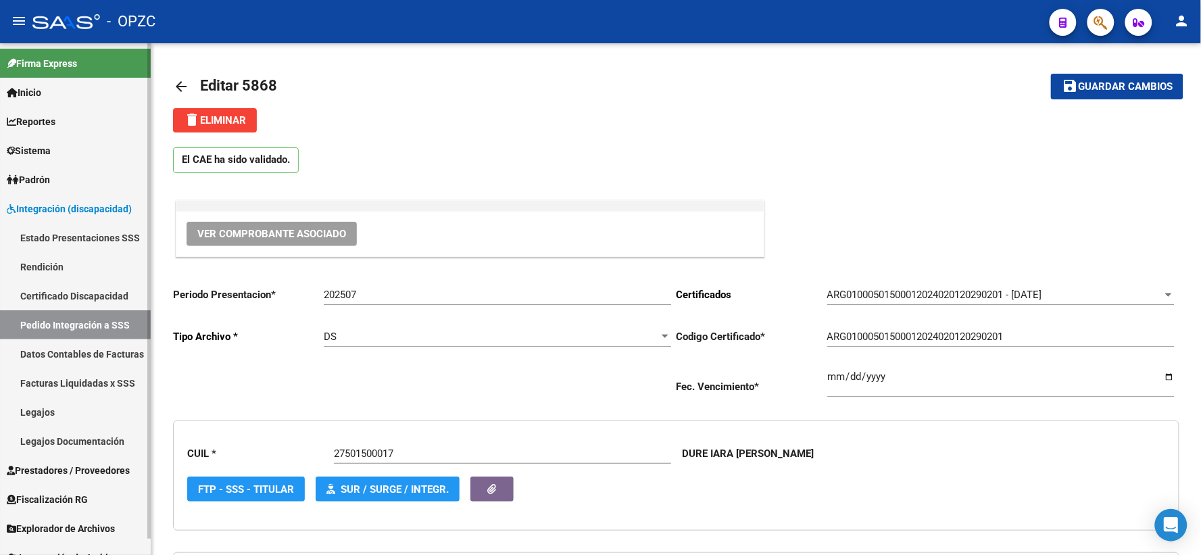
click at [98, 318] on link "Pedido Integración a SSS" at bounding box center [75, 324] width 151 height 29
